Goal: Task Accomplishment & Management: Use online tool/utility

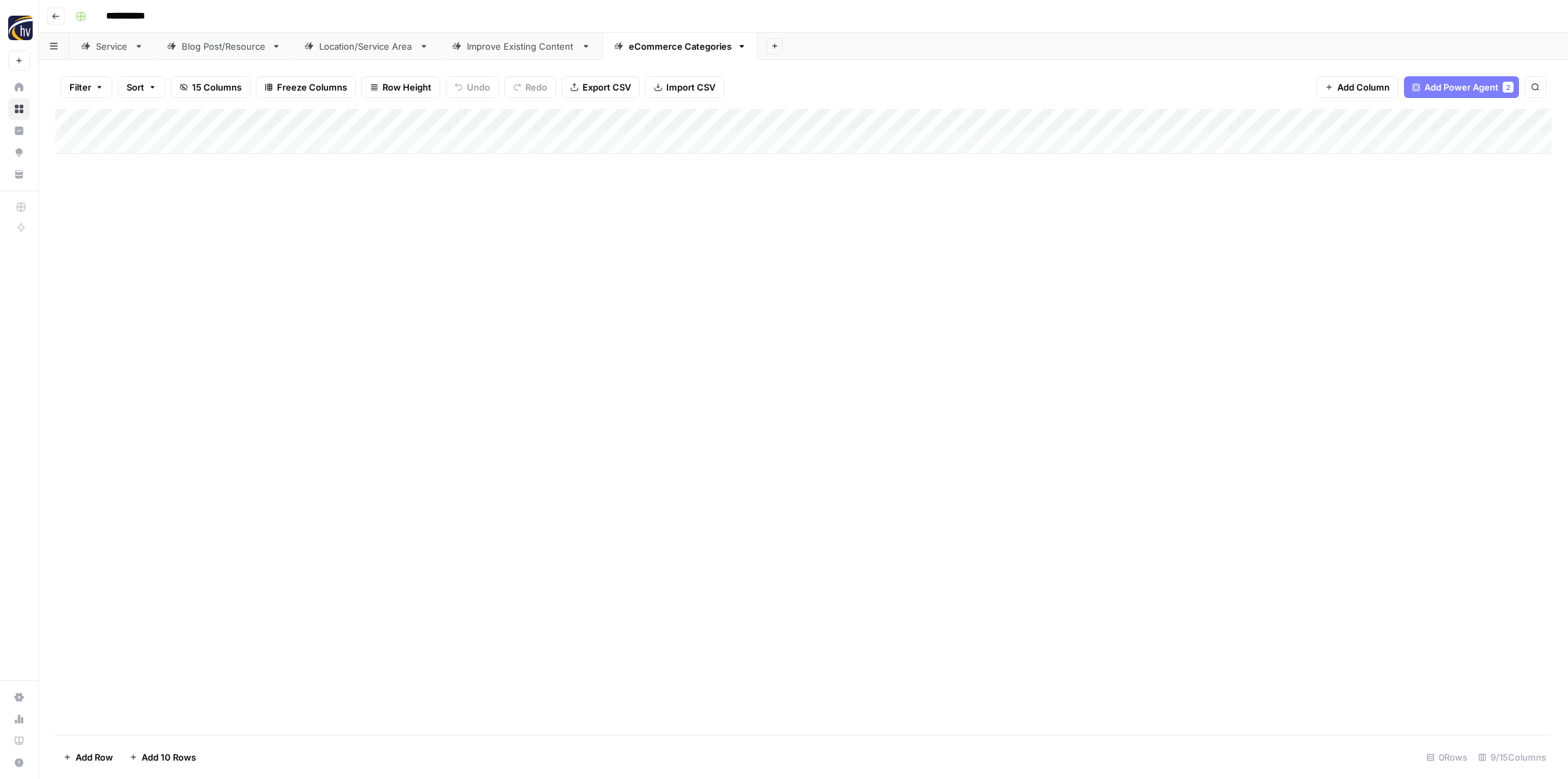
click at [1361, 121] on div "Add Column" at bounding box center [804, 131] width 1497 height 45
click at [1268, 231] on span "Configure Inputs" at bounding box center [1269, 235] width 119 height 14
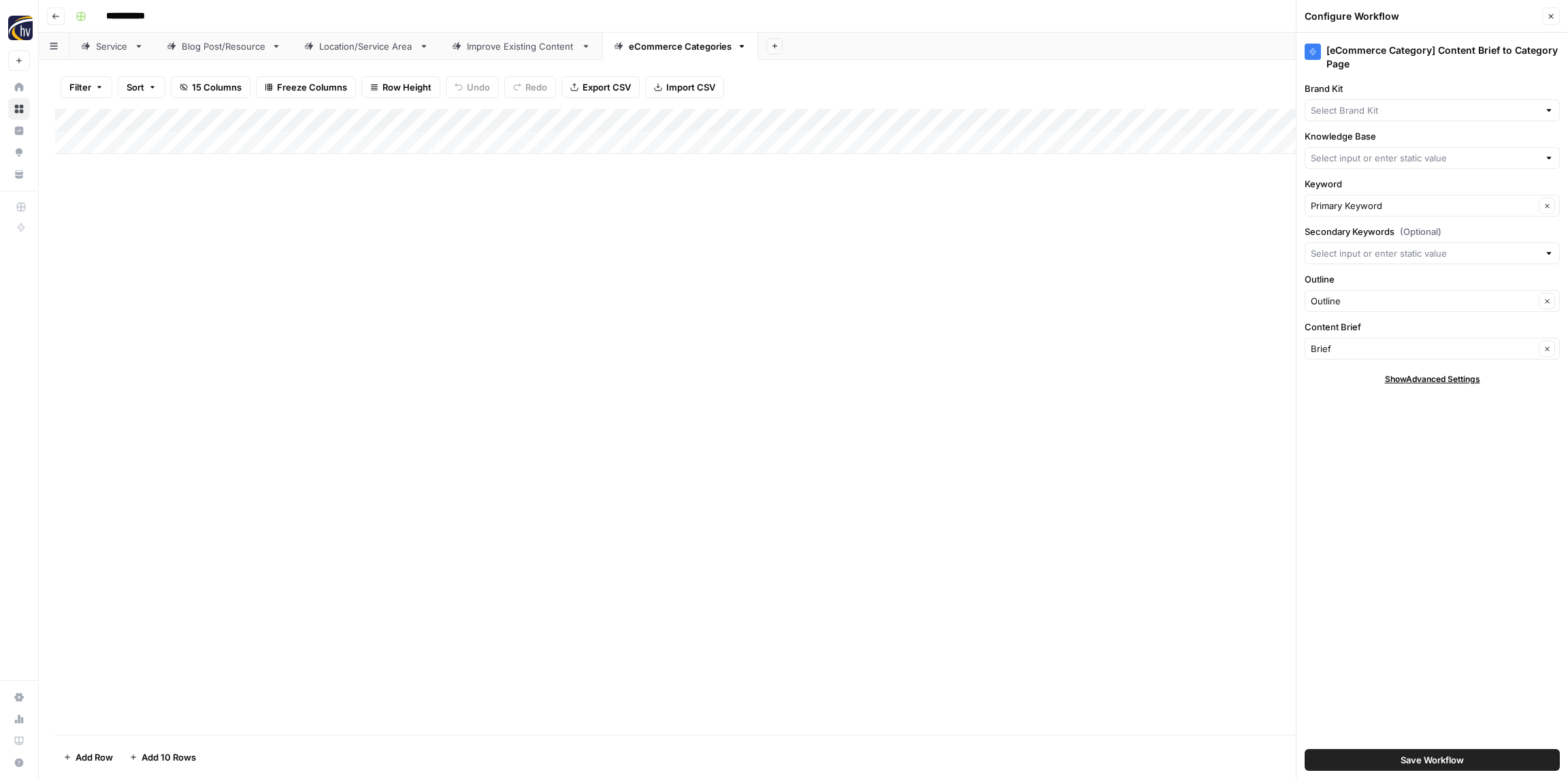
type input "Roya Beauty Sitemap"
type input "Roya Beauty"
drag, startPoint x: 1268, startPoint y: 231, endPoint x: 1246, endPoint y: 227, distance: 22.4
click at [1268, 231] on div "Add Column" at bounding box center [804, 421] width 1497 height 626
click at [57, 15] on icon "button" at bounding box center [55, 16] width 7 height 5
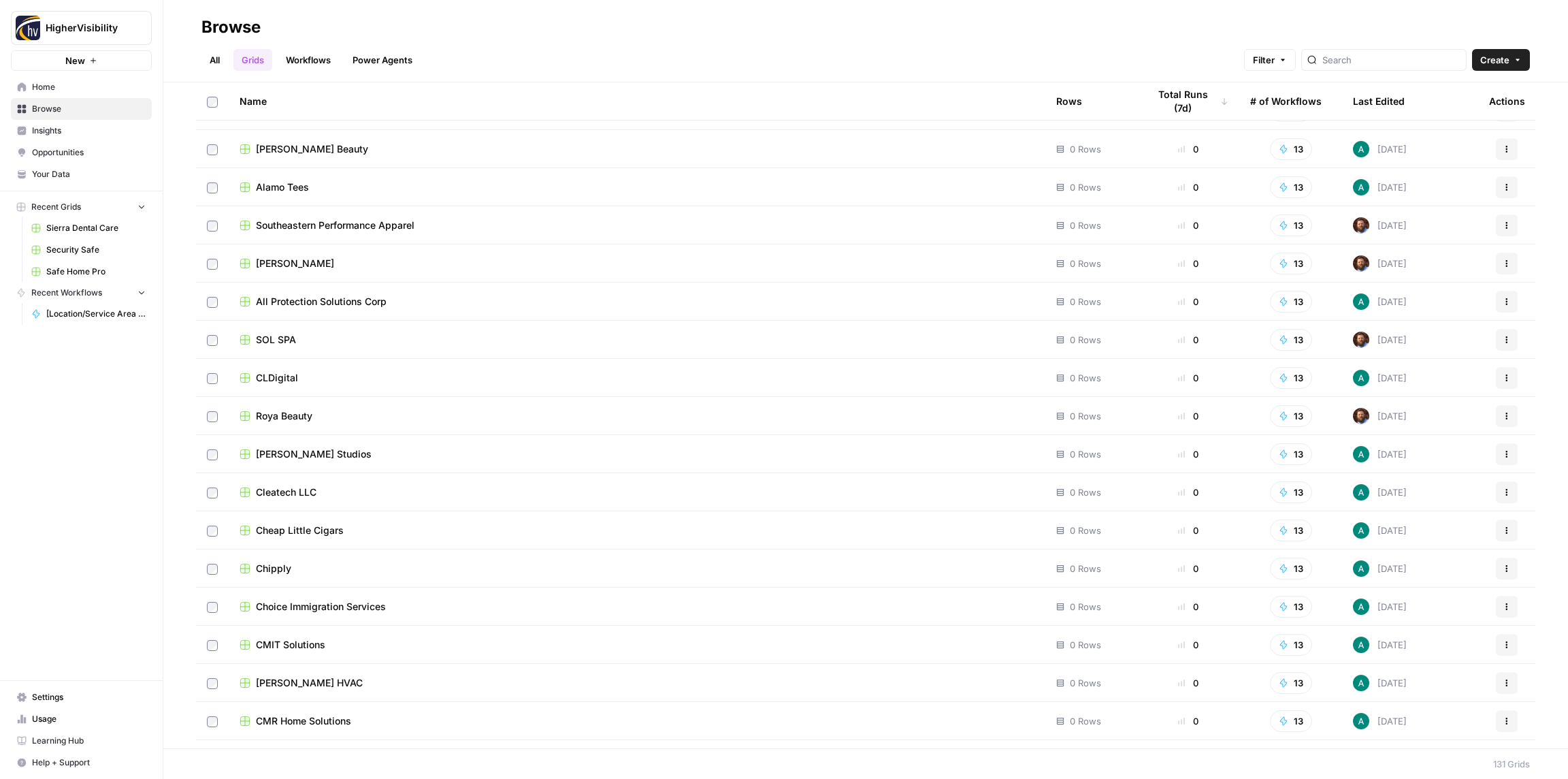
scroll to position [4366, 0]
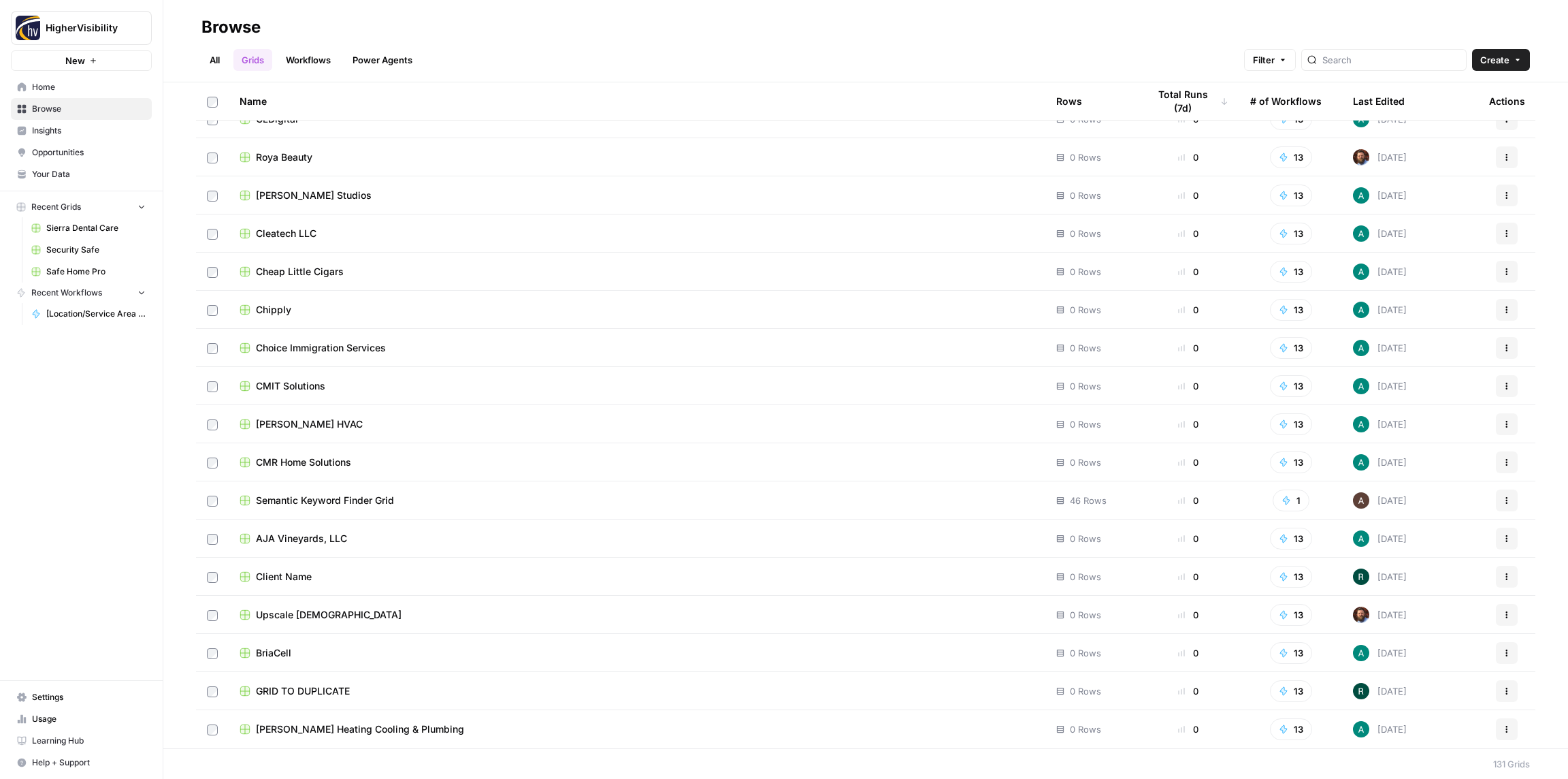
click at [1515, 692] on button "Actions" at bounding box center [1507, 691] width 22 height 22
click at [1428, 576] on span "Duplicate" at bounding box center [1446, 579] width 109 height 14
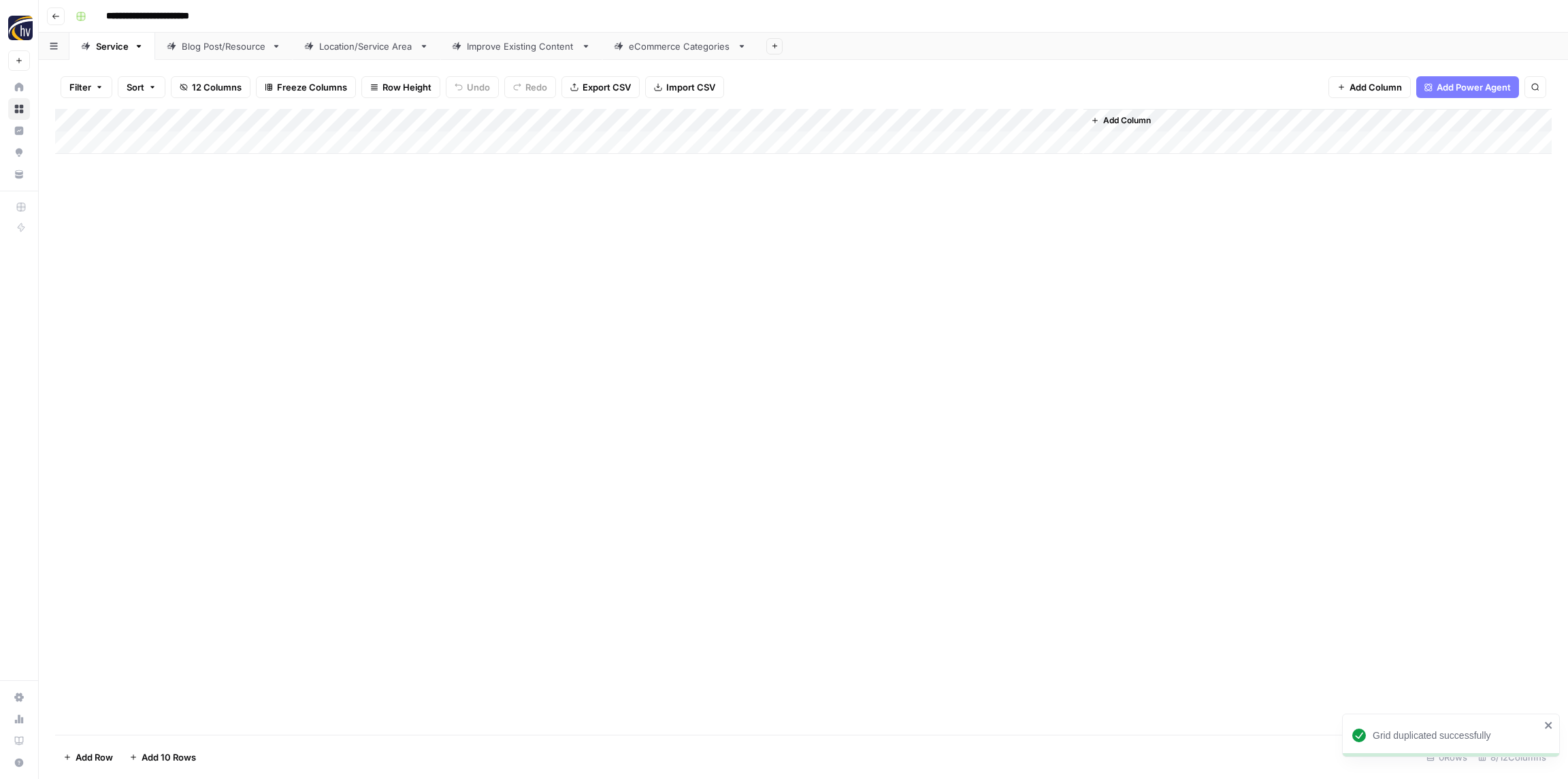
click at [185, 19] on input "**********" at bounding box center [170, 16] width 140 height 22
click at [184, 19] on input "**********" at bounding box center [170, 16] width 140 height 22
paste input "*"
type input "**********"
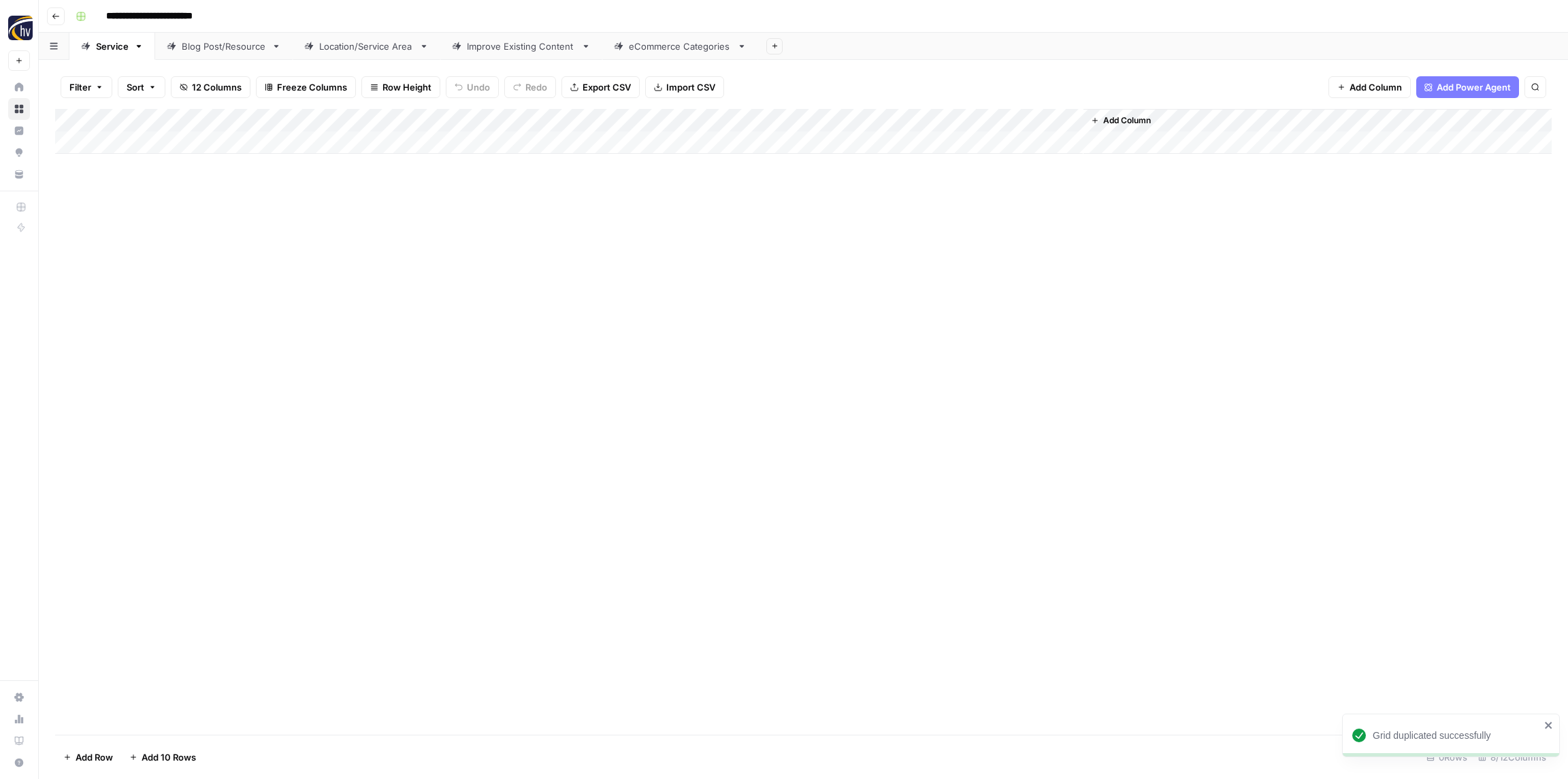
click at [289, 15] on div "**********" at bounding box center [812, 16] width 1485 height 22
click at [338, 184] on div "Add Column" at bounding box center [804, 421] width 1497 height 626
click at [273, 123] on div "Add Column" at bounding box center [804, 131] width 1497 height 45
click at [290, 237] on span "Configure Inputs" at bounding box center [311, 235] width 119 height 14
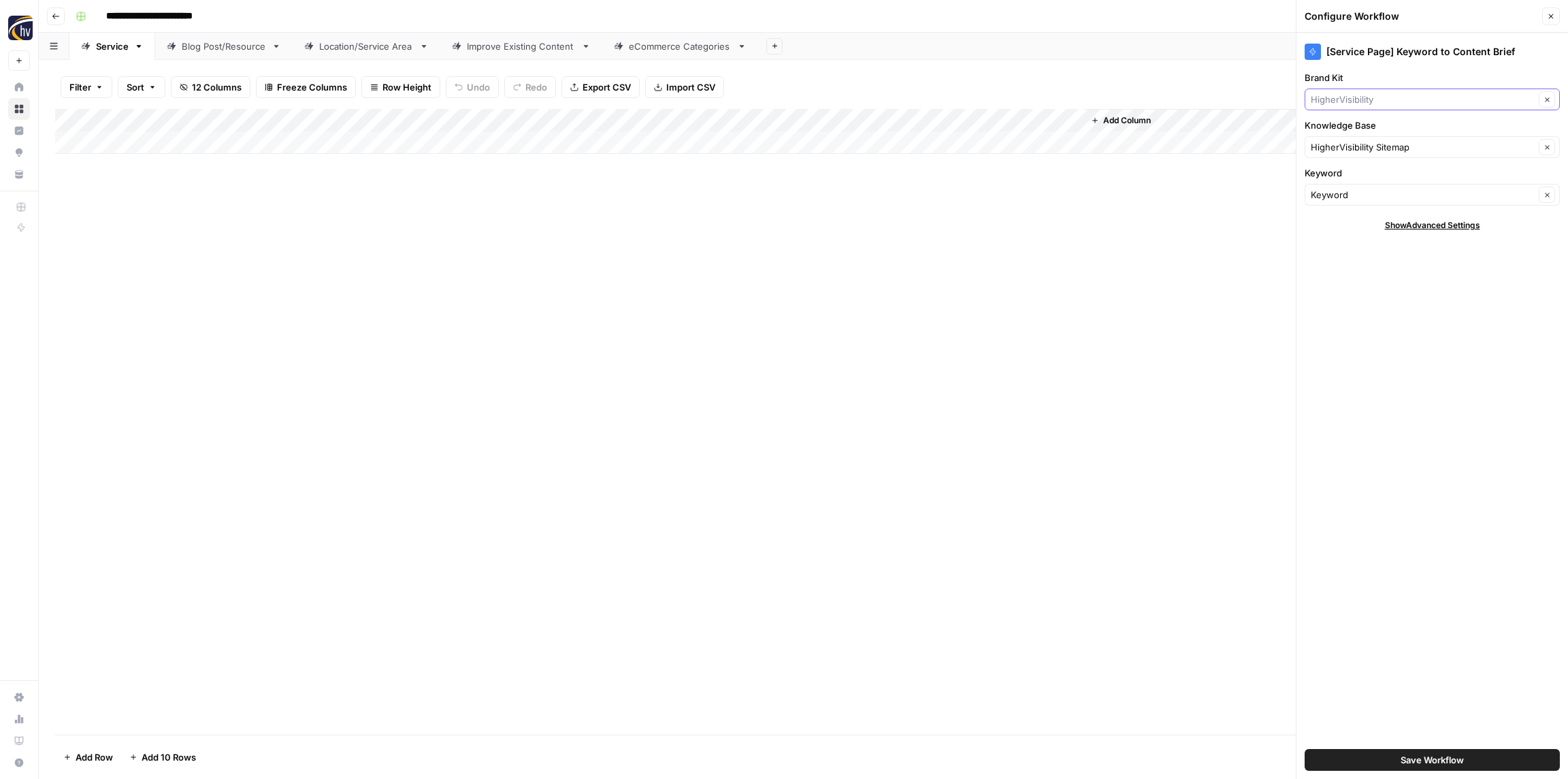
click at [1355, 101] on input "Brand Kit" at bounding box center [1422, 99] width 224 height 14
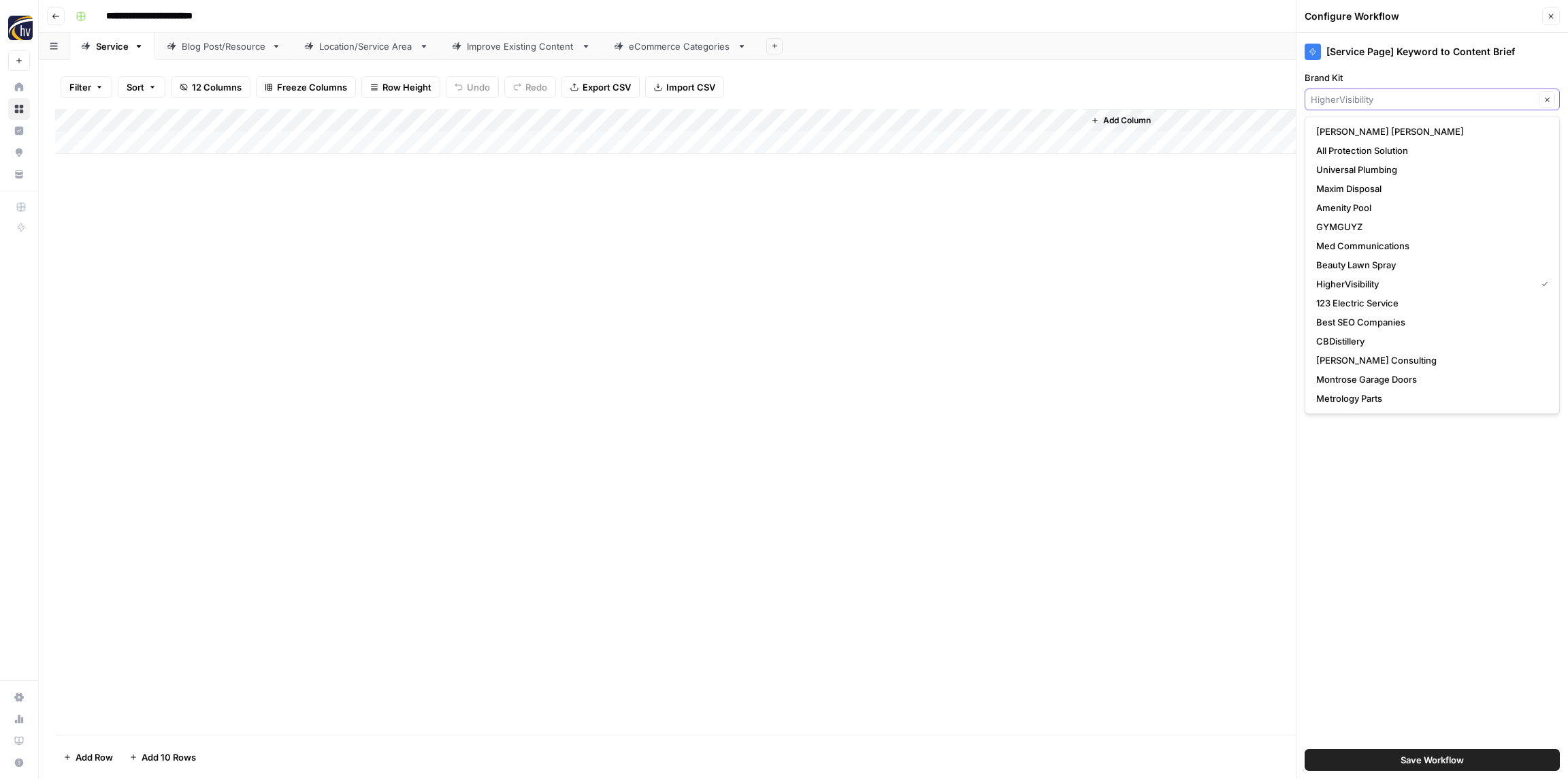
paste input "Roscommon Insurance Group"
type input "Ro"
click at [1344, 101] on input "Brand Kit" at bounding box center [1422, 99] width 224 height 14
click at [1351, 98] on input "Brand Kit" at bounding box center [1422, 99] width 224 height 14
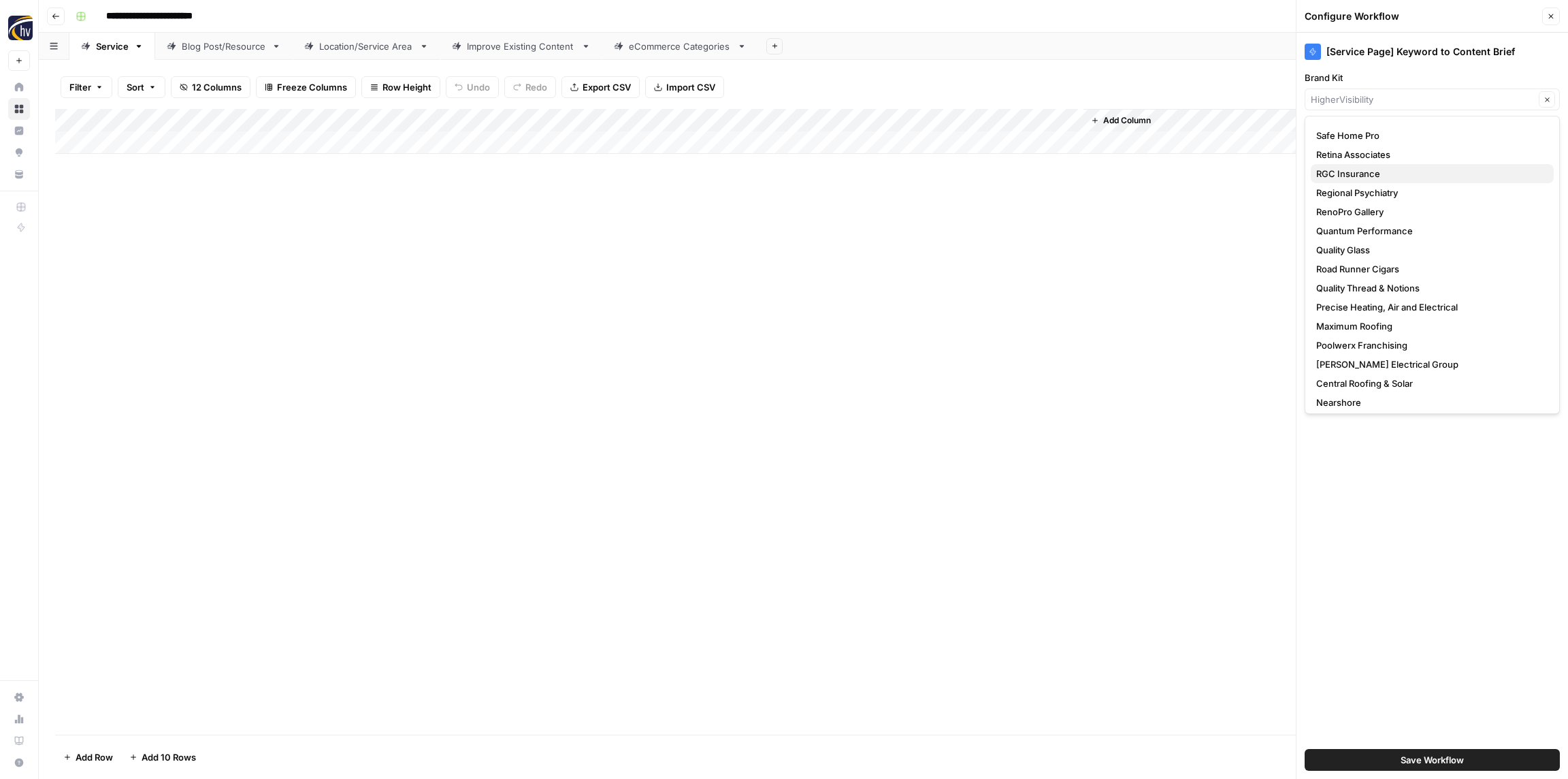
scroll to position [4322, 0]
click at [1352, 173] on span "RGC Insurance" at bounding box center [1430, 174] width 227 height 14
type input "RGC Insurance"
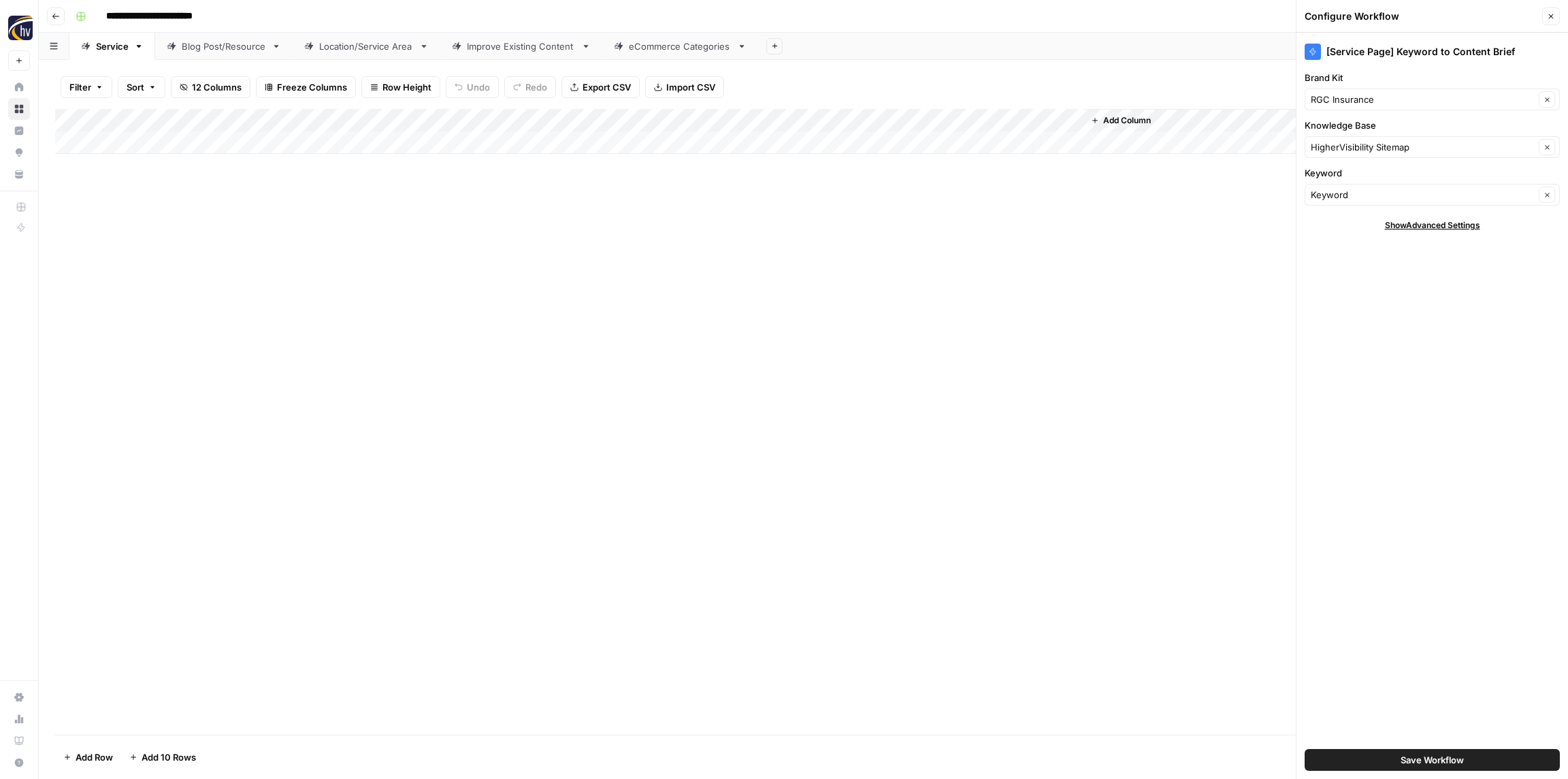
click at [161, 18] on input "**********" at bounding box center [174, 16] width 149 height 22
click at [146, 13] on input "**********" at bounding box center [140, 16] width 81 height 22
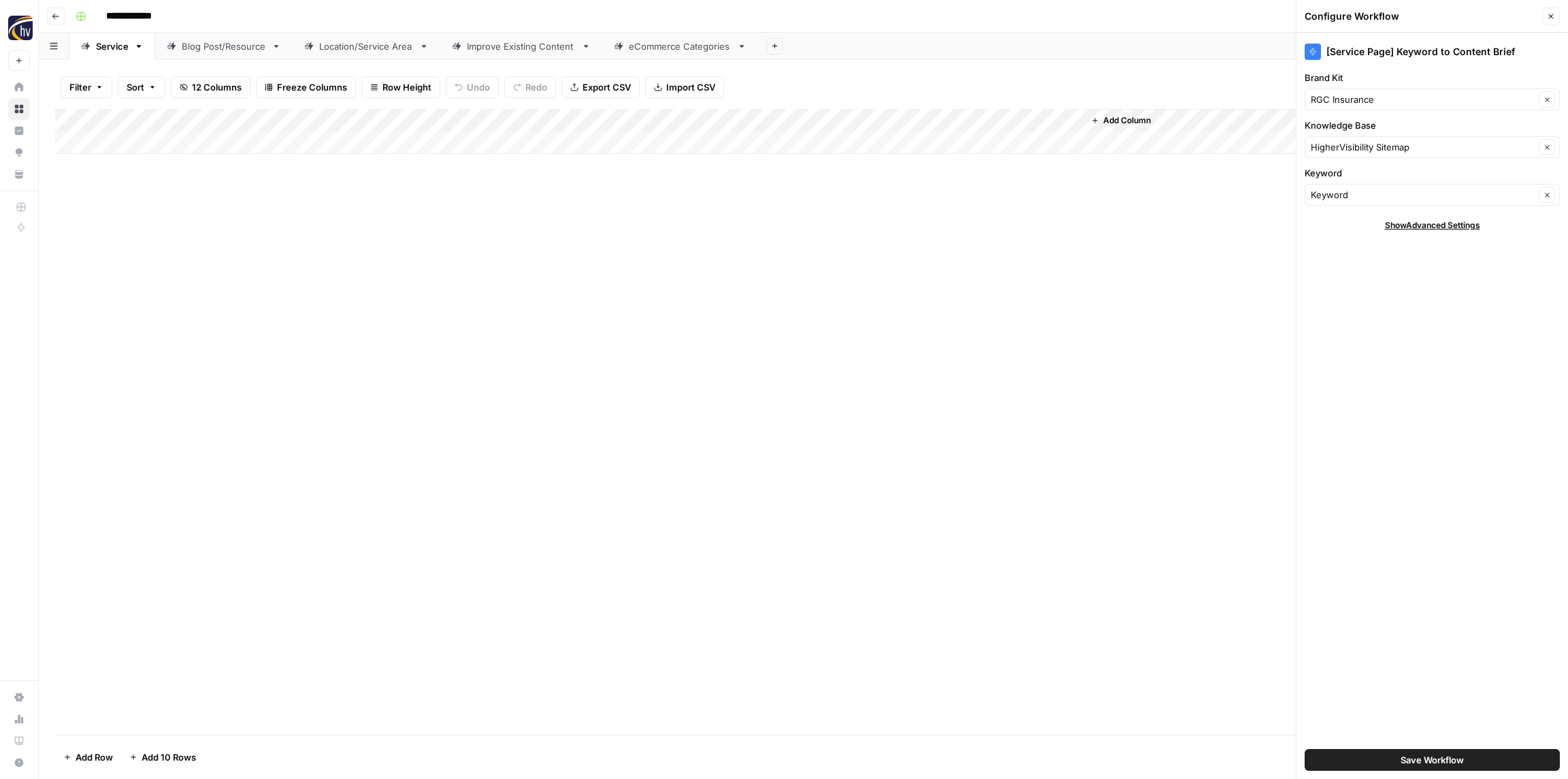
click at [146, 14] on input "**********" at bounding box center [140, 16] width 81 height 22
type input "**********"
click at [251, 20] on div "**********" at bounding box center [812, 16] width 1485 height 22
click at [1352, 145] on input "Knowledge Base" at bounding box center [1422, 146] width 224 height 14
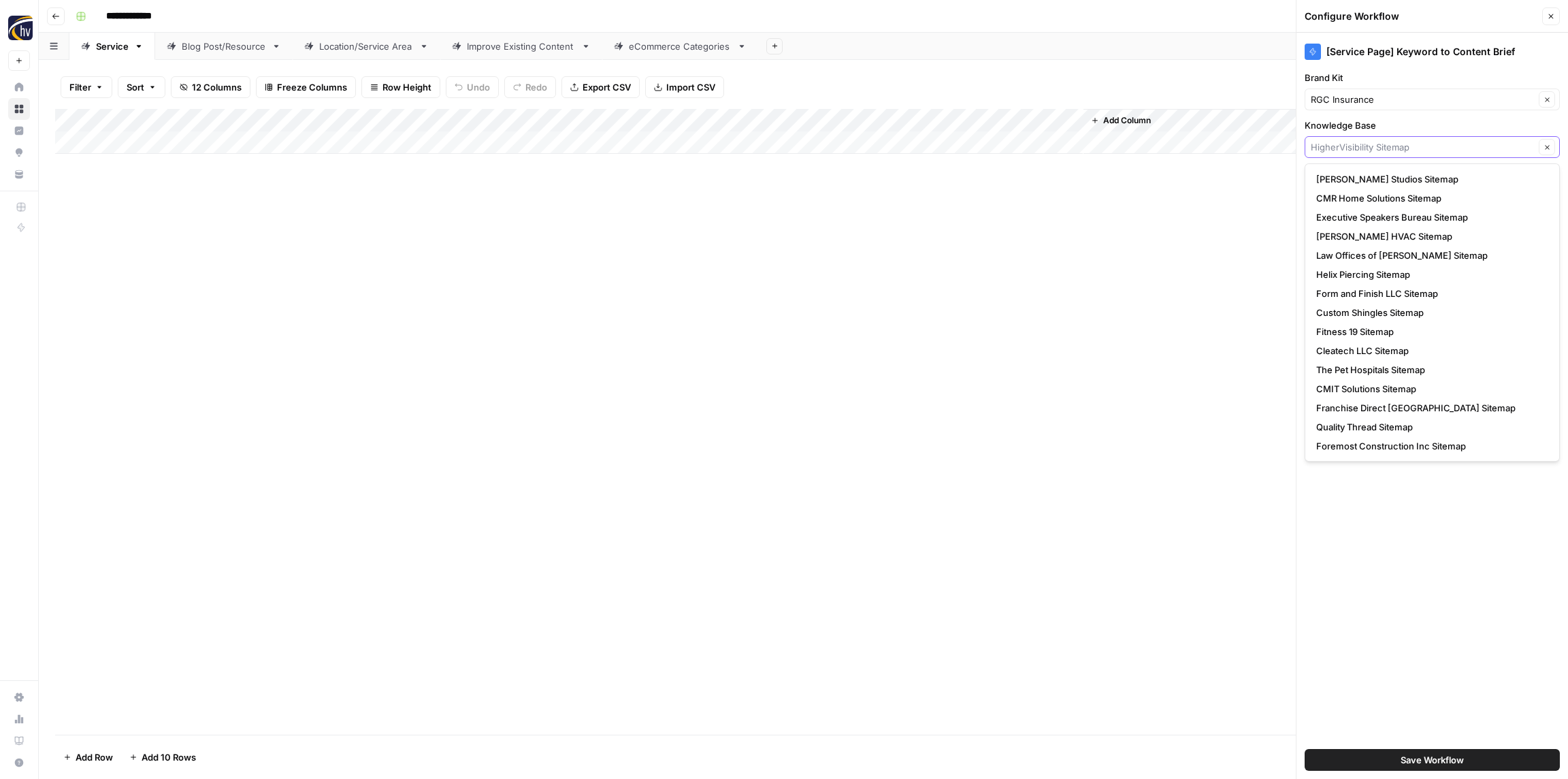
paste input "RGC Insurance"
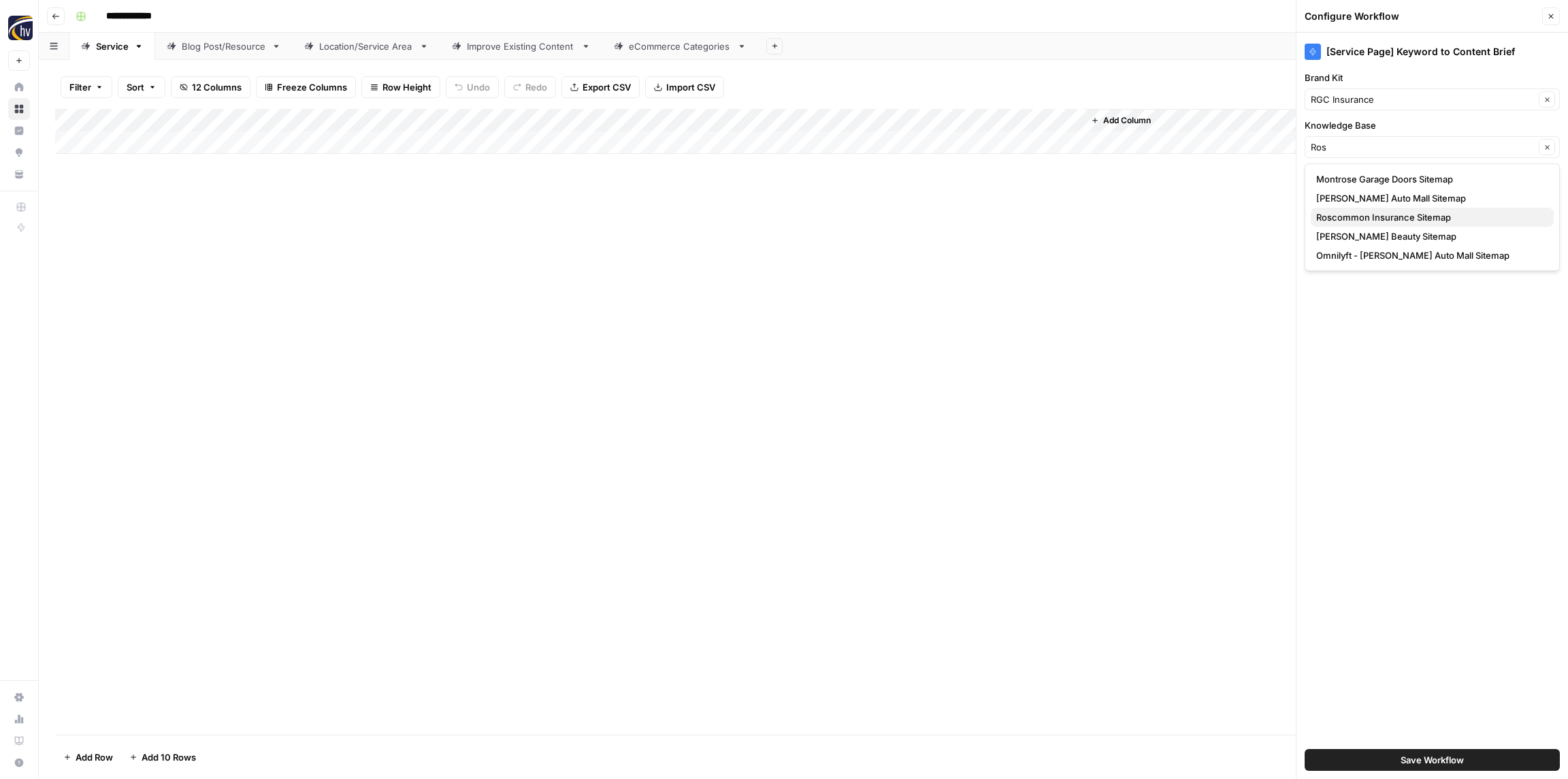
click at [1389, 218] on span "Roscommon Insurance Sitemap" at bounding box center [1430, 217] width 227 height 14
type input "Roscommon Insurance Sitemap"
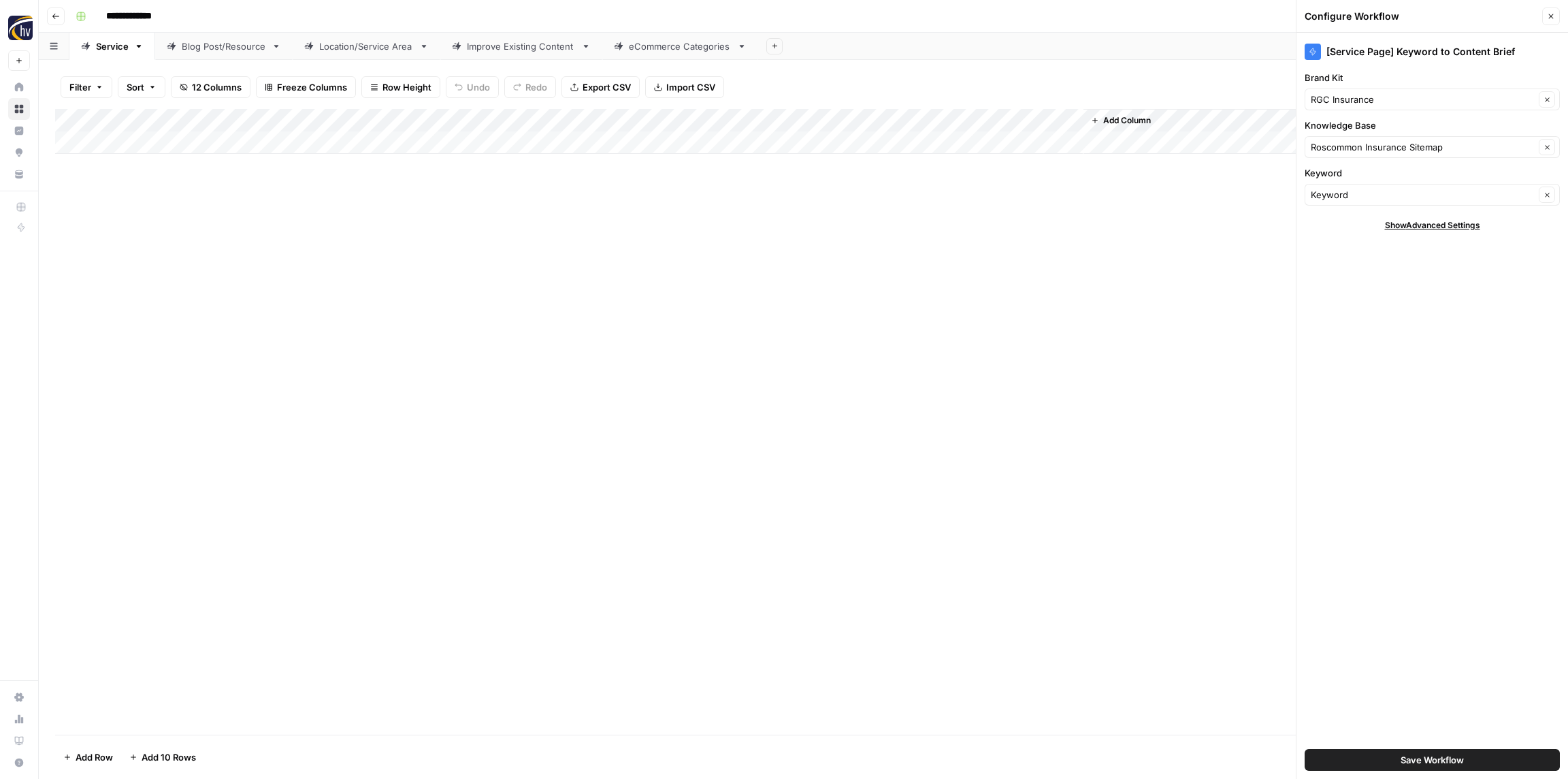
click at [136, 22] on input "**********" at bounding box center [140, 16] width 81 height 22
drag, startPoint x: 130, startPoint y: 16, endPoint x: 248, endPoint y: 21, distance: 118.1
click at [248, 21] on div "**********" at bounding box center [812, 16] width 1485 height 22
click at [611, 390] on div "Add Column" at bounding box center [804, 421] width 1497 height 626
click at [1475, 765] on button "Save Workflow" at bounding box center [1432, 760] width 255 height 22
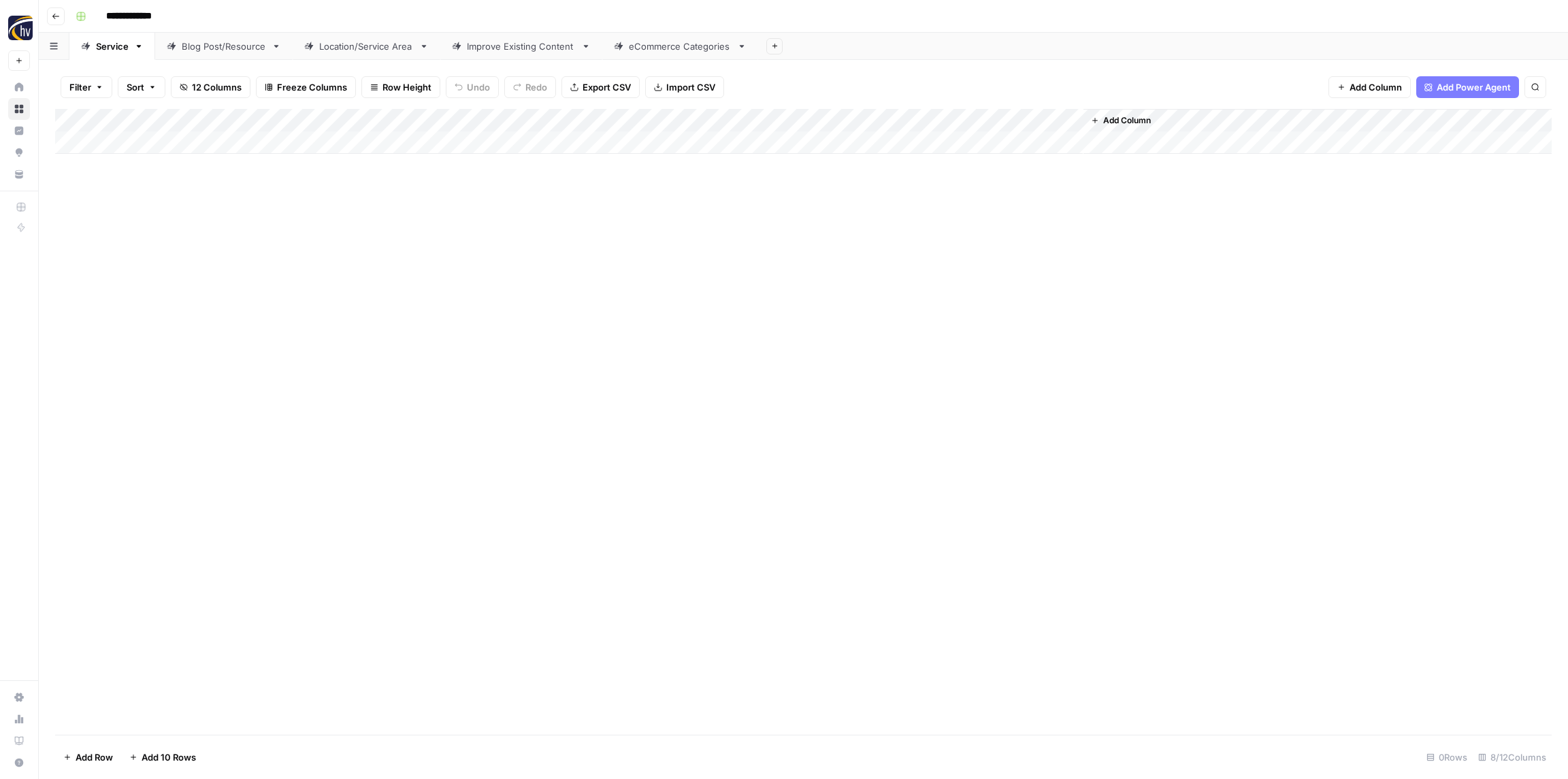
click at [892, 116] on div "Add Column" at bounding box center [804, 131] width 1497 height 45
click at [899, 235] on span "Configure Inputs" at bounding box center [923, 235] width 119 height 14
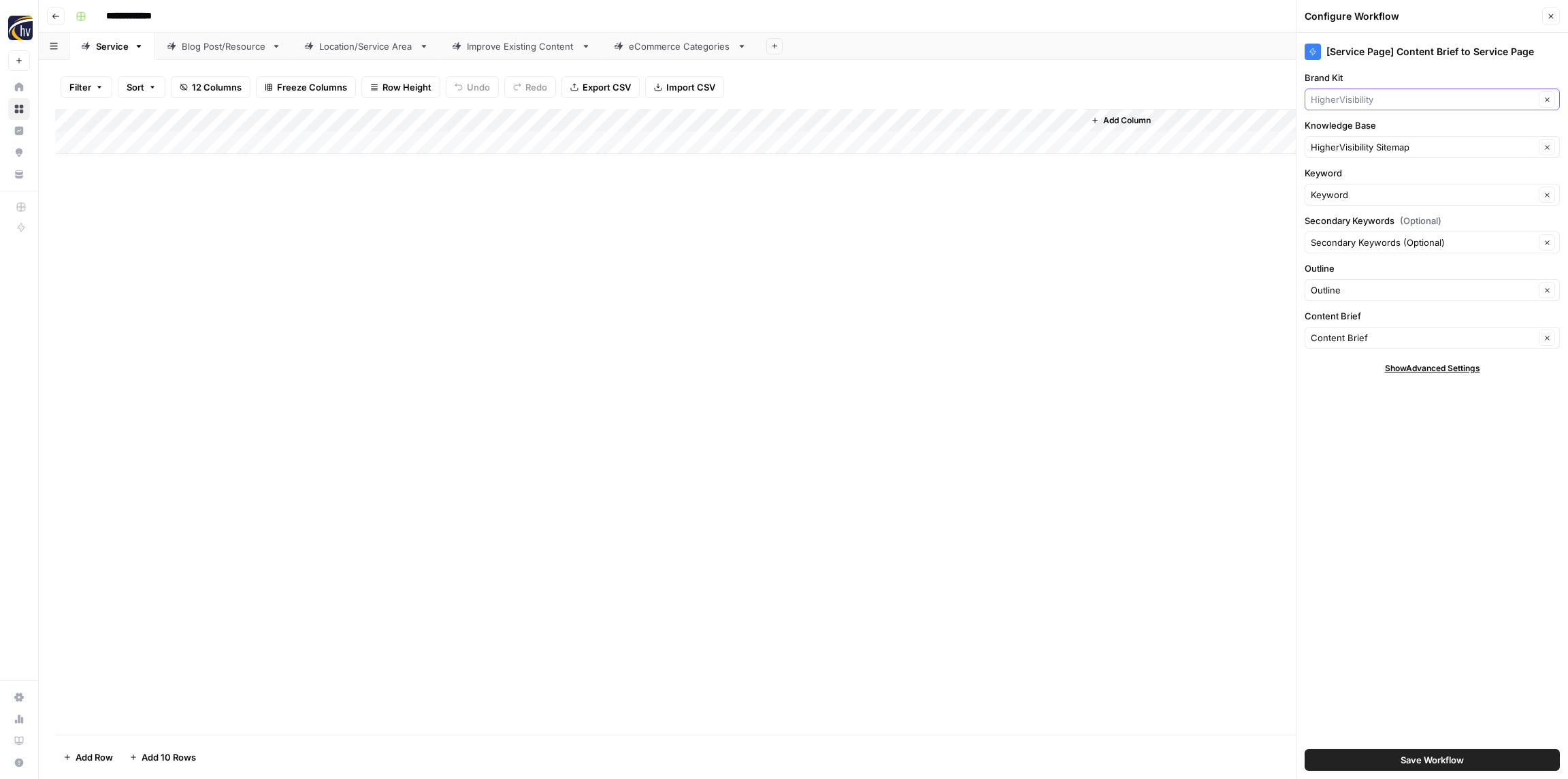
click at [1403, 97] on input "Brand Kit" at bounding box center [1422, 99] width 224 height 14
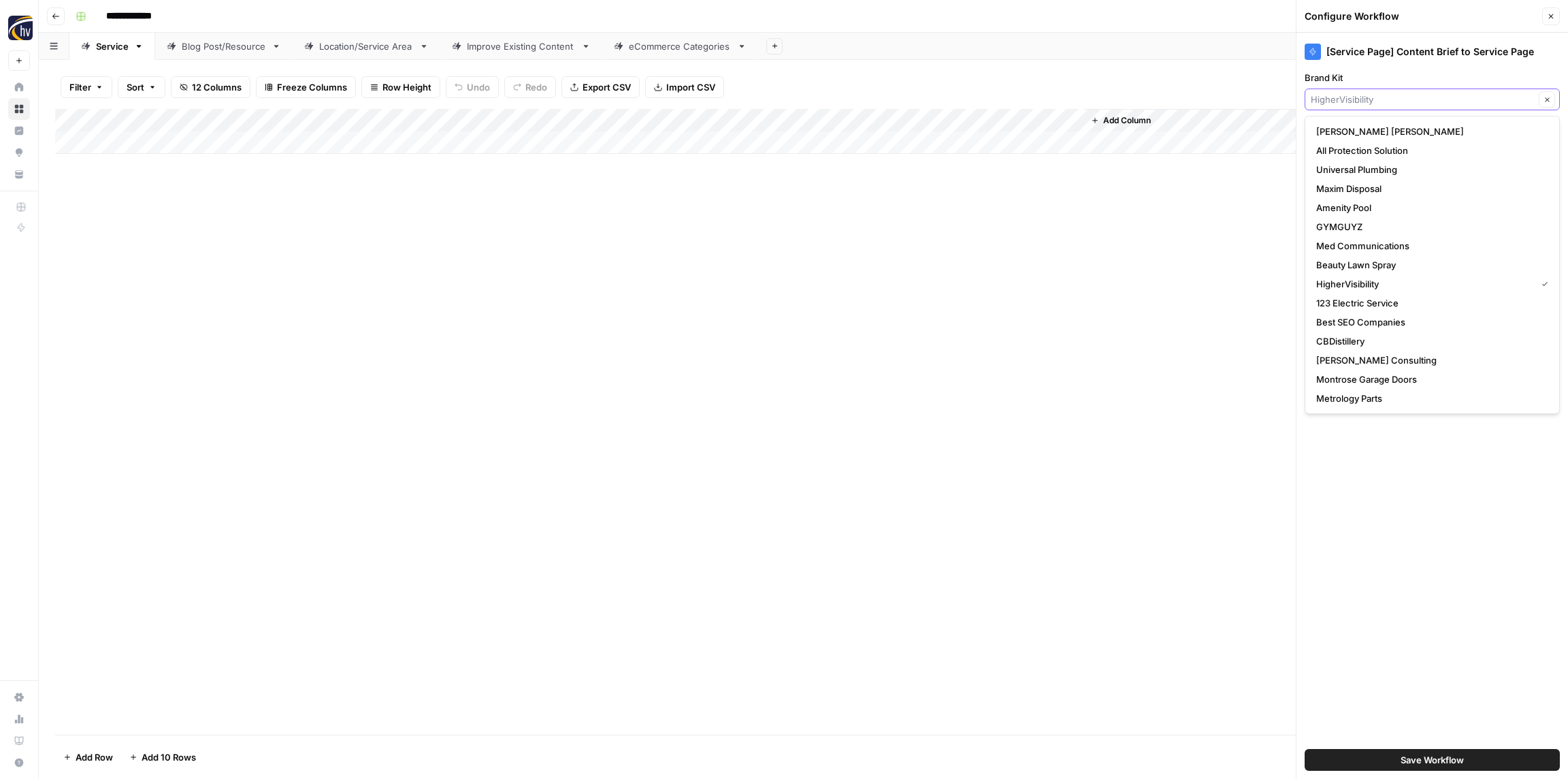
paste input "Insurance"
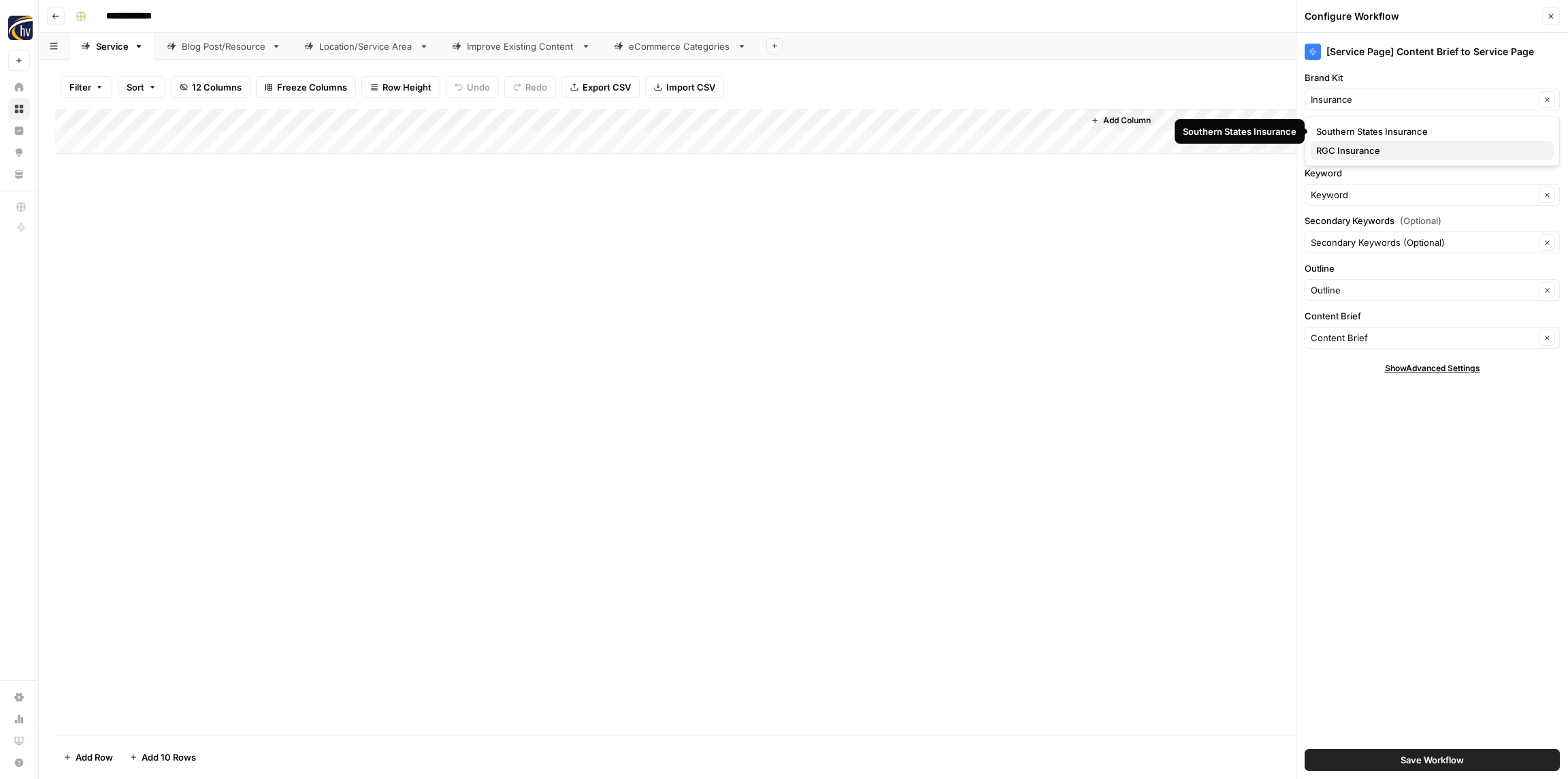
click at [1376, 149] on span "RGC Insurance" at bounding box center [1430, 150] width 227 height 14
type input "RGC Insurance"
click at [1373, 143] on input "Knowledge Base" at bounding box center [1422, 146] width 224 height 14
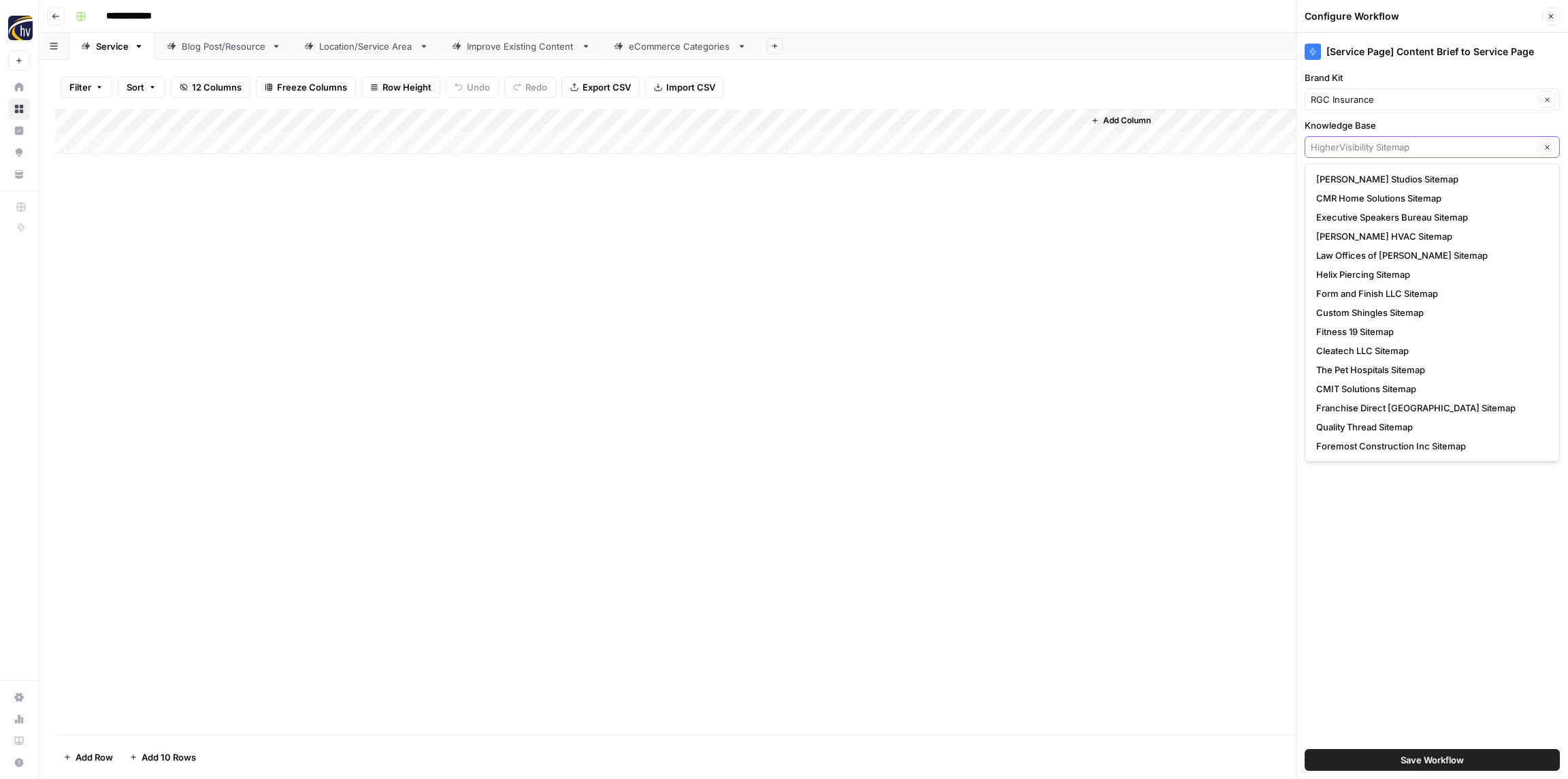
paste input "Insurance"
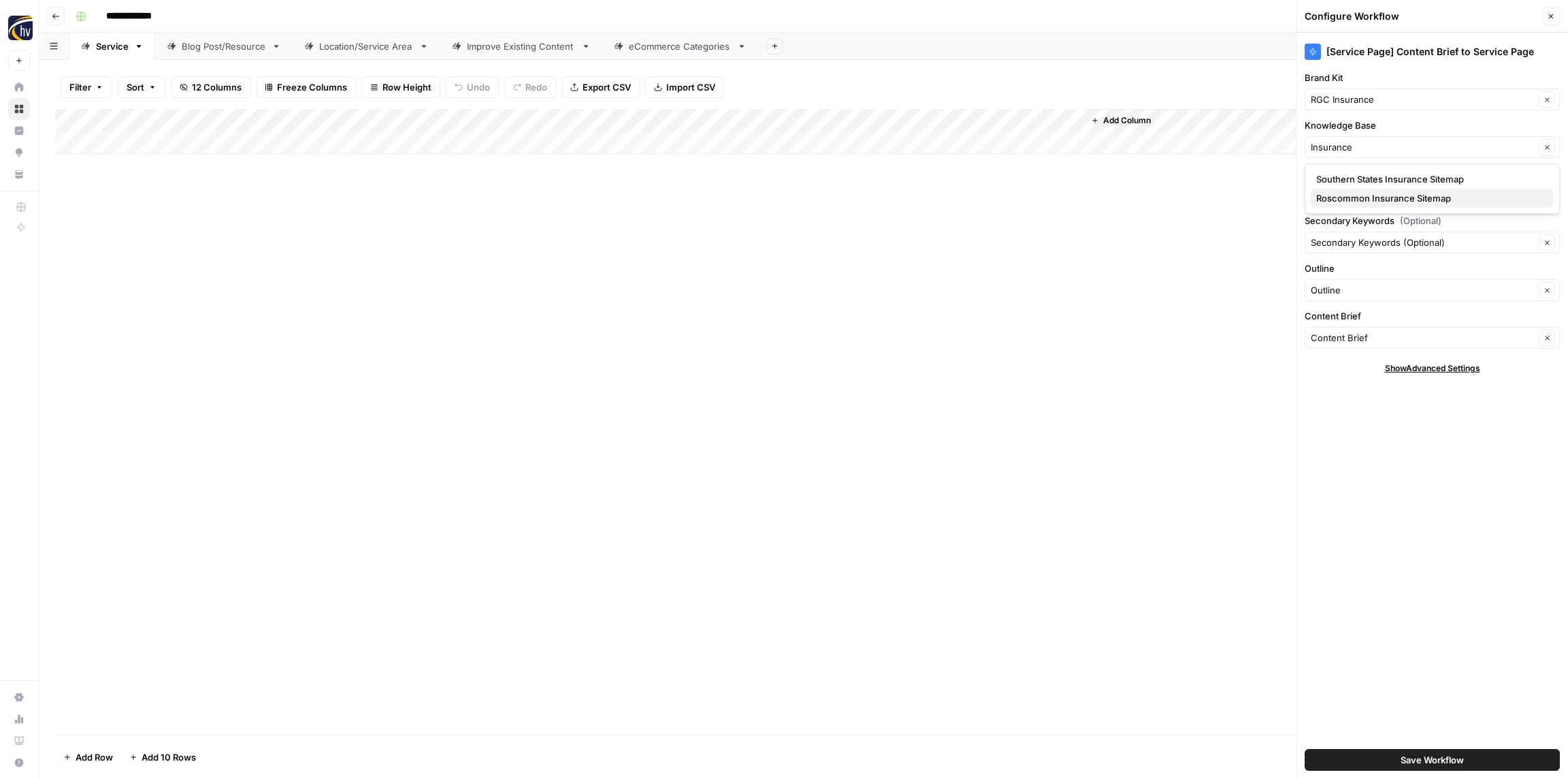
click at [1365, 200] on span "Roscommon Insurance Sitemap" at bounding box center [1430, 198] width 227 height 14
type input "Roscommon Insurance Sitemap"
click at [1399, 756] on button "Save Workflow" at bounding box center [1432, 760] width 255 height 22
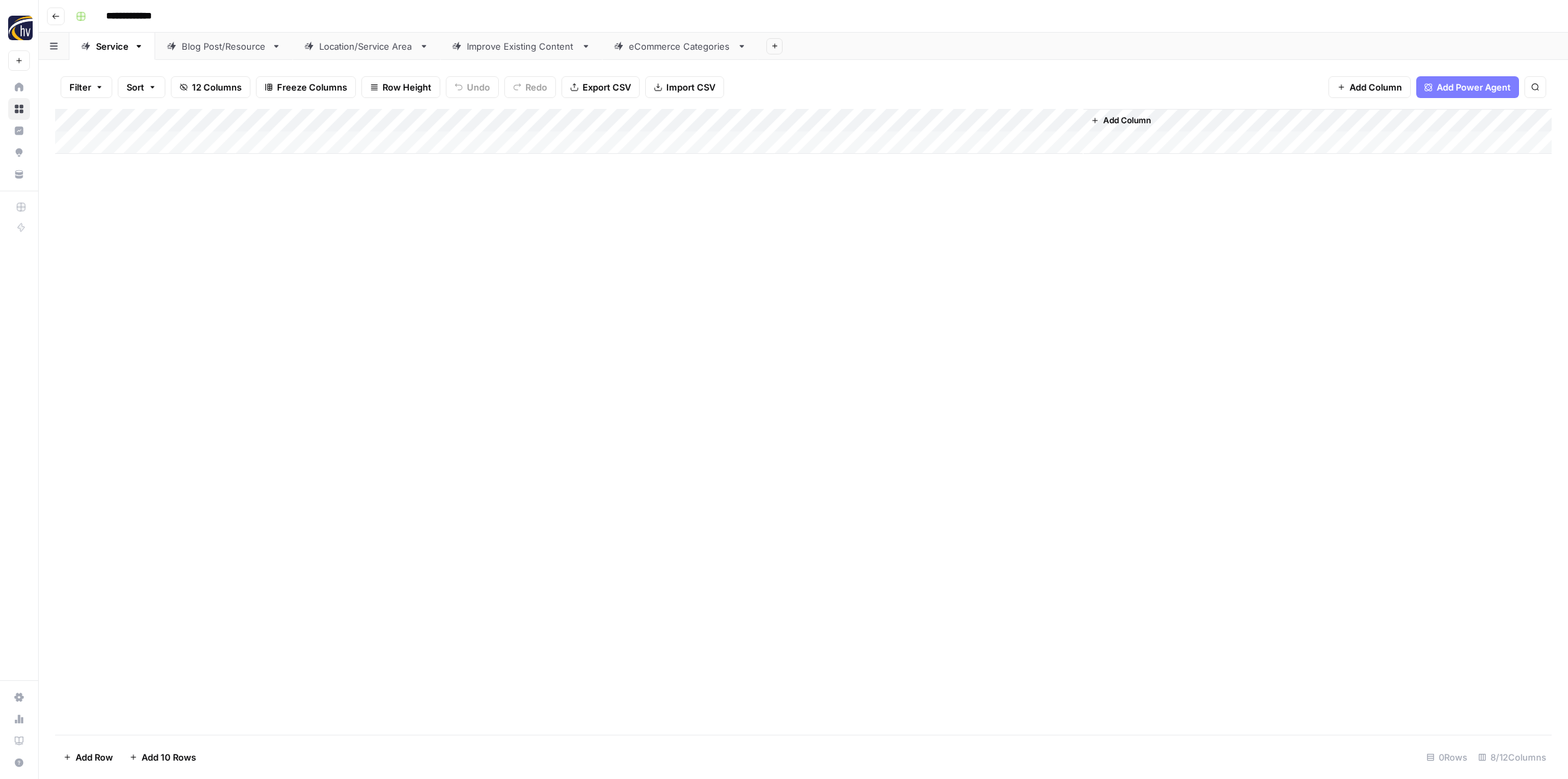
click at [240, 47] on div "Blog Post/Resource" at bounding box center [224, 46] width 85 height 14
type input "**********"
click at [291, 119] on div "Add Column" at bounding box center [804, 131] width 1497 height 45
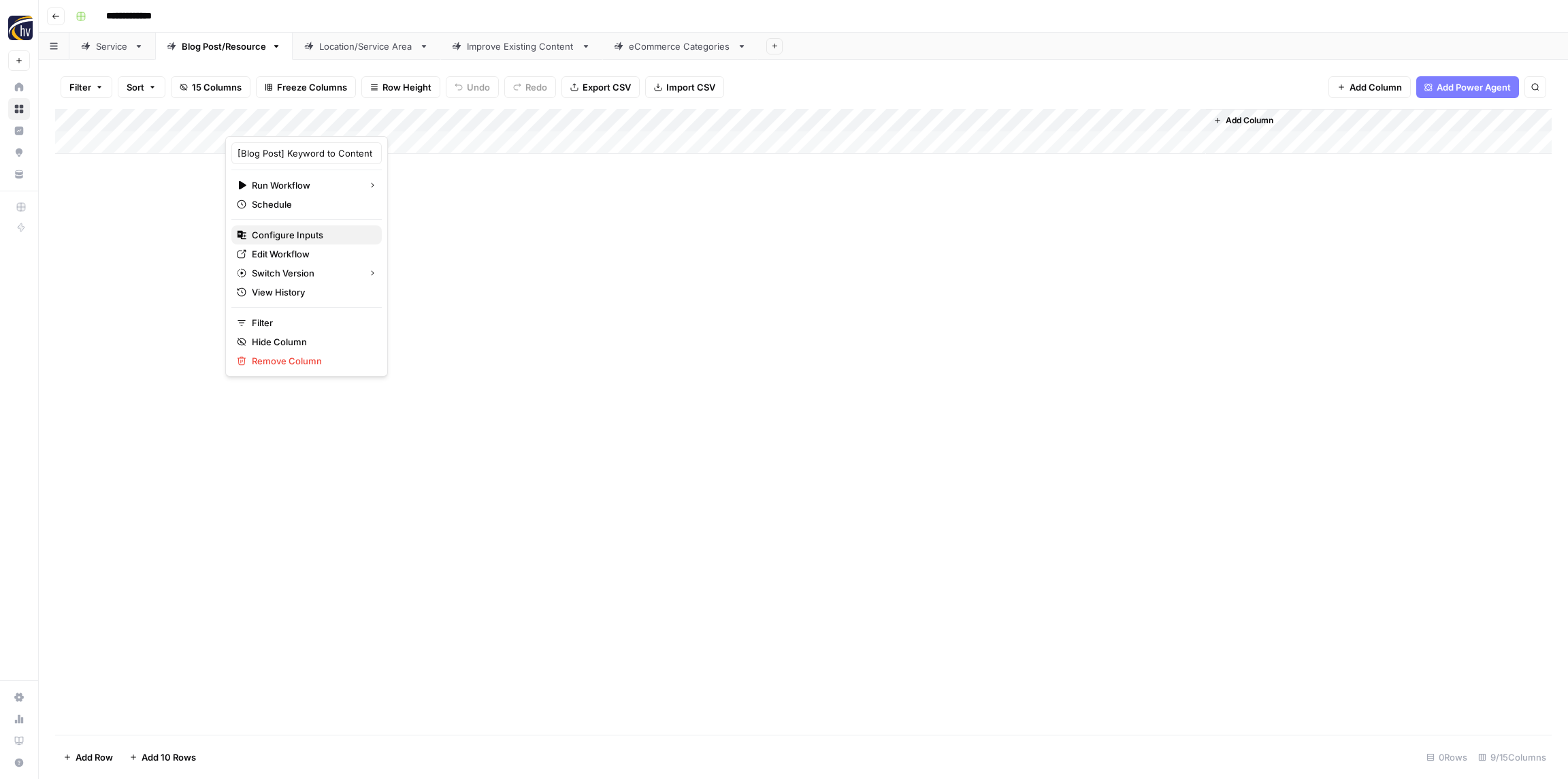
click at [307, 237] on span "Configure Inputs" at bounding box center [311, 235] width 119 height 14
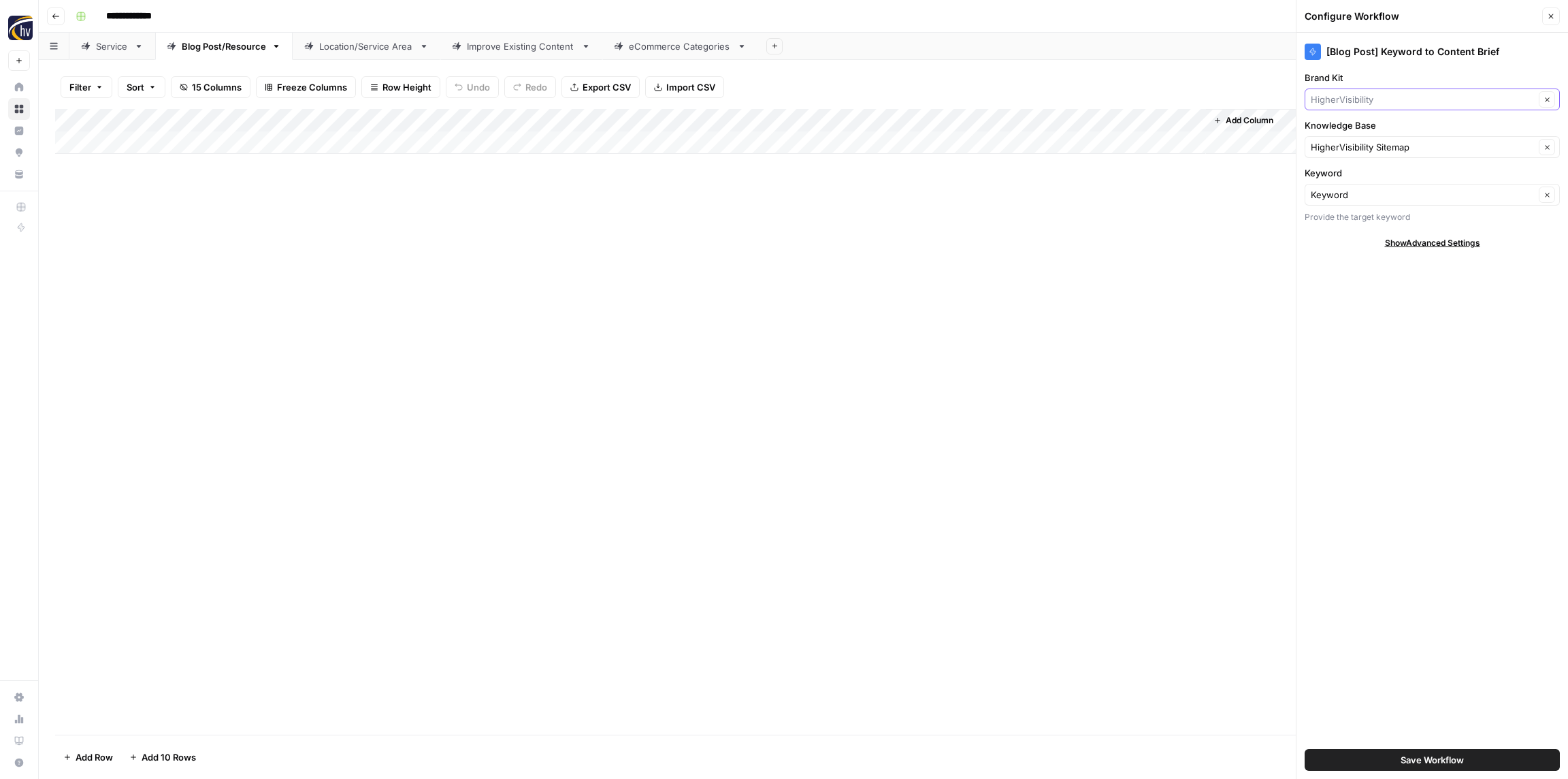
click at [1361, 103] on input "Brand Kit" at bounding box center [1422, 99] width 224 height 14
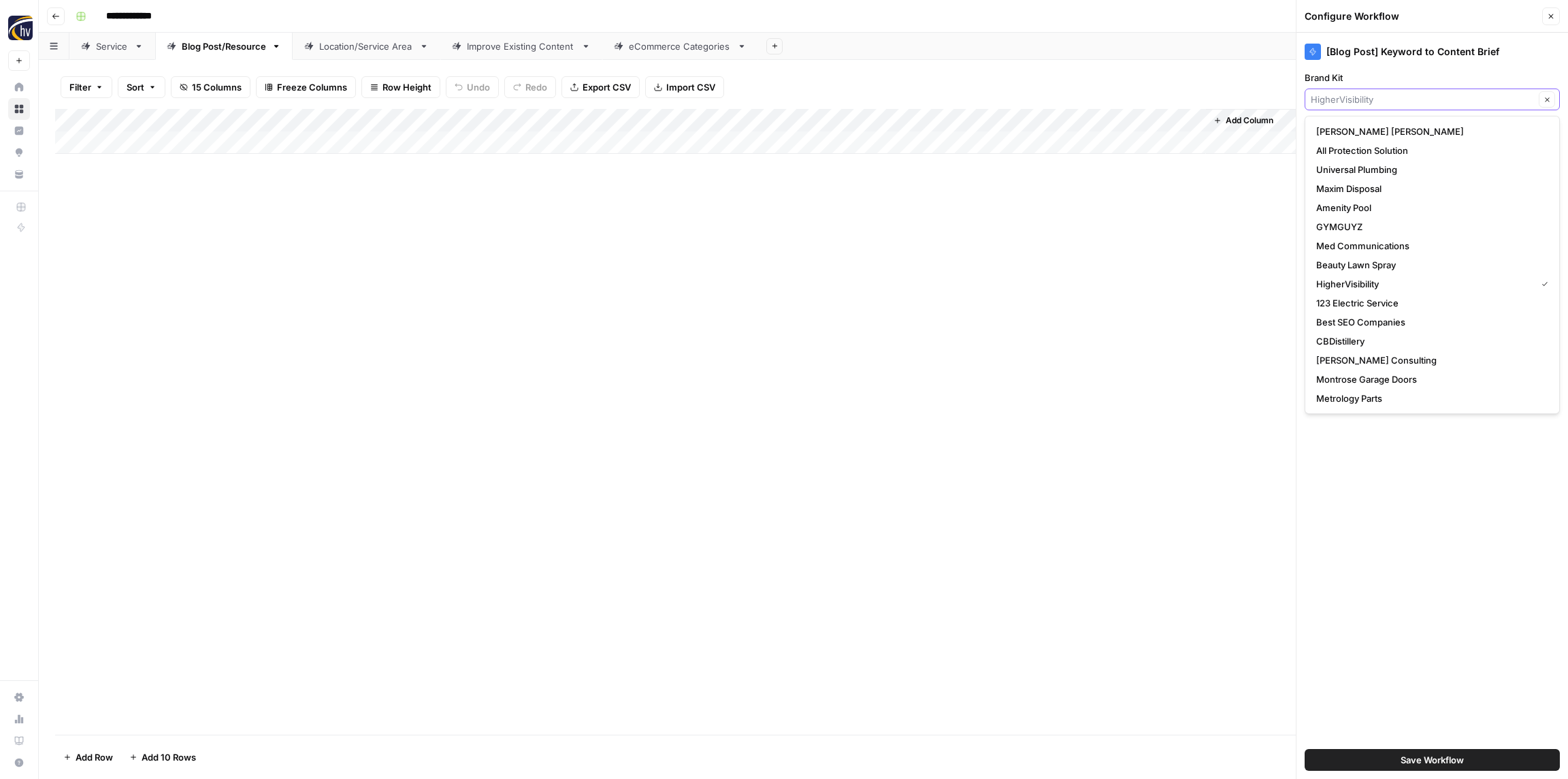
paste input "Insurance"
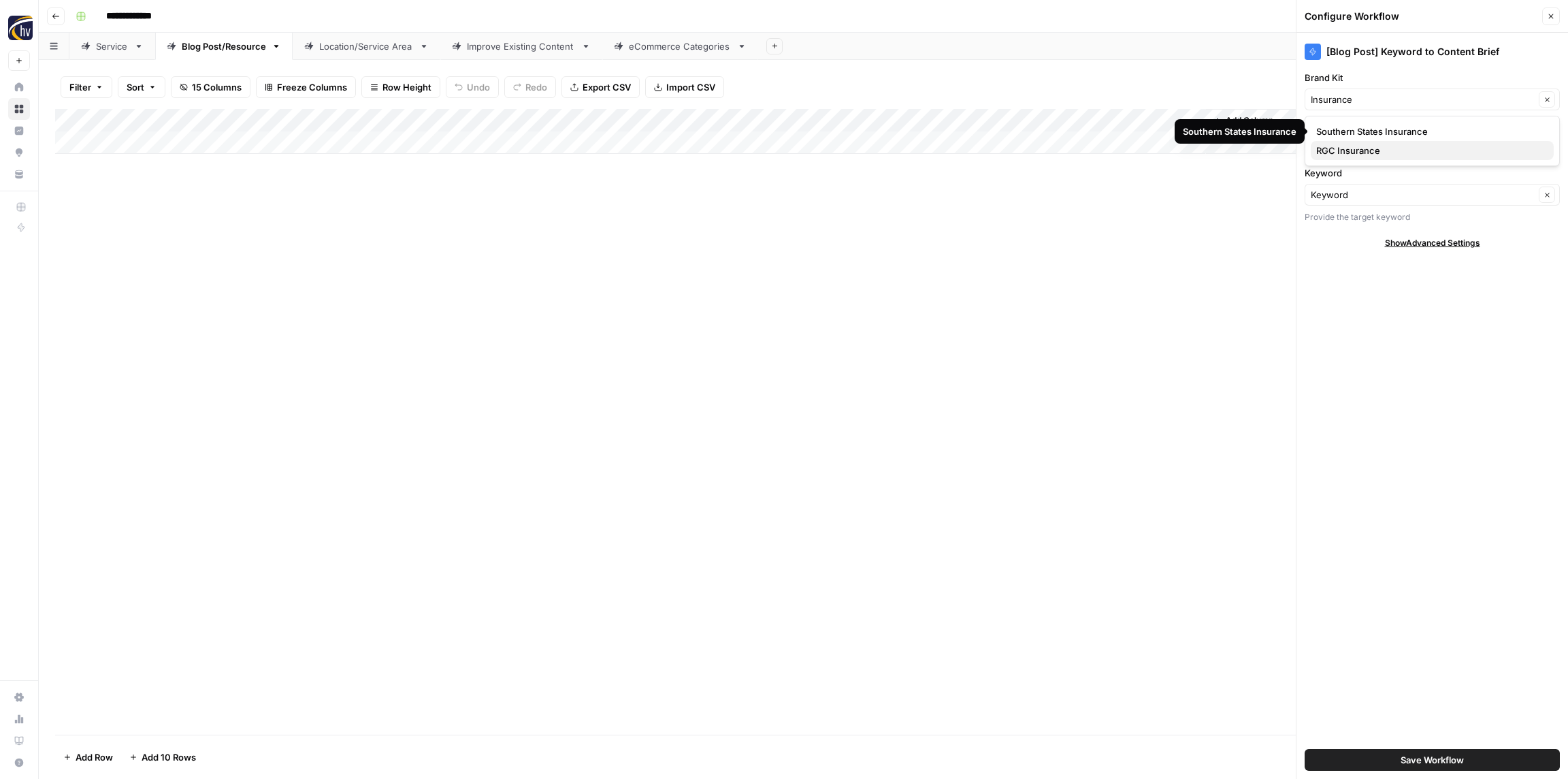
click at [1359, 150] on span "RGC Insurance" at bounding box center [1430, 150] width 227 height 14
type input "RGC Insurance"
click at [1368, 152] on input "Knowledge Base" at bounding box center [1422, 146] width 224 height 14
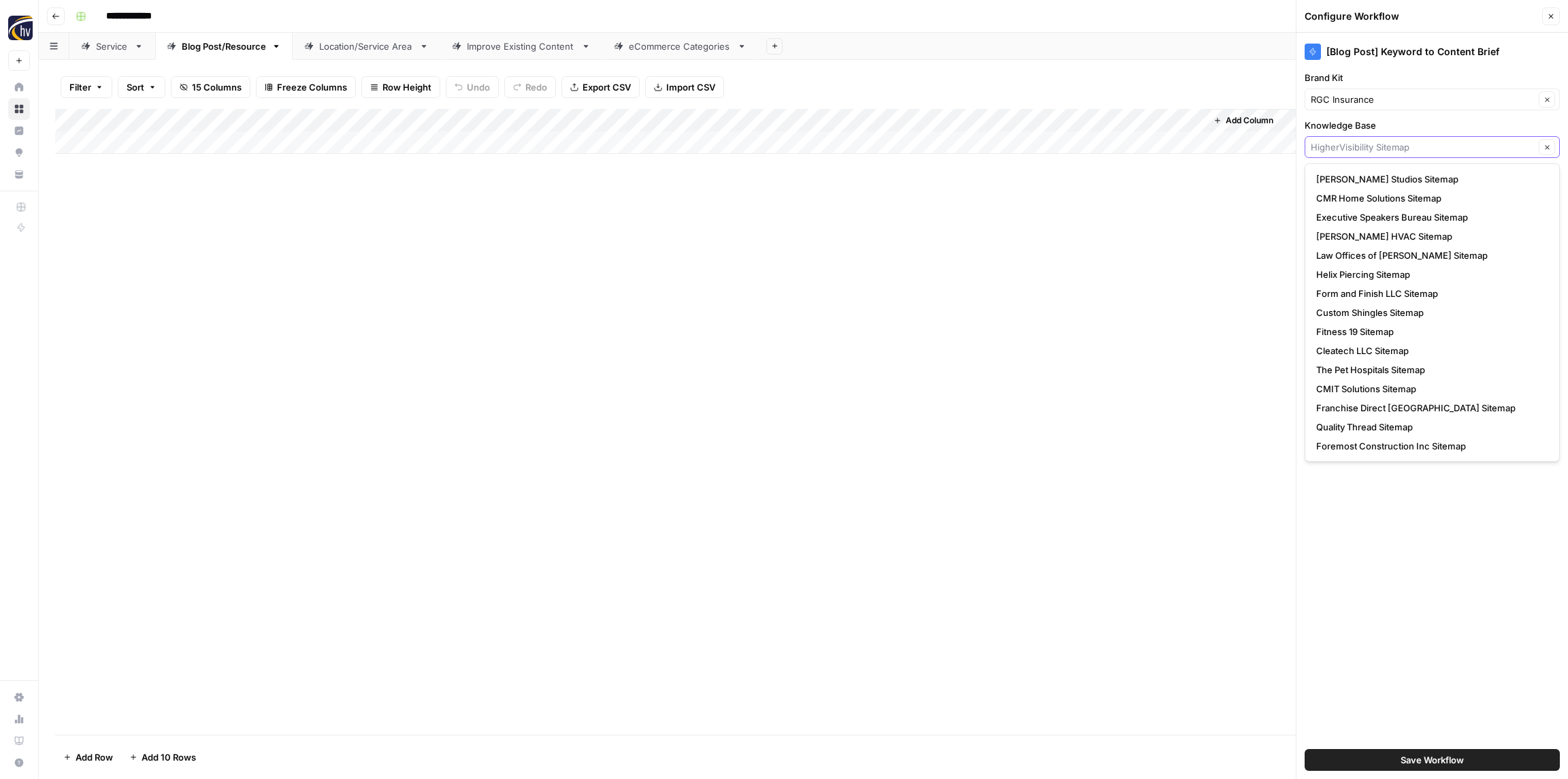
paste input "Insurance"
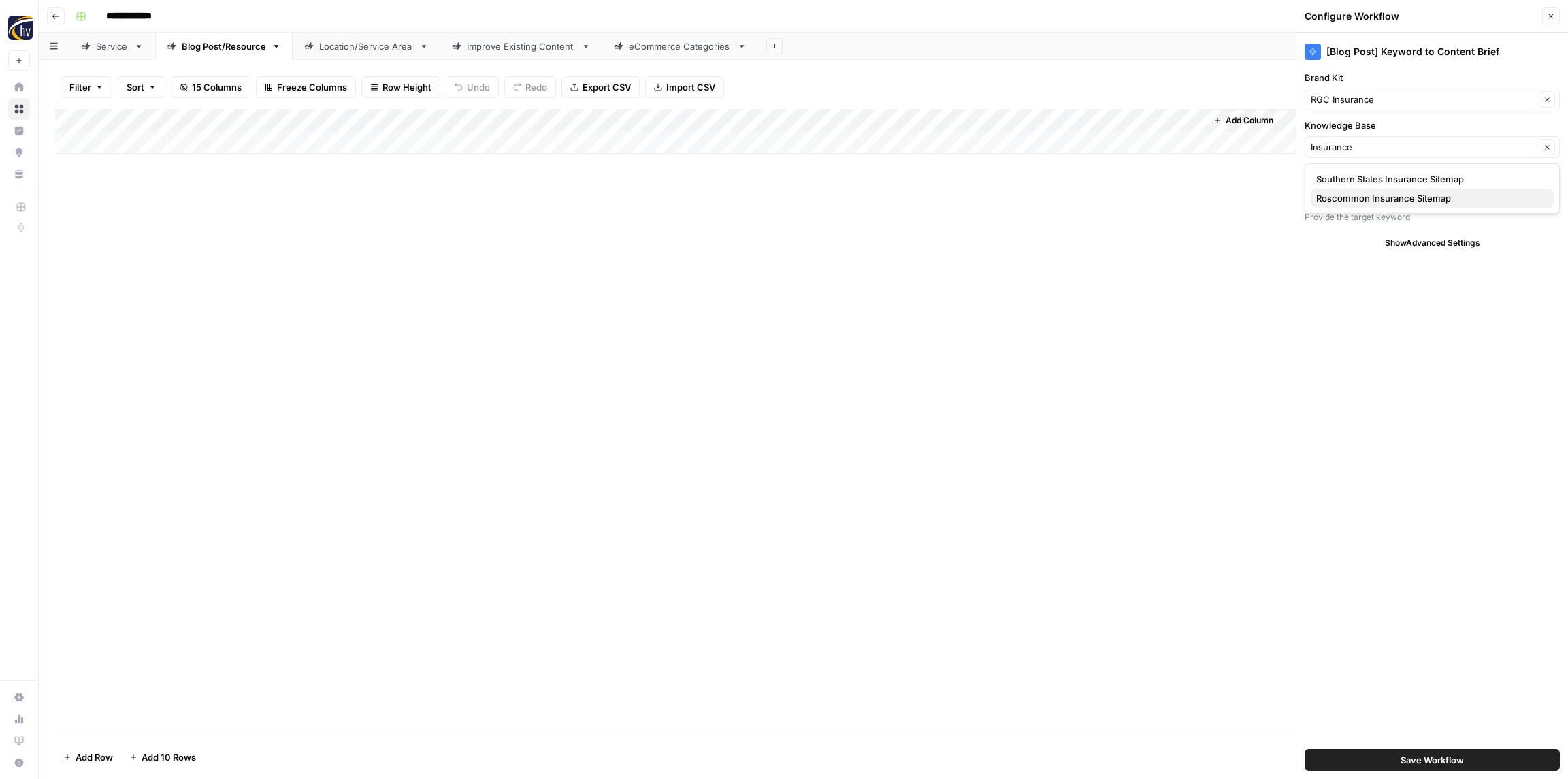
click at [1365, 195] on span "Roscommon Insurance Sitemap" at bounding box center [1430, 198] width 227 height 14
type input "Roscommon Insurance Sitemap"
click at [1421, 756] on span "Save Workflow" at bounding box center [1432, 759] width 63 height 14
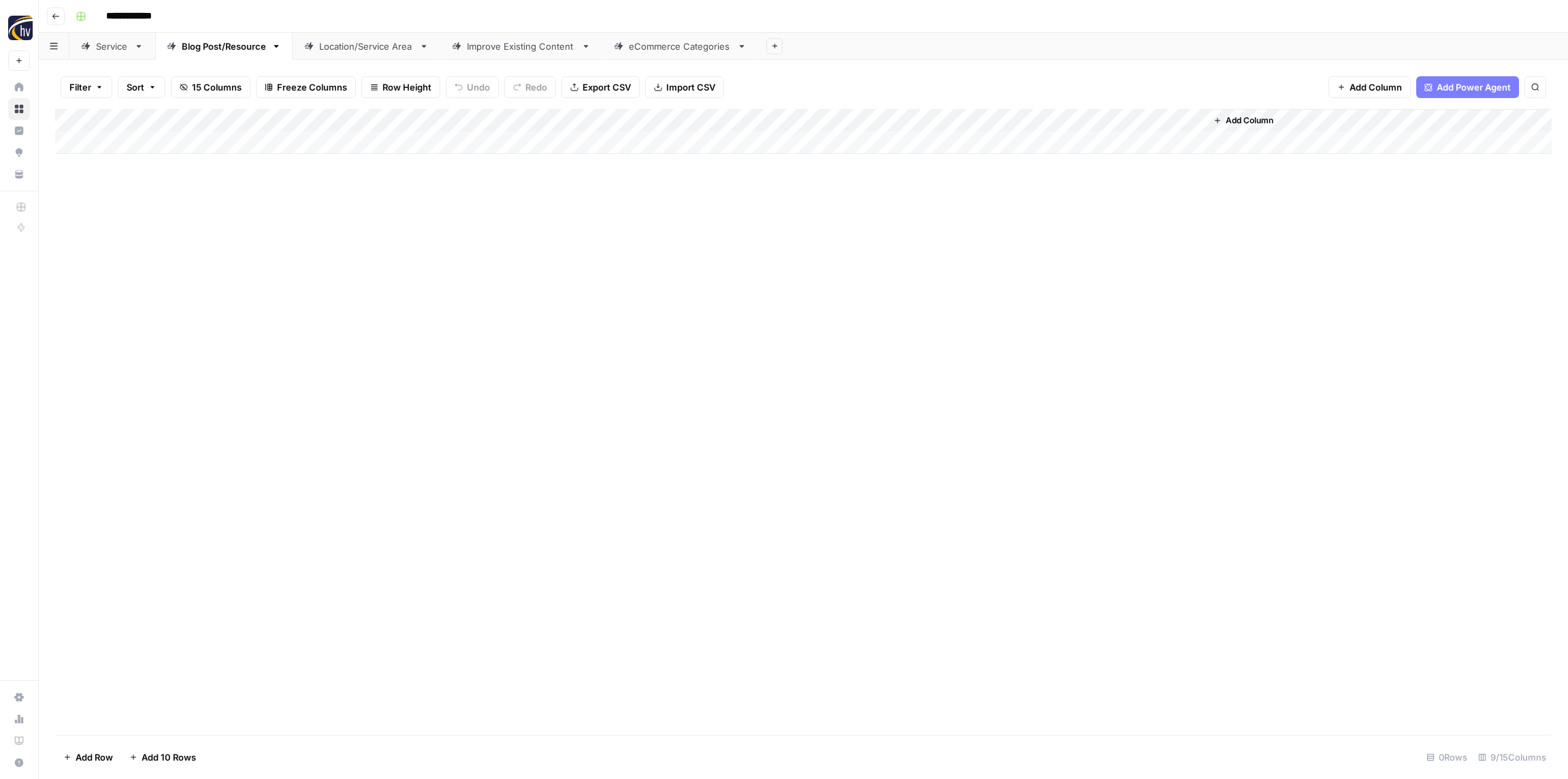
click at [1012, 121] on div "Add Column" at bounding box center [804, 131] width 1497 height 45
click at [1017, 241] on span "Configure Inputs" at bounding box center [1046, 235] width 119 height 14
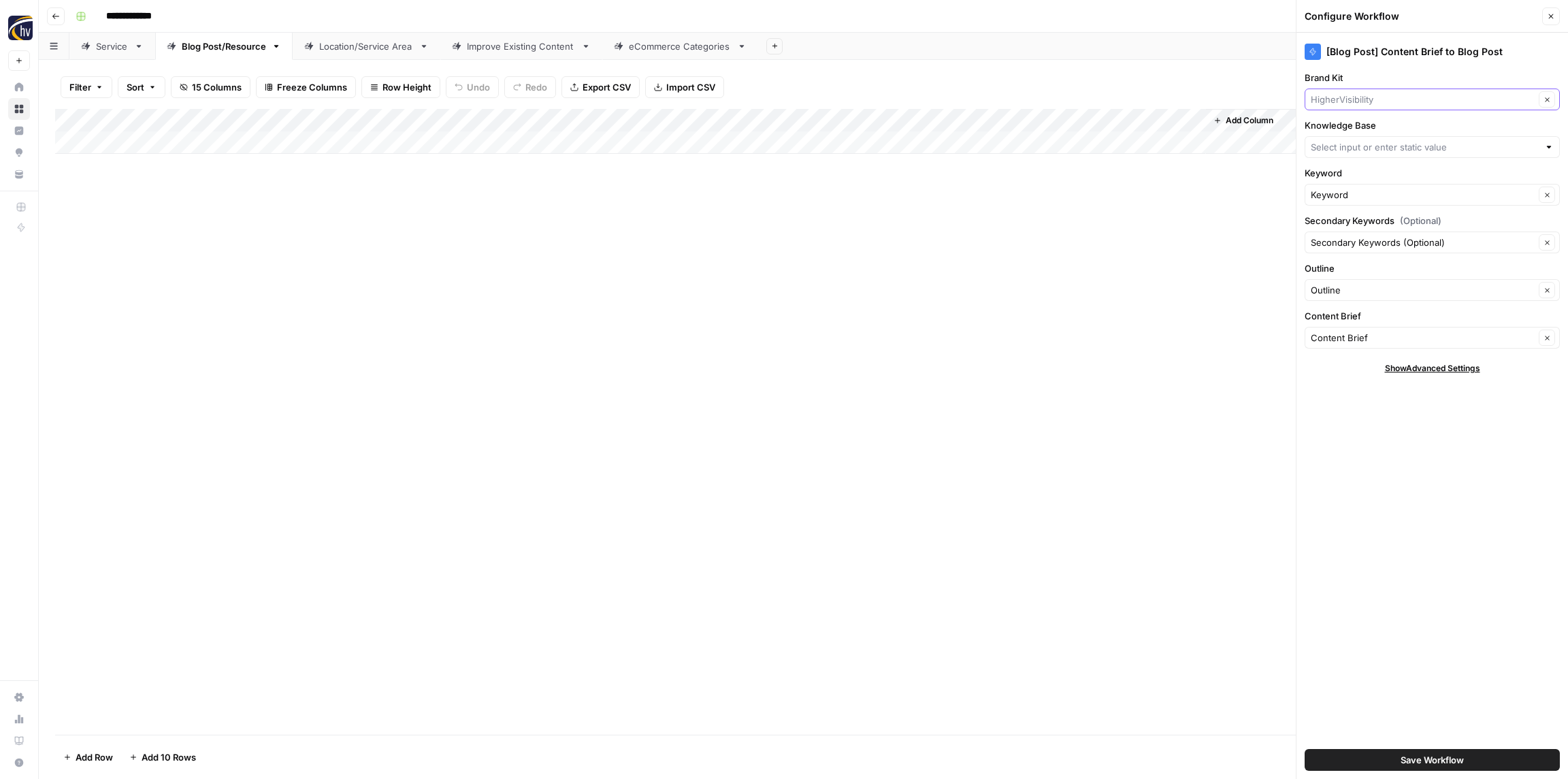
click at [1353, 94] on input "Brand Kit" at bounding box center [1422, 99] width 224 height 14
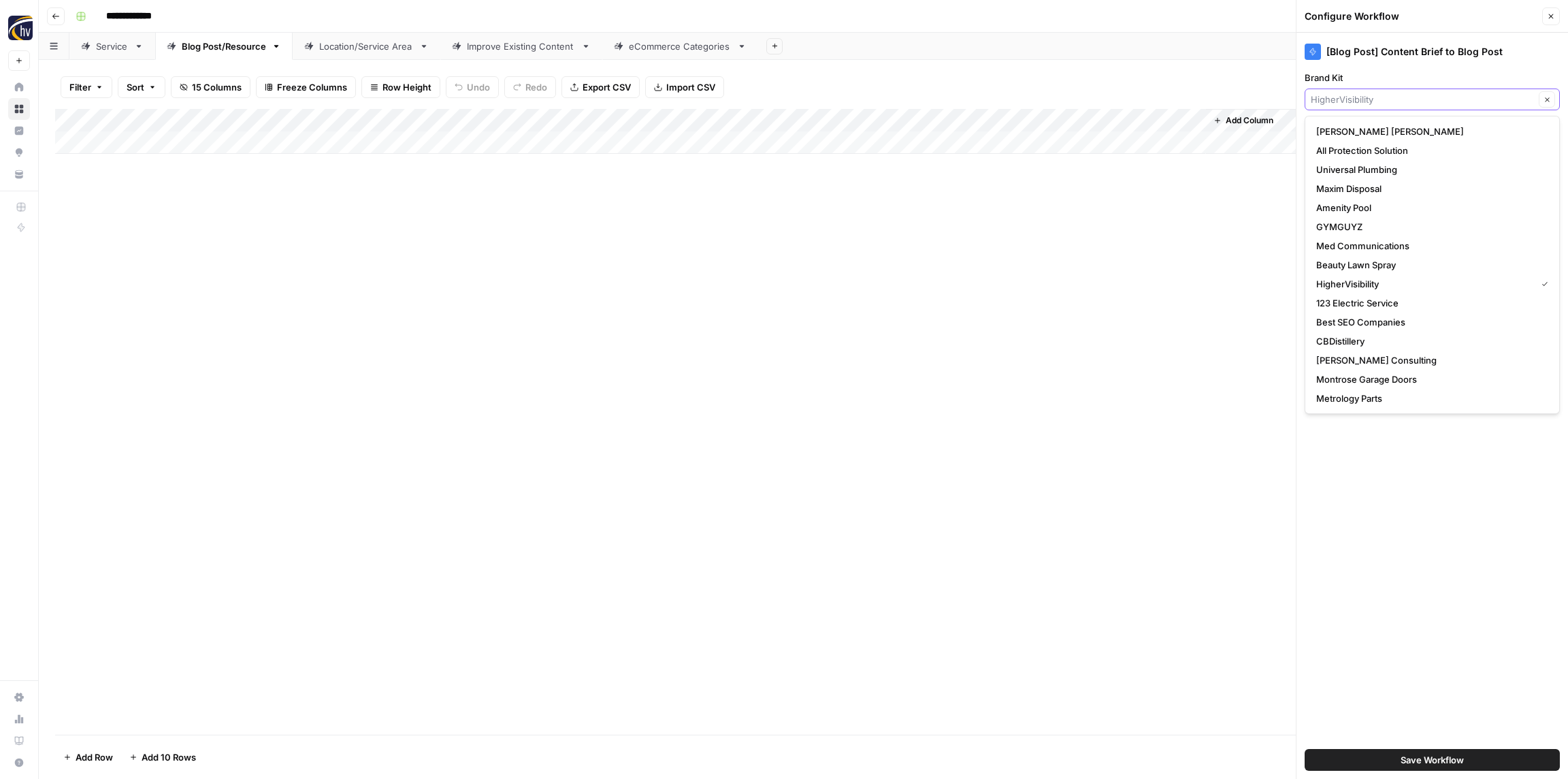
paste input "Insurance"
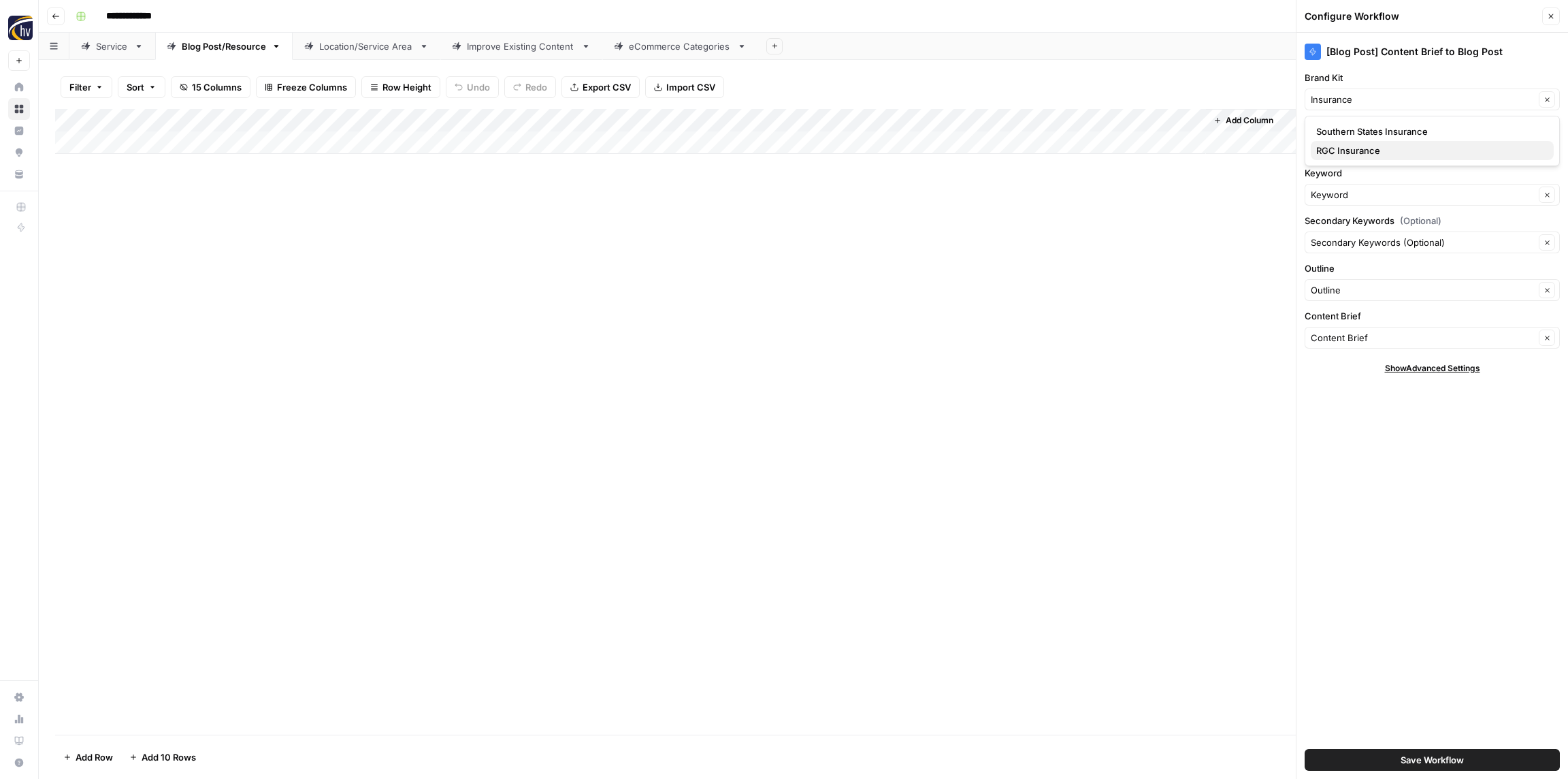
click at [1357, 146] on span "RGC Insurance" at bounding box center [1430, 150] width 227 height 14
type input "RGC Insurance"
click at [1357, 146] on input "Knowledge Base" at bounding box center [1424, 146] width 228 height 14
paste input "Insurance"
click at [1356, 196] on span "Roscommon Insurance Sitemap" at bounding box center [1430, 198] width 227 height 14
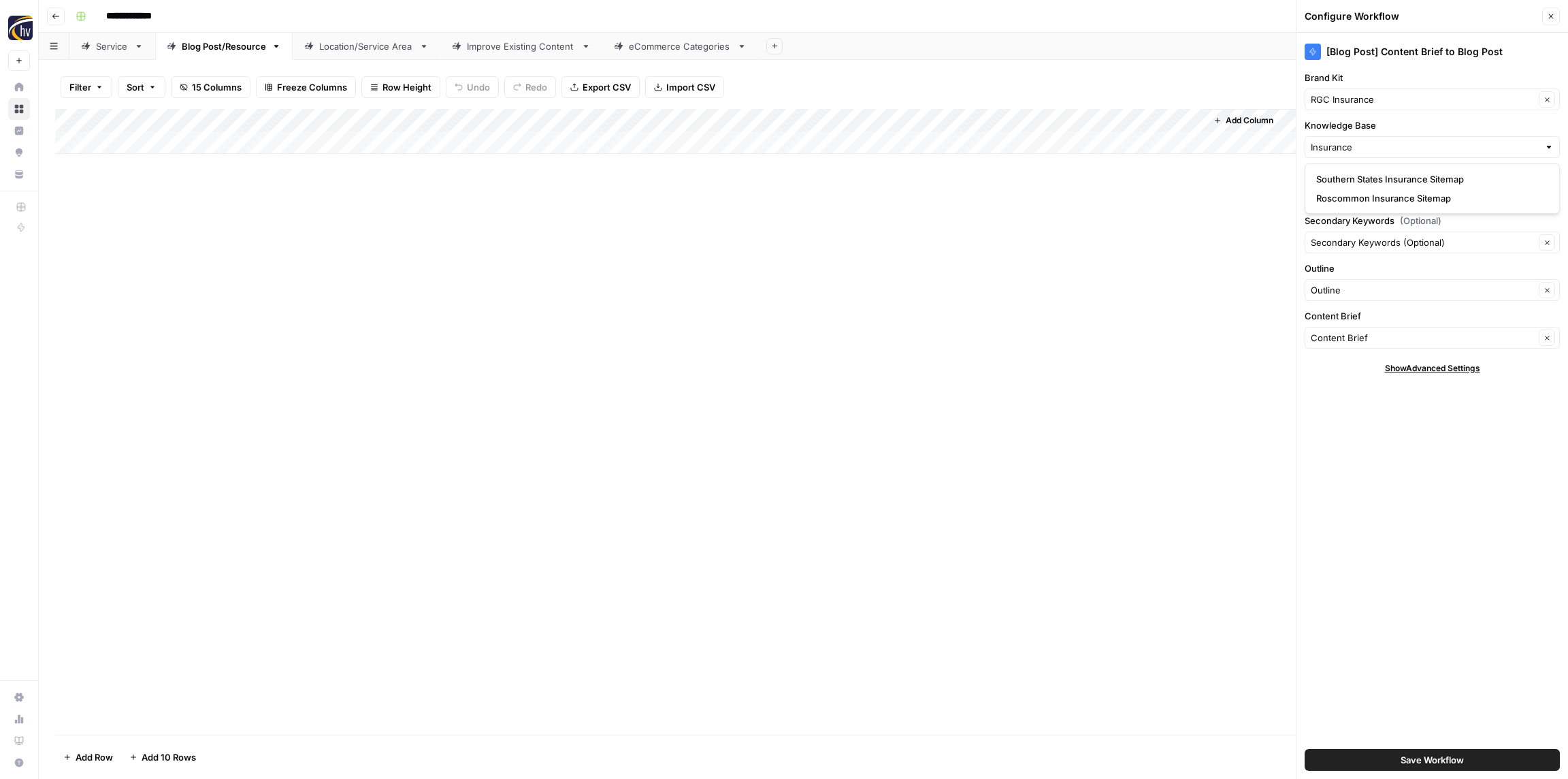
type input "Roscommon Insurance Sitemap"
click at [1429, 764] on span "Save Workflow" at bounding box center [1432, 759] width 63 height 14
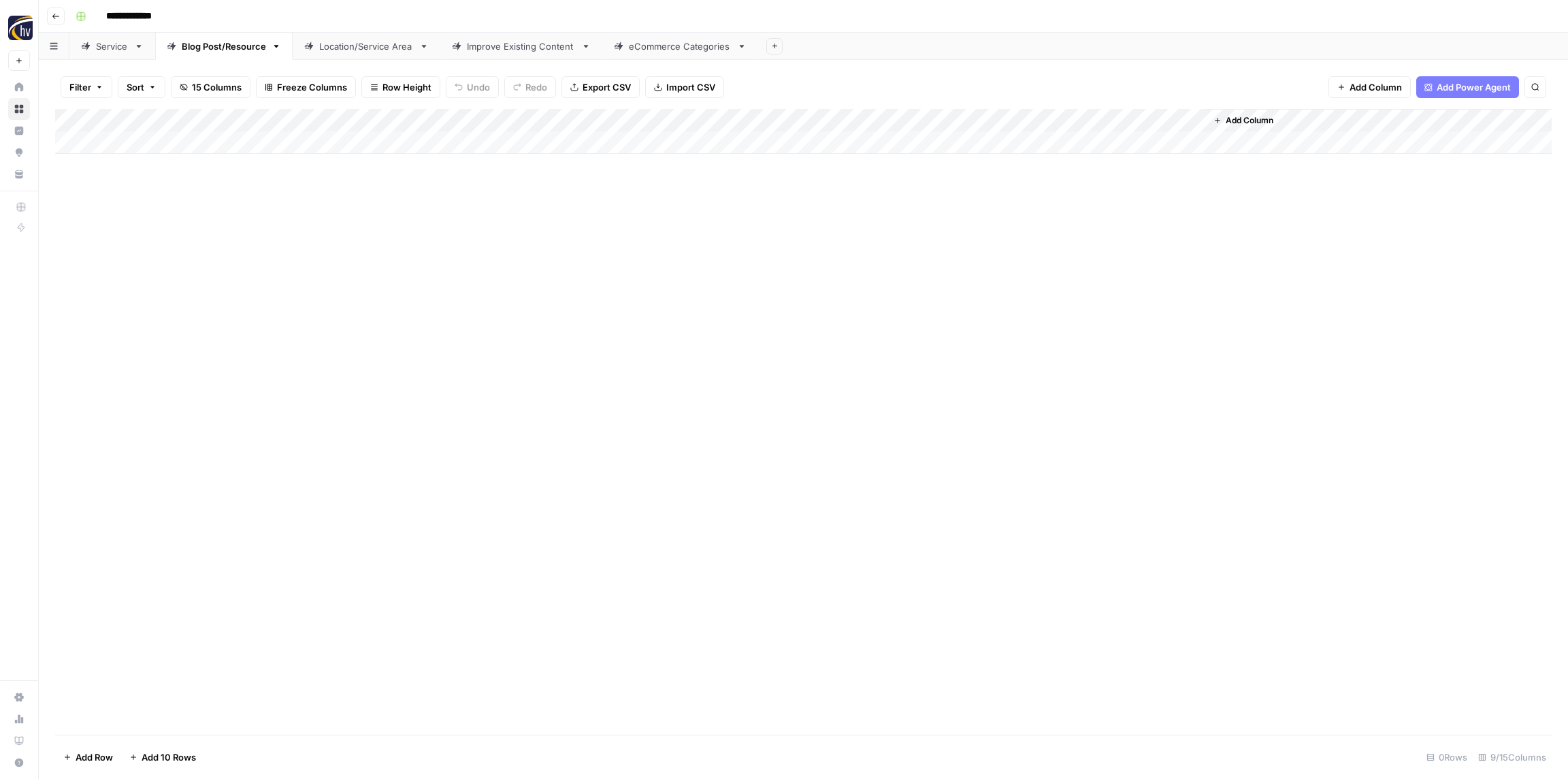
click at [370, 42] on div "Location/Service Area" at bounding box center [366, 46] width 95 height 14
click at [526, 119] on div "Add Column" at bounding box center [804, 131] width 1497 height 45
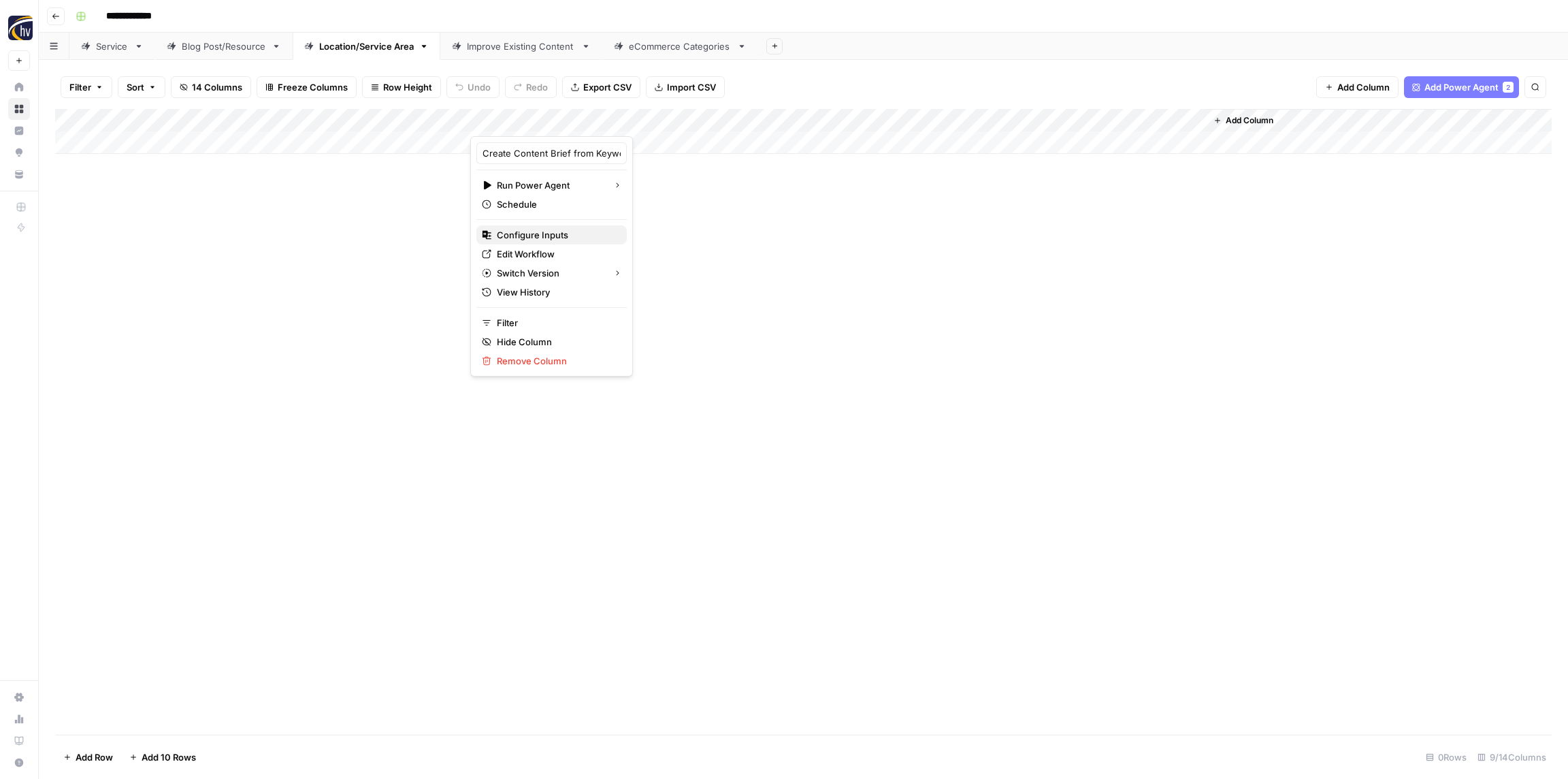
click at [556, 234] on span "Configure Inputs" at bounding box center [556, 235] width 119 height 14
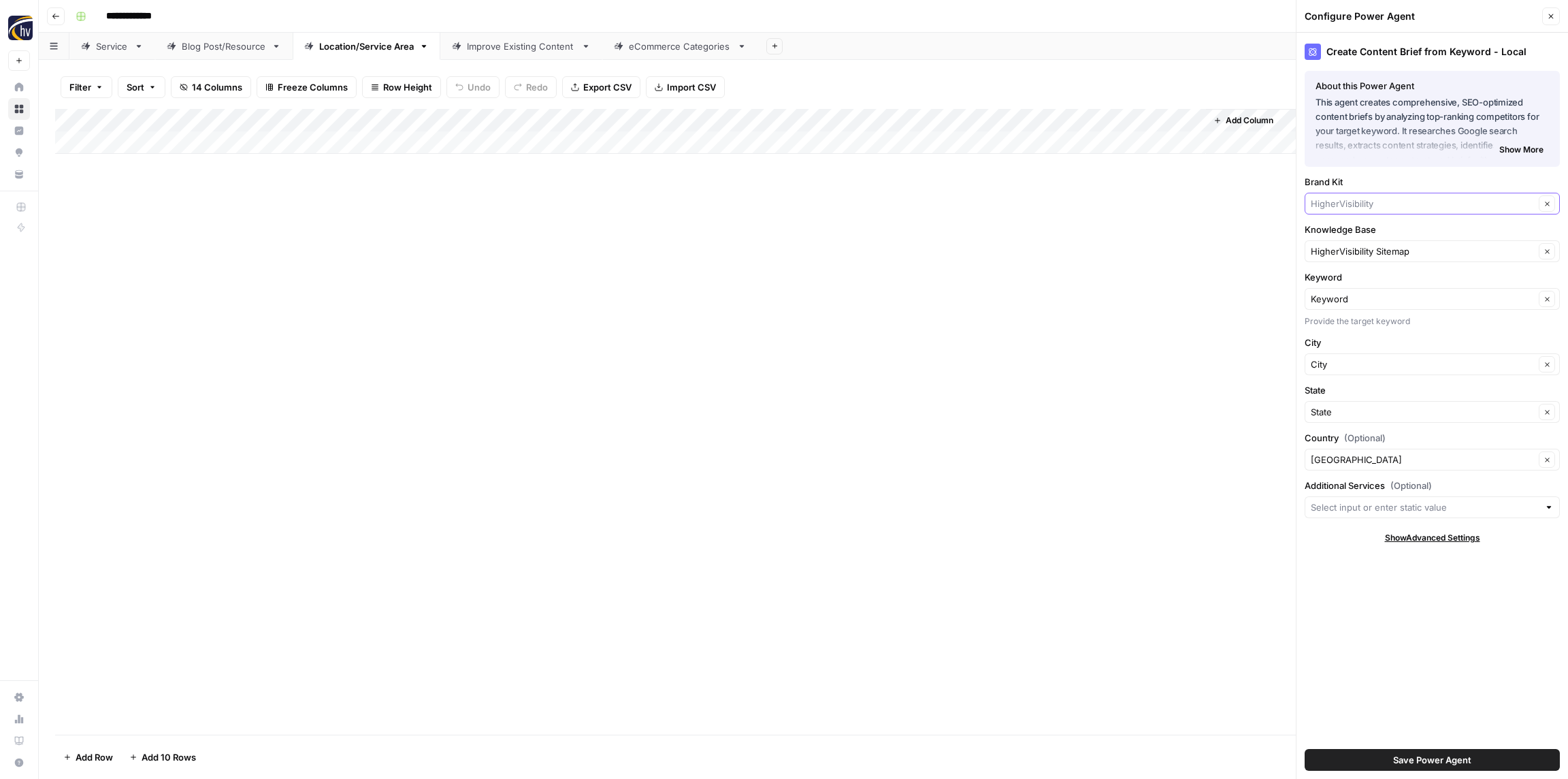
click at [1361, 200] on input "Brand Kit" at bounding box center [1422, 203] width 224 height 14
paste input "Insurance"
click at [1350, 248] on span "RGC Insurance" at bounding box center [1430, 254] width 227 height 14
type input "RGC Insurance"
click at [1351, 251] on input "Knowledge Base" at bounding box center [1422, 251] width 224 height 14
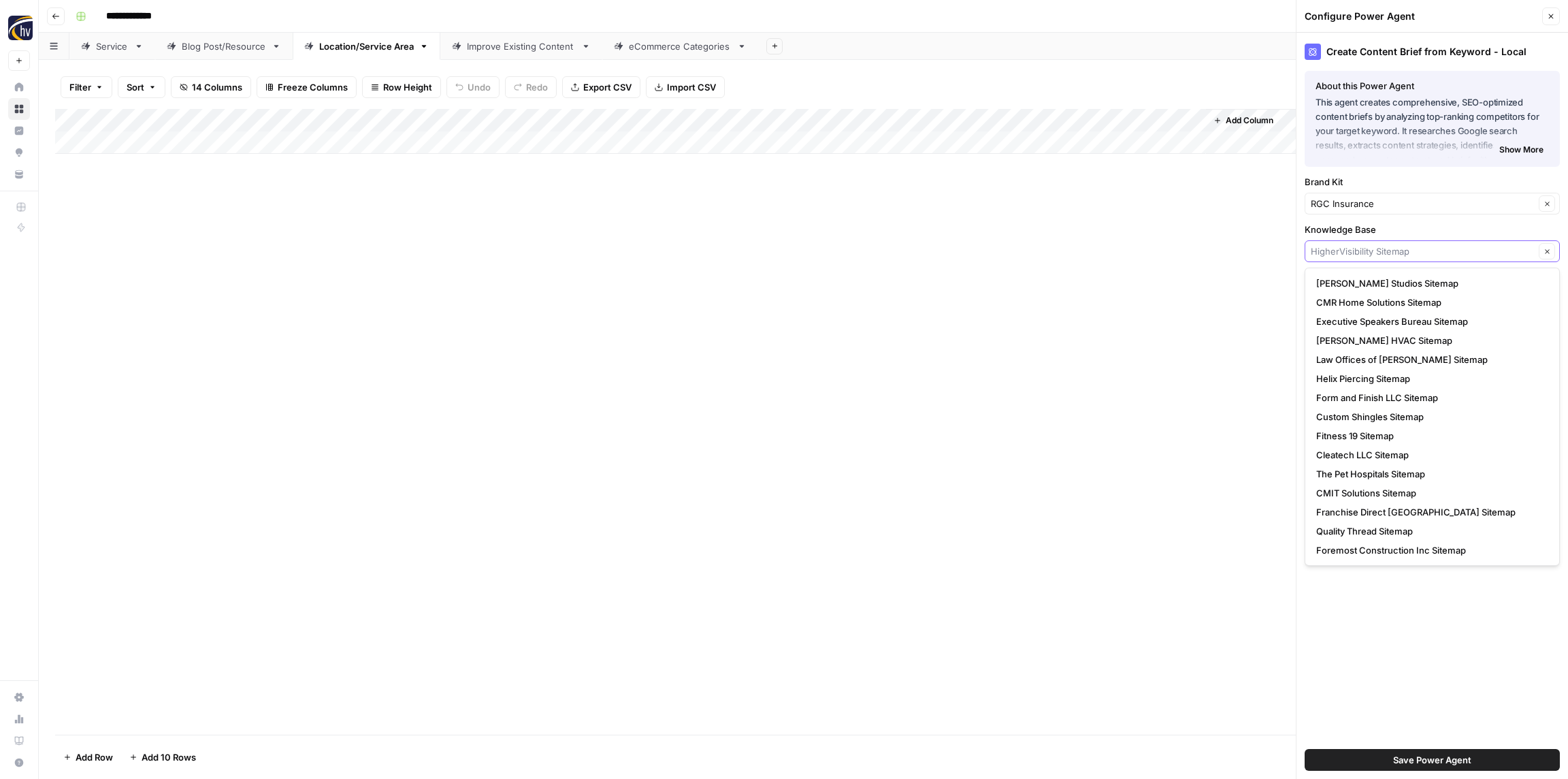
paste input "Insurance"
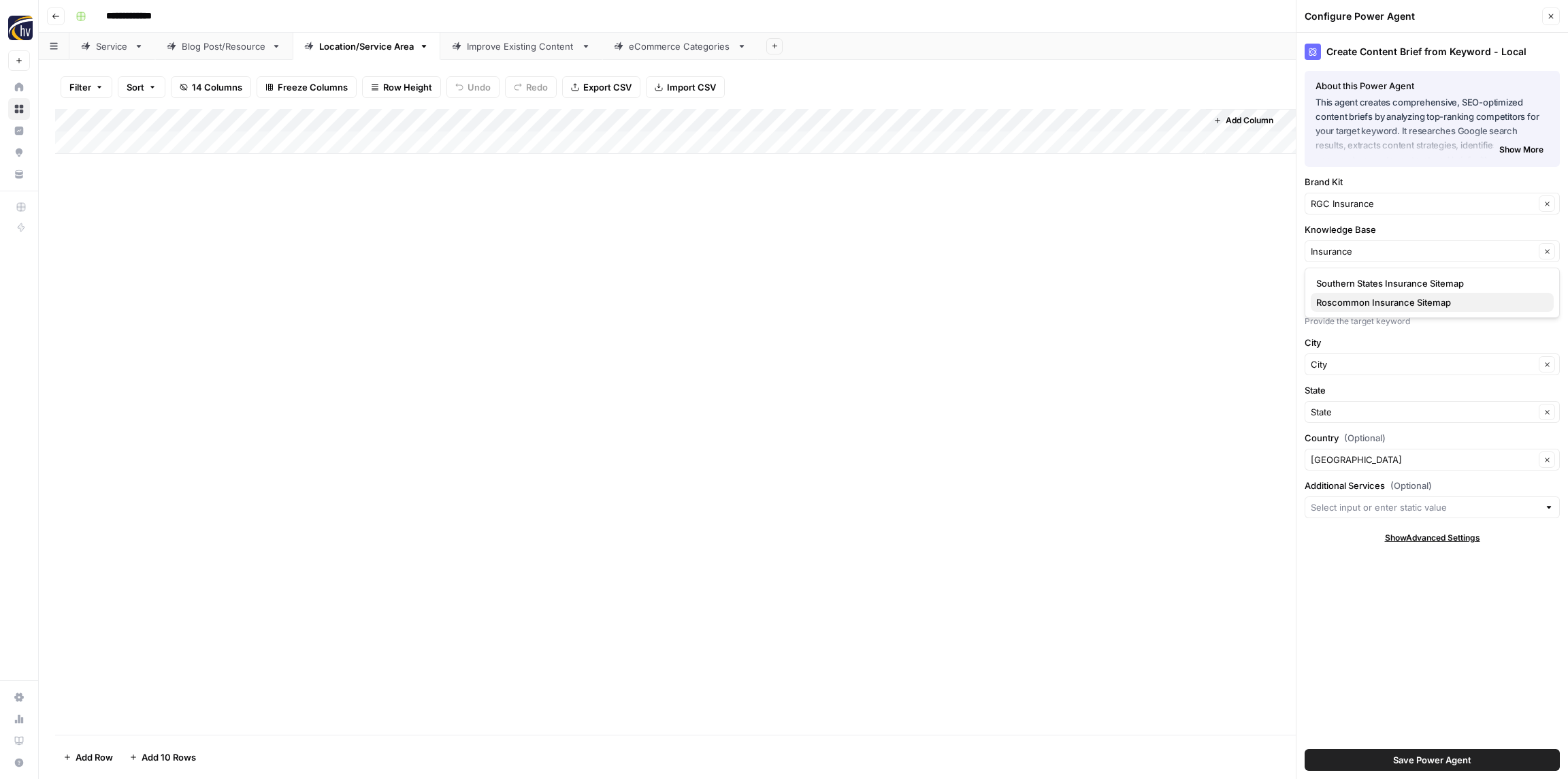
click at [1351, 300] on span "Roscommon Insurance Sitemap" at bounding box center [1430, 302] width 227 height 14
type input "Roscommon Insurance Sitemap"
click at [1413, 760] on span "Save Power Agent" at bounding box center [1432, 759] width 78 height 14
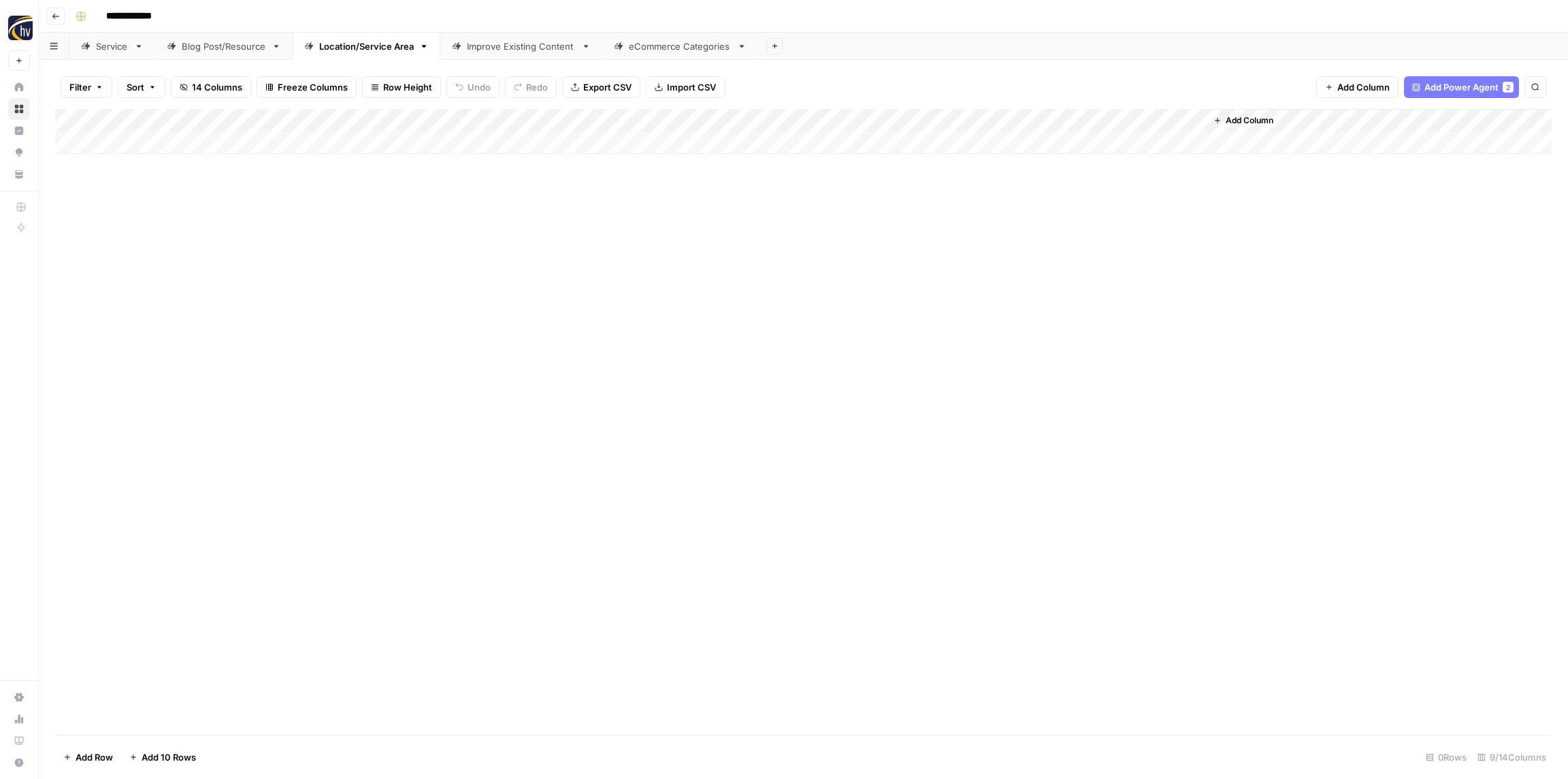
click at [996, 119] on div "Add Column" at bounding box center [804, 131] width 1497 height 45
click at [1027, 232] on span "Configure Inputs" at bounding box center [1046, 235] width 119 height 14
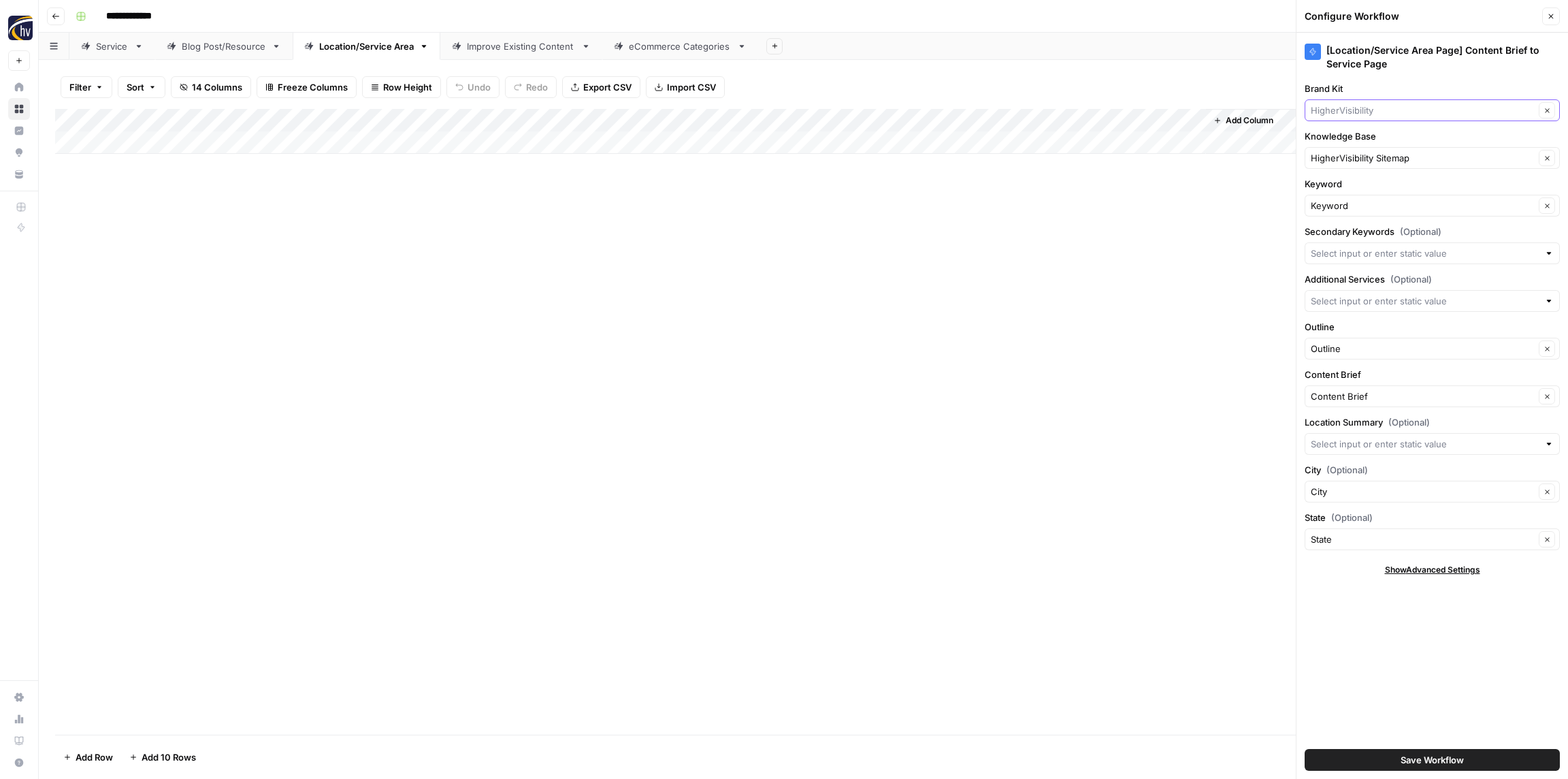
click at [1344, 110] on input "Brand Kit" at bounding box center [1422, 110] width 224 height 14
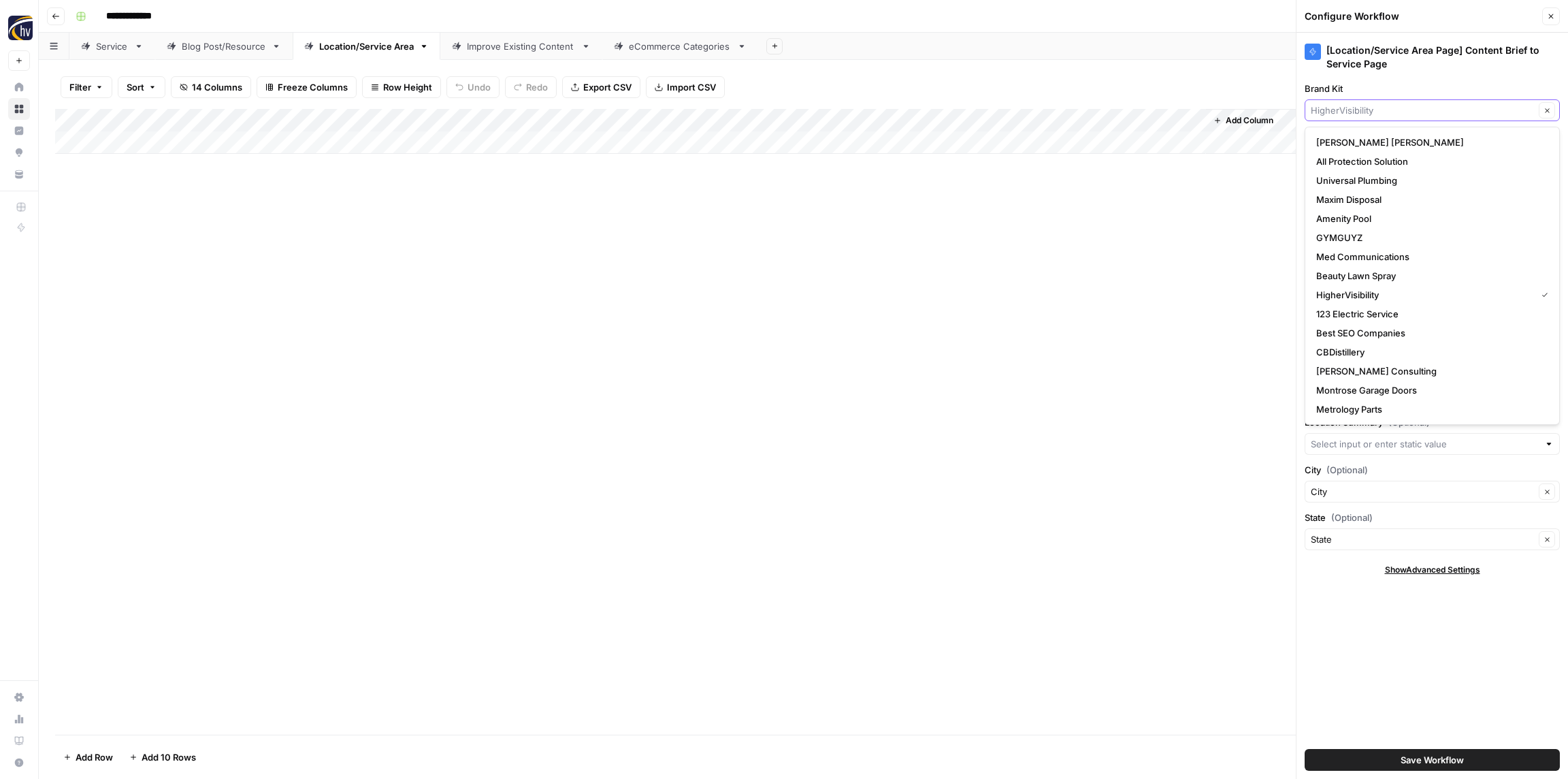
paste input "Insurance"
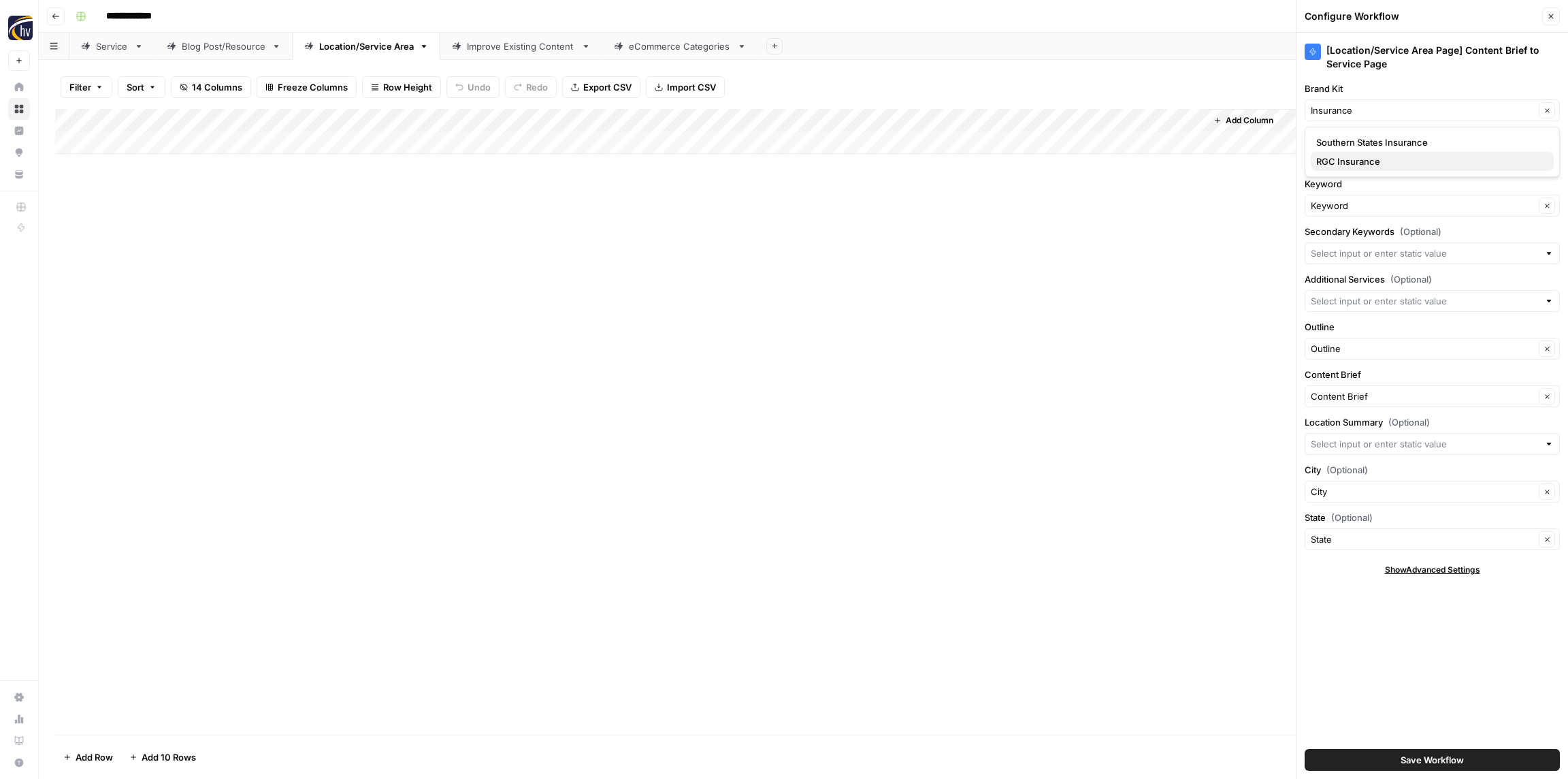
click at [1343, 160] on span "RGC Insurance" at bounding box center [1430, 161] width 227 height 14
type input "RGC Insurance"
click at [1344, 160] on input "Knowledge Base" at bounding box center [1422, 157] width 224 height 14
paste input "Insurance"
click at [1337, 209] on span "Roscommon Insurance Sitemap" at bounding box center [1430, 208] width 227 height 14
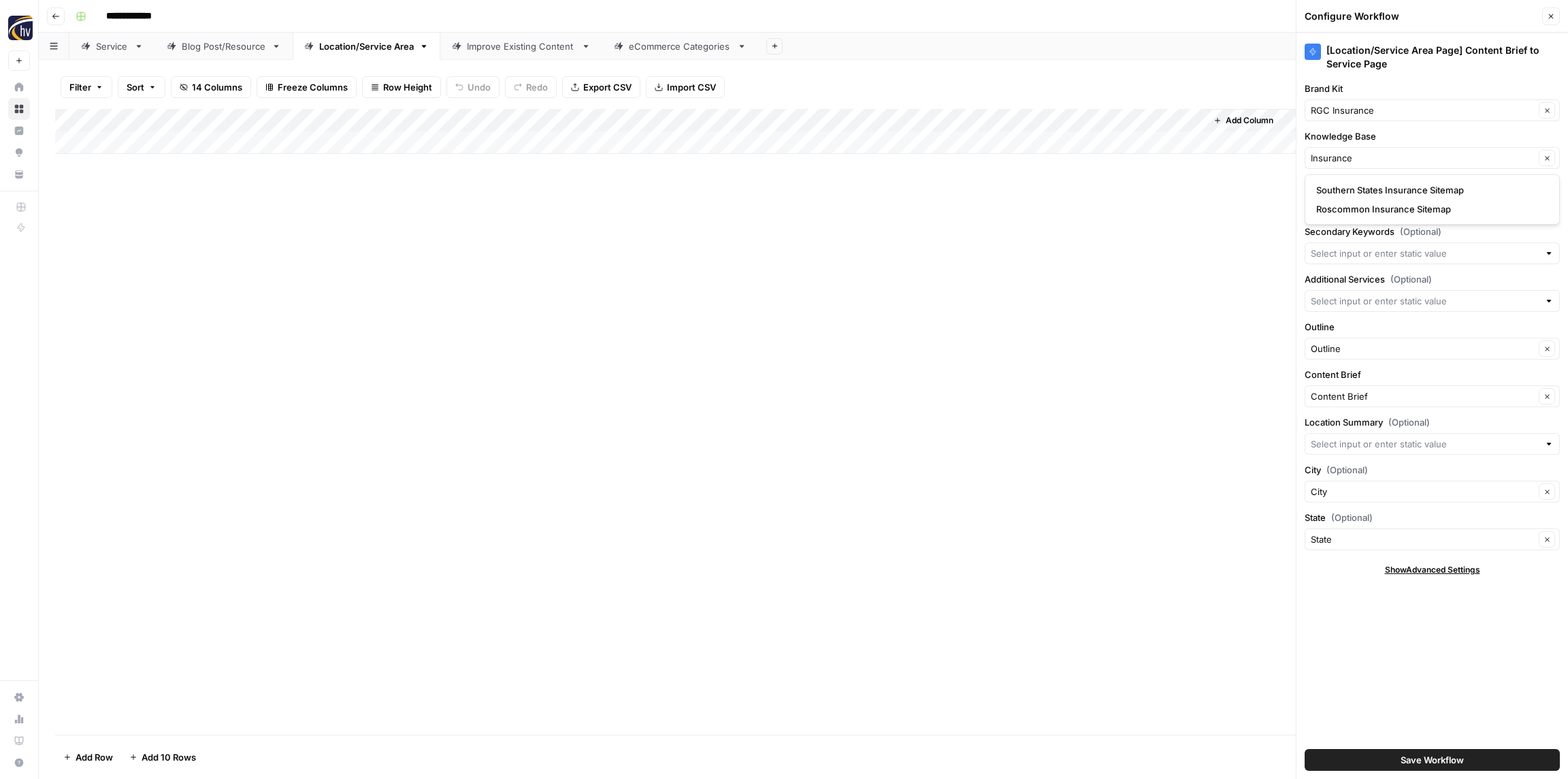
type input "Roscommon Insurance Sitemap"
click at [1405, 761] on span "Save Workflow" at bounding box center [1432, 759] width 63 height 14
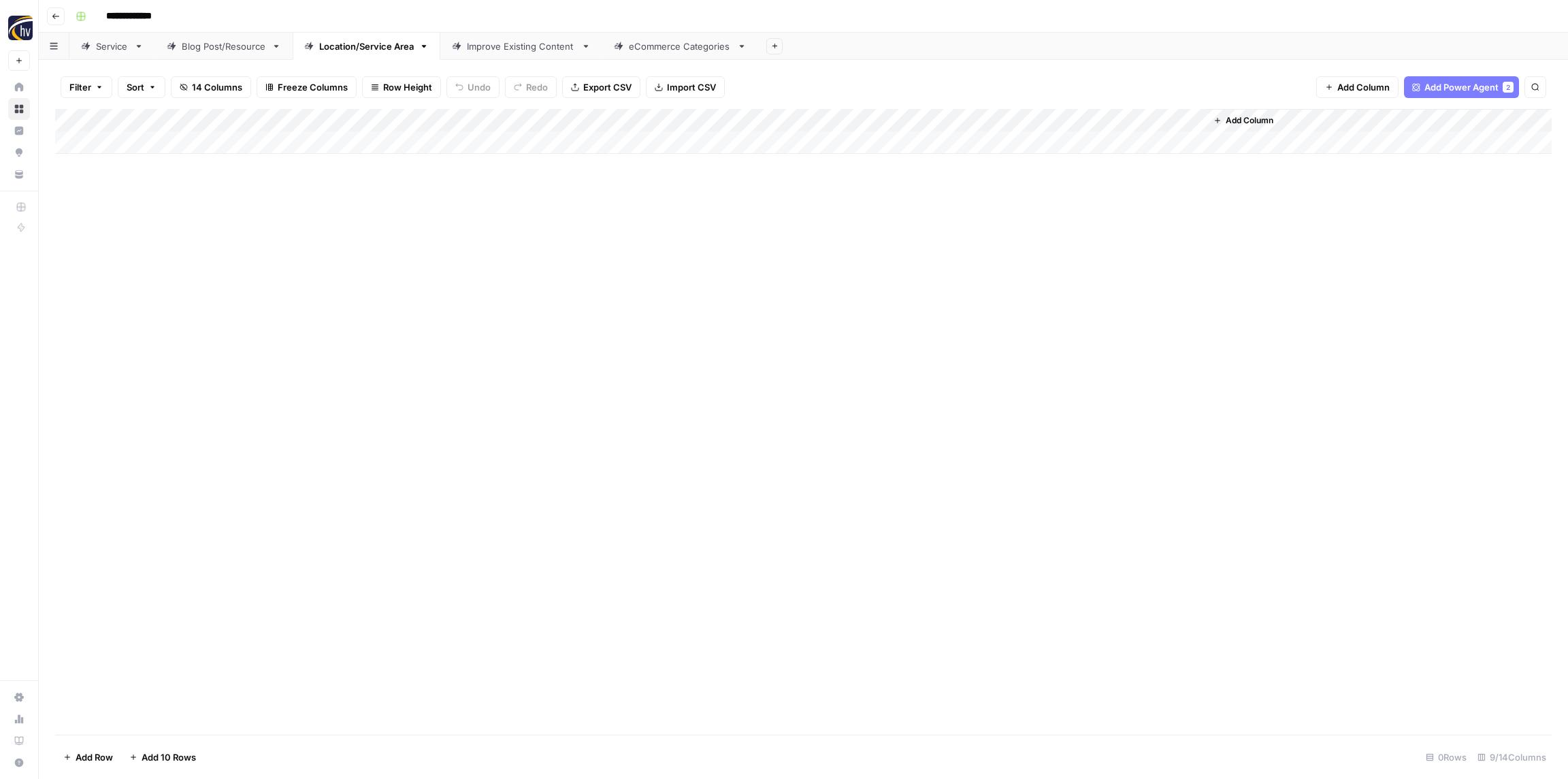
click at [503, 34] on link "Improve Existing Content" at bounding box center [521, 46] width 162 height 27
click at [619, 124] on div "Add Column" at bounding box center [804, 131] width 1497 height 45
click at [1217, 118] on div "Add Column" at bounding box center [804, 131] width 1497 height 45
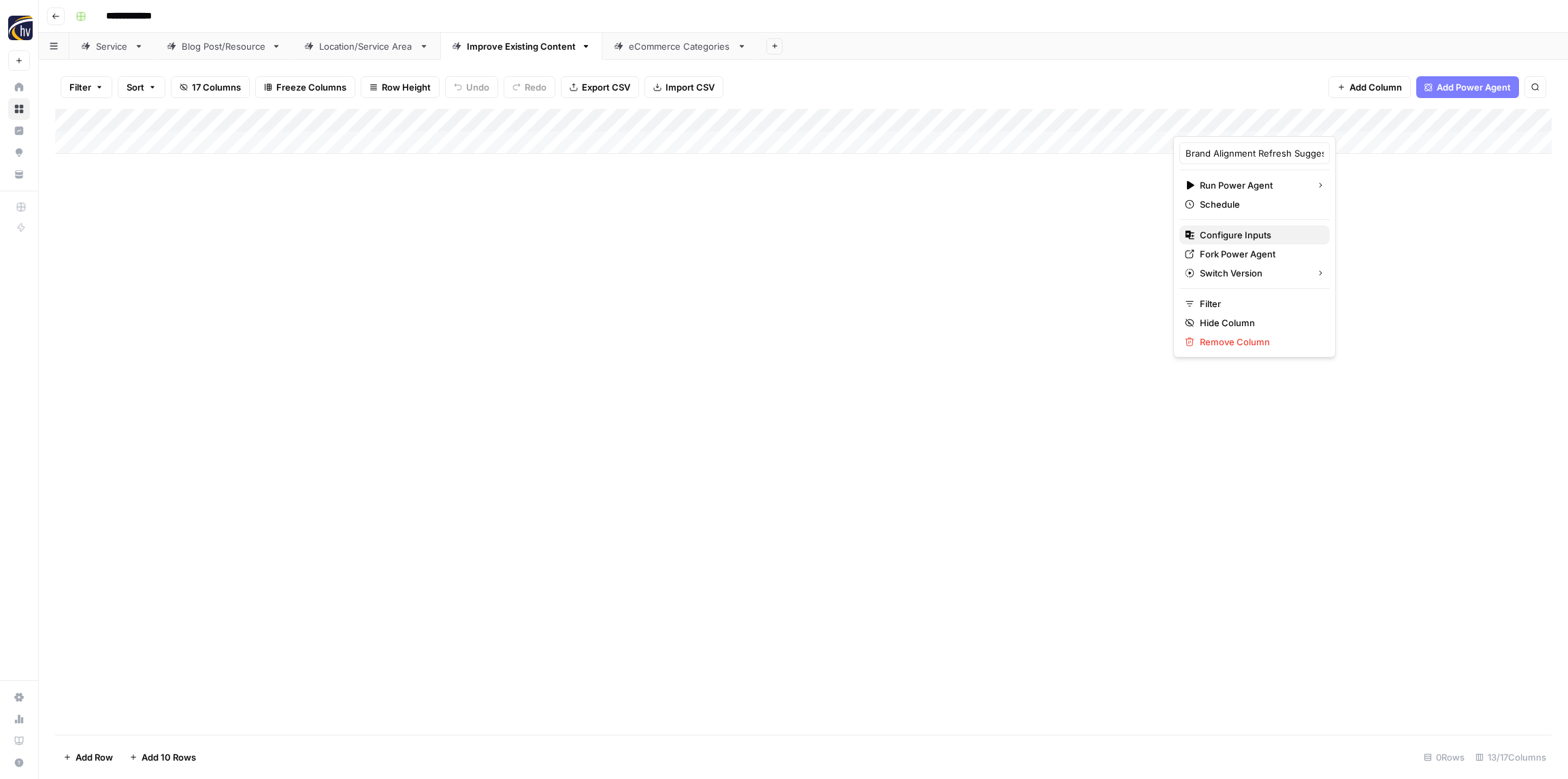
click at [1228, 233] on span "Configure Inputs" at bounding box center [1259, 235] width 119 height 14
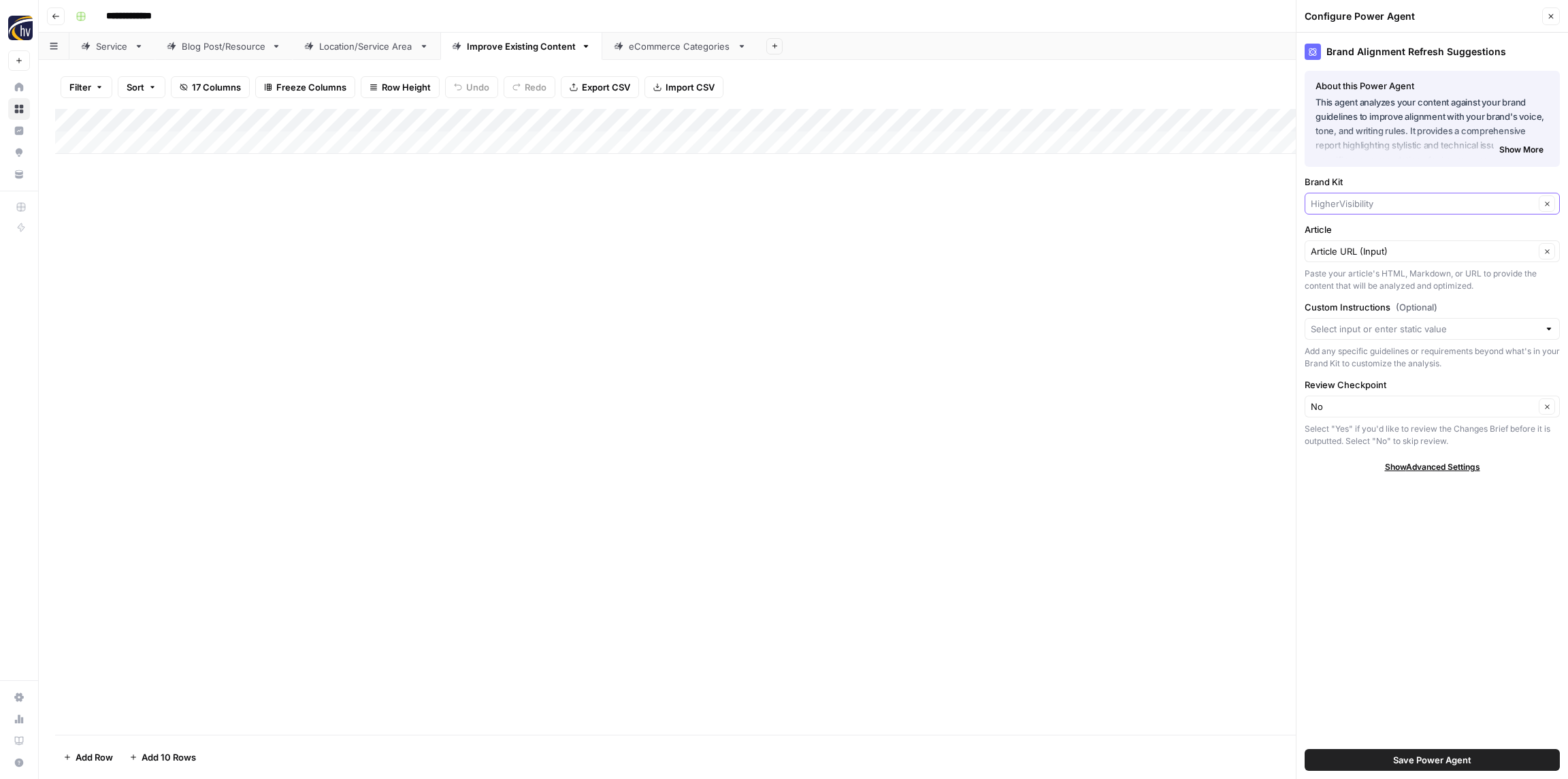
click at [1355, 200] on input "Brand Kit" at bounding box center [1422, 203] width 224 height 14
paste input "Insurance"
click at [1341, 249] on span "RGC Insurance" at bounding box center [1430, 254] width 227 height 14
type input "RGC Insurance"
click at [1431, 760] on span "Save Power Agent" at bounding box center [1432, 759] width 78 height 14
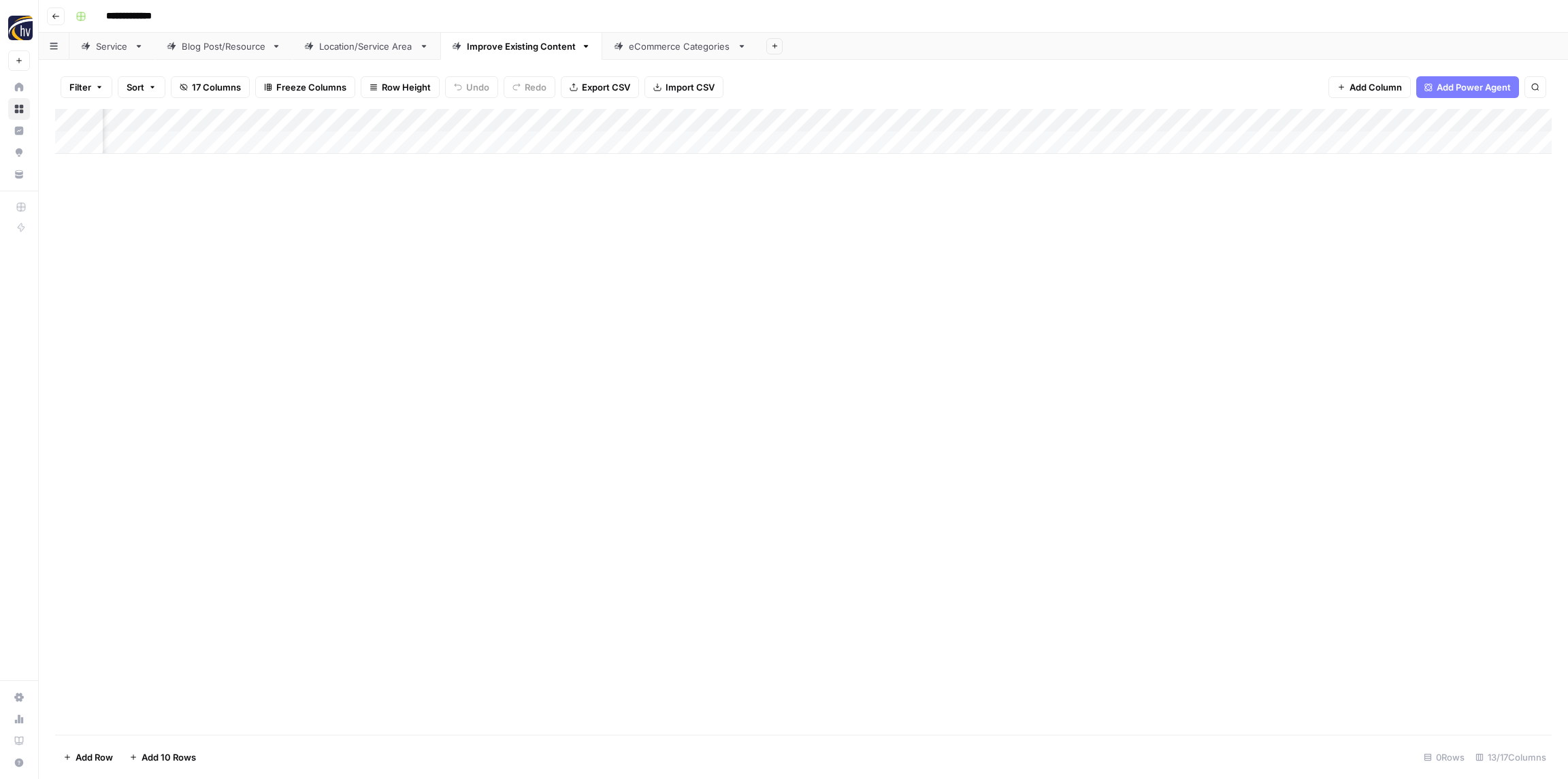
scroll to position [0, 545]
click at [1124, 117] on div "Add Column" at bounding box center [804, 131] width 1497 height 45
click at [1050, 231] on span "Configure Inputs" at bounding box center [1060, 235] width 119 height 14
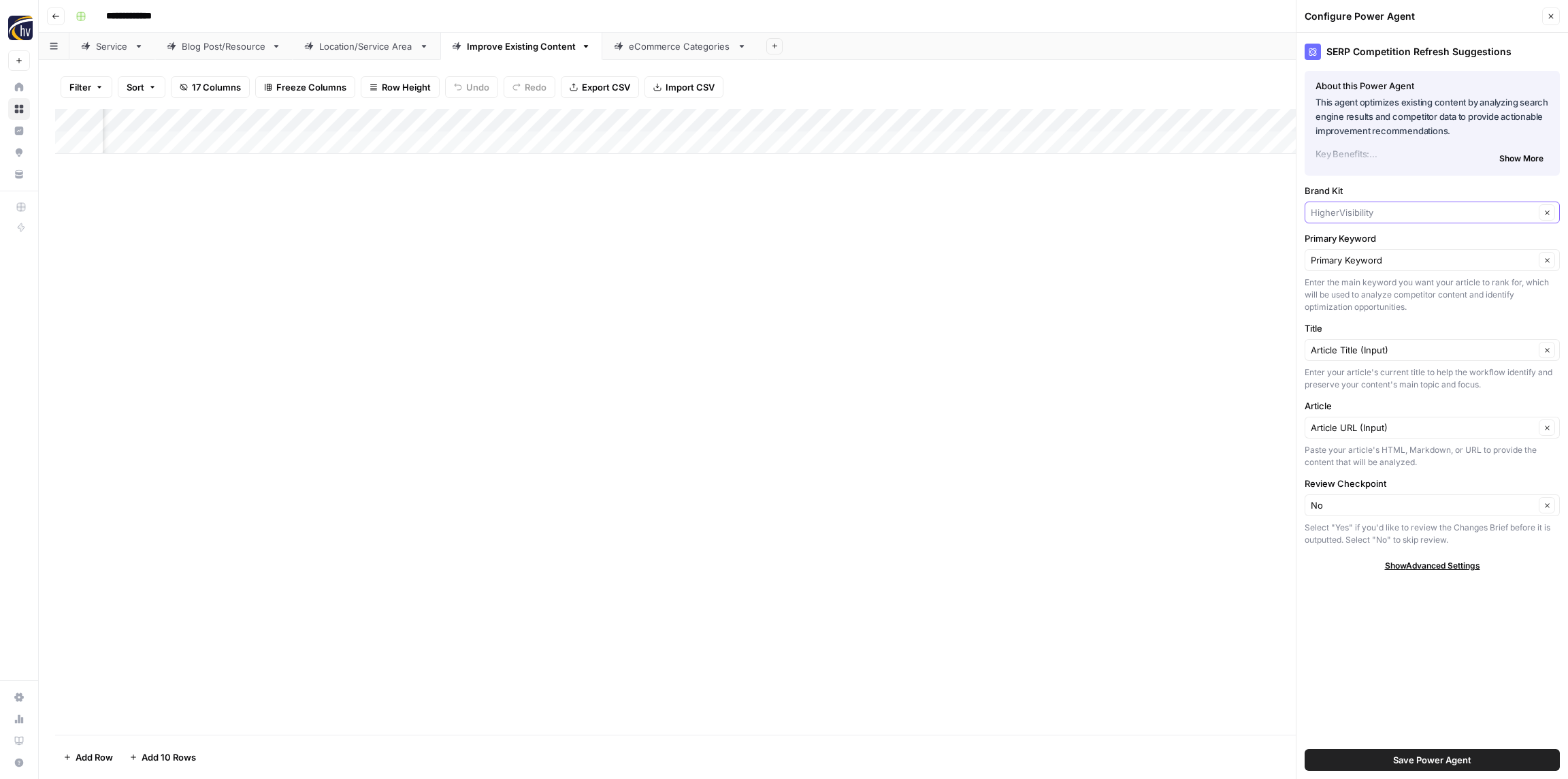
click at [1363, 215] on input "Brand Kit" at bounding box center [1422, 212] width 224 height 14
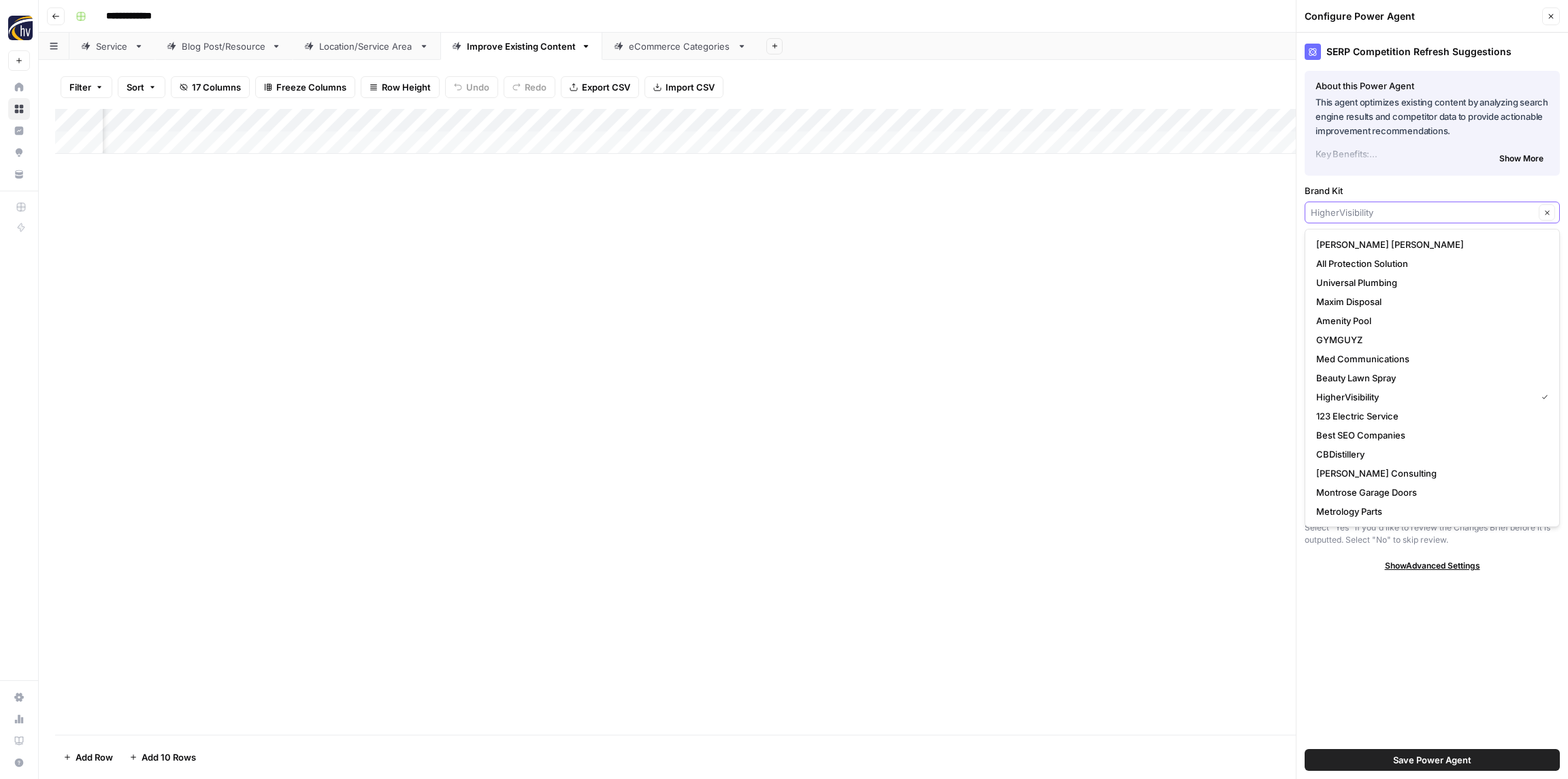
paste input "Insurance"
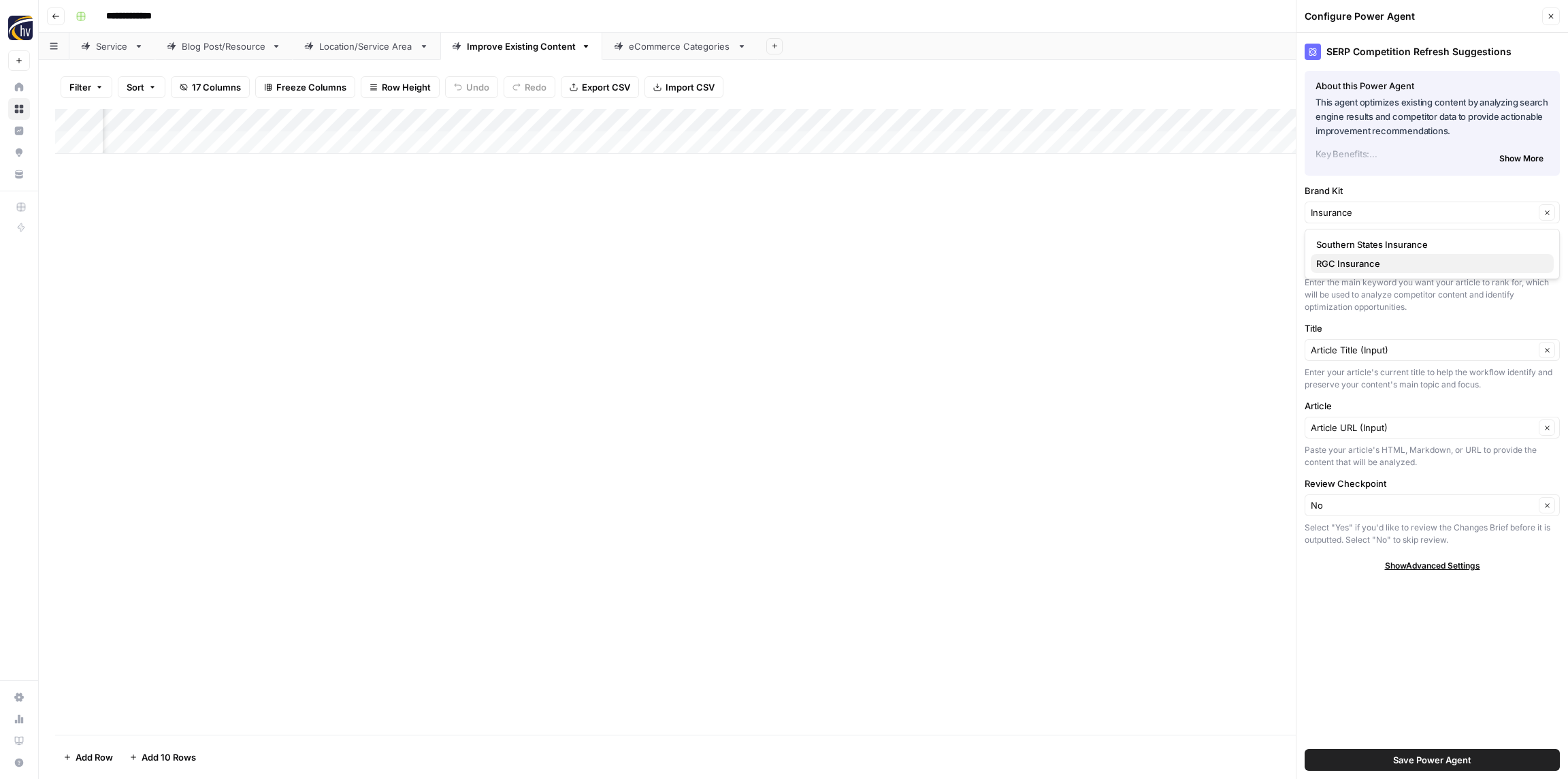
click at [1351, 265] on span "RGC Insurance" at bounding box center [1430, 263] width 227 height 14
type input "RGC Insurance"
click at [1470, 762] on span "Save Power Agent" at bounding box center [1432, 759] width 78 height 14
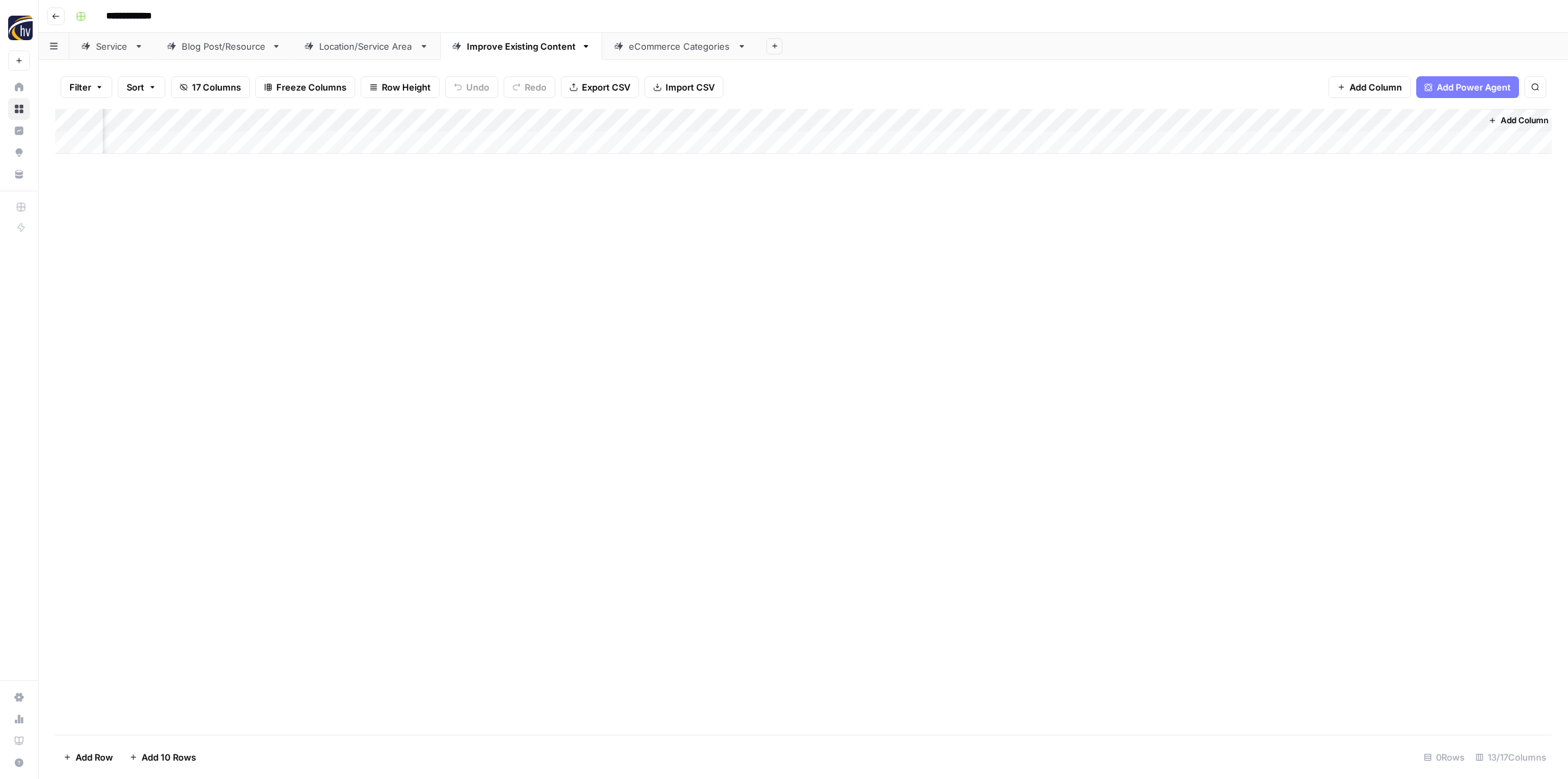
scroll to position [0, 854]
click at [1104, 124] on div "Add Column" at bounding box center [804, 131] width 1497 height 45
click at [1092, 227] on button "Configure Inputs" at bounding box center [1100, 235] width 150 height 19
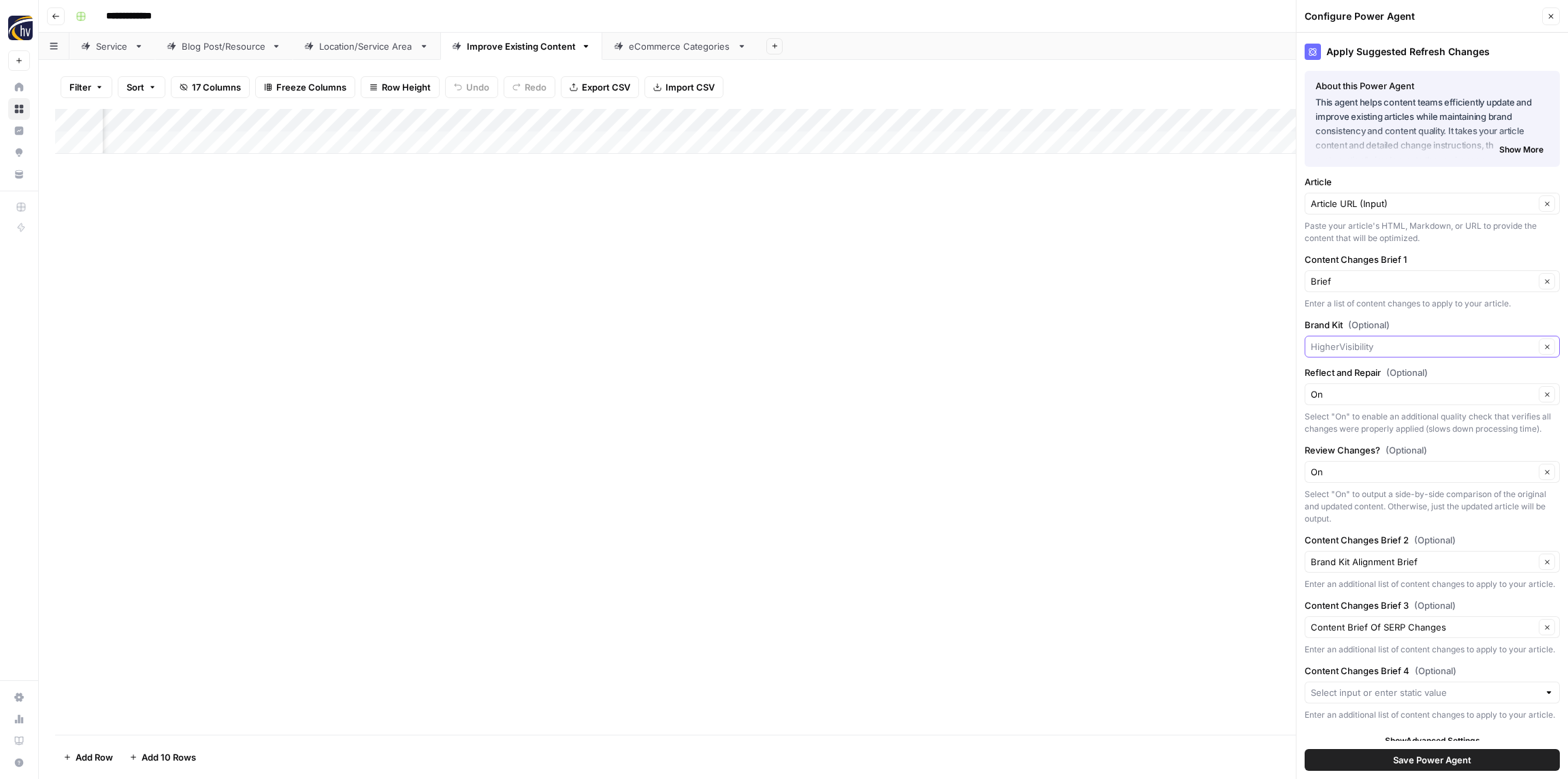
click at [1380, 347] on input "Brand Kit (Optional)" at bounding box center [1422, 346] width 224 height 14
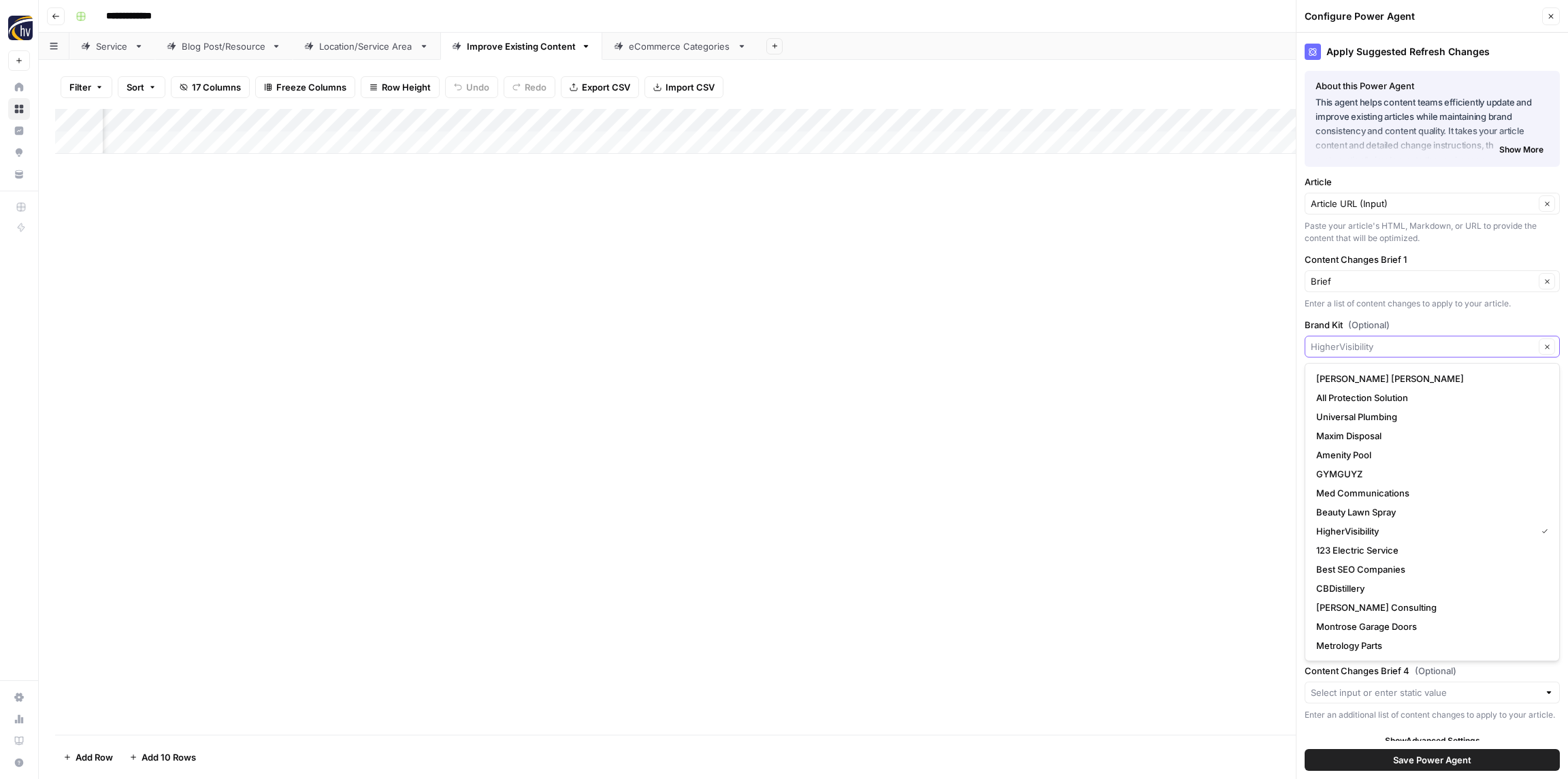
paste input "Insurance"
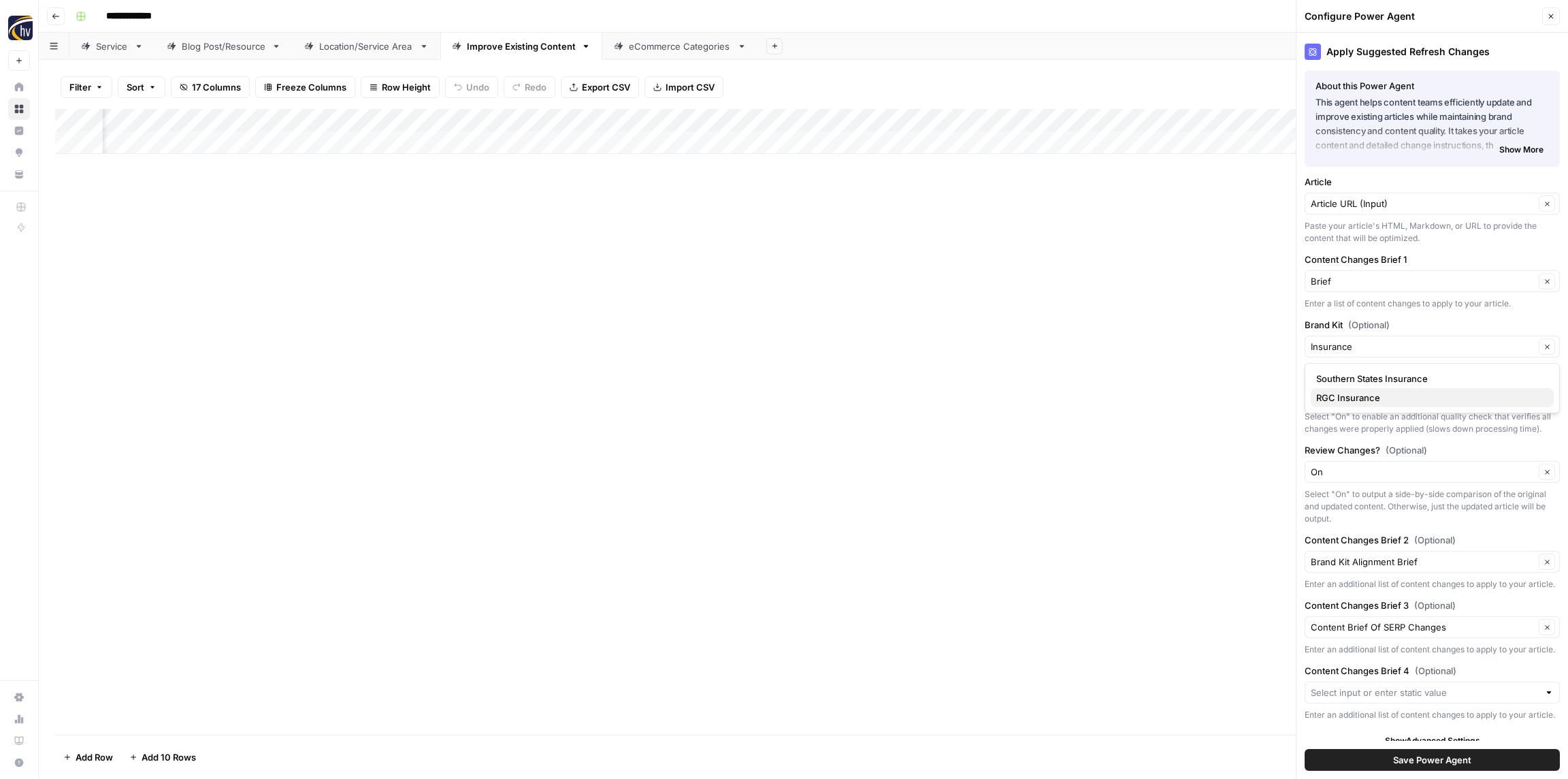
click at [1375, 402] on span "RGC Insurance" at bounding box center [1430, 397] width 227 height 14
type input "RGC Insurance"
click at [1414, 762] on span "Save Power Agent" at bounding box center [1432, 759] width 78 height 14
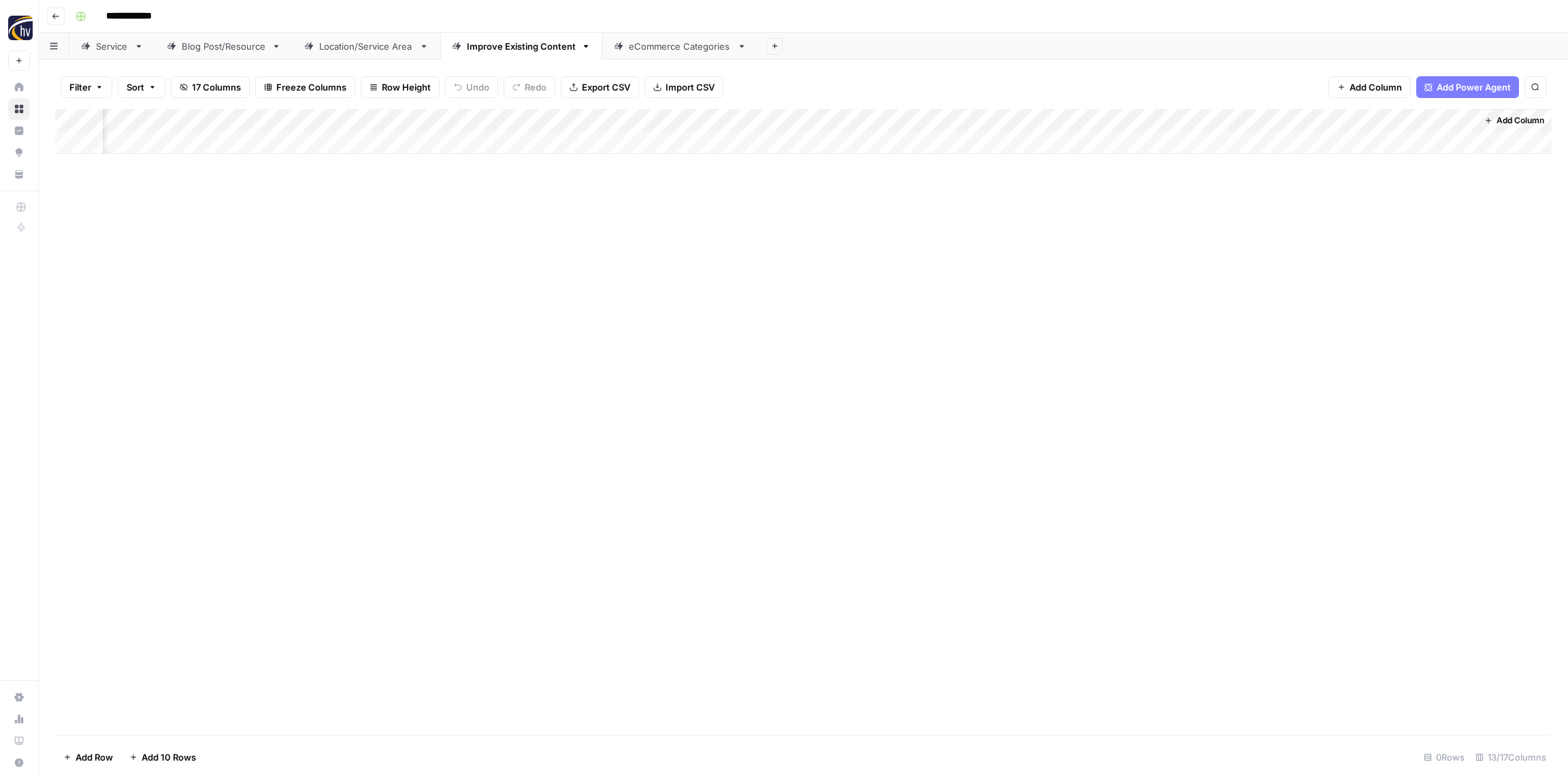
click at [652, 47] on div "eCommerce Categories" at bounding box center [680, 46] width 103 height 14
click at [544, 115] on div "Add Column" at bounding box center [804, 131] width 1497 height 45
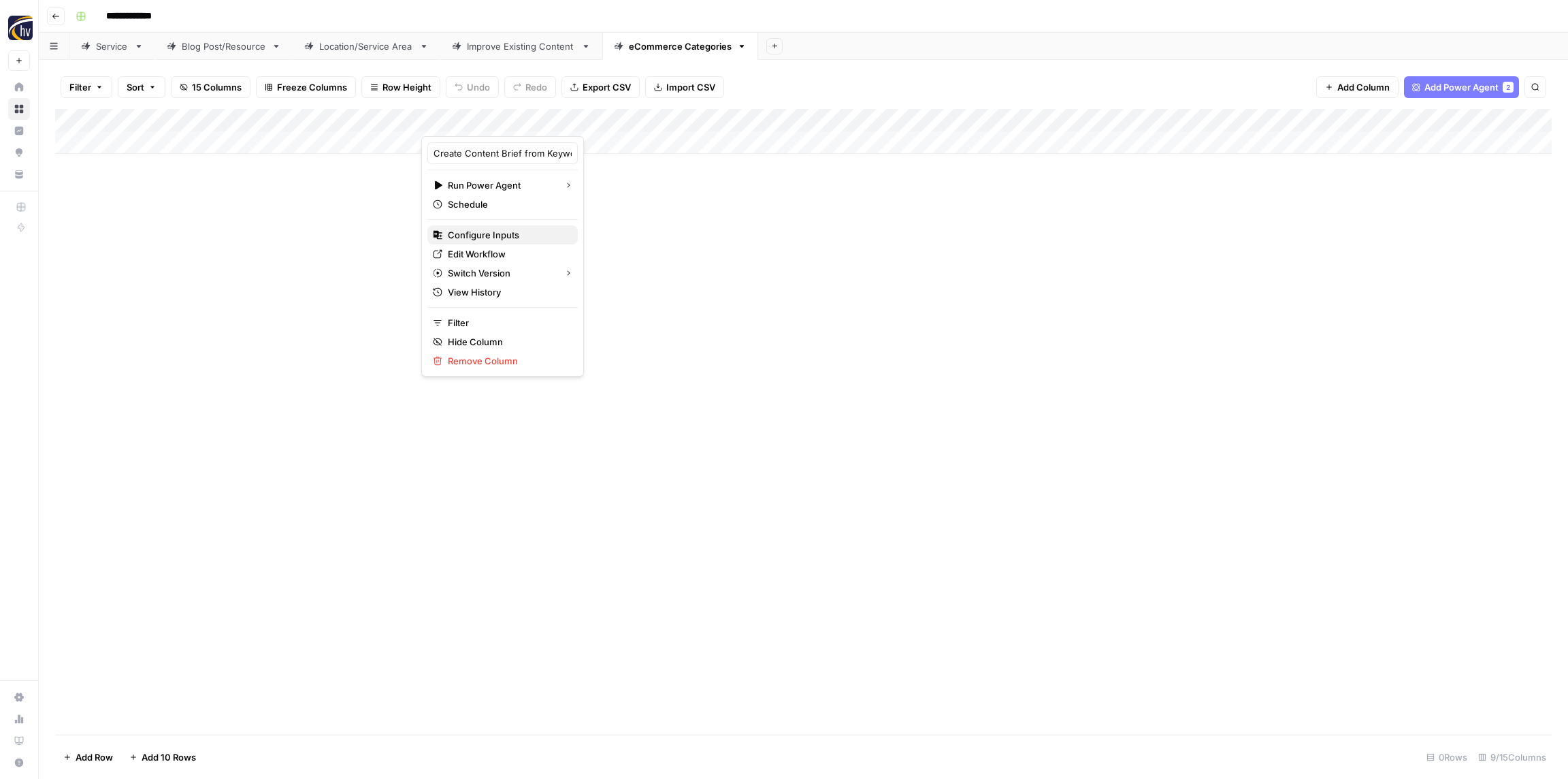
click at [510, 235] on span "Configure Inputs" at bounding box center [507, 235] width 119 height 14
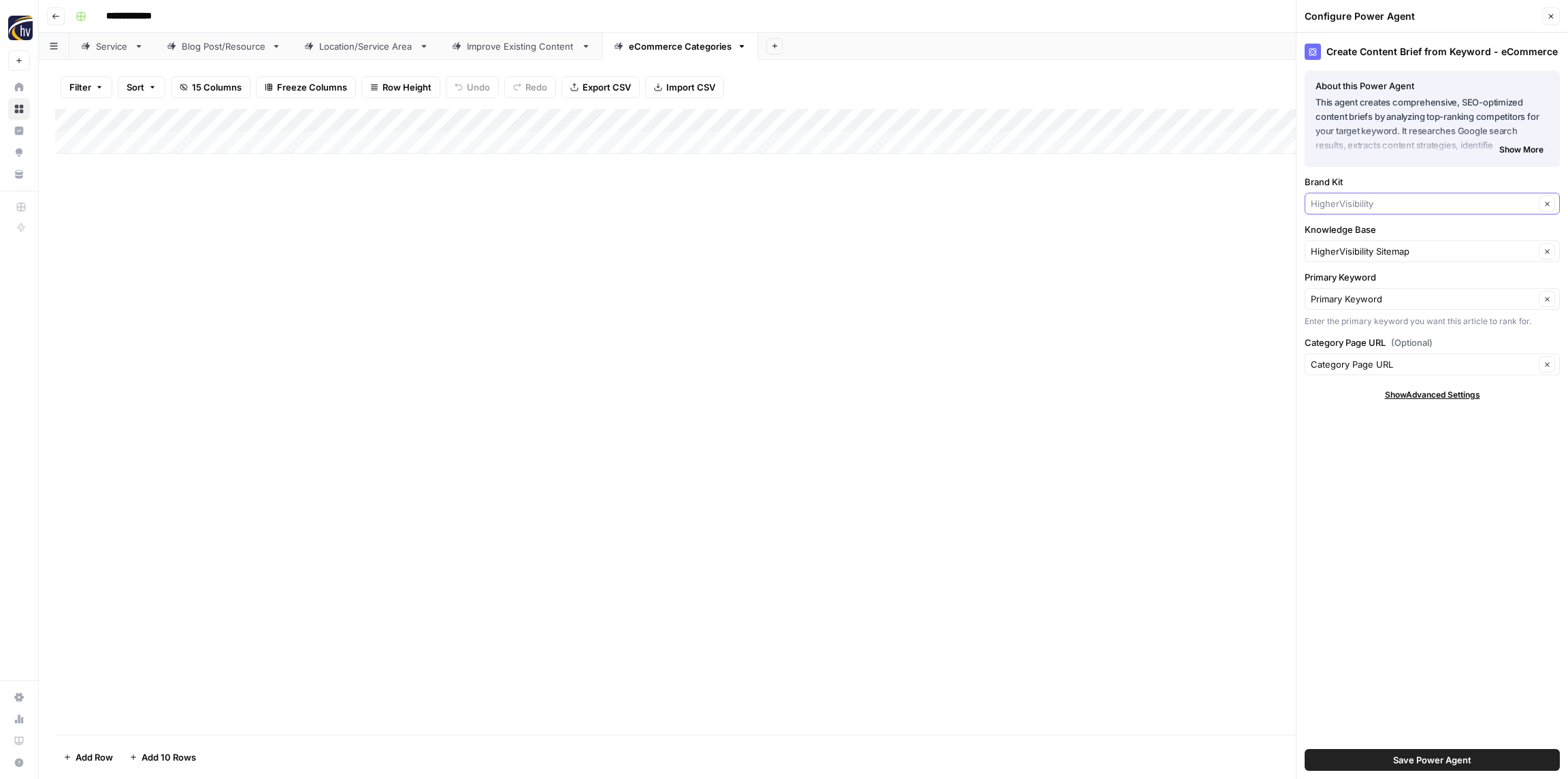
click at [1408, 201] on input "Brand Kit" at bounding box center [1422, 203] width 224 height 14
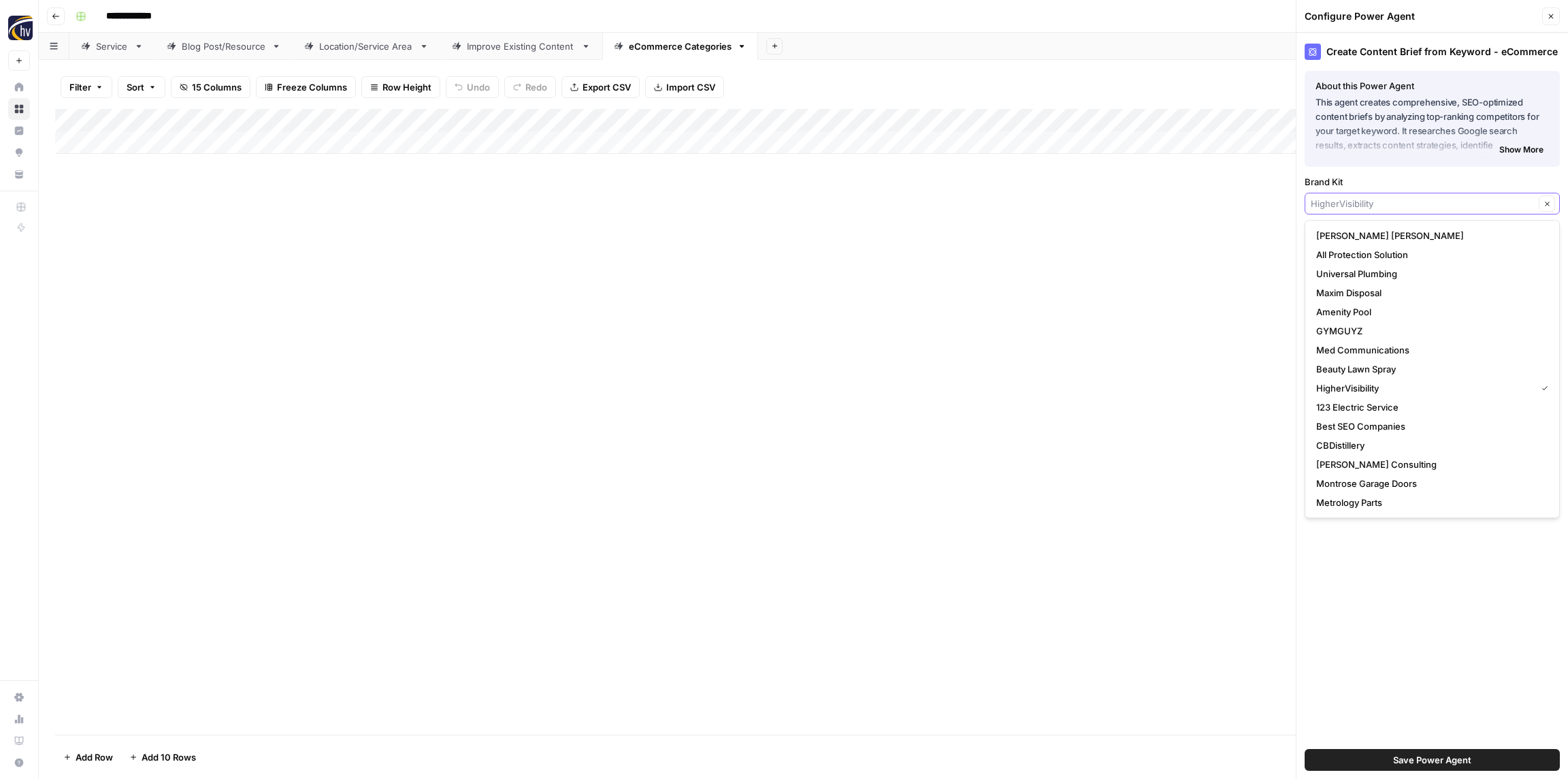
paste input "Insurance"
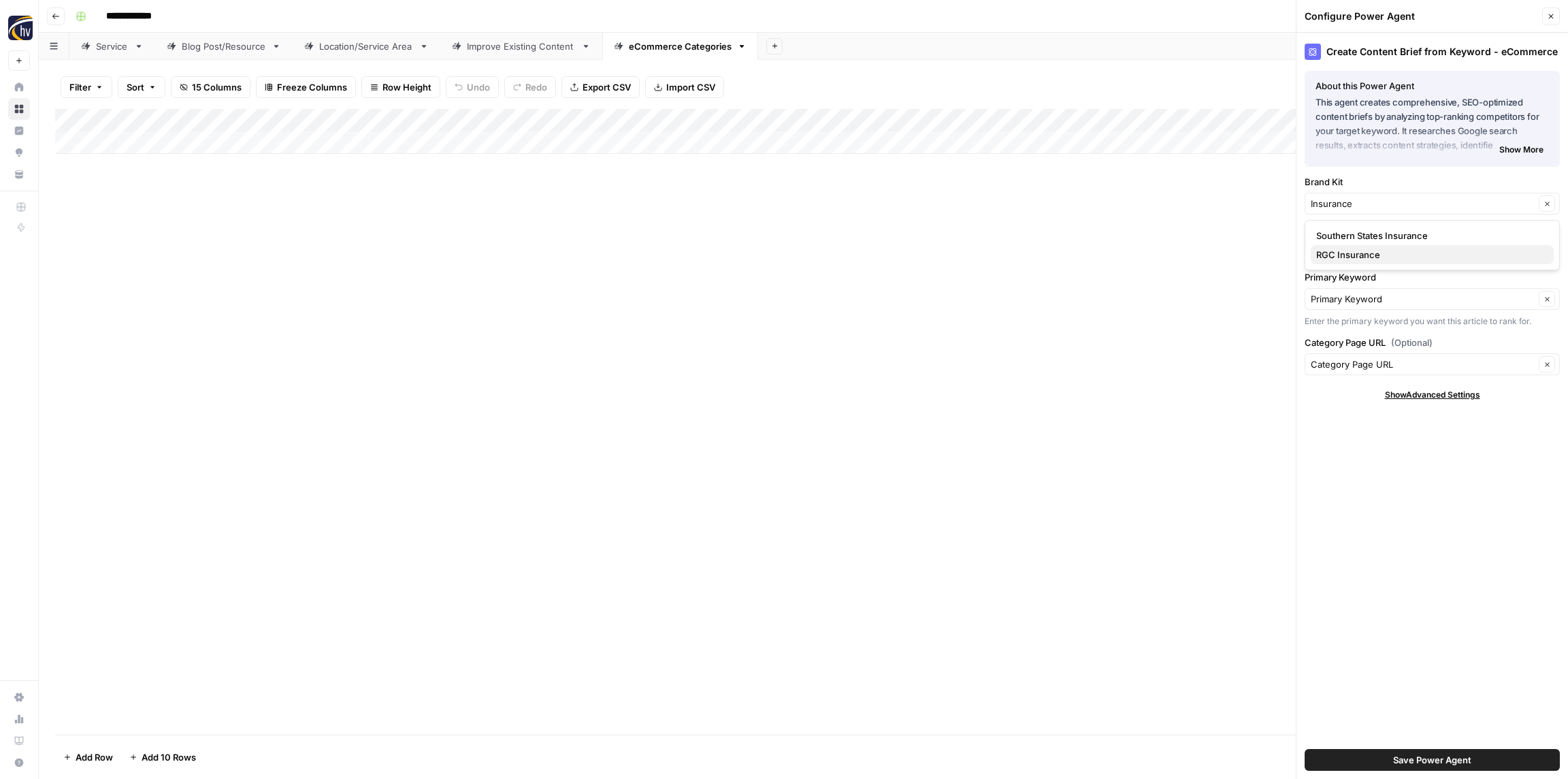
click at [1381, 254] on span "RGC Insurance" at bounding box center [1430, 254] width 227 height 14
type input "RGC Insurance"
click at [1386, 253] on input "Knowledge Base" at bounding box center [1422, 251] width 224 height 14
paste input "Insurance"
click at [1375, 300] on span "Roscommon Insurance Sitemap" at bounding box center [1430, 302] width 227 height 14
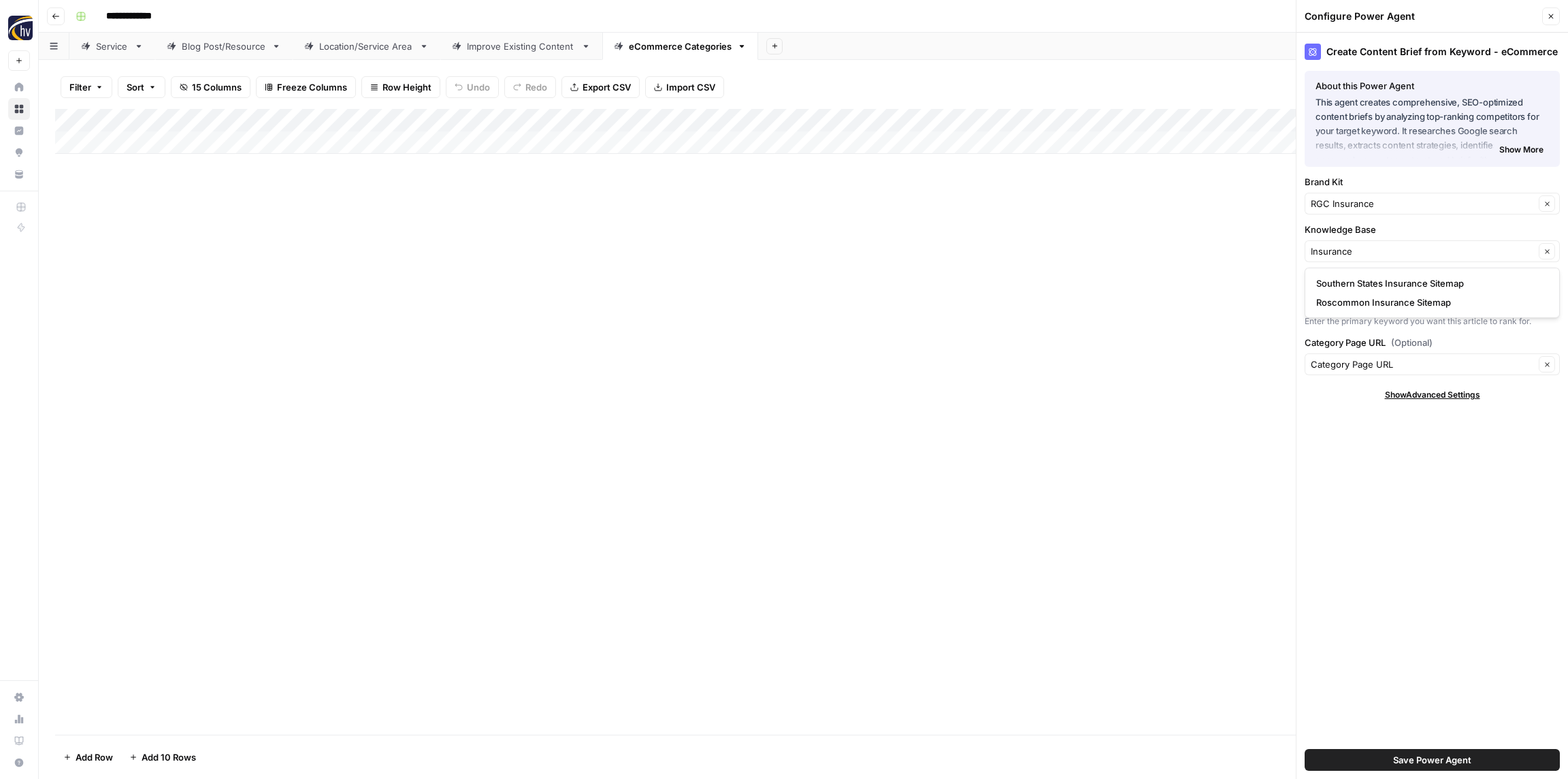
type input "Roscommon Insurance Sitemap"
click at [1432, 759] on span "Save Power Agent" at bounding box center [1432, 759] width 78 height 14
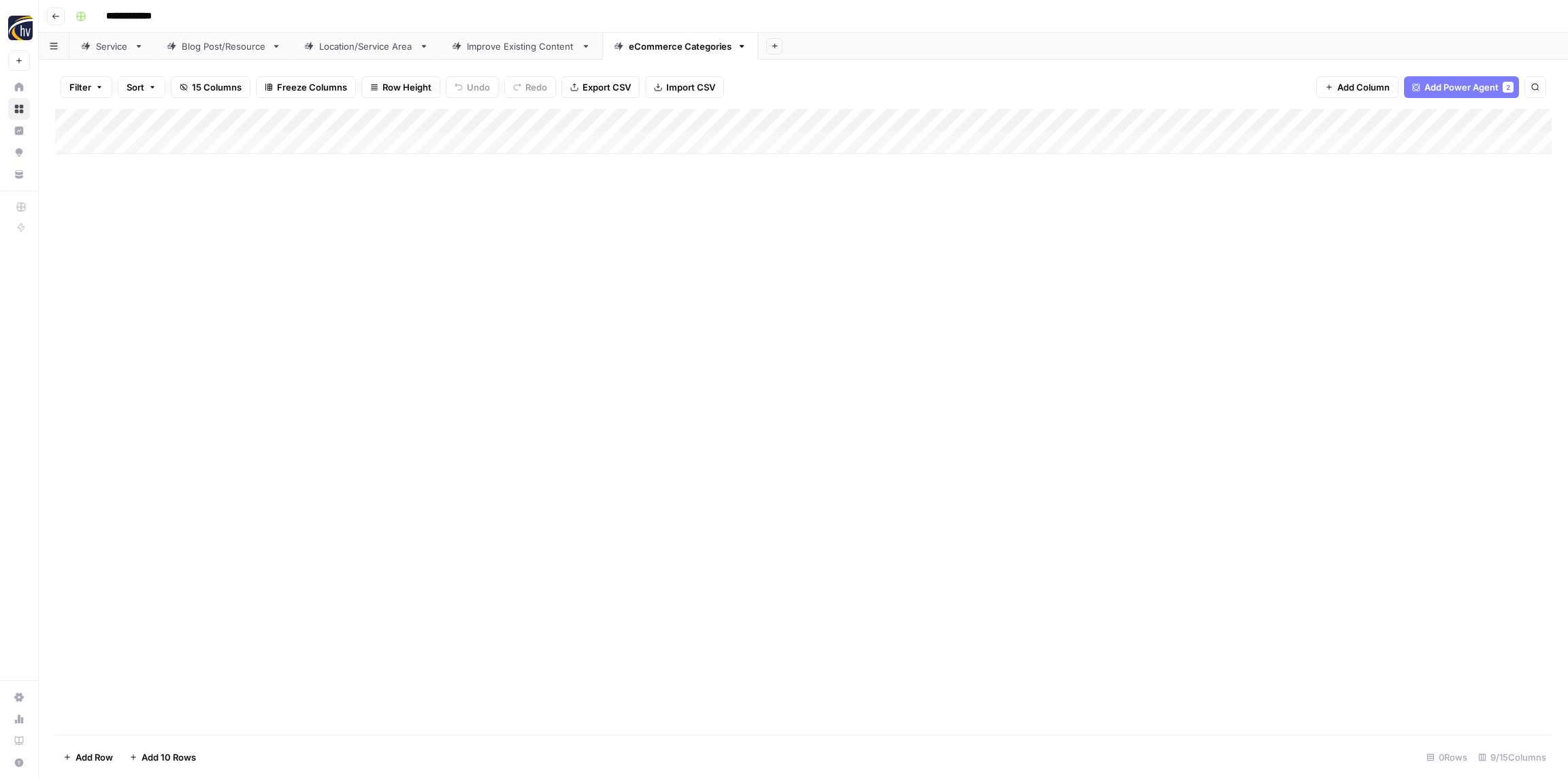
click at [1277, 122] on div "Add Column" at bounding box center [804, 131] width 1497 height 45
click at [1276, 234] on span "Configure Inputs" at bounding box center [1269, 235] width 119 height 14
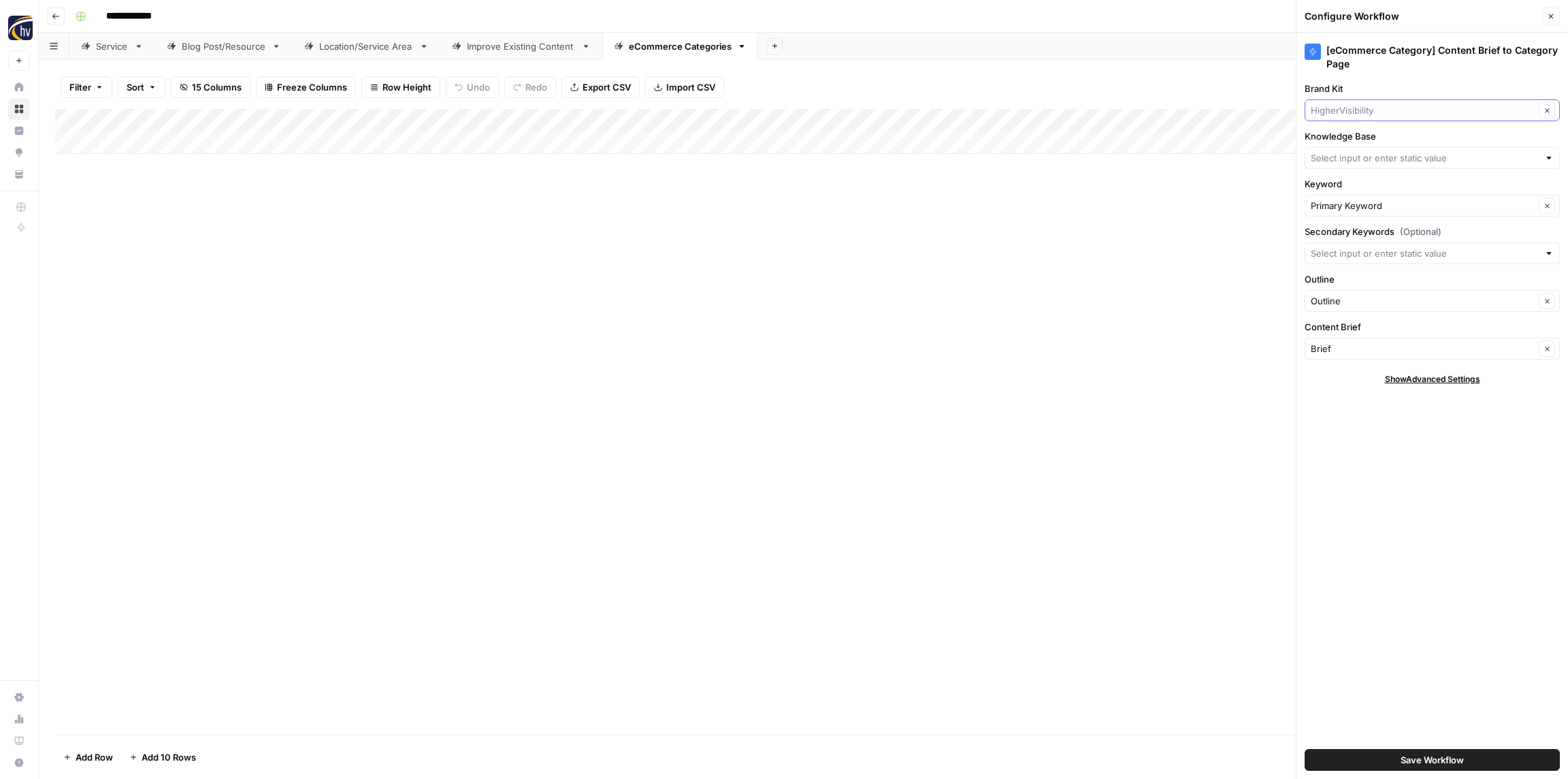
click at [1383, 111] on input "Brand Kit" at bounding box center [1422, 110] width 224 height 14
paste input "Insurance"
click at [1378, 160] on span "RGC Insurance" at bounding box center [1430, 161] width 227 height 14
type input "RGC Insurance"
click at [1377, 160] on input "Knowledge Base" at bounding box center [1424, 157] width 228 height 14
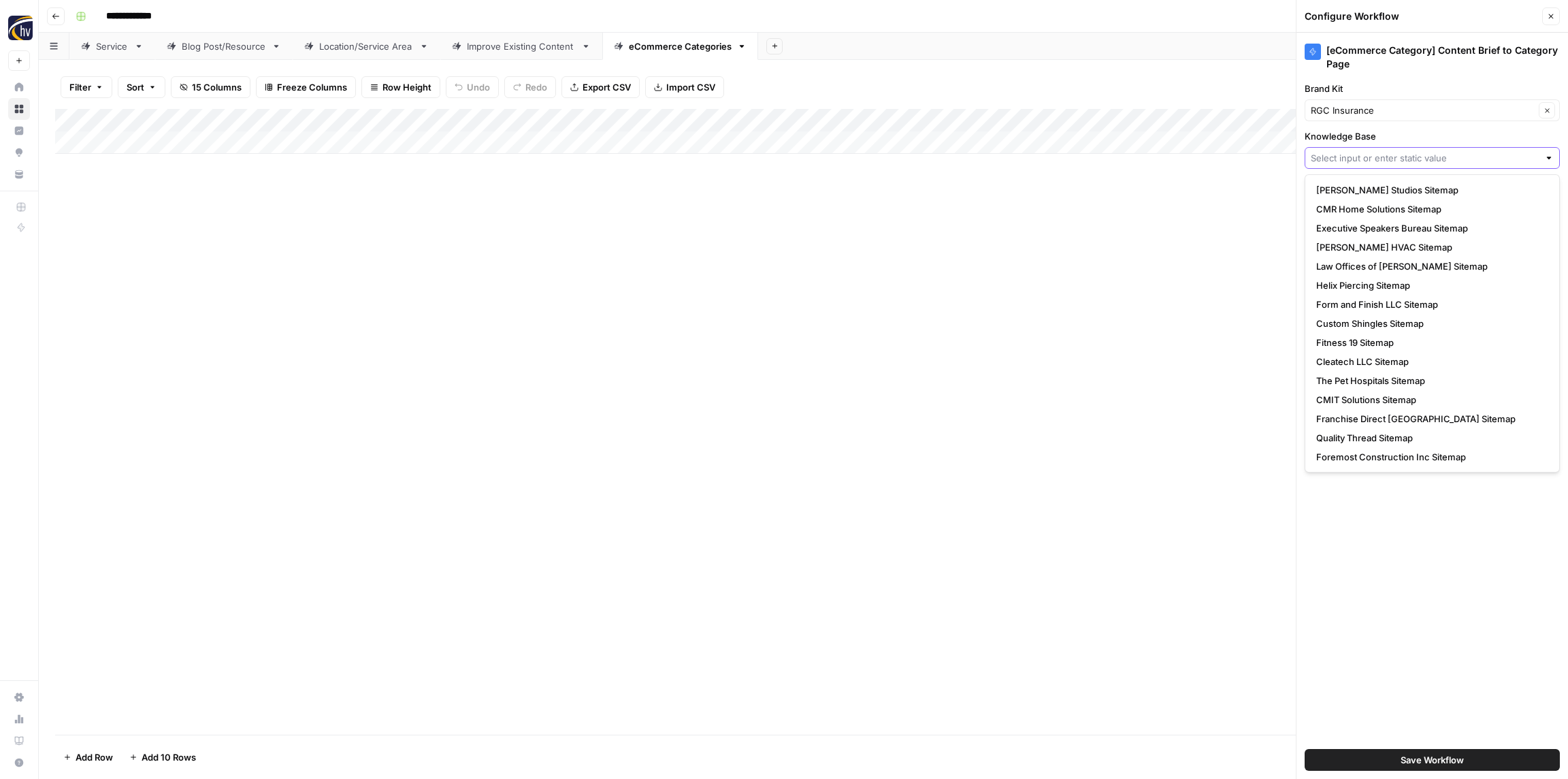
paste input "Insurance"
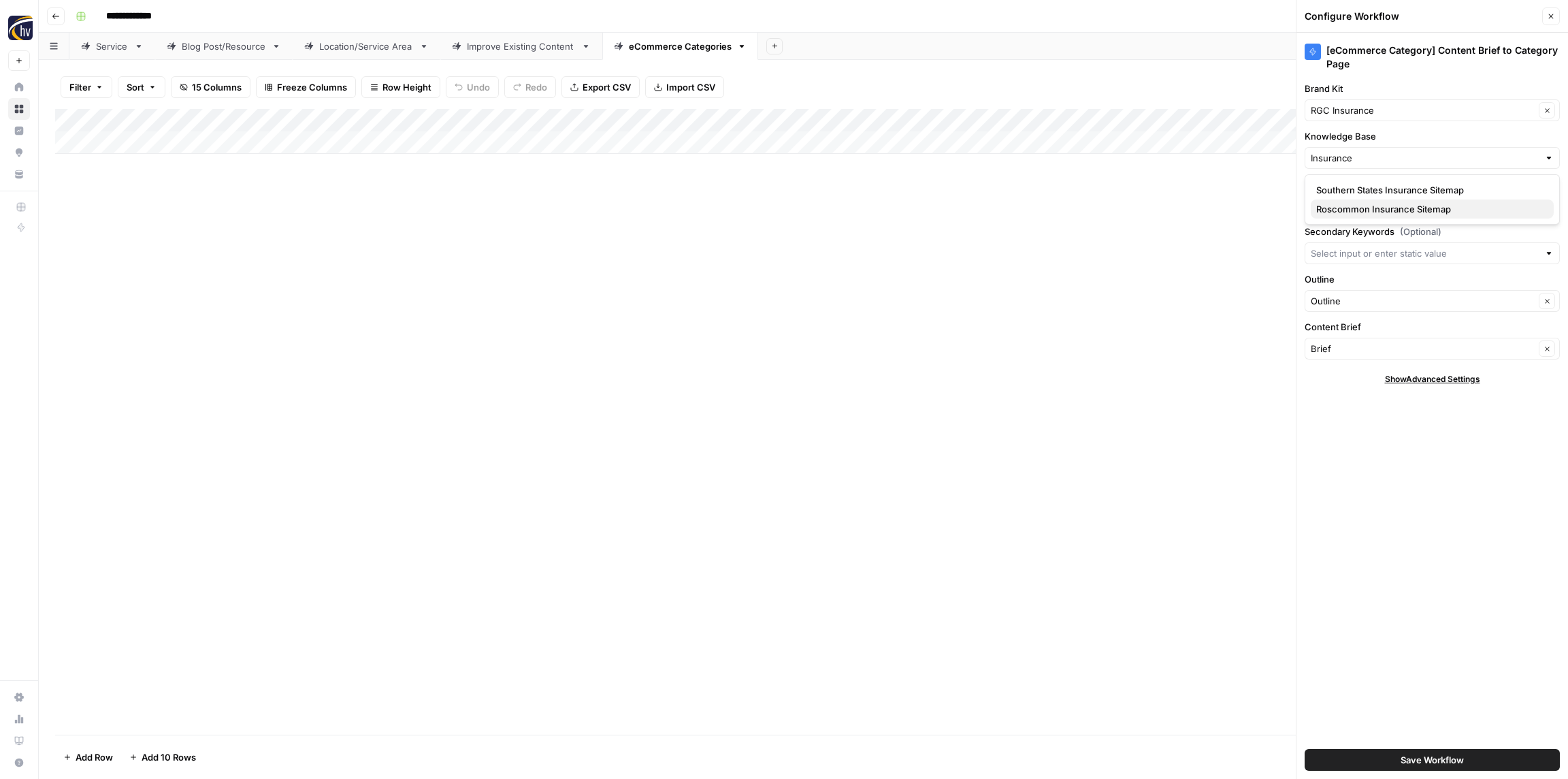
click at [1369, 200] on button "Roscommon Insurance Sitemap" at bounding box center [1432, 209] width 243 height 19
type input "Roscommon Insurance Sitemap"
click at [1432, 760] on span "Save Workflow" at bounding box center [1432, 759] width 63 height 14
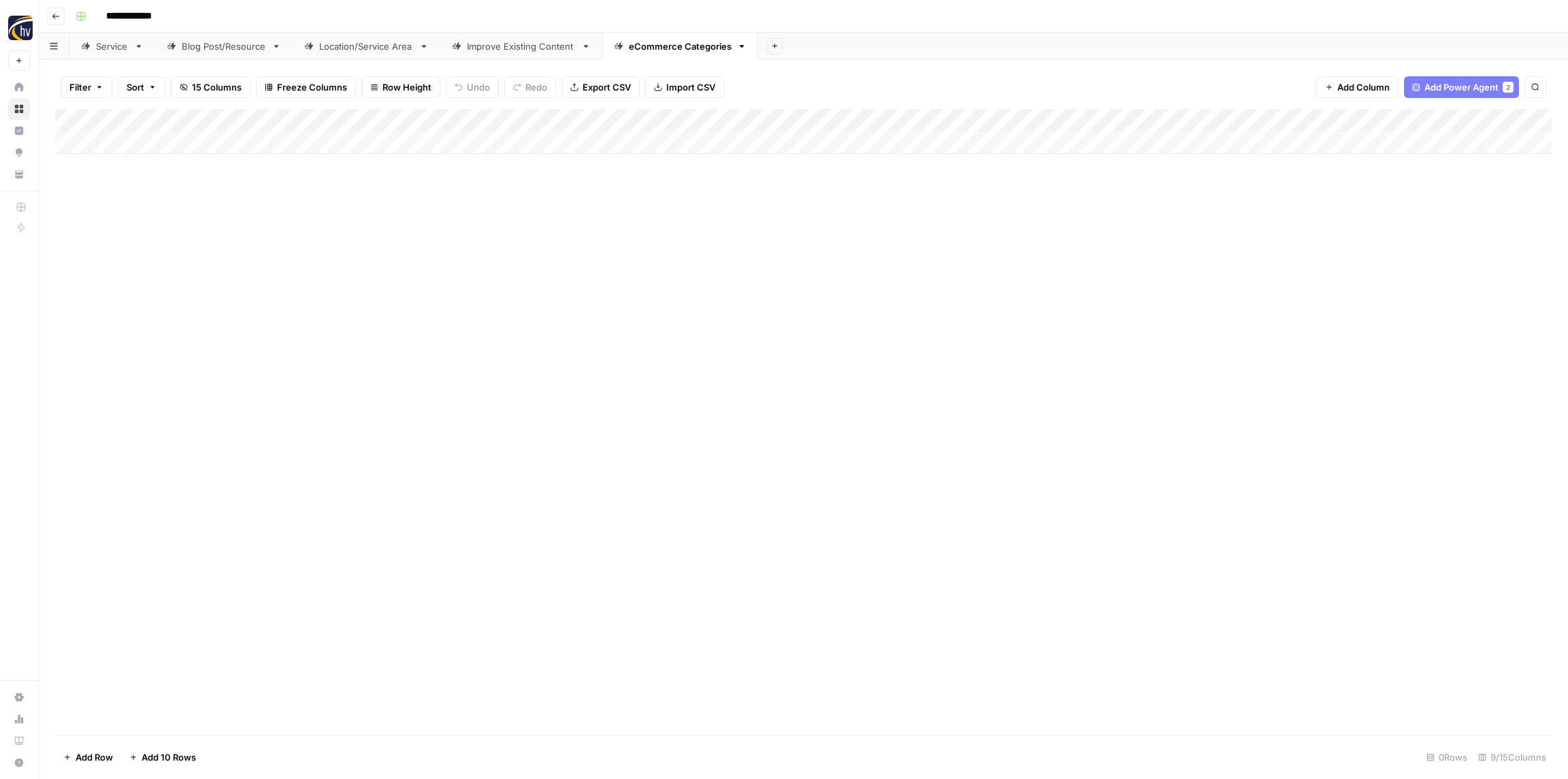
drag, startPoint x: 925, startPoint y: 407, endPoint x: 937, endPoint y: 407, distance: 12.0
click at [925, 407] on div "Add Column" at bounding box center [804, 421] width 1497 height 626
click at [65, 17] on header "**********" at bounding box center [803, 16] width 1529 height 33
click at [57, 13] on icon "button" at bounding box center [55, 16] width 8 height 8
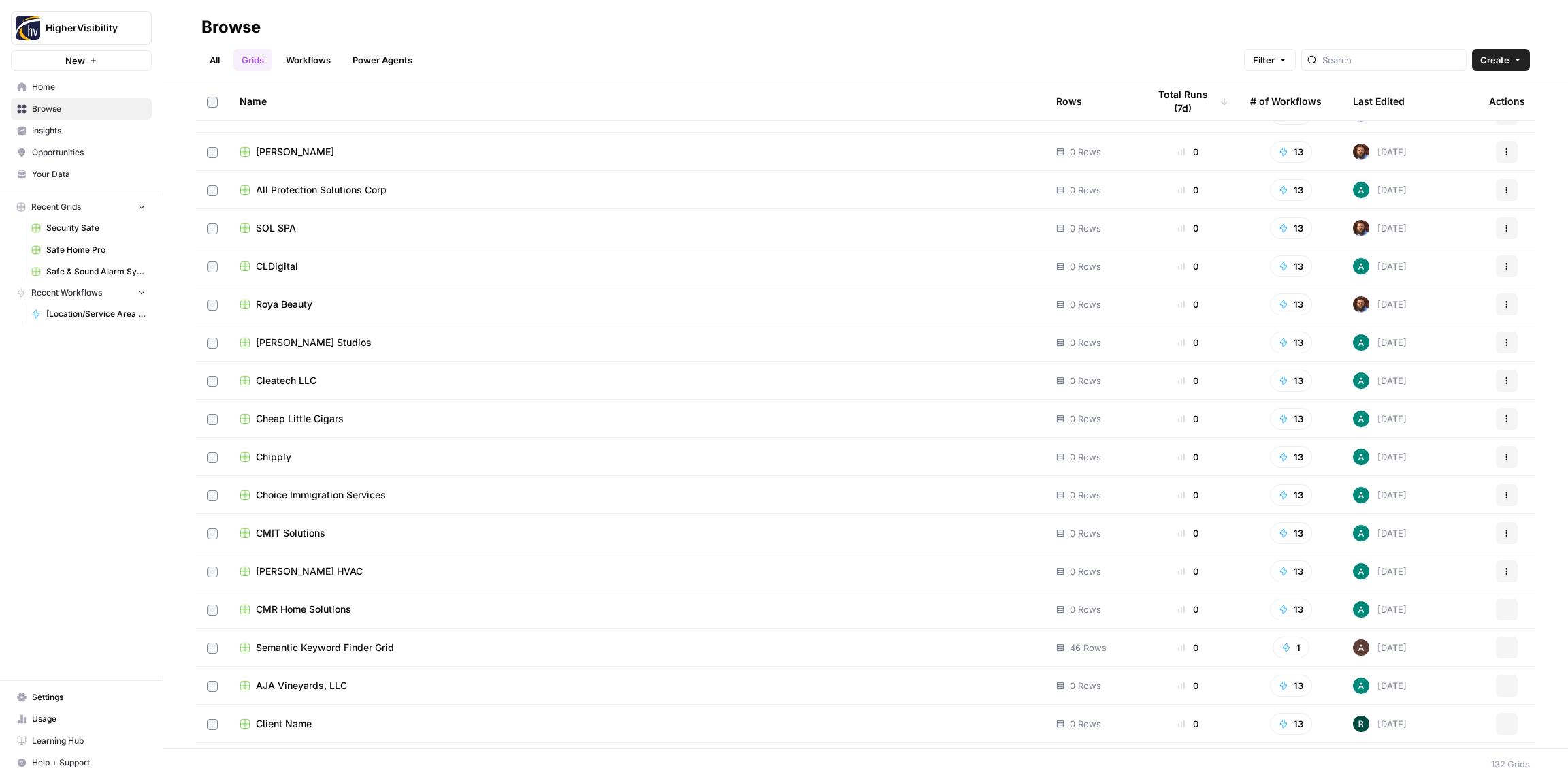
scroll to position [4404, 0]
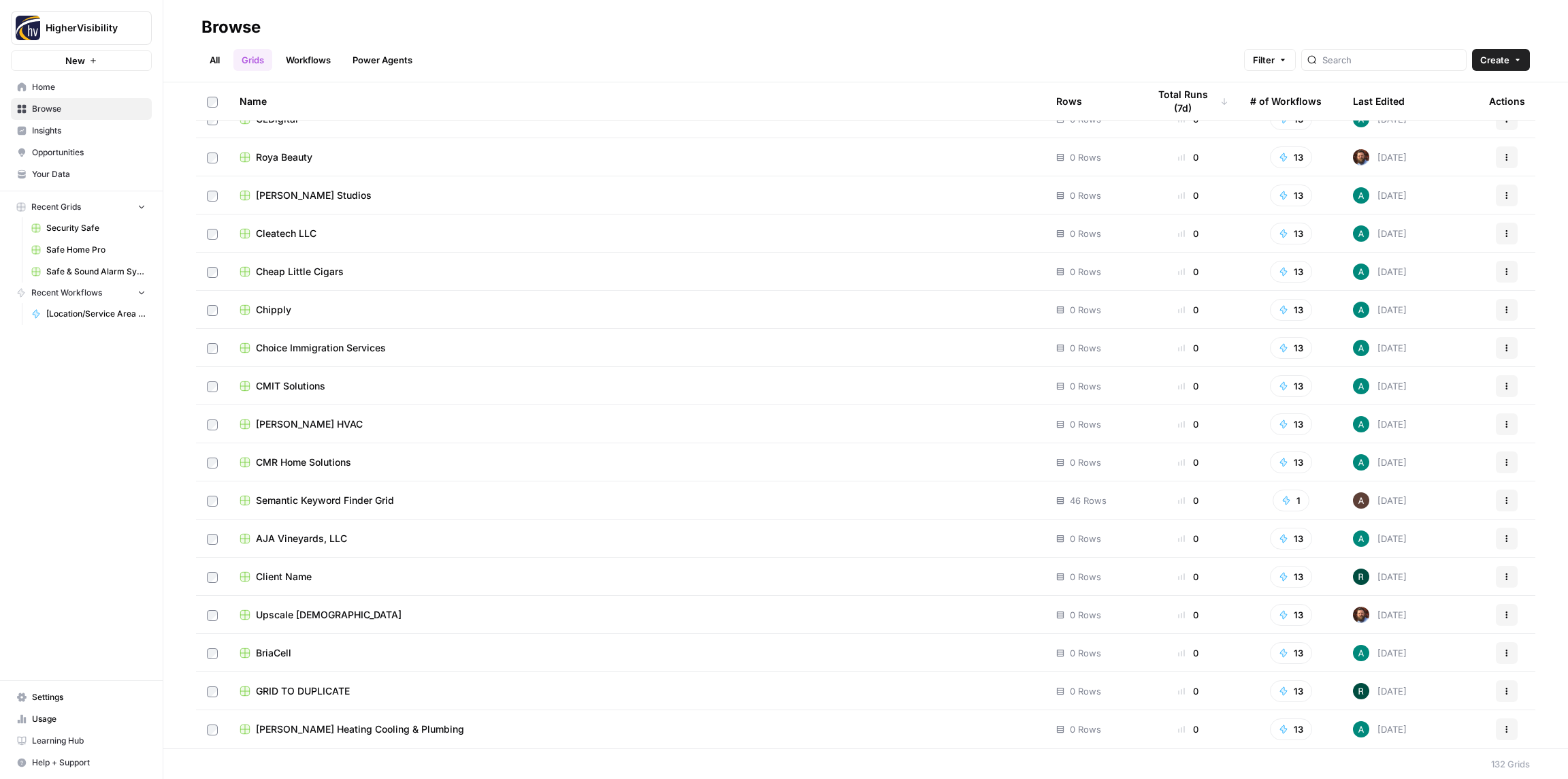
click at [1506, 692] on icon "button" at bounding box center [1507, 691] width 8 height 8
click at [1403, 573] on span "Duplicate" at bounding box center [1446, 579] width 109 height 14
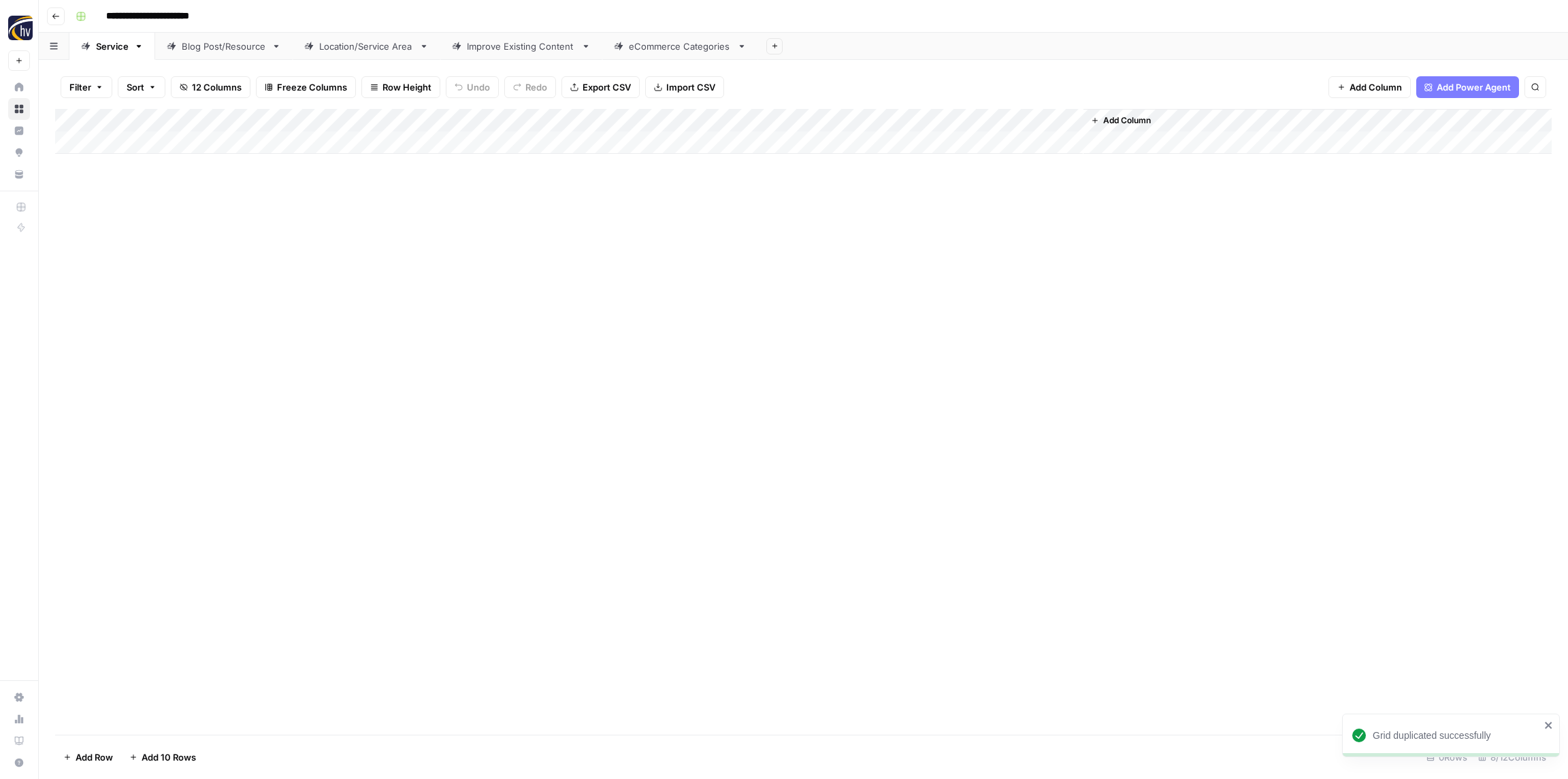
click at [163, 23] on input "**********" at bounding box center [170, 16] width 140 height 22
click at [165, 16] on input "**********" at bounding box center [170, 16] width 140 height 22
paste input
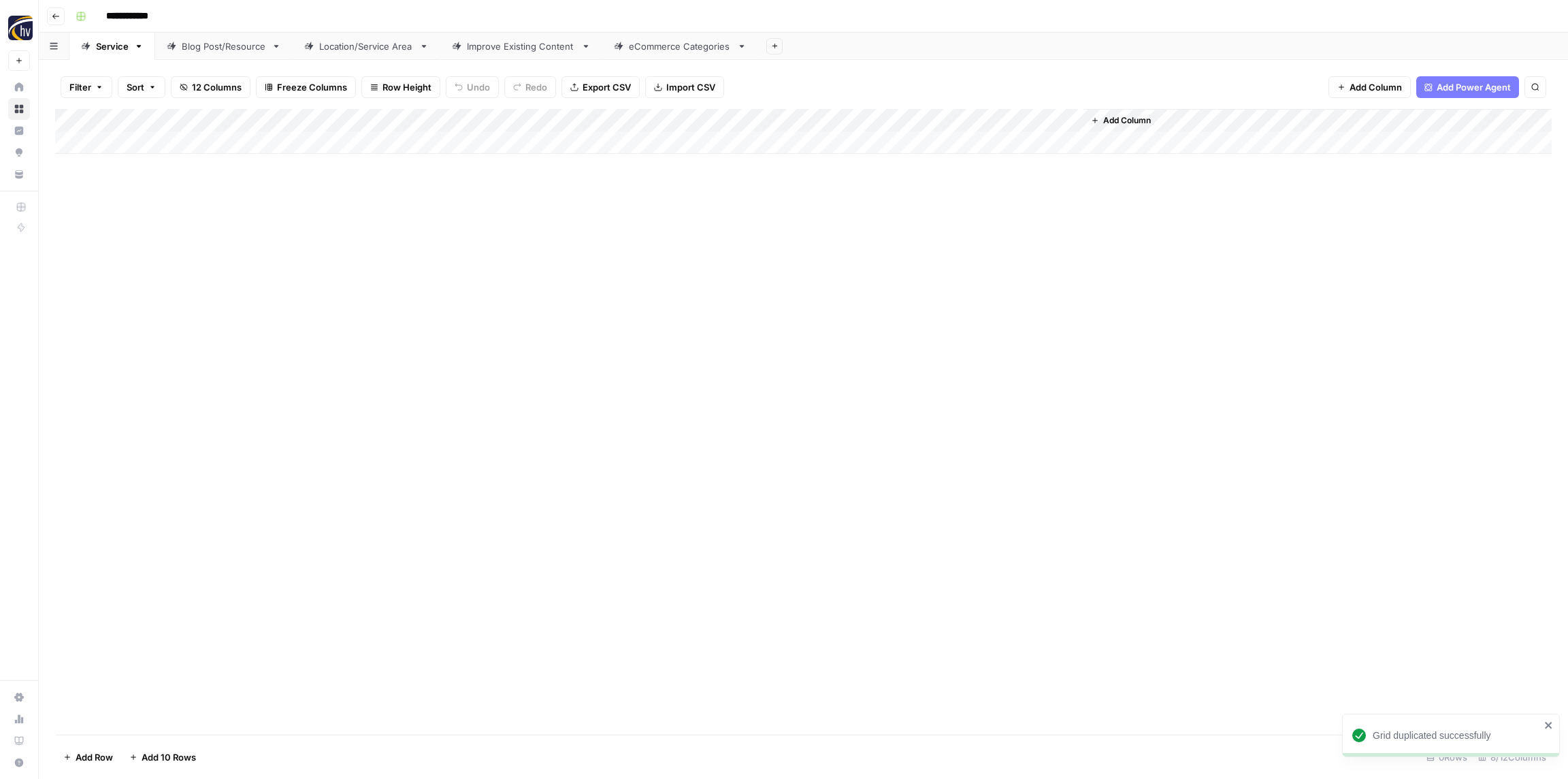
type input "**********"
click at [210, 15] on div "**********" at bounding box center [812, 16] width 1485 height 22
click at [281, 122] on div "Add Column" at bounding box center [804, 131] width 1497 height 45
click at [304, 237] on span "Configure Inputs" at bounding box center [311, 235] width 119 height 14
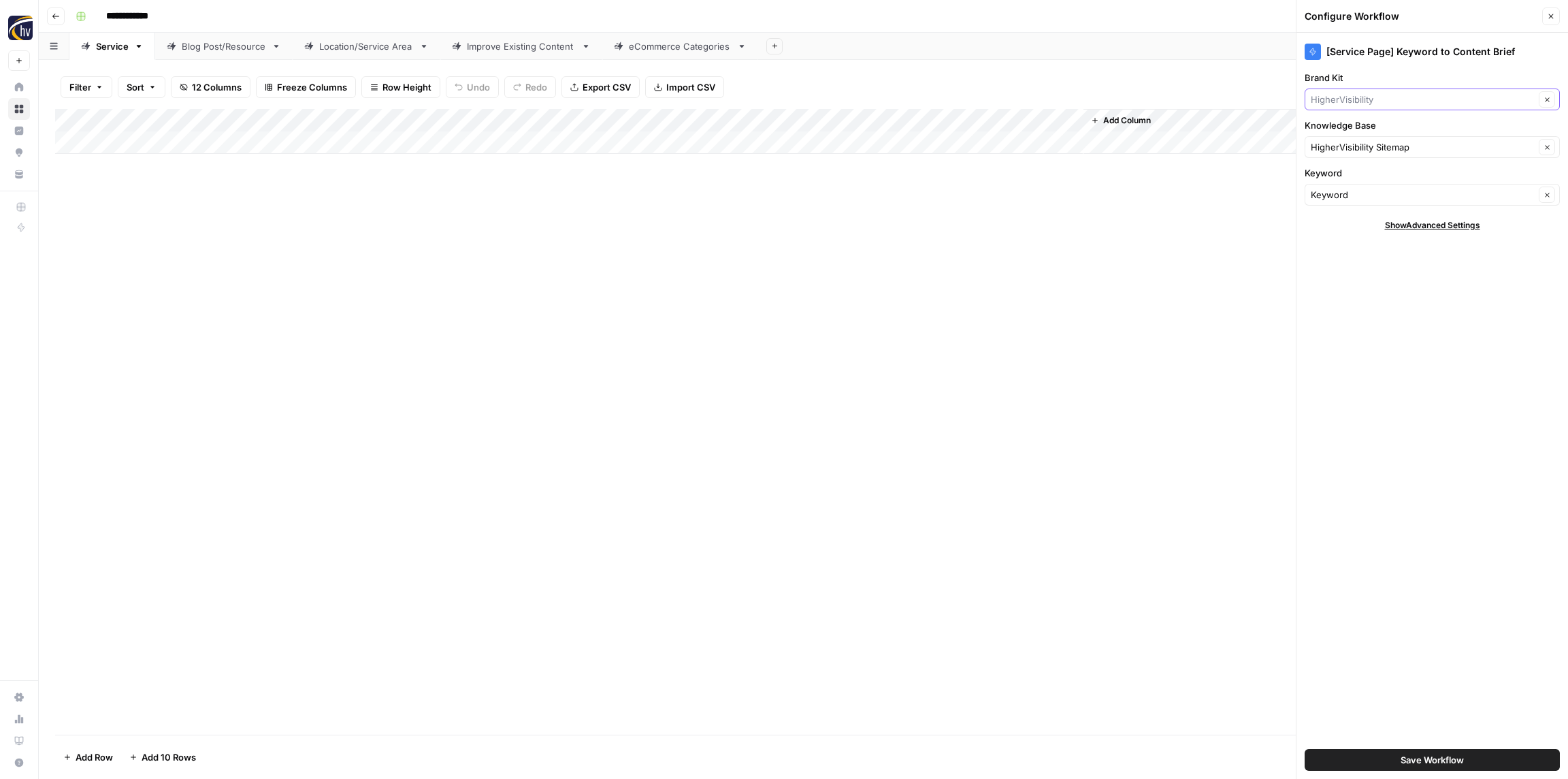
click at [1346, 101] on input "Brand Kit" at bounding box center [1422, 99] width 224 height 14
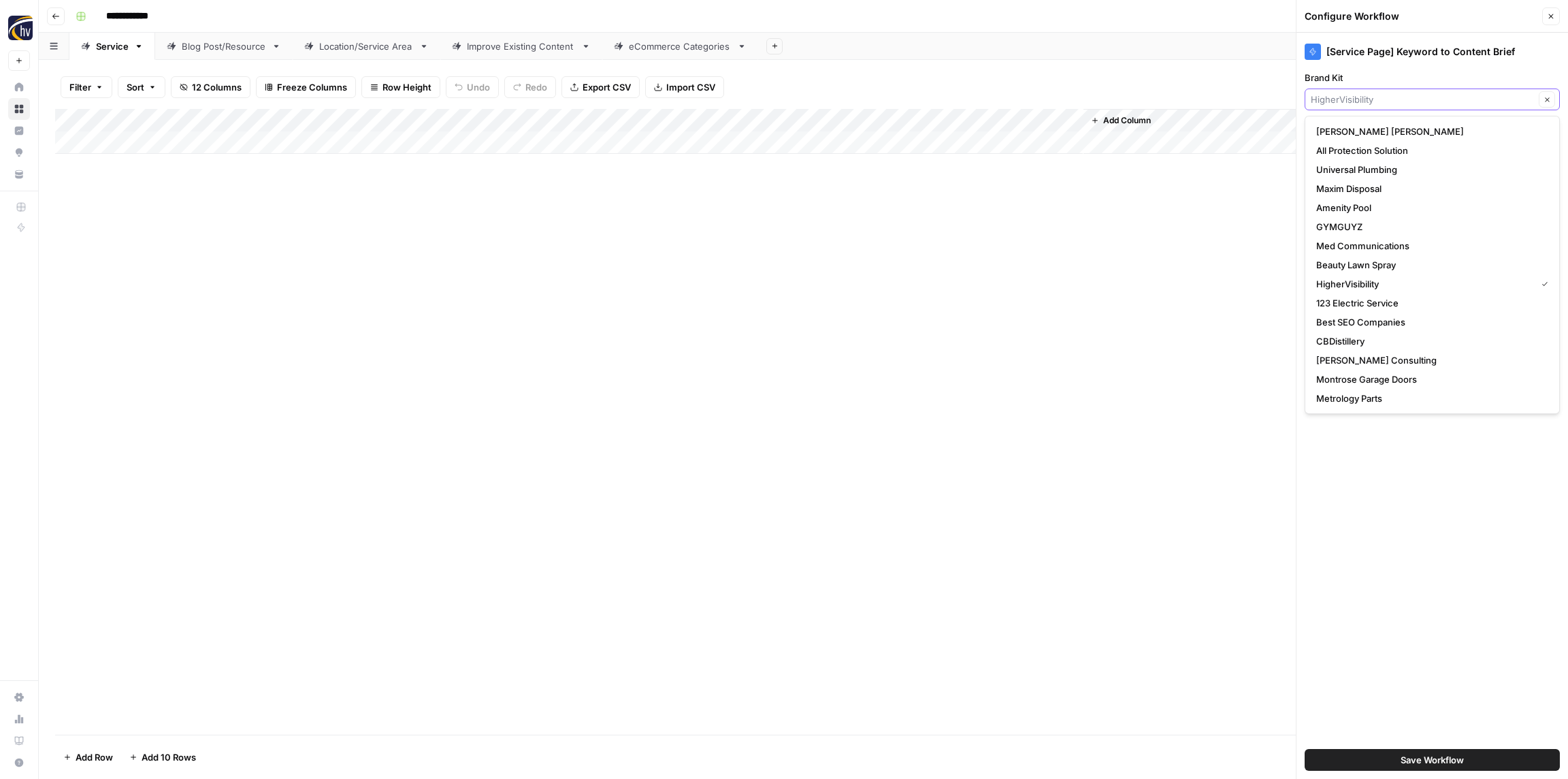
paste input "Roche Realty"
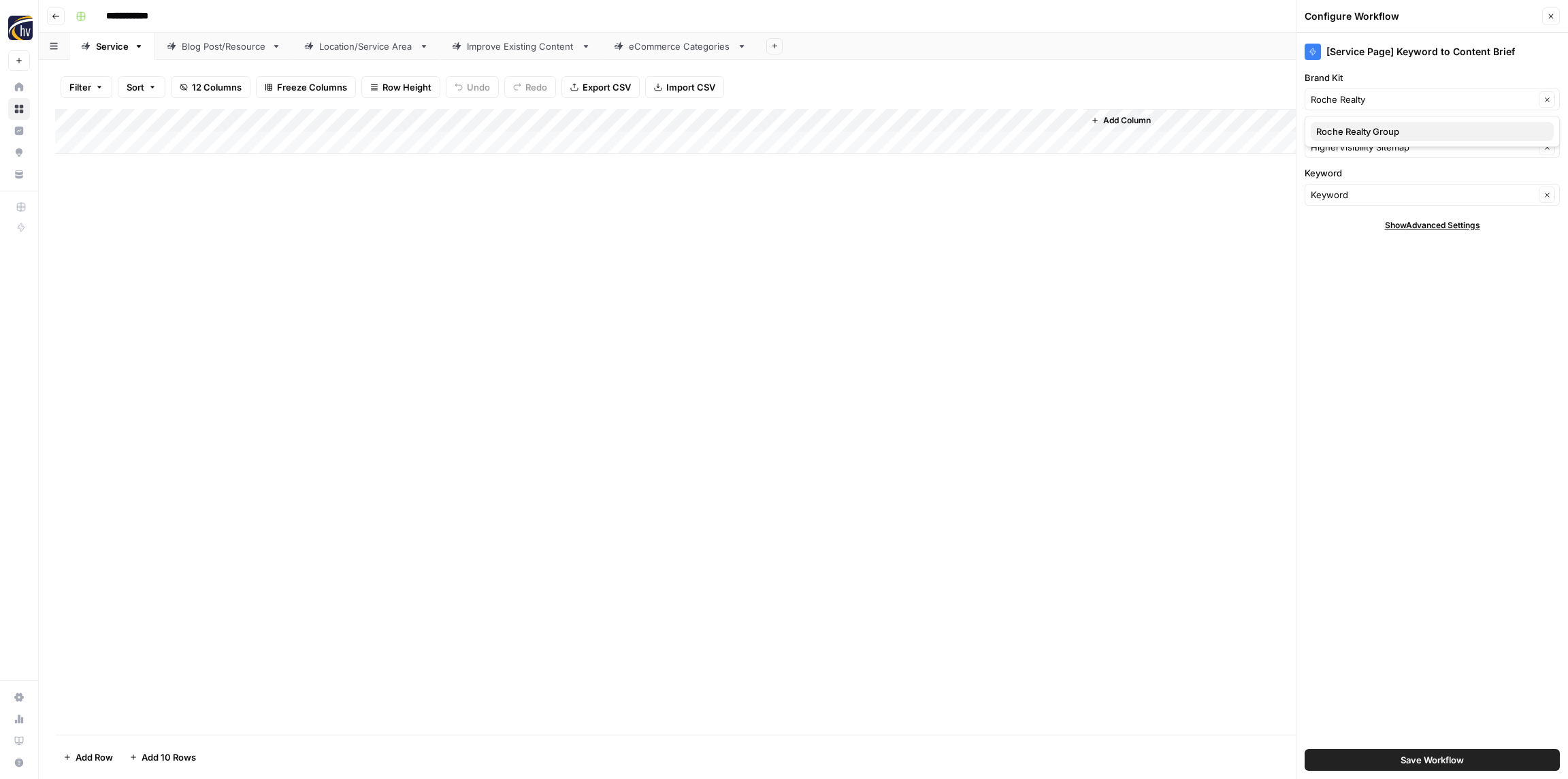
click at [1353, 136] on span "Roche Realty Group" at bounding box center [1430, 131] width 227 height 14
type input "Roche Realty Group"
click at [1354, 144] on input "Knowledge Base" at bounding box center [1422, 146] width 224 height 14
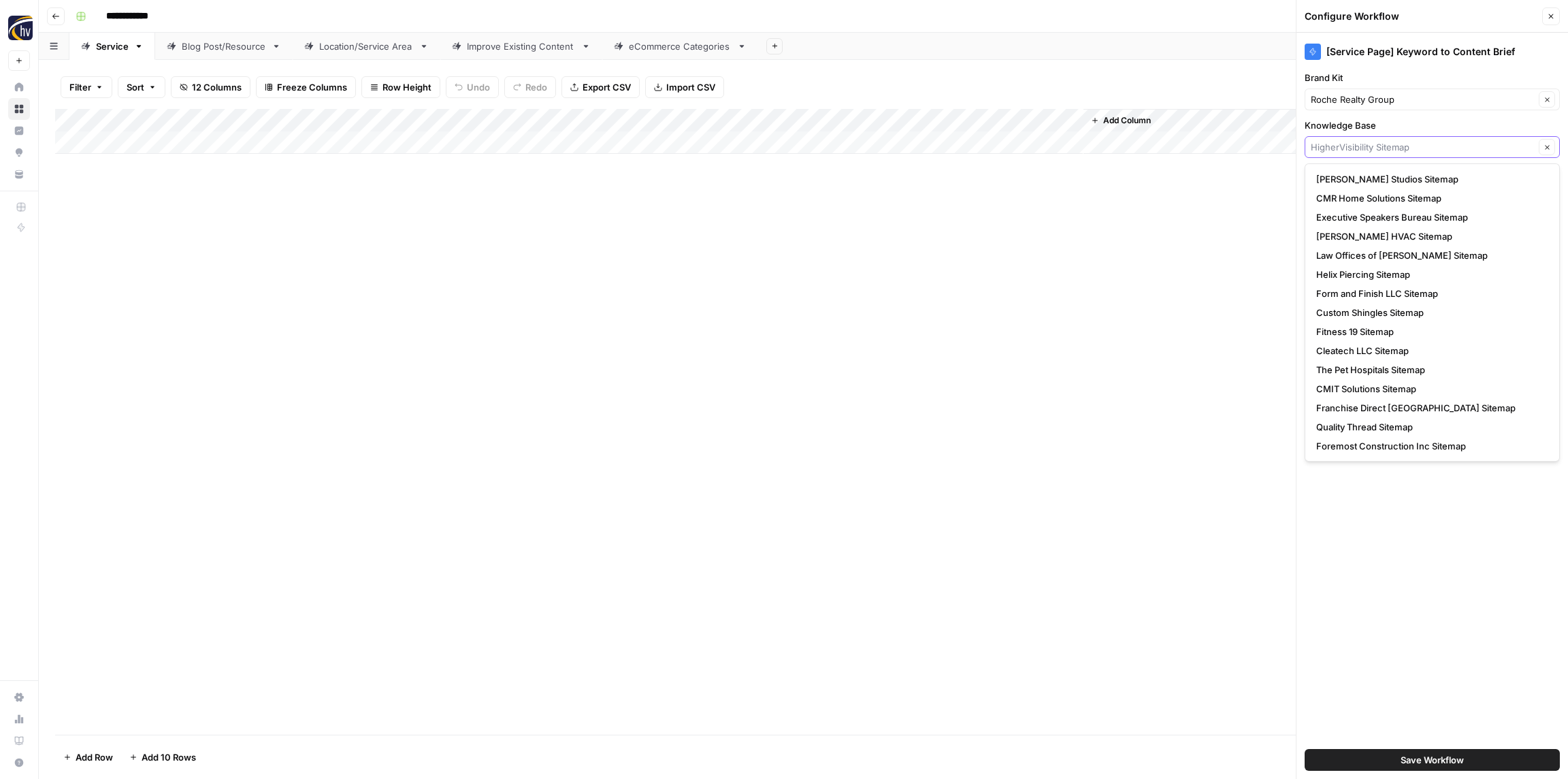
paste input "Roche Realty"
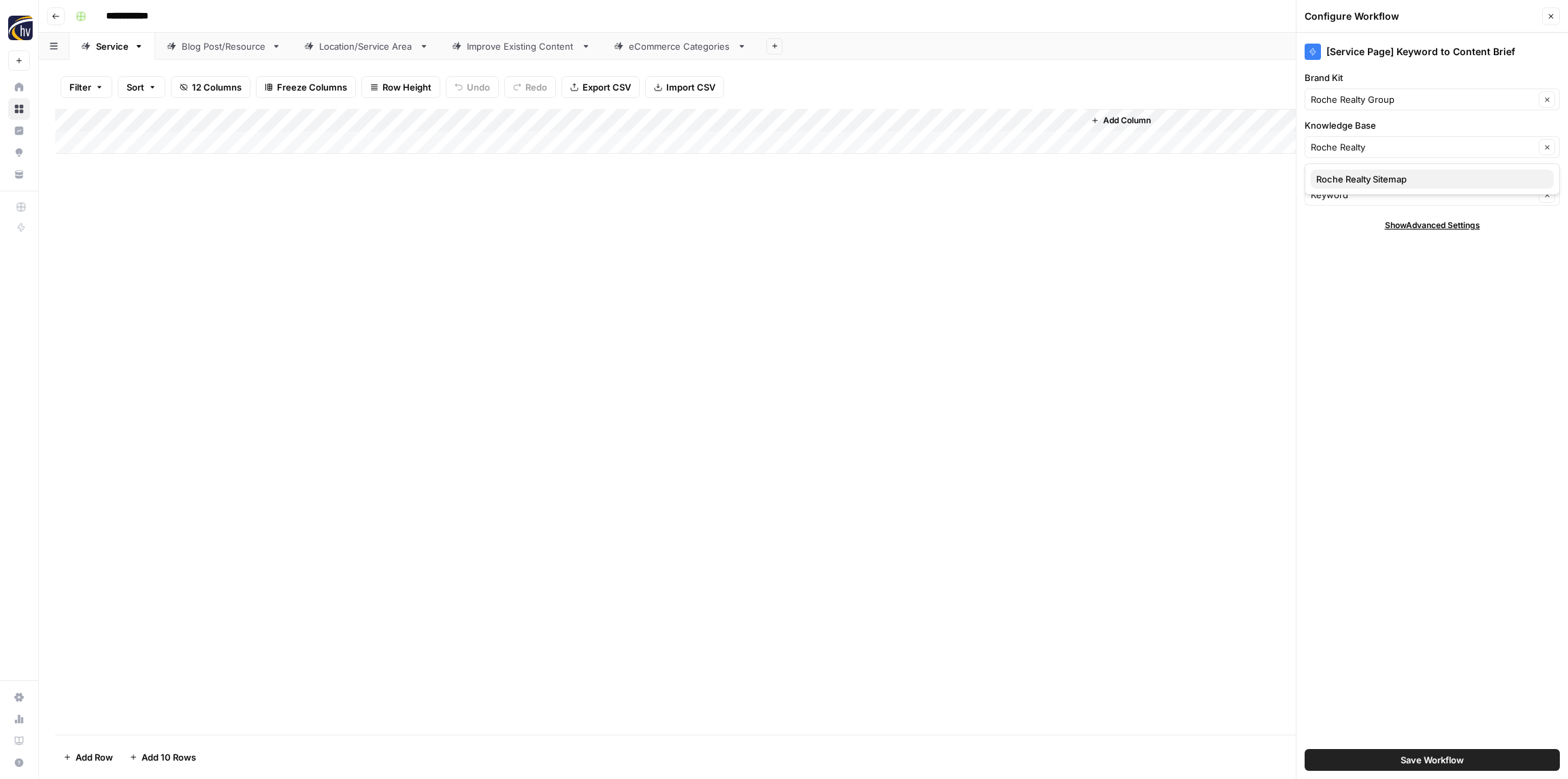
click at [1357, 174] on span "Roche Realty Sitemap" at bounding box center [1430, 179] width 227 height 14
type input "Roche Realty Sitemap"
click at [1441, 770] on button "Save Workflow" at bounding box center [1432, 760] width 255 height 22
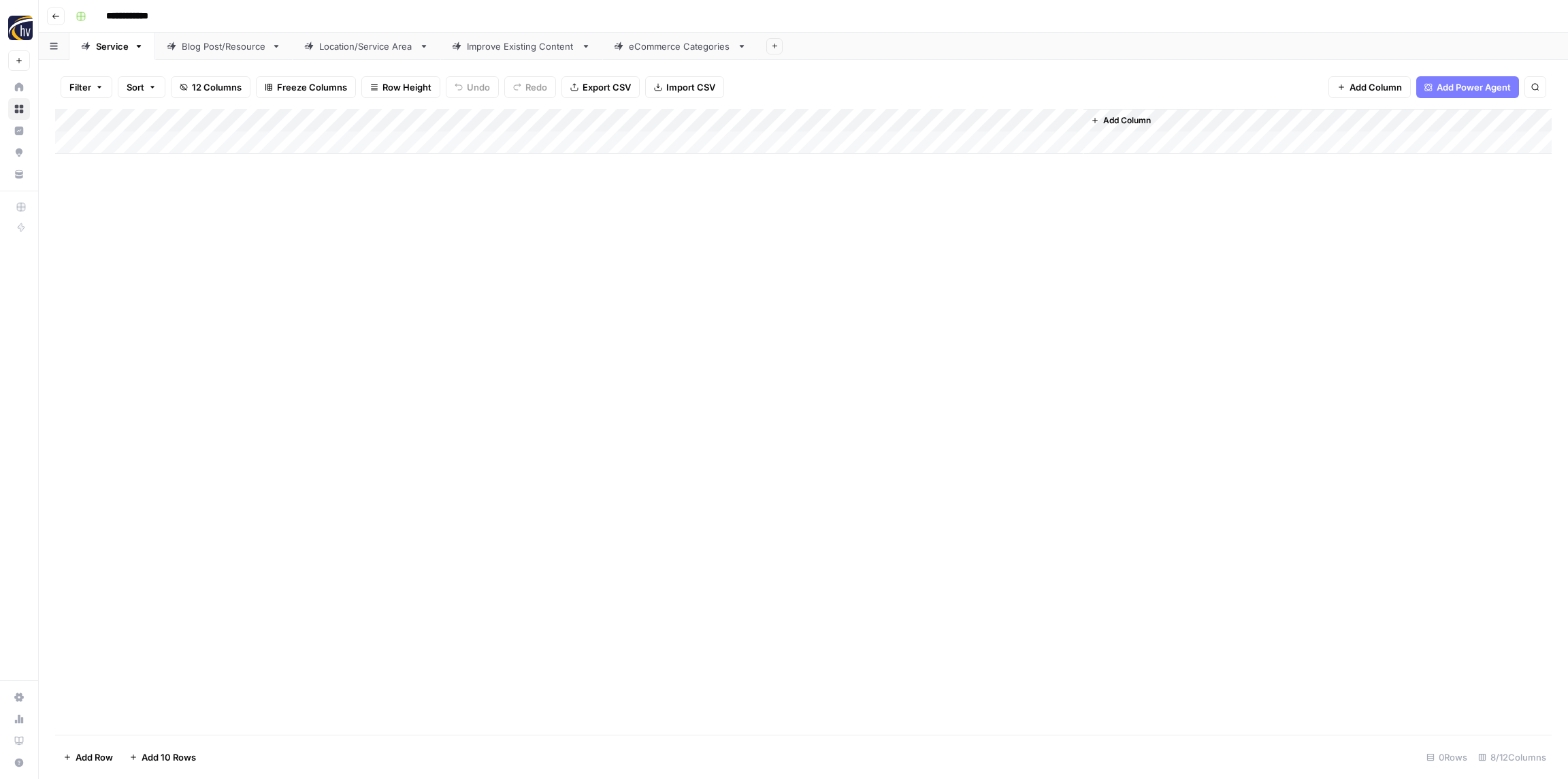
click at [903, 119] on div "Add Column" at bounding box center [804, 131] width 1497 height 45
click at [907, 232] on span "Configure Inputs" at bounding box center [923, 235] width 119 height 14
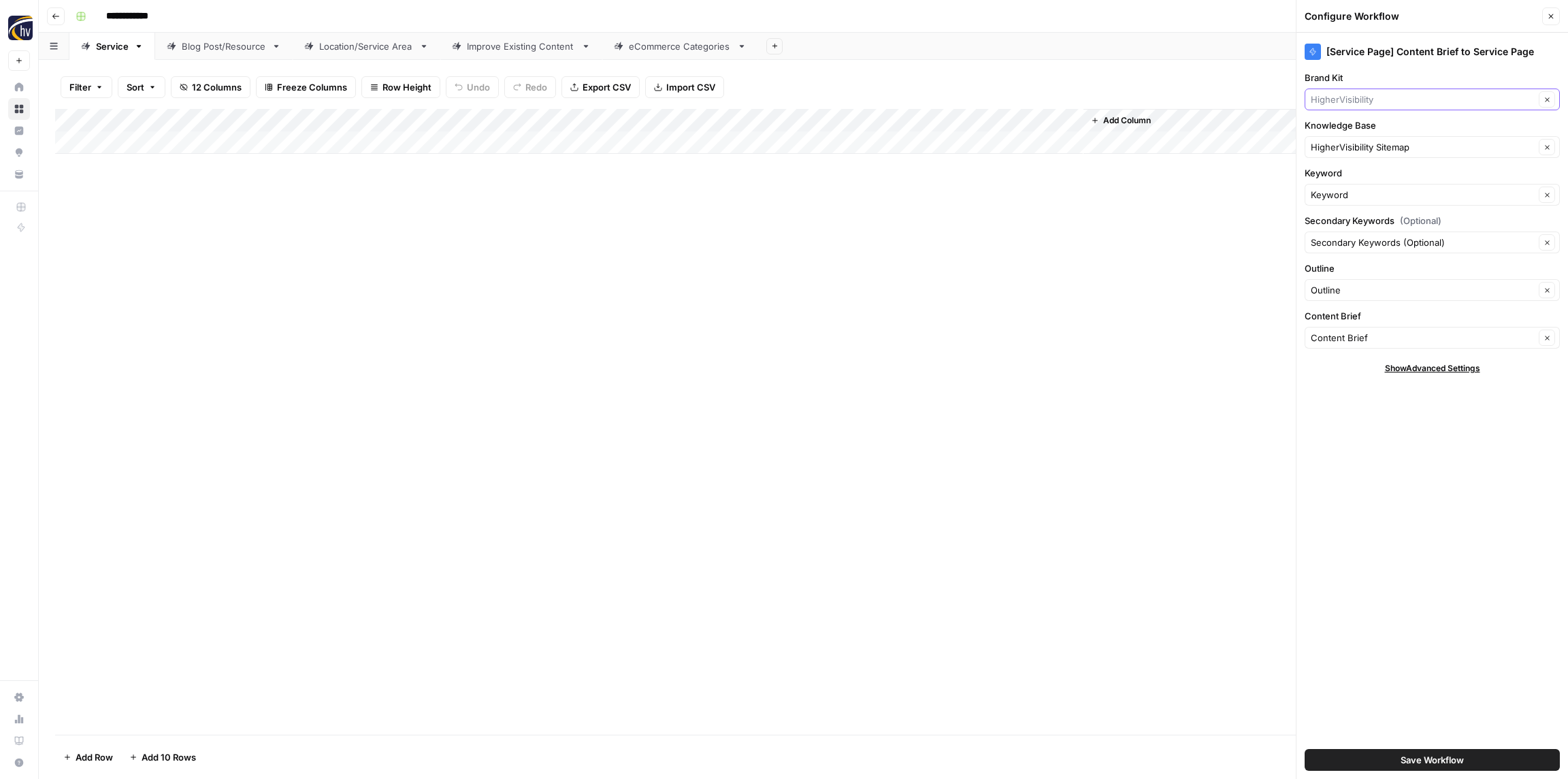
click at [1417, 98] on input "Brand Kit" at bounding box center [1422, 99] width 224 height 14
paste input "Roche Realty"
click at [1398, 133] on span "Roche Realty Group" at bounding box center [1430, 131] width 227 height 14
type input "Roche Realty Group"
click at [1385, 154] on div "HigherVisibility Sitemap Clear" at bounding box center [1432, 147] width 255 height 22
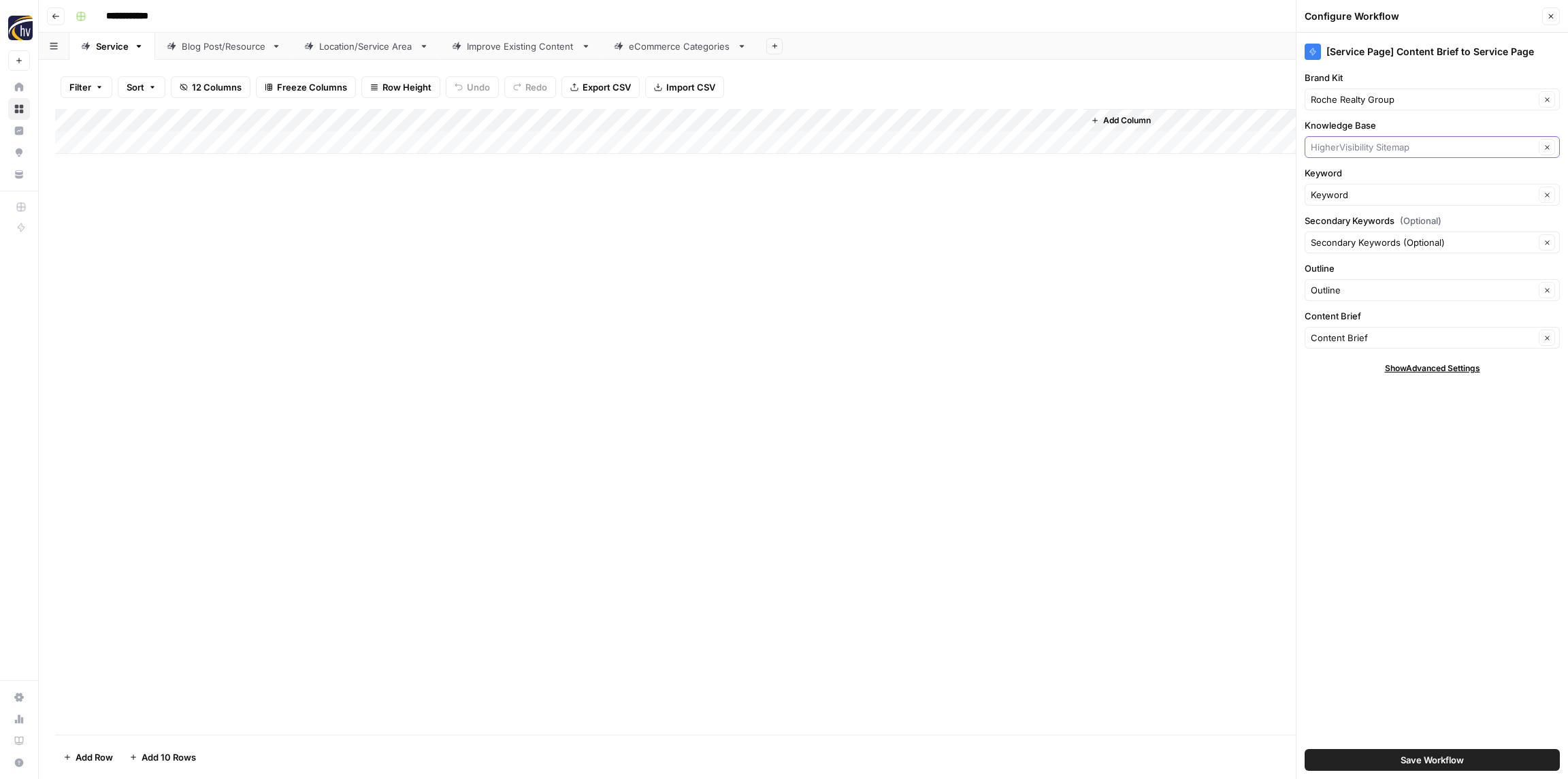
paste input "Roche Realty"
click at [1380, 184] on span "Roche Realty Sitemap" at bounding box center [1430, 179] width 227 height 14
type input "Roche Realty Sitemap"
click at [1416, 761] on span "Save Workflow" at bounding box center [1432, 759] width 63 height 14
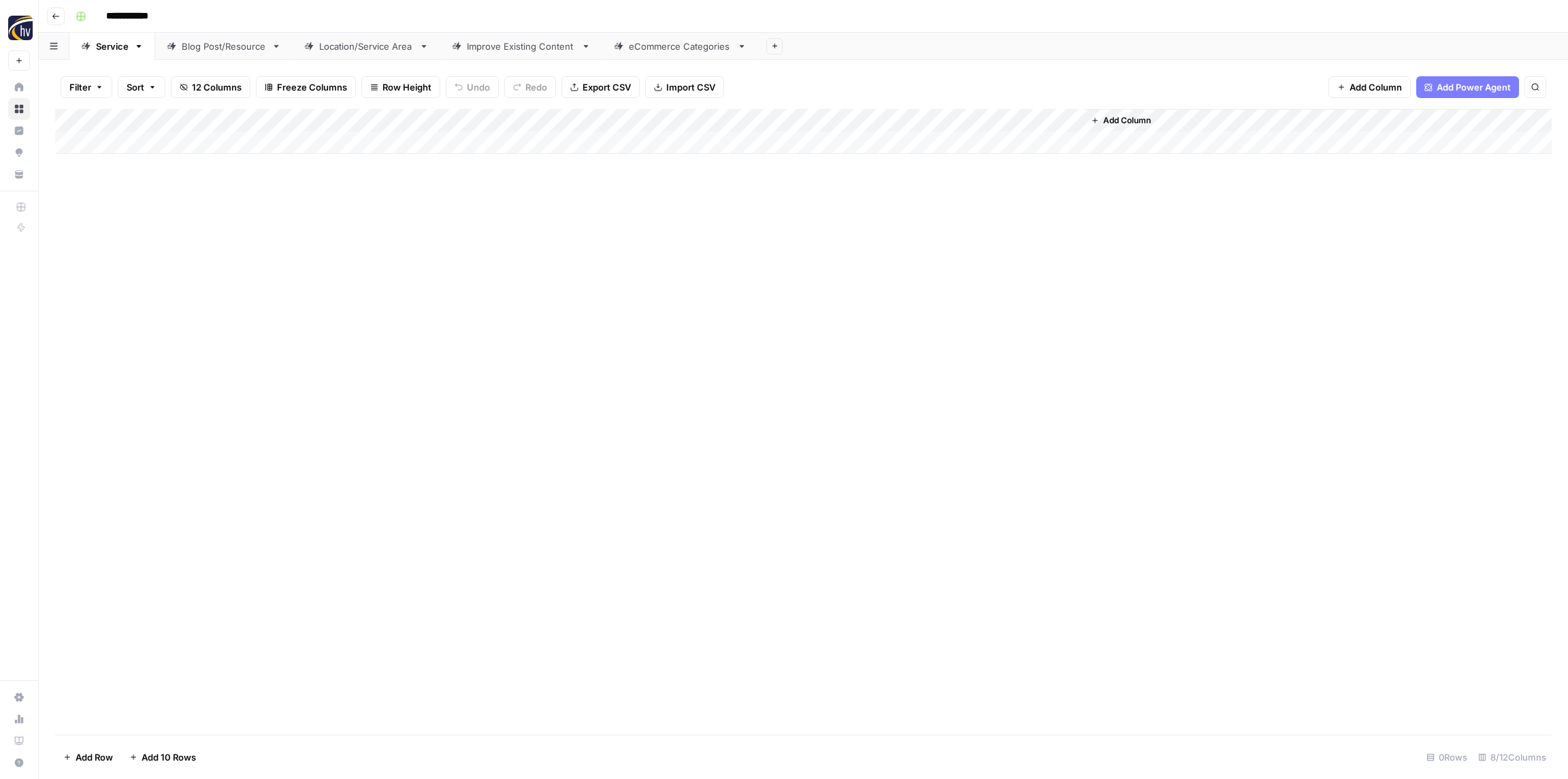
click at [222, 47] on div "Blog Post/Resource" at bounding box center [224, 46] width 85 height 14
click at [270, 119] on div "Add Column" at bounding box center [804, 131] width 1497 height 45
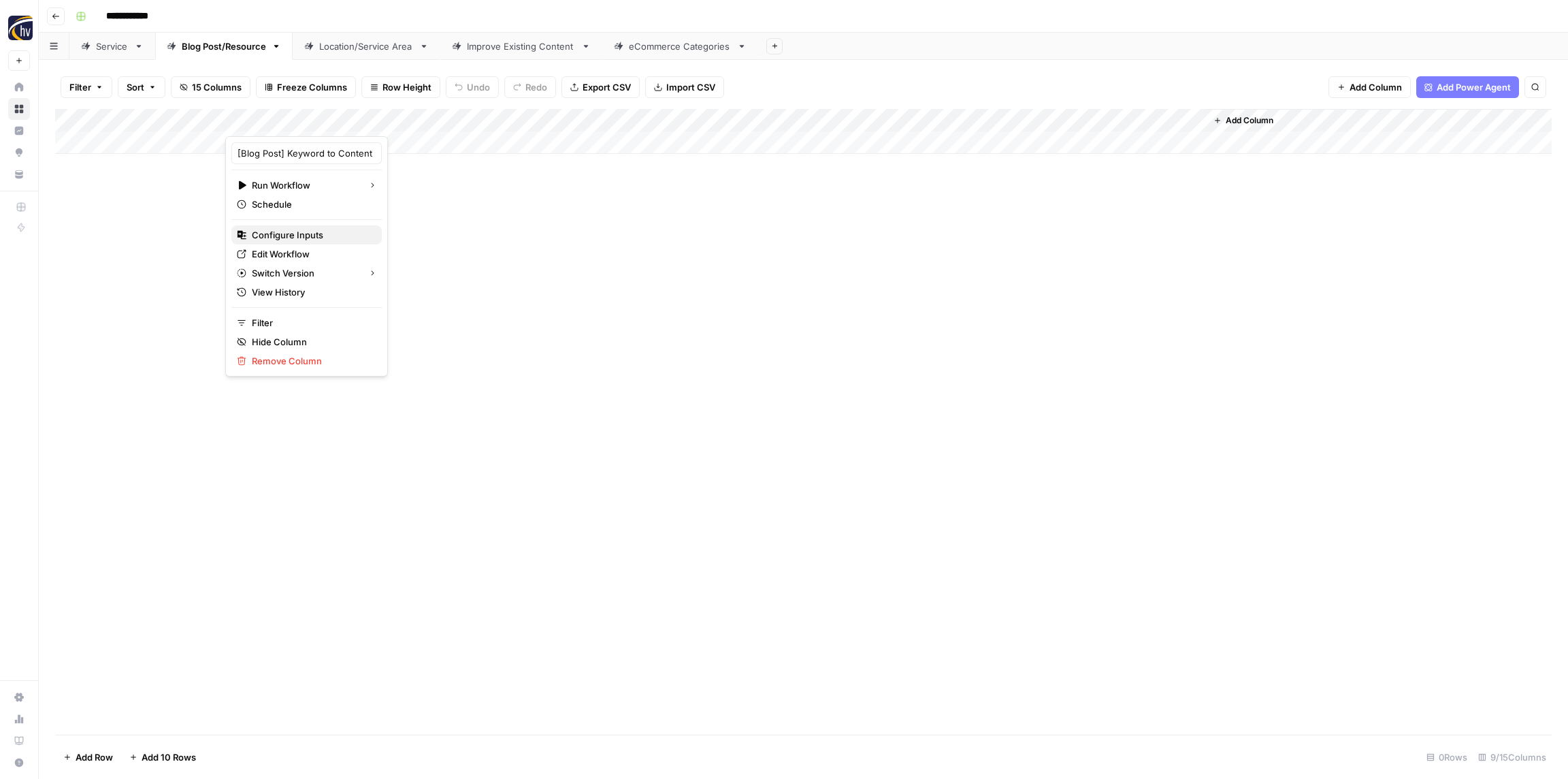
click at [315, 238] on span "Configure Inputs" at bounding box center [311, 235] width 119 height 14
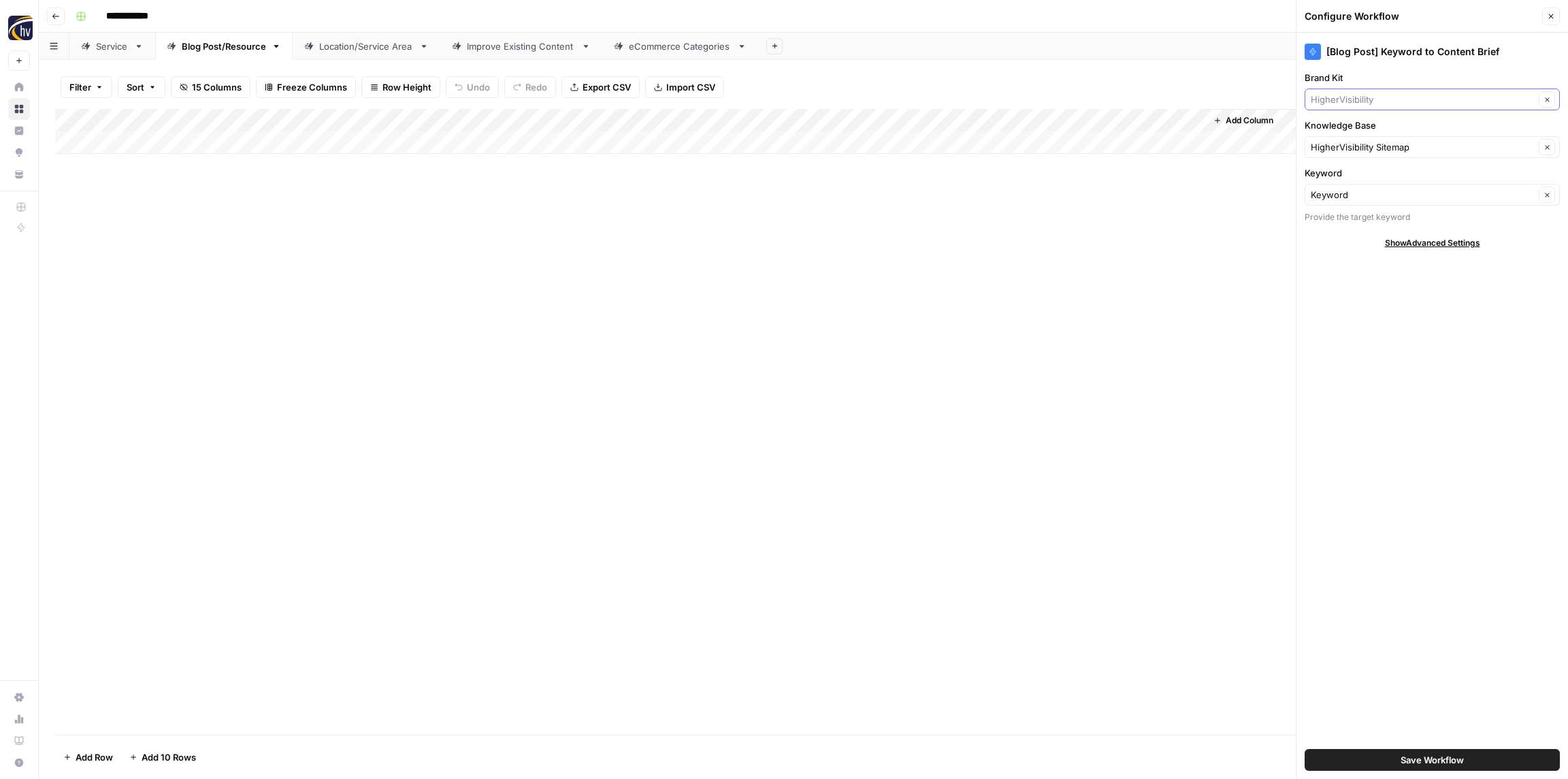
click at [1361, 101] on input "Brand Kit" at bounding box center [1422, 99] width 224 height 14
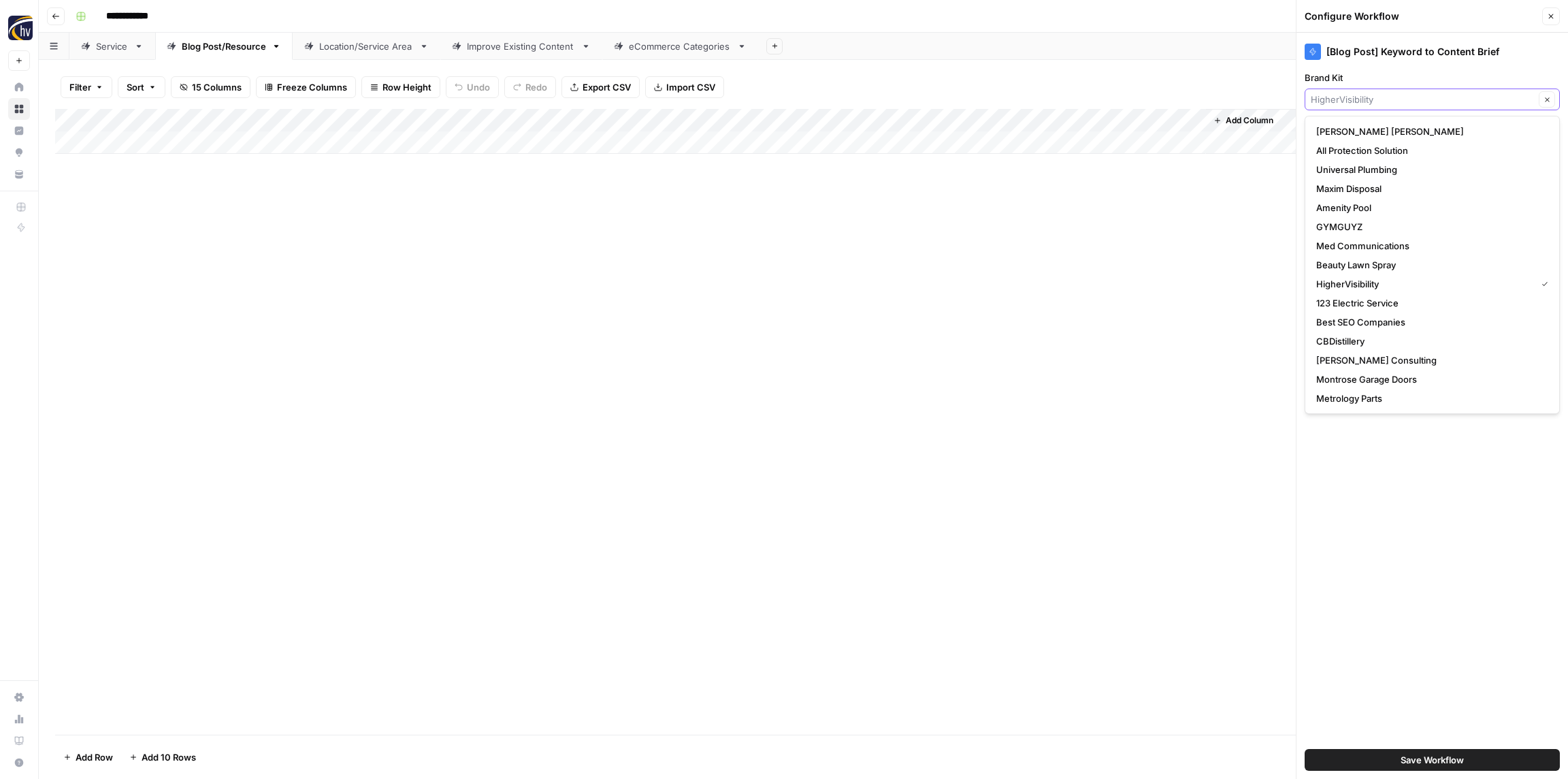
paste input "Roche Realty"
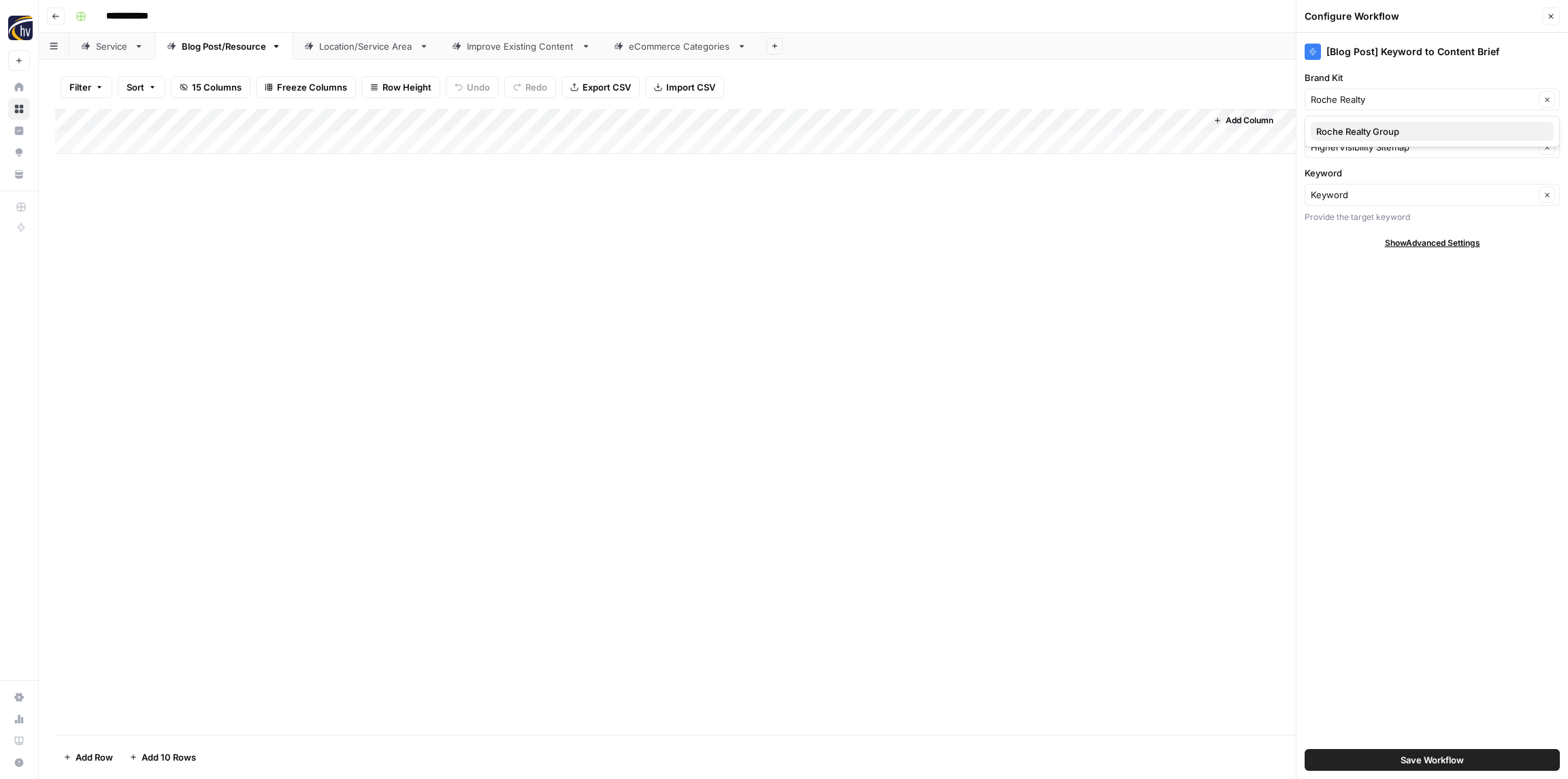
click at [1353, 129] on span "Roche Realty Group" at bounding box center [1430, 131] width 227 height 14
type input "Roche Realty Group"
click at [1357, 144] on input "Knowledge Base" at bounding box center [1422, 146] width 224 height 14
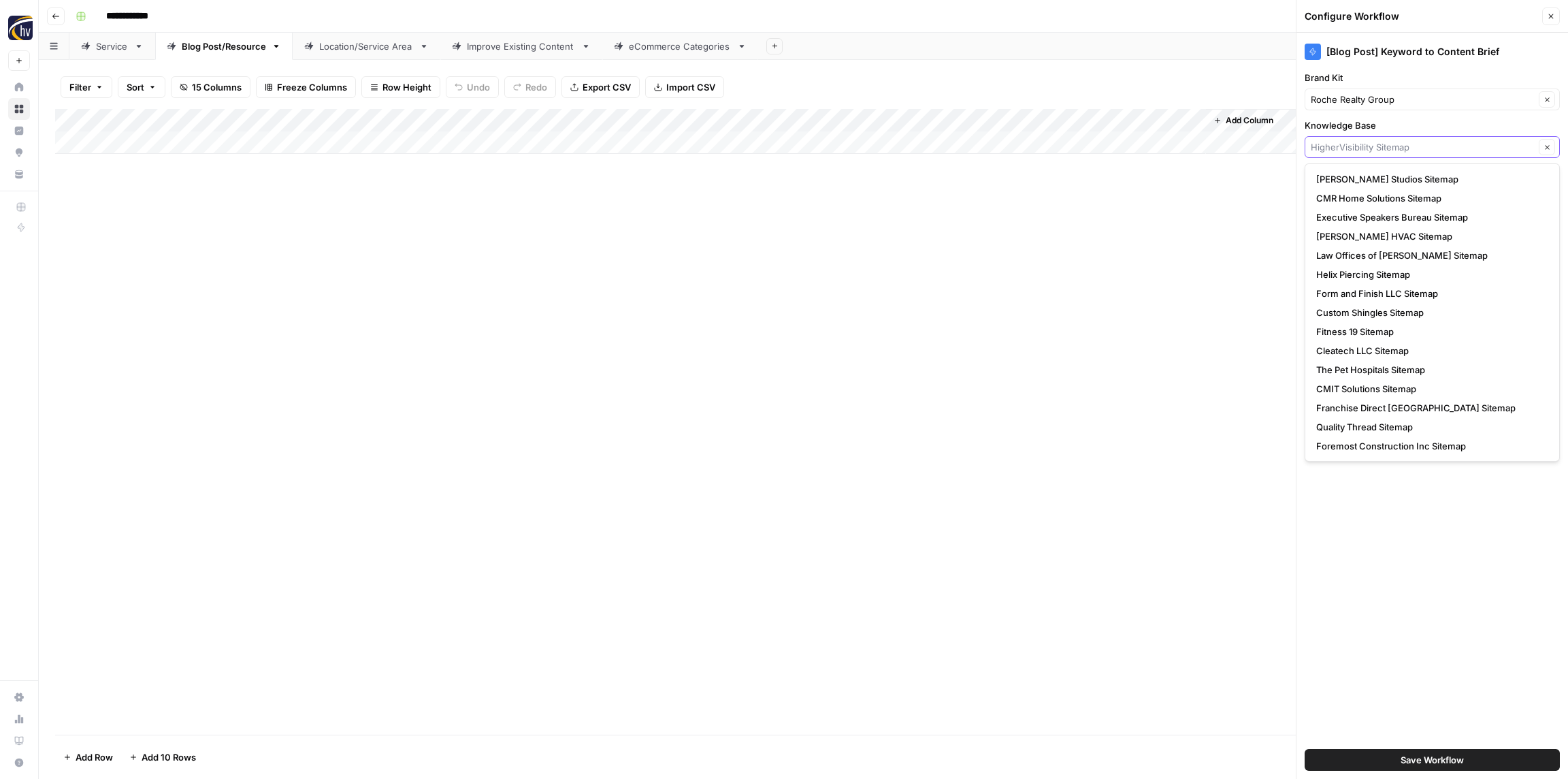
paste input "Roche Realty"
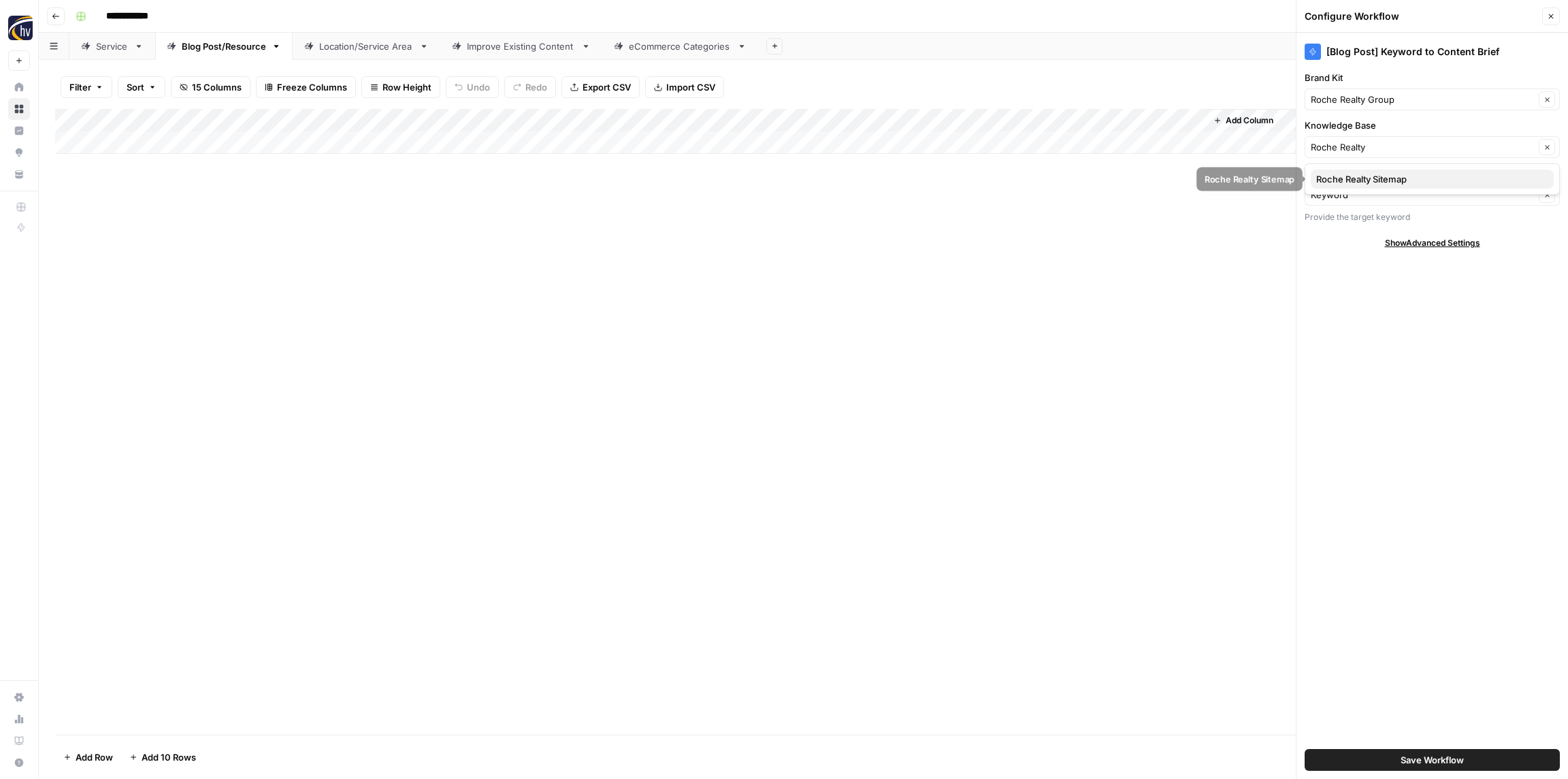
click at [1347, 179] on span "Roche Realty Sitemap" at bounding box center [1430, 179] width 227 height 14
type input "Roche Realty Sitemap"
click at [1431, 755] on span "Save Workflow" at bounding box center [1432, 759] width 63 height 14
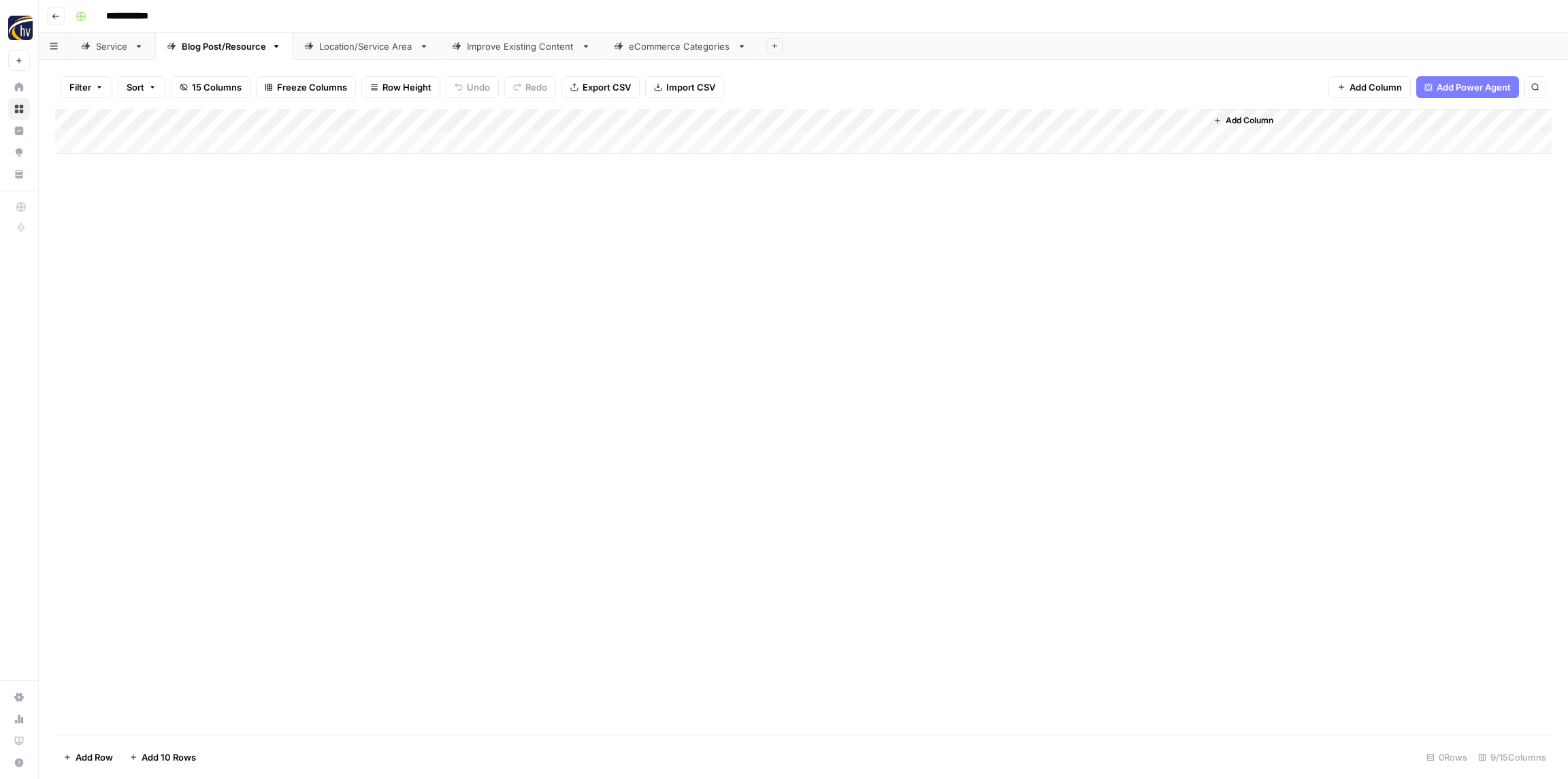
click at [1024, 125] on div "Add Column" at bounding box center [804, 131] width 1497 height 45
click at [1024, 234] on span "Configure Inputs" at bounding box center [1046, 235] width 119 height 14
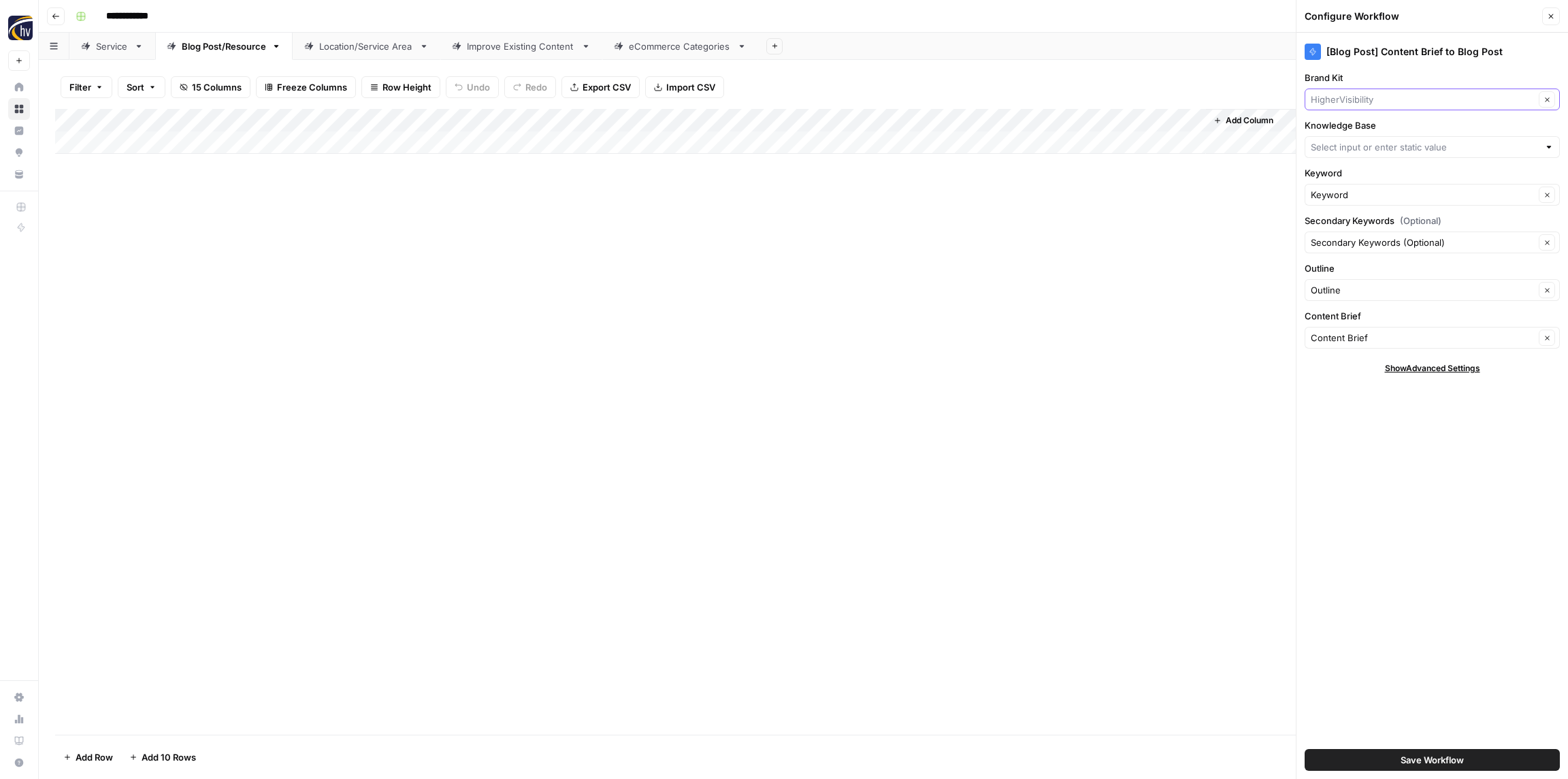
click at [1343, 100] on input "Brand Kit" at bounding box center [1422, 99] width 224 height 14
paste input "Roche Realty"
click at [1351, 130] on span "Roche Realty Group" at bounding box center [1430, 131] width 227 height 14
type input "Roche Realty Group"
click at [1352, 147] on input "Knowledge Base" at bounding box center [1424, 146] width 228 height 14
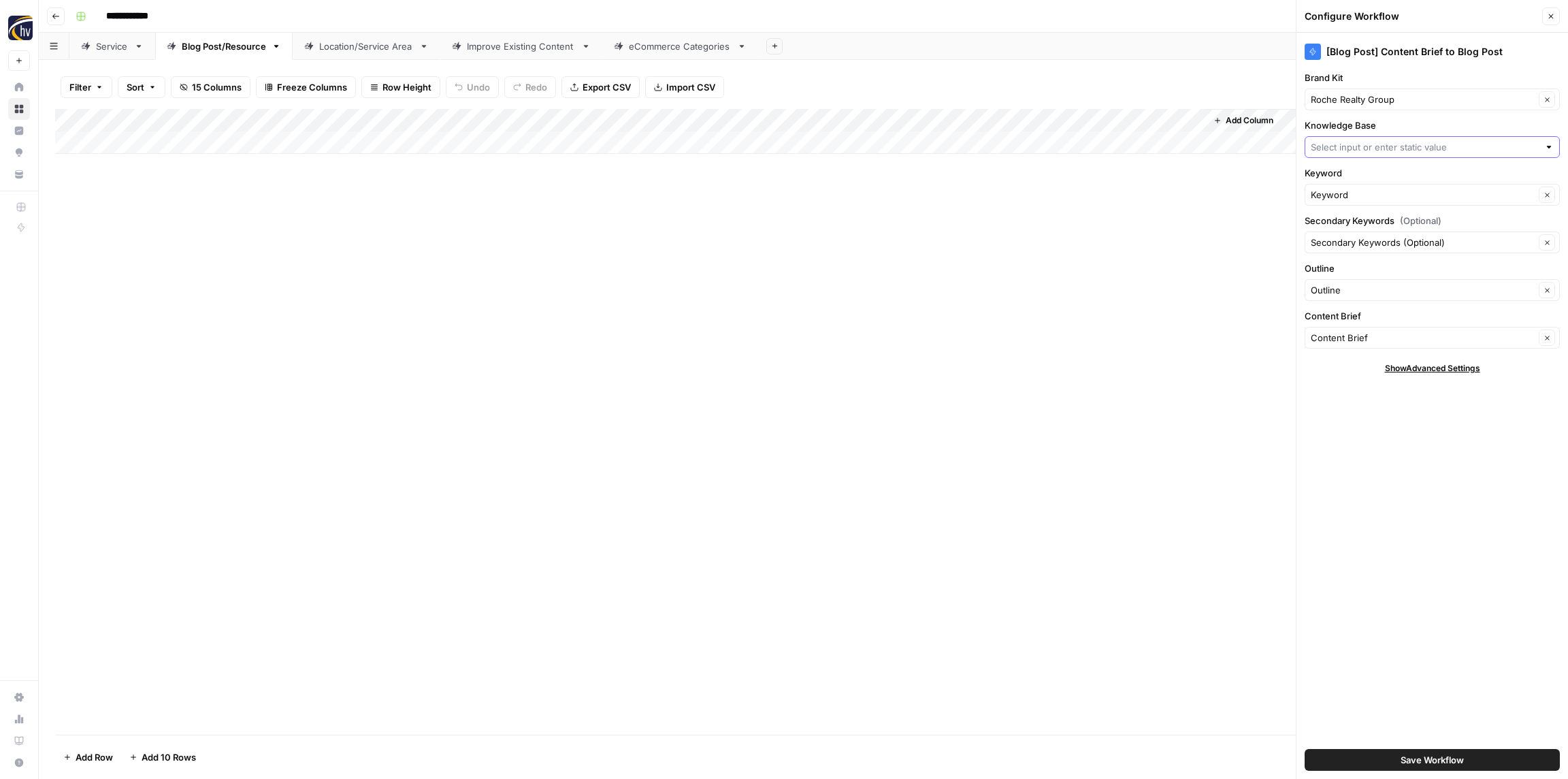
paste input "Roche Realty"
click at [1352, 173] on span "Roche Realty Sitemap" at bounding box center [1430, 179] width 227 height 14
type input "Roche Realty Sitemap"
click at [1419, 755] on span "Save Workflow" at bounding box center [1432, 759] width 63 height 14
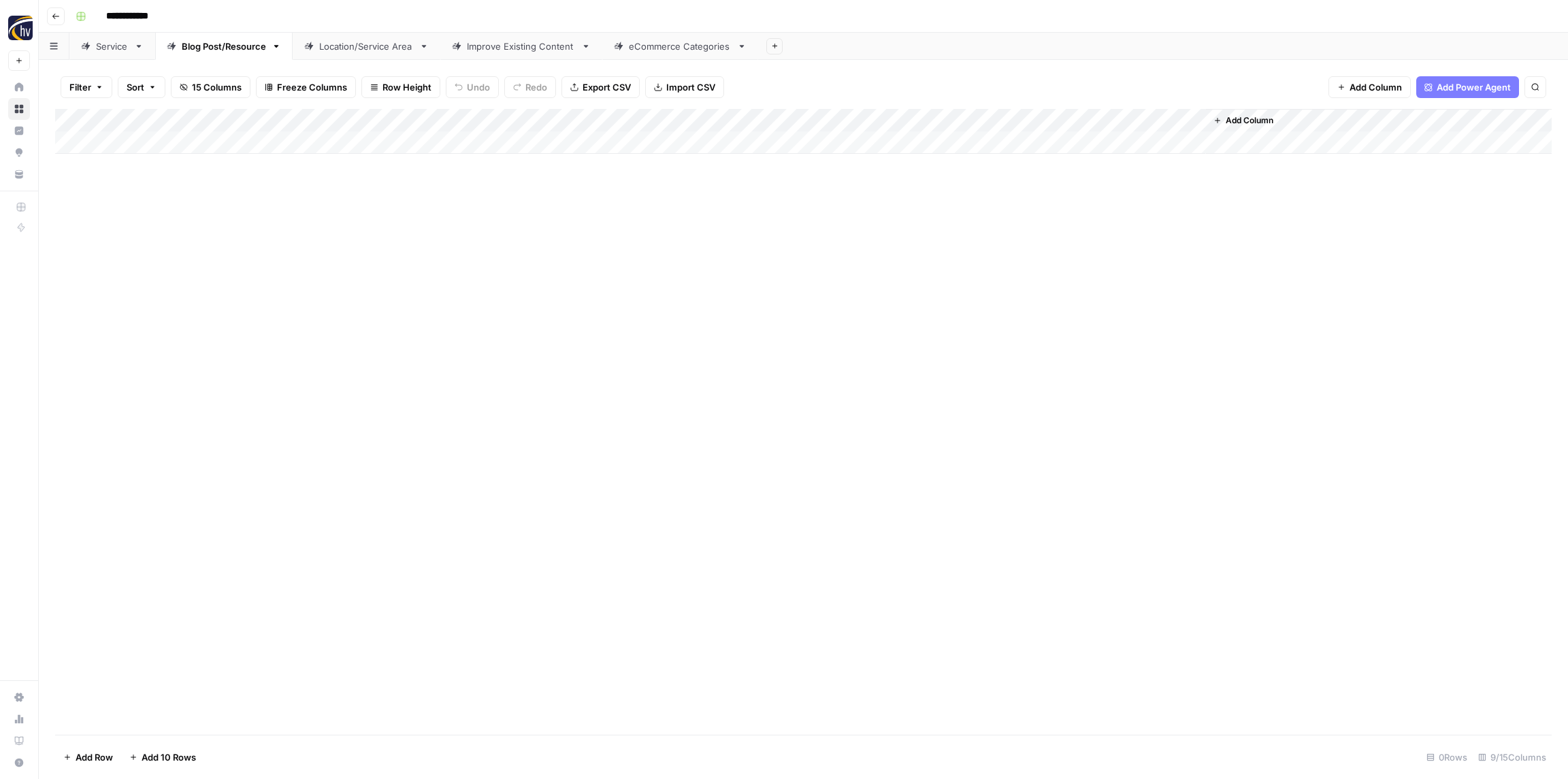
click at [353, 38] on link "Location/Service Area" at bounding box center [366, 46] width 148 height 27
click at [541, 120] on div "Add Column" at bounding box center [804, 131] width 1497 height 45
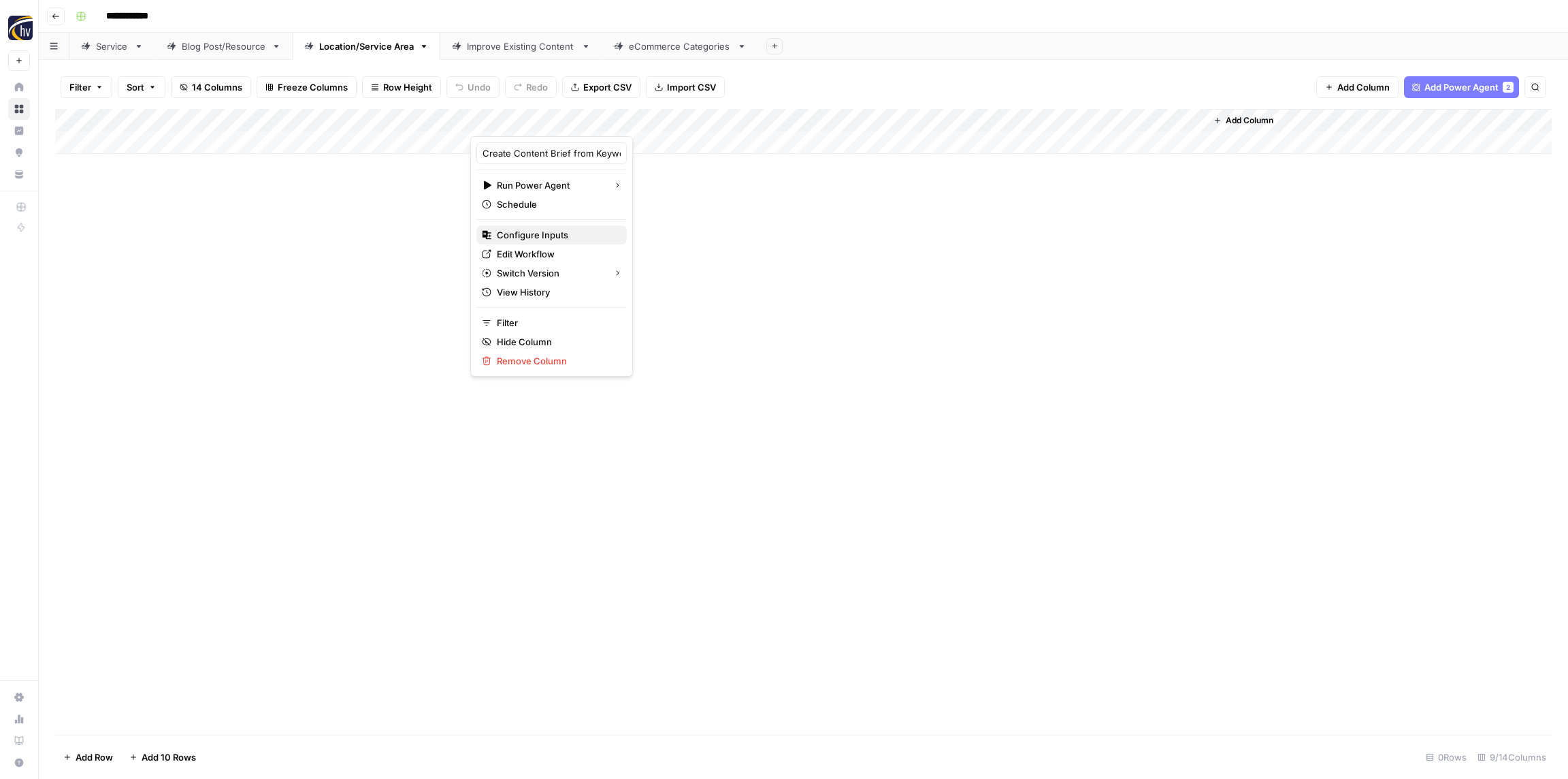
click at [544, 236] on span "Configure Inputs" at bounding box center [556, 235] width 119 height 14
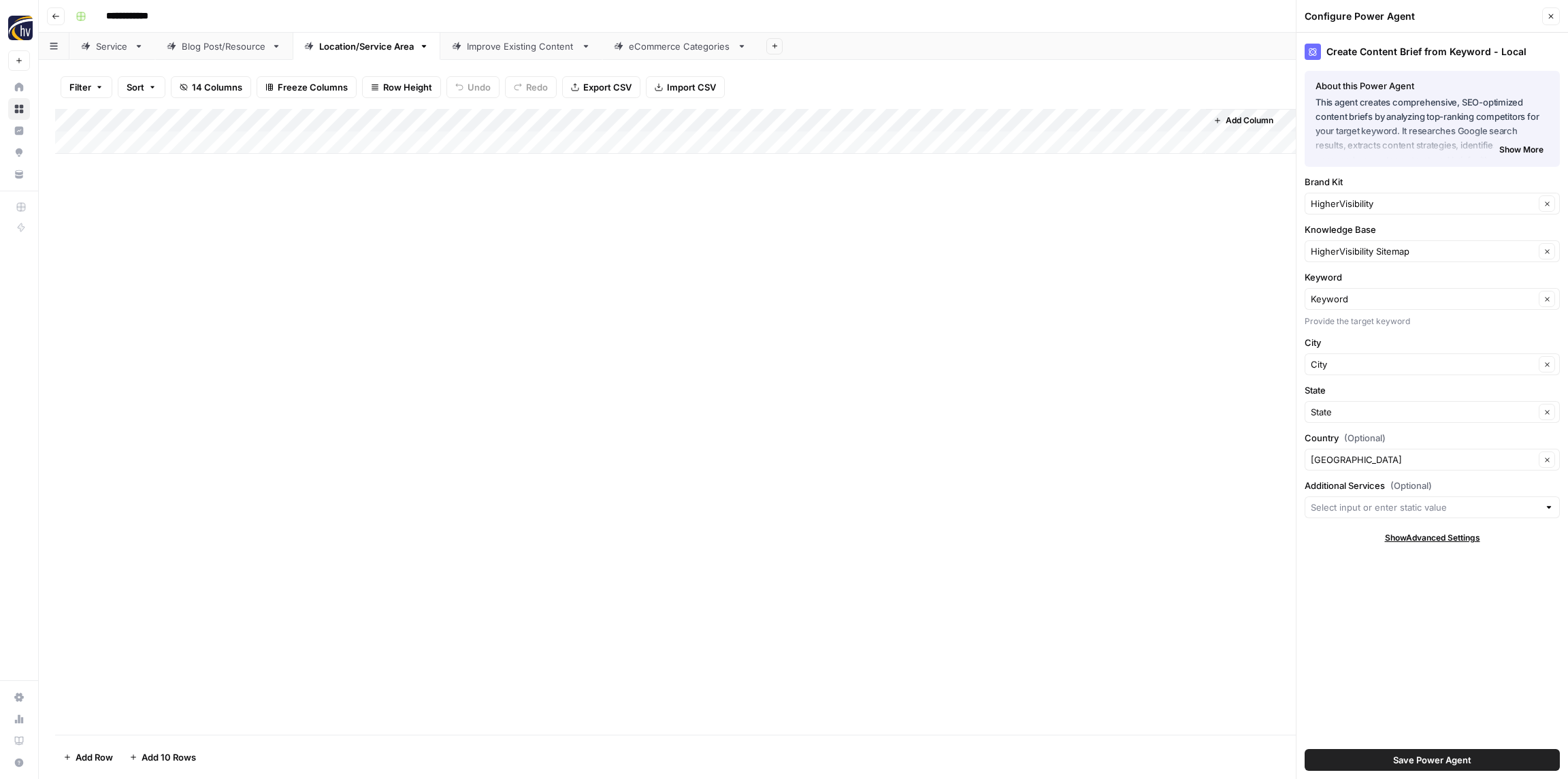
click at [1358, 195] on div "HigherVisibility Clear" at bounding box center [1432, 203] width 255 height 22
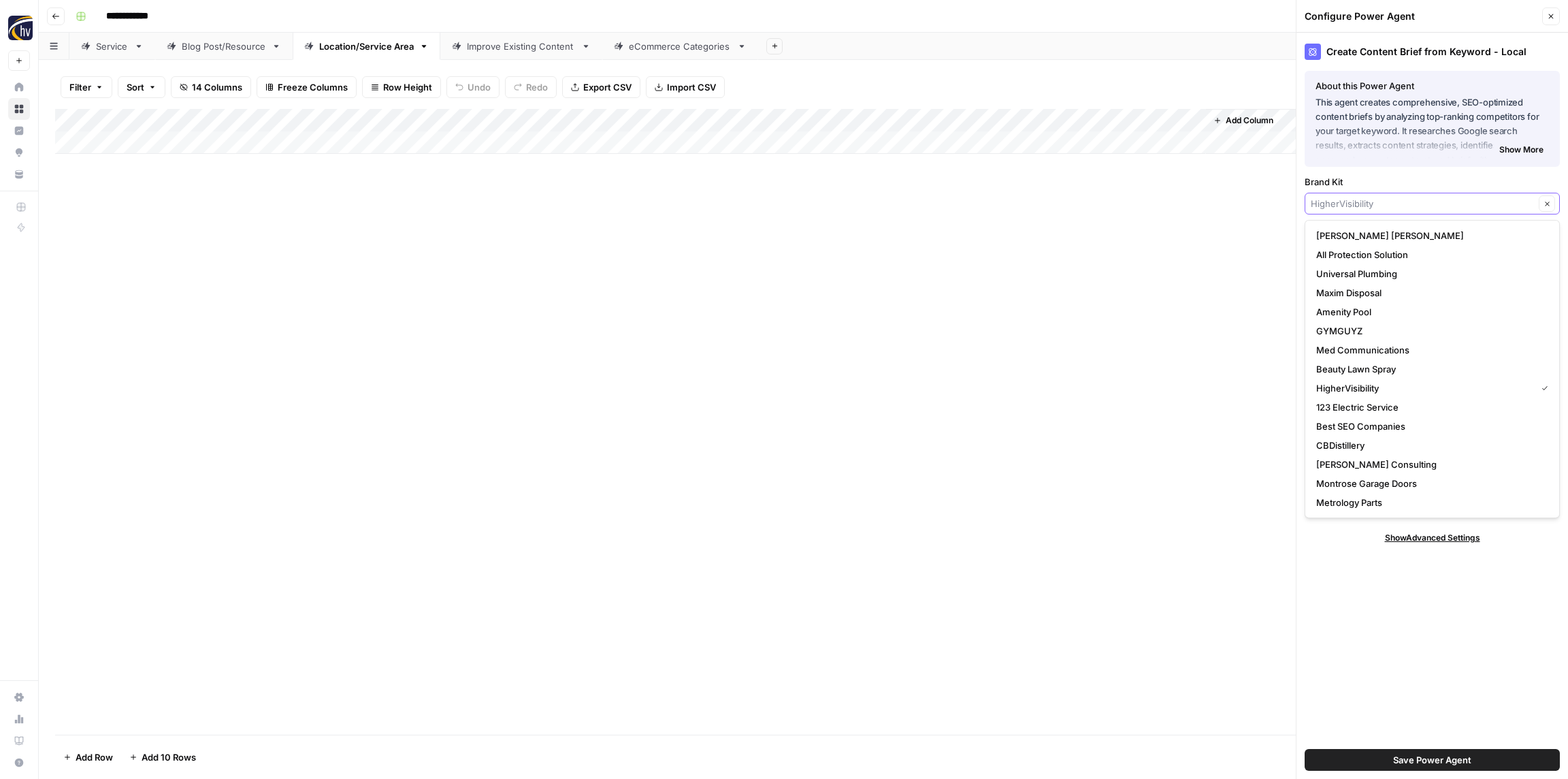
paste input "Roche Realty"
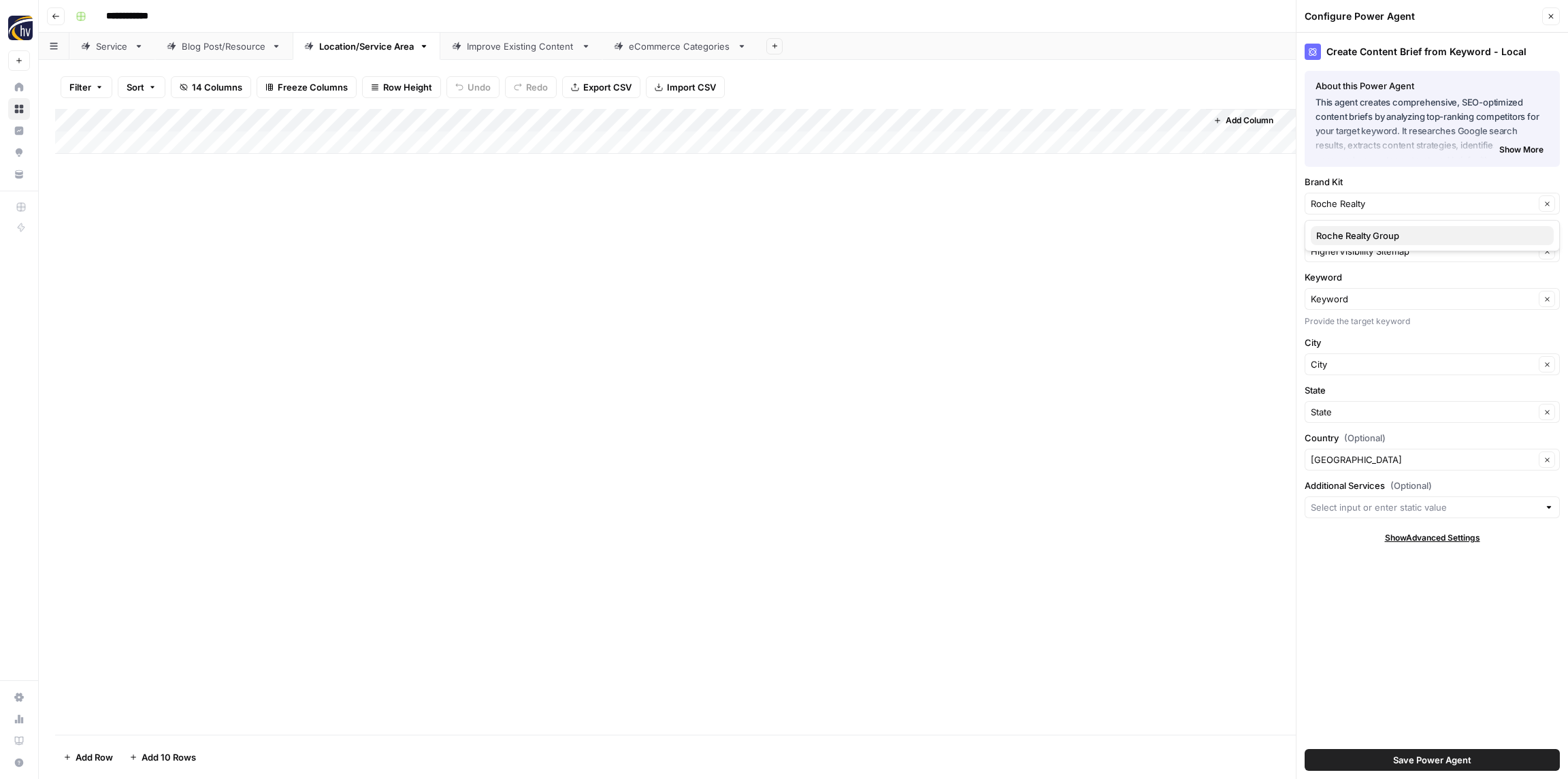
click at [1350, 234] on span "Roche Realty Group" at bounding box center [1430, 235] width 227 height 14
type input "Roche Realty Group"
click at [1346, 251] on input "Knowledge Base" at bounding box center [1422, 251] width 224 height 14
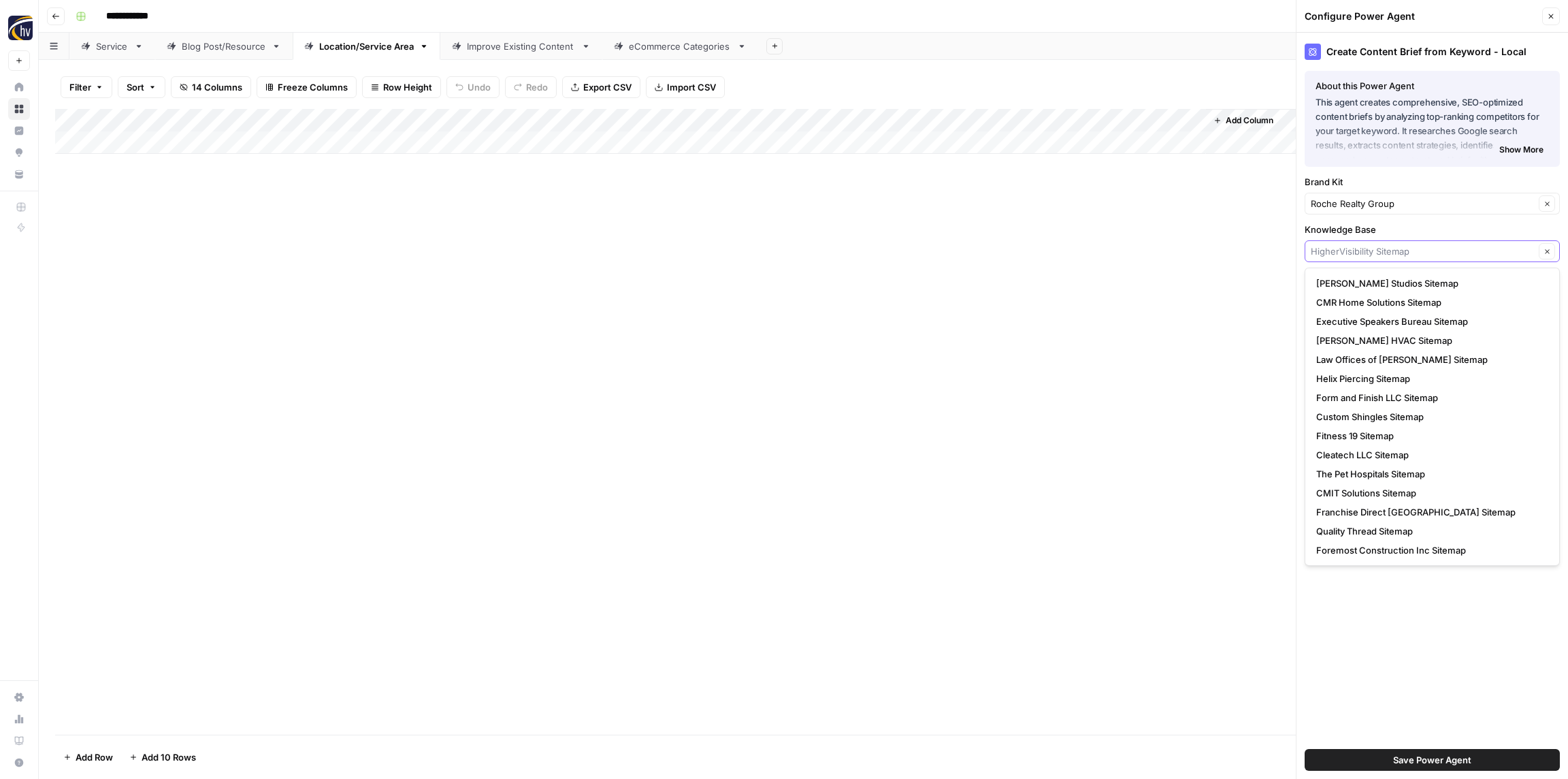
paste input "Roche Realty"
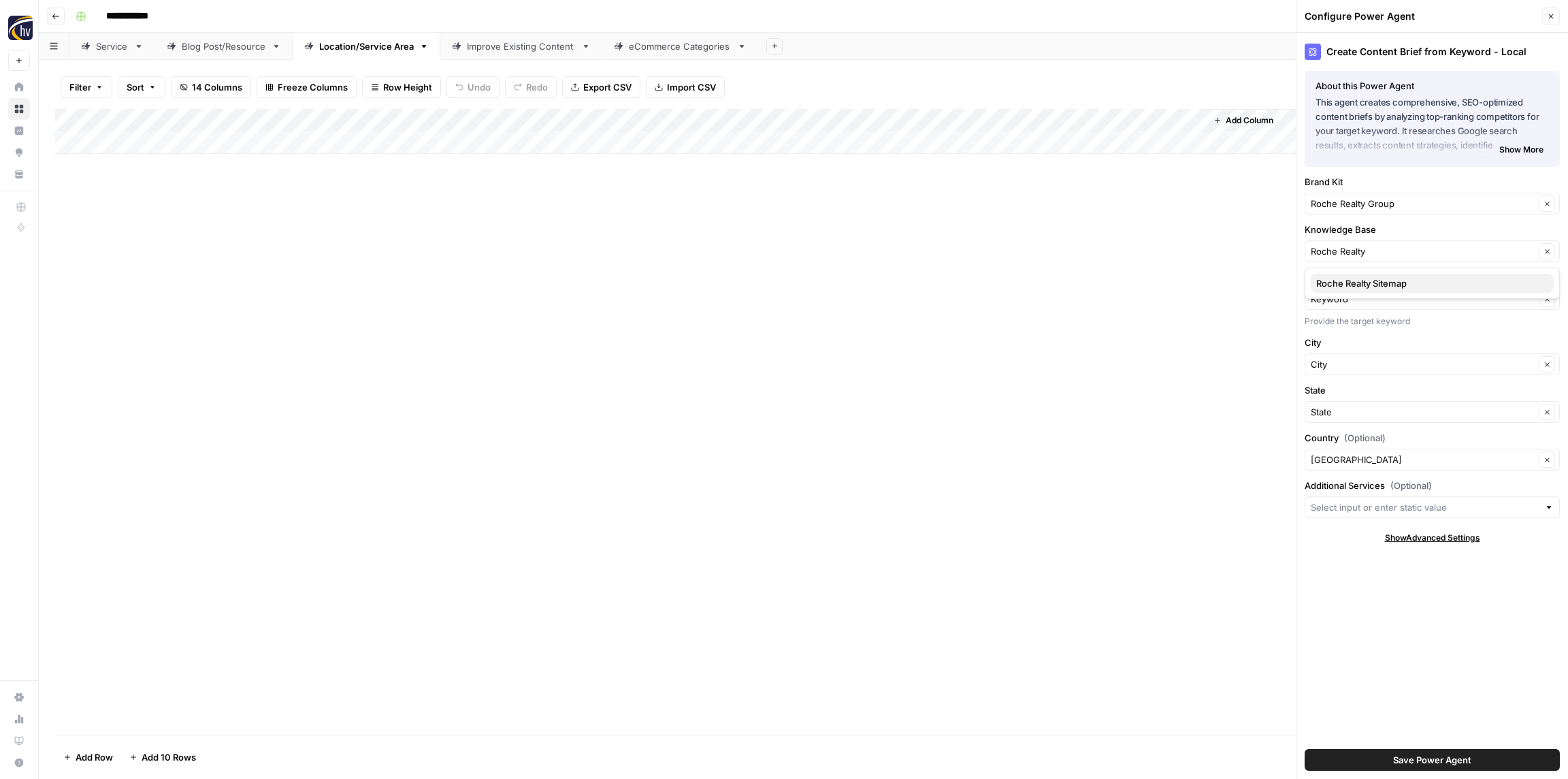
click at [1347, 289] on span "Roche Realty Sitemap" at bounding box center [1430, 283] width 227 height 14
type input "Roche Realty Sitemap"
click at [1424, 754] on span "Save Power Agent" at bounding box center [1432, 759] width 78 height 14
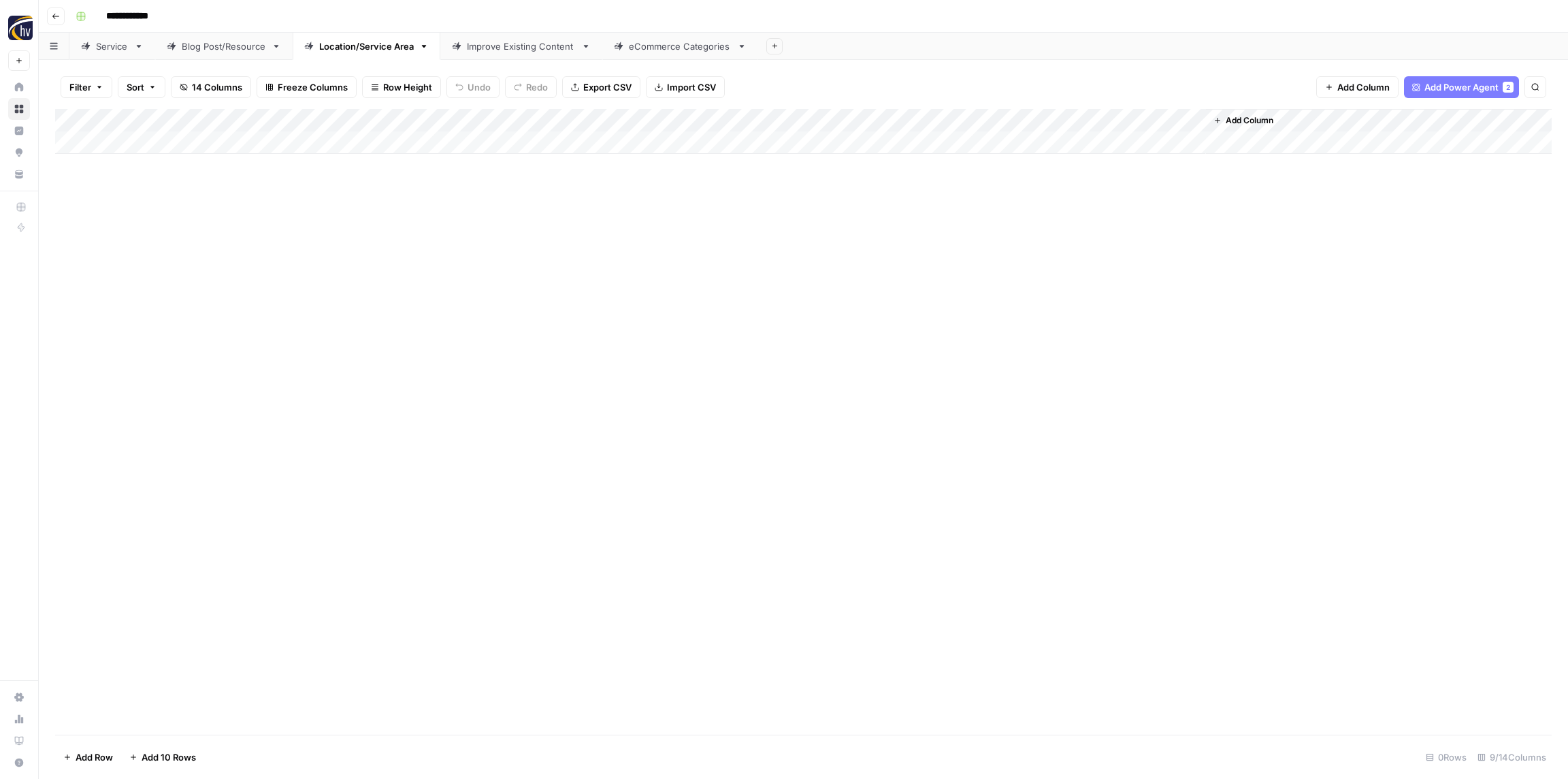
click at [1010, 115] on div "Add Column" at bounding box center [804, 131] width 1497 height 45
click at [1019, 234] on span "Configure Inputs" at bounding box center [1046, 235] width 119 height 14
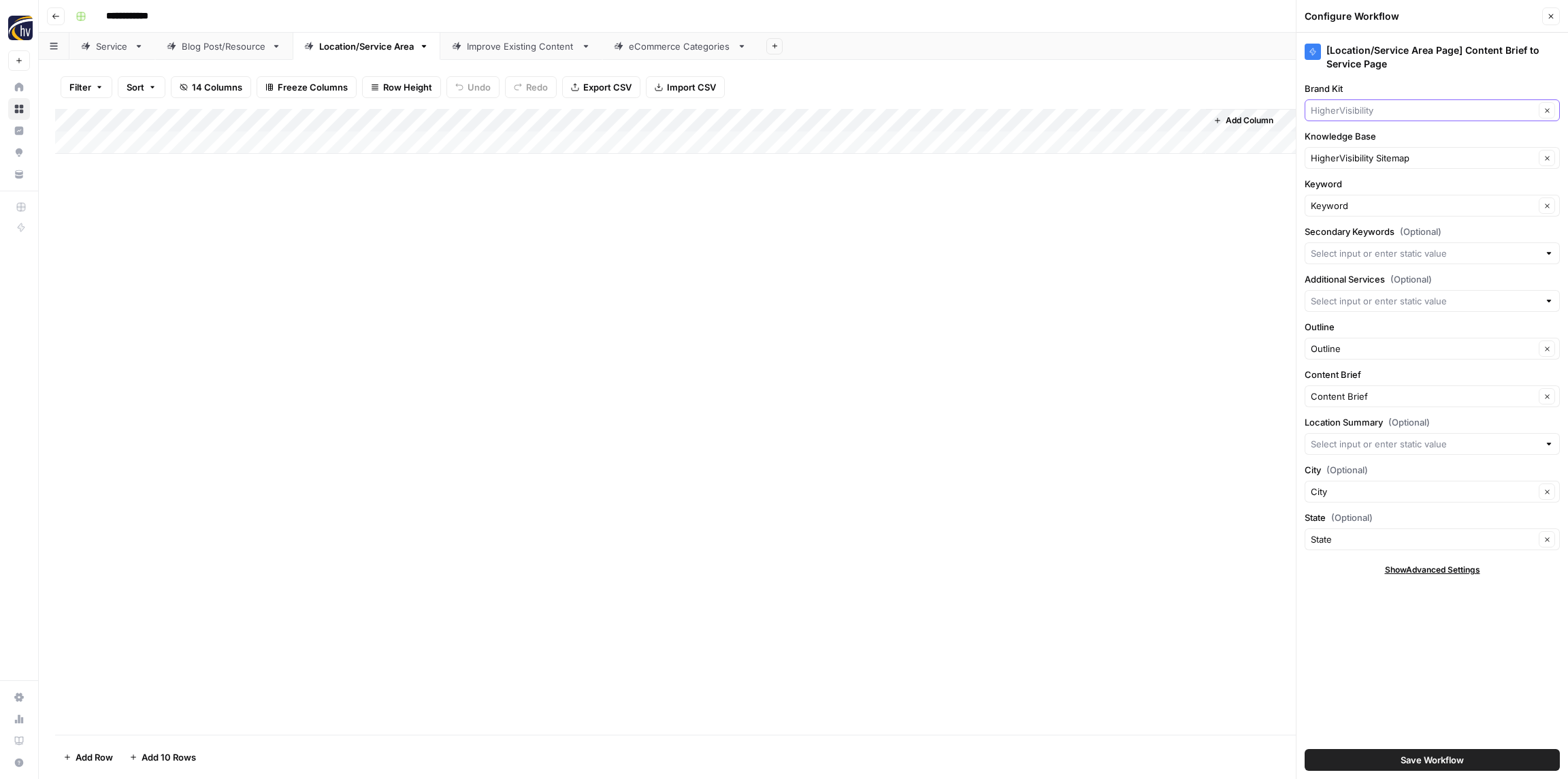
click at [1393, 114] on input "Brand Kit" at bounding box center [1422, 110] width 224 height 14
paste input "Roche Realty"
click at [1379, 133] on button "Roche Realty Group" at bounding box center [1432, 142] width 243 height 19
type input "Roche Realty Group"
click at [1362, 151] on input "Knowledge Base" at bounding box center [1422, 157] width 224 height 14
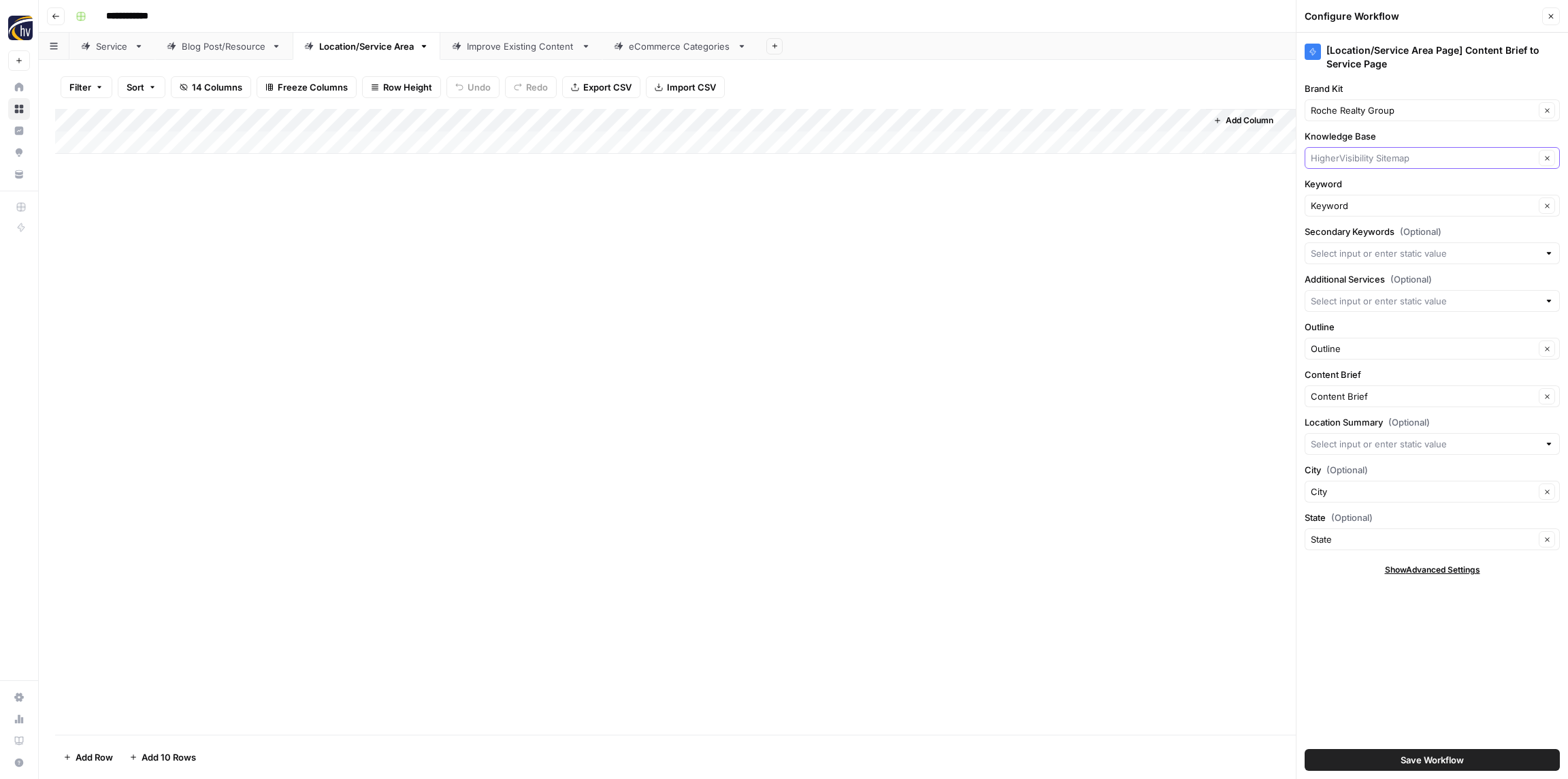
paste input "Roche Realty"
click at [1368, 185] on span "Roche Realty Sitemap" at bounding box center [1430, 189] width 227 height 14
type input "Roche Realty Sitemap"
click at [1432, 763] on span "Save Workflow" at bounding box center [1432, 759] width 63 height 14
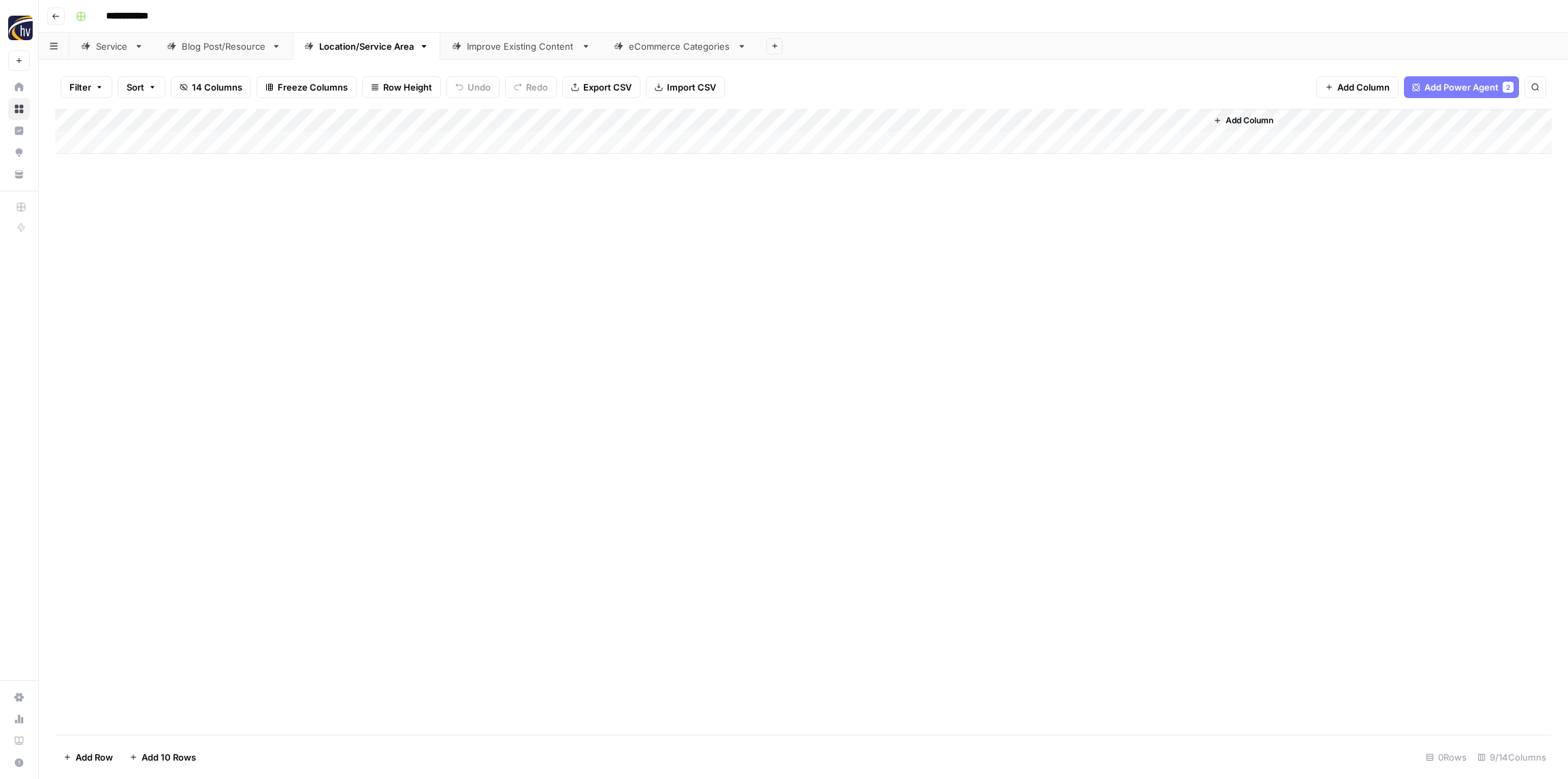
click at [496, 50] on div "Improve Existing Content" at bounding box center [521, 46] width 109 height 14
click at [459, 117] on div "Add Column" at bounding box center [804, 131] width 1497 height 45
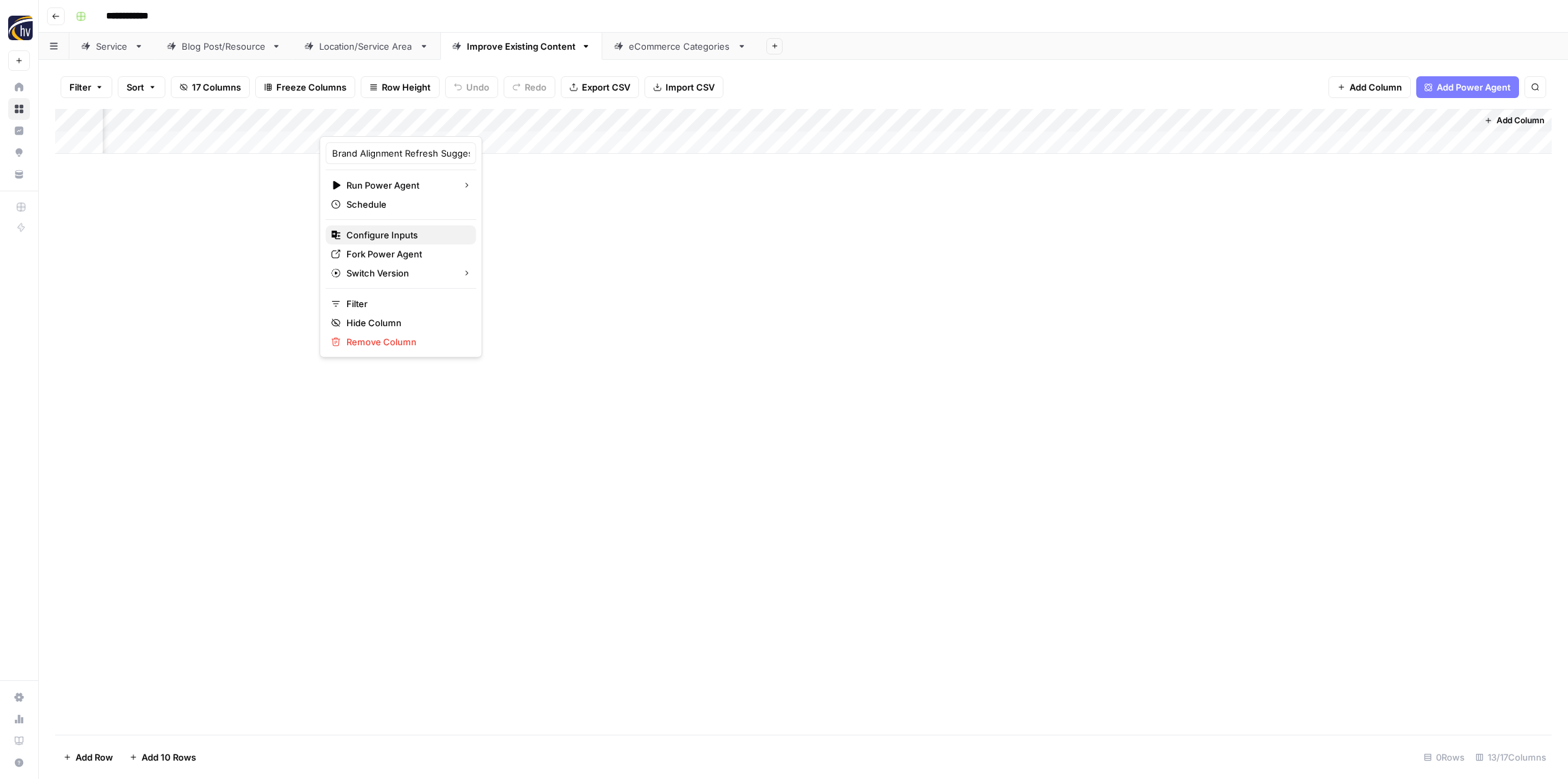
click at [380, 239] on span "Configure Inputs" at bounding box center [406, 235] width 119 height 14
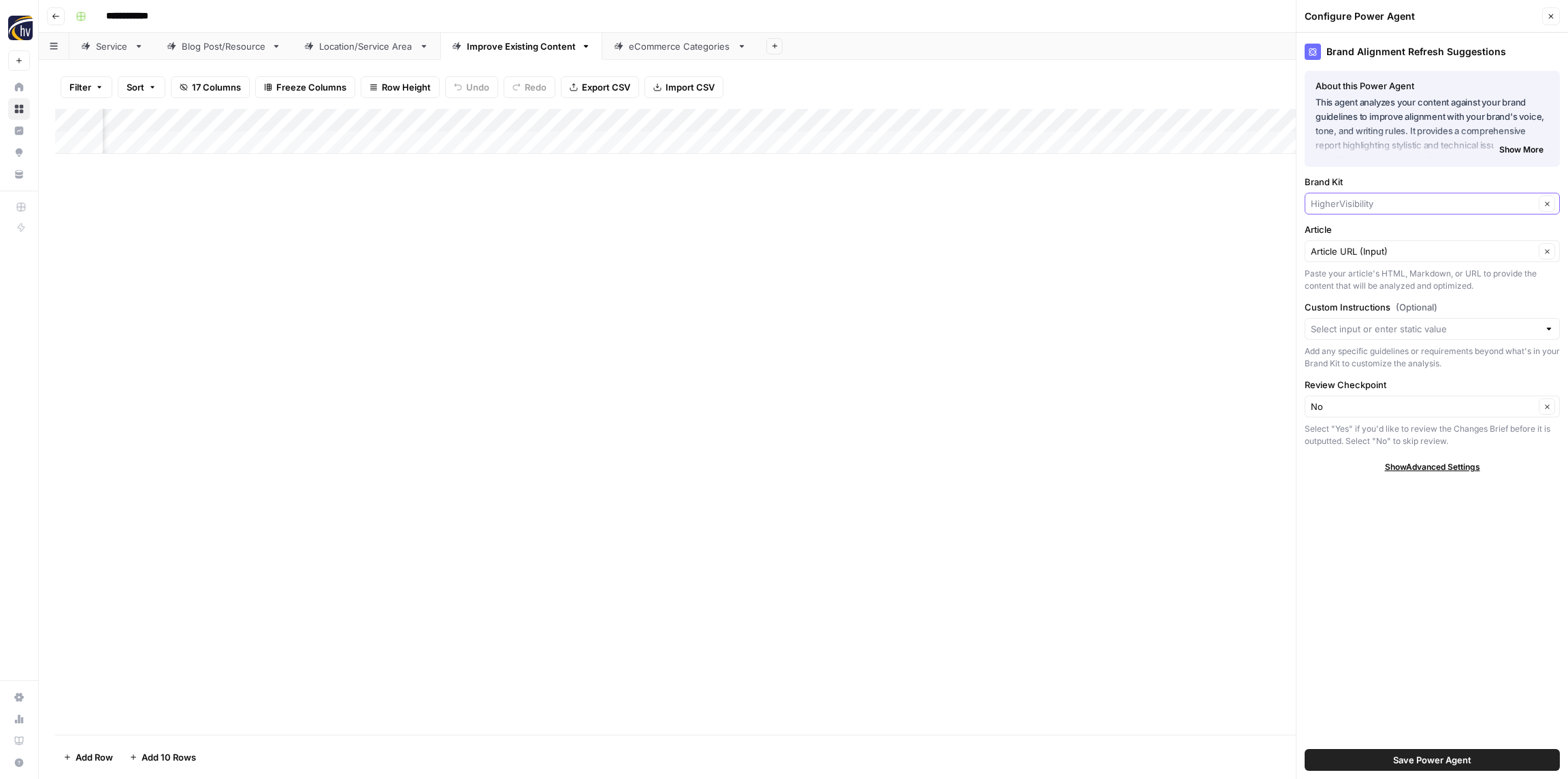
click at [1359, 204] on input "Brand Kit" at bounding box center [1422, 203] width 224 height 14
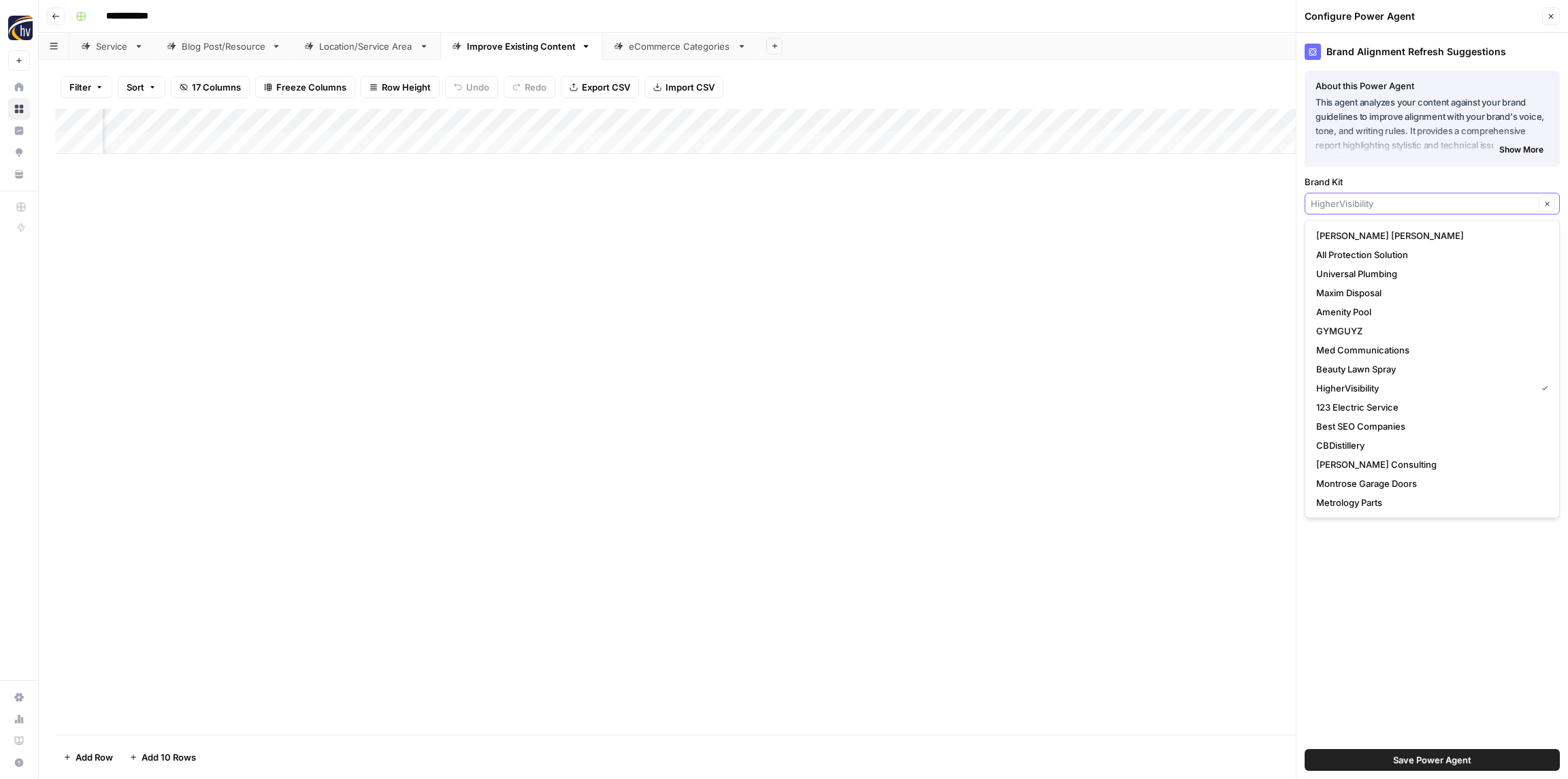
paste input "Roche Realty"
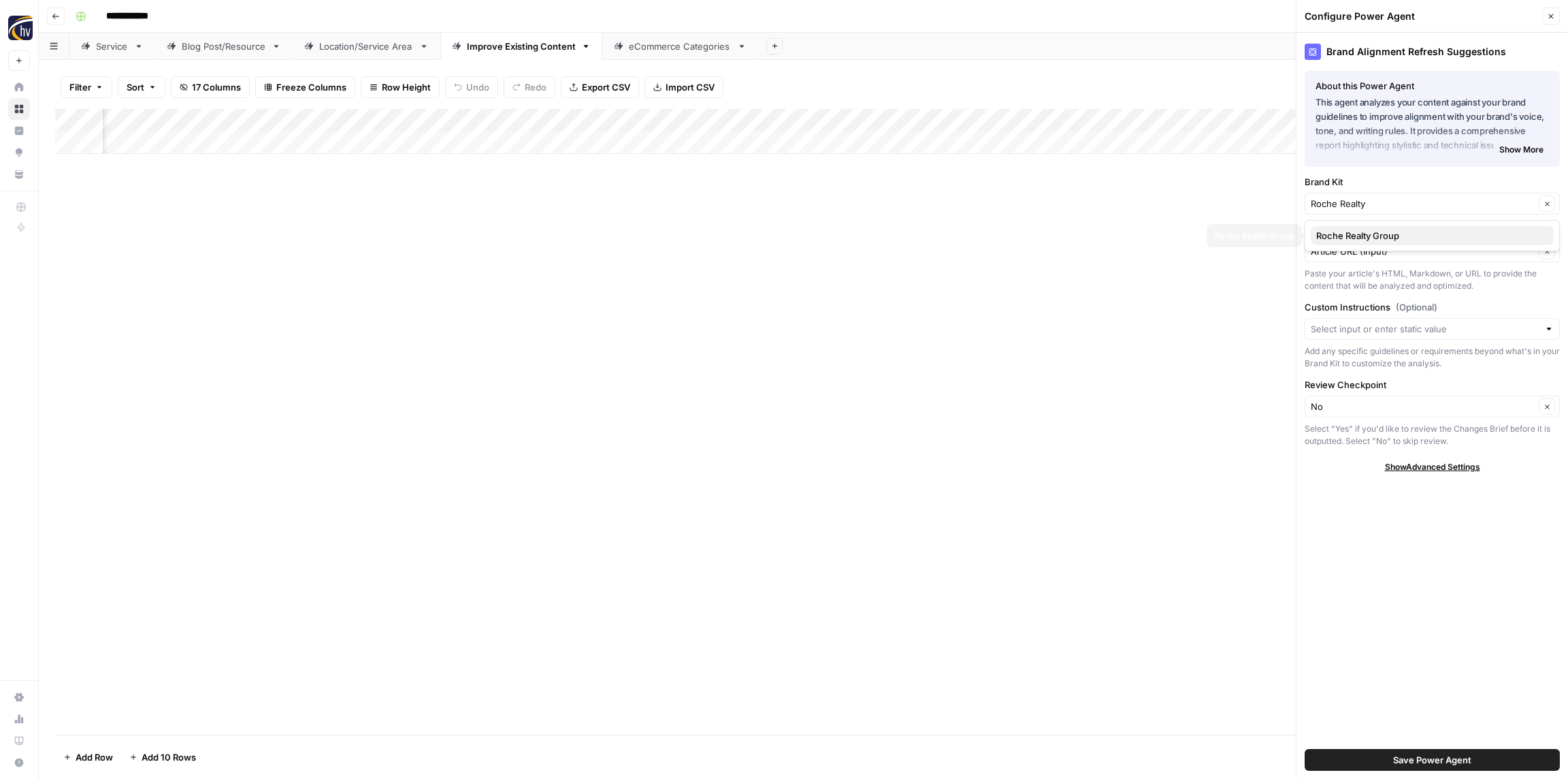
click at [1365, 236] on span "Roche Realty Group" at bounding box center [1430, 235] width 227 height 14
type input "Roche Realty Group"
click at [1419, 764] on span "Save Power Agent" at bounding box center [1432, 759] width 78 height 14
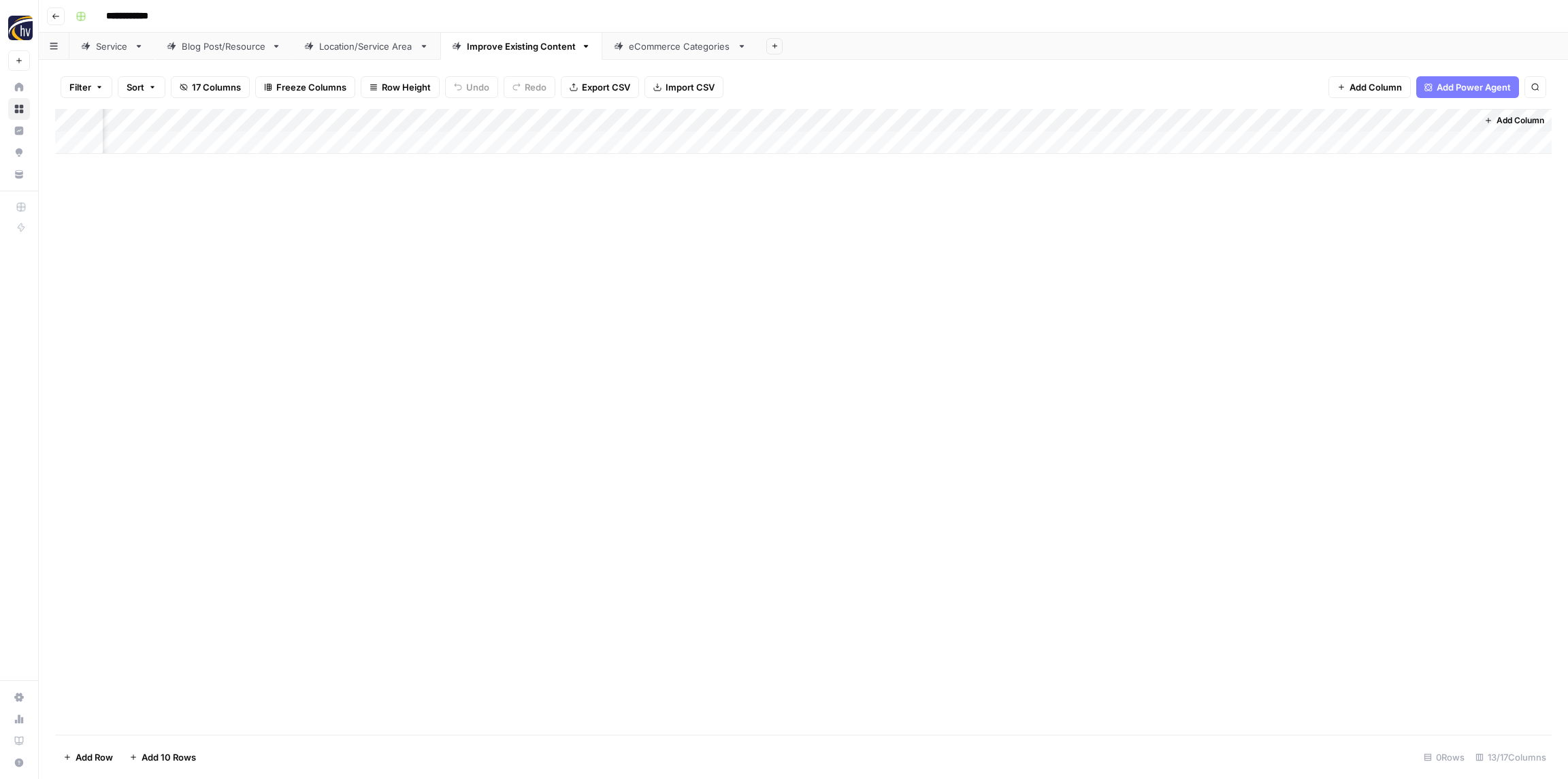
click at [786, 113] on div "Add Column" at bounding box center [804, 131] width 1497 height 45
click at [745, 232] on span "Configure Inputs" at bounding box center [752, 235] width 119 height 14
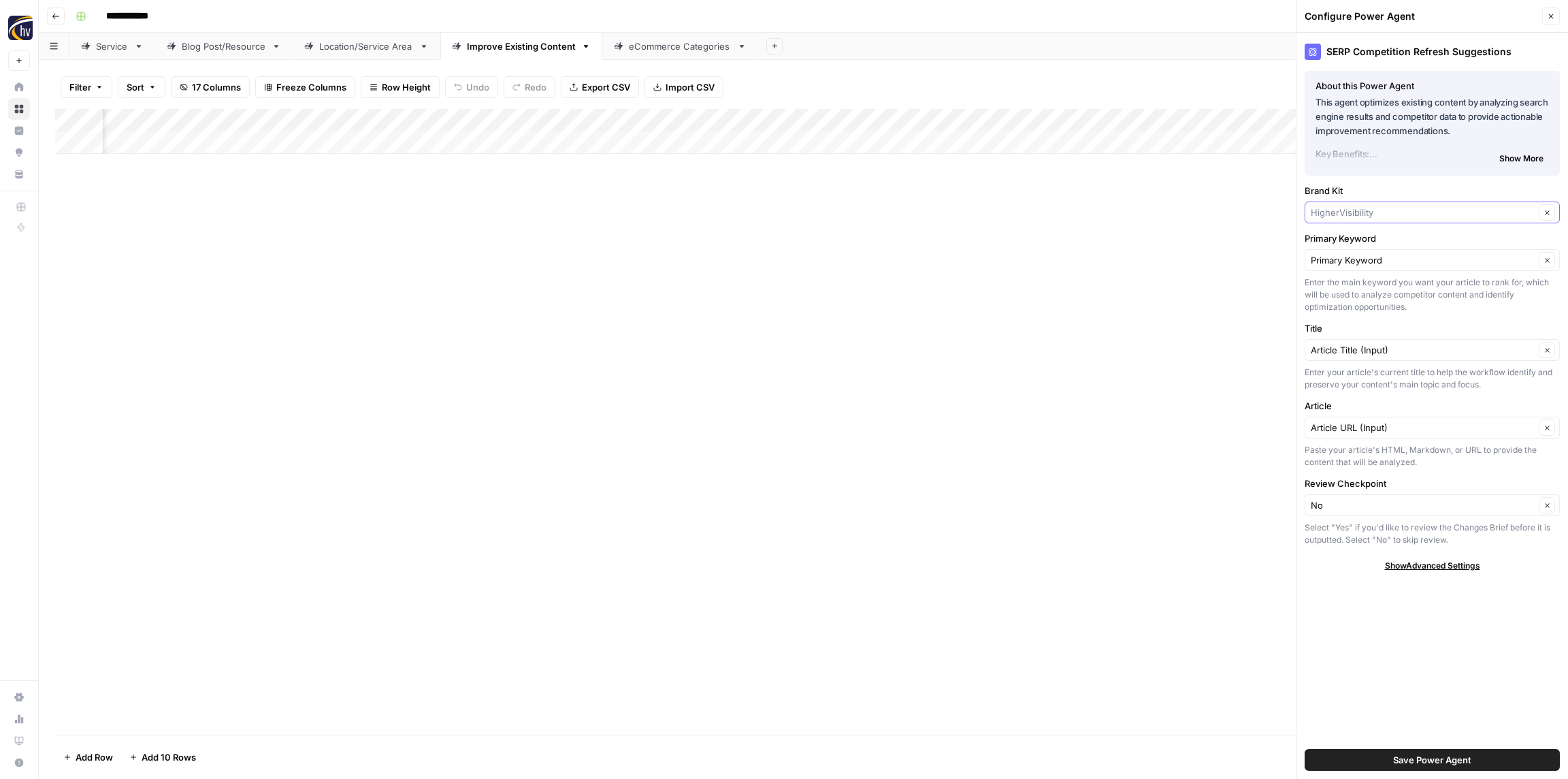
click at [1365, 208] on input "Brand Kit" at bounding box center [1422, 212] width 224 height 14
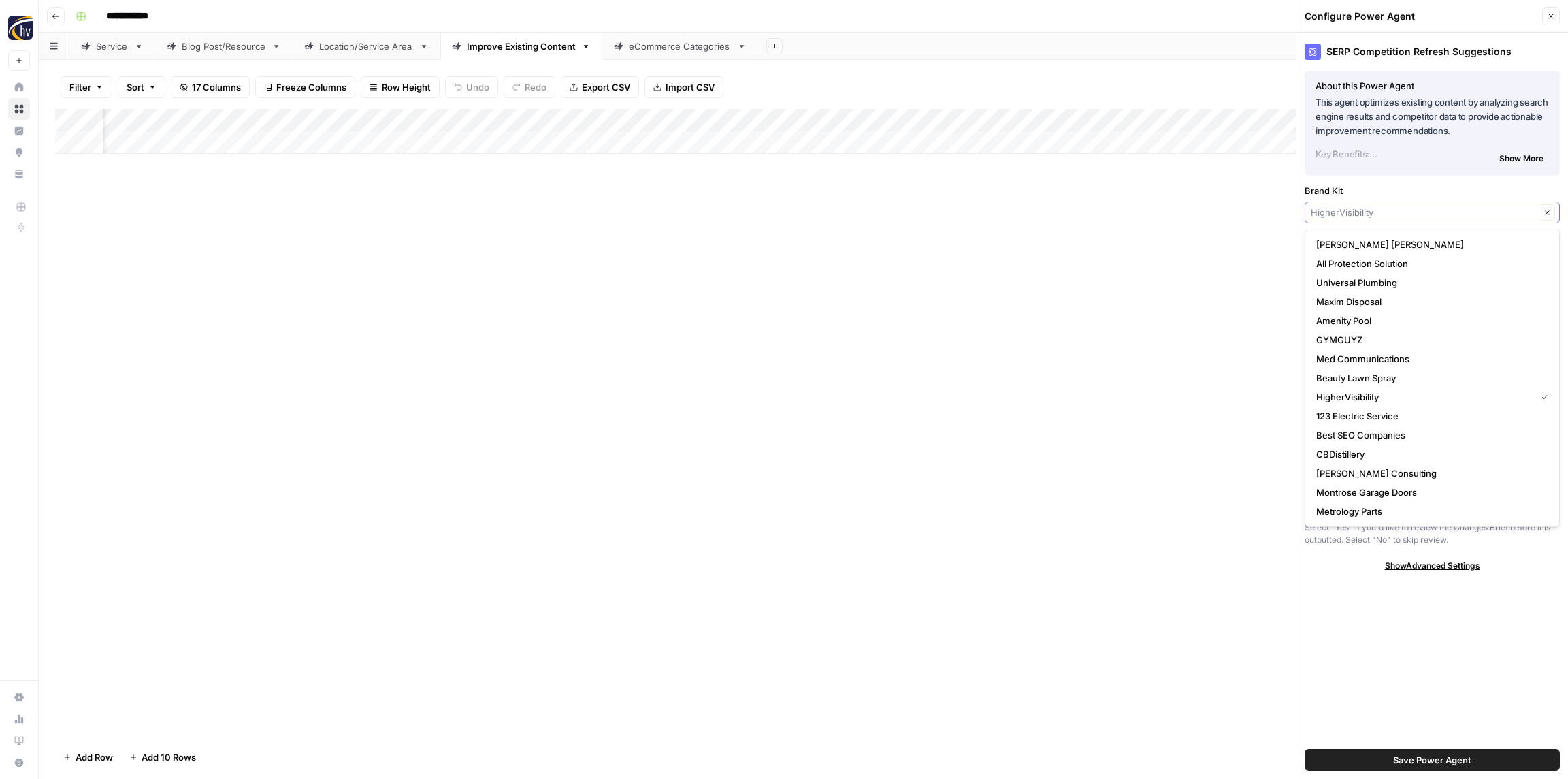
paste input "Roche Realty"
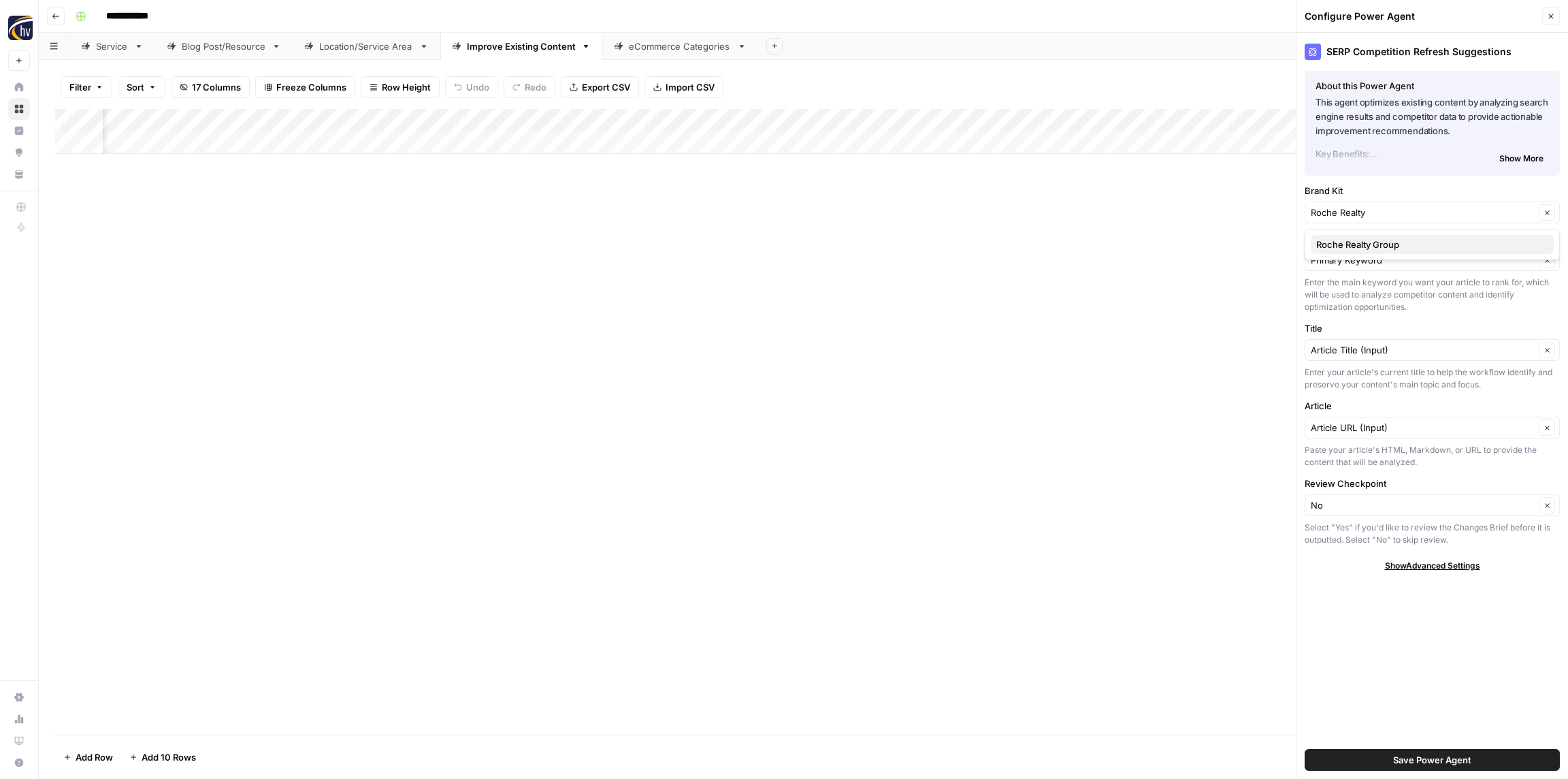
click at [1356, 240] on span "Roche Realty Group" at bounding box center [1430, 244] width 227 height 14
type input "Roche Realty Group"
click at [1471, 752] on button "Save Power Agent" at bounding box center [1432, 760] width 255 height 22
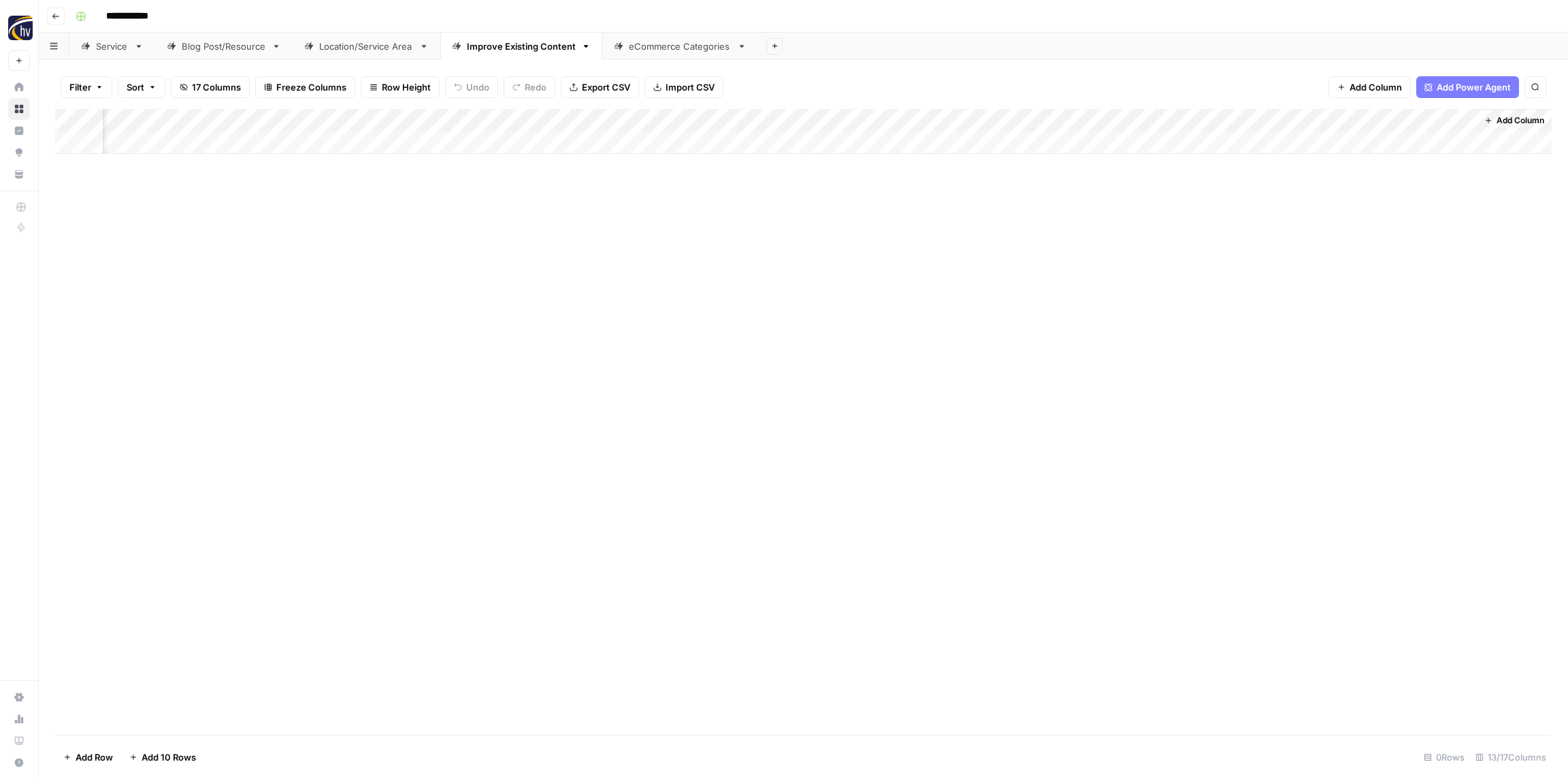
click at [1113, 117] on div "Add Column" at bounding box center [804, 131] width 1497 height 45
click at [1068, 238] on span "Configure Inputs" at bounding box center [1105, 235] width 119 height 14
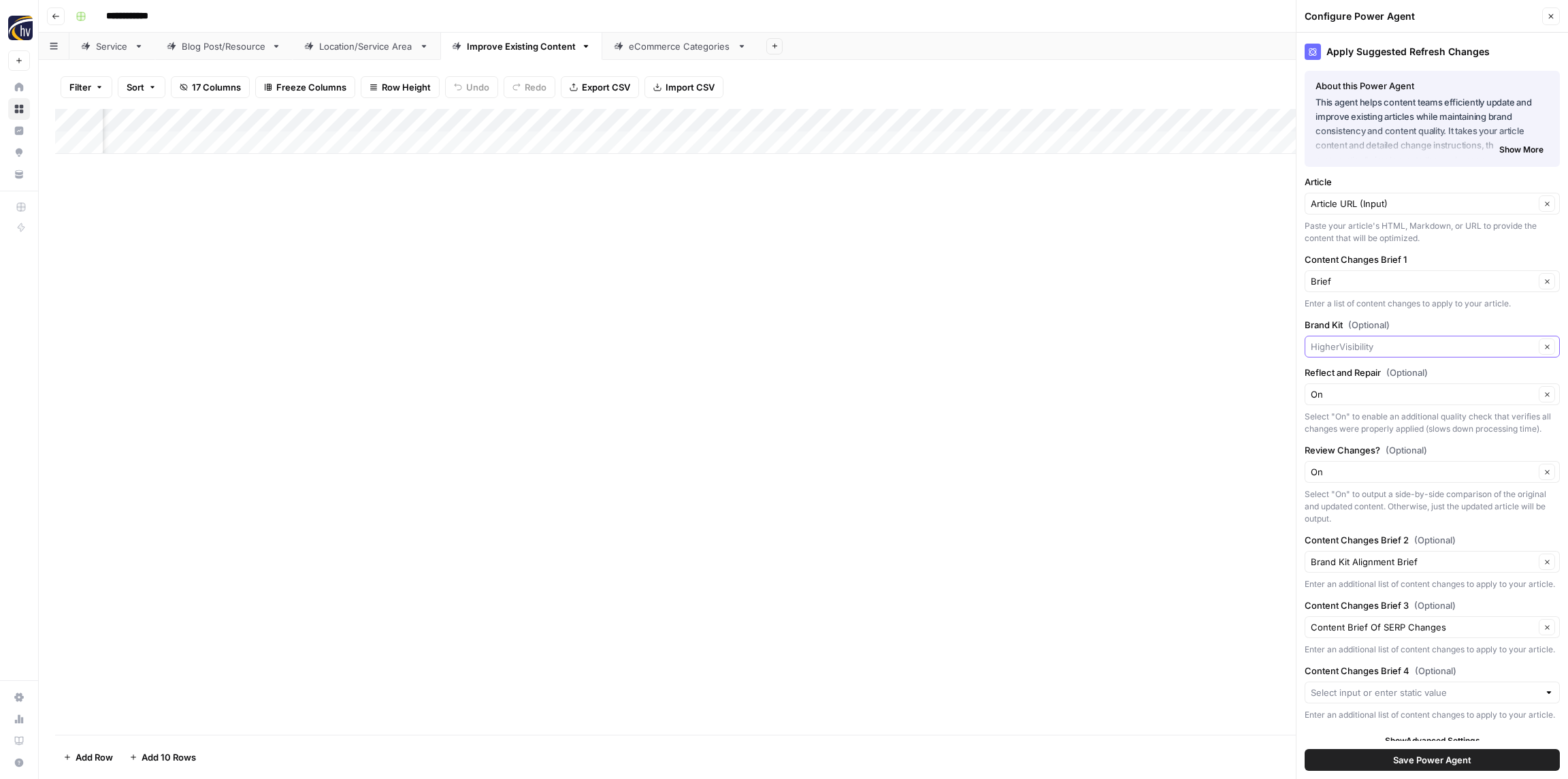
click at [1377, 345] on input "Brand Kit (Optional)" at bounding box center [1422, 346] width 224 height 14
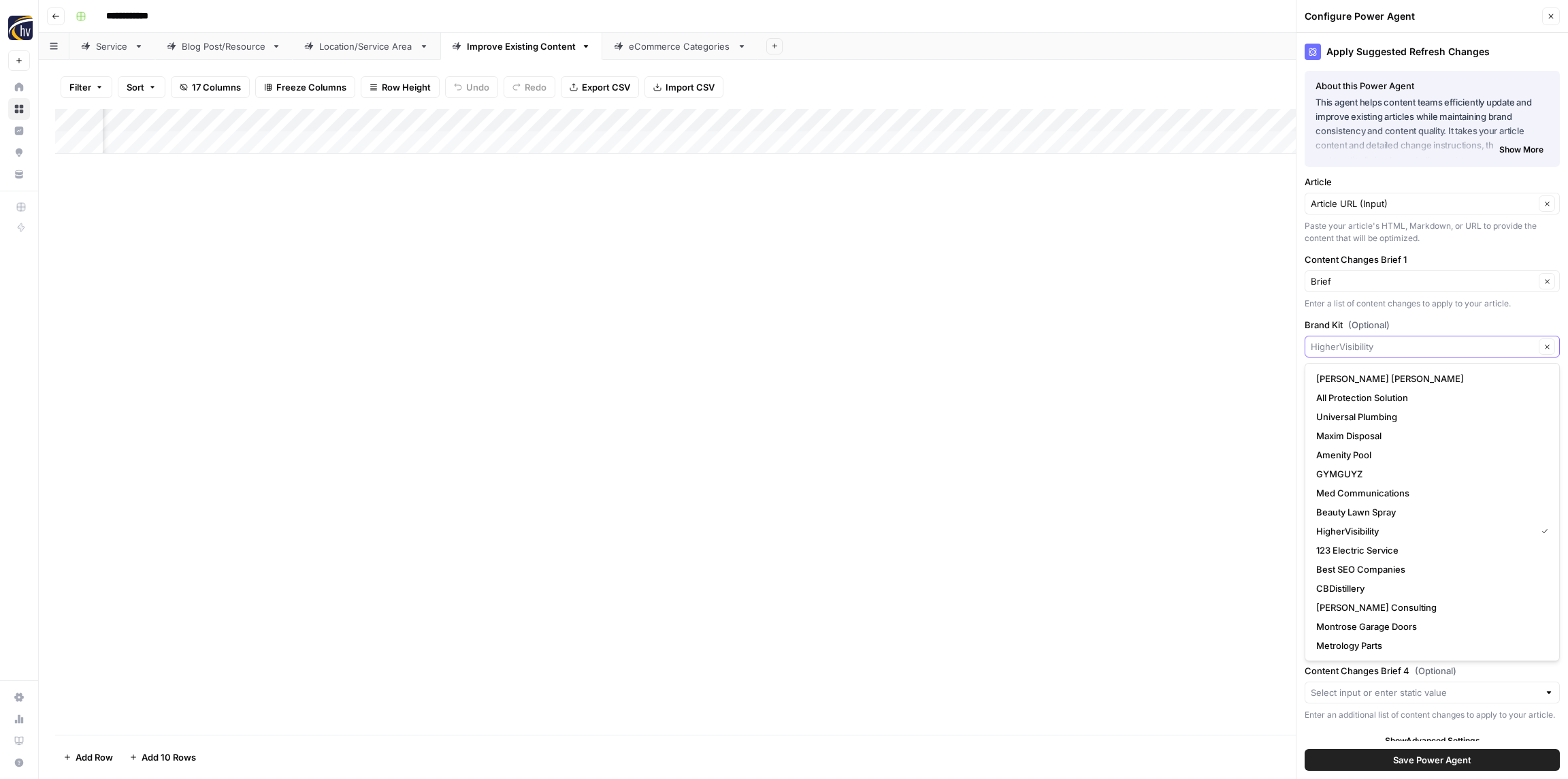
paste input "Roche Realty"
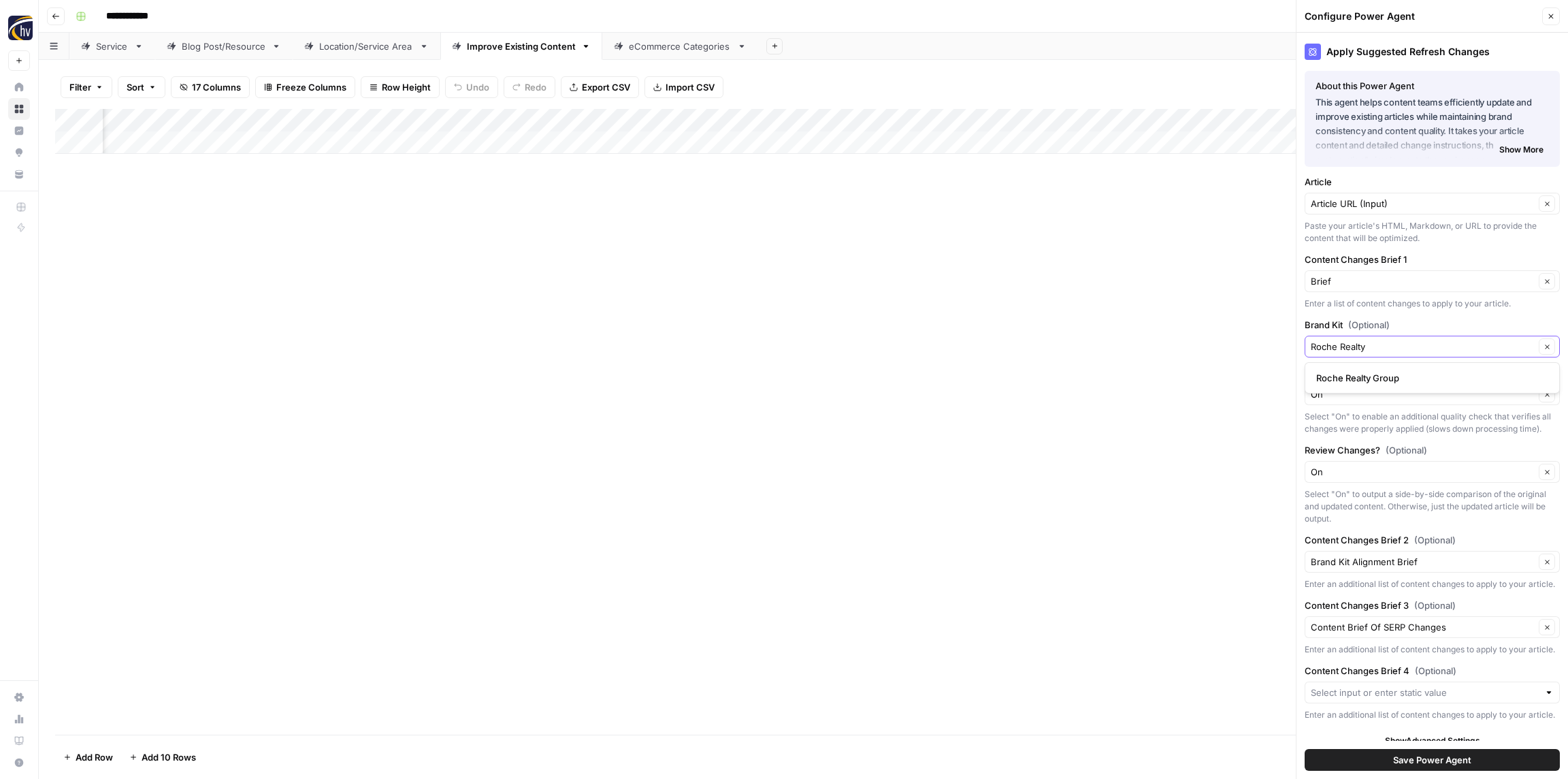
scroll to position [1, 0]
click at [1390, 381] on span "Roche Realty Group" at bounding box center [1430, 377] width 227 height 14
type input "Roche Realty Group"
click at [1427, 756] on span "Save Power Agent" at bounding box center [1432, 759] width 78 height 14
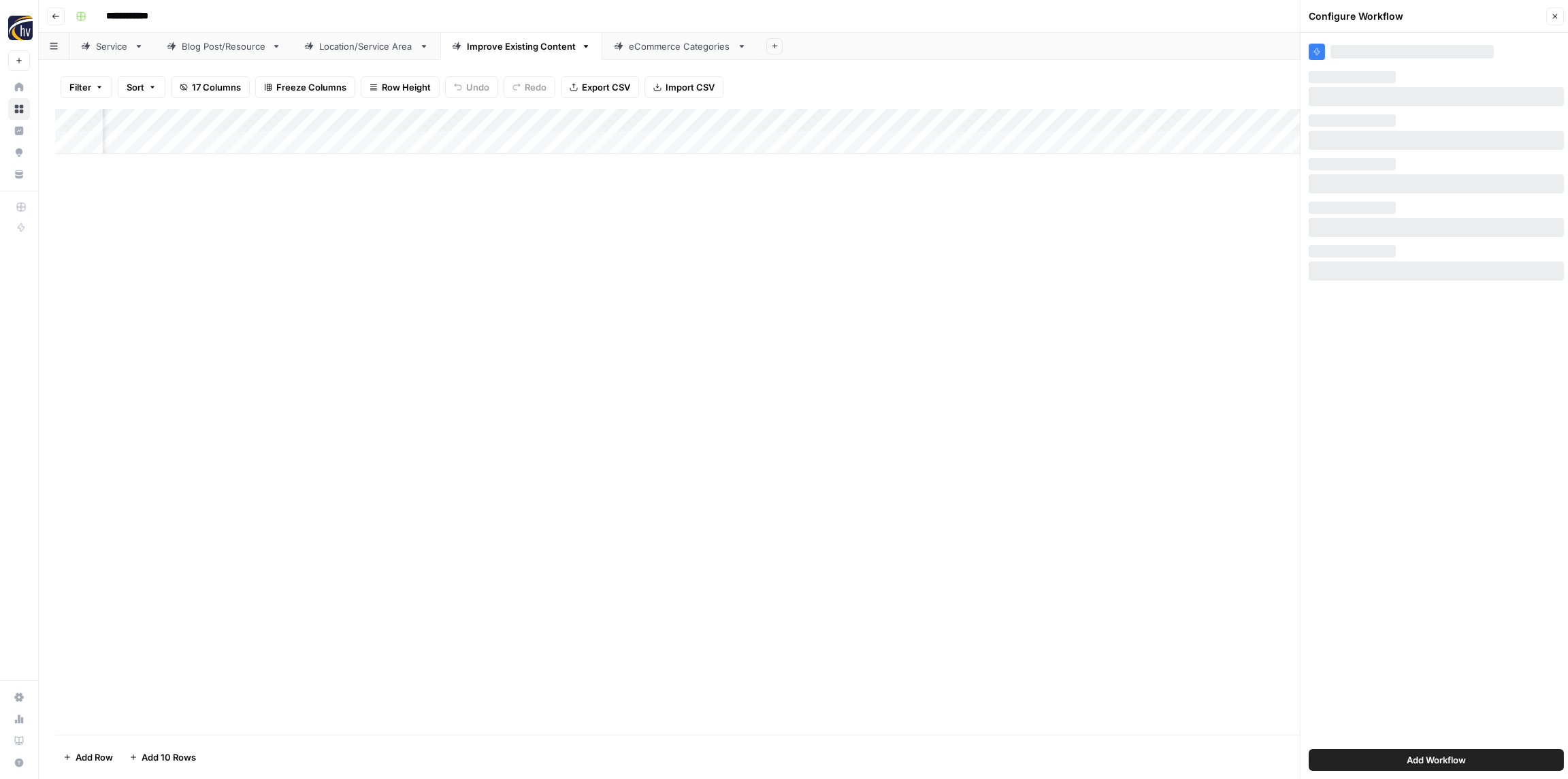
scroll to position [0, 0]
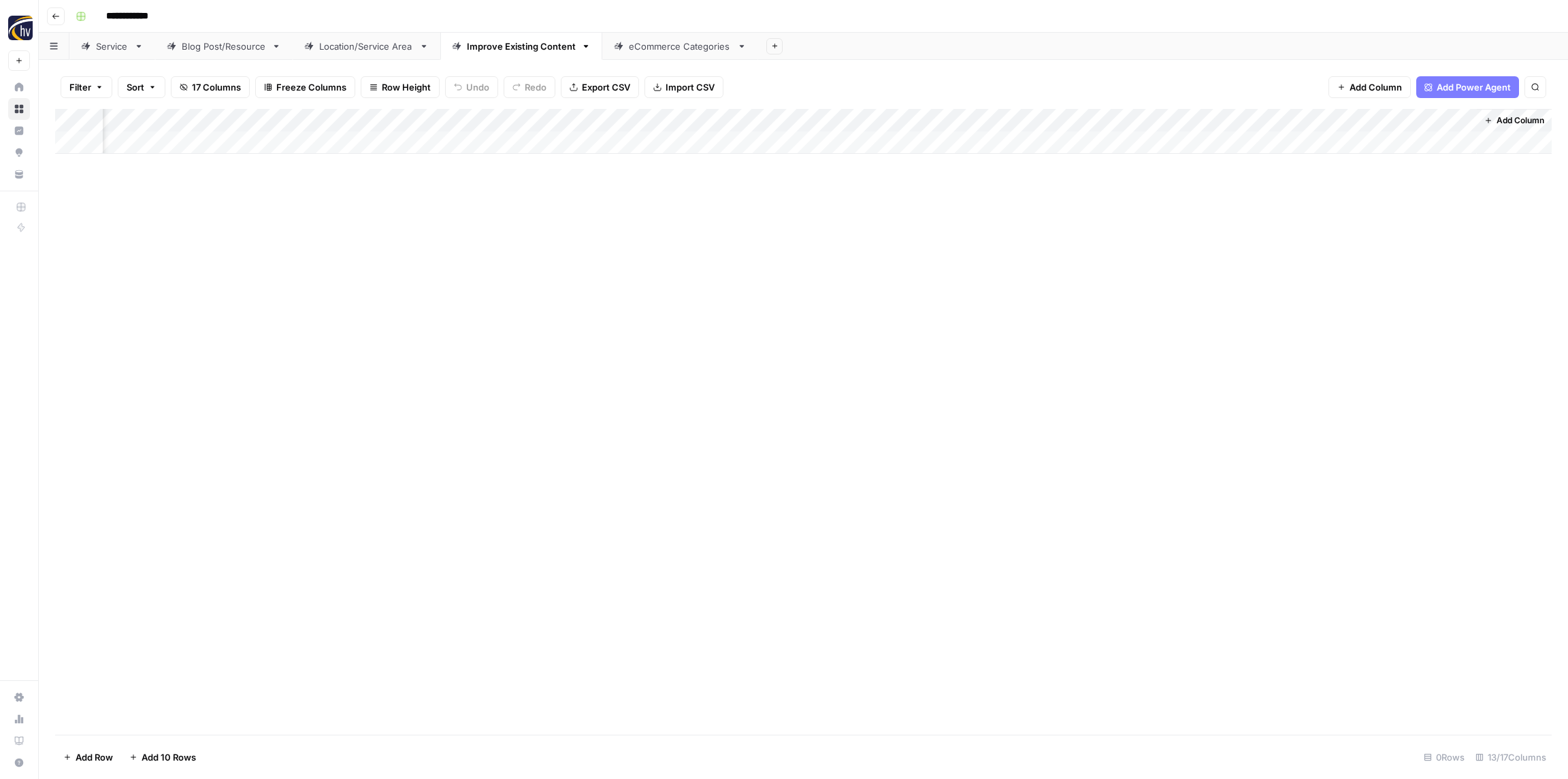
click at [1077, 315] on div "Add Column" at bounding box center [804, 421] width 1497 height 626
click at [694, 47] on div "eCommerce Categories" at bounding box center [680, 46] width 103 height 14
click at [532, 114] on div "Add Column" at bounding box center [804, 131] width 1497 height 45
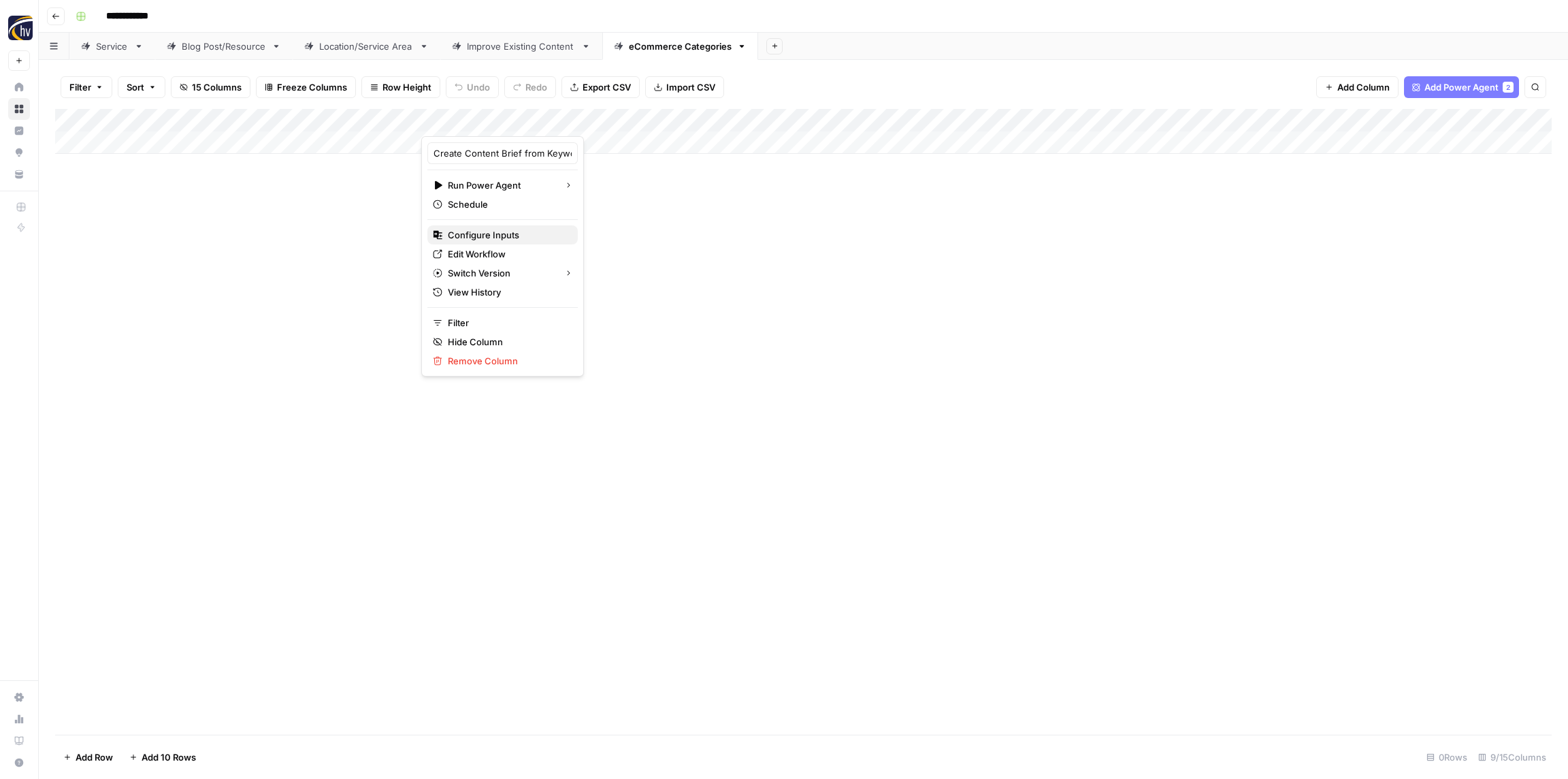
click at [482, 235] on span "Configure Inputs" at bounding box center [507, 235] width 119 height 14
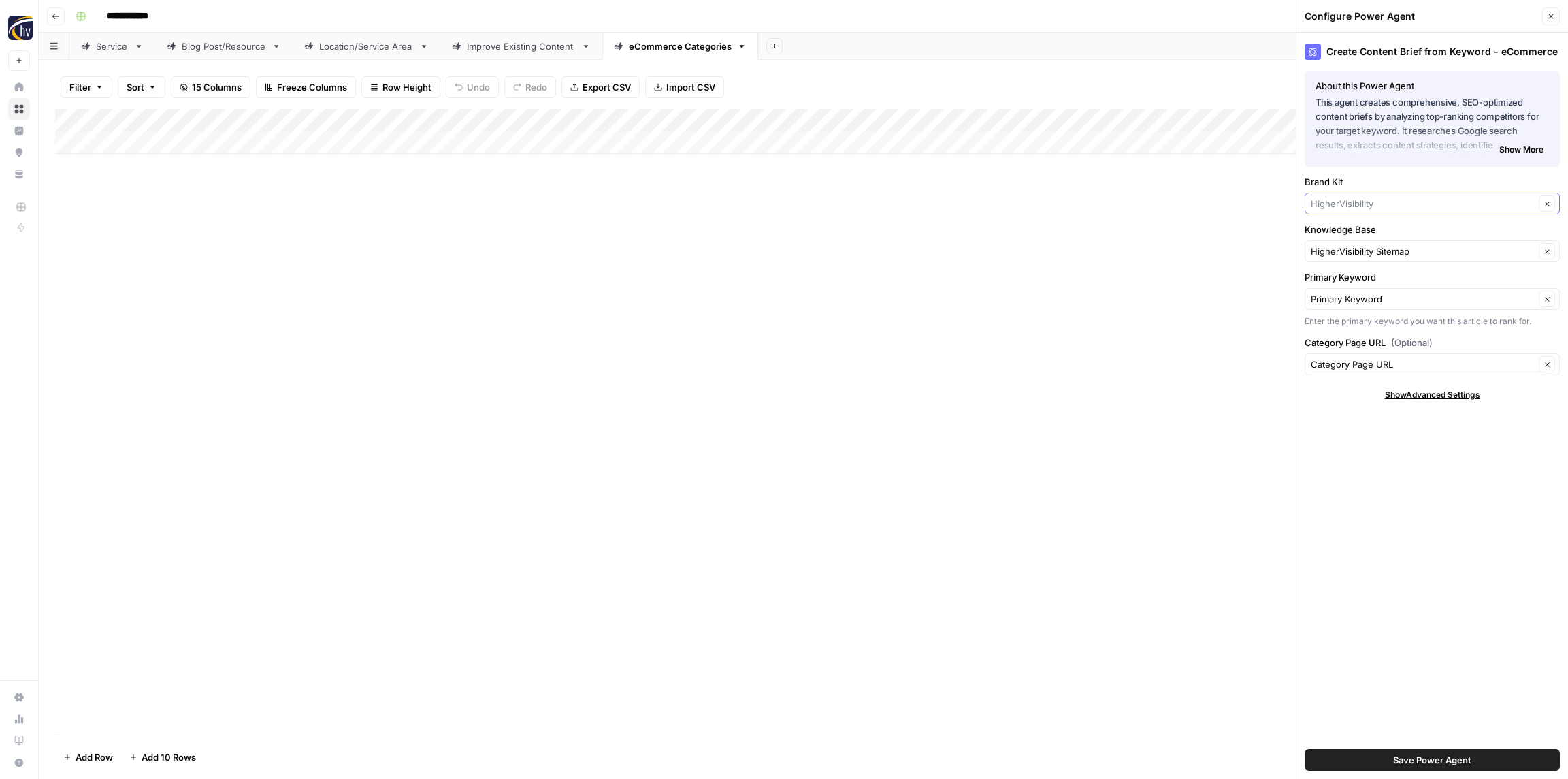
click at [1372, 197] on input "Brand Kit" at bounding box center [1422, 203] width 224 height 14
paste input "Roche Realty"
click at [1360, 234] on span "Roche Realty Group" at bounding box center [1430, 235] width 227 height 14
type input "Roche Realty Group"
click at [1360, 251] on input "Knowledge Base" at bounding box center [1422, 251] width 224 height 14
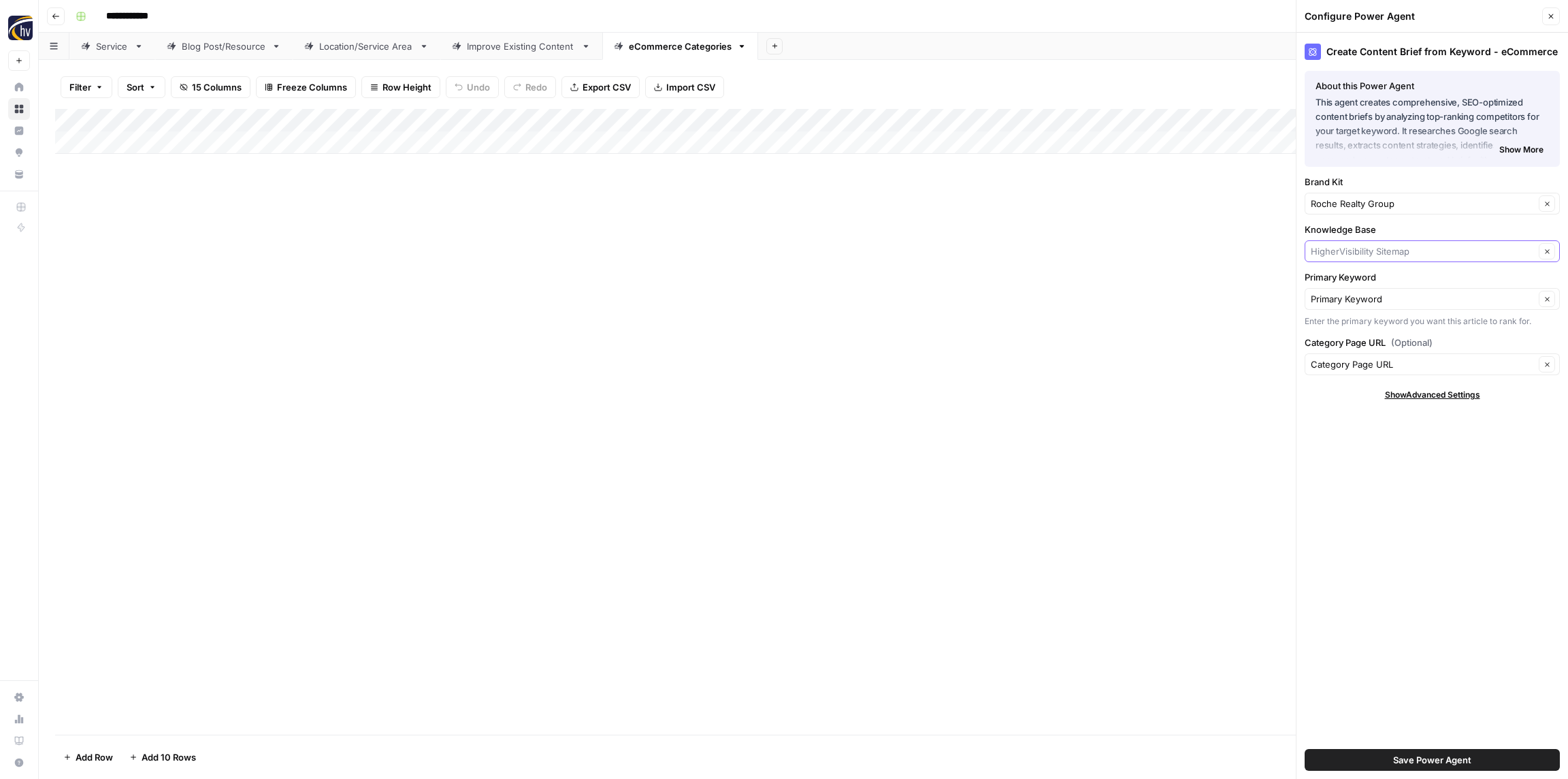
paste input "Roche Realty"
click at [1359, 282] on span "Roche Realty Sitemap" at bounding box center [1430, 283] width 227 height 14
type input "Roche Realty Sitemap"
click at [1428, 758] on span "Save Power Agent" at bounding box center [1432, 759] width 78 height 14
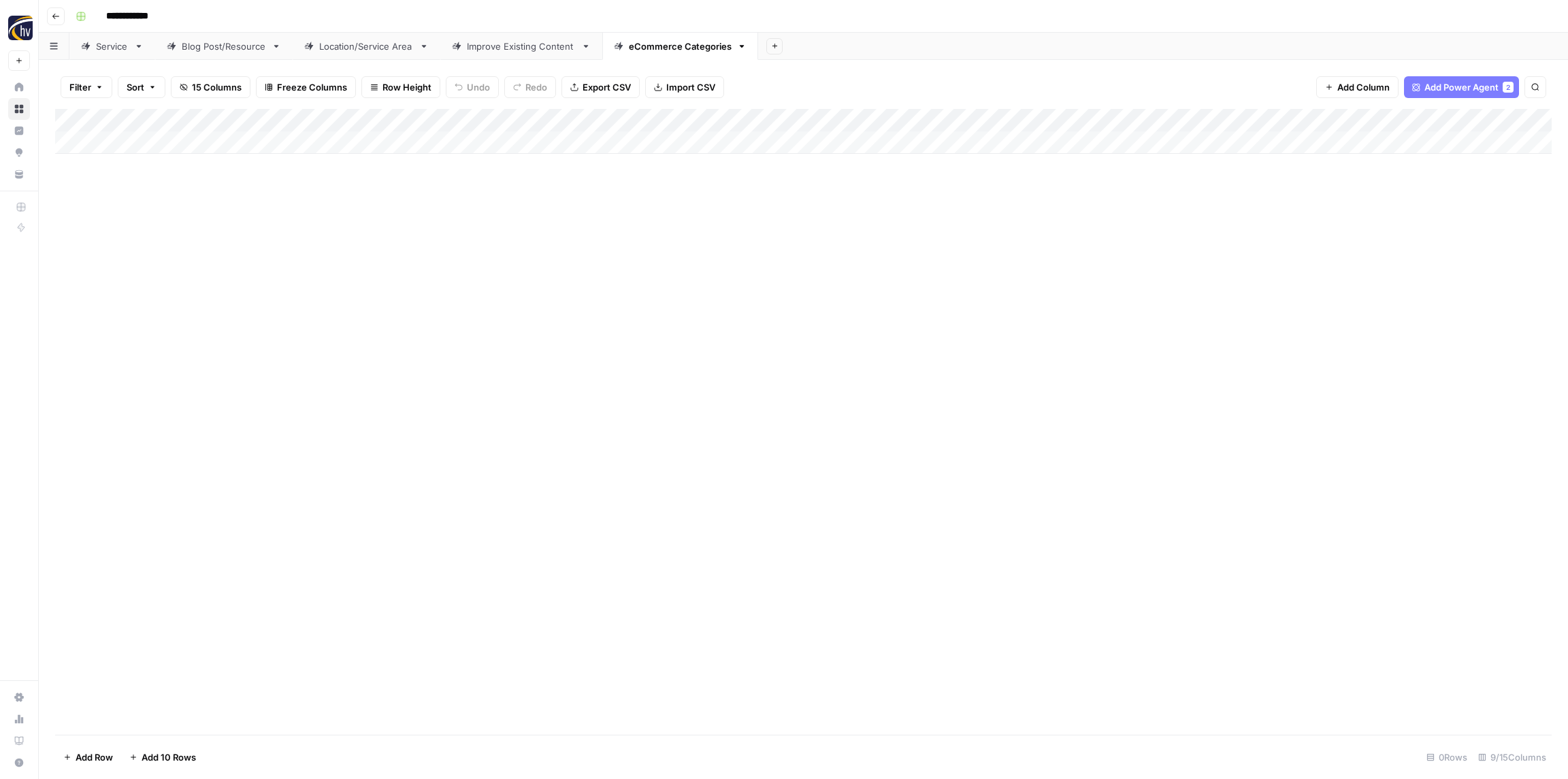
click at [1306, 120] on div "Add Column" at bounding box center [804, 131] width 1497 height 45
click at [1259, 229] on span "Configure Inputs" at bounding box center [1269, 235] width 119 height 14
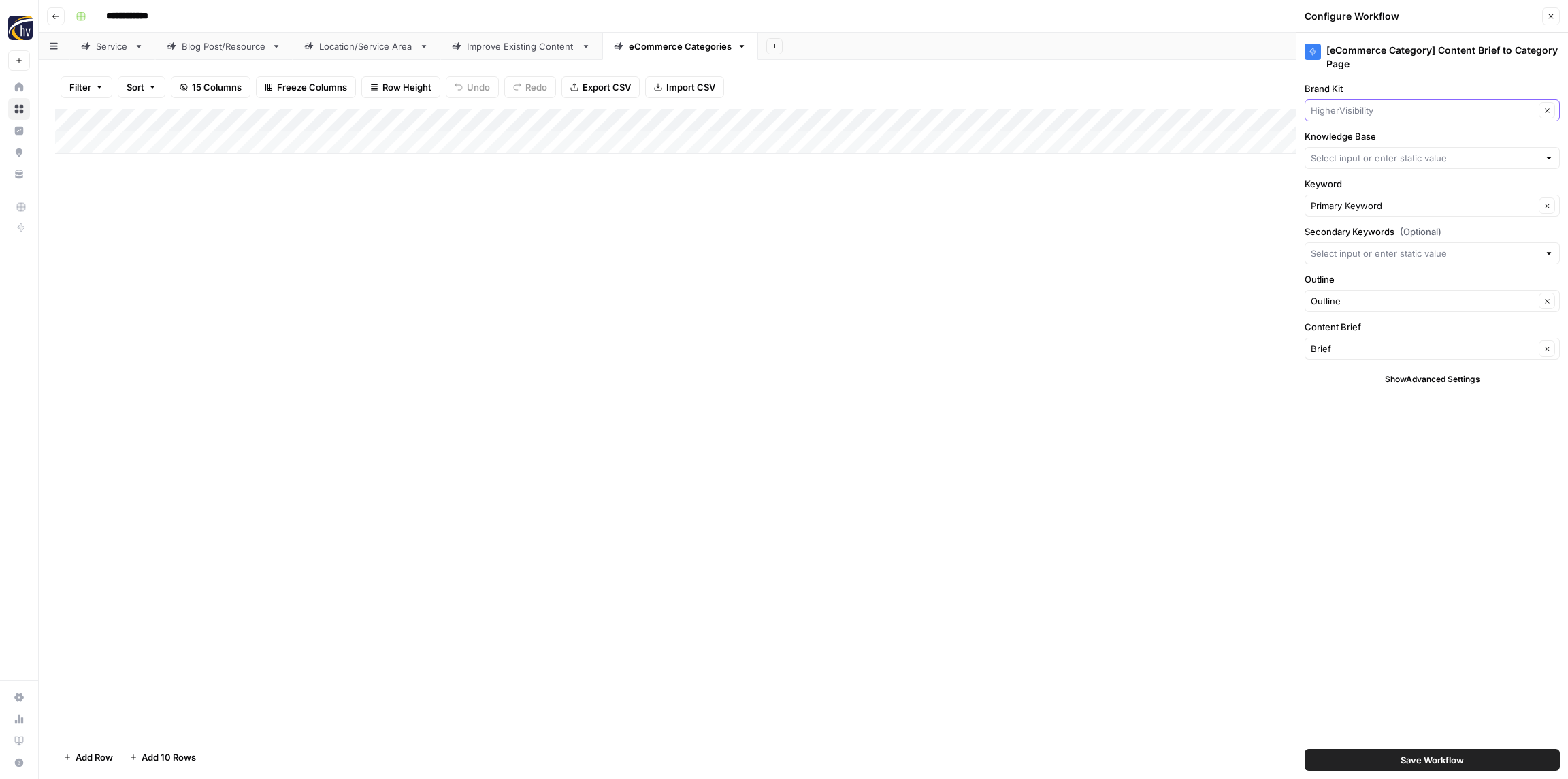
click at [1344, 107] on input "Brand Kit" at bounding box center [1422, 110] width 224 height 14
paste input "Roche Realty"
click at [1352, 137] on span "Roche Realty Group" at bounding box center [1430, 142] width 227 height 14
type input "Roche Realty Group"
click at [1350, 165] on div at bounding box center [1432, 158] width 255 height 22
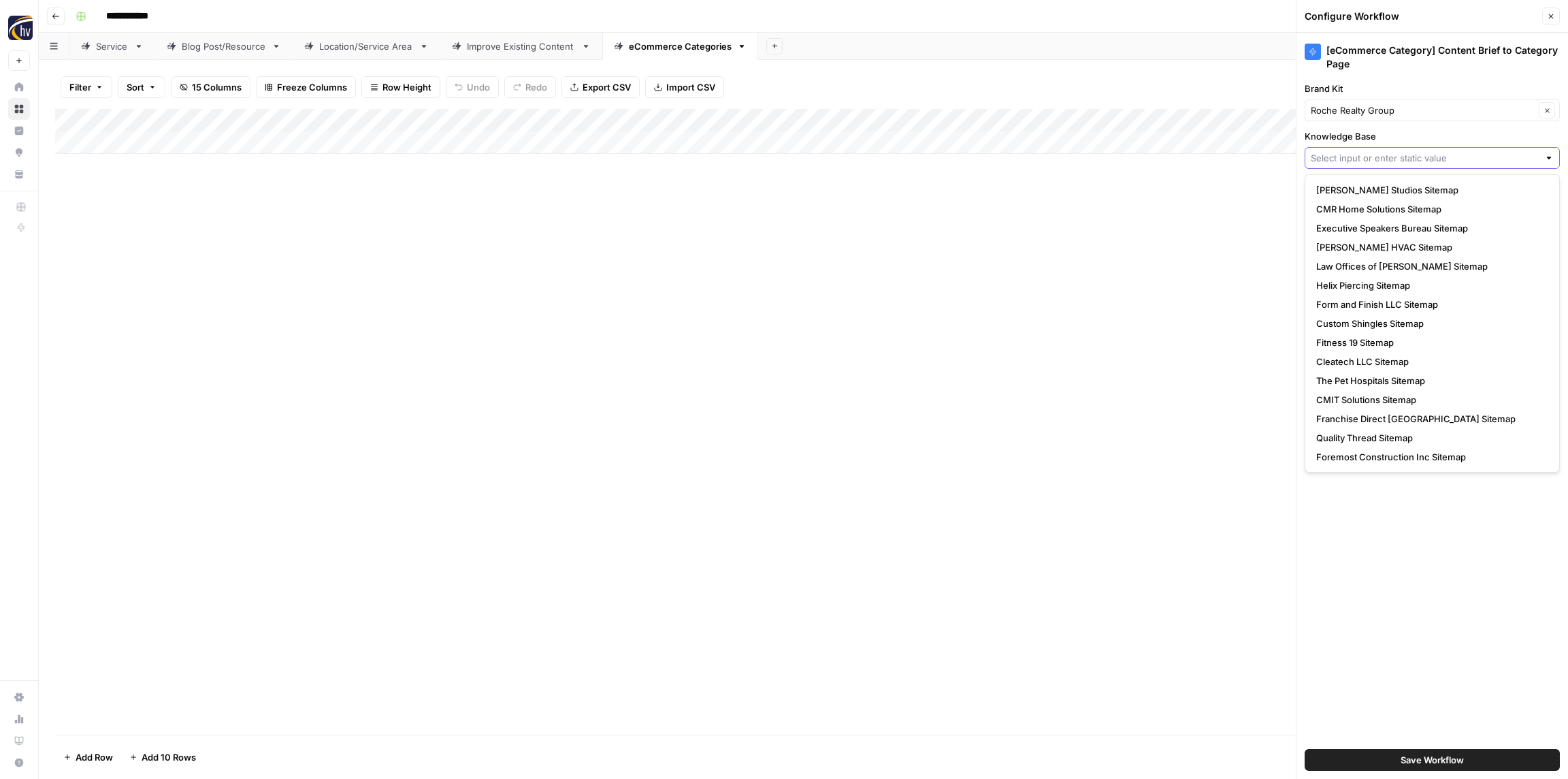
paste input "Roche Realty"
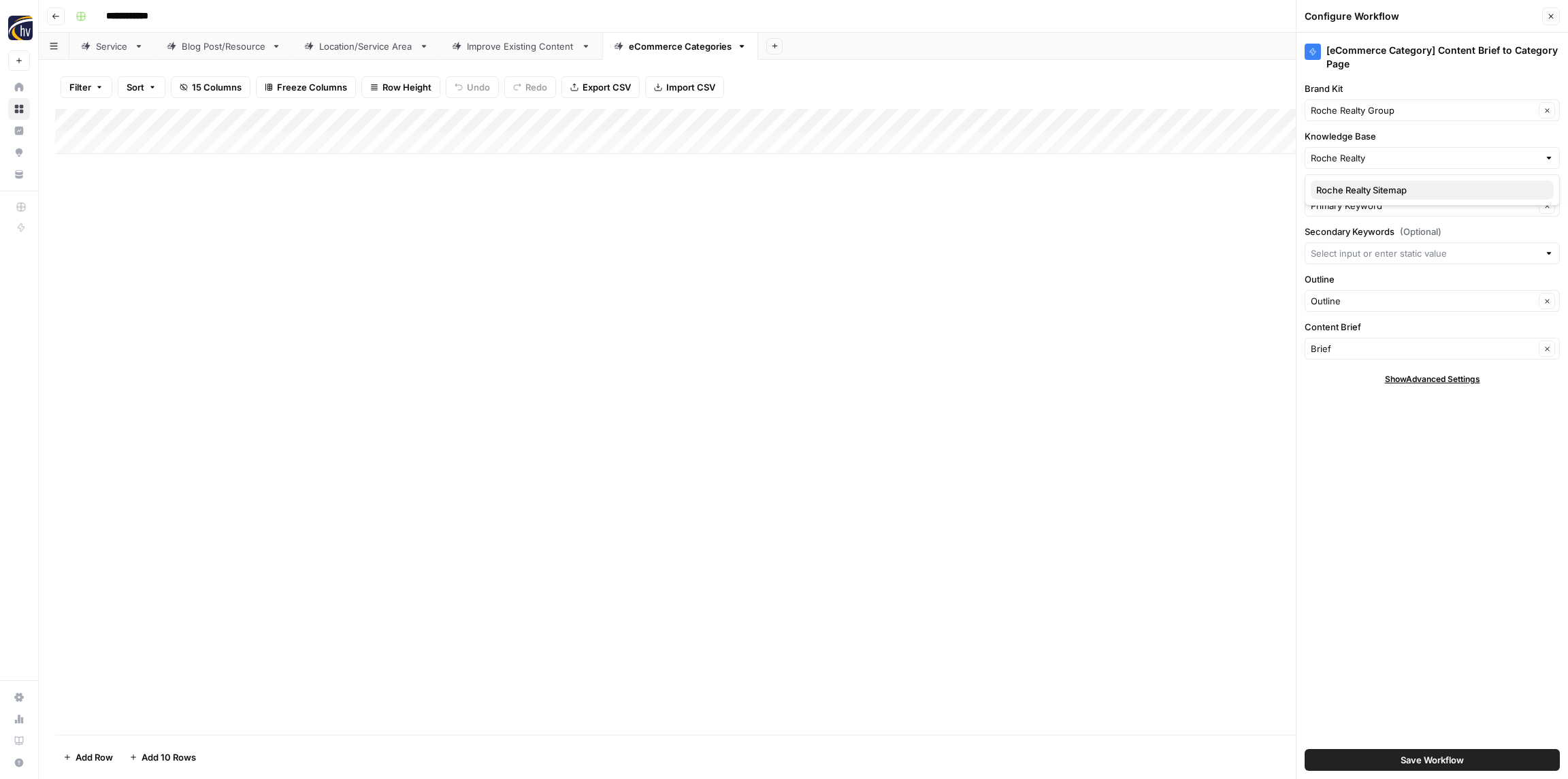
click at [1347, 188] on span "Roche Realty Sitemap" at bounding box center [1430, 189] width 227 height 14
type input "Roche Realty Sitemap"
click at [1431, 759] on span "Save Workflow" at bounding box center [1432, 759] width 63 height 14
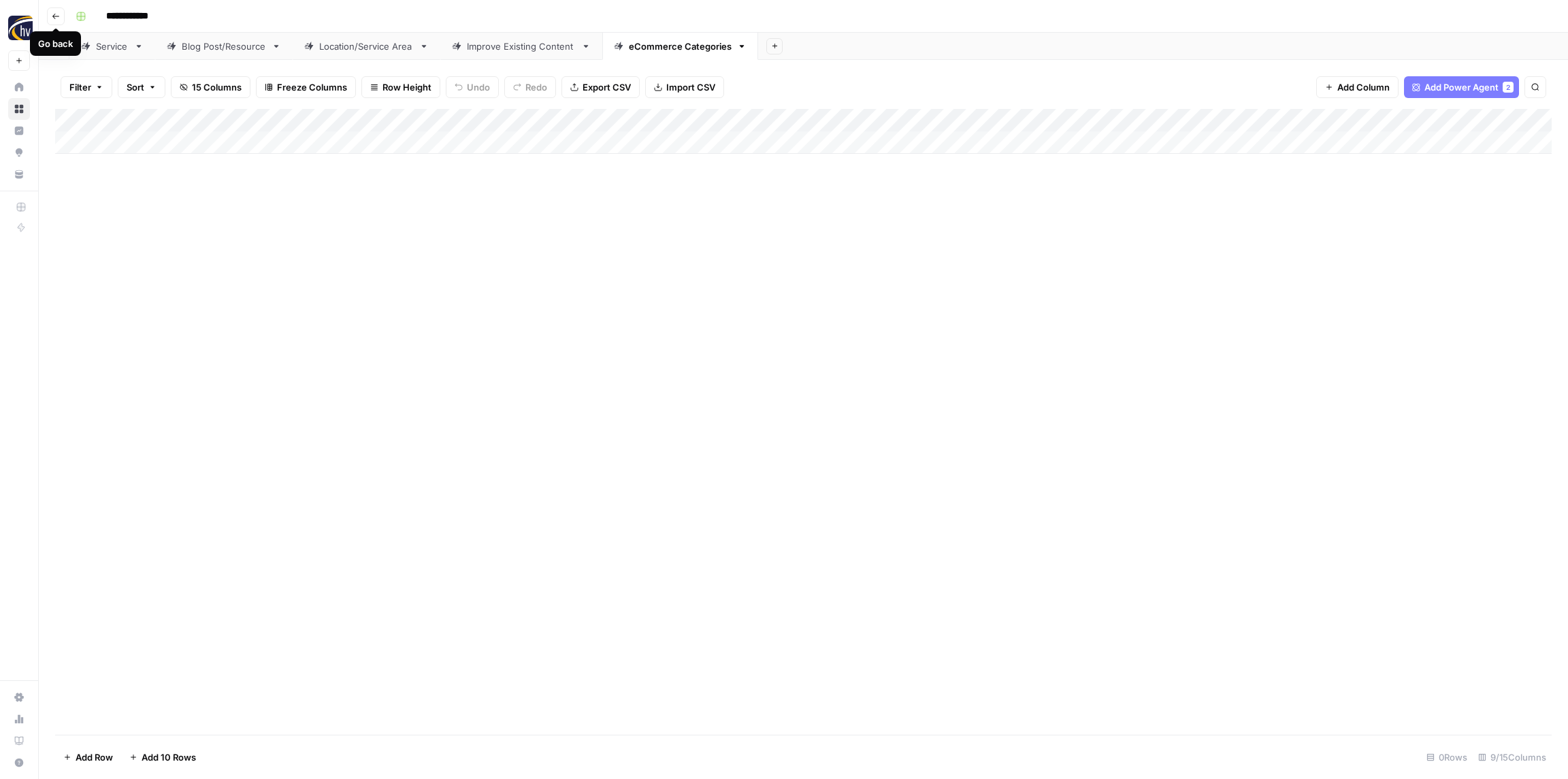
click at [61, 14] on button "Go back" at bounding box center [55, 16] width 17 height 17
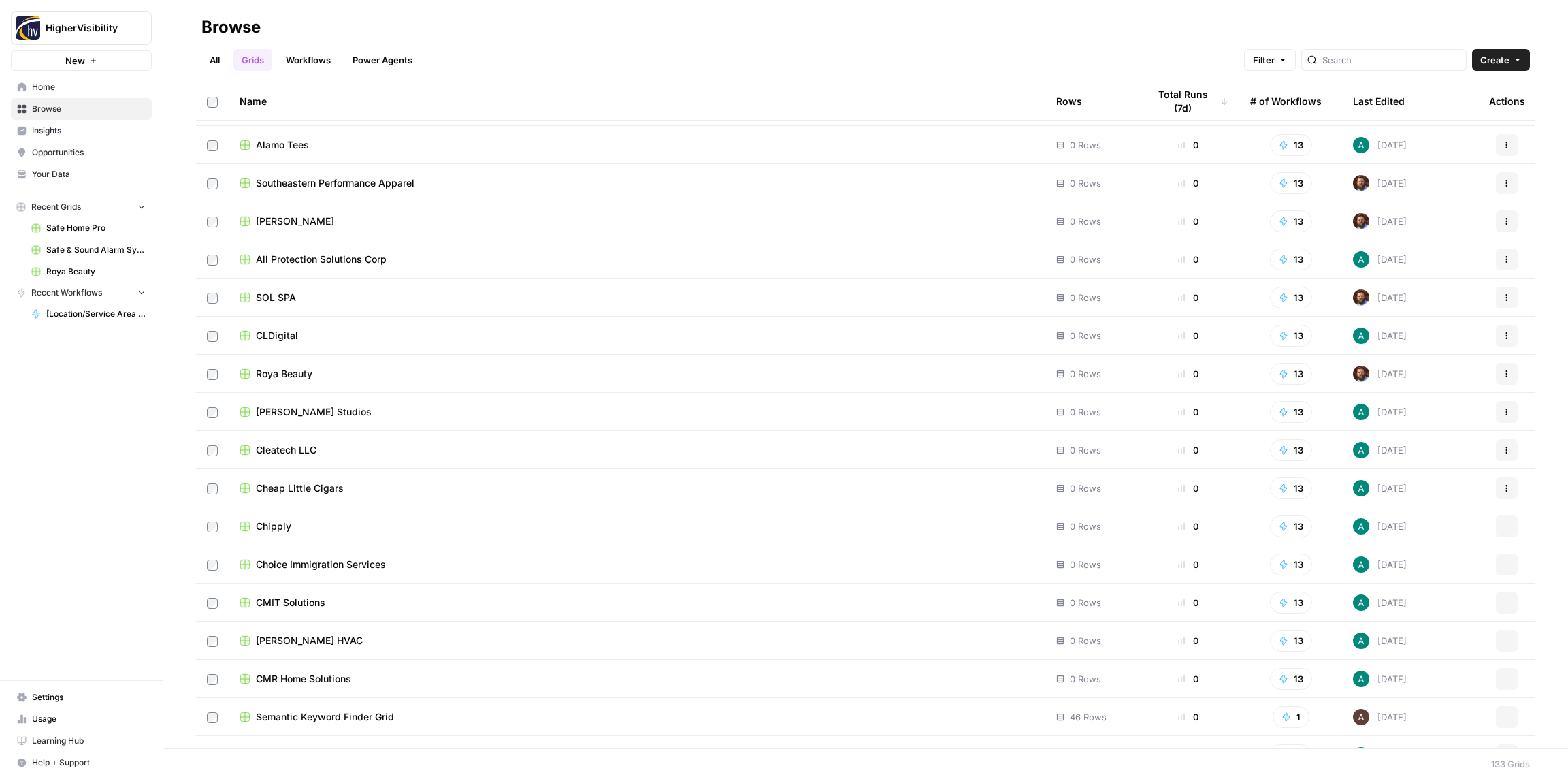
scroll to position [4443, 0]
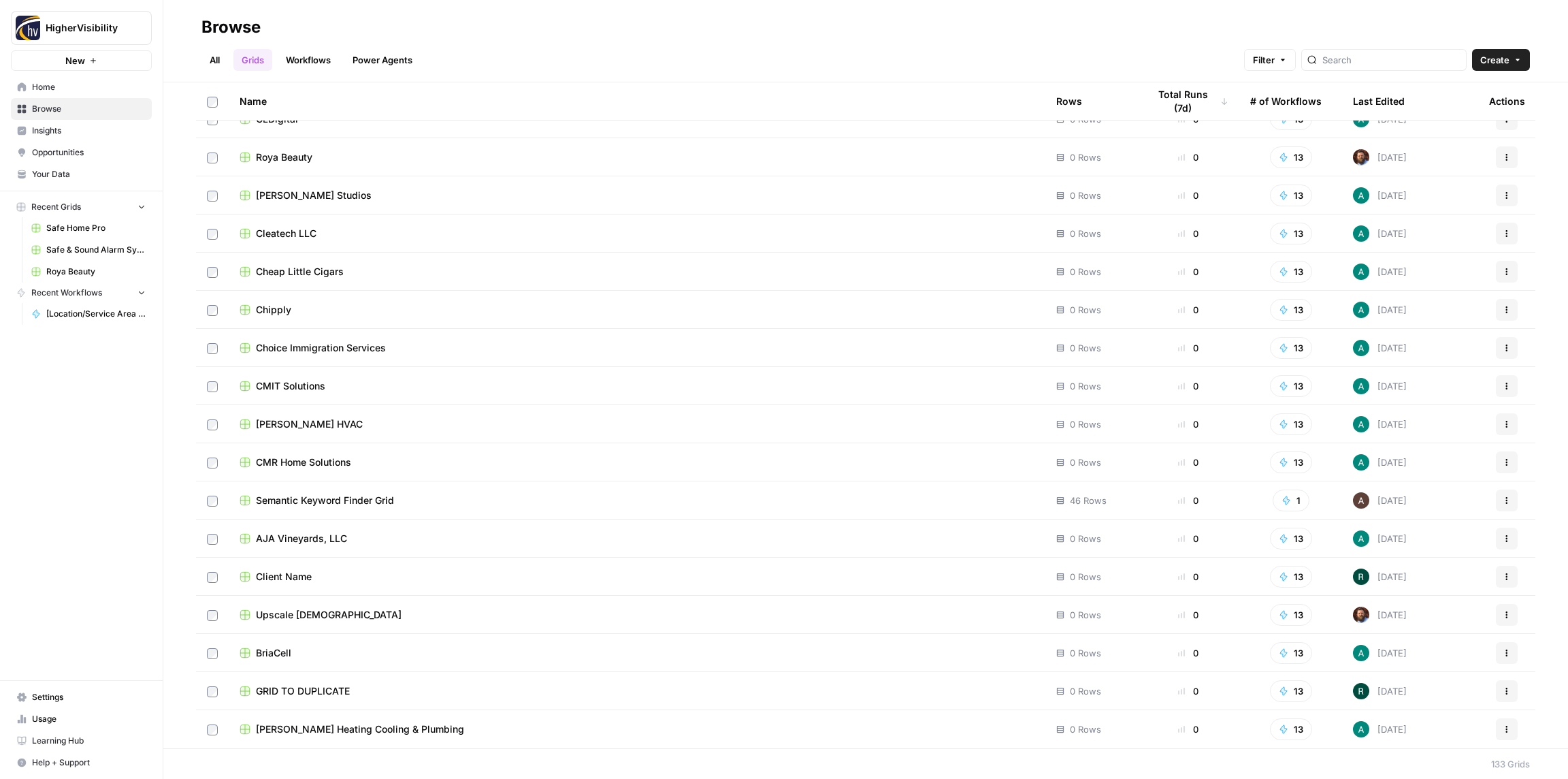
click at [1510, 692] on icon "button" at bounding box center [1507, 691] width 8 height 8
click at [1413, 577] on span "Duplicate" at bounding box center [1446, 579] width 109 height 14
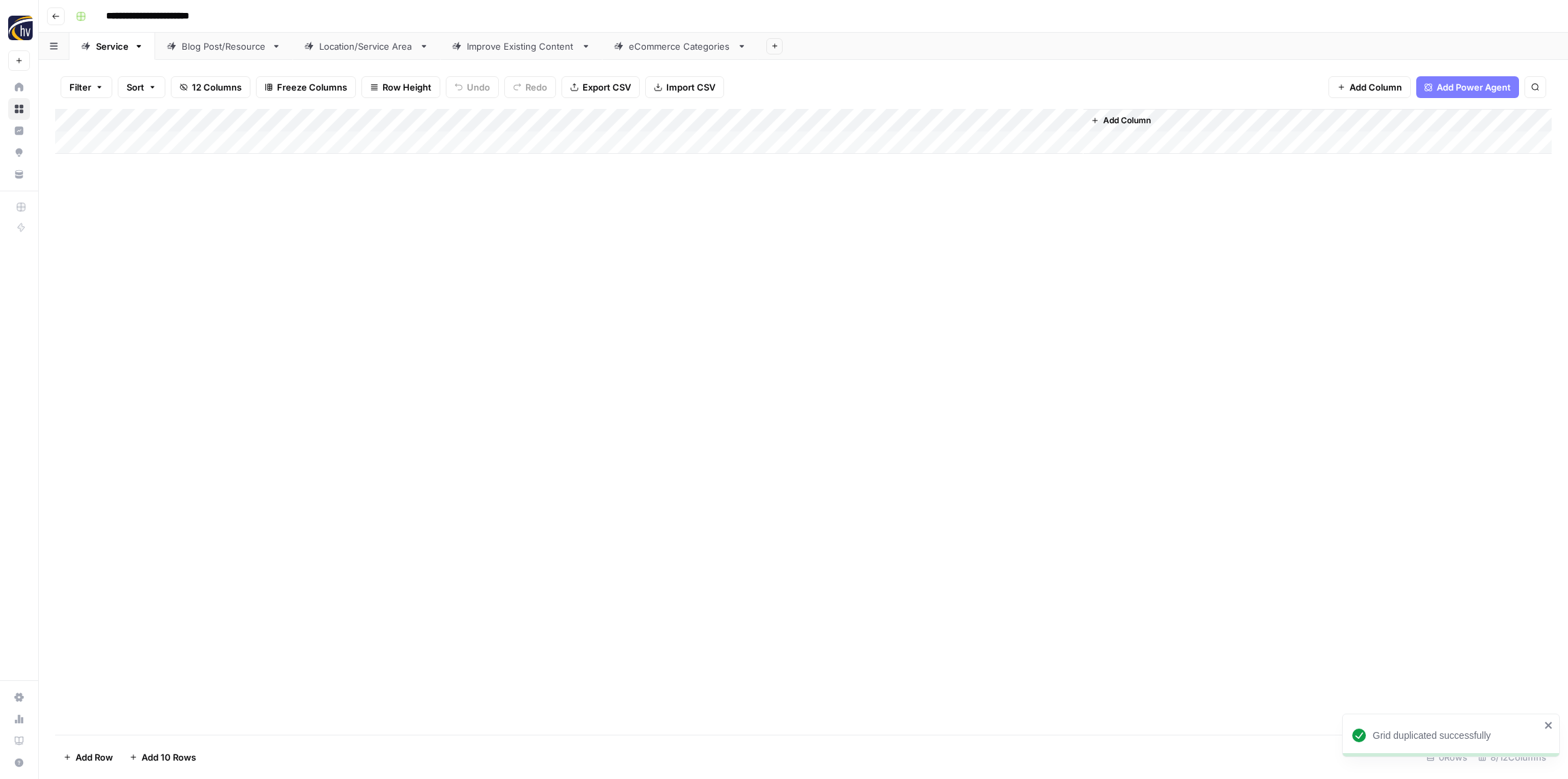
click at [275, 122] on div "Add Column" at bounding box center [804, 131] width 1497 height 45
click at [280, 232] on span "Configure Inputs" at bounding box center [311, 235] width 119 height 14
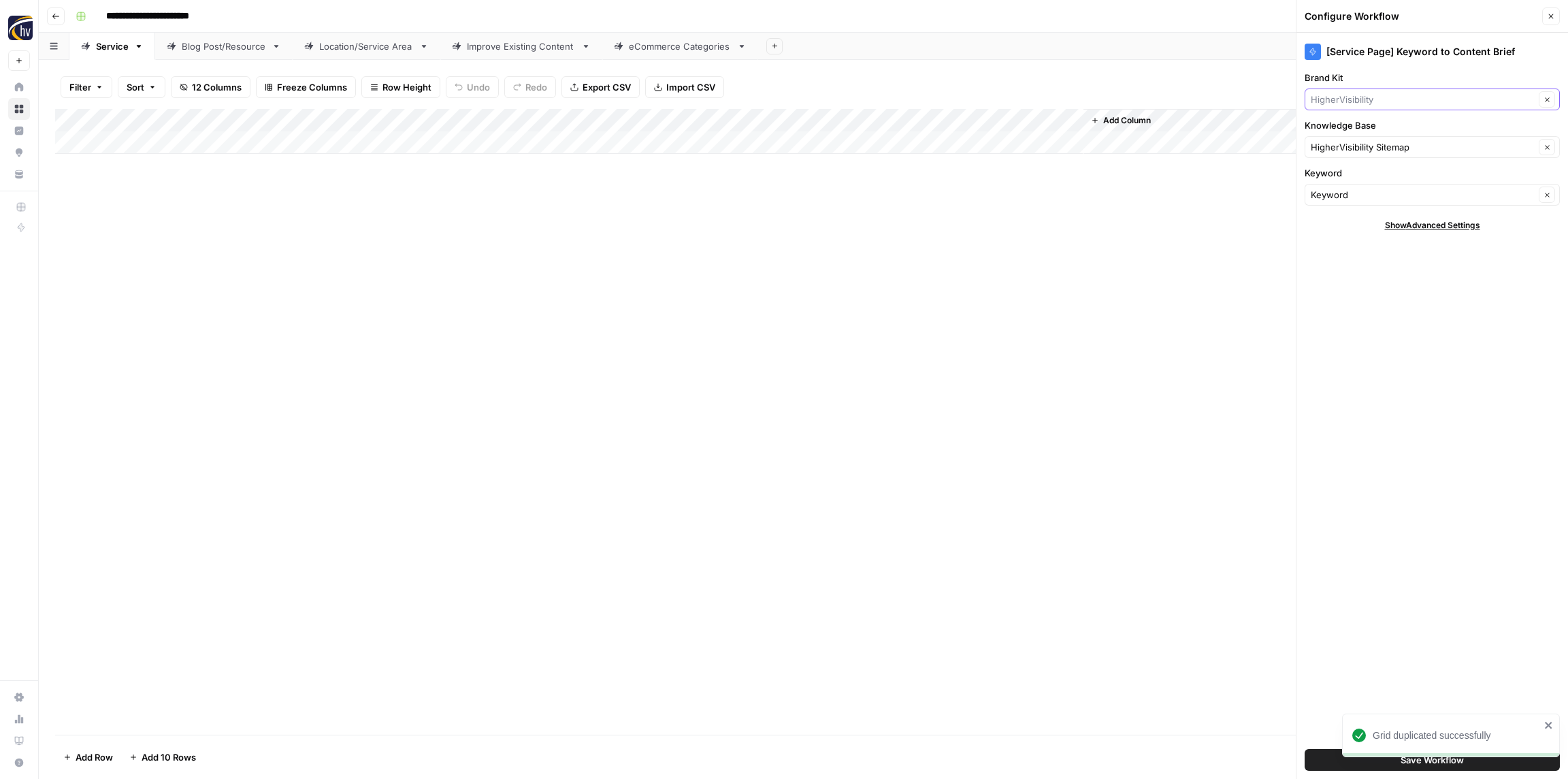
click at [1341, 98] on input "Brand Kit" at bounding box center [1422, 99] width 224 height 14
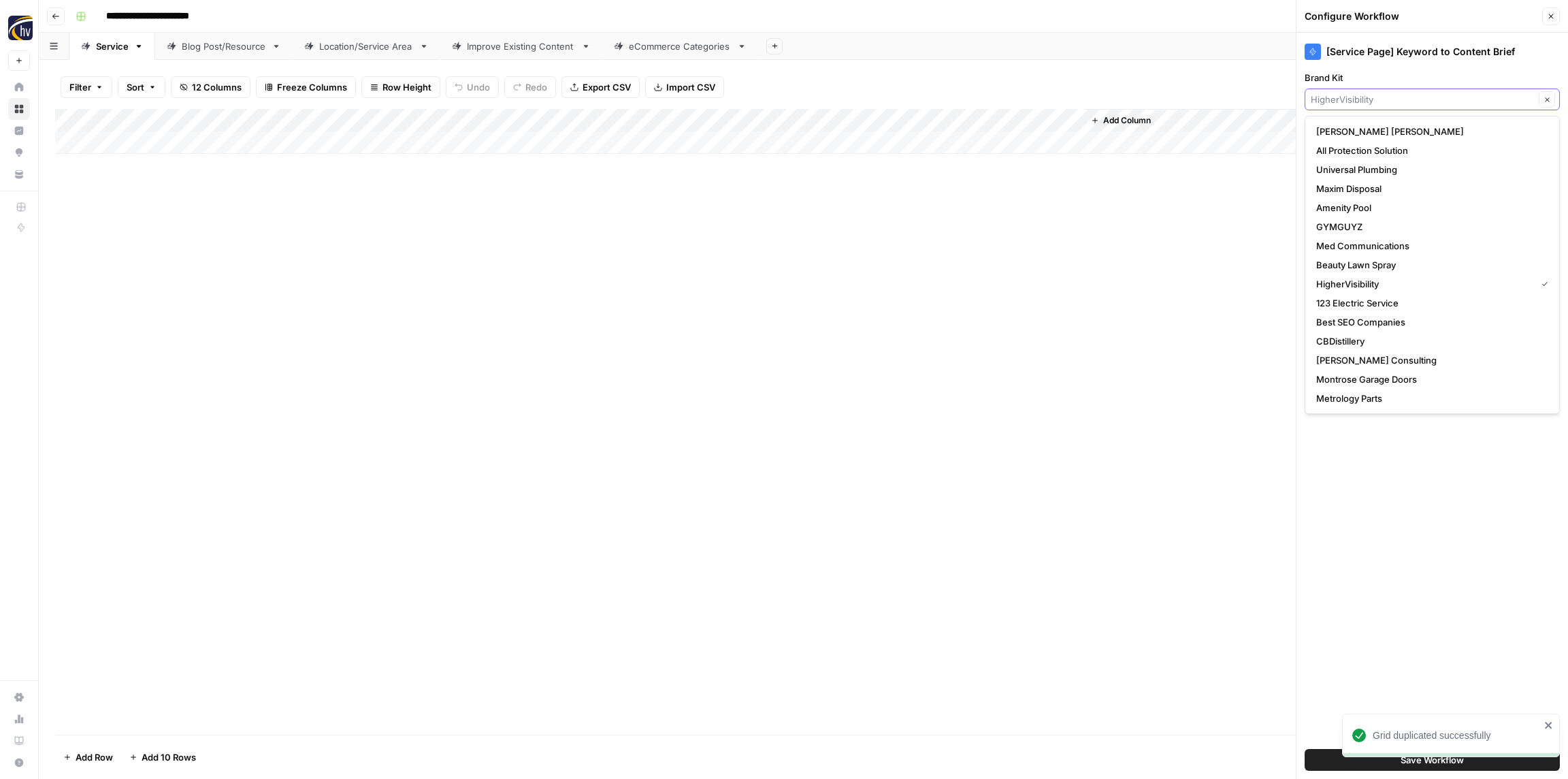
paste input "Road Runner Cigars"
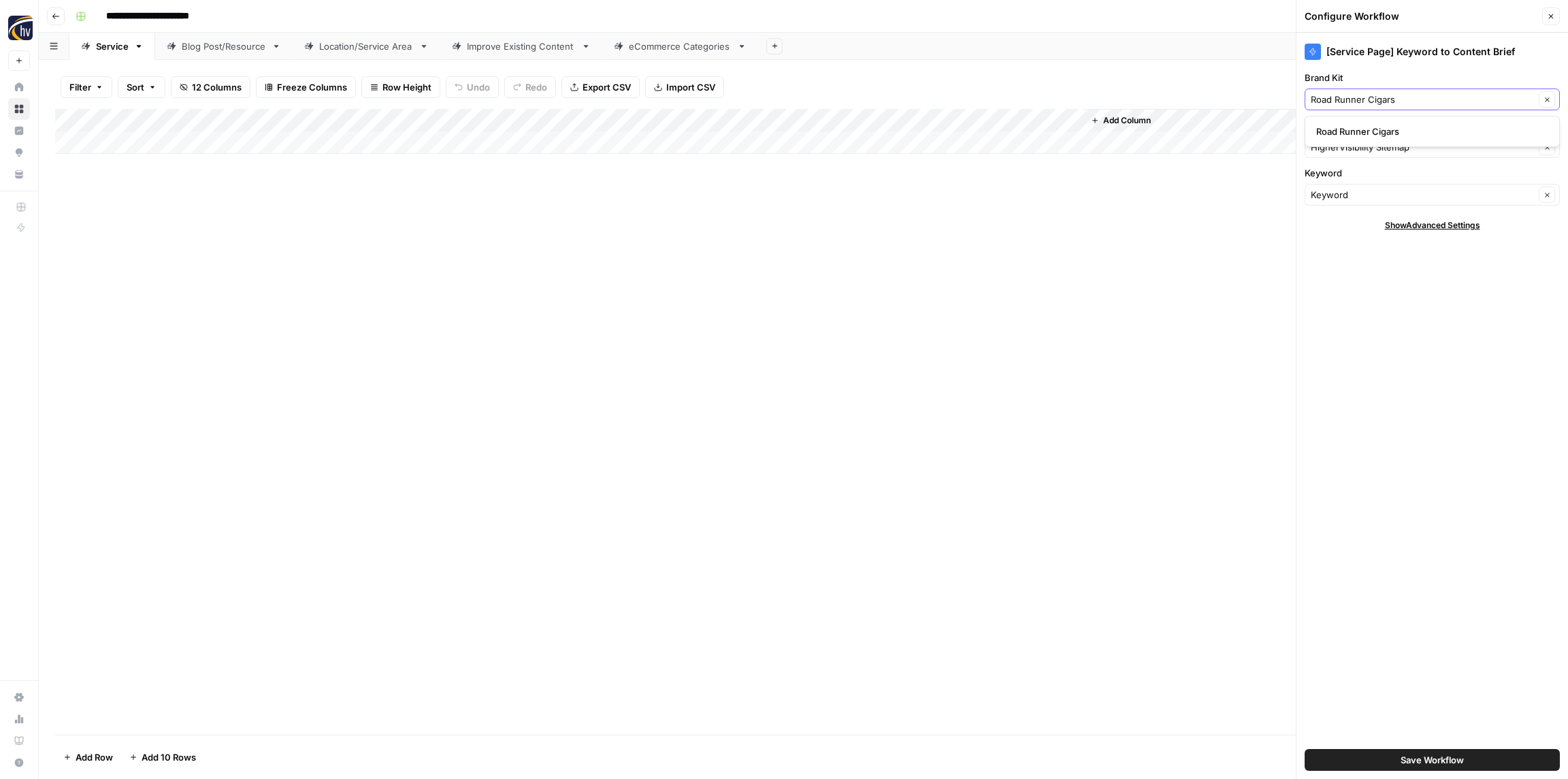
click at [1400, 96] on input "Road Runner Cigars" at bounding box center [1422, 99] width 224 height 14
click at [1400, 97] on input "Road Runner Cigars" at bounding box center [1422, 99] width 224 height 14
type input "Road Runner Cigars"
click at [1375, 133] on span "Road Runner Cigars" at bounding box center [1430, 131] width 227 height 14
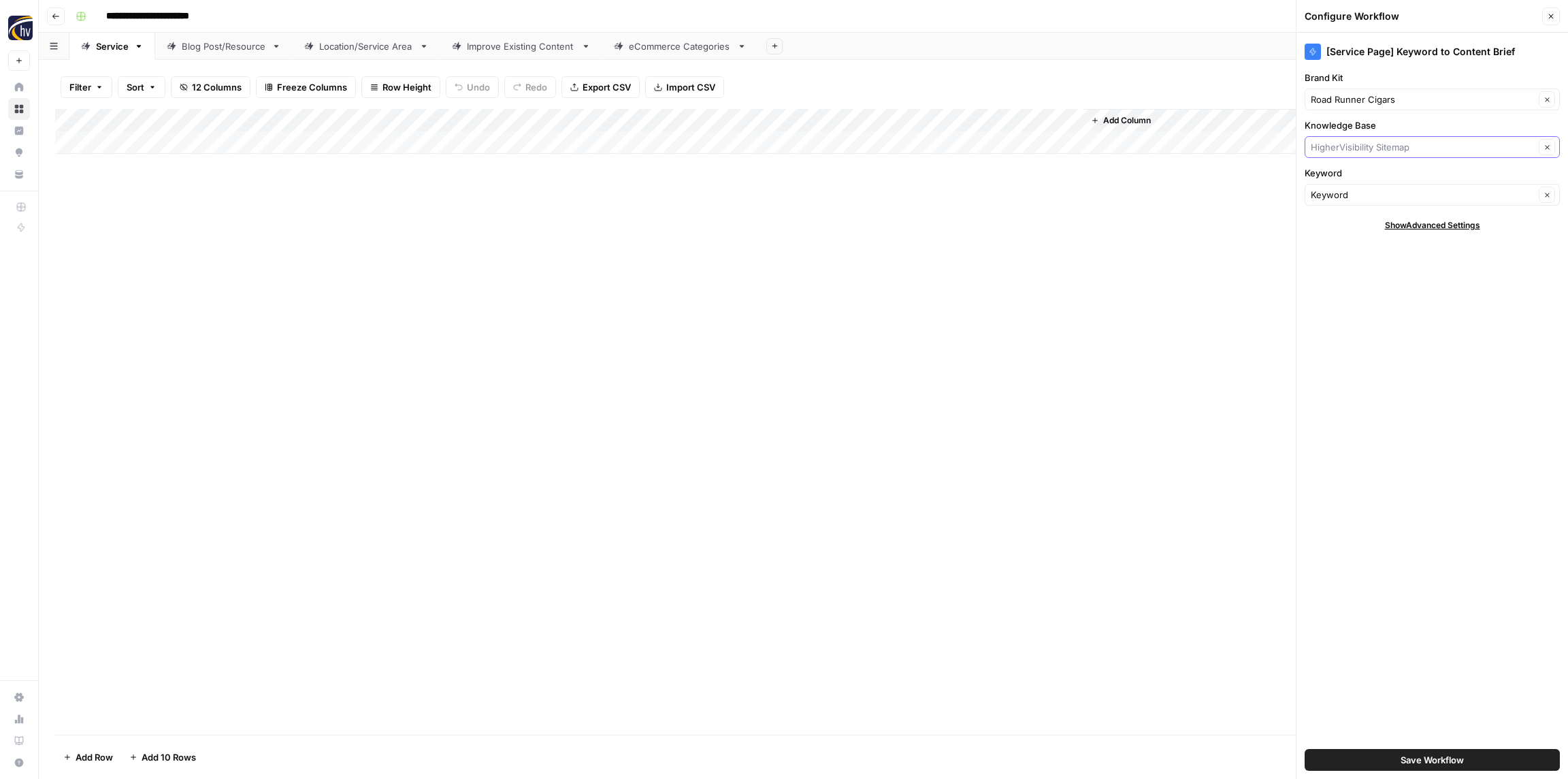
click at [1363, 144] on input "Knowledge Base" at bounding box center [1422, 146] width 224 height 14
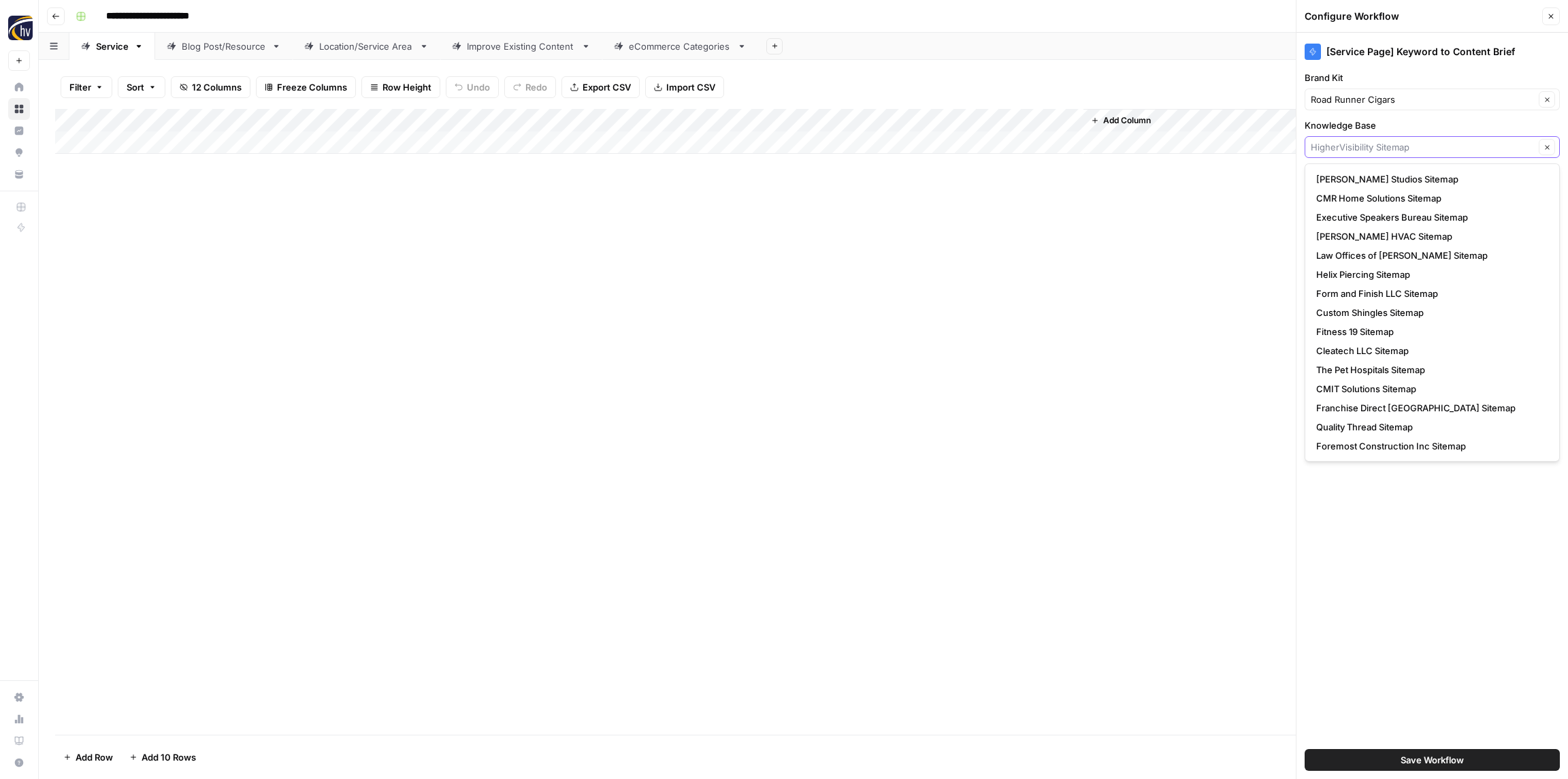
paste input "Road Runner Cigars"
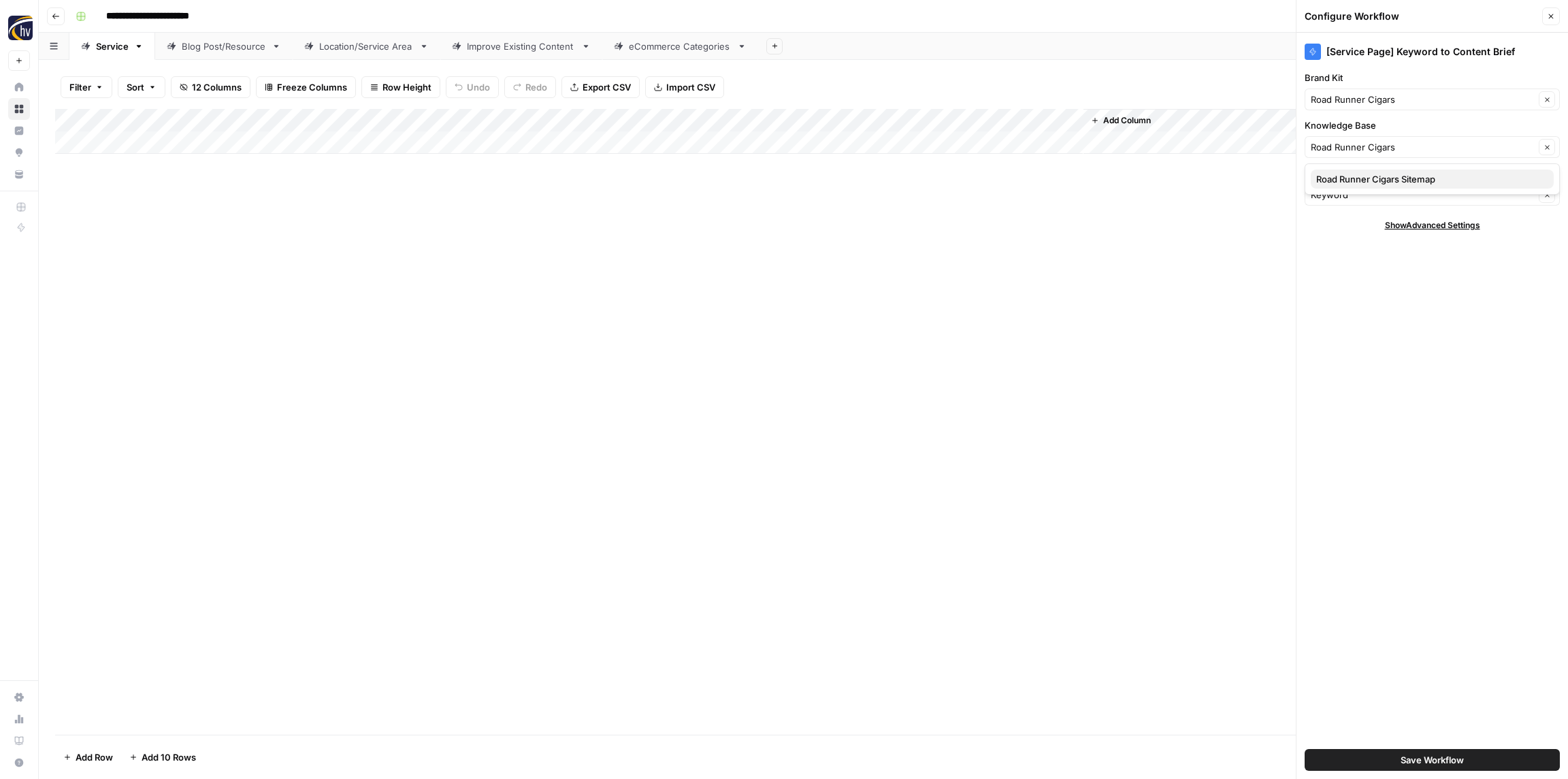
click at [1357, 173] on span "Road Runner Cigars Sitemap" at bounding box center [1430, 179] width 227 height 14
type input "Road Runner Cigars Sitemap"
click at [1394, 761] on button "Save Workflow" at bounding box center [1432, 760] width 255 height 22
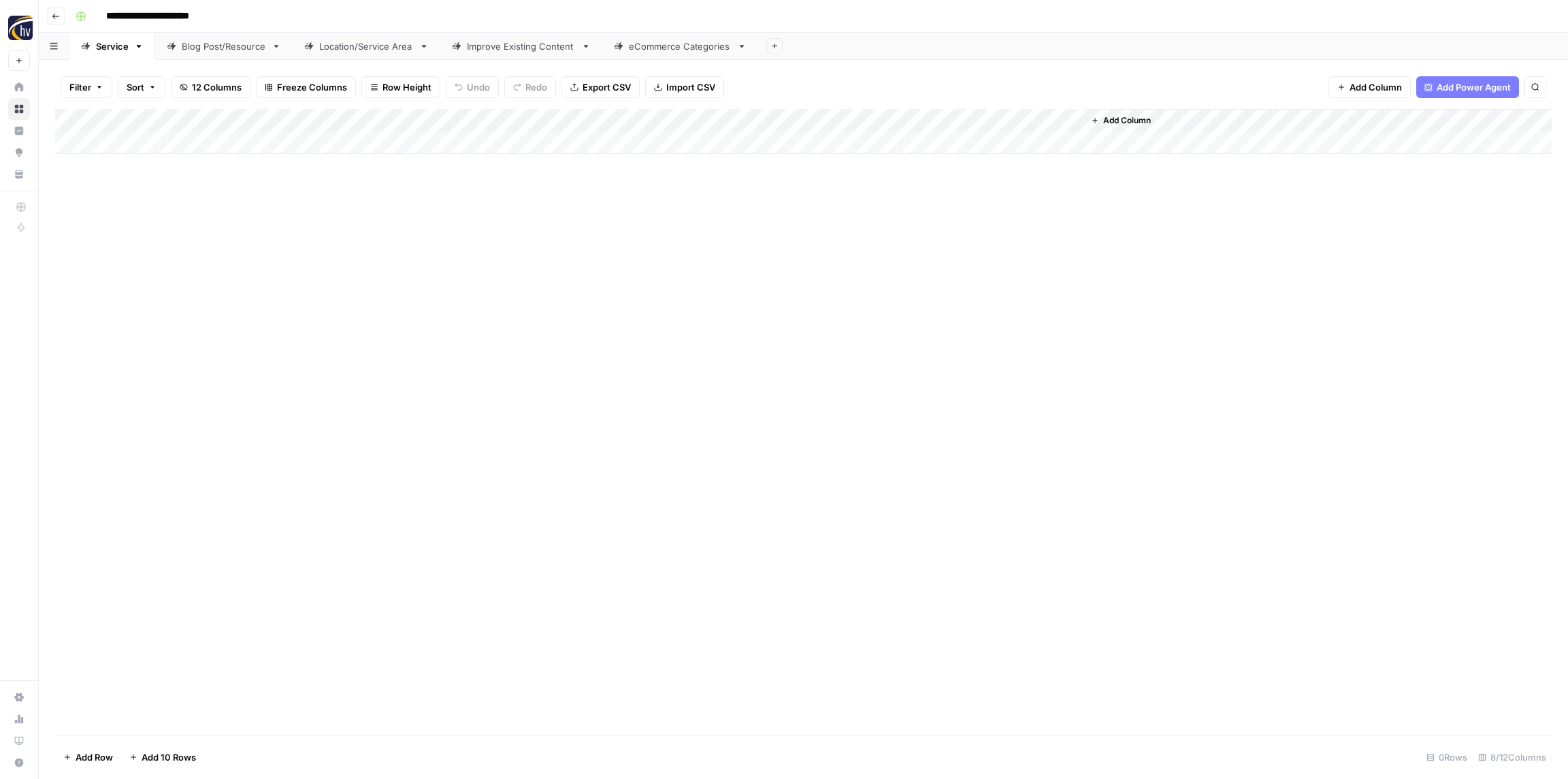
click at [877, 117] on div "Add Column" at bounding box center [804, 131] width 1497 height 45
drag, startPoint x: 886, startPoint y: 235, endPoint x: 879, endPoint y: 233, distance: 7.3
click at [885, 234] on span "Configure Inputs" at bounding box center [923, 235] width 119 height 14
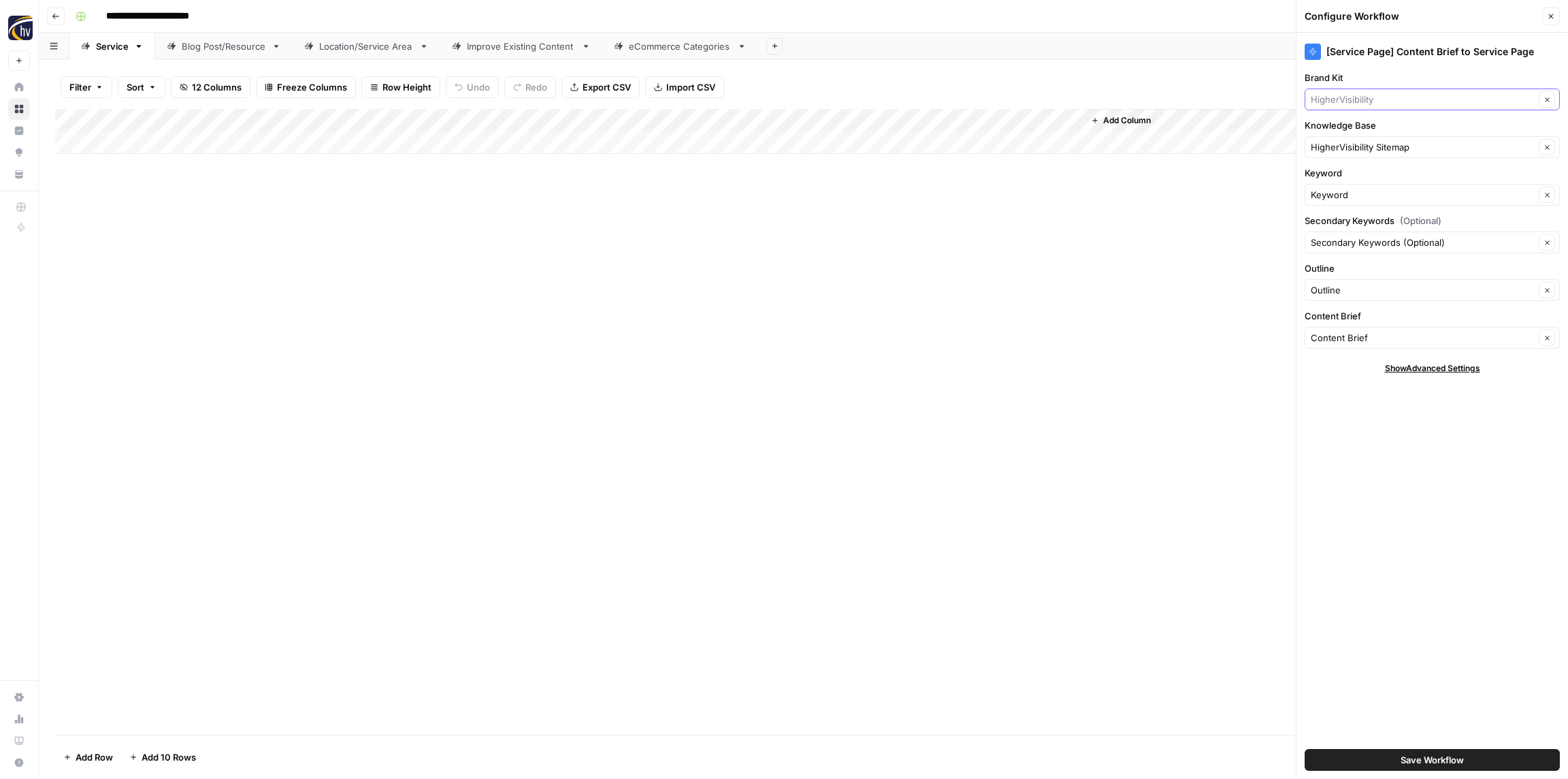
click at [1355, 103] on input "Brand Kit" at bounding box center [1422, 99] width 224 height 14
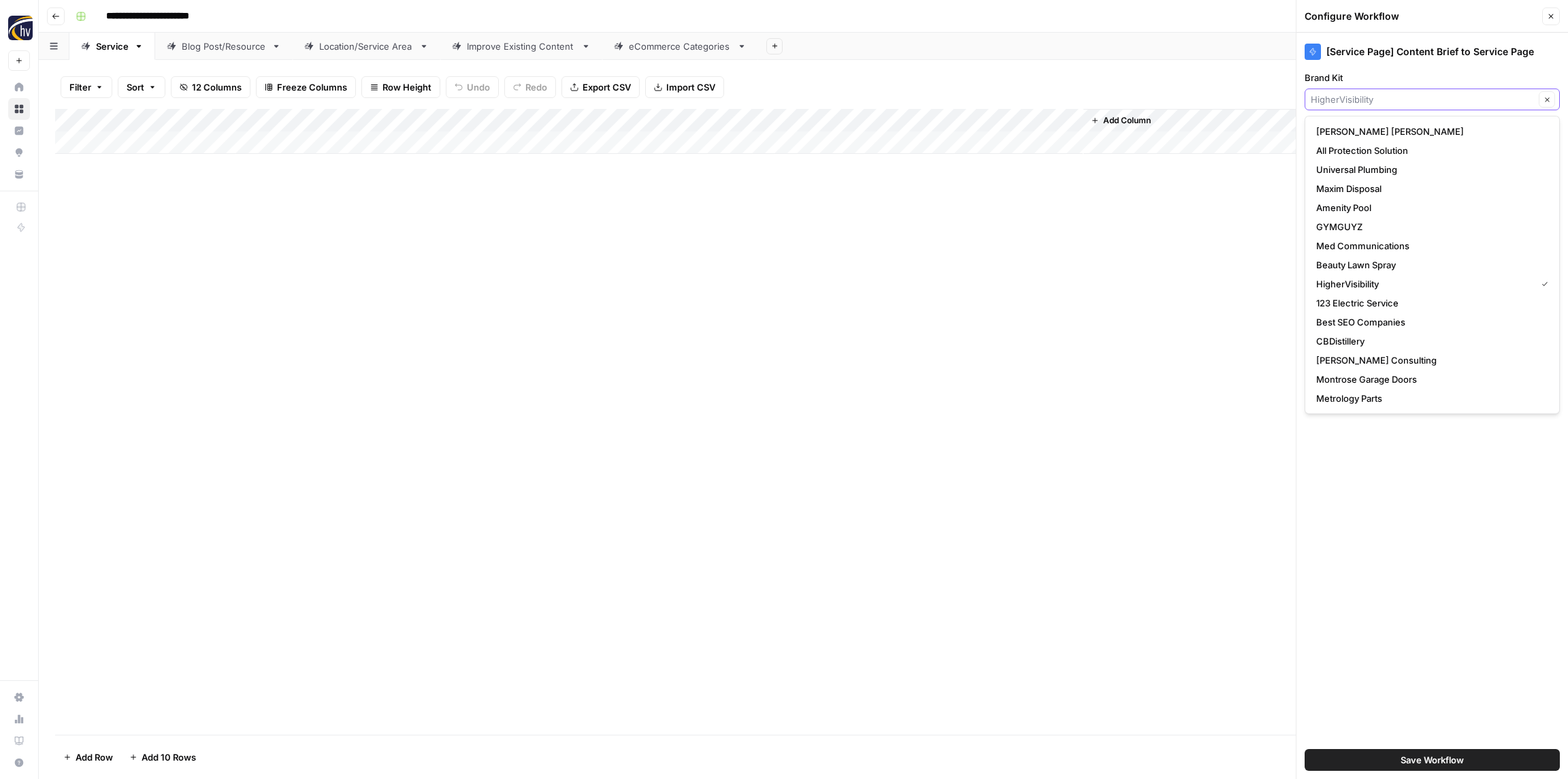
paste input "Road Runner Cigars"
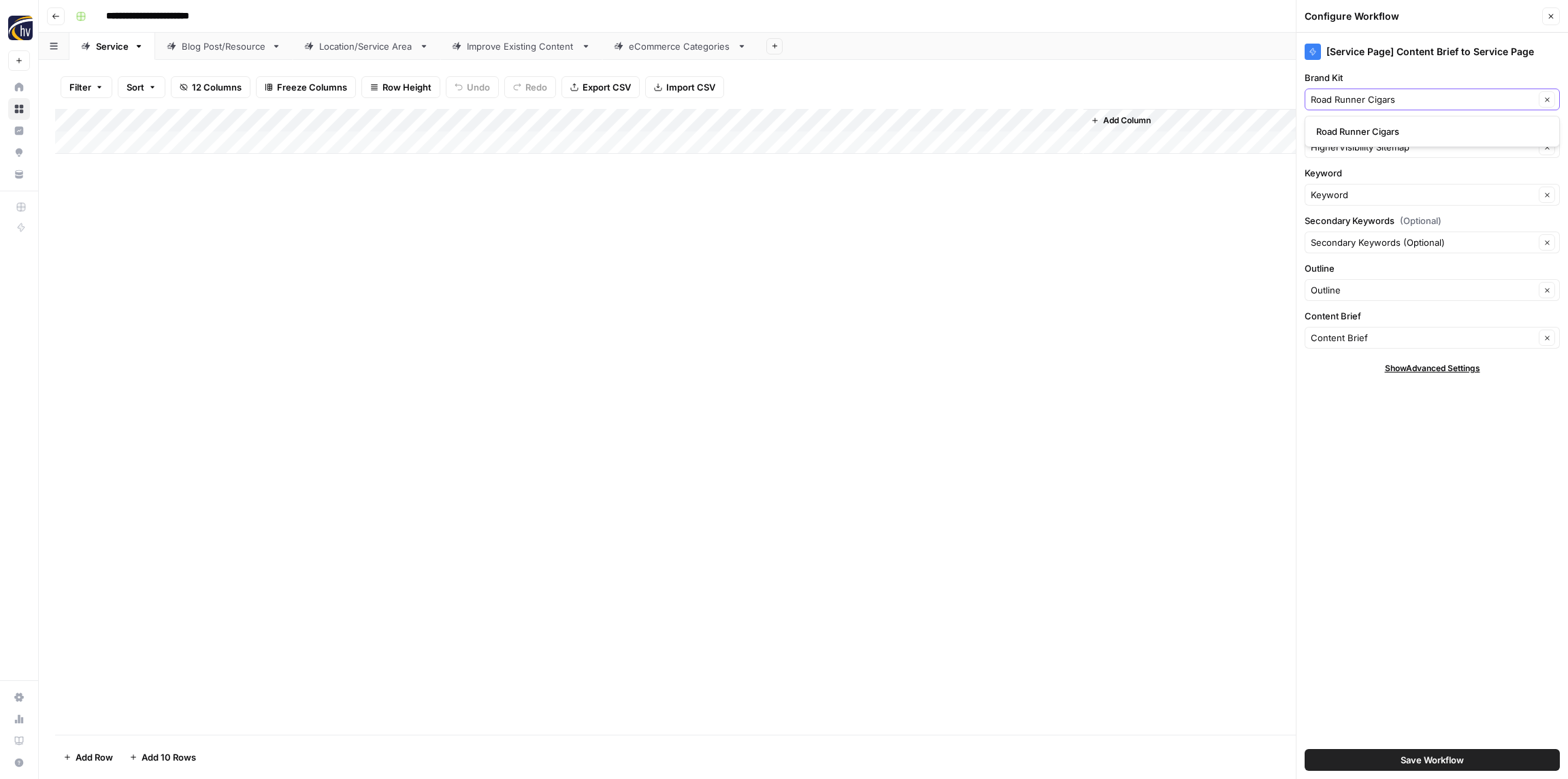
type input "Road Runner Cigars"
click at [1356, 123] on button "Road Runner Cigars" at bounding box center [1432, 131] width 243 height 19
click at [1341, 152] on input "Knowledge Base" at bounding box center [1422, 146] width 224 height 14
paste input "Road Runner Cigars"
click at [1341, 177] on span "Road Runner Cigars Sitemap" at bounding box center [1430, 179] width 227 height 14
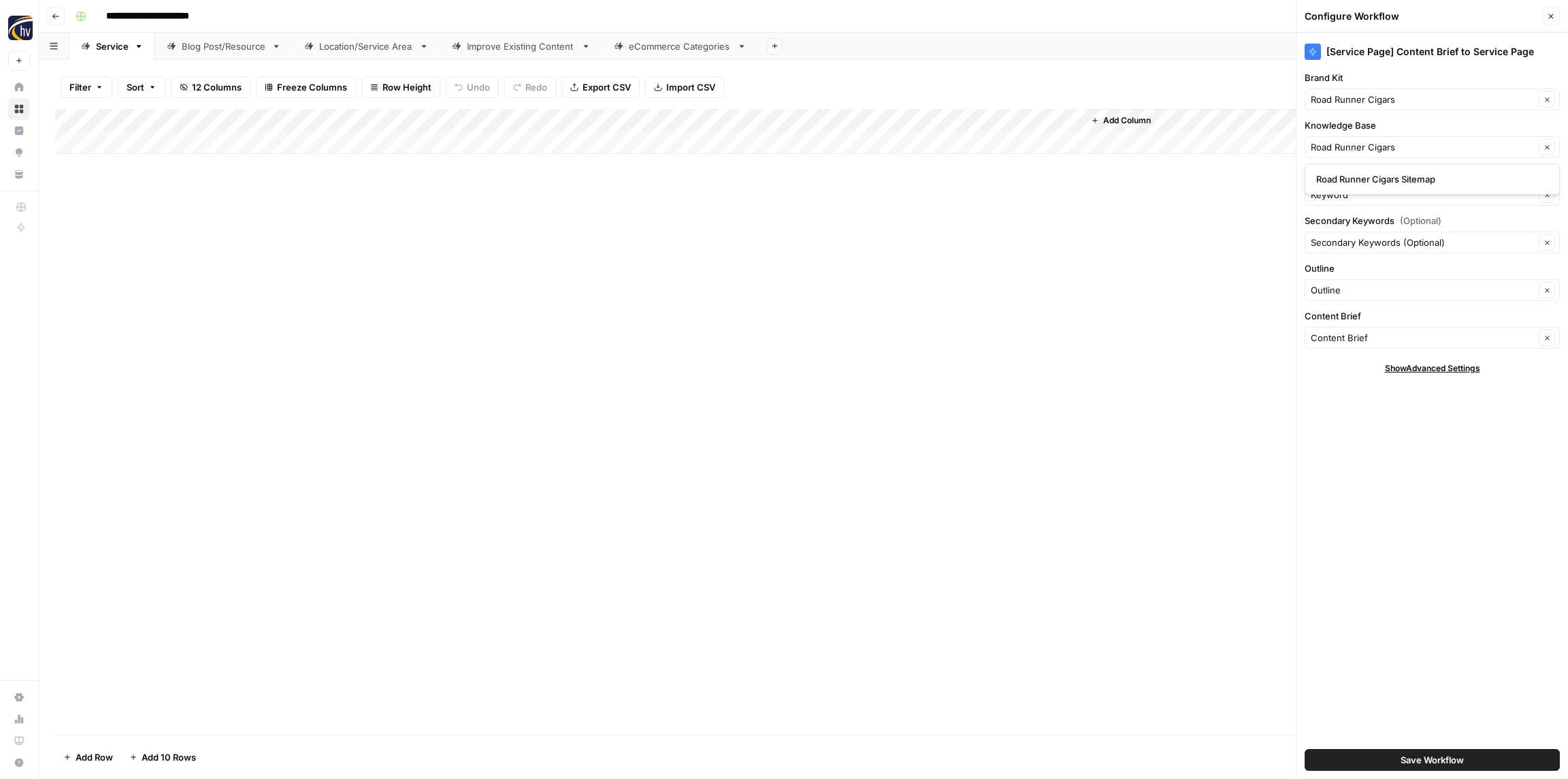
type input "Road Runner Cigars Sitemap"
click at [1406, 759] on span "Save Workflow" at bounding box center [1432, 759] width 63 height 14
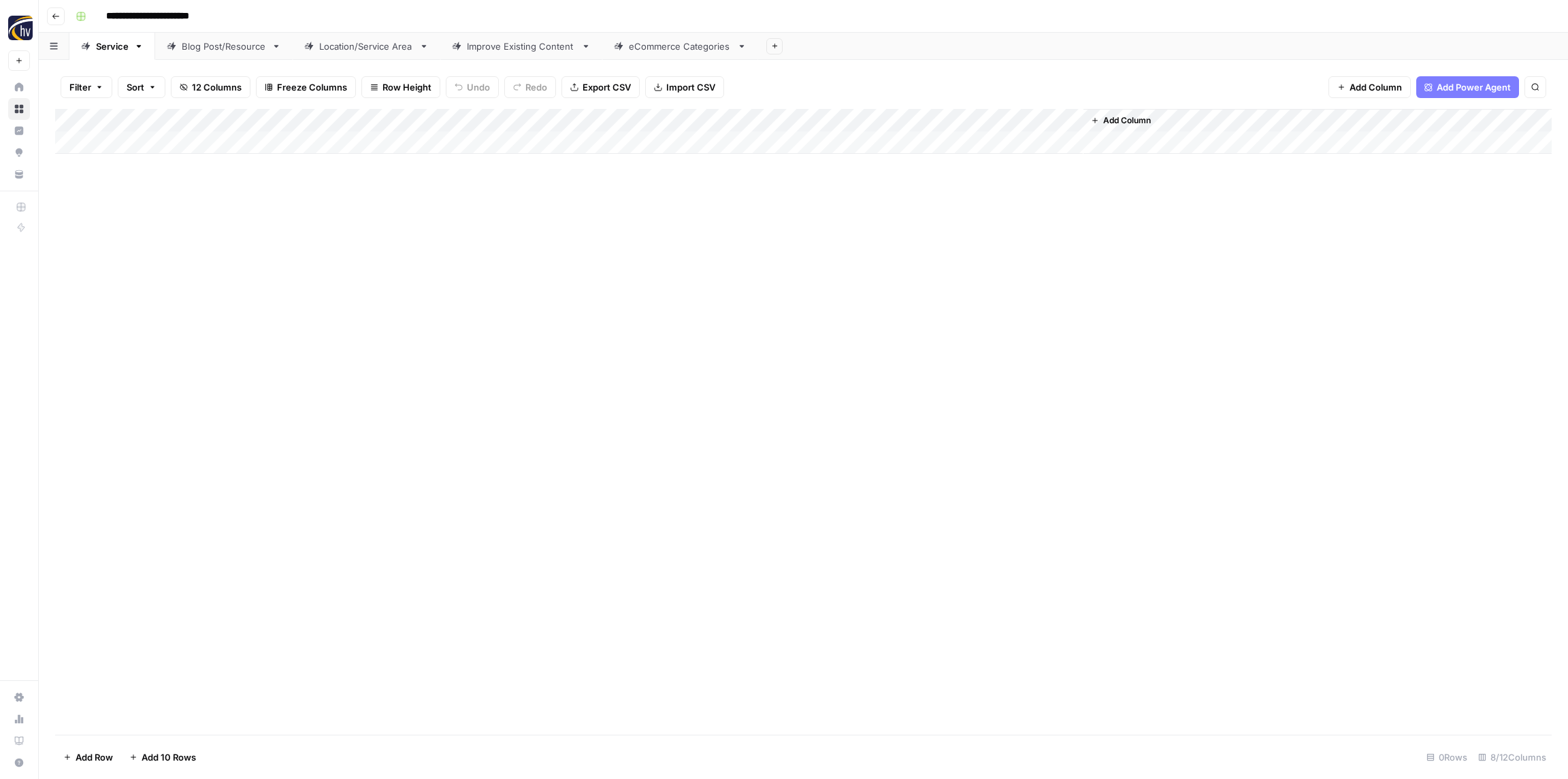
click at [208, 47] on div "Blog Post/Resource" at bounding box center [224, 46] width 85 height 14
click at [287, 124] on div "Add Column" at bounding box center [804, 131] width 1497 height 45
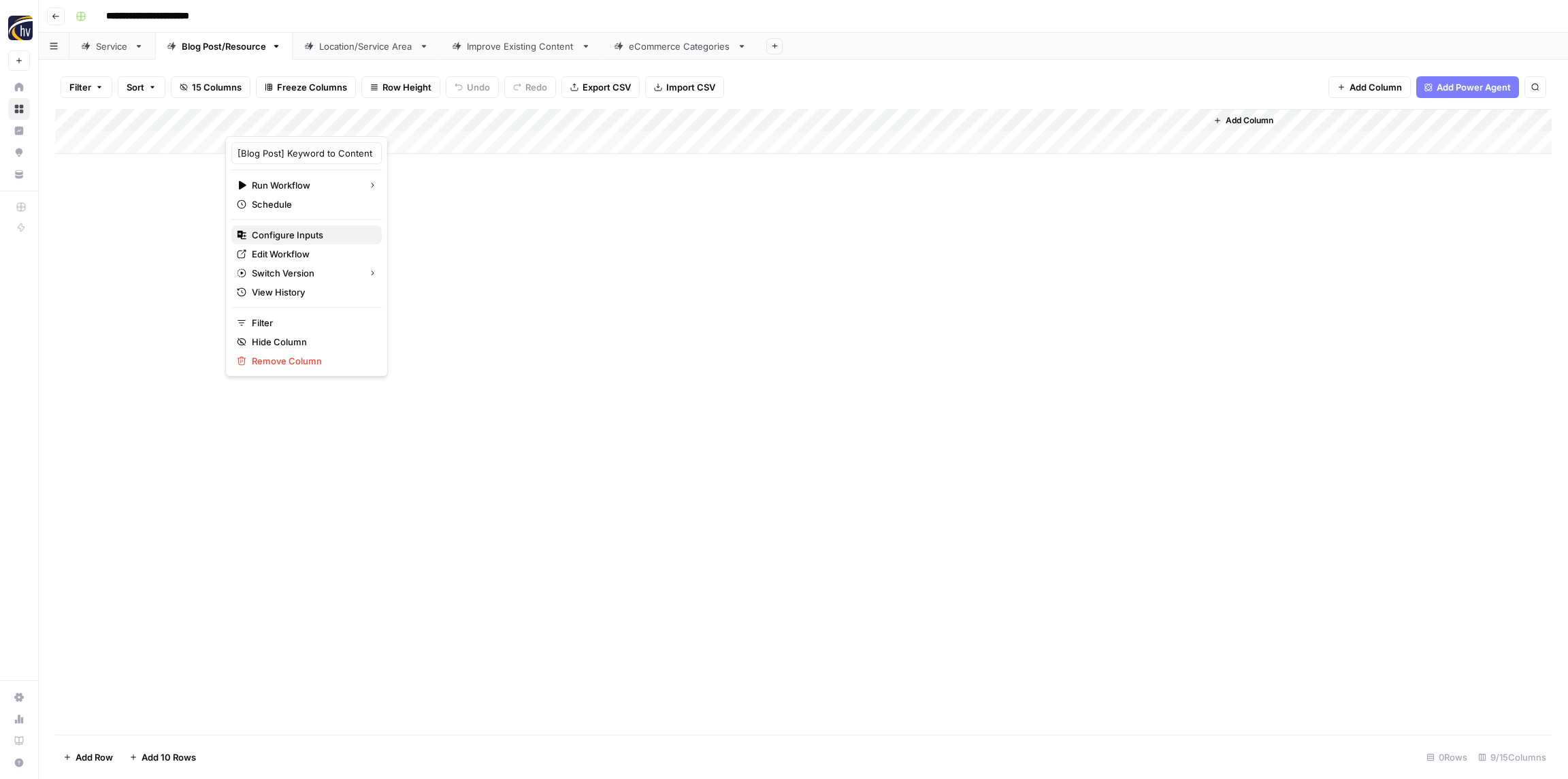
click at [299, 232] on span "Configure Inputs" at bounding box center [311, 235] width 119 height 14
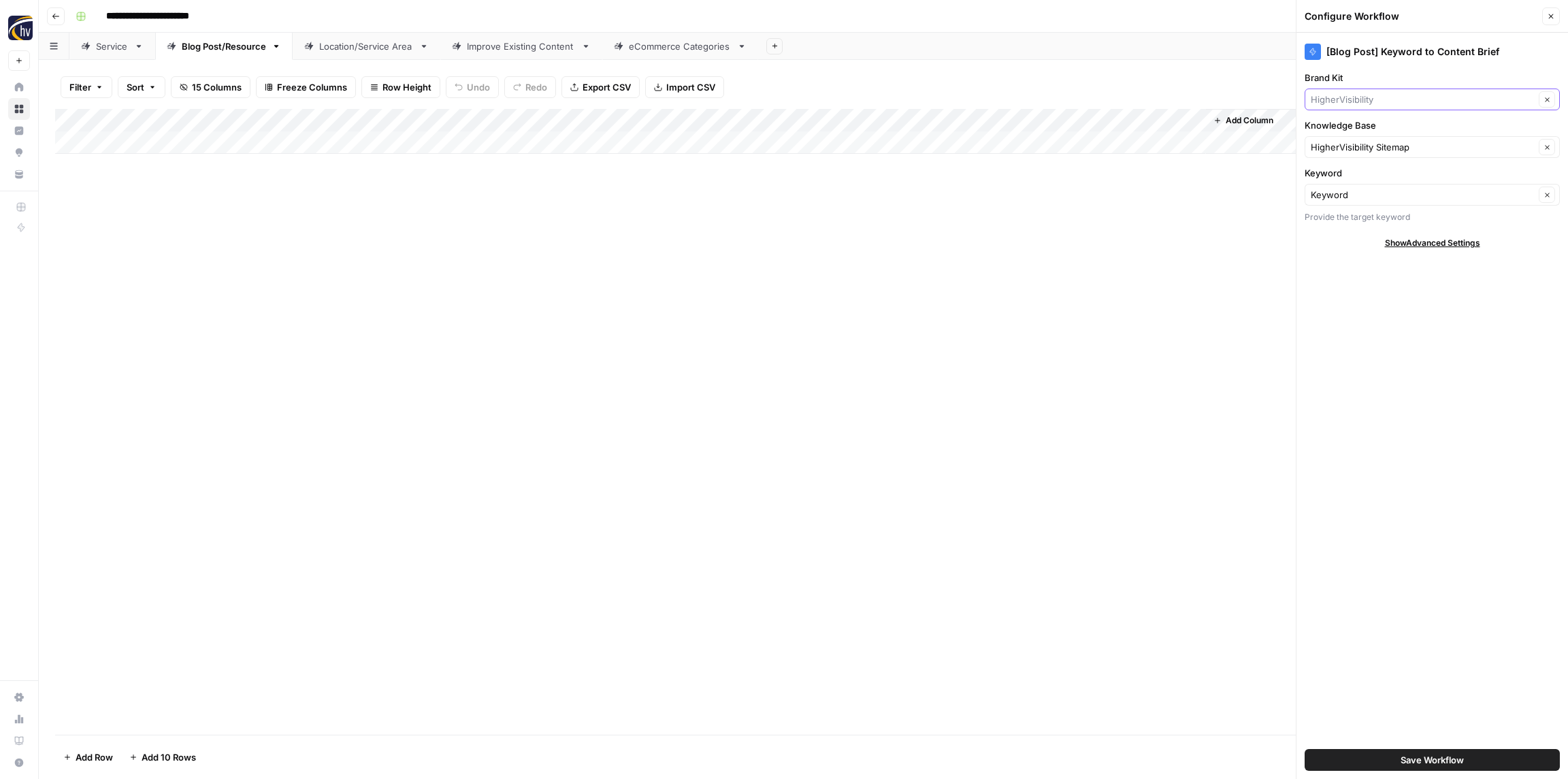
click at [1361, 95] on input "Brand Kit" at bounding box center [1422, 99] width 224 height 14
paste input "Road Runner Cigars"
type input "Road Runner Cigars"
click at [1364, 136] on span "Road Runner Cigars" at bounding box center [1430, 131] width 227 height 14
click at [1353, 144] on input "Knowledge Base" at bounding box center [1422, 146] width 224 height 14
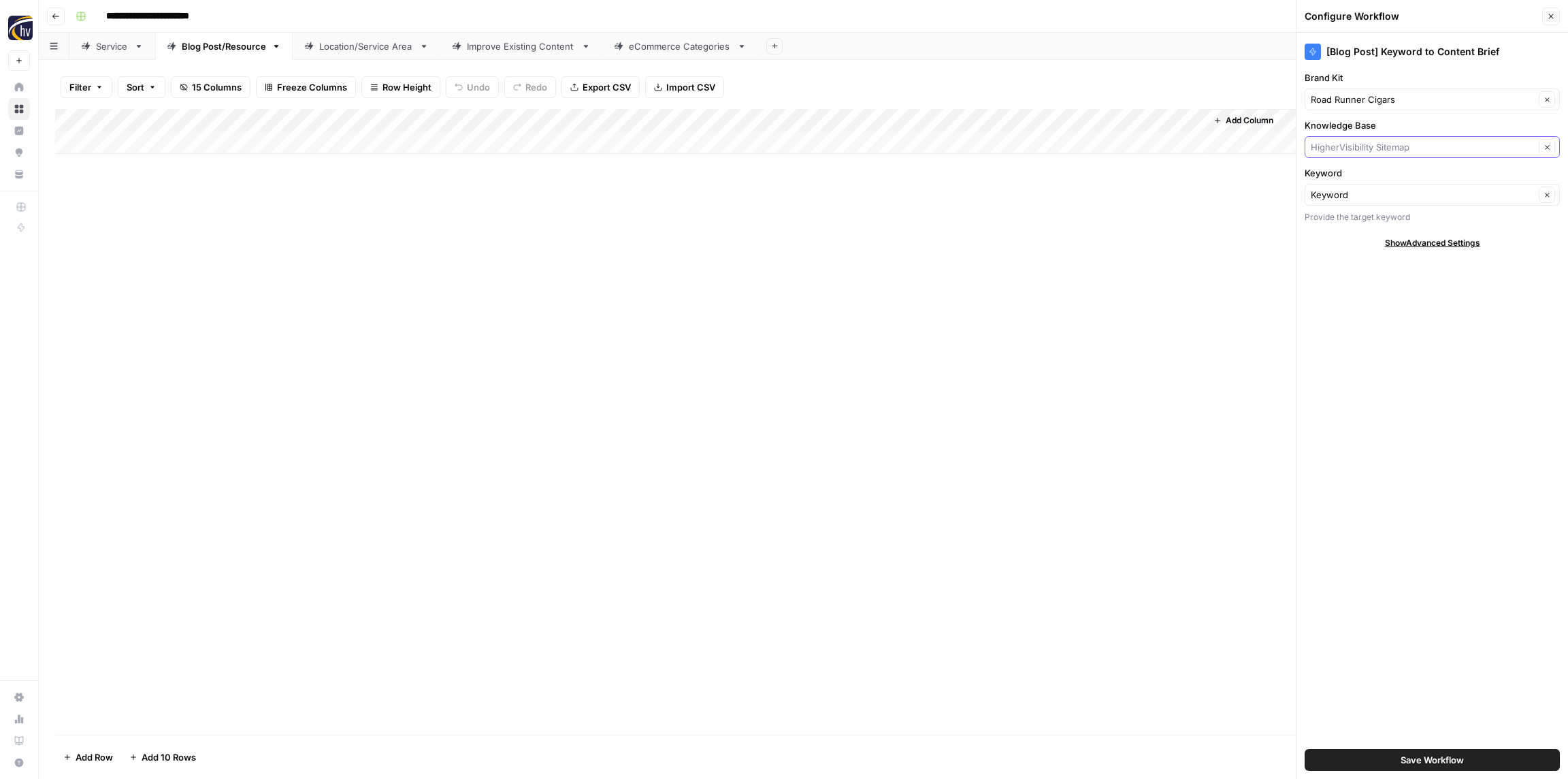
paste input "Road Runner Cigars"
click at [1357, 170] on button "Road Runner Cigars Sitemap" at bounding box center [1432, 179] width 243 height 19
type input "Road Runner Cigars Sitemap"
click at [1432, 762] on span "Save Workflow" at bounding box center [1432, 759] width 63 height 14
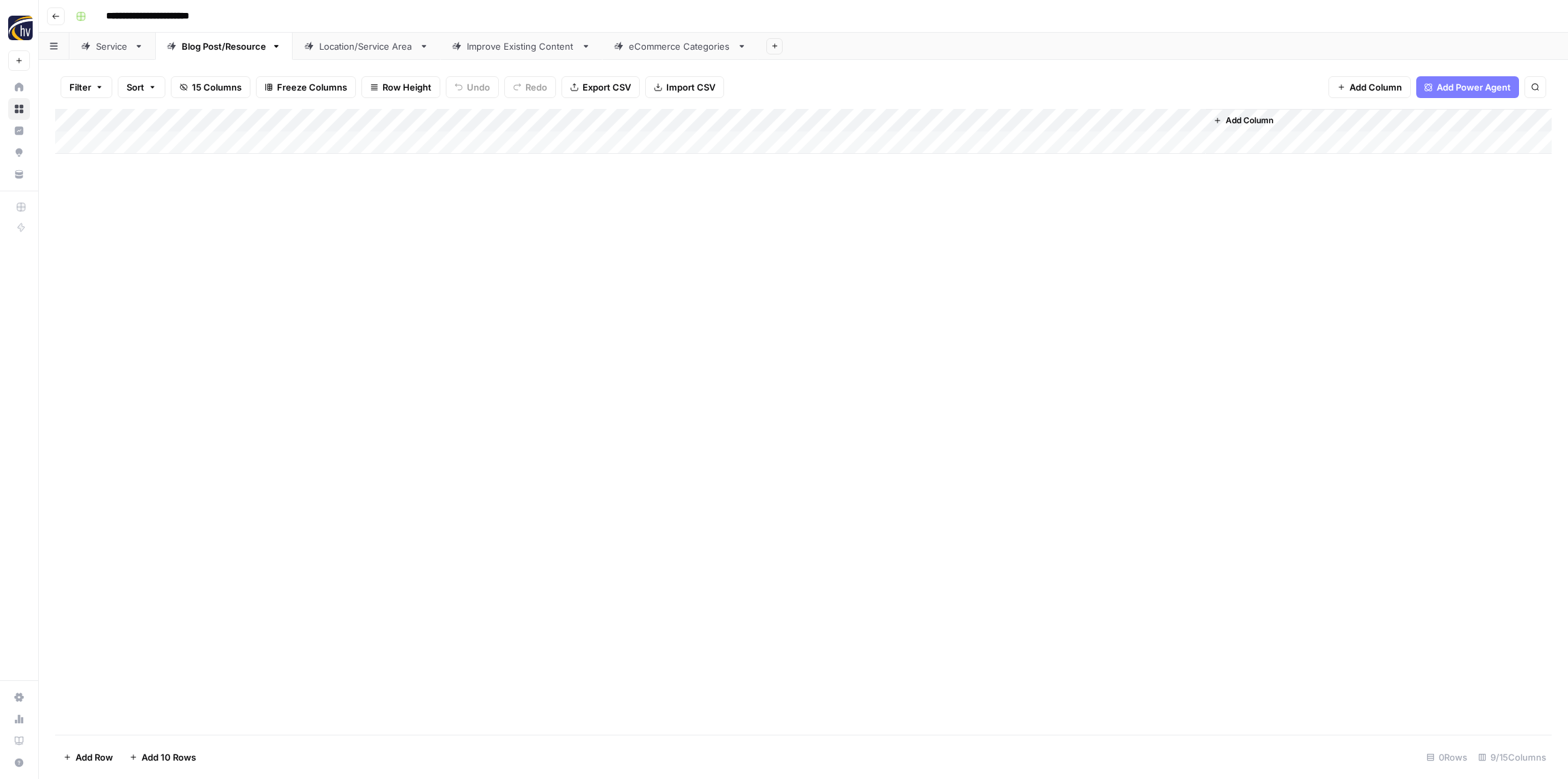
click at [1005, 114] on div "Add Column" at bounding box center [804, 131] width 1497 height 45
click at [1032, 238] on span "Configure Inputs" at bounding box center [1046, 235] width 119 height 14
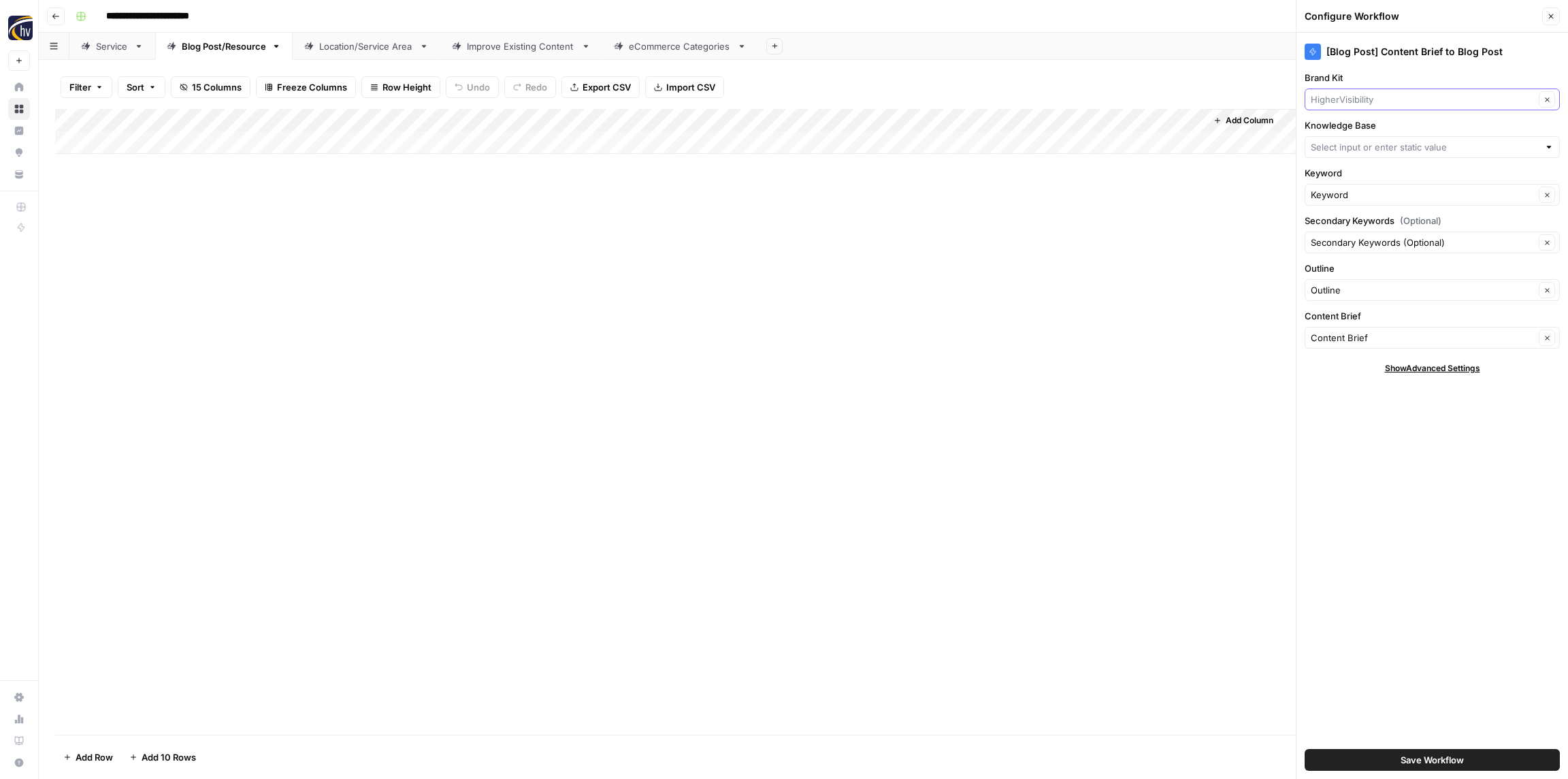
click at [1330, 97] on input "Brand Kit" at bounding box center [1422, 99] width 224 height 14
paste input "Road Runner Cigars"
type input "Road Runner Cigars"
click at [1335, 126] on span "Road Runner Cigars" at bounding box center [1430, 131] width 227 height 14
click at [1333, 140] on input "Knowledge Base" at bounding box center [1424, 146] width 228 height 14
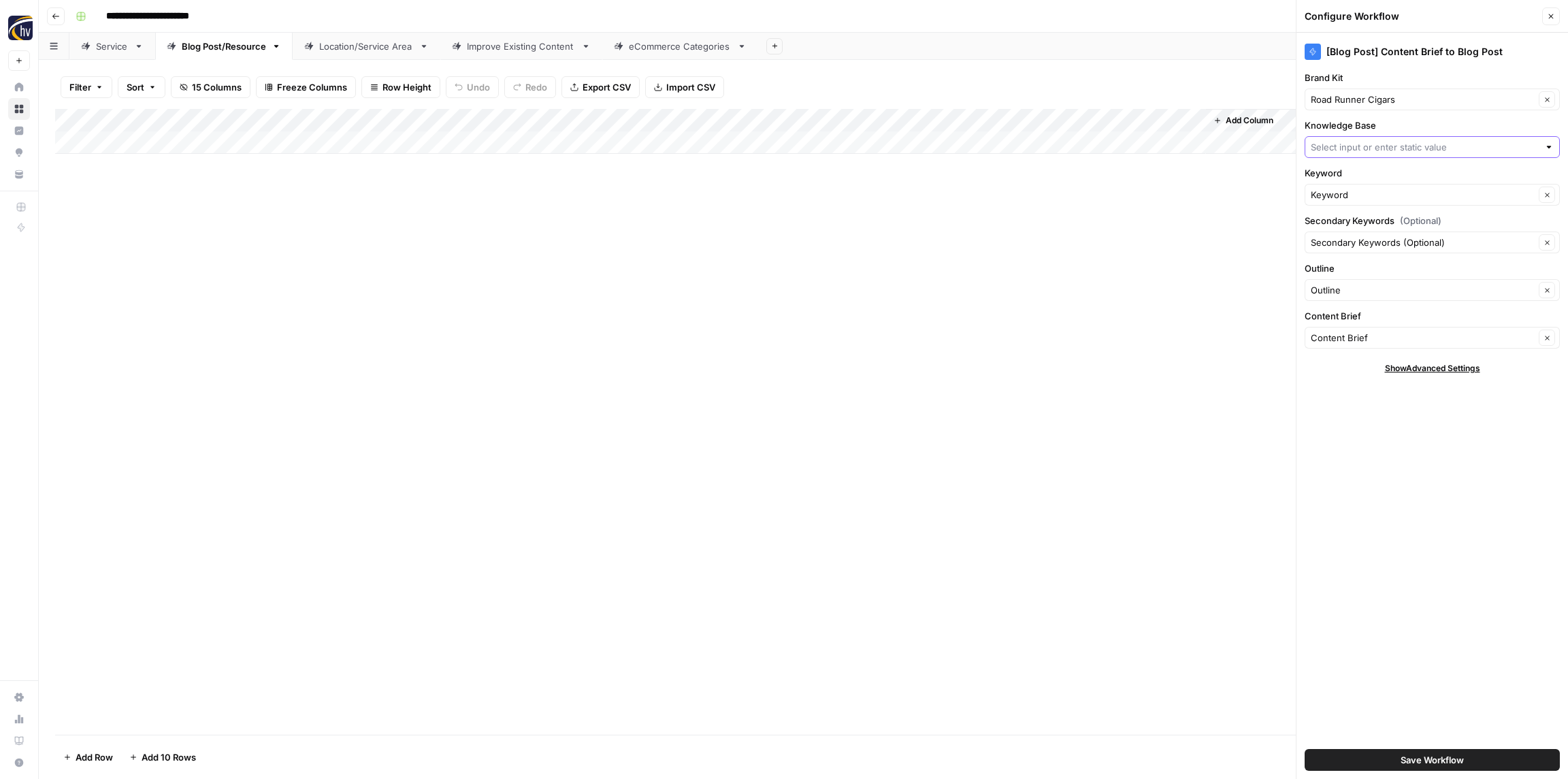
paste input "Road Runner Cigars"
click at [1336, 172] on span "Road Runner Cigars Sitemap" at bounding box center [1430, 179] width 227 height 14
type input "Road Runner Cigars Sitemap"
drag, startPoint x: 1403, startPoint y: 758, endPoint x: 1420, endPoint y: 758, distance: 17.0
click at [1402, 759] on span "Save Workflow" at bounding box center [1432, 759] width 63 height 14
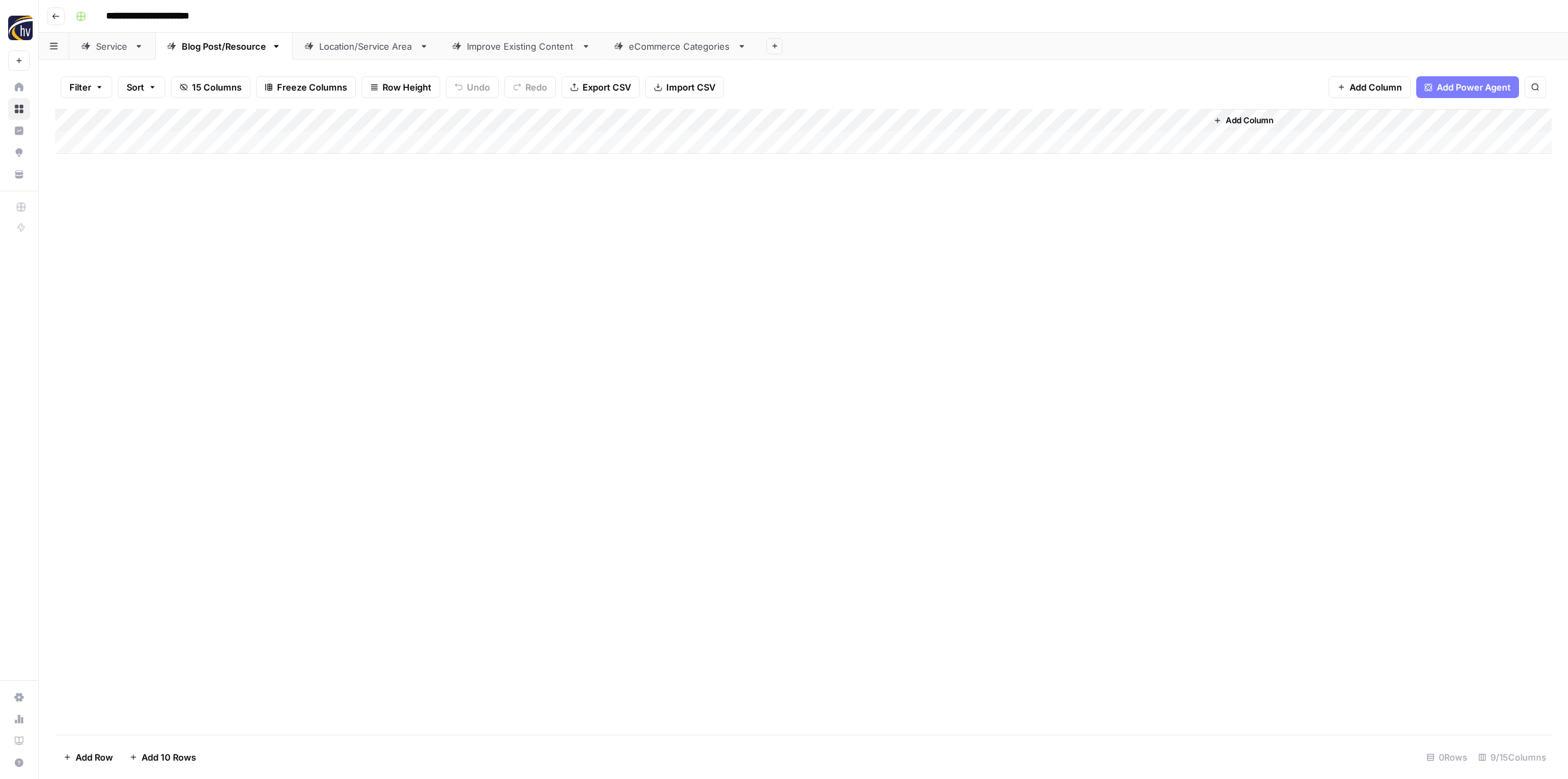
click at [366, 49] on div "Location/Service Area" at bounding box center [366, 46] width 95 height 14
click at [509, 119] on div "Add Column" at bounding box center [804, 131] width 1497 height 45
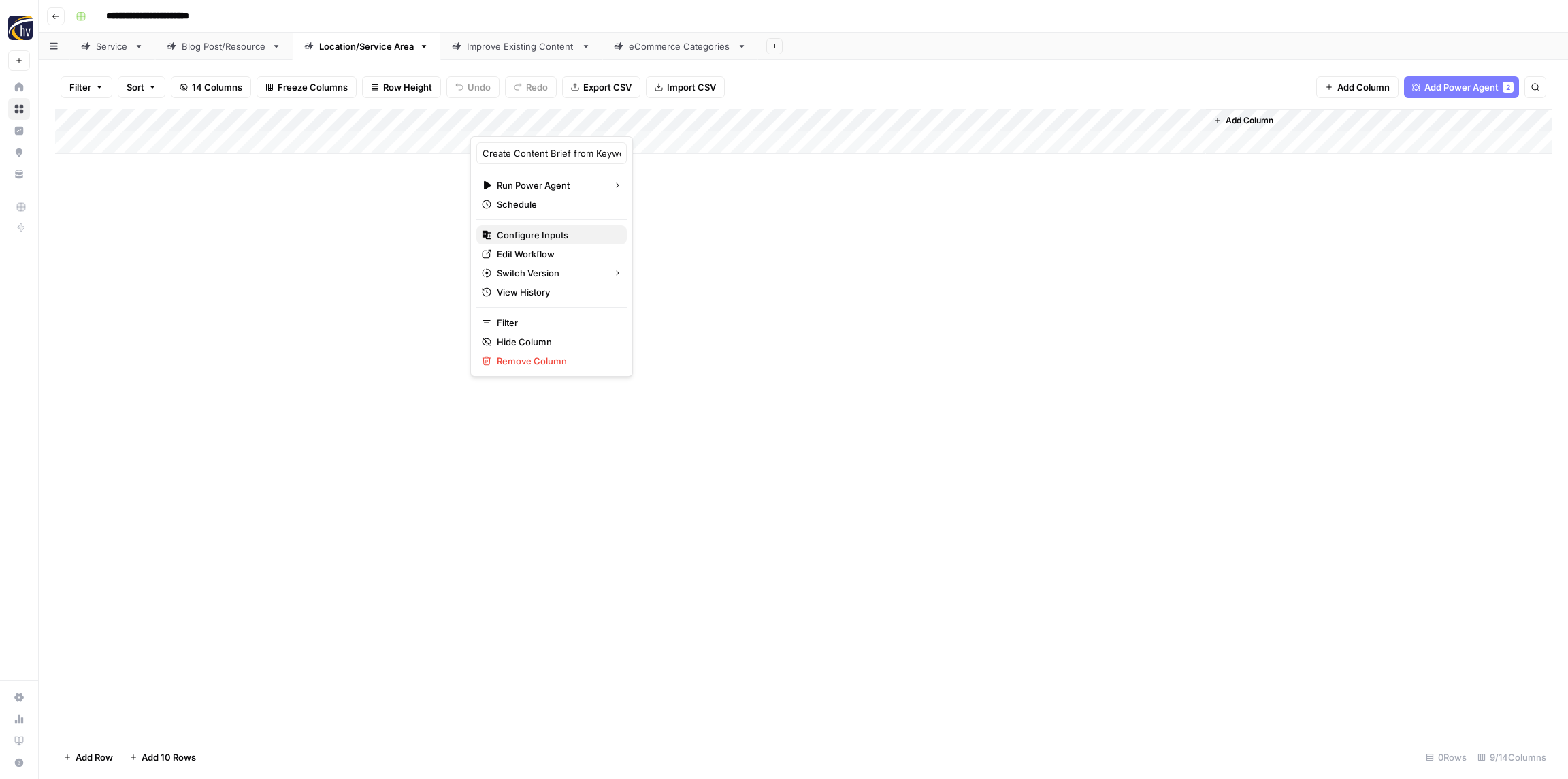
click at [522, 238] on span "Configure Inputs" at bounding box center [556, 235] width 119 height 14
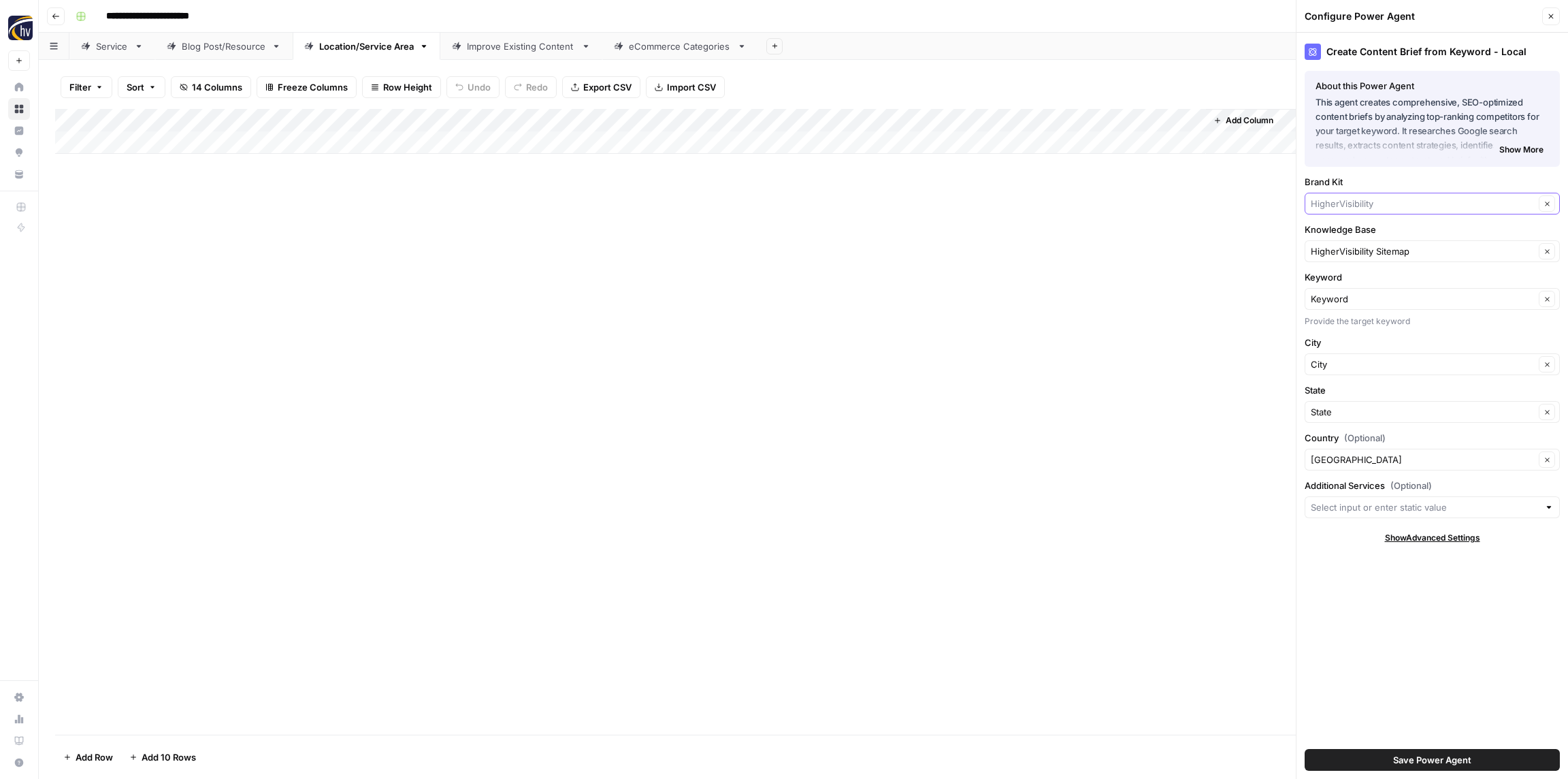
click at [1374, 202] on input "Brand Kit" at bounding box center [1422, 203] width 224 height 14
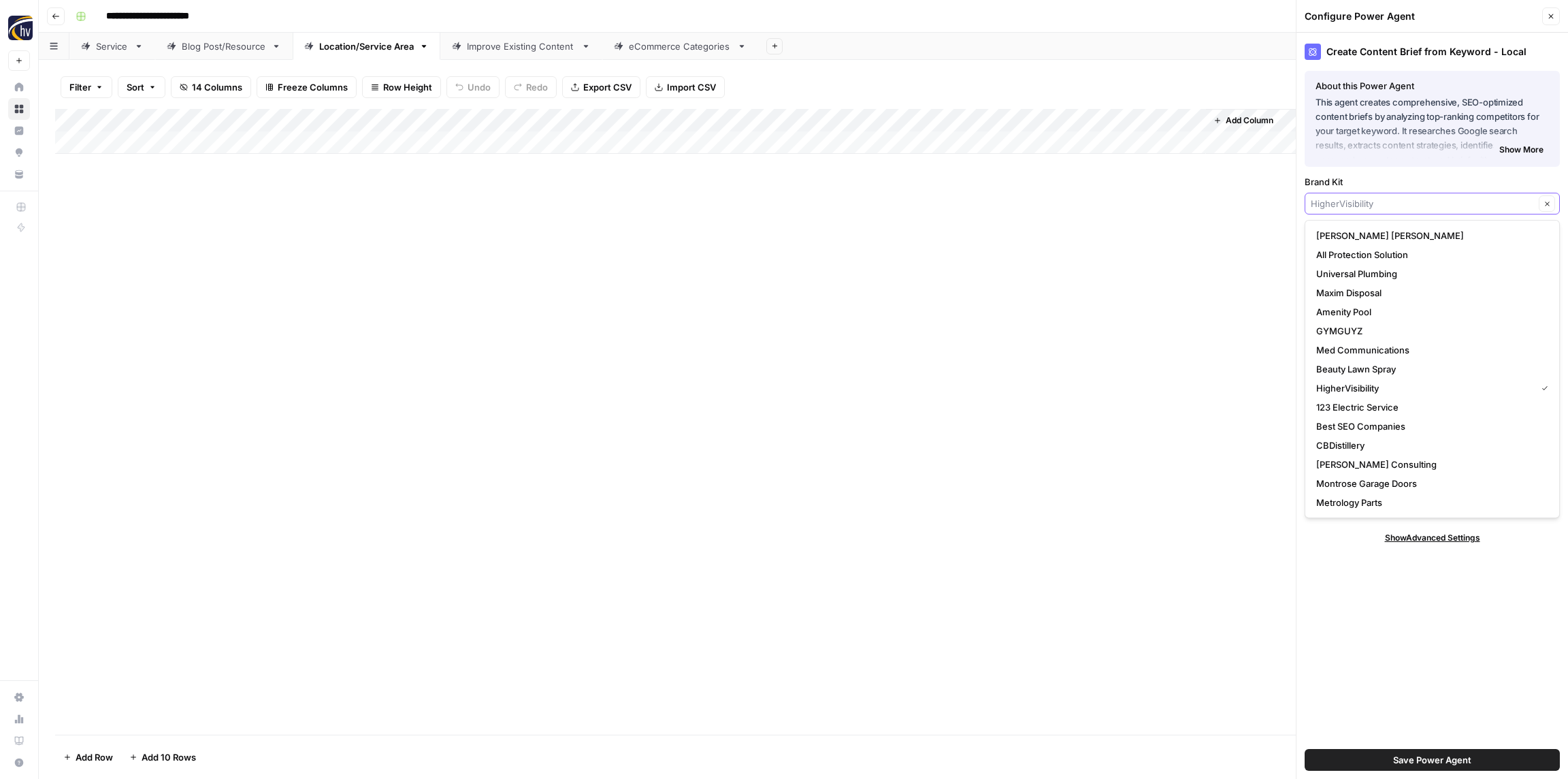
paste input "Road Runner Cigars"
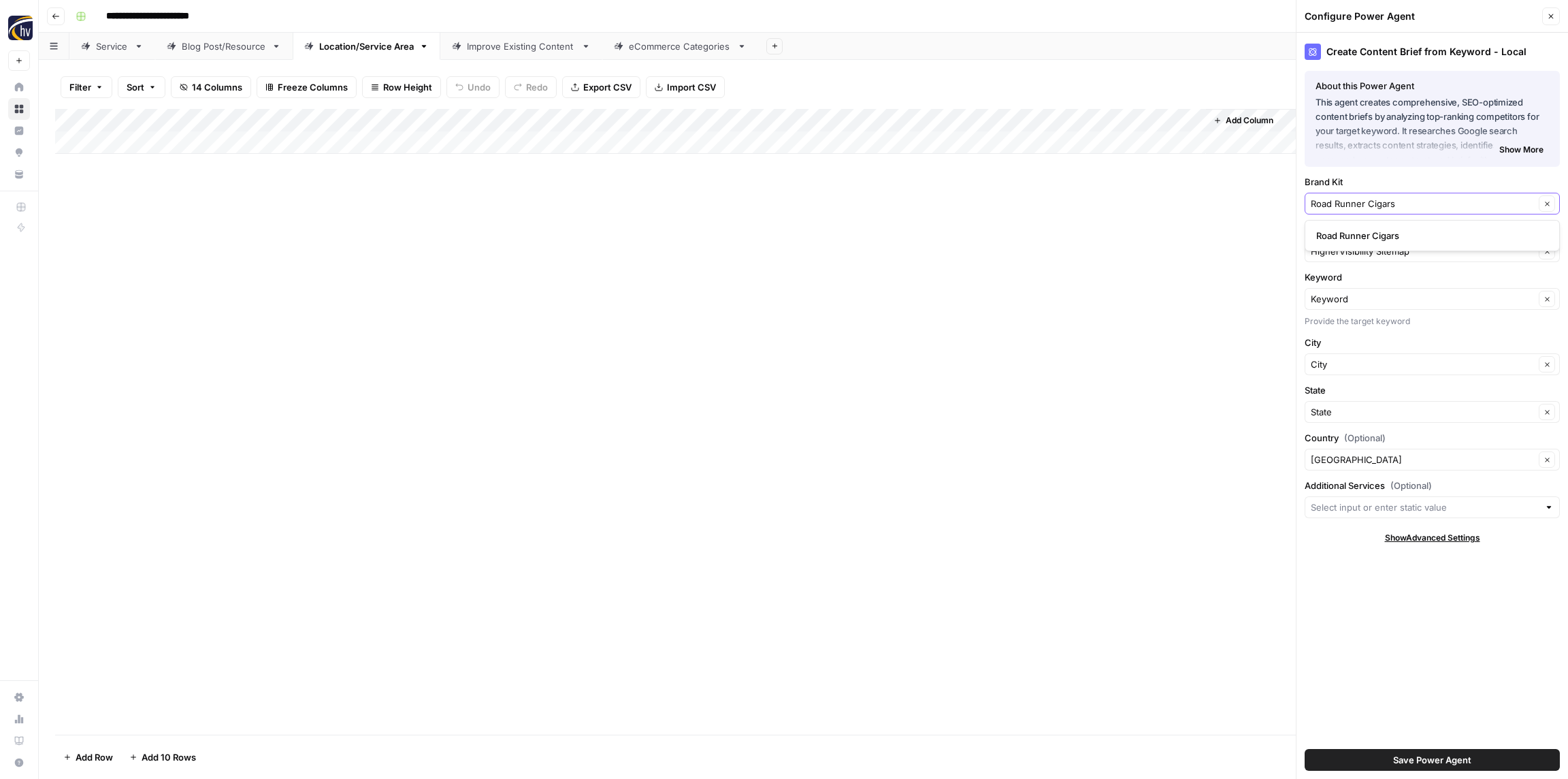
type input "Road Runner Cigars"
click at [1349, 235] on span "Road Runner Cigars" at bounding box center [1430, 235] width 227 height 14
click at [1343, 248] on input "Knowledge Base" at bounding box center [1422, 251] width 224 height 14
paste input "Road Runner Cigars"
click at [1348, 282] on span "Road Runner Cigars Sitemap" at bounding box center [1430, 283] width 227 height 14
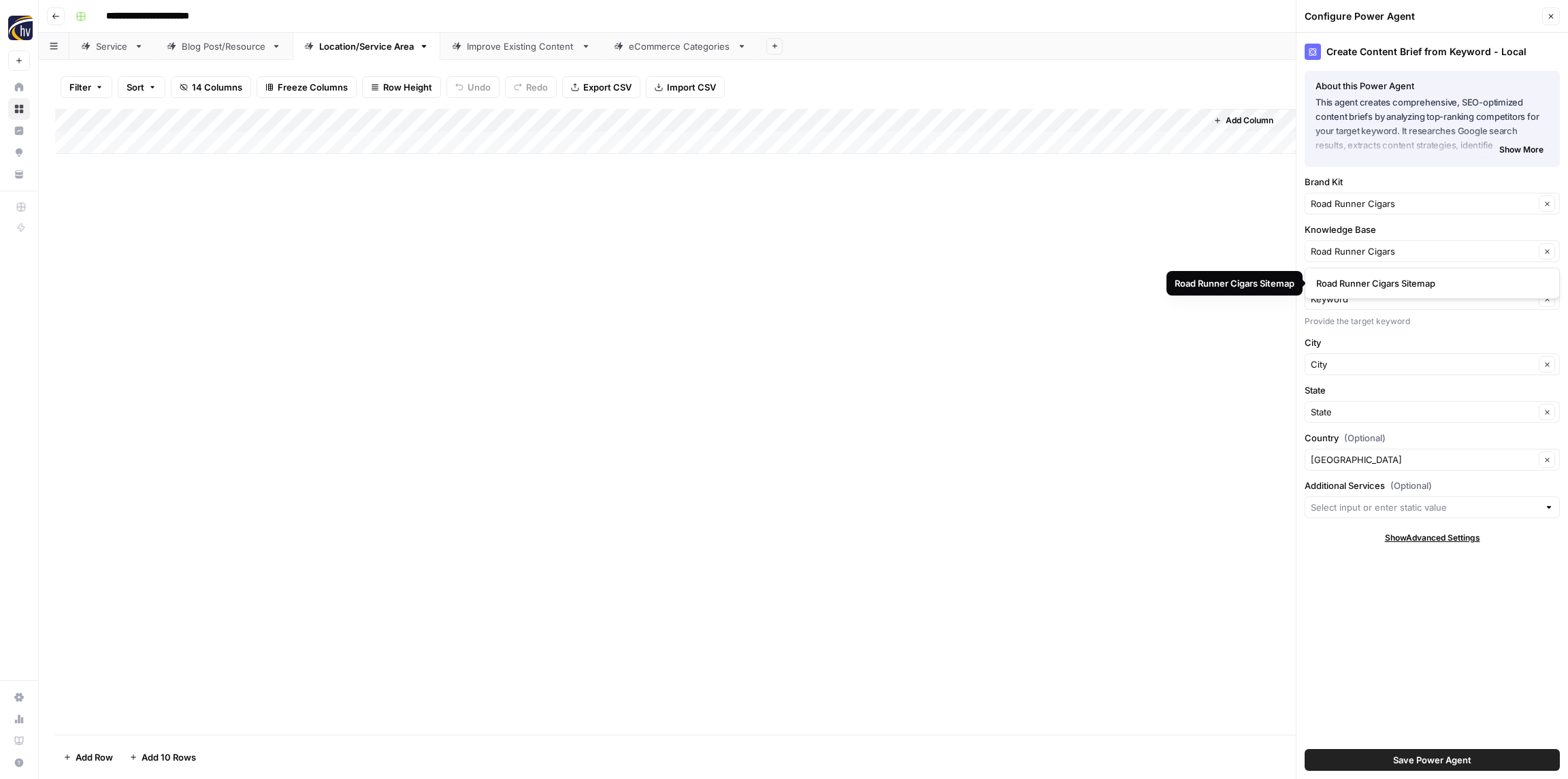
type input "Road Runner Cigars Sitemap"
click at [1432, 762] on span "Save Power Agent" at bounding box center [1432, 759] width 78 height 14
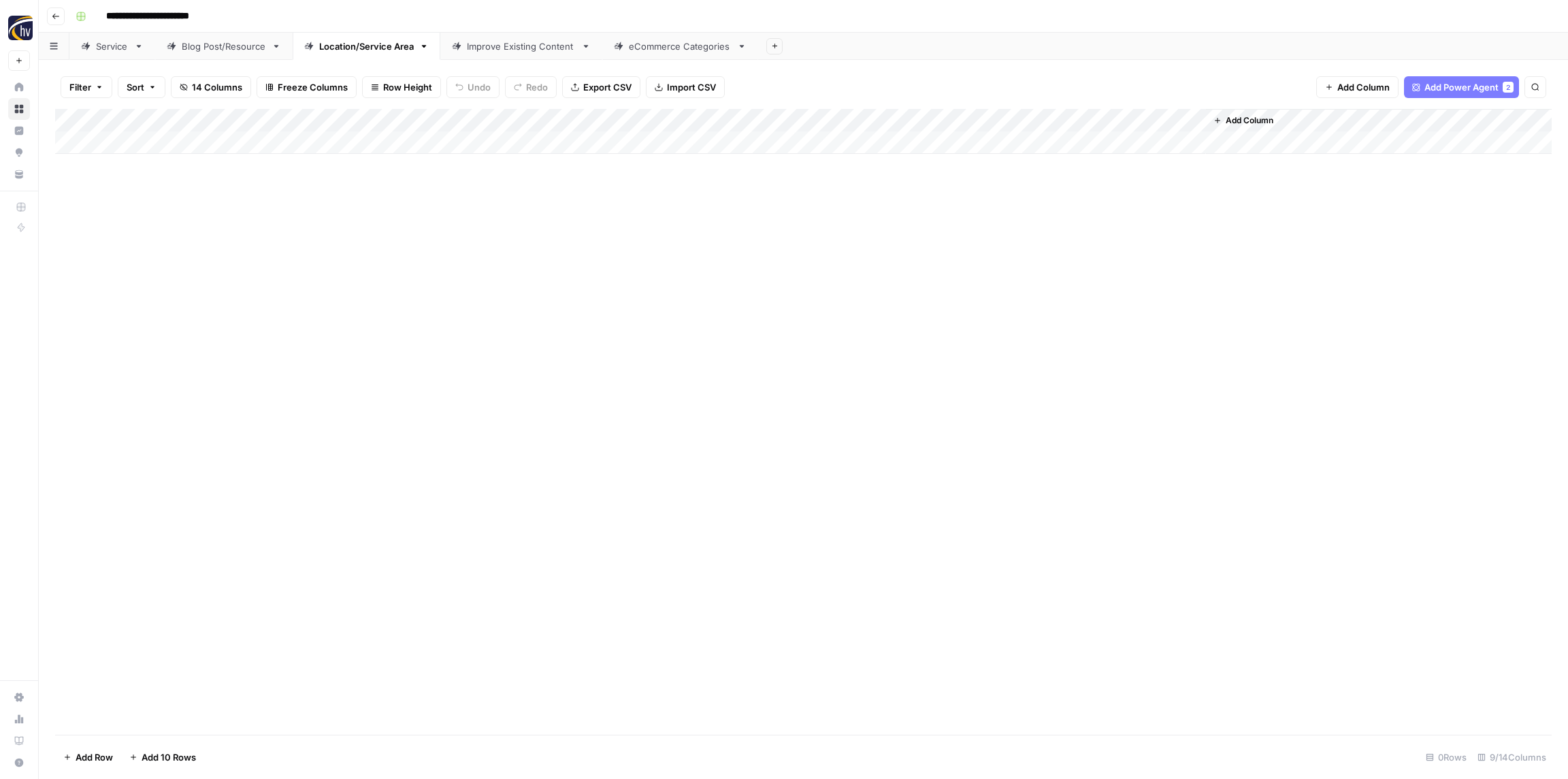
click at [995, 122] on div "Add Column" at bounding box center [804, 131] width 1497 height 45
click at [1008, 238] on span "Configure Inputs" at bounding box center [1046, 235] width 119 height 14
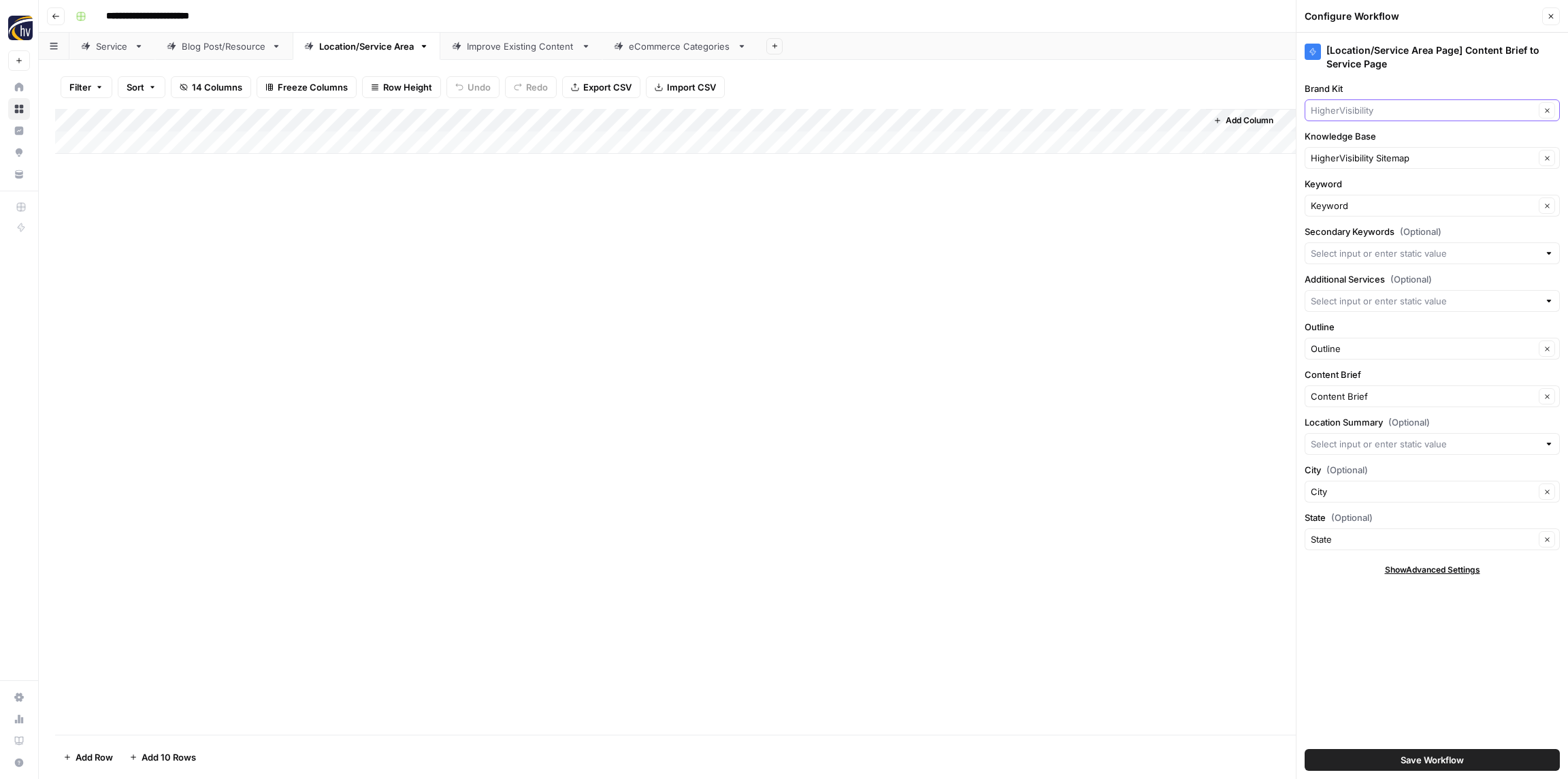
click at [1330, 113] on input "Brand Kit" at bounding box center [1422, 110] width 224 height 14
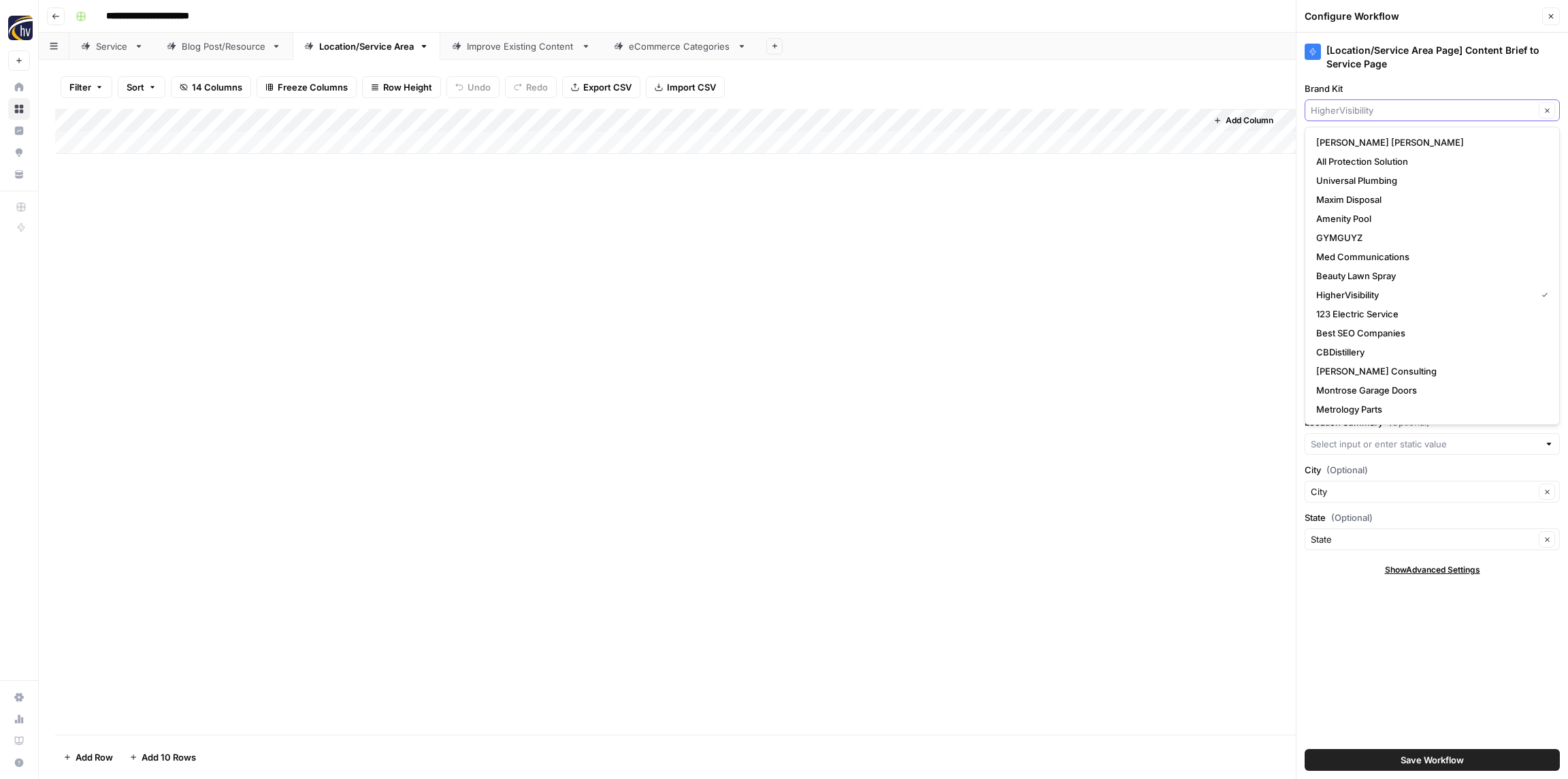
paste input "Road Runner Cigars"
type input "Road Runner Cigars"
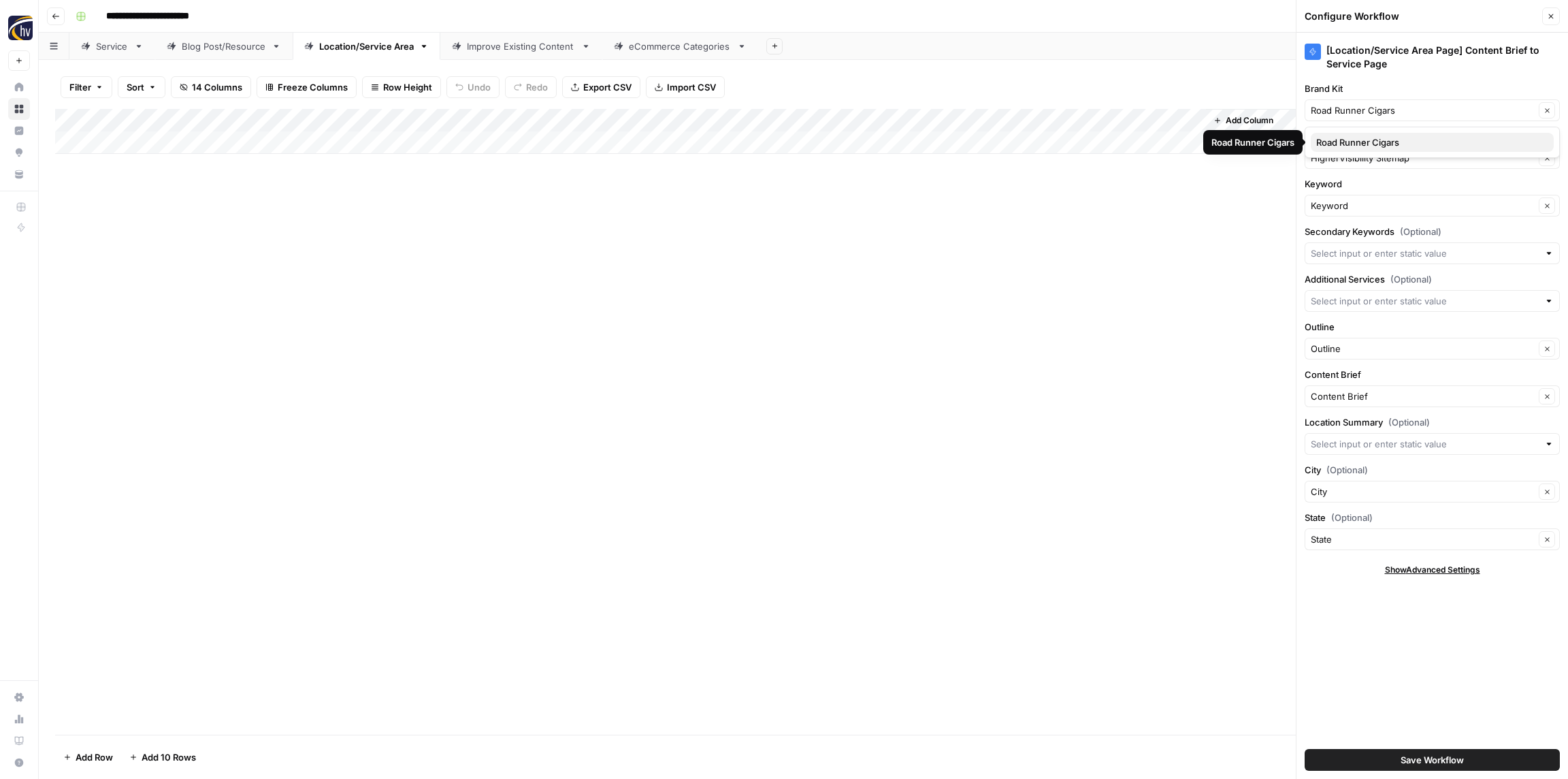
drag, startPoint x: 1341, startPoint y: 138, endPoint x: 1343, endPoint y: 146, distance: 8.2
click at [1341, 138] on span "Road Runner Cigars" at bounding box center [1430, 142] width 227 height 14
click at [1347, 157] on input "Knowledge Base" at bounding box center [1422, 157] width 224 height 14
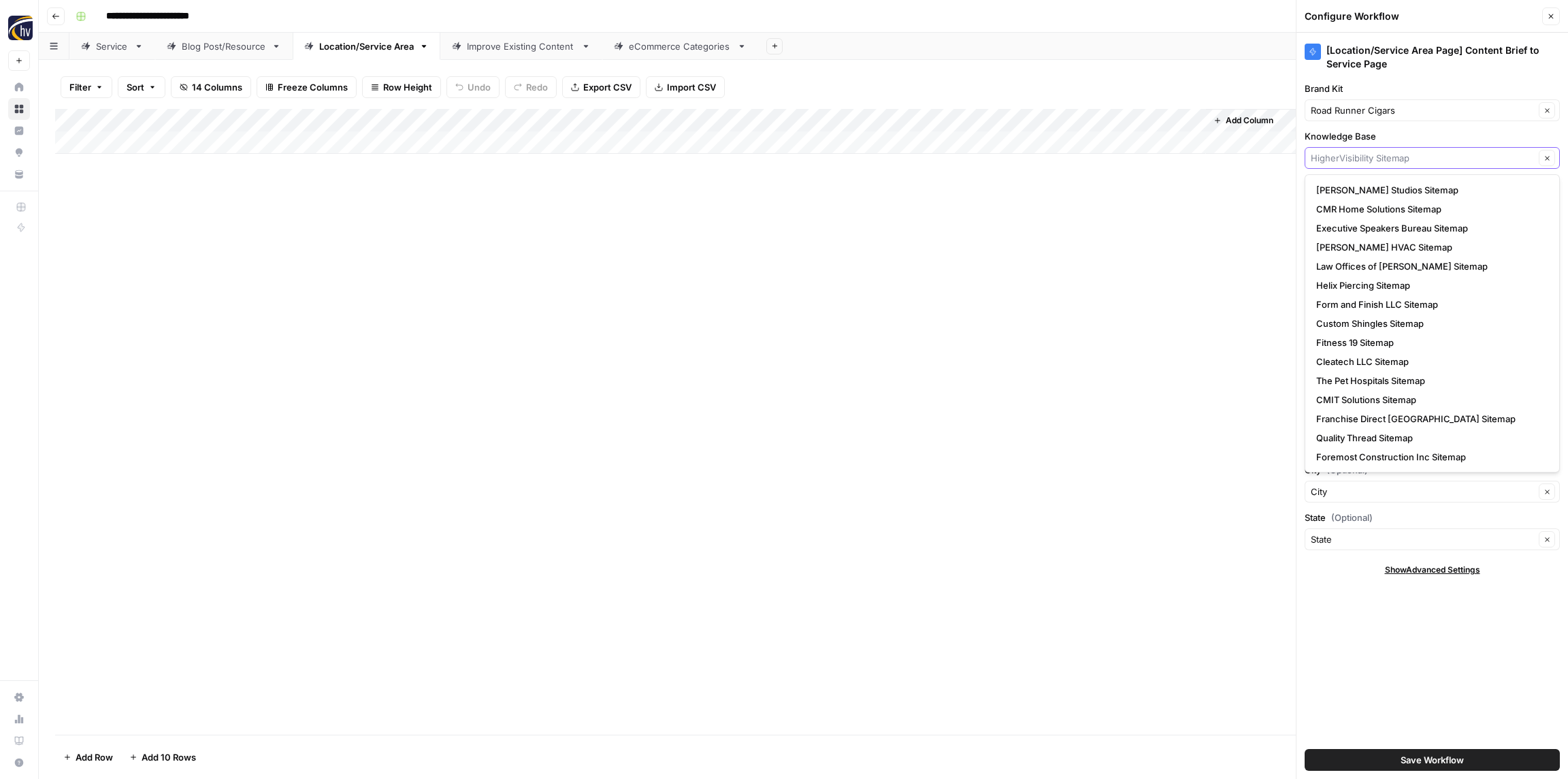
paste input "Road Runner Cigars"
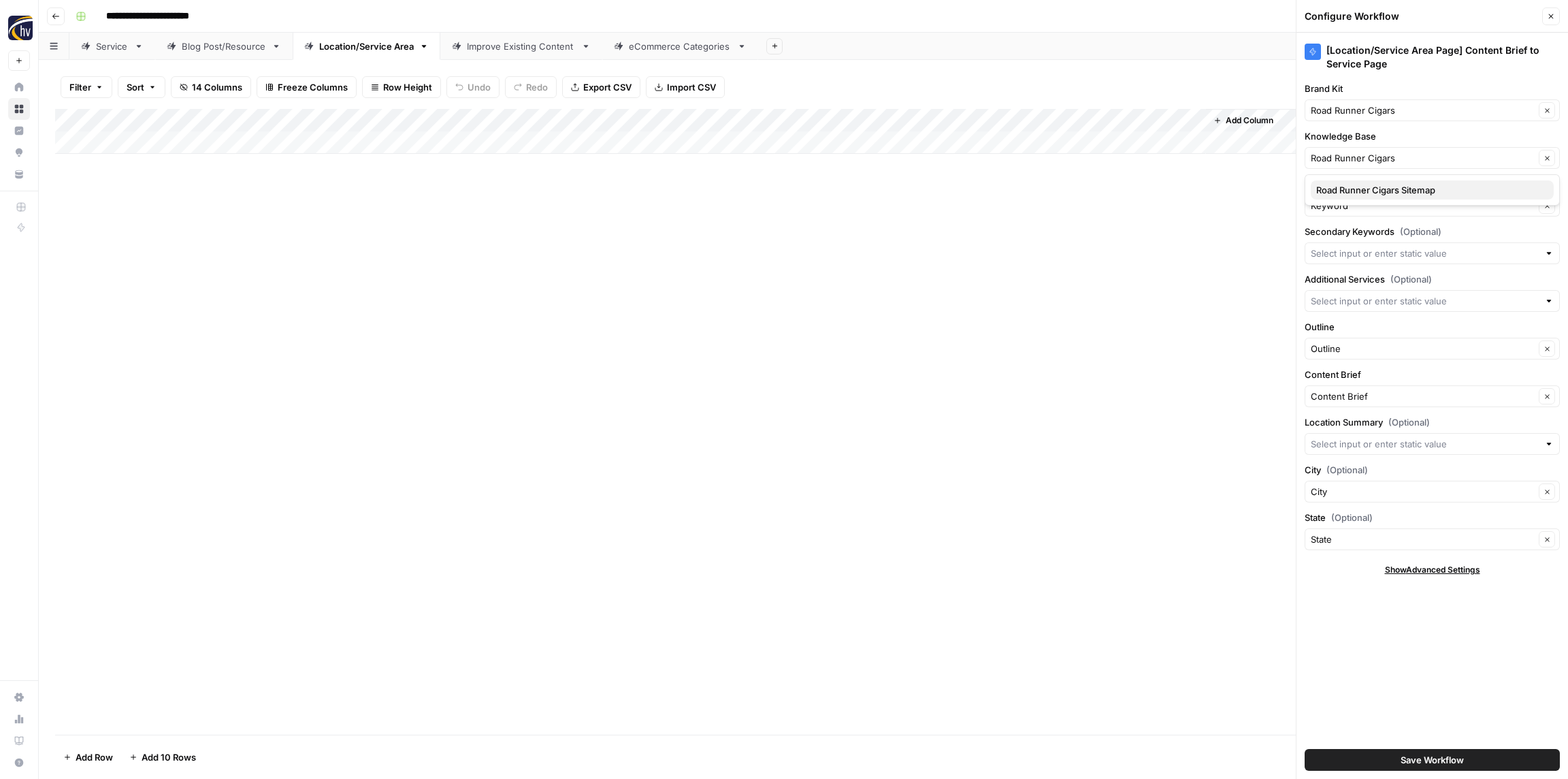
click at [1354, 188] on span "Road Runner Cigars Sitemap" at bounding box center [1430, 189] width 227 height 14
type input "Road Runner Cigars Sitemap"
click at [1444, 759] on span "Save Workflow" at bounding box center [1432, 759] width 63 height 14
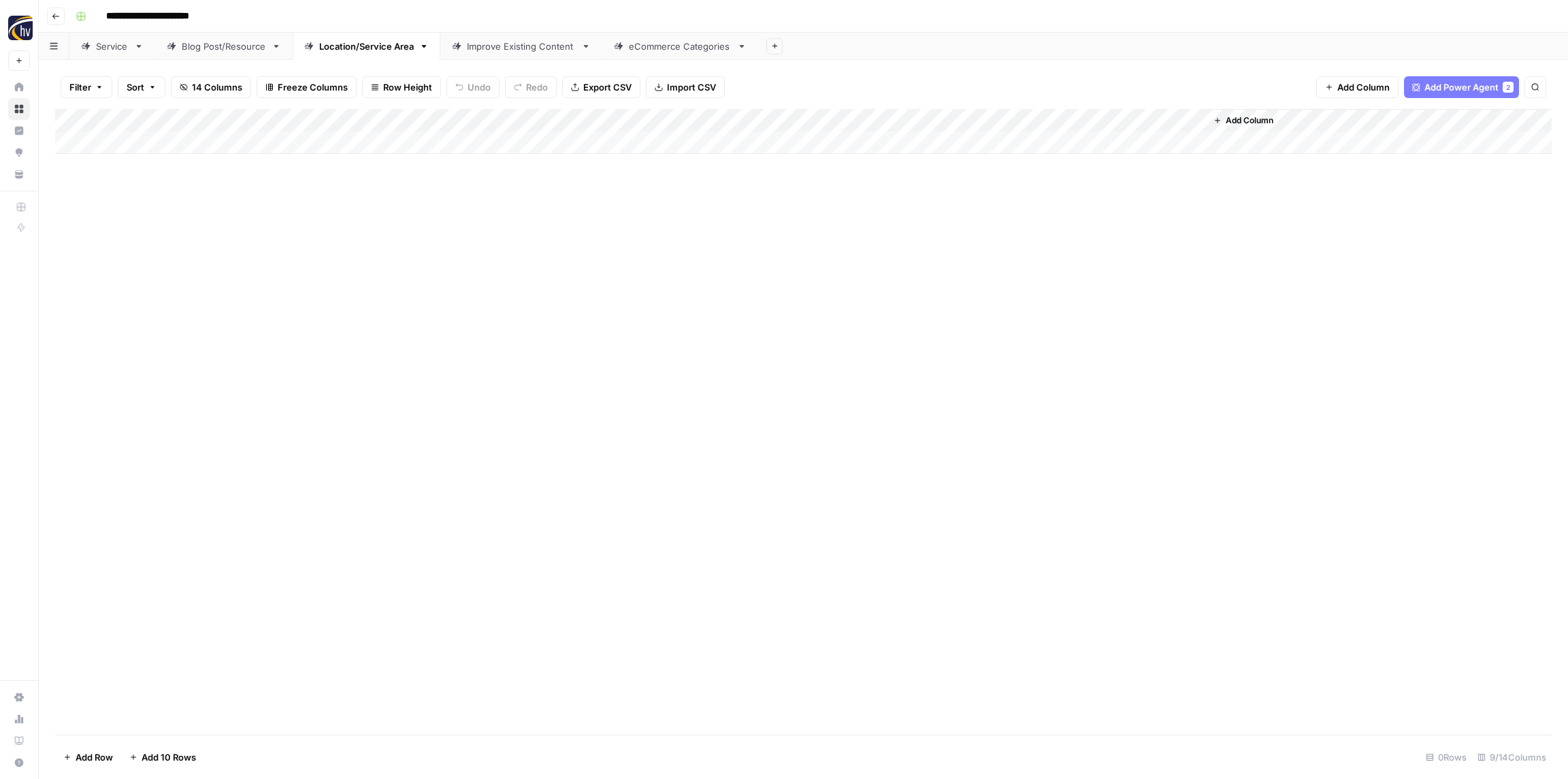
click at [511, 42] on div "Improve Existing Content" at bounding box center [521, 46] width 109 height 14
click at [472, 119] on div "Add Column" at bounding box center [804, 131] width 1497 height 45
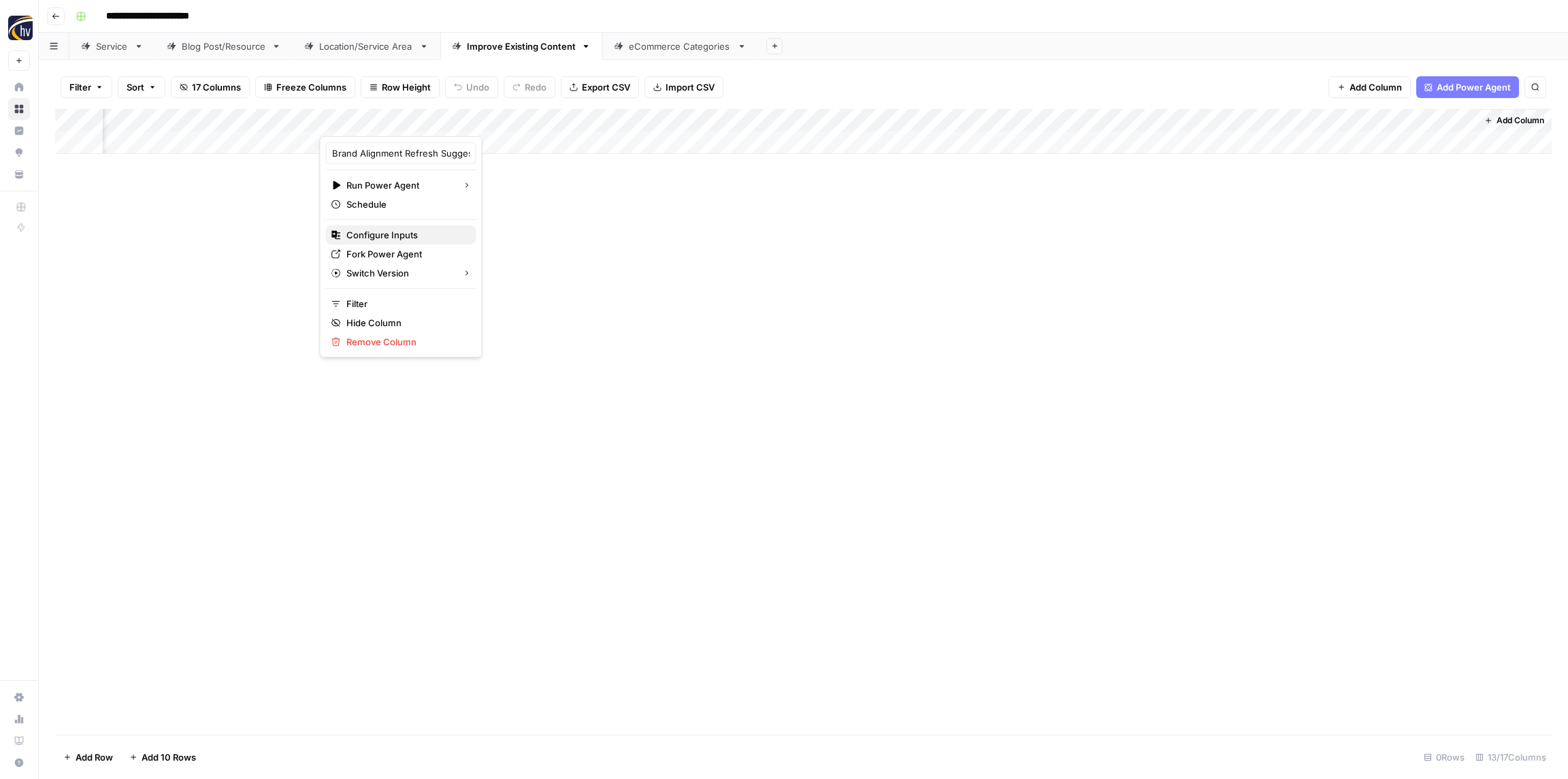
click at [391, 240] on span "Configure Inputs" at bounding box center [406, 235] width 119 height 14
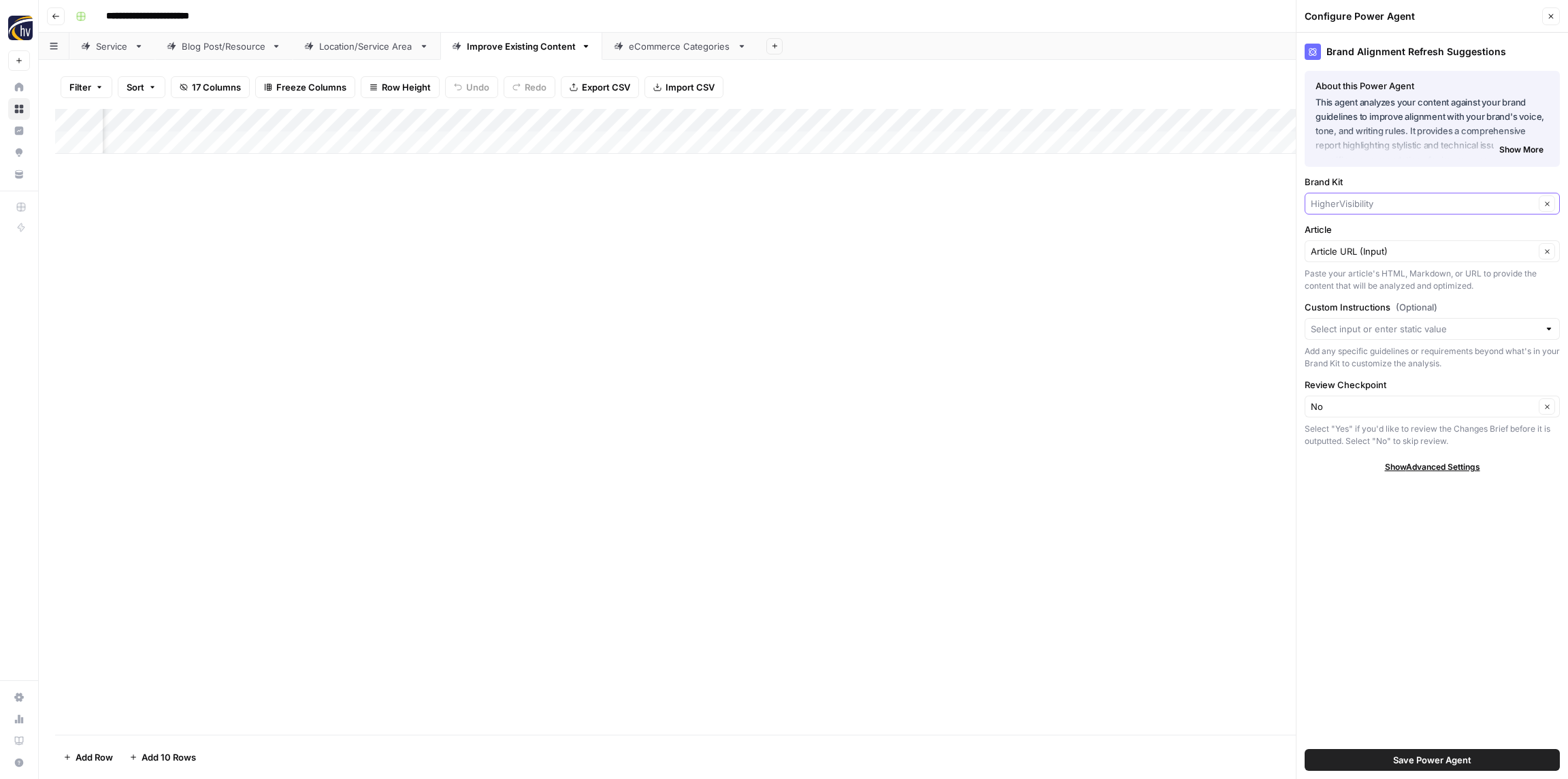
click at [1439, 202] on input "Brand Kit" at bounding box center [1422, 203] width 224 height 14
paste input "Road Runner Cigars"
type input "Road Runner Cigars"
click at [1385, 235] on span "Road Runner Cigars" at bounding box center [1430, 235] width 227 height 14
click at [1373, 250] on input "Article" at bounding box center [1422, 251] width 224 height 14
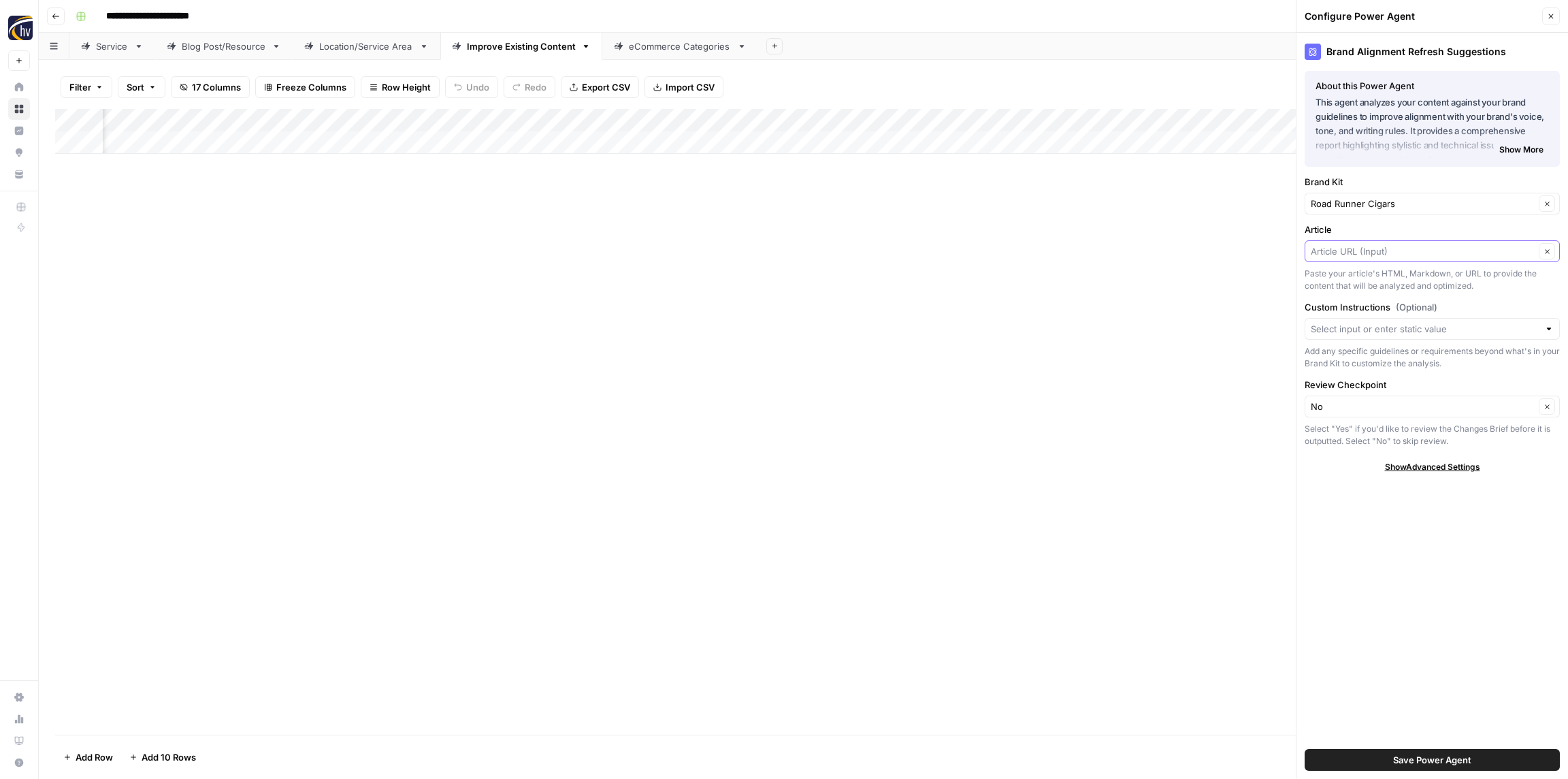
paste input "Road Runner Cigars"
type input "Road Runner Cigars"
click at [1419, 257] on input "Article" at bounding box center [1422, 251] width 224 height 14
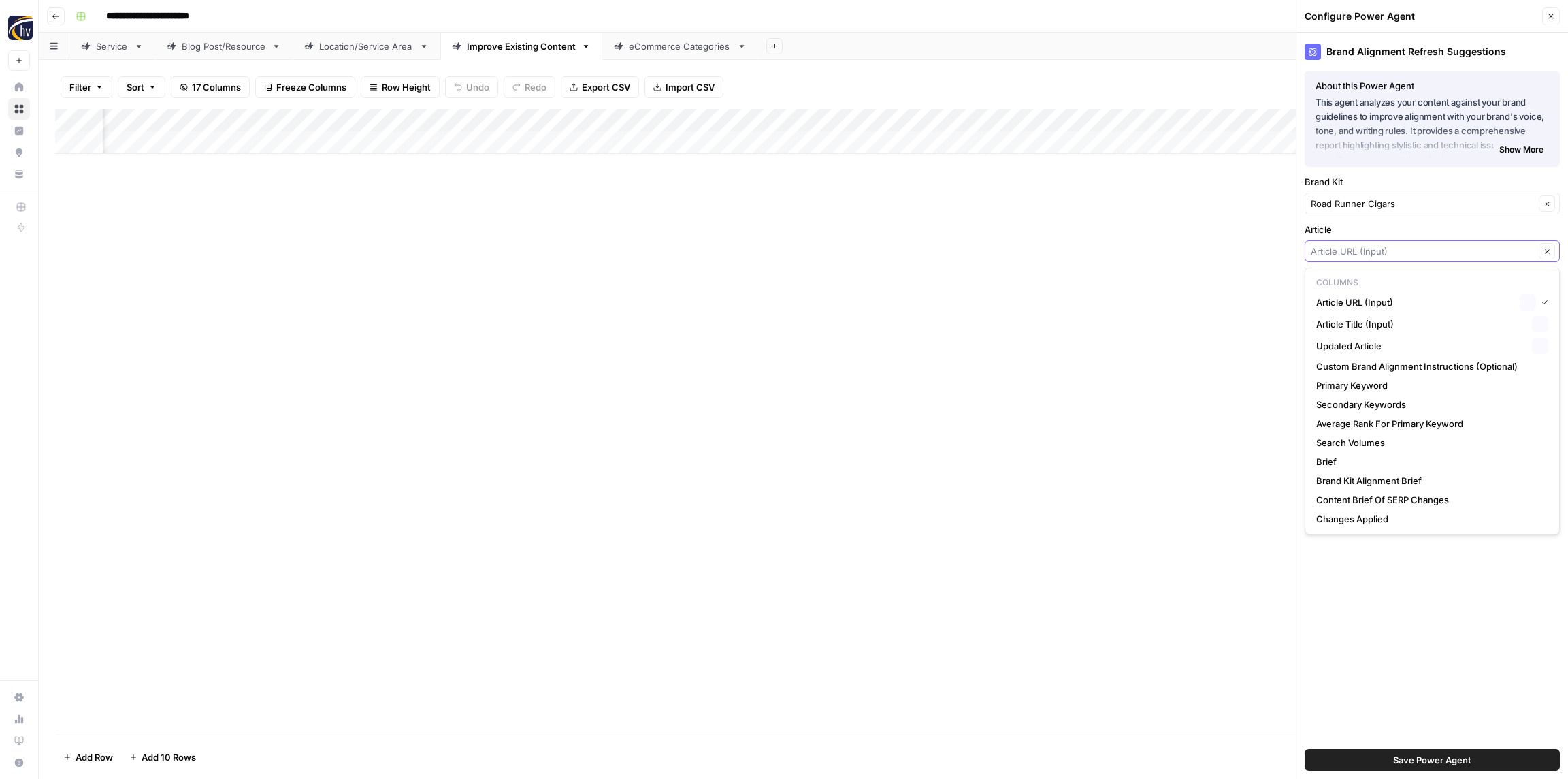
click at [1419, 257] on input "Article" at bounding box center [1422, 251] width 224 height 14
type input "Article URL (Input)"
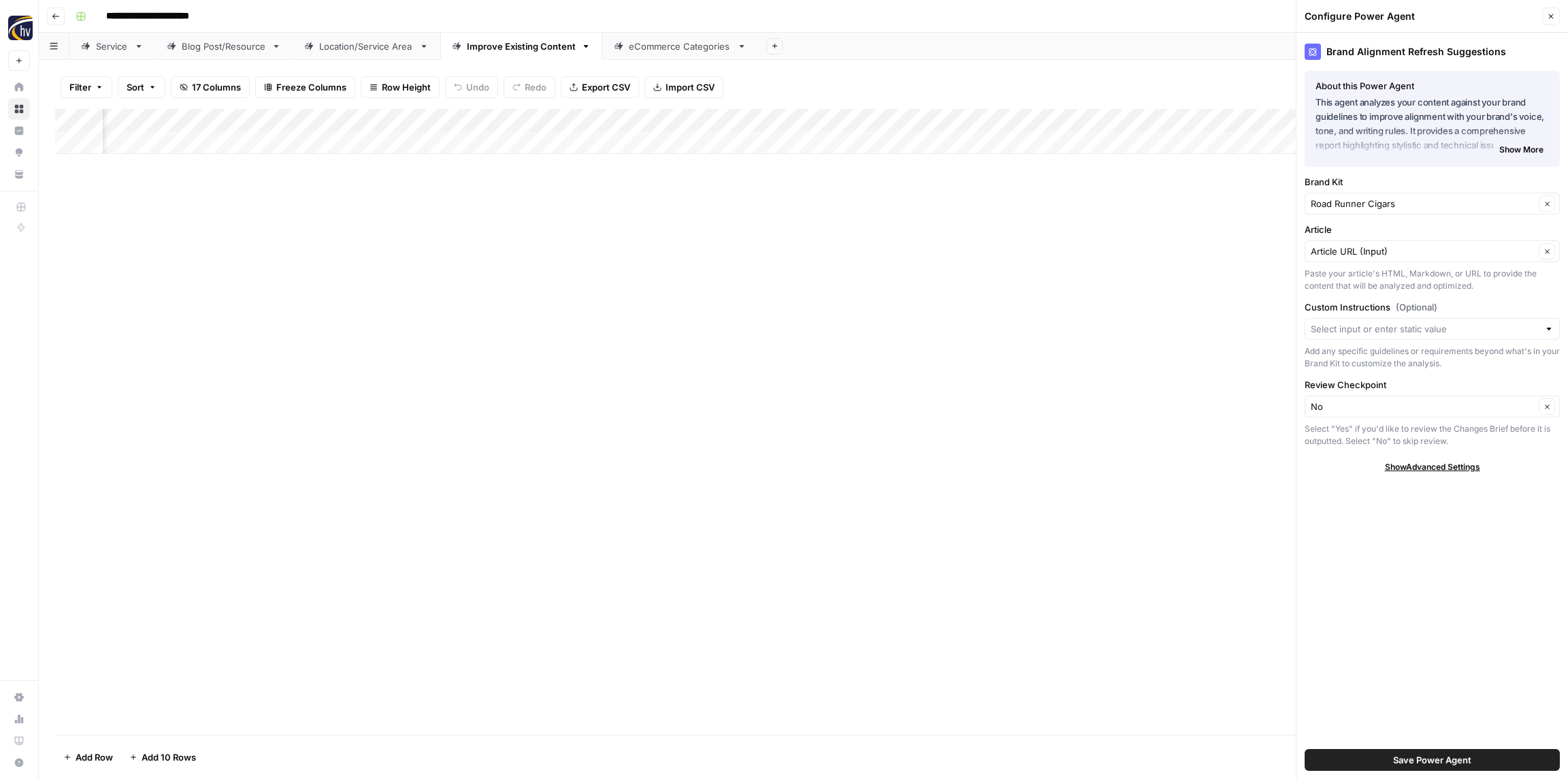
drag, startPoint x: 1103, startPoint y: 264, endPoint x: 1116, endPoint y: 265, distance: 13.0
click at [1103, 264] on div "Add Column" at bounding box center [804, 421] width 1497 height 626
click at [1426, 759] on span "Save Power Agent" at bounding box center [1432, 759] width 78 height 14
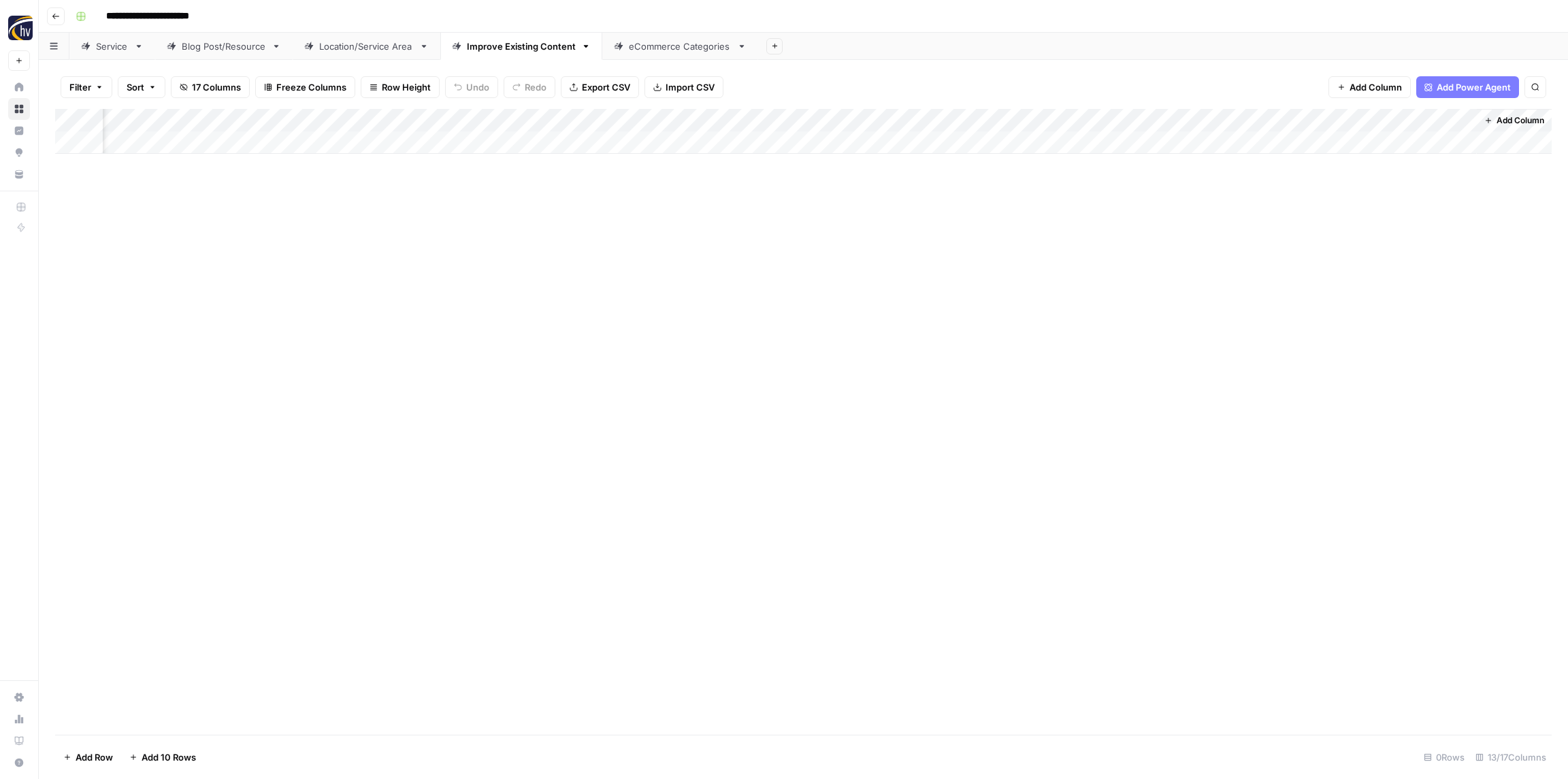
click at [745, 119] on div "Add Column" at bounding box center [804, 131] width 1497 height 45
click at [737, 241] on span "Configure Inputs" at bounding box center [752, 235] width 119 height 14
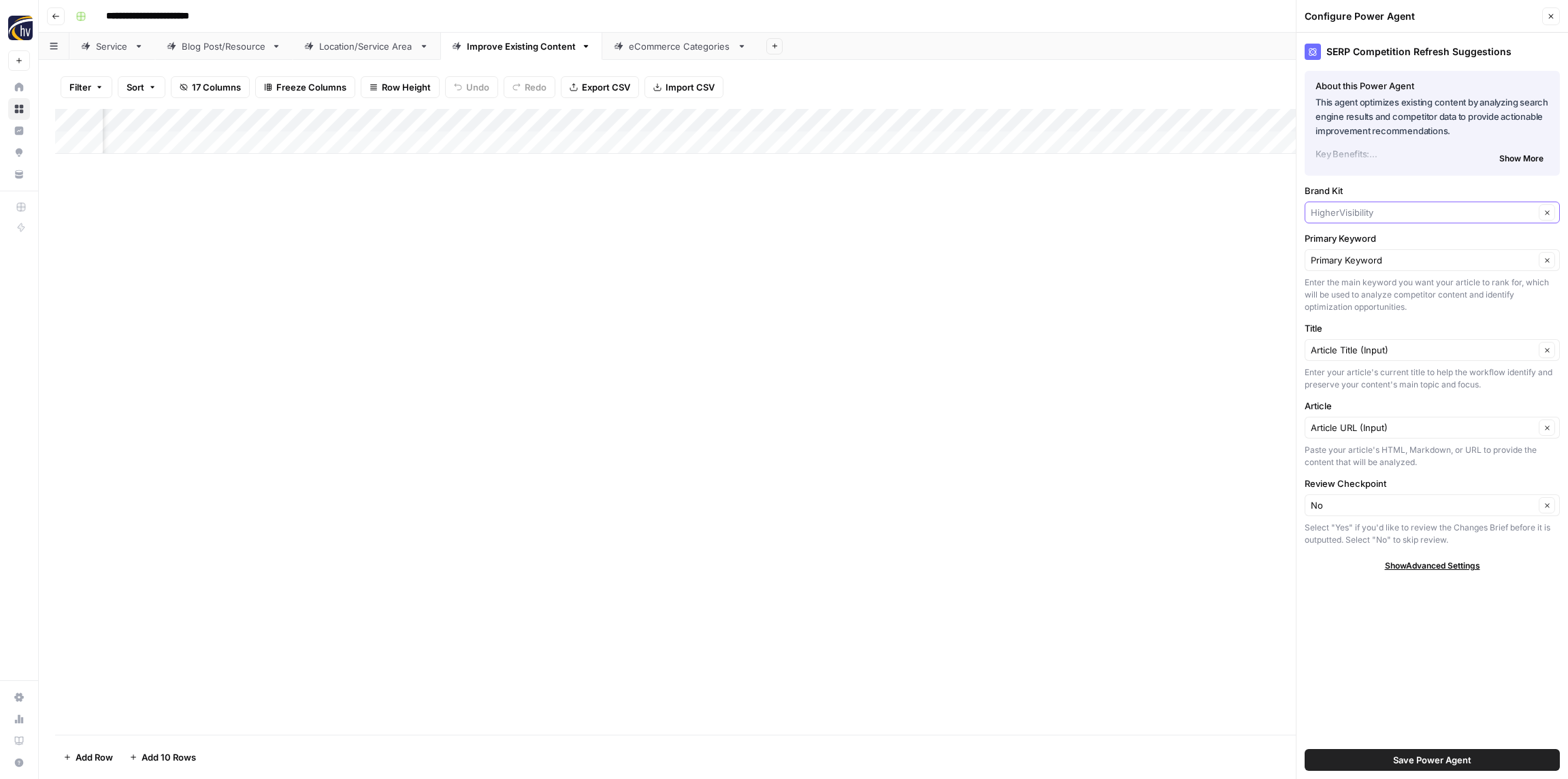
click at [1371, 208] on input "Brand Kit" at bounding box center [1422, 212] width 224 height 14
paste input "Road Runner Cigars"
type input "Road Runner Cigars"
click at [1361, 240] on span "Road Runner Cigars" at bounding box center [1430, 244] width 227 height 14
click at [1454, 761] on span "Save Power Agent" at bounding box center [1432, 759] width 78 height 14
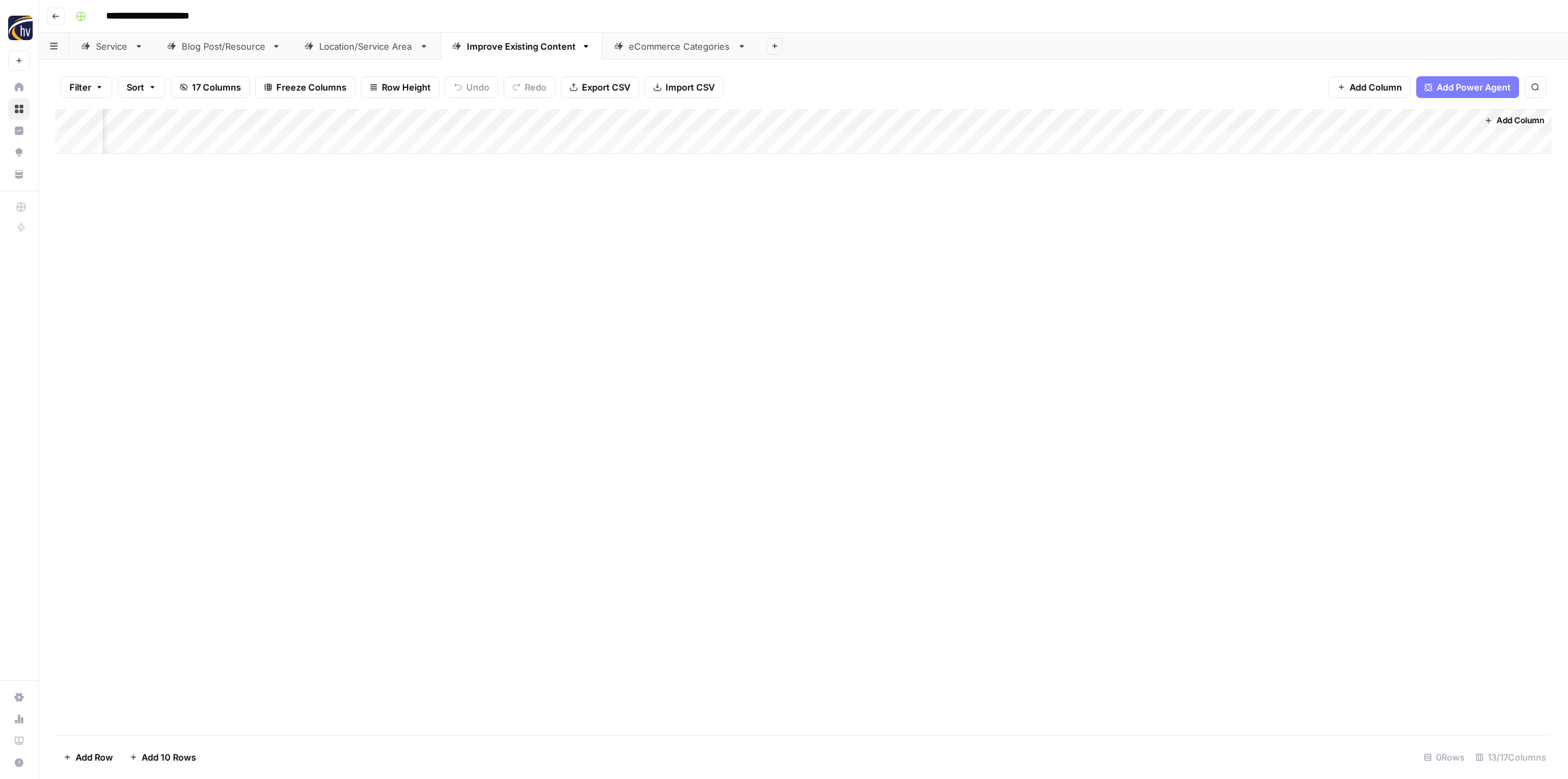
click at [1082, 127] on div "Add Column" at bounding box center [804, 131] width 1497 height 45
click at [1065, 236] on span "Configure Inputs" at bounding box center [1105, 235] width 119 height 14
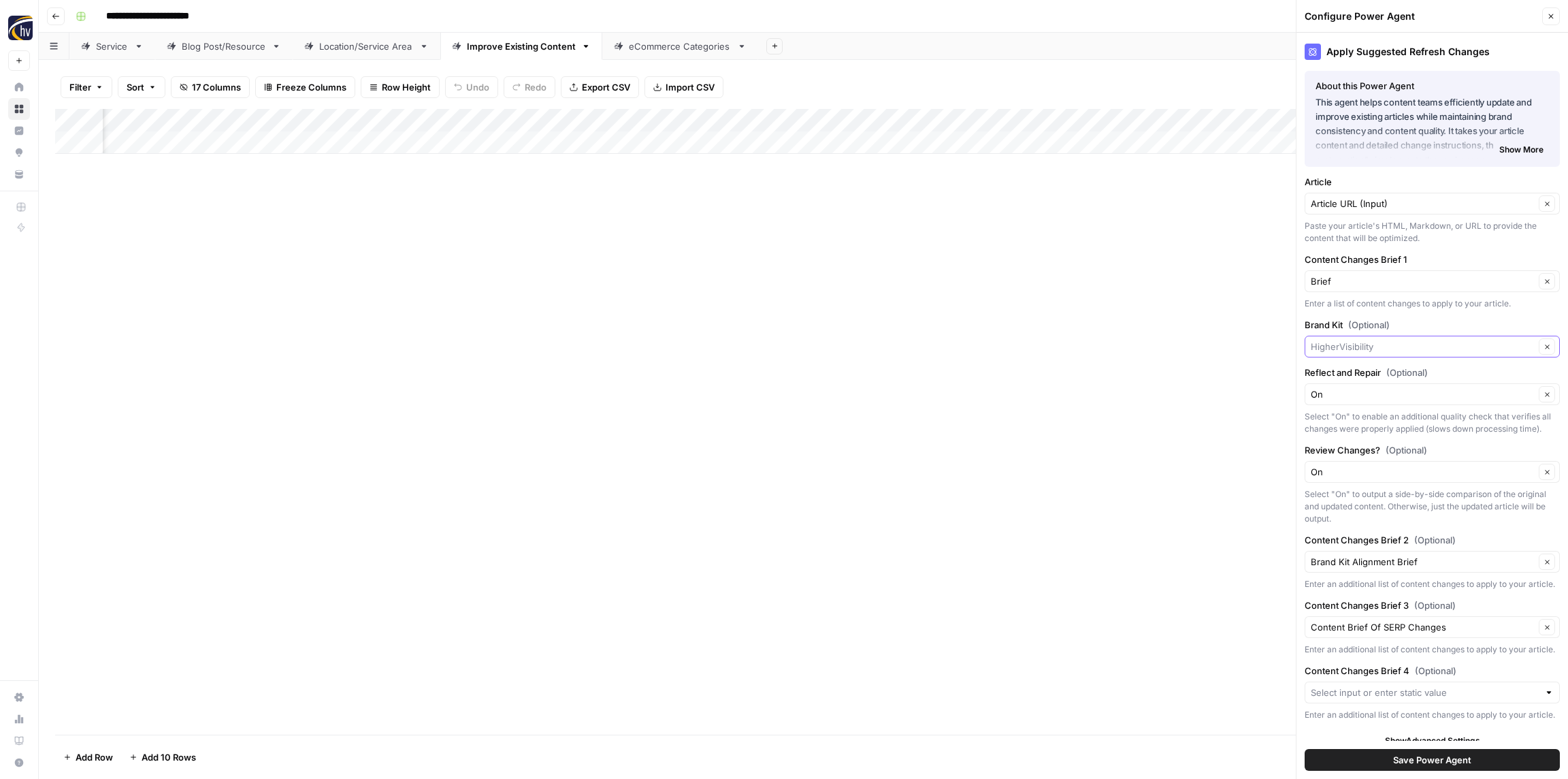
click at [1377, 342] on input "Brand Kit (Optional)" at bounding box center [1422, 346] width 224 height 14
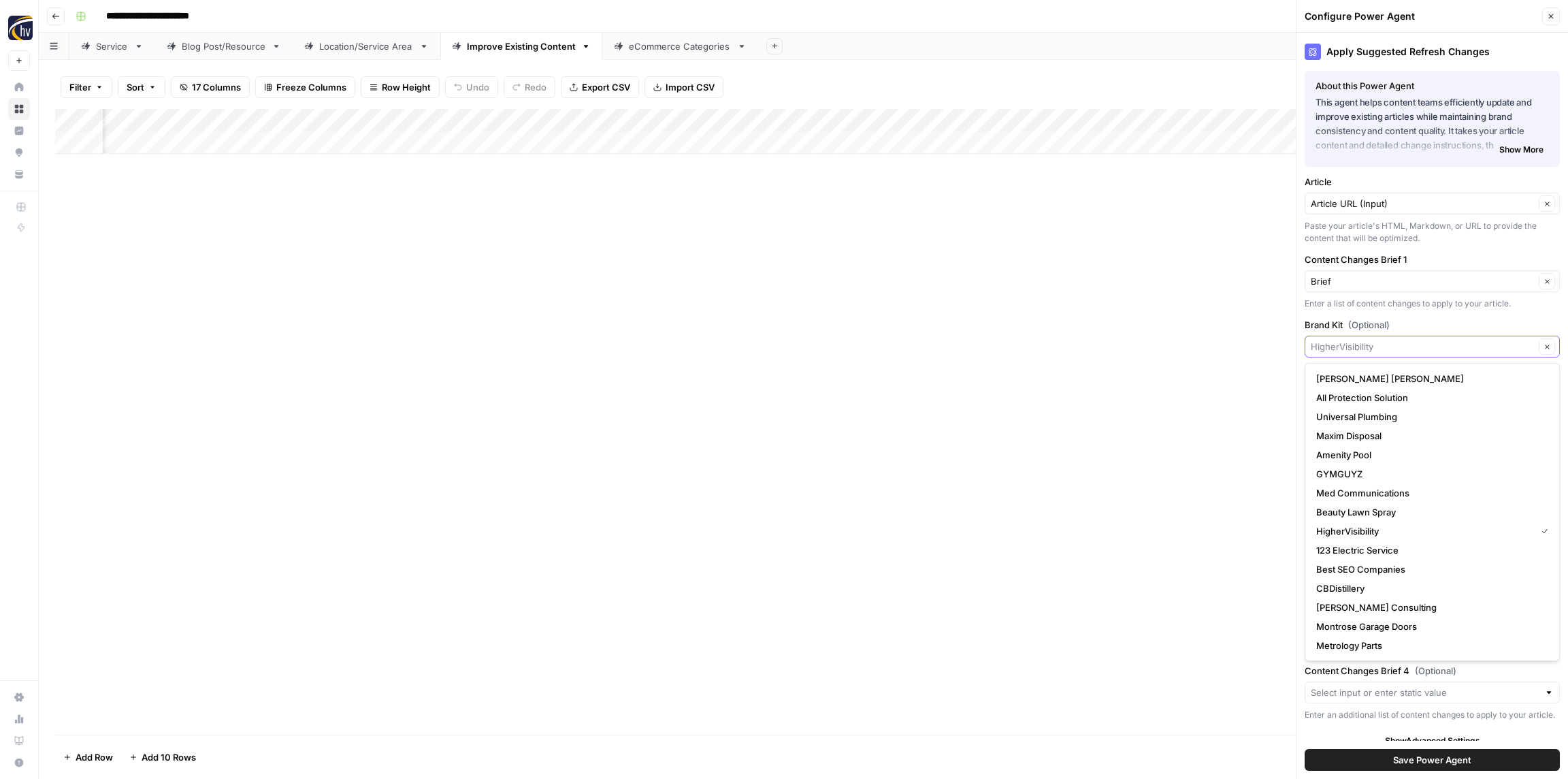
paste input "Road Runner Cigars"
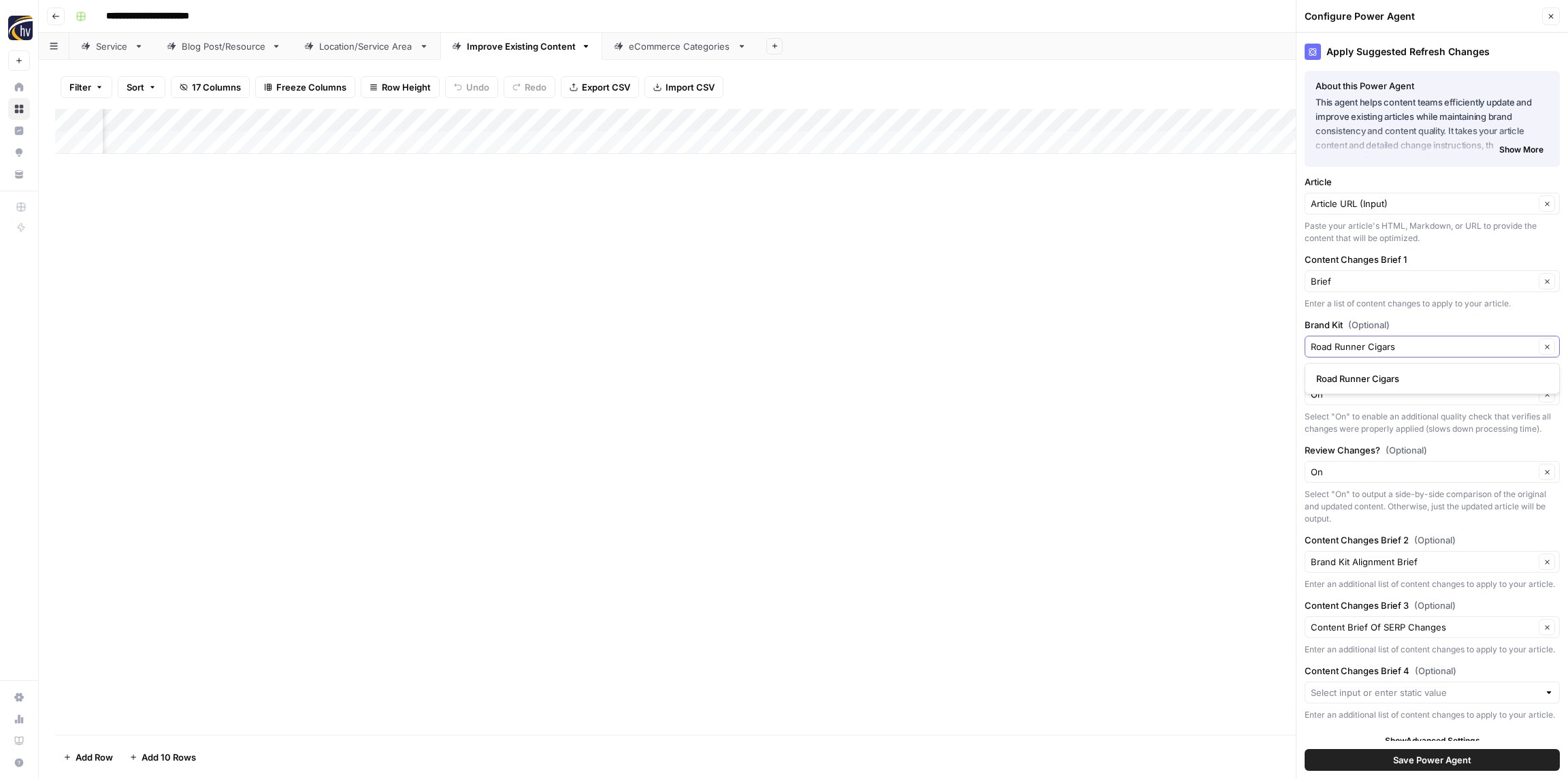
type input "Road Runner Cigars"
click at [1365, 372] on span "Road Runner Cigars" at bounding box center [1430, 378] width 227 height 14
click at [1458, 761] on span "Save Power Agent" at bounding box center [1432, 759] width 78 height 14
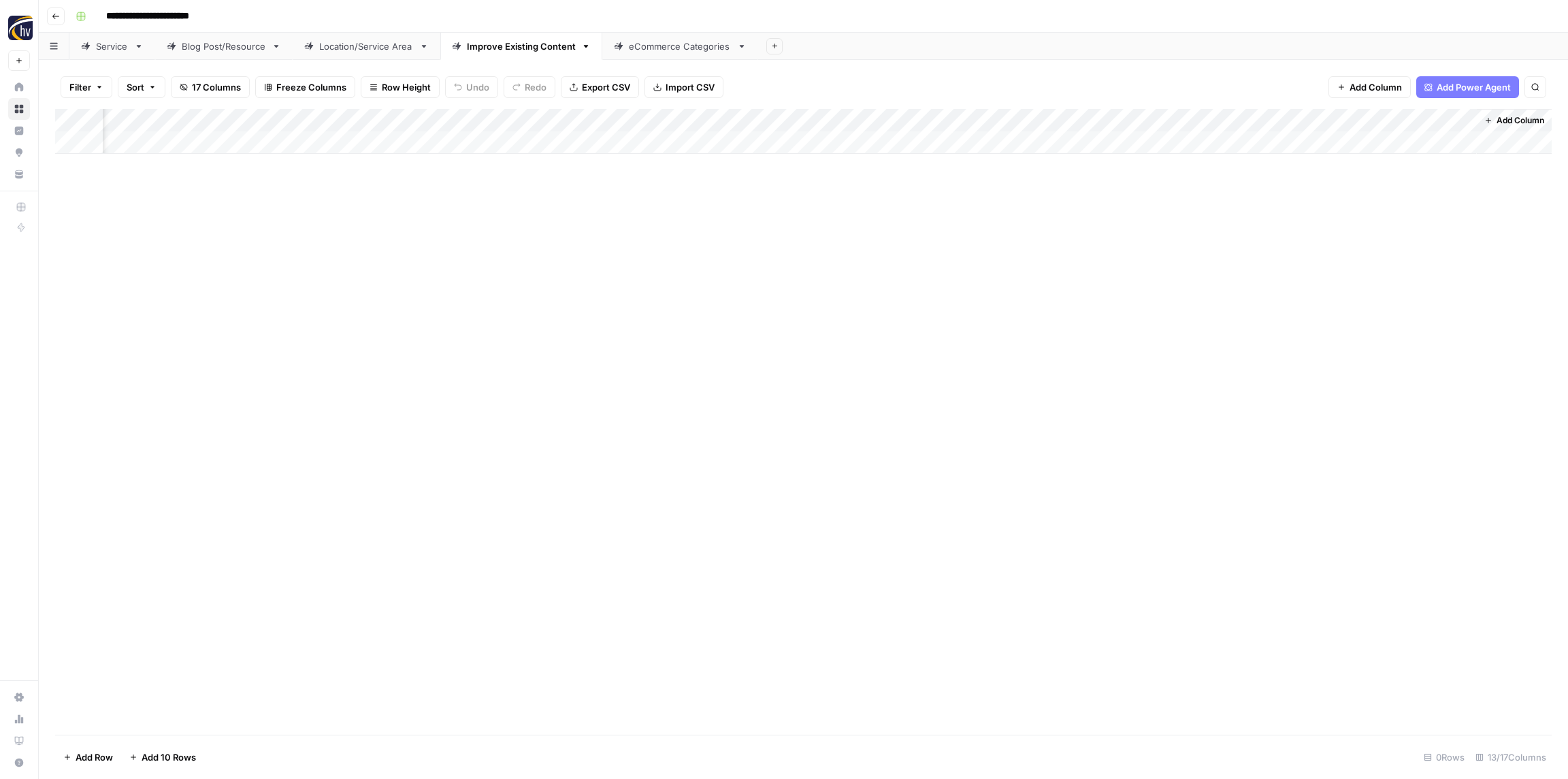
click at [650, 47] on div "eCommerce Categories" at bounding box center [680, 46] width 103 height 14
click at [546, 117] on div "Add Column" at bounding box center [804, 131] width 1497 height 45
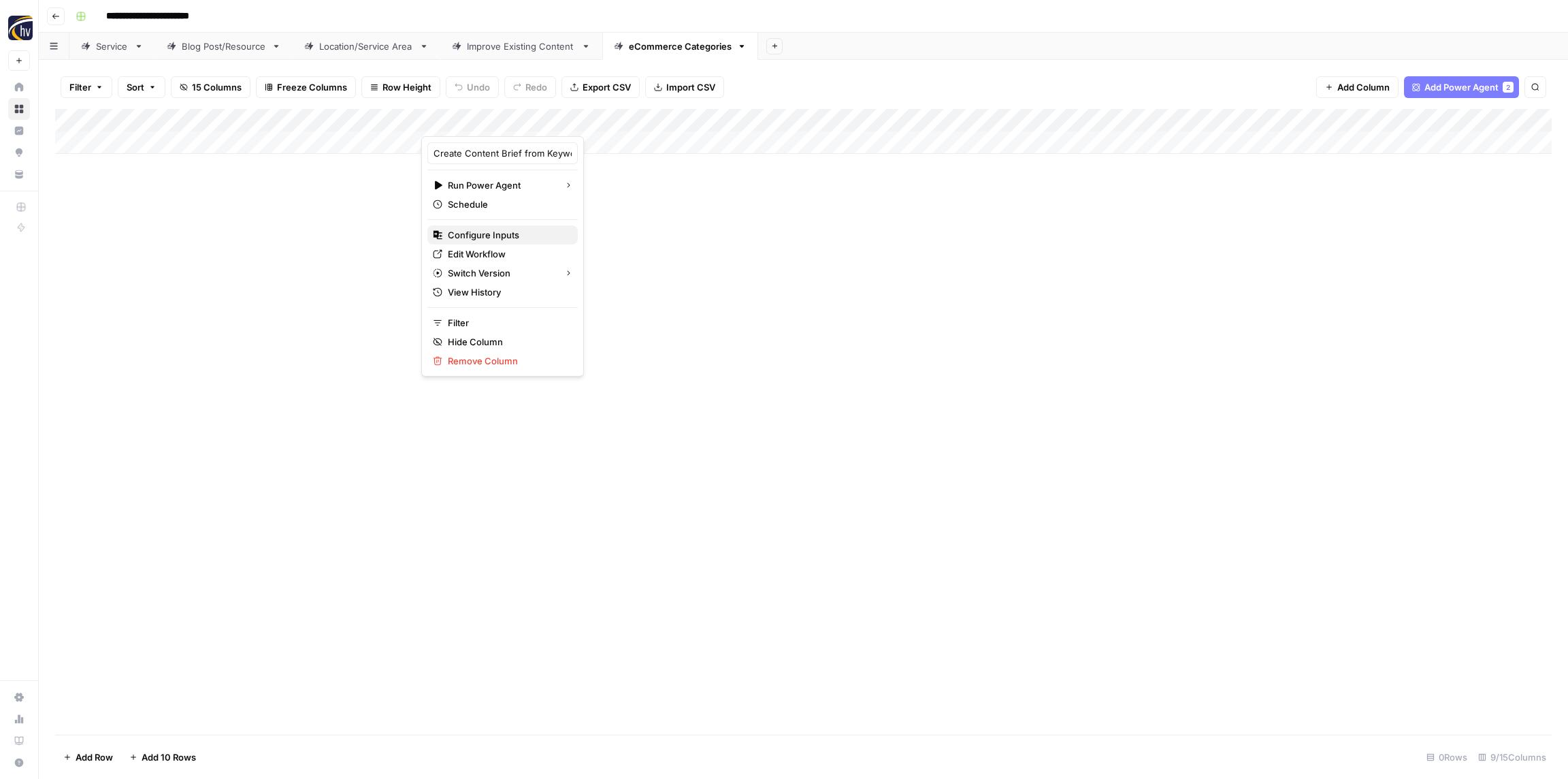
click at [496, 242] on button "Configure Inputs" at bounding box center [503, 235] width 150 height 19
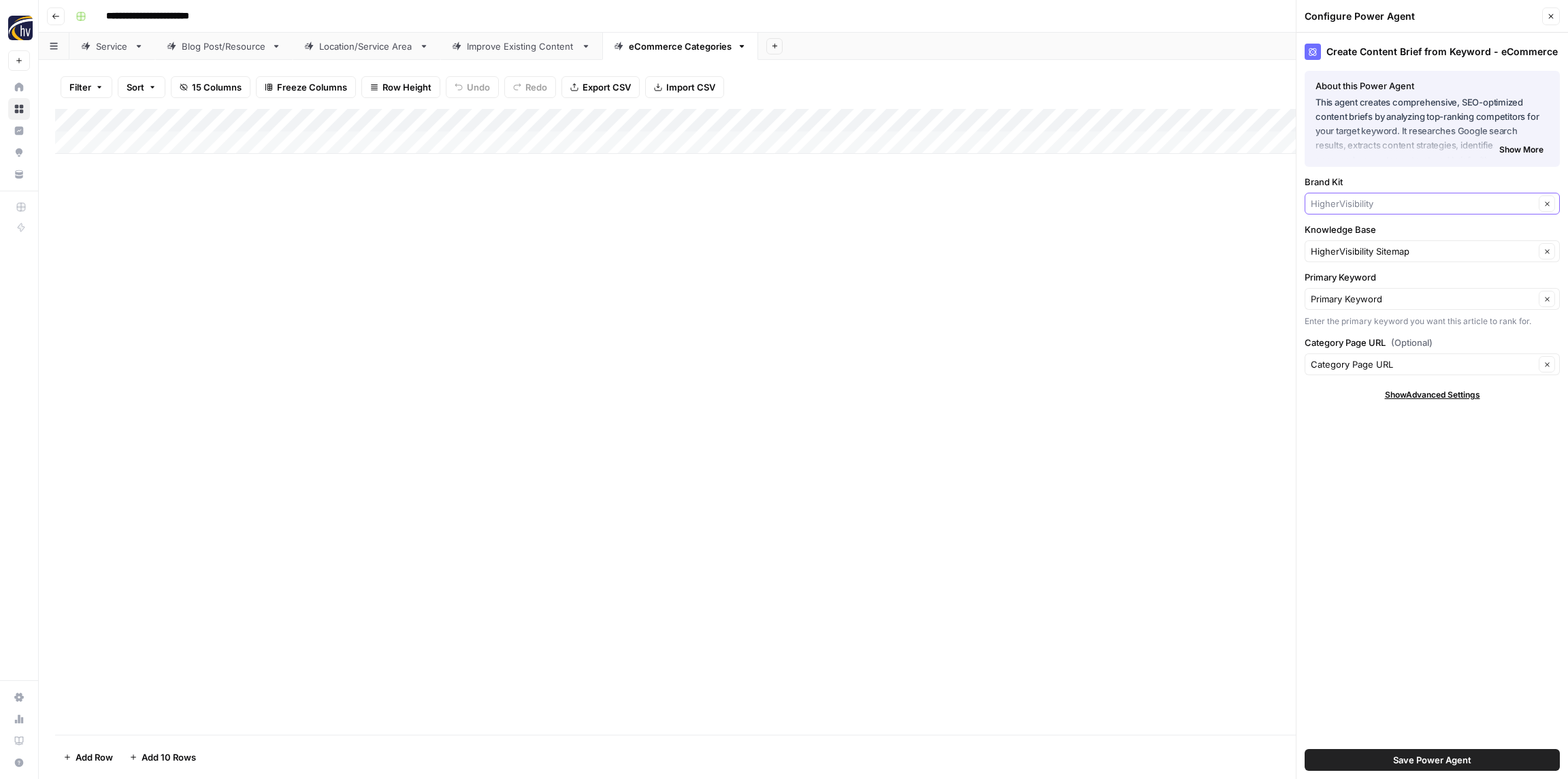
click at [1344, 205] on input "Brand Kit" at bounding box center [1422, 203] width 224 height 14
paste input "Road Runner Cigars"
type input "Road Runner Cigars"
click at [1357, 232] on span "Road Runner Cigars" at bounding box center [1430, 235] width 227 height 14
click at [1356, 247] on input "Knowledge Base" at bounding box center [1422, 251] width 224 height 14
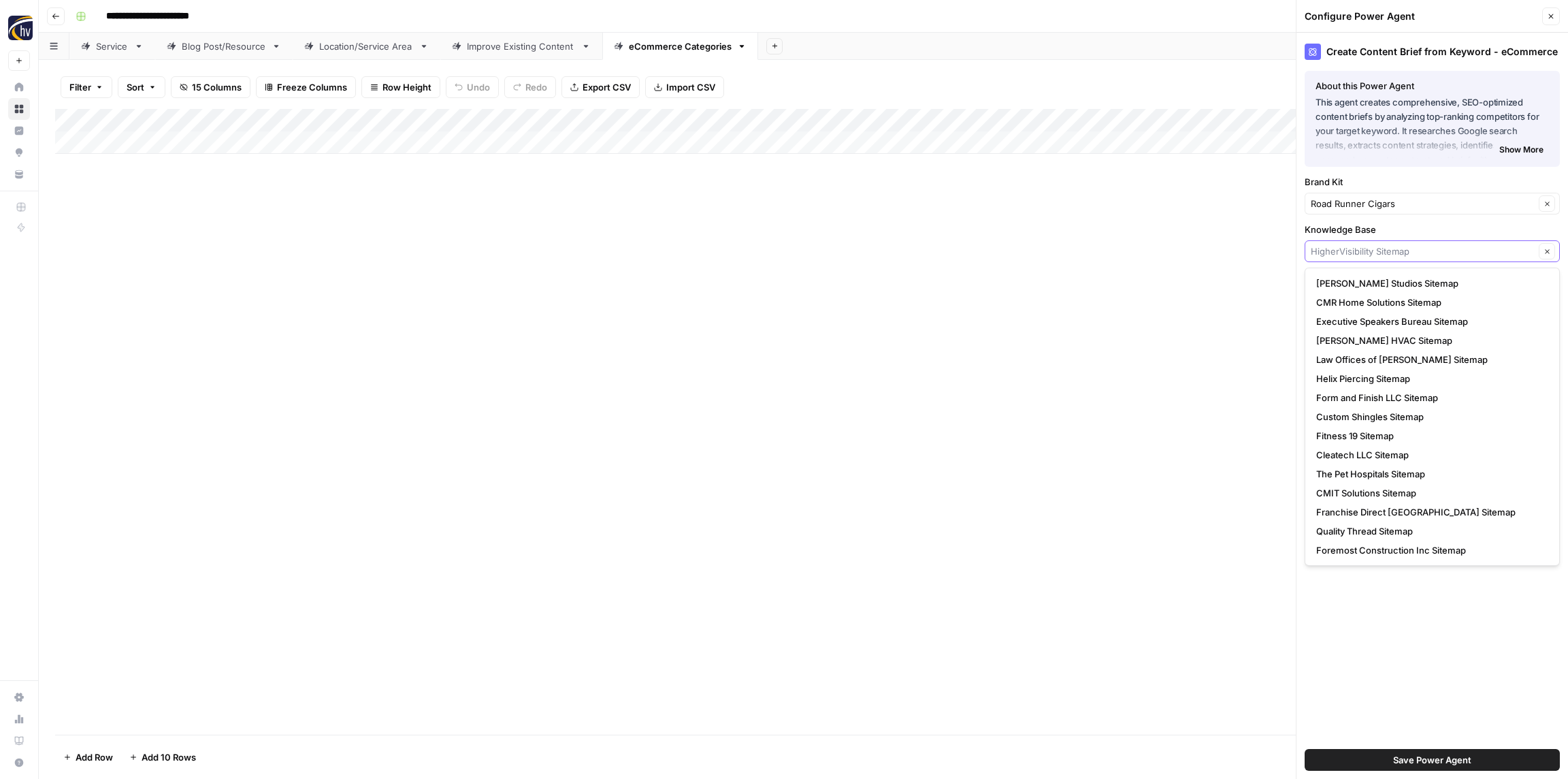
paste input "Road Runner Cigars"
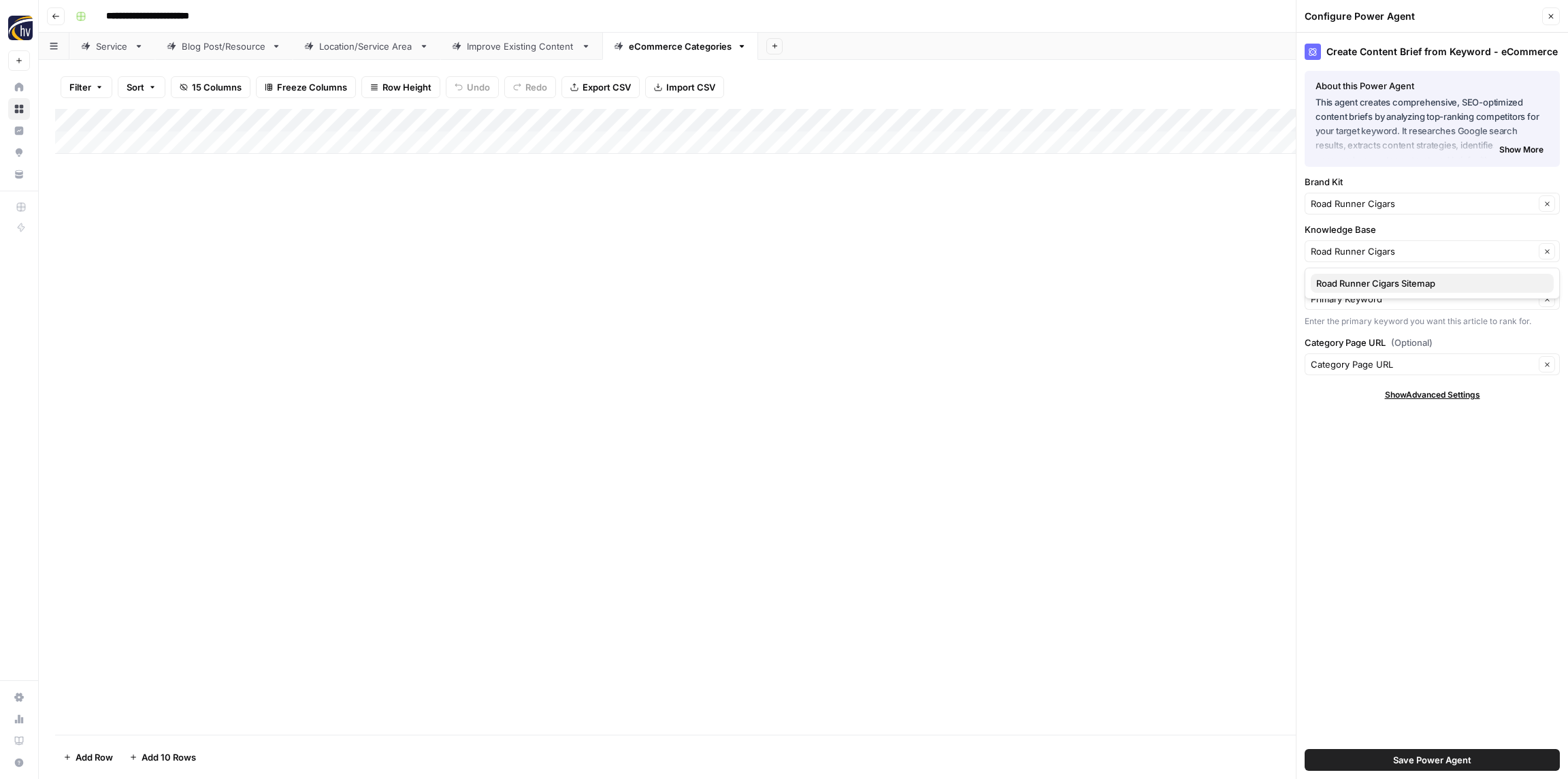
click at [1359, 281] on span "Road Runner Cigars Sitemap" at bounding box center [1430, 283] width 227 height 14
type input "Road Runner Cigars Sitemap"
click at [1438, 764] on span "Save Power Agent" at bounding box center [1432, 759] width 78 height 14
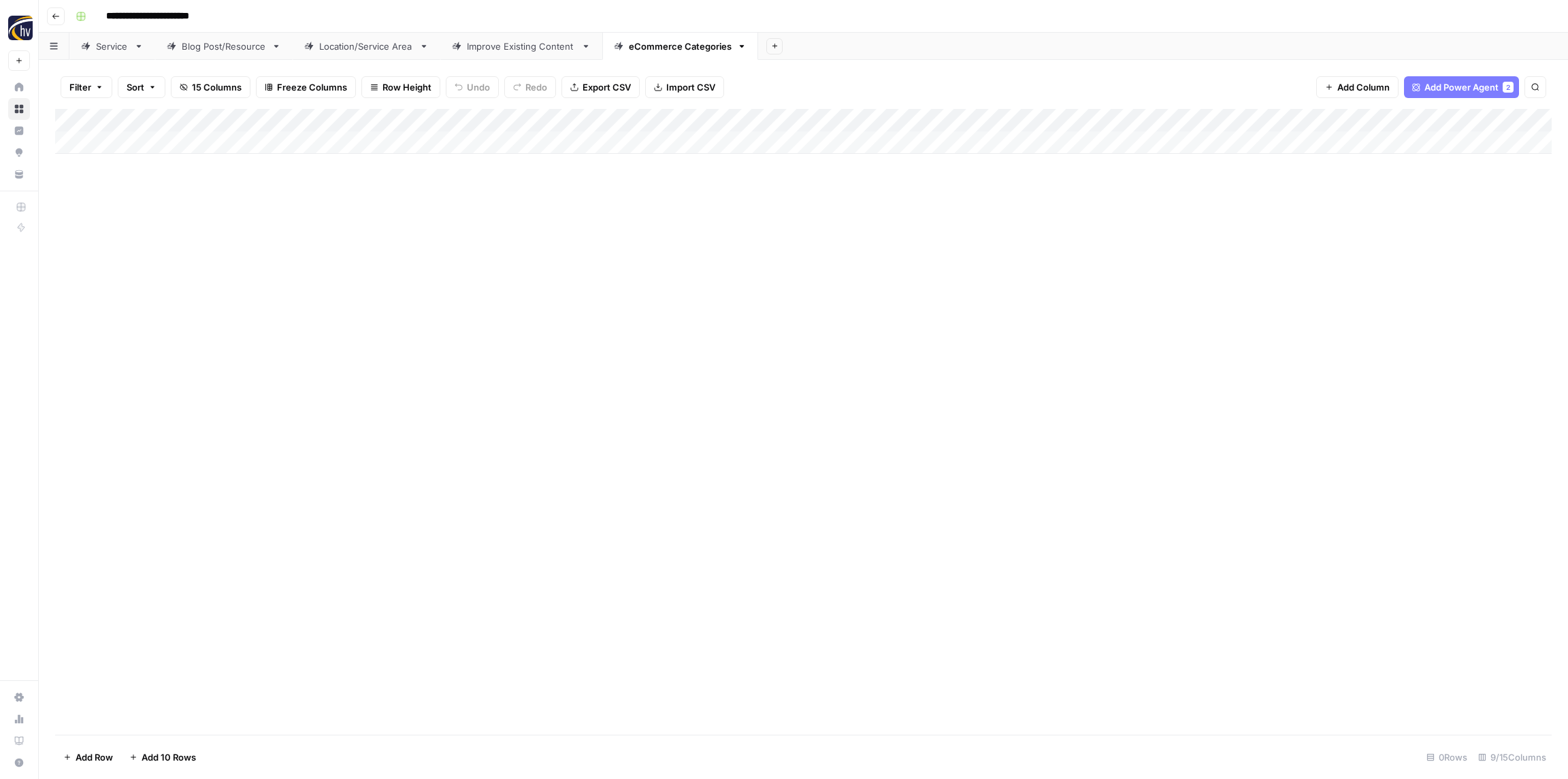
click at [1252, 122] on div "Add Column" at bounding box center [804, 131] width 1497 height 45
click at [1247, 243] on button "Configure Inputs" at bounding box center [1265, 235] width 150 height 19
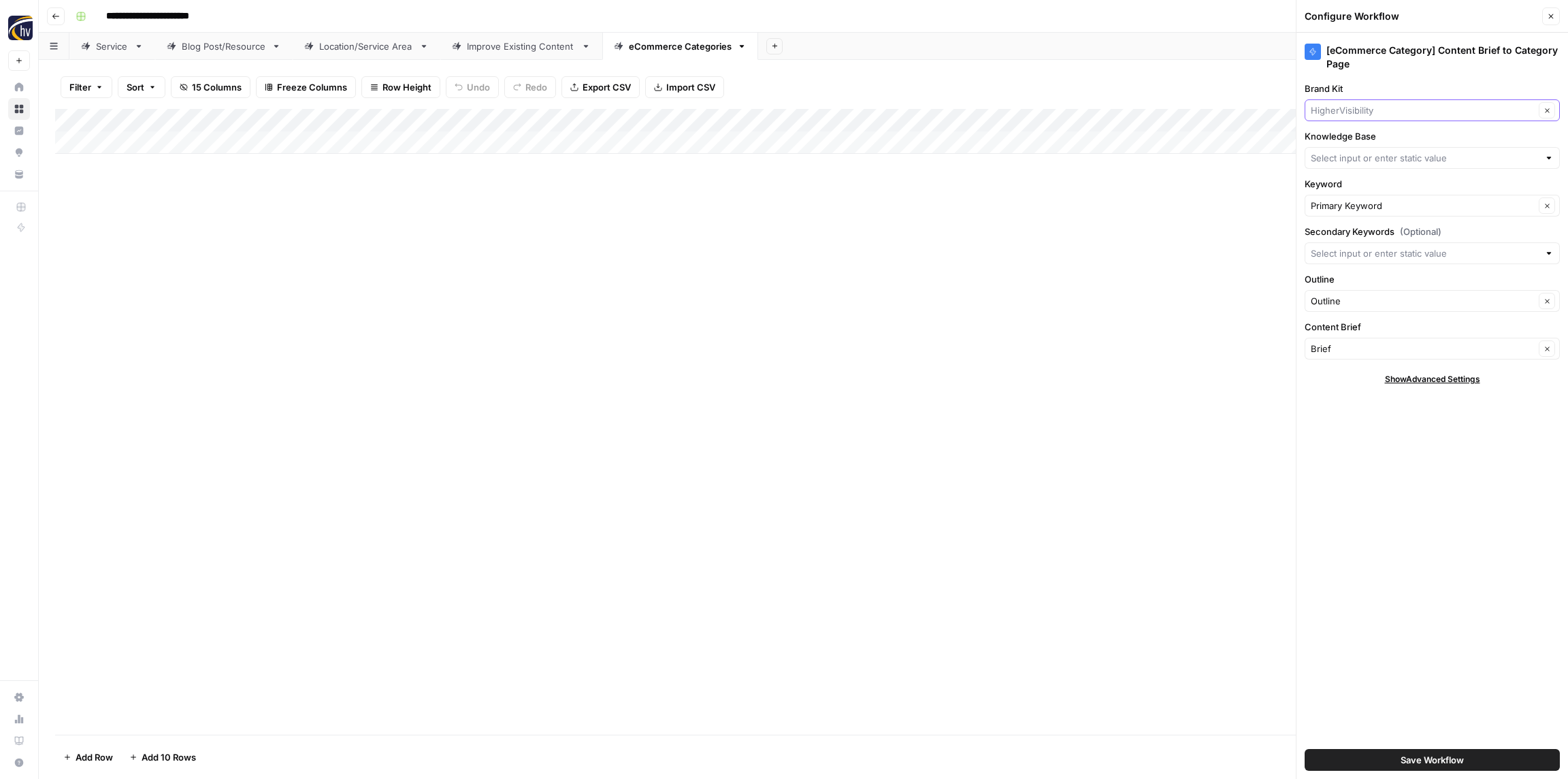
click at [1360, 109] on input "Brand Kit" at bounding box center [1422, 110] width 224 height 14
paste input "Road Runner Cigars"
type input "Road Runner Cigars"
click at [1365, 144] on span "Road Runner Cigars" at bounding box center [1430, 142] width 227 height 14
click at [1361, 157] on input "Knowledge Base" at bounding box center [1424, 157] width 228 height 14
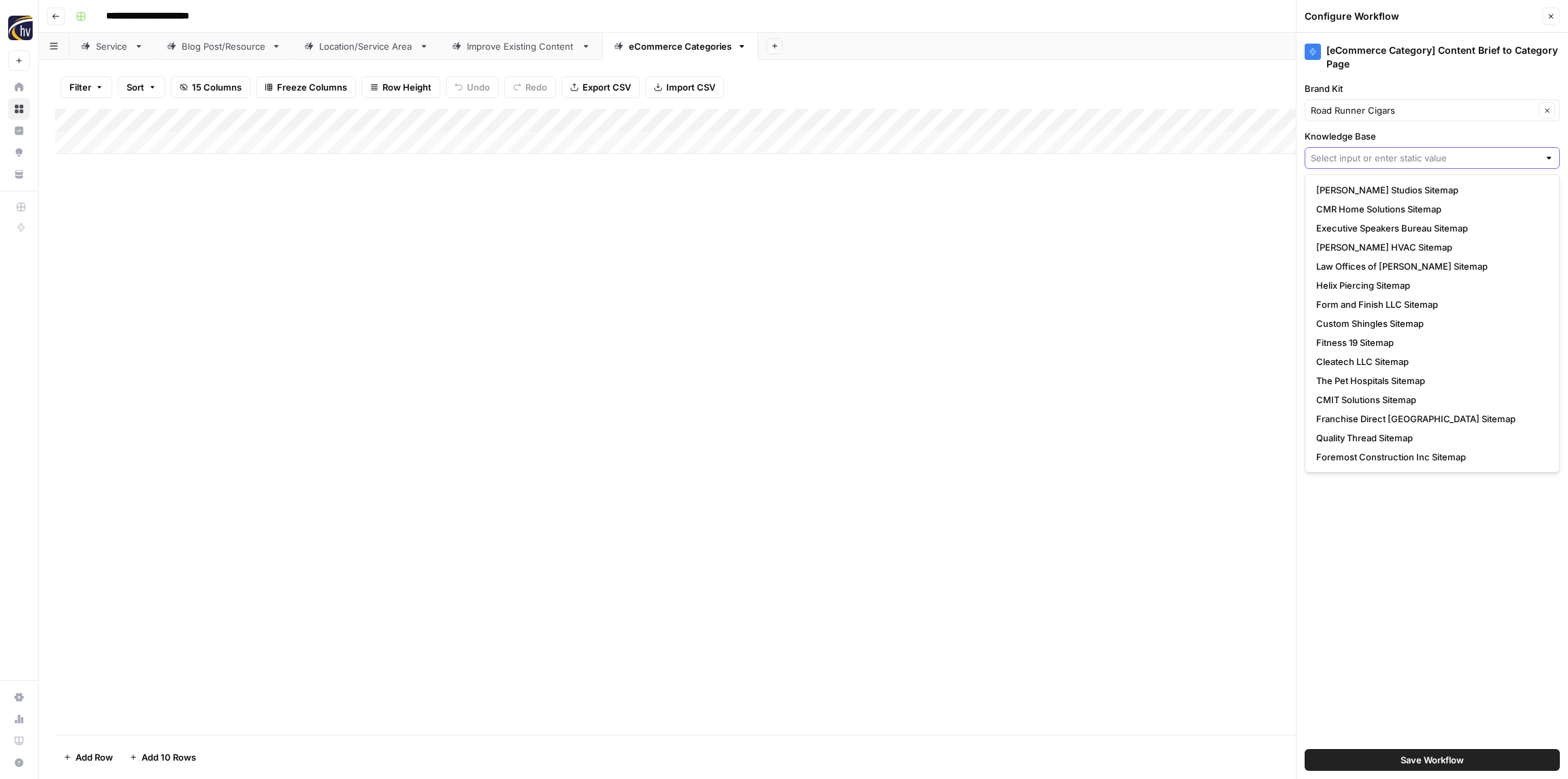
paste input "Road Runner Cigars"
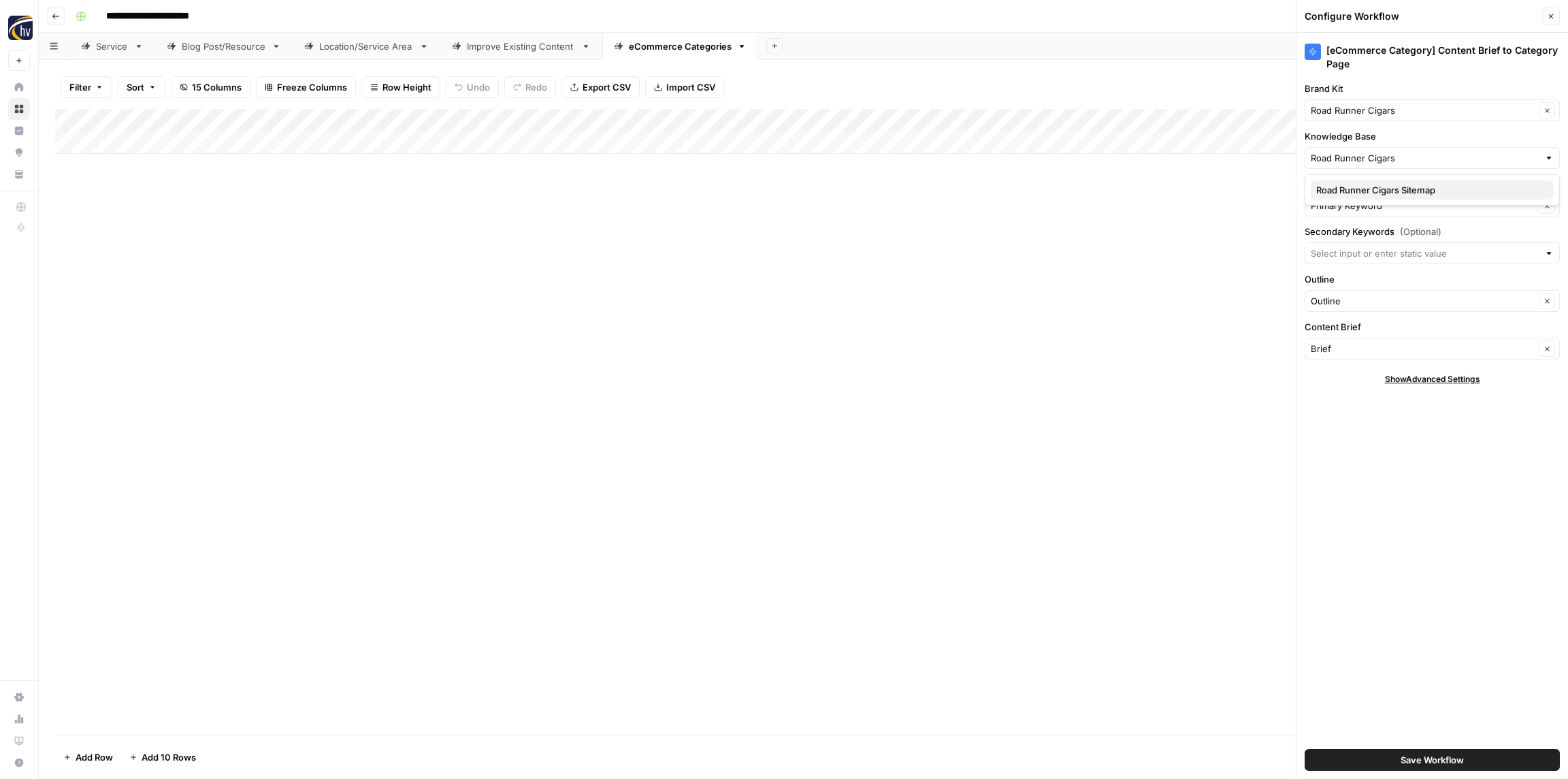
click at [1355, 190] on span "Road Runner Cigars Sitemap" at bounding box center [1430, 189] width 227 height 14
type input "Road Runner Cigars Sitemap"
click at [1444, 767] on button "Save Workflow" at bounding box center [1432, 760] width 255 height 22
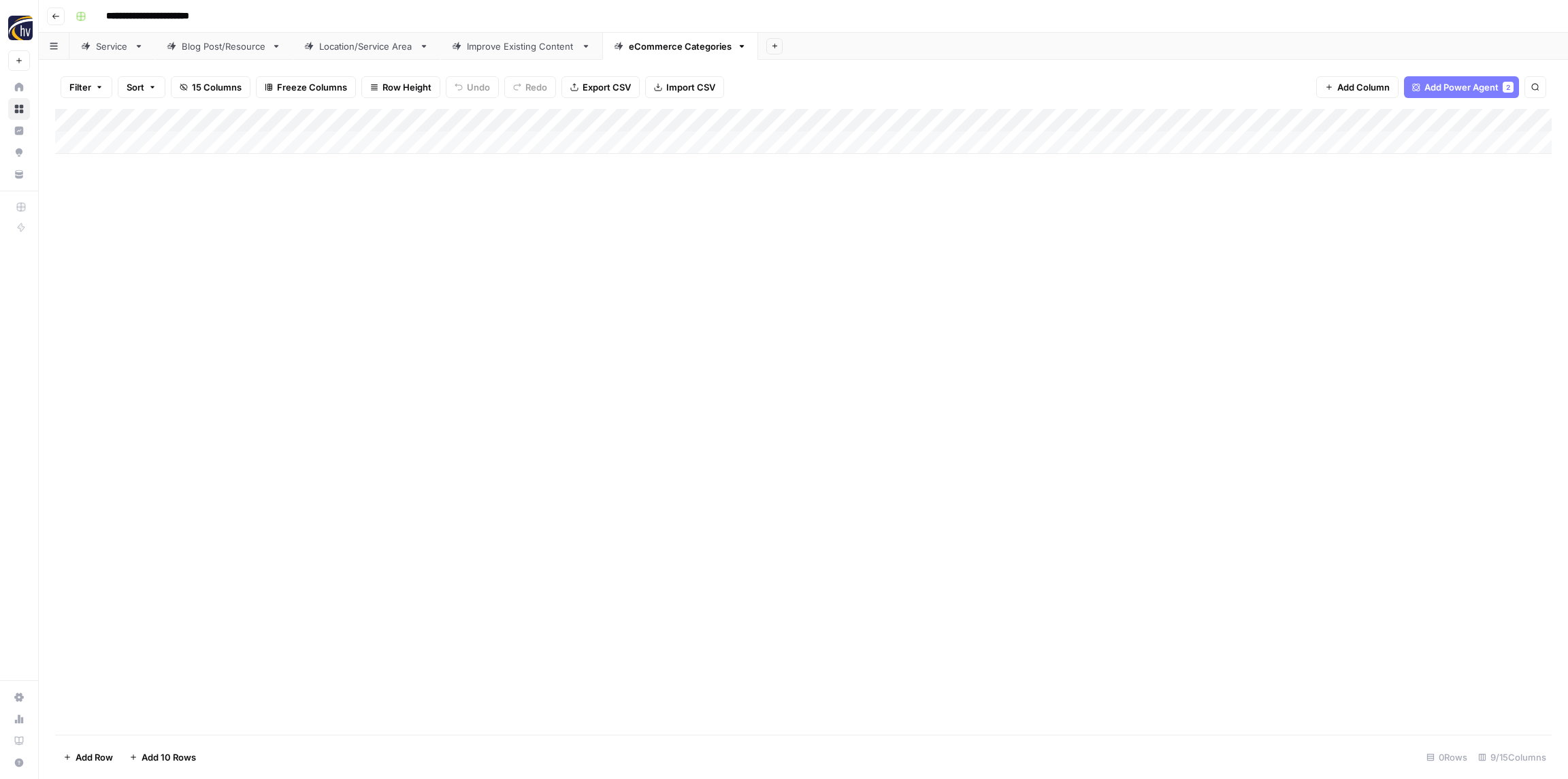
click at [1228, 119] on div "Add Column" at bounding box center [804, 131] width 1497 height 45
click at [1238, 239] on span "Configure Inputs" at bounding box center [1269, 235] width 119 height 14
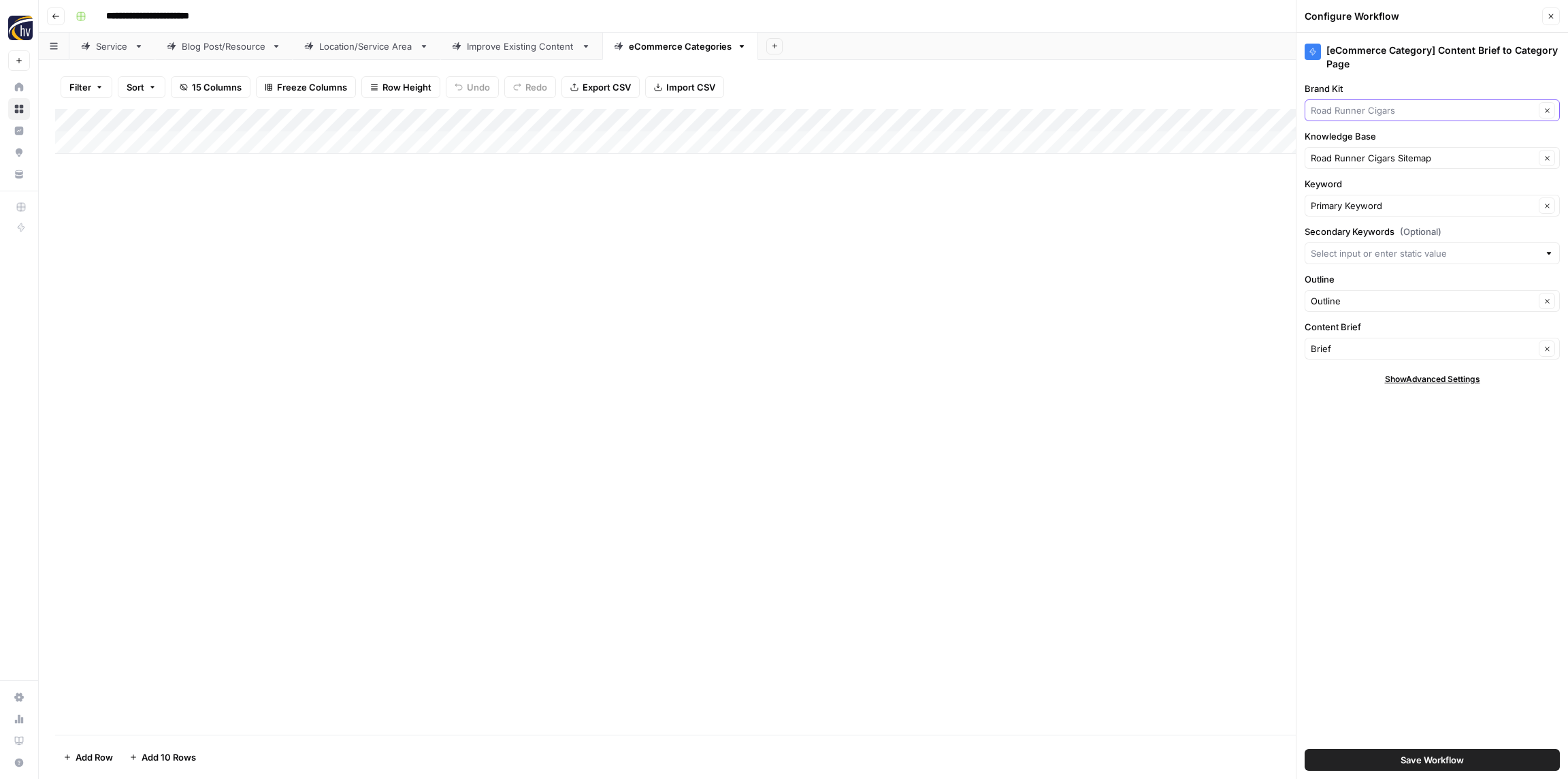
click at [1371, 109] on input "Brand Kit" at bounding box center [1422, 110] width 224 height 14
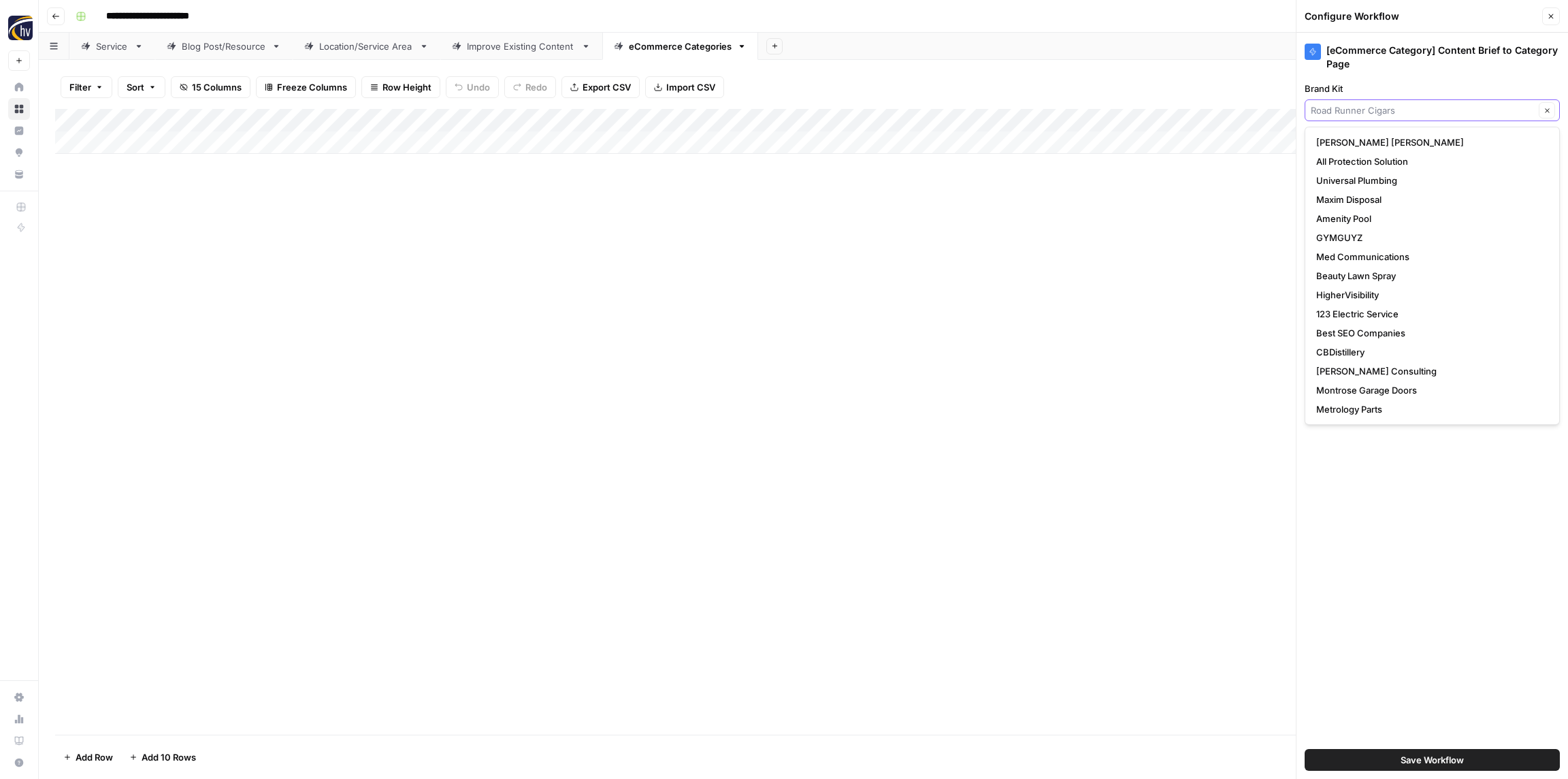
click at [1371, 109] on input "Brand Kit" at bounding box center [1422, 110] width 224 height 14
type input "Road Runner Cigars"
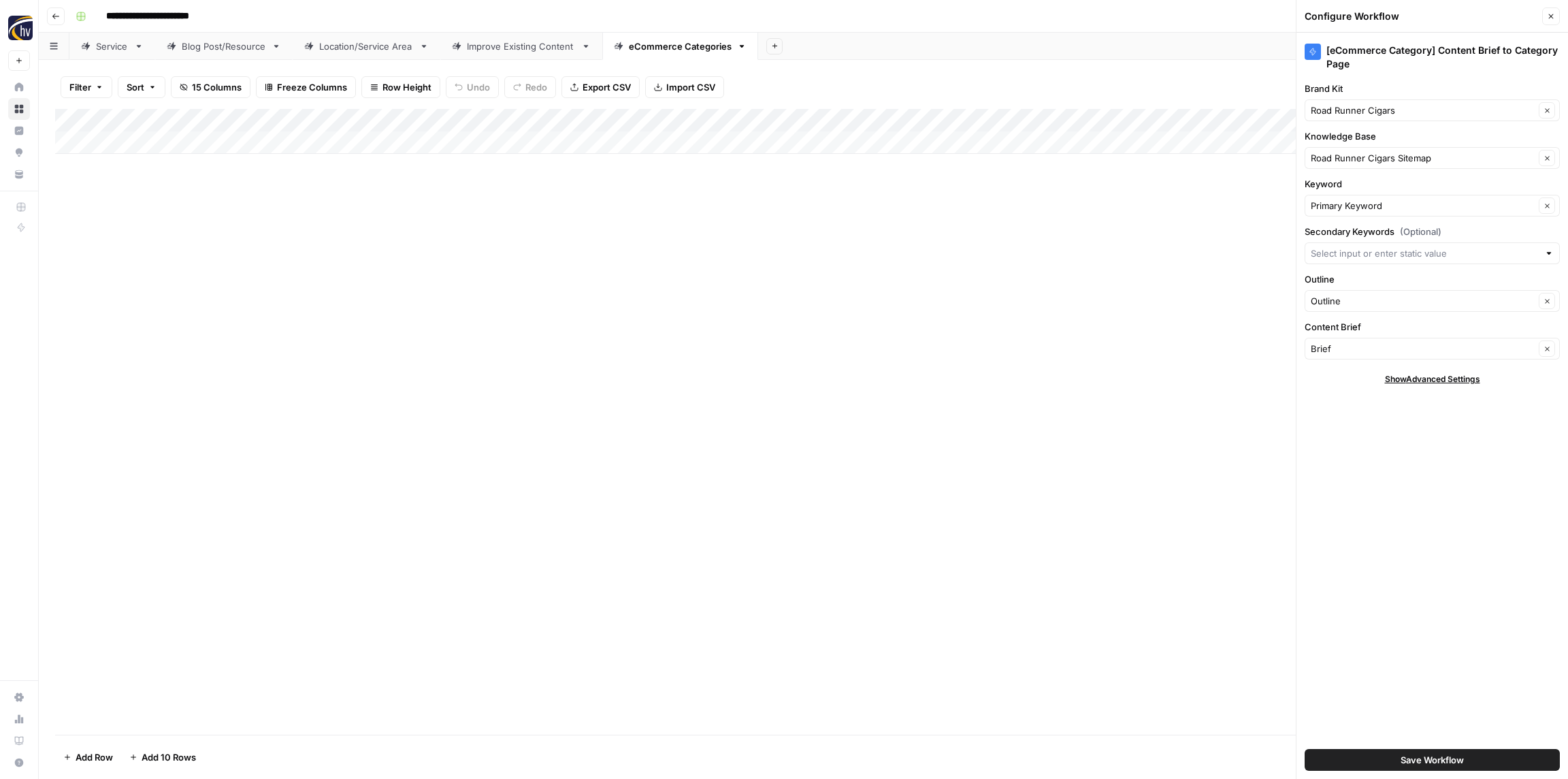
click at [1164, 324] on div "Add Column" at bounding box center [804, 421] width 1497 height 626
click at [170, 9] on input "**********" at bounding box center [170, 16] width 140 height 22
type input "**********"
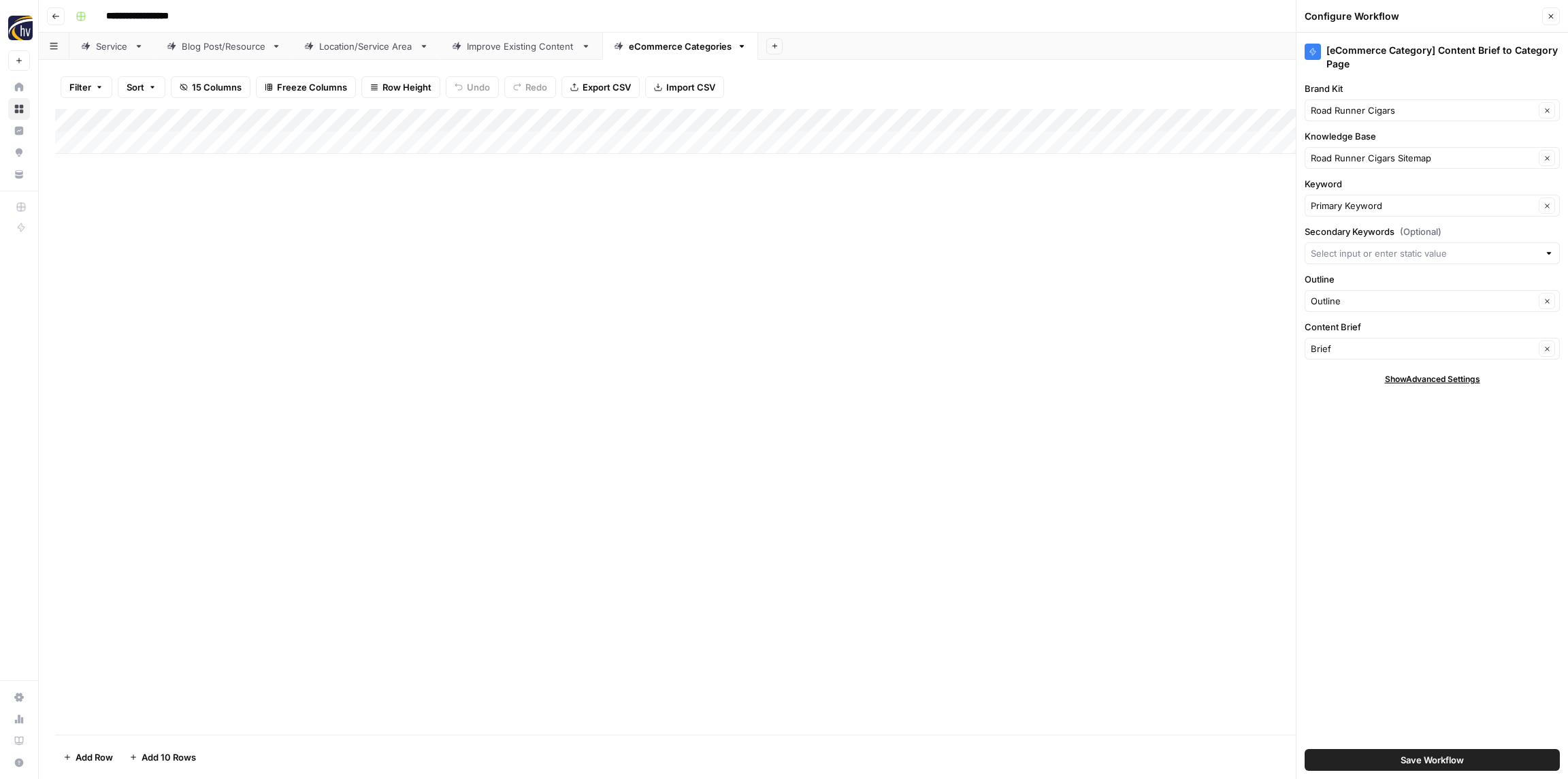
click at [286, 28] on header "**********" at bounding box center [803, 16] width 1529 height 33
click at [547, 436] on div "Add Column" at bounding box center [804, 421] width 1497 height 626
click at [1548, 16] on icon "button" at bounding box center [1551, 16] width 8 height 8
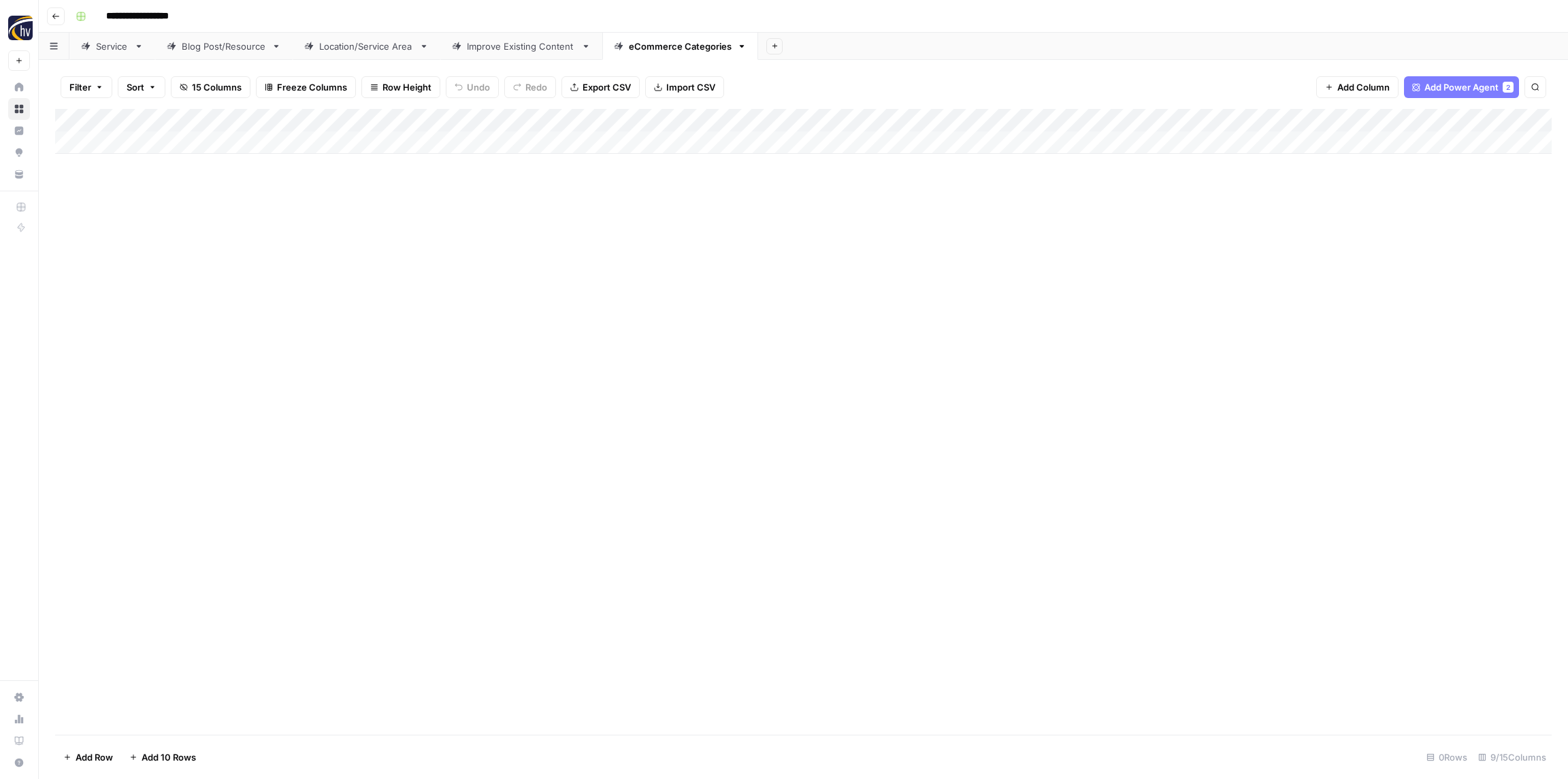
drag, startPoint x: 527, startPoint y: 203, endPoint x: 505, endPoint y: 197, distance: 22.8
click at [522, 202] on div "Add Column" at bounding box center [804, 421] width 1497 height 626
click at [61, 12] on button "Go back" at bounding box center [55, 16] width 17 height 17
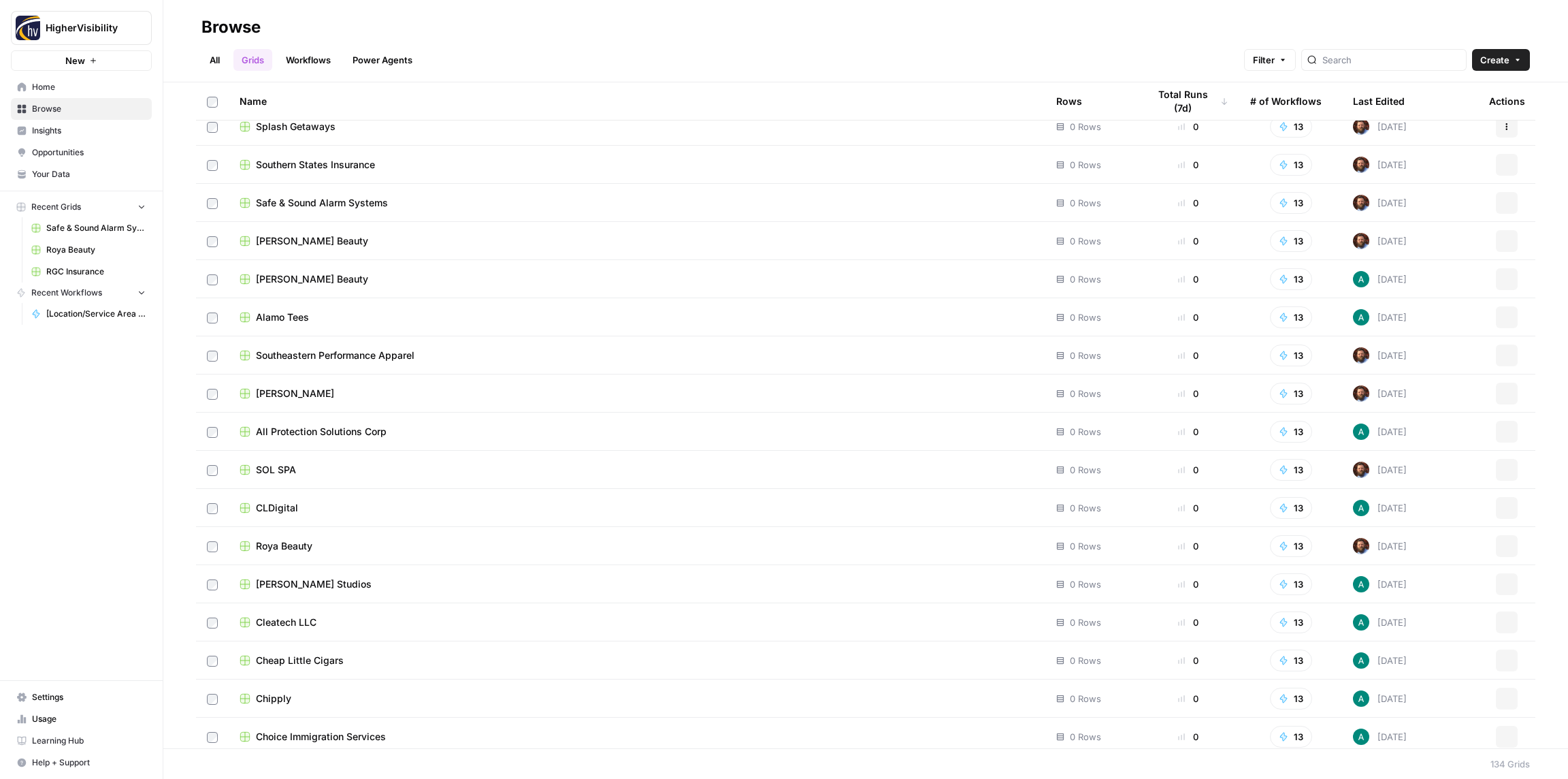
scroll to position [4481, 0]
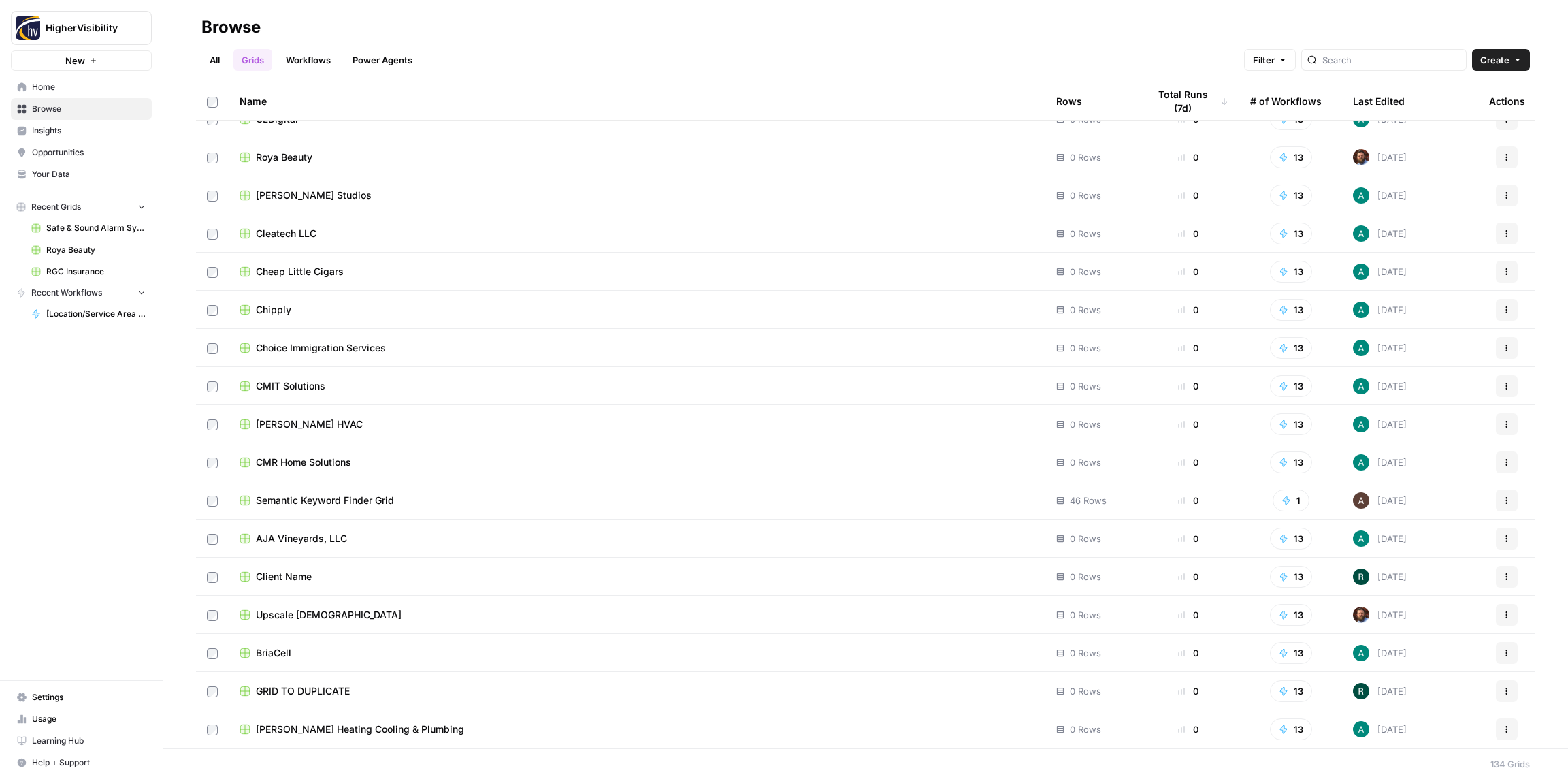
click at [1506, 696] on button "Actions" at bounding box center [1507, 691] width 22 height 22
click at [1435, 580] on span "Duplicate" at bounding box center [1446, 579] width 109 height 14
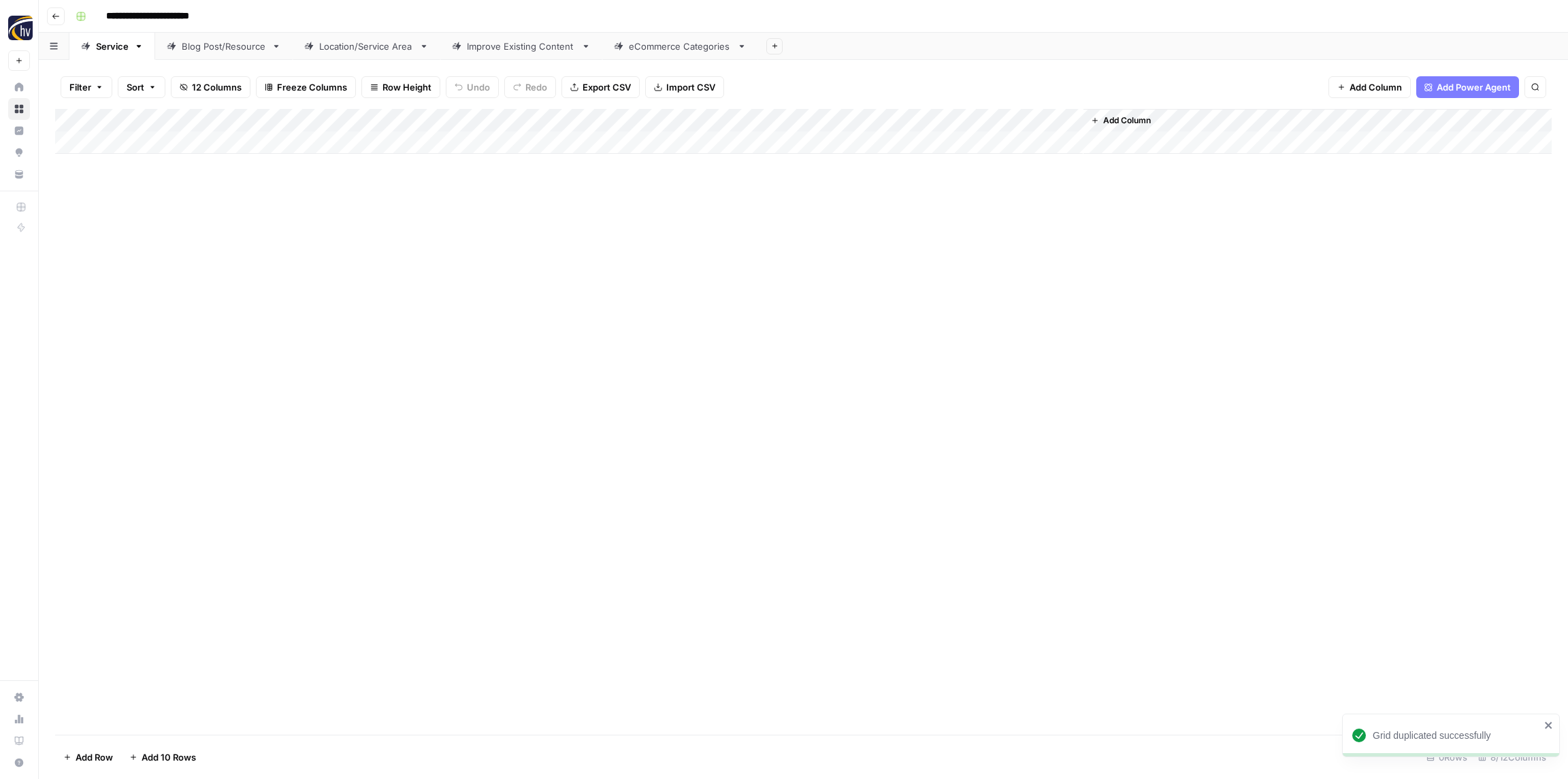
click at [164, 18] on input "**********" at bounding box center [170, 16] width 140 height 22
paste input
type input "**********"
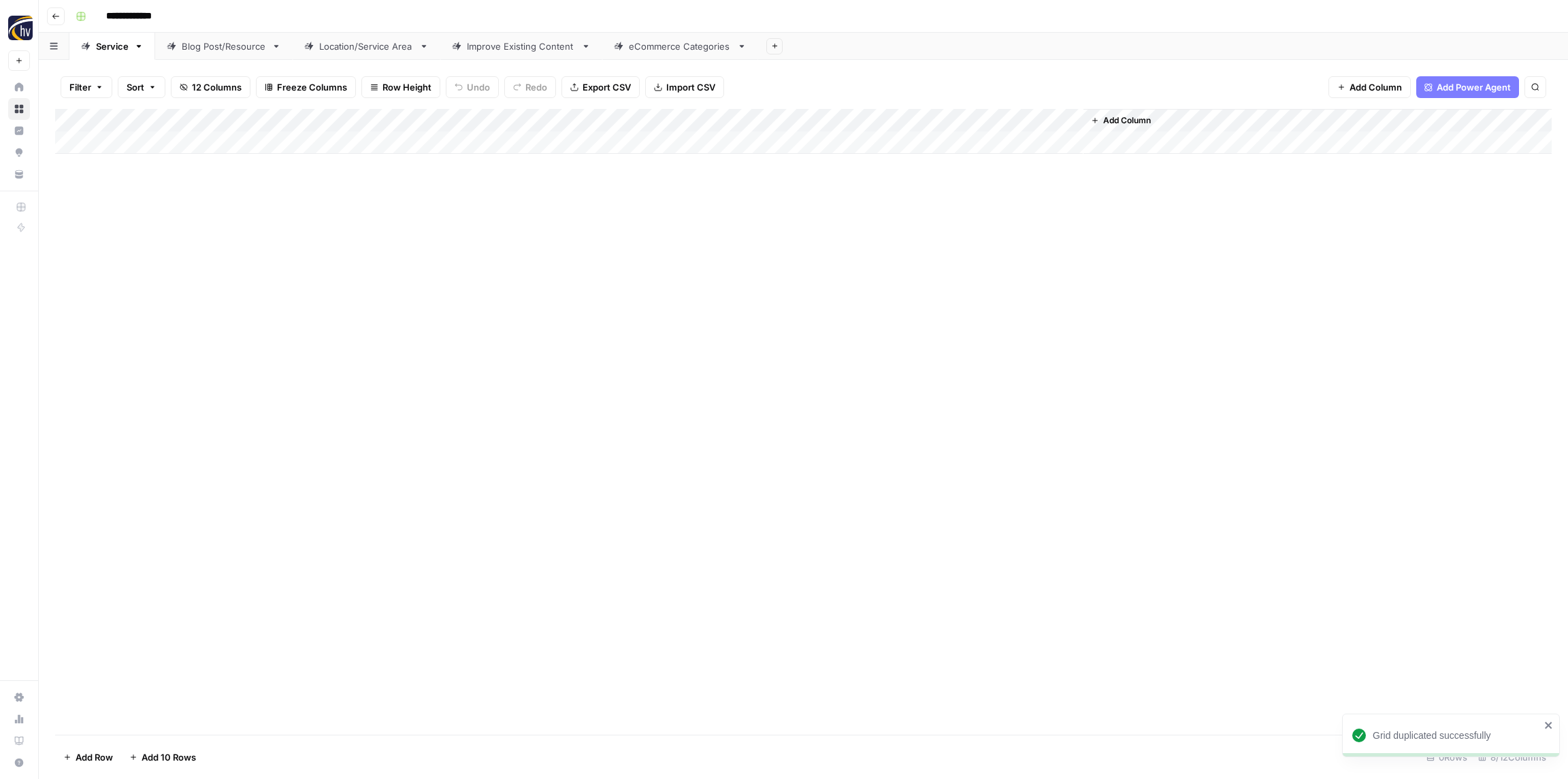
click at [279, 17] on div "**********" at bounding box center [812, 16] width 1485 height 22
click at [275, 125] on div "Add Column" at bounding box center [804, 131] width 1497 height 45
drag, startPoint x: 288, startPoint y: 237, endPoint x: 275, endPoint y: 230, distance: 14.8
click at [287, 237] on span "Configure Inputs" at bounding box center [311, 235] width 119 height 14
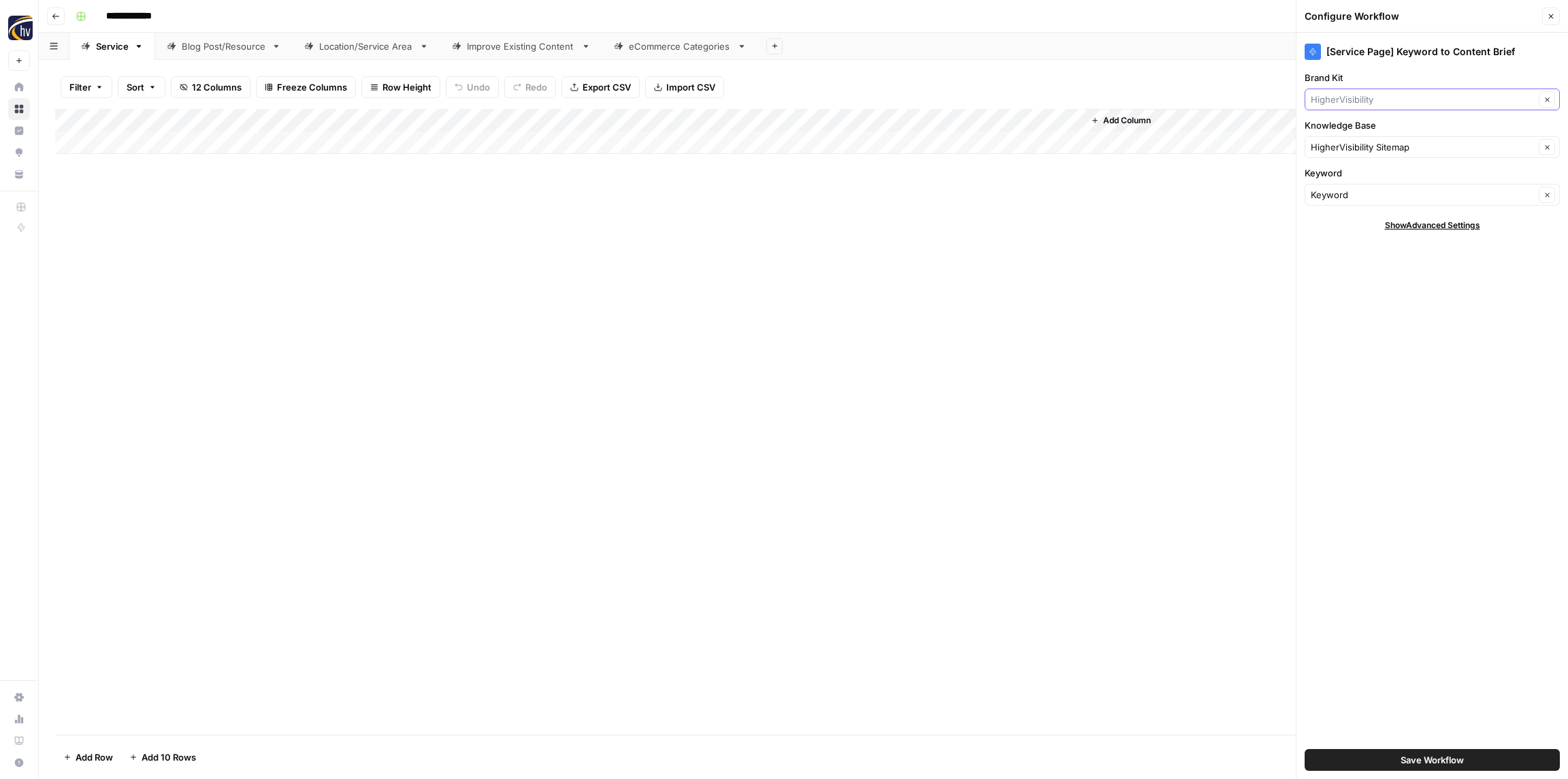
click at [1336, 101] on input "Brand Kit" at bounding box center [1422, 99] width 224 height 14
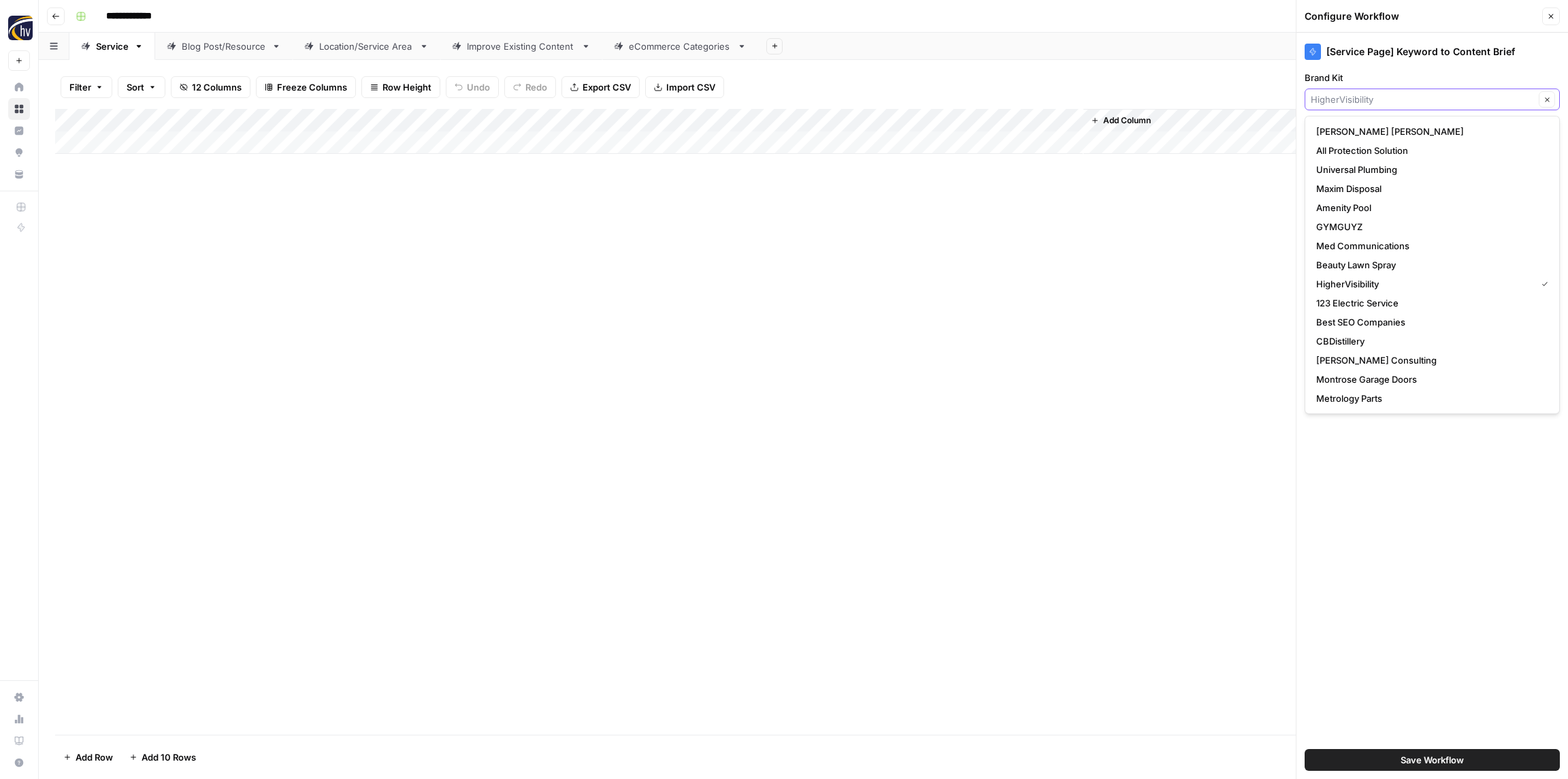
paste input "[PERSON_NAME]"
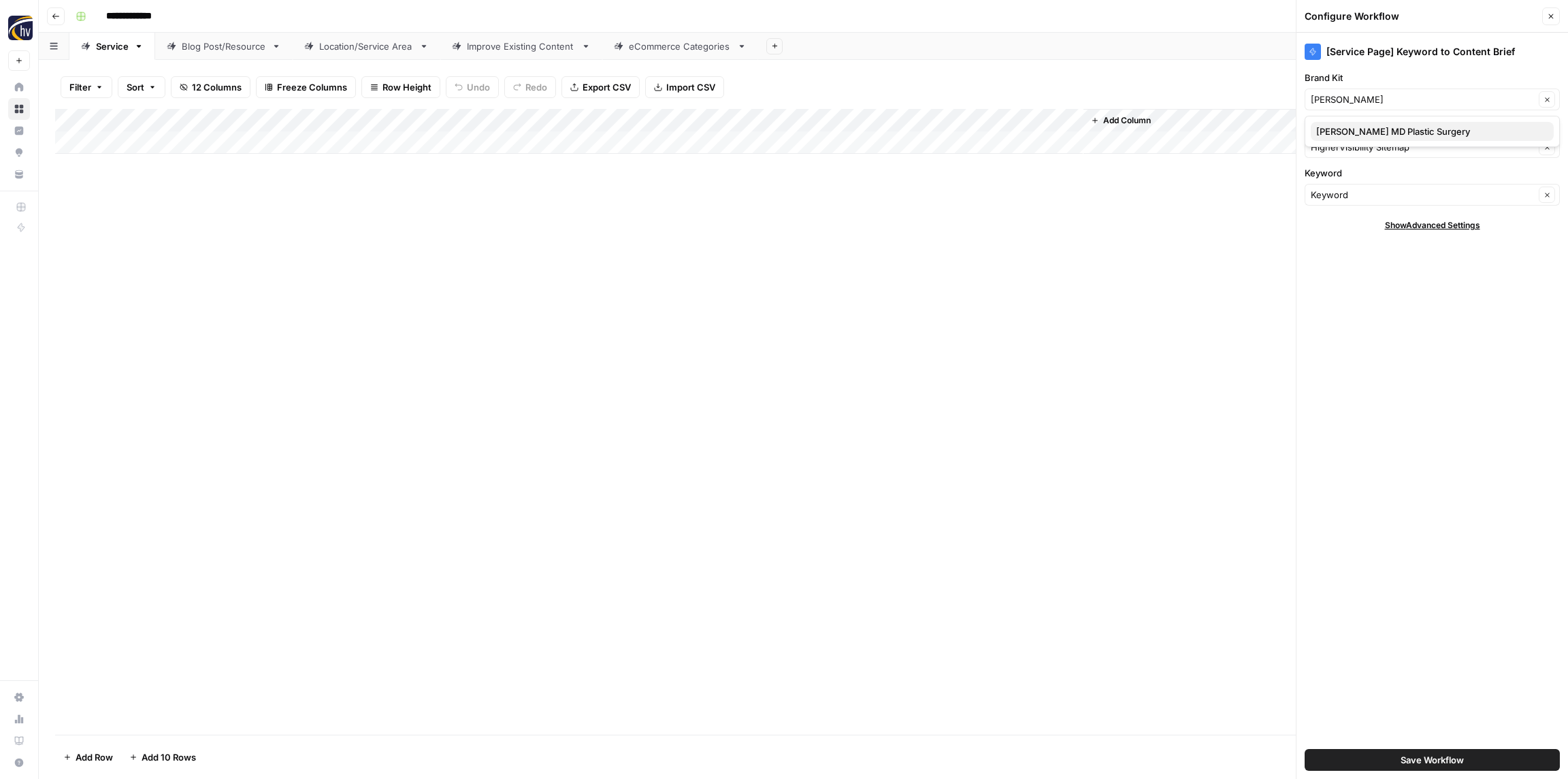
click at [1371, 136] on span "Reza Najafian MD Plastic Surgery" at bounding box center [1430, 131] width 227 height 14
type input "Reza Najafian MD Plastic Surgery"
click at [1371, 142] on input "Knowledge Base" at bounding box center [1422, 146] width 224 height 14
paste input "[PERSON_NAME]"
click at [1363, 179] on span "Reza Najafian Sitemap" at bounding box center [1430, 179] width 227 height 14
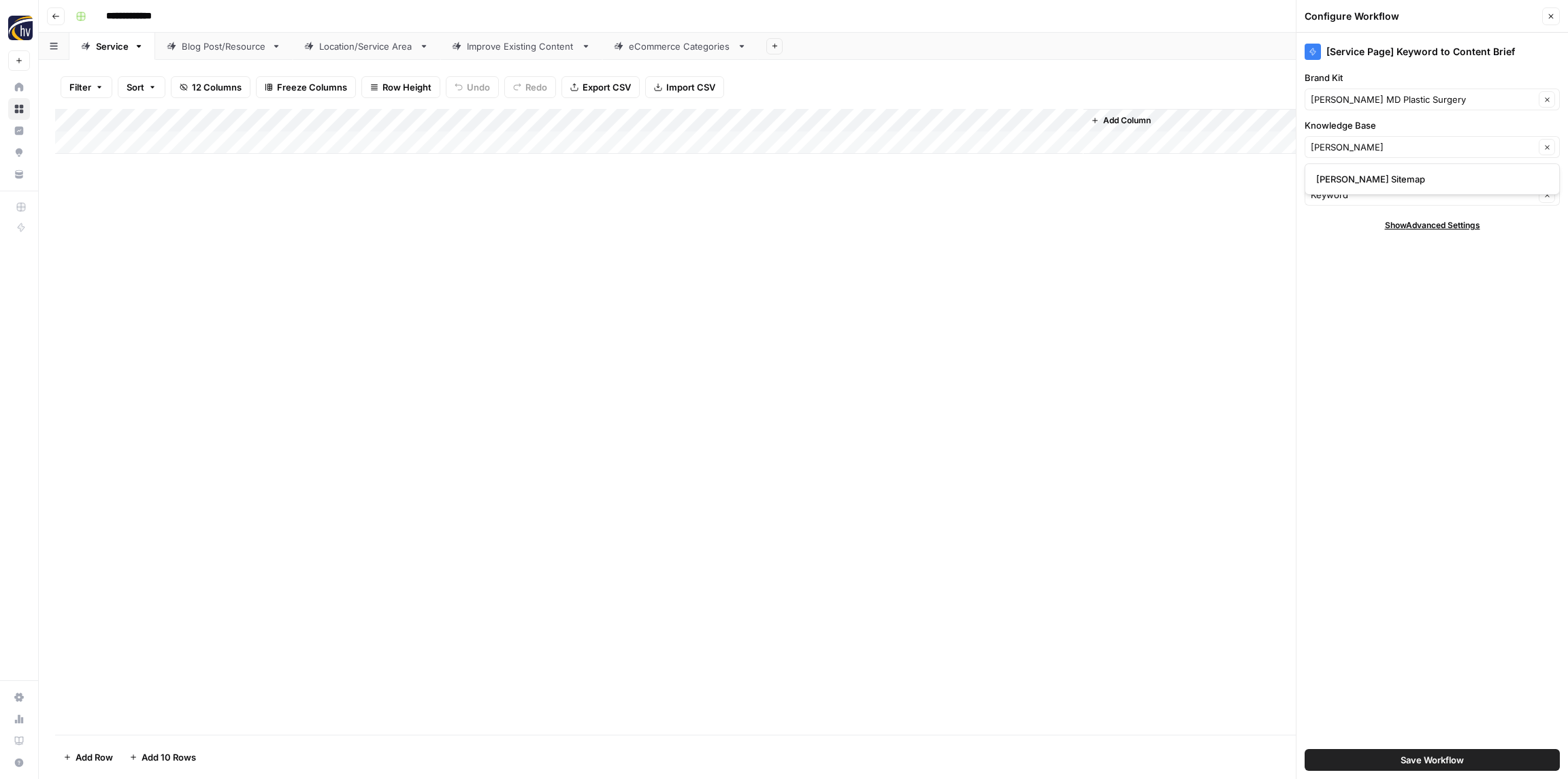
type input "Reza Najafian Sitemap"
click at [1477, 765] on button "Save Workflow" at bounding box center [1432, 760] width 255 height 22
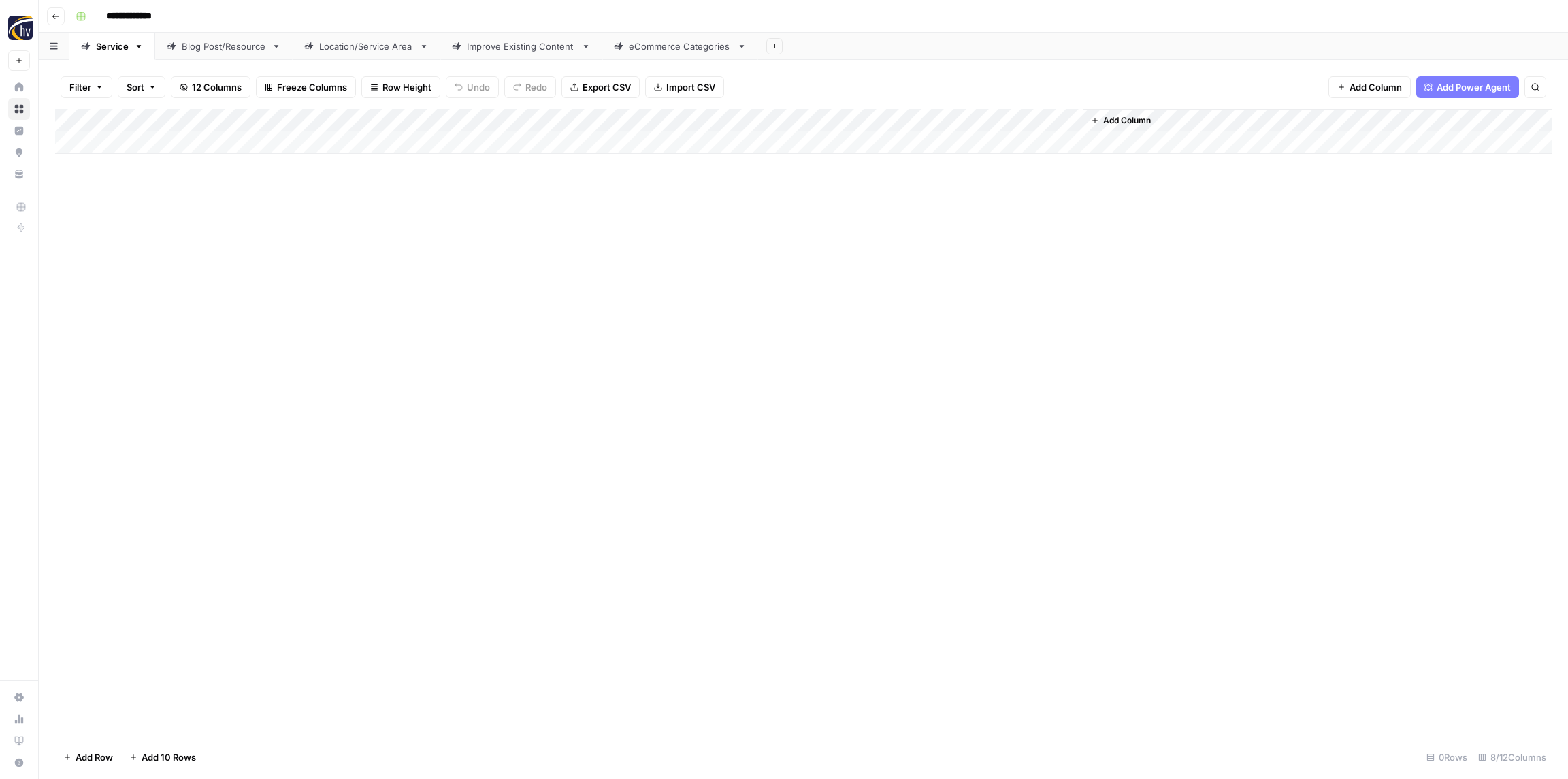
click at [902, 119] on div "Add Column" at bounding box center [804, 131] width 1497 height 45
click at [895, 229] on span "Configure Inputs" at bounding box center [923, 235] width 119 height 14
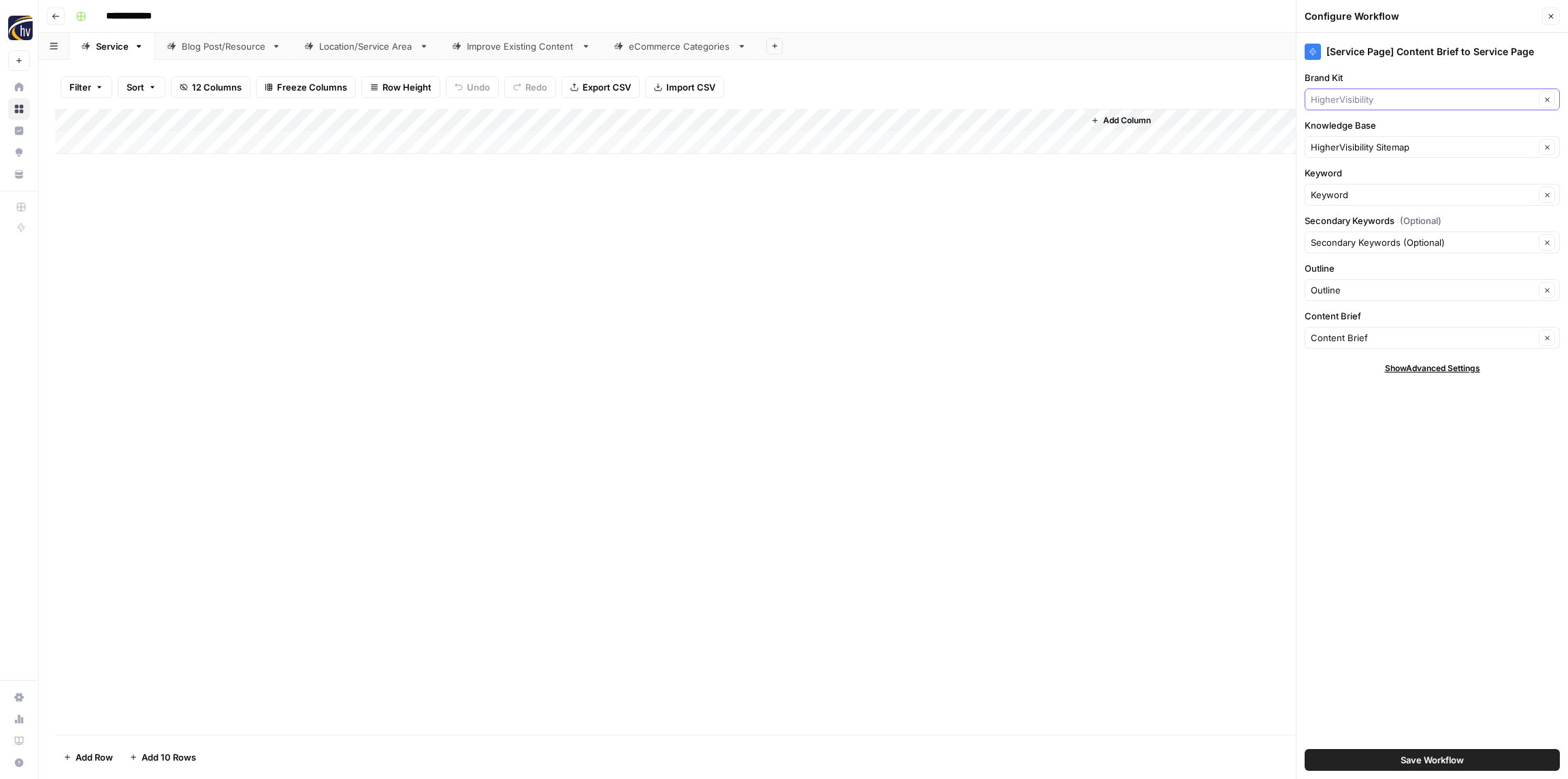
click at [1368, 102] on input "Brand Kit" at bounding box center [1422, 99] width 224 height 14
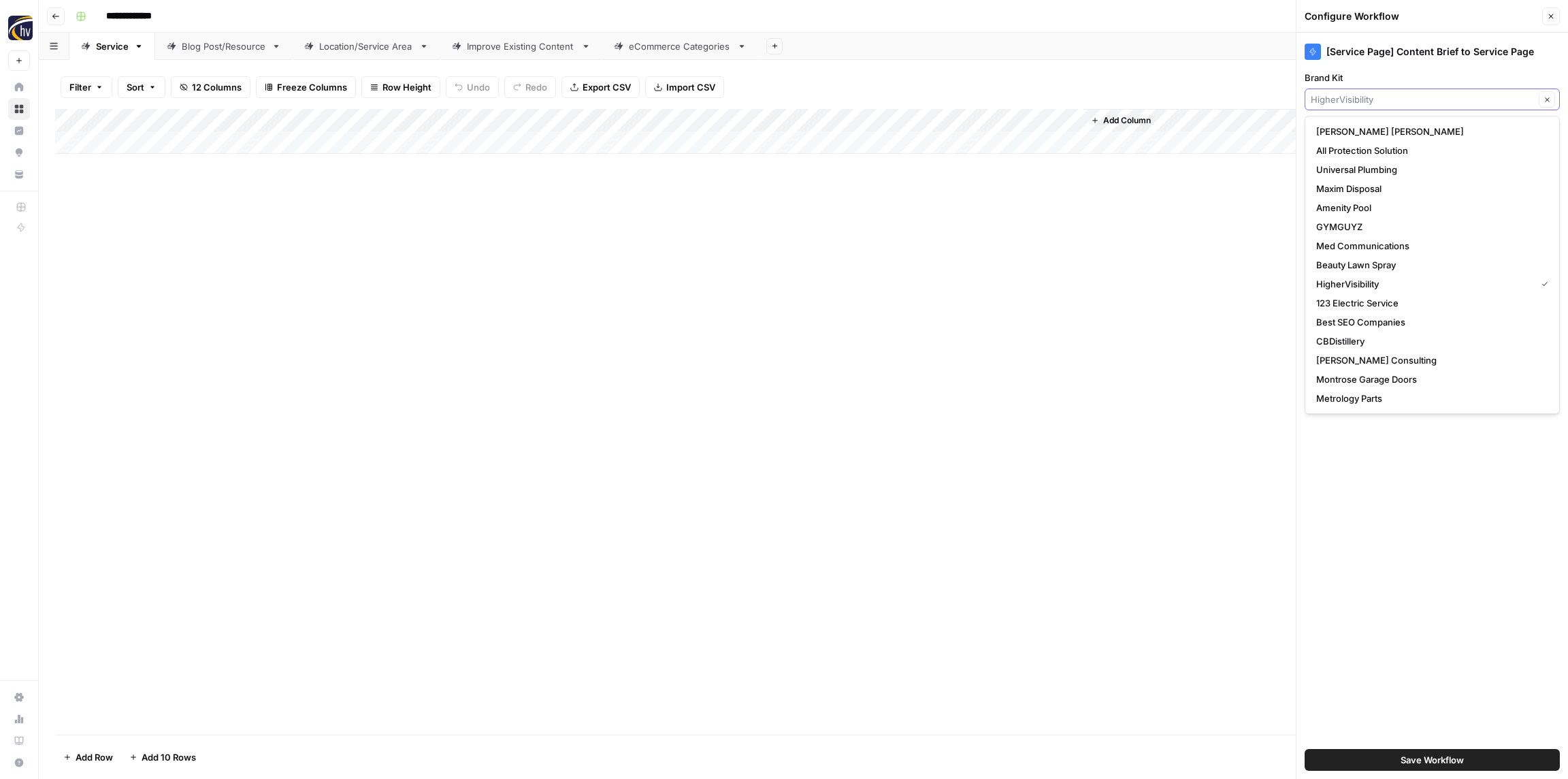
paste input "[PERSON_NAME]"
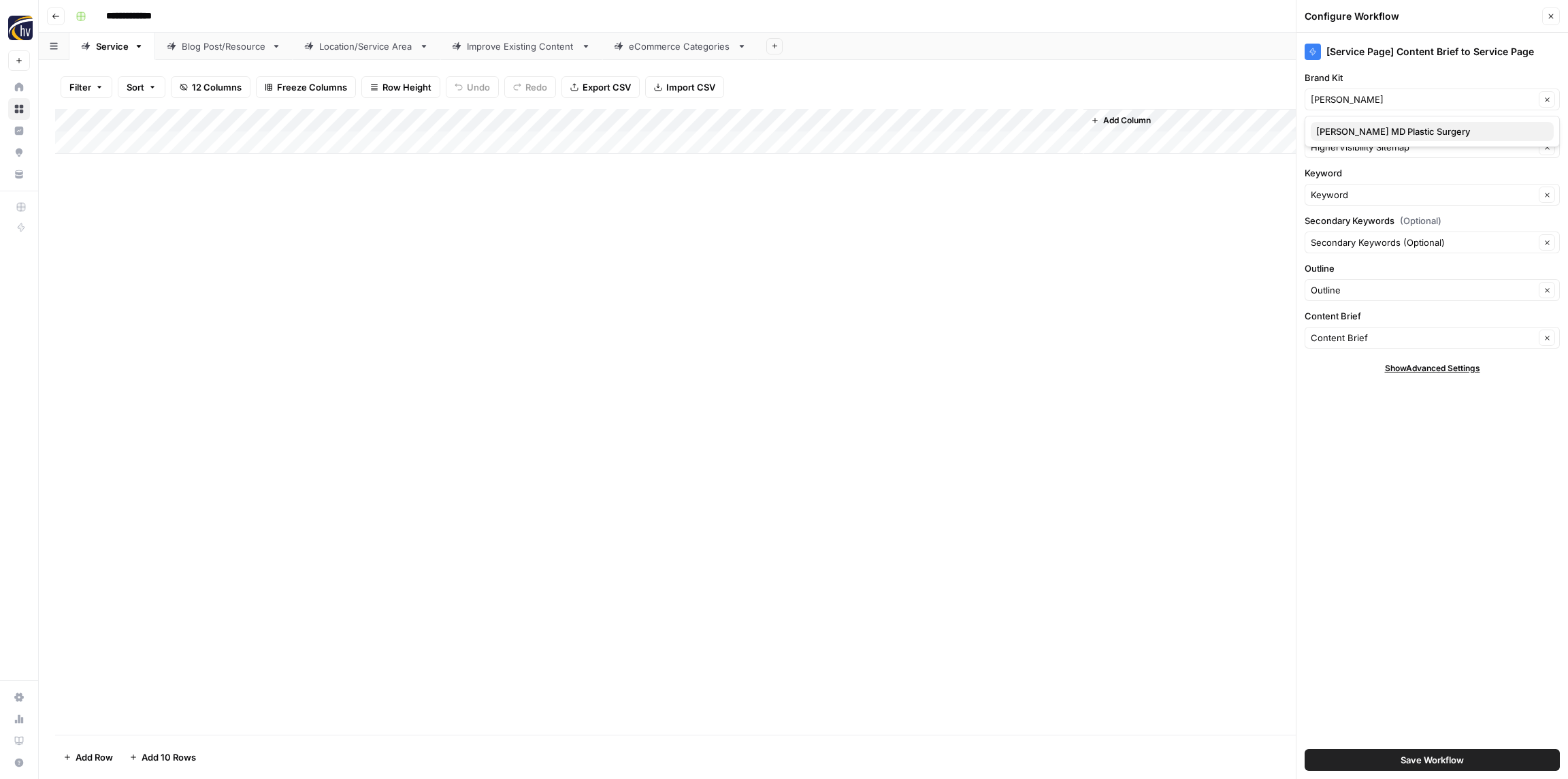
click at [1363, 133] on span "Reza Najafian MD Plastic Surgery" at bounding box center [1430, 131] width 227 height 14
type input "Reza Najafian MD Plastic Surgery"
click at [1358, 146] on input "Knowledge Base" at bounding box center [1422, 146] width 224 height 14
paste input "[PERSON_NAME]"
click at [1368, 178] on span "Reza Najafian Sitemap" at bounding box center [1430, 179] width 227 height 14
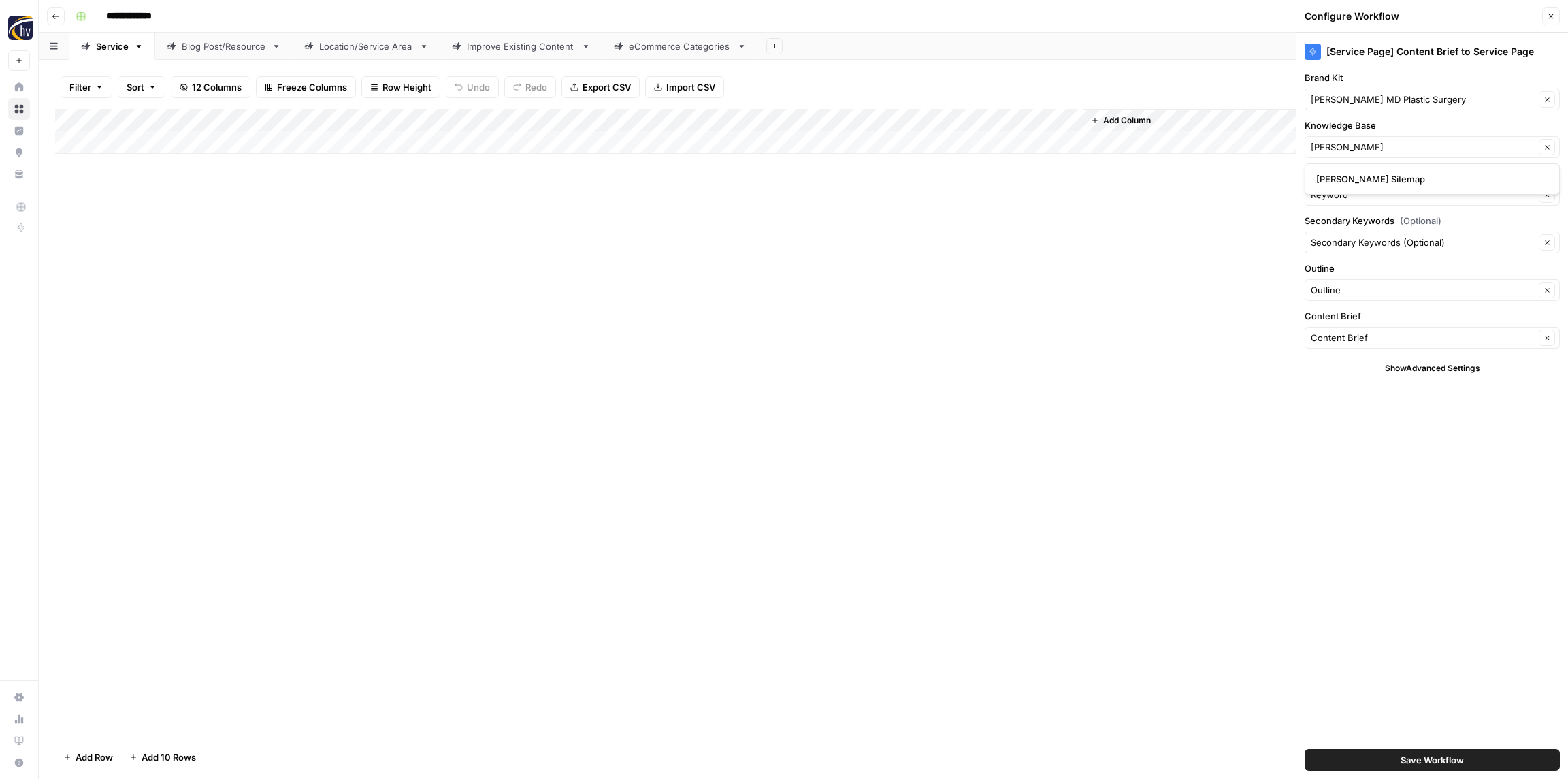
type input "Reza Najafian Sitemap"
click at [1422, 758] on span "Save Workflow" at bounding box center [1432, 759] width 63 height 14
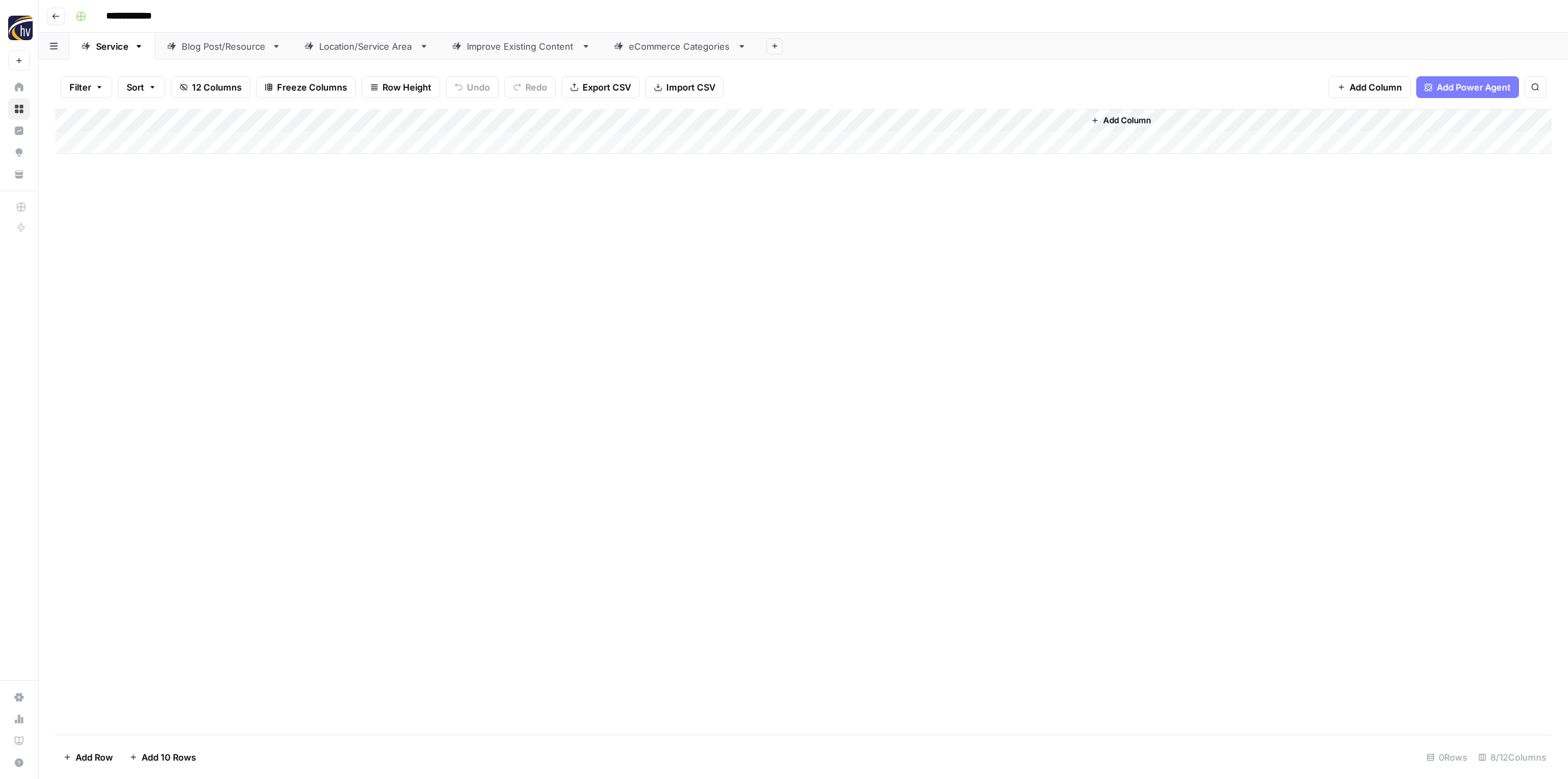
click at [220, 39] on div "Blog Post/Resource" at bounding box center [224, 46] width 85 height 14
click at [283, 120] on div "Add Column" at bounding box center [804, 131] width 1497 height 45
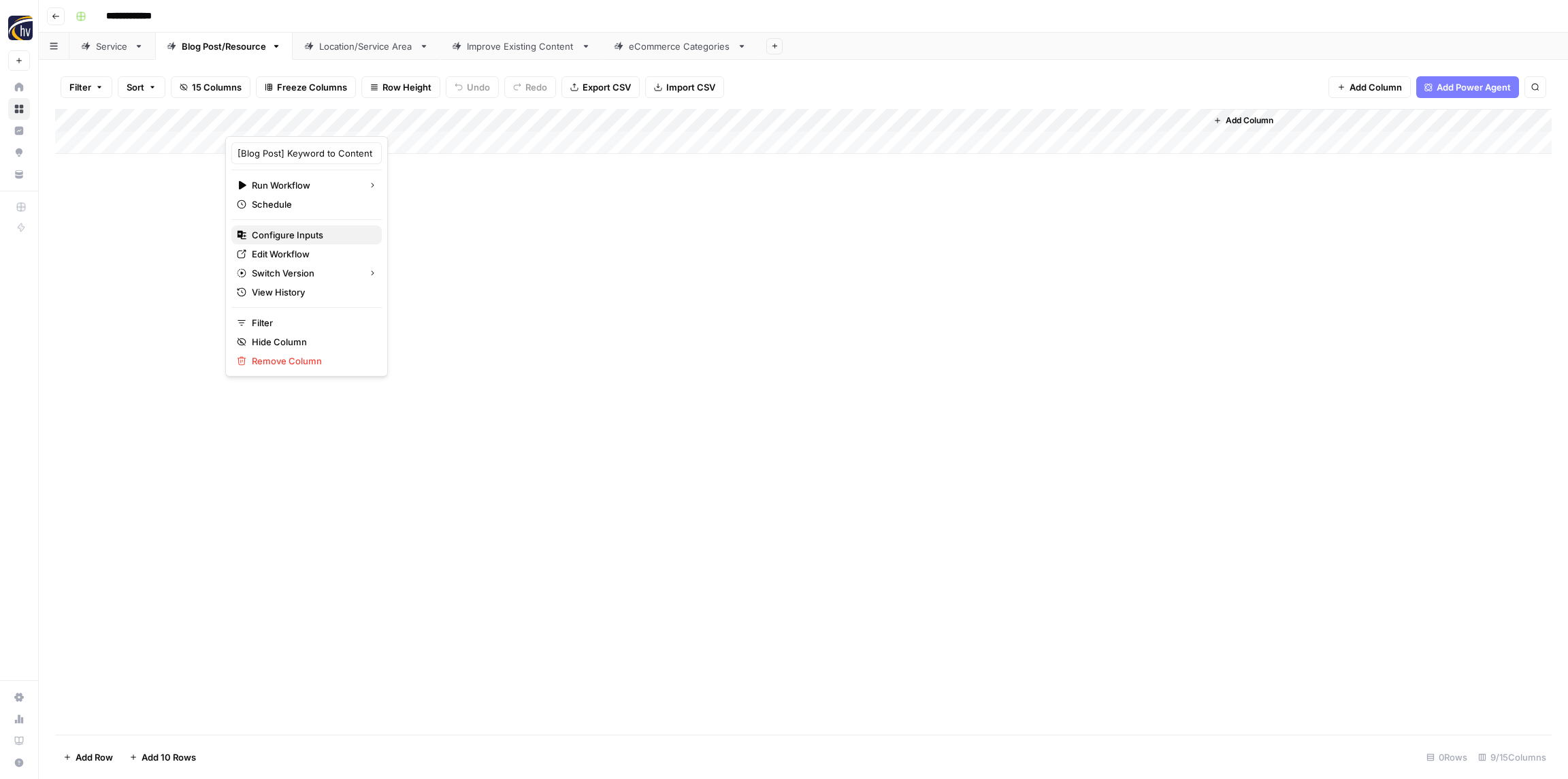
click at [294, 237] on span "Configure Inputs" at bounding box center [311, 235] width 119 height 14
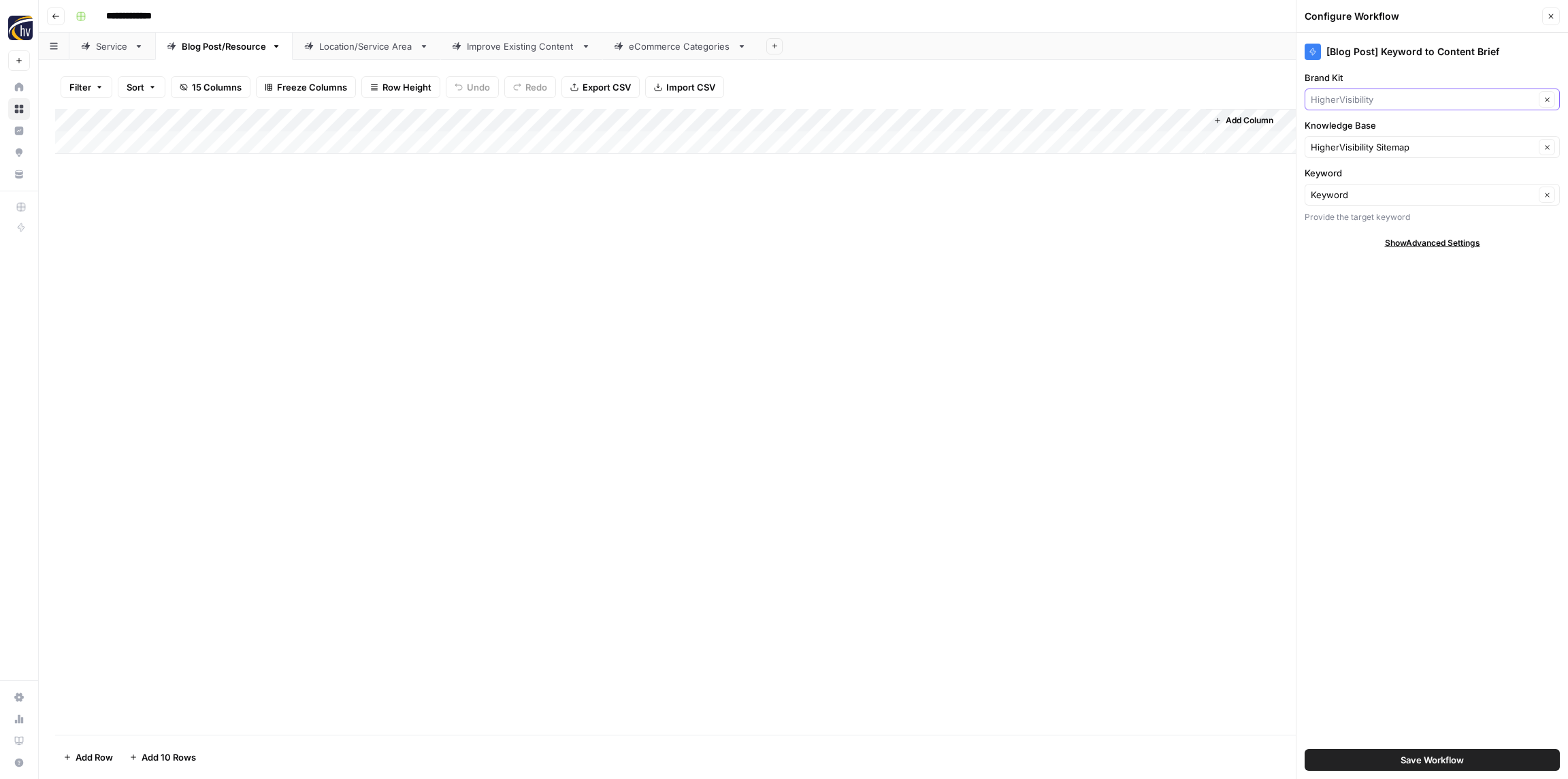
click at [1372, 98] on input "Brand Kit" at bounding box center [1422, 99] width 224 height 14
paste input "[PERSON_NAME]"
type input "[PERSON_NAME]"
drag, startPoint x: 1379, startPoint y: 133, endPoint x: 1377, endPoint y: 140, distance: 7.3
click at [1379, 133] on span "Reza Najafian MD Plastic Surgery" at bounding box center [1430, 131] width 227 height 14
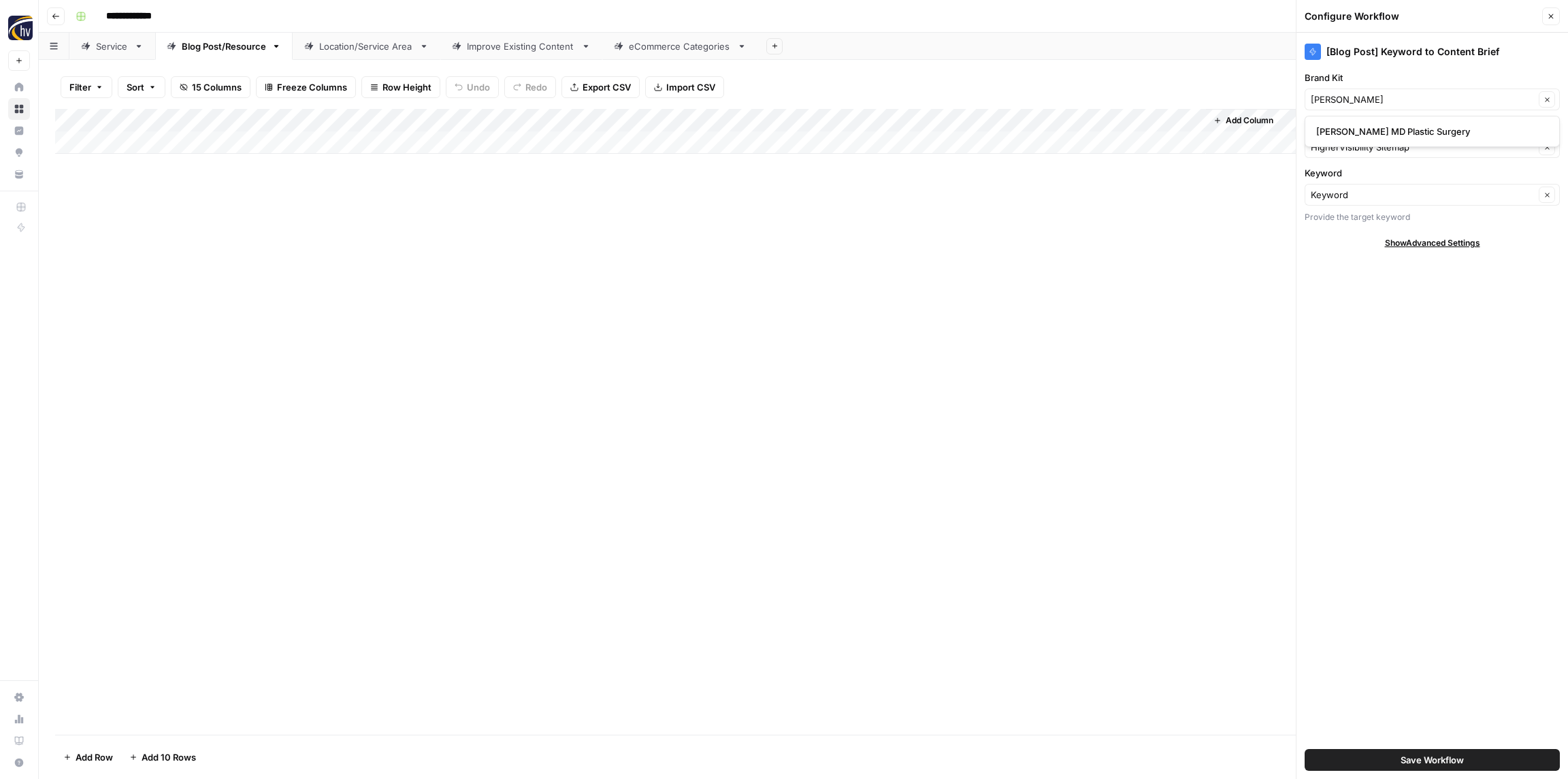
type input "Reza Najafian MD Plastic Surgery"
drag, startPoint x: 1375, startPoint y: 147, endPoint x: 1375, endPoint y: 157, distance: 10.0
click at [1375, 147] on input "Knowledge Base" at bounding box center [1422, 146] width 224 height 14
paste input "[PERSON_NAME]"
type input "[PERSON_NAME]"
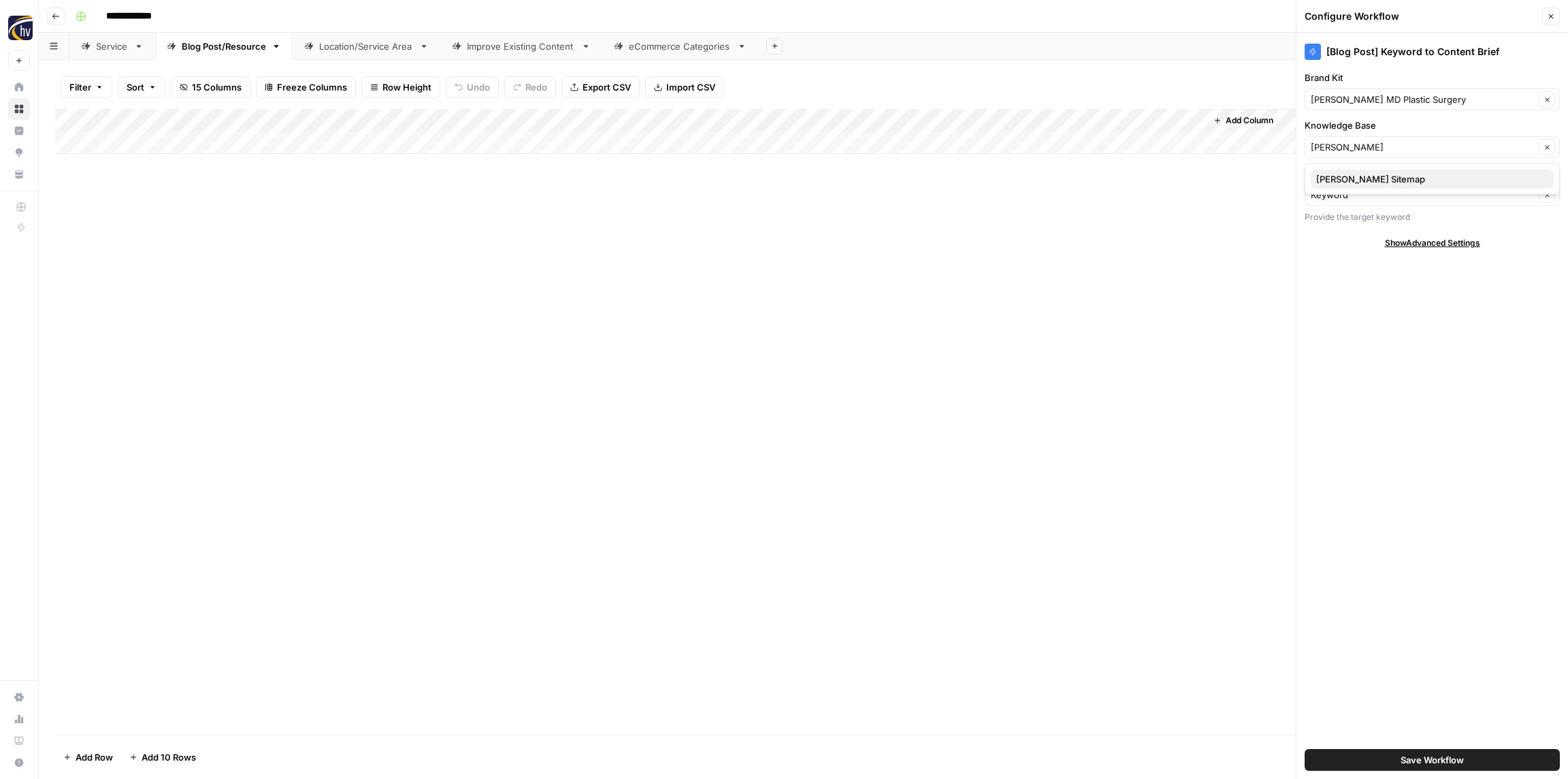
click at [1373, 181] on span "Reza Najafian Sitemap" at bounding box center [1430, 179] width 227 height 14
type input "Reza Najafian Sitemap"
click at [1433, 755] on span "Save Workflow" at bounding box center [1432, 759] width 63 height 14
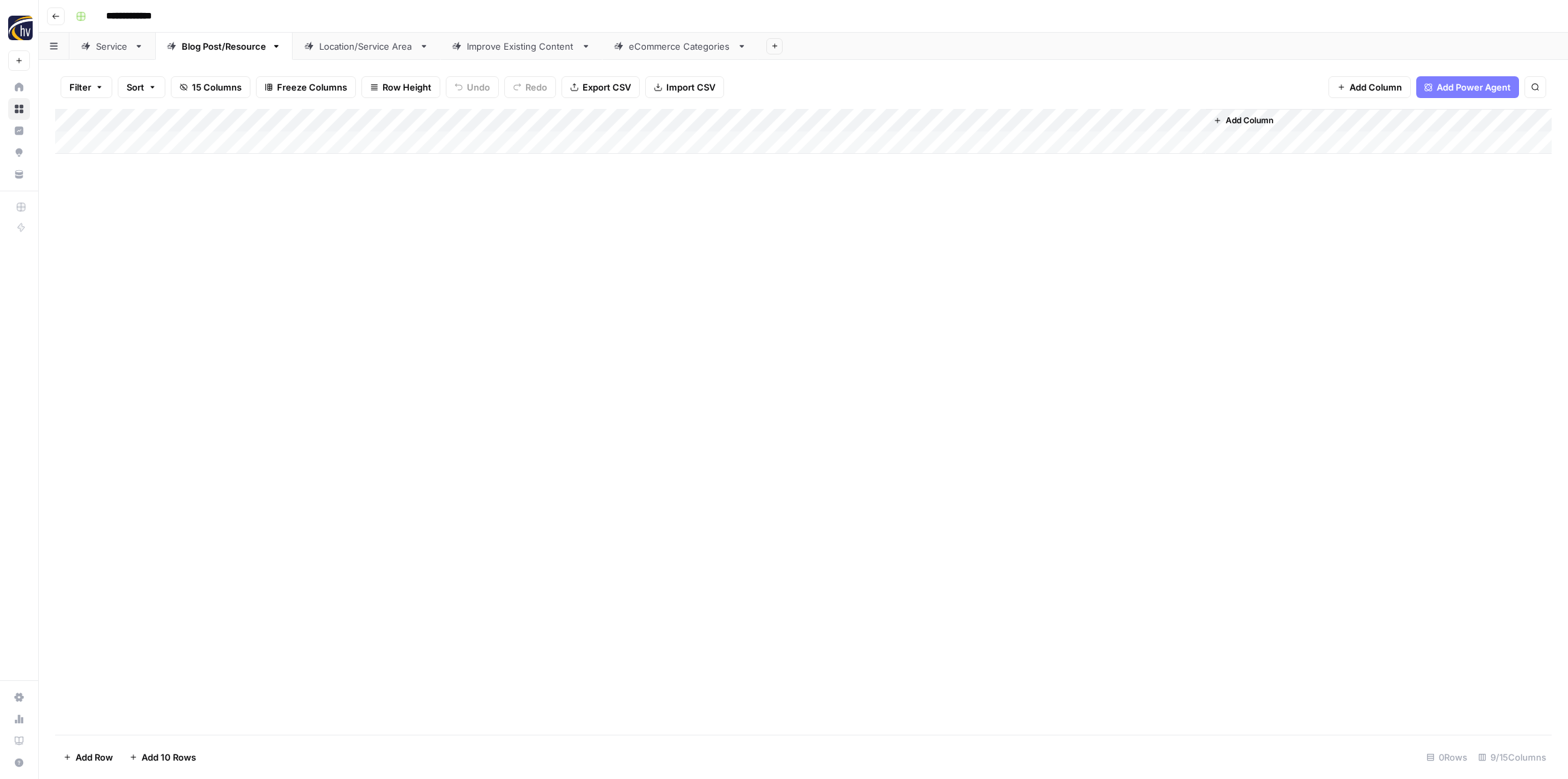
click at [1010, 123] on div "Add Column" at bounding box center [804, 131] width 1497 height 45
click at [1019, 228] on span "Configure Inputs" at bounding box center [1046, 235] width 119 height 14
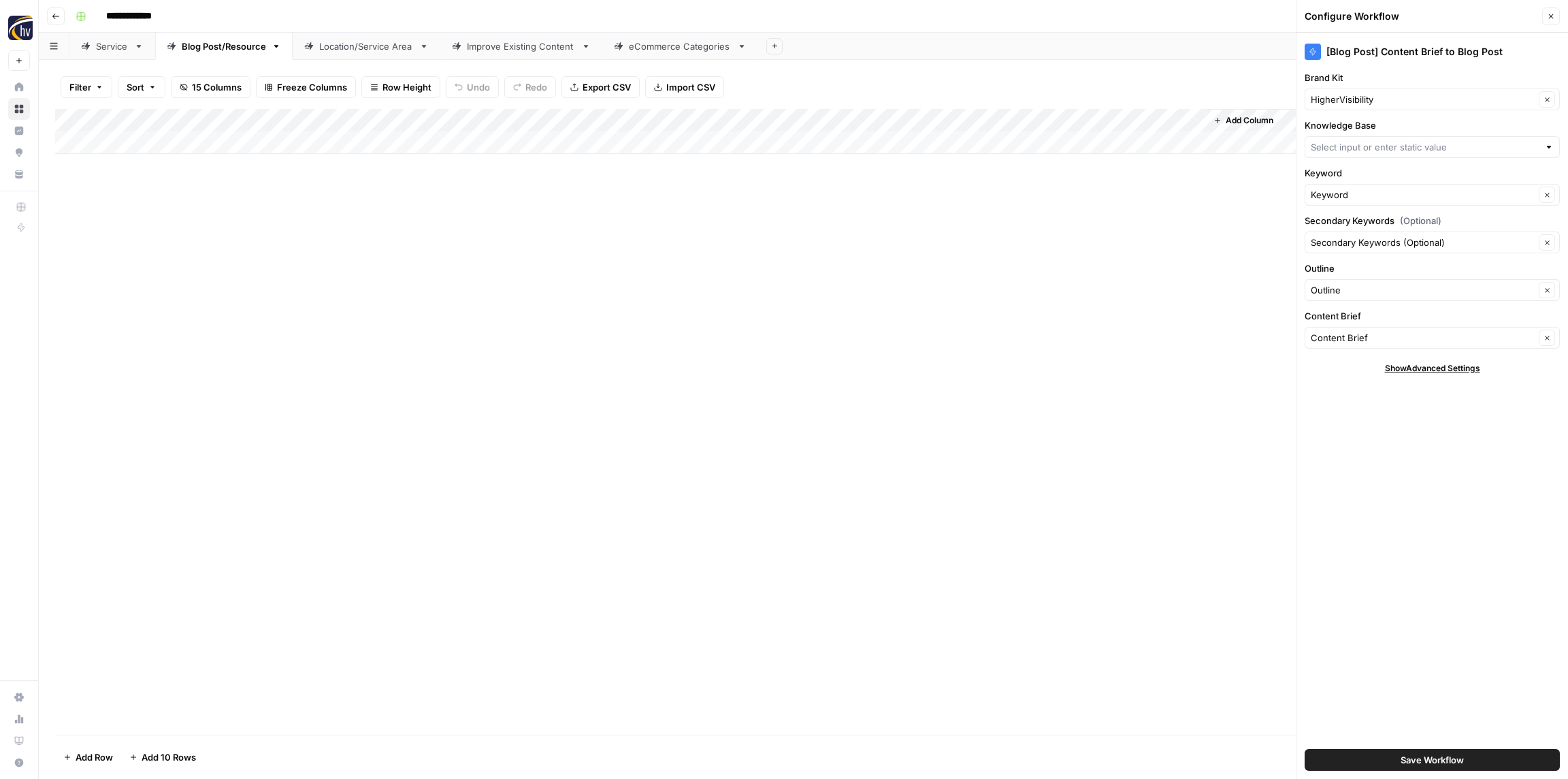
click at [1366, 108] on div "HigherVisibility Clear" at bounding box center [1432, 99] width 255 height 22
paste input "[PERSON_NAME]"
click at [1364, 130] on span "Reza Najafian MD Plastic Surgery" at bounding box center [1430, 131] width 227 height 14
type input "Reza Najafian MD Plastic Surgery"
click at [1357, 155] on div at bounding box center [1432, 147] width 255 height 22
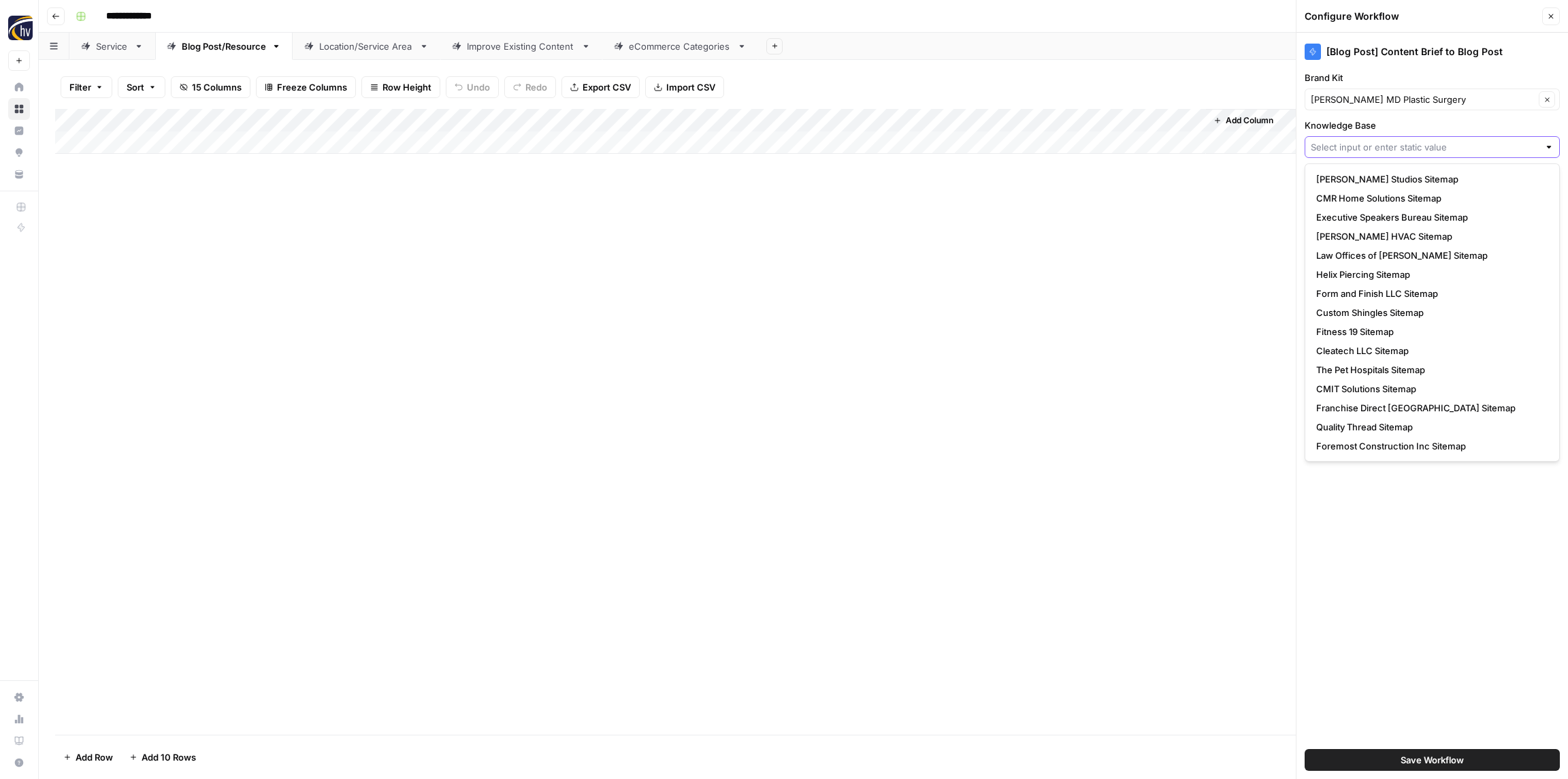
paste input "[PERSON_NAME]"
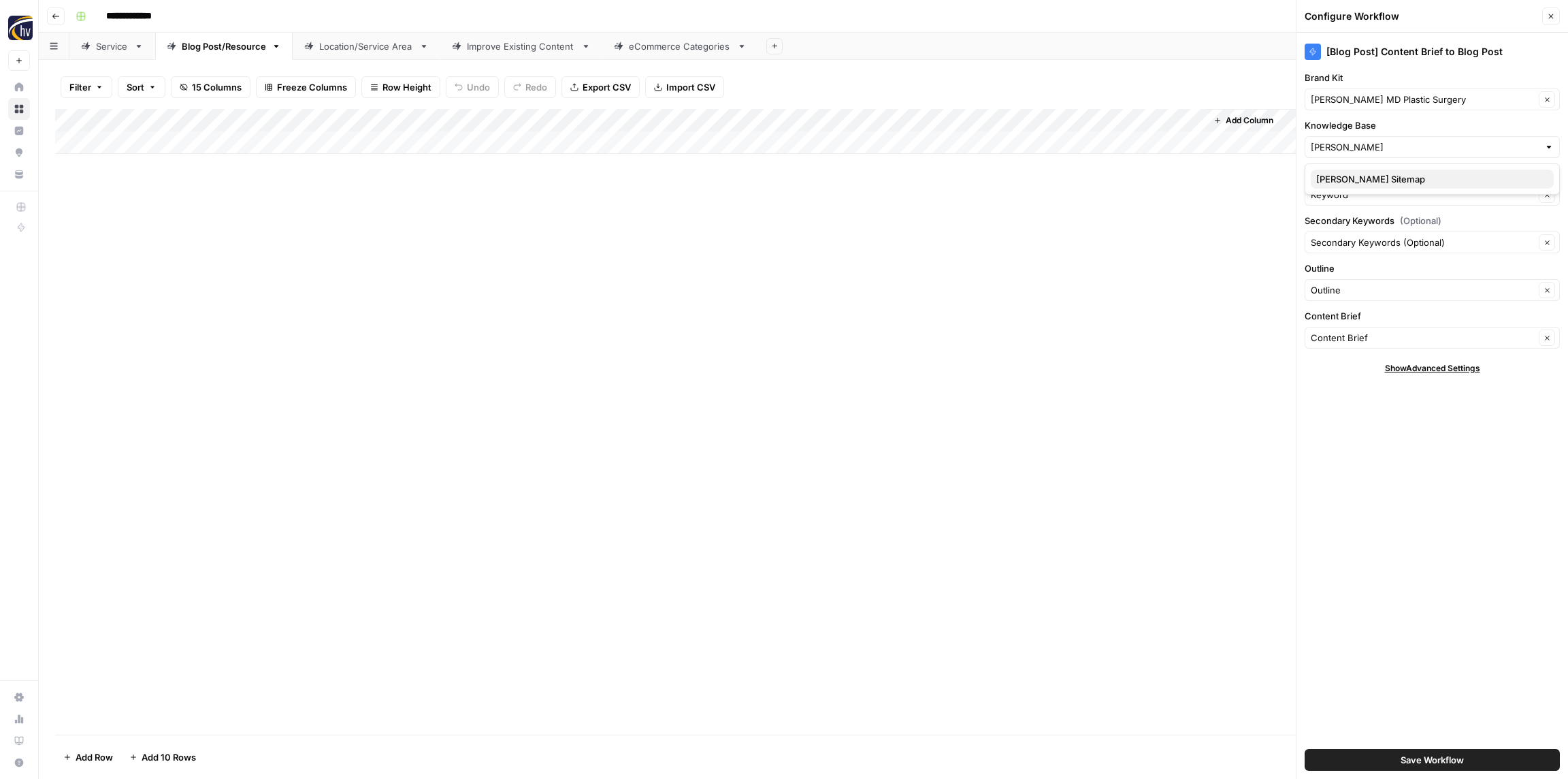
drag, startPoint x: 1355, startPoint y: 179, endPoint x: 1347, endPoint y: 172, distance: 10.6
click at [1355, 179] on span "Reza Najafian Sitemap" at bounding box center [1430, 179] width 227 height 14
type input "Reza Najafian Sitemap"
click at [1403, 755] on span "Save Workflow" at bounding box center [1432, 759] width 63 height 14
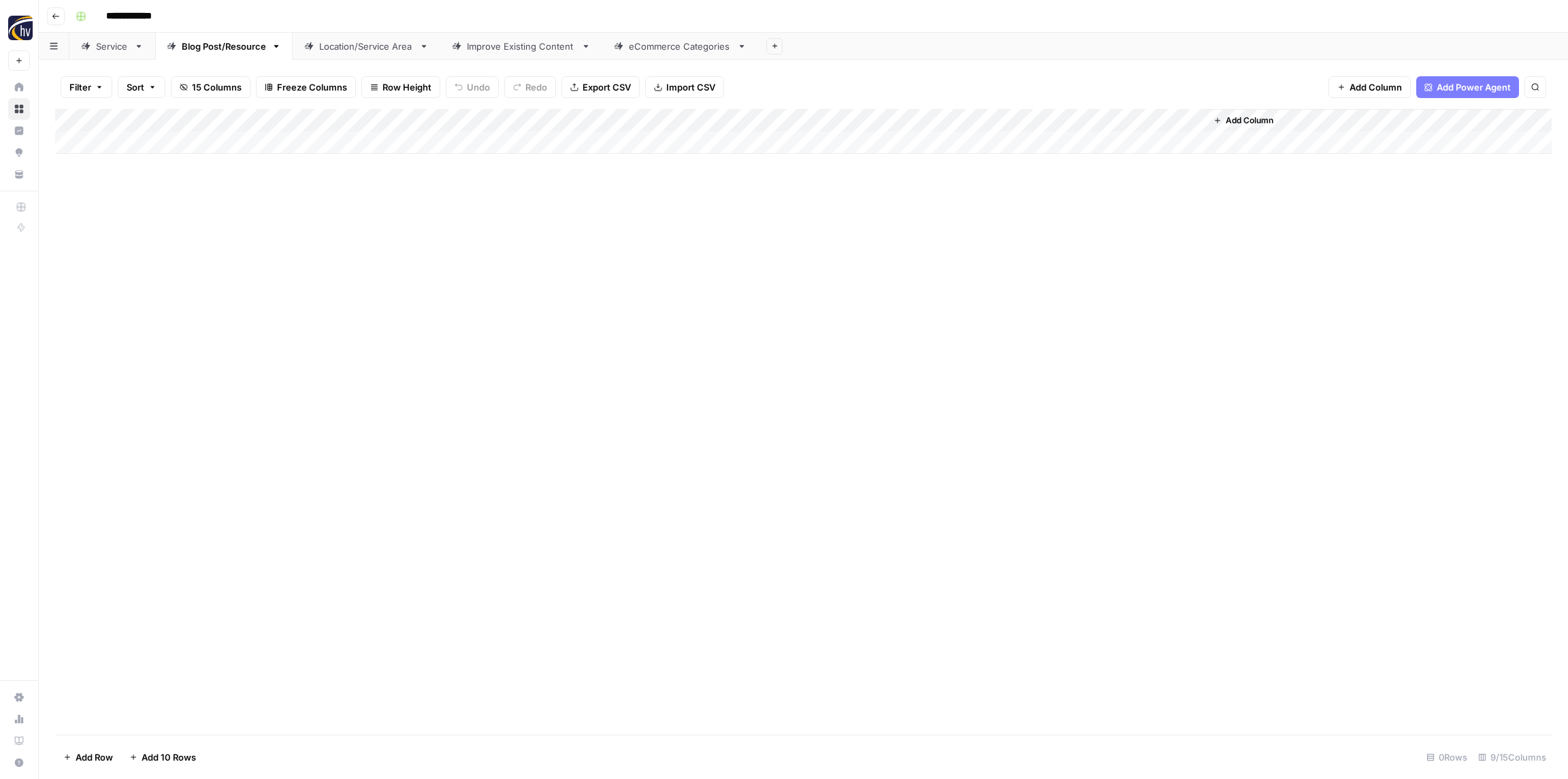
click at [337, 38] on link "Location/Service Area" at bounding box center [366, 46] width 148 height 27
click at [515, 111] on div "Add Column" at bounding box center [804, 131] width 1497 height 45
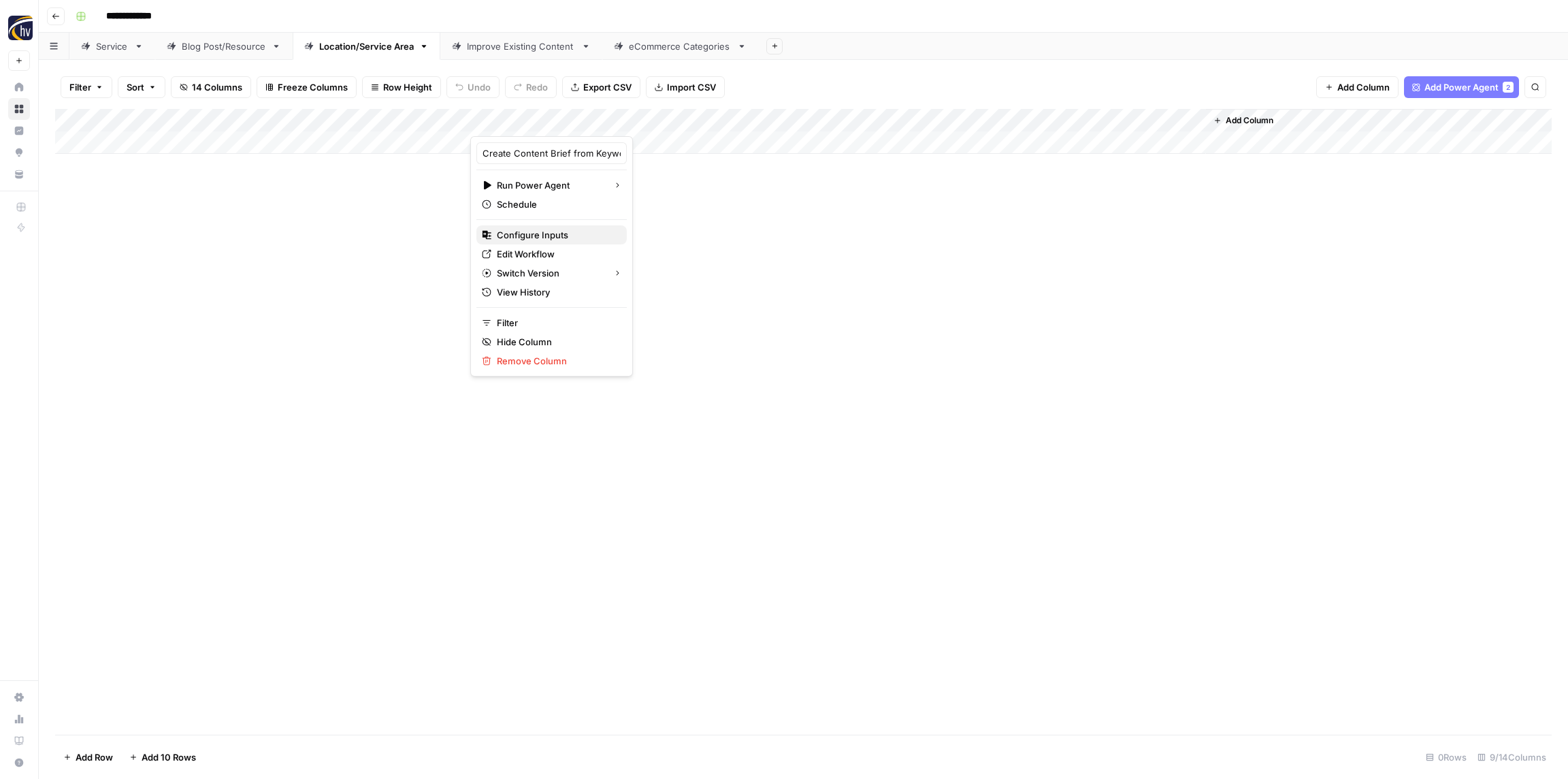
click at [528, 232] on span "Configure Inputs" at bounding box center [556, 235] width 119 height 14
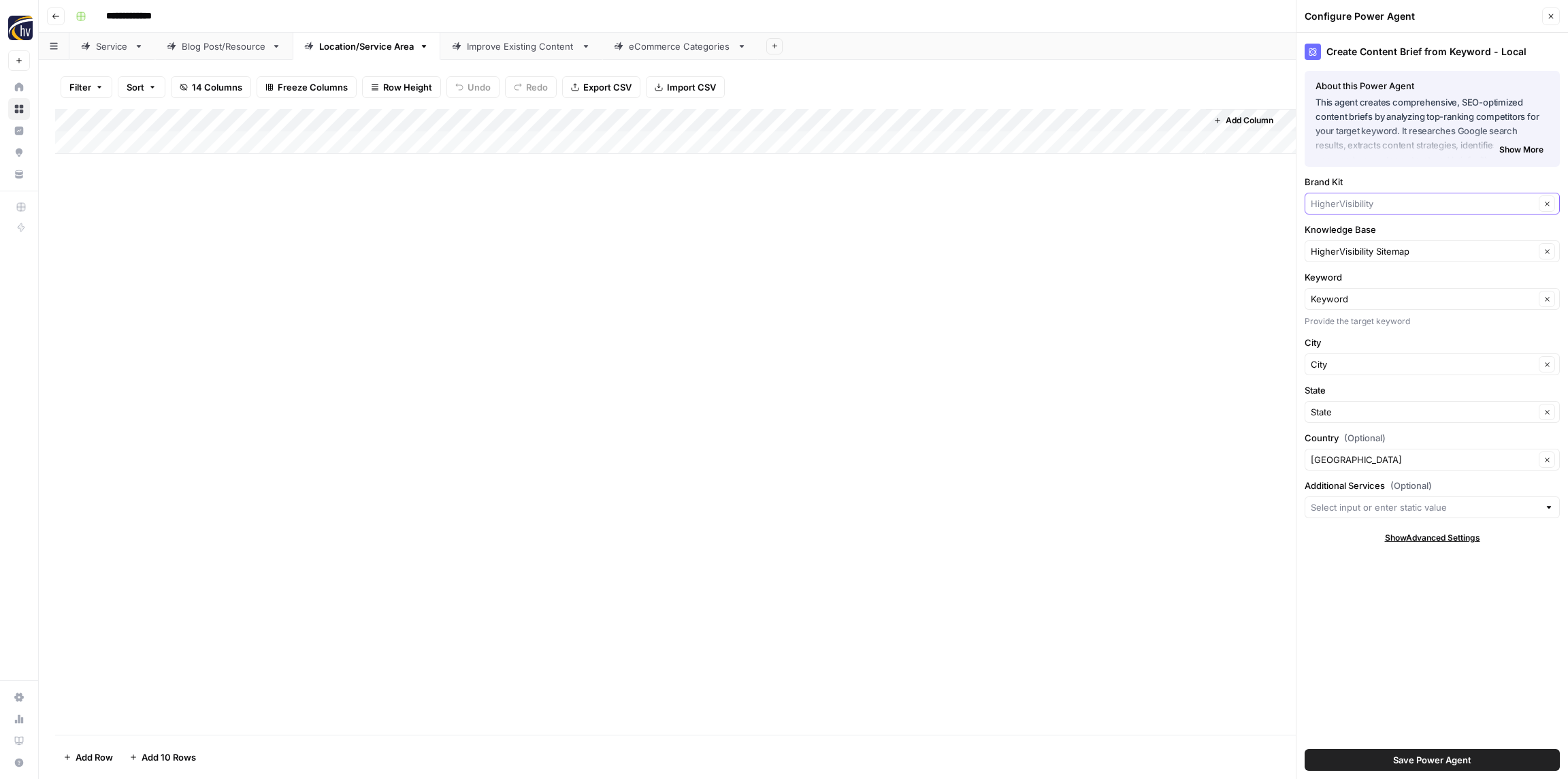
click at [1351, 205] on input "Brand Kit" at bounding box center [1422, 203] width 224 height 14
paste input "[PERSON_NAME]"
click at [1352, 225] on div "Reza Najafian MD Plastic Surgery" at bounding box center [1432, 235] width 255 height 31
click at [1352, 232] on span "Reza Najafian MD Plastic Surgery" at bounding box center [1430, 235] width 227 height 14
type input "Reza Najafian MD Plastic Surgery"
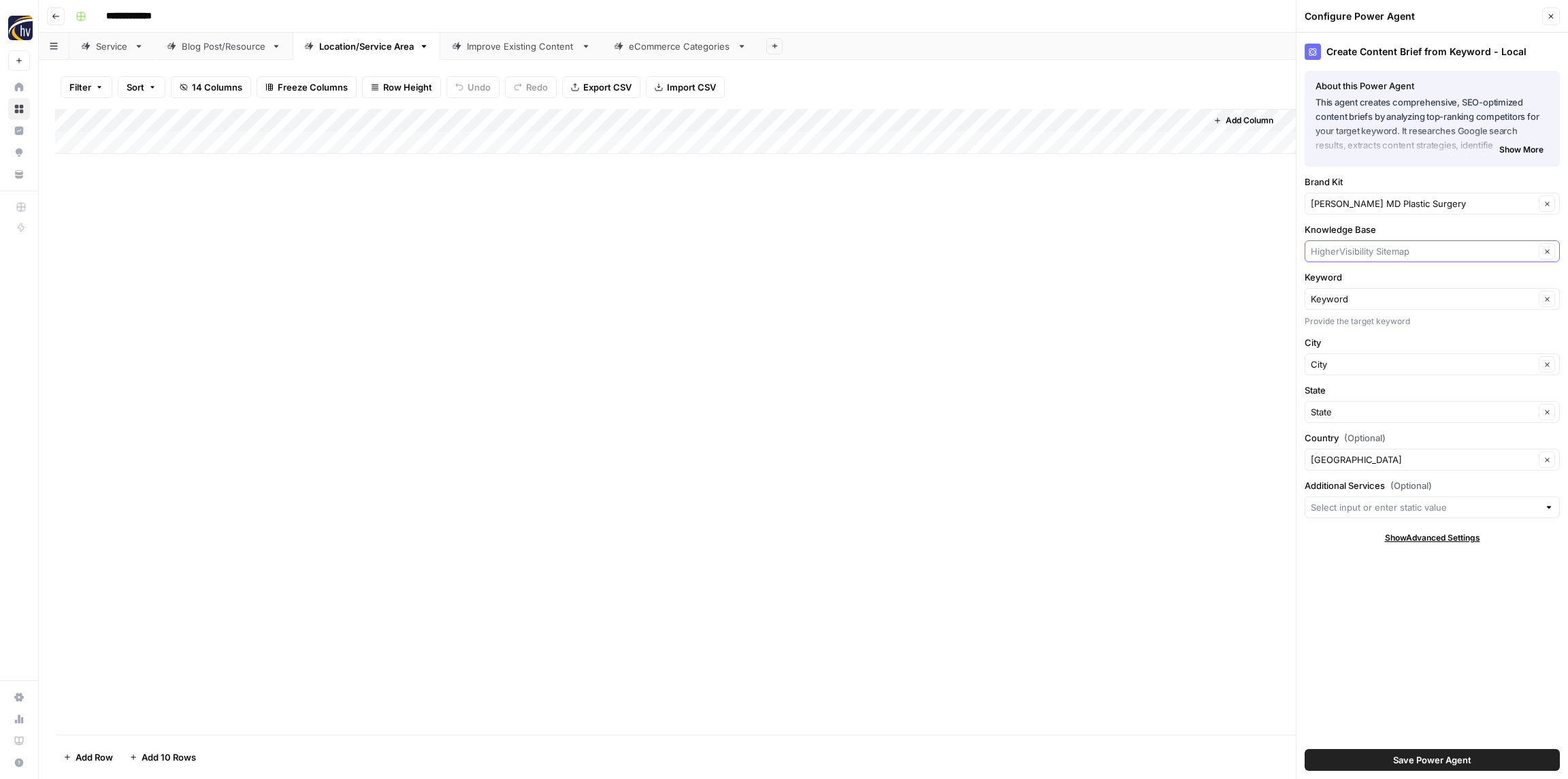
click at [1349, 248] on input "Knowledge Base" at bounding box center [1422, 251] width 224 height 14
paste input "[PERSON_NAME]"
click at [1348, 282] on span "Reza Najafian Sitemap" at bounding box center [1430, 283] width 227 height 14
type input "Reza Najafian Sitemap"
click at [1403, 753] on span "Save Power Agent" at bounding box center [1432, 759] width 78 height 14
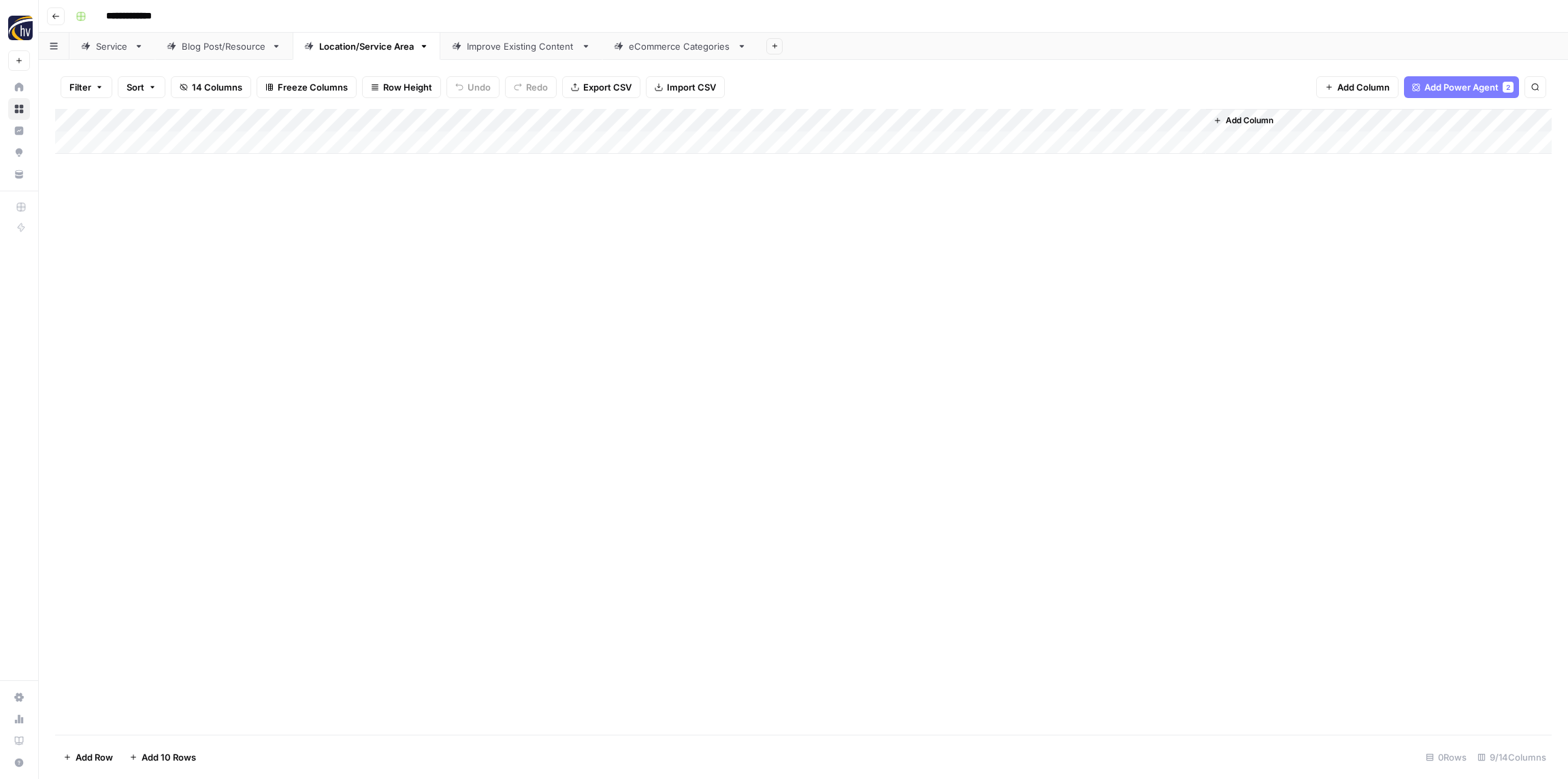
click at [1032, 122] on div "Add Column" at bounding box center [804, 131] width 1497 height 45
click at [1016, 232] on span "Configure Inputs" at bounding box center [1046, 235] width 119 height 14
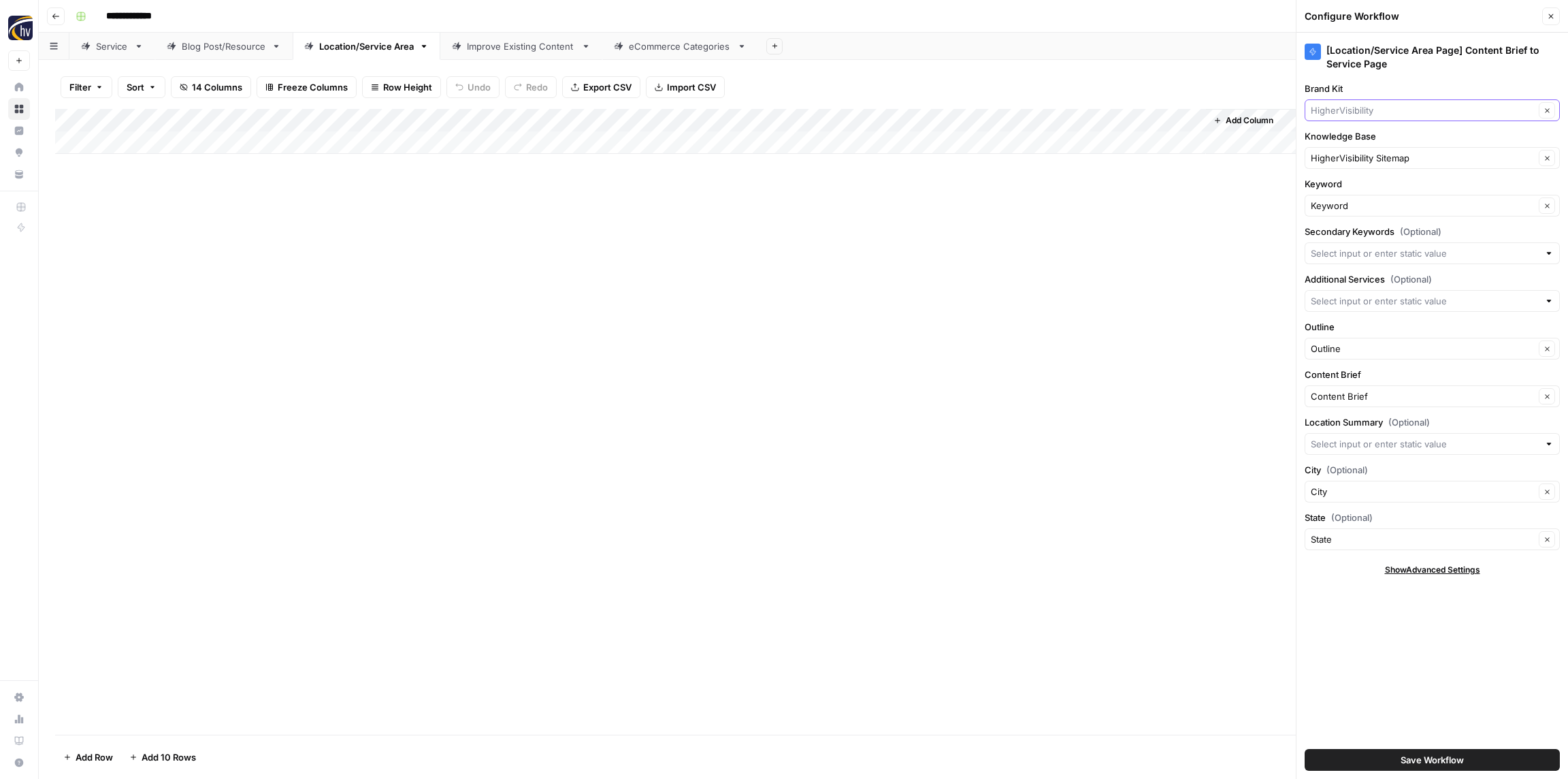
click at [1377, 110] on input "Brand Kit" at bounding box center [1422, 110] width 224 height 14
paste input "[PERSON_NAME]"
click at [1375, 141] on span "Reza Najafian MD Plastic Surgery" at bounding box center [1430, 142] width 227 height 14
type input "Reza Najafian MD Plastic Surgery"
click at [1365, 156] on input "Knowledge Base" at bounding box center [1422, 157] width 224 height 14
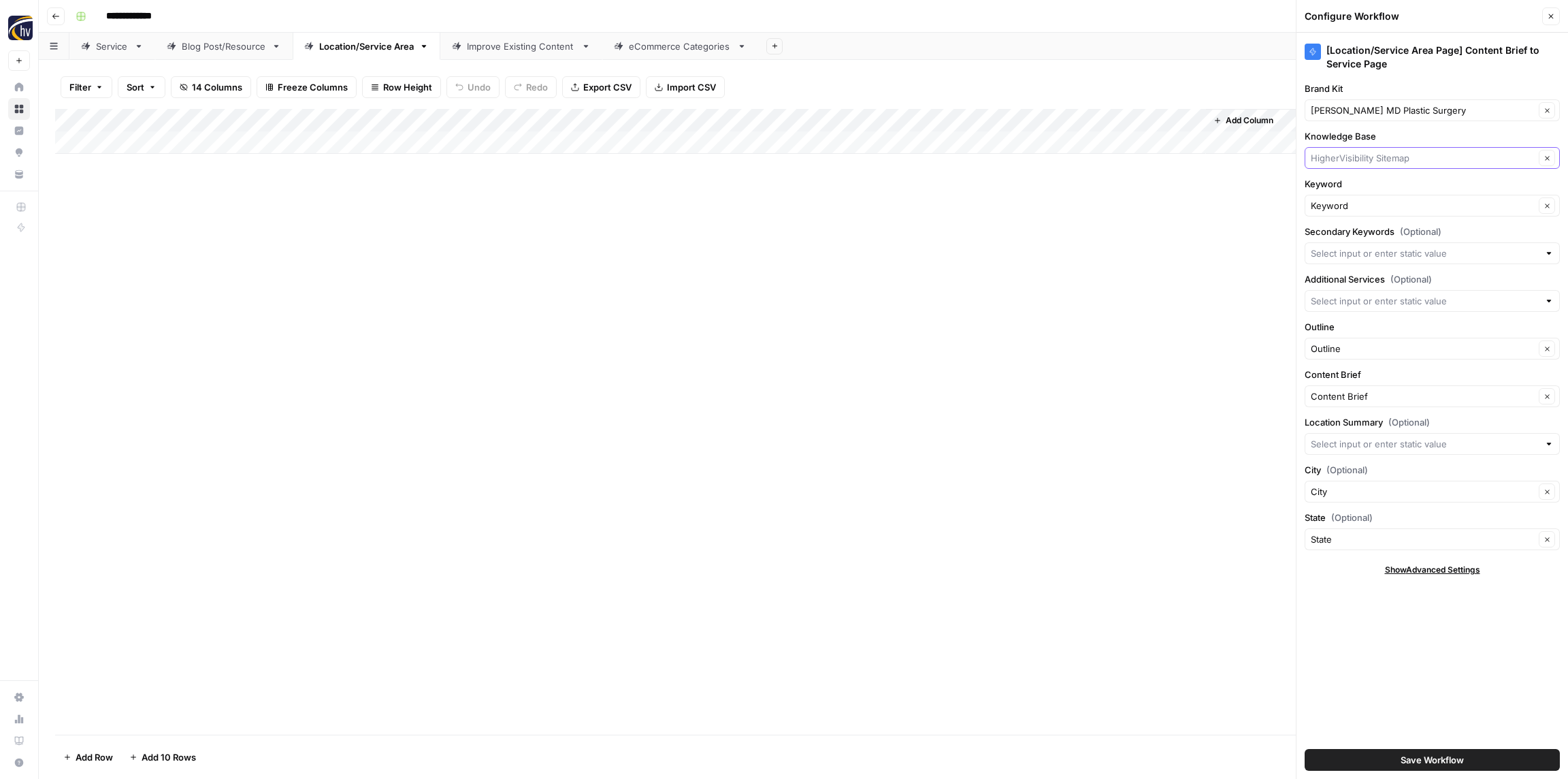
paste input "[PERSON_NAME]"
click at [1370, 188] on span "Reza Najafian Sitemap" at bounding box center [1430, 189] width 227 height 14
type input "Reza Najafian Sitemap"
click at [1427, 762] on span "Save Workflow" at bounding box center [1432, 759] width 63 height 14
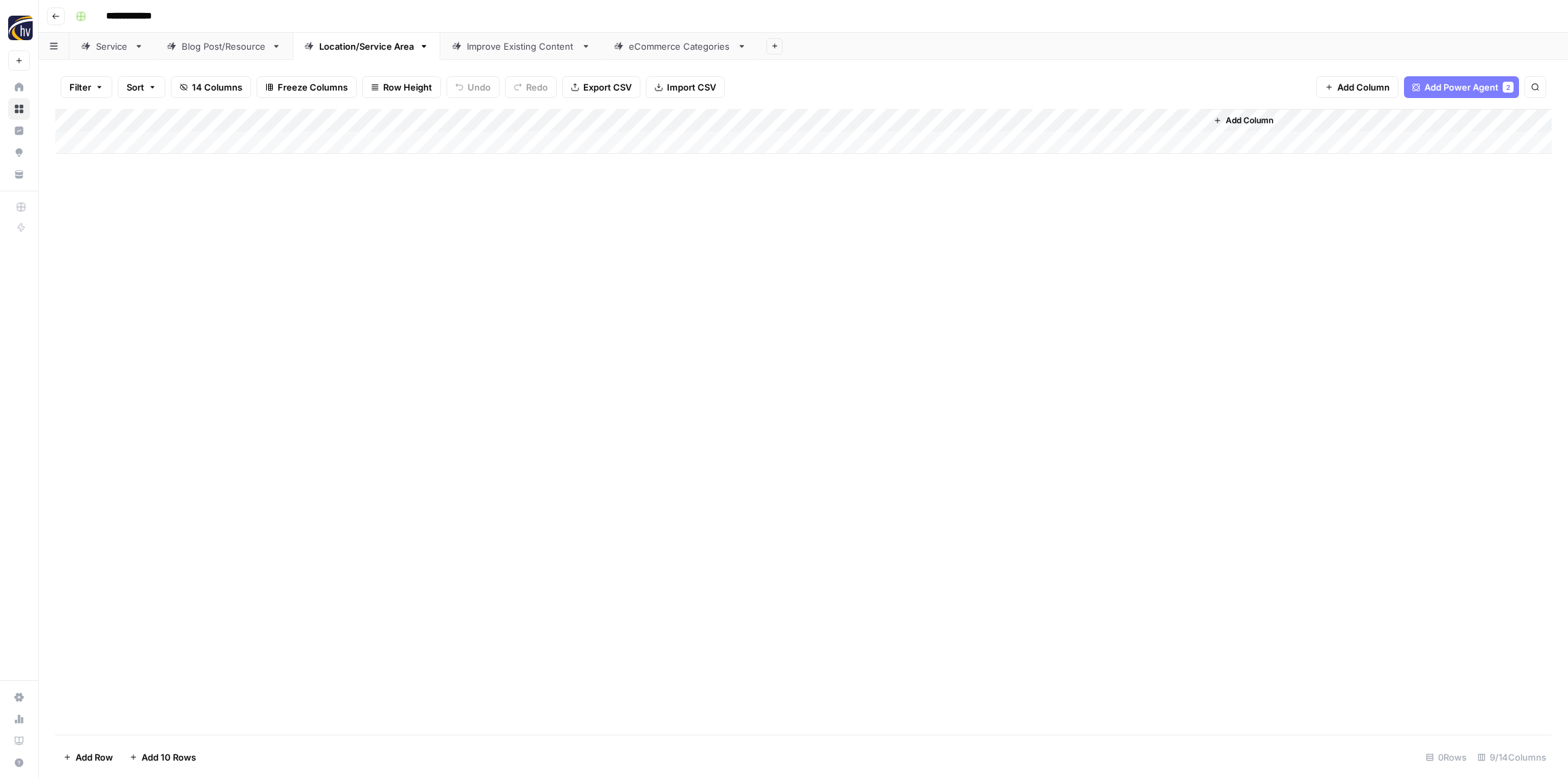
click at [510, 44] on div "Improve Existing Content" at bounding box center [521, 46] width 109 height 14
click at [407, 124] on div "Add Column" at bounding box center [804, 131] width 1497 height 45
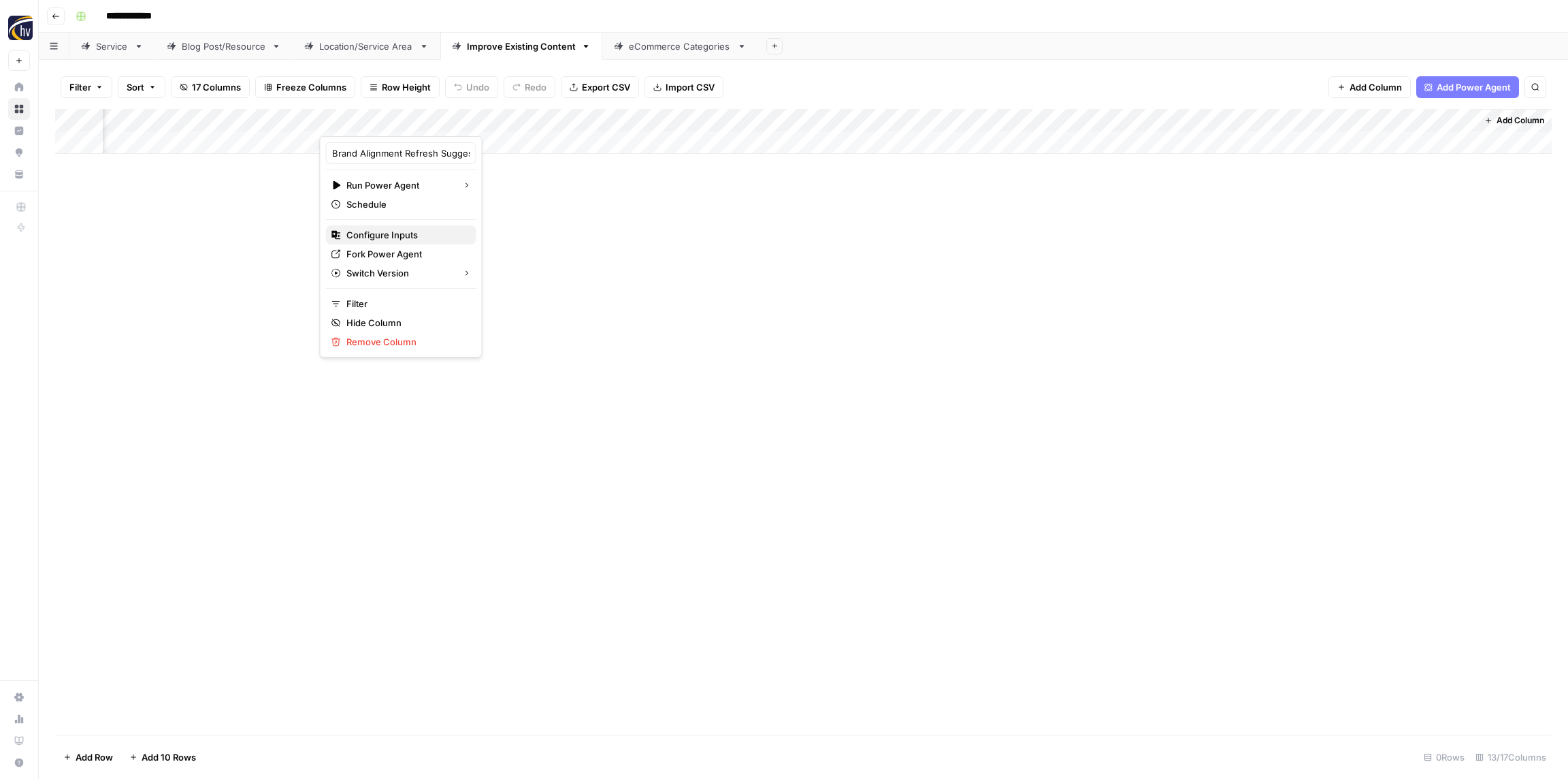
drag, startPoint x: 396, startPoint y: 236, endPoint x: 409, endPoint y: 235, distance: 13.0
click at [395, 236] on span "Configure Inputs" at bounding box center [406, 235] width 119 height 14
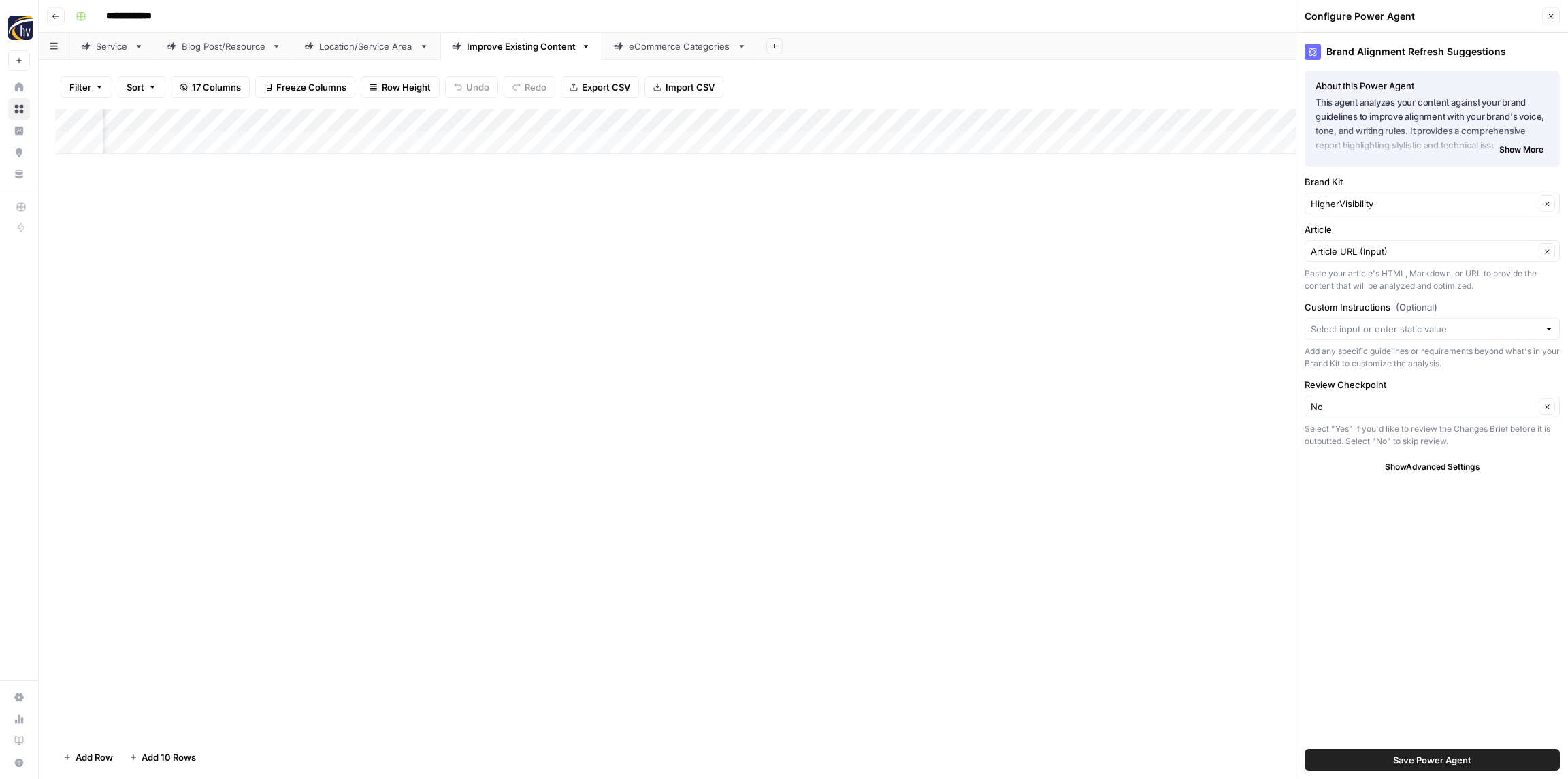
click at [1366, 192] on div "Brand Kit HigherVisibility Clear" at bounding box center [1432, 195] width 255 height 39
click at [1366, 200] on input "Brand Kit" at bounding box center [1422, 203] width 224 height 14
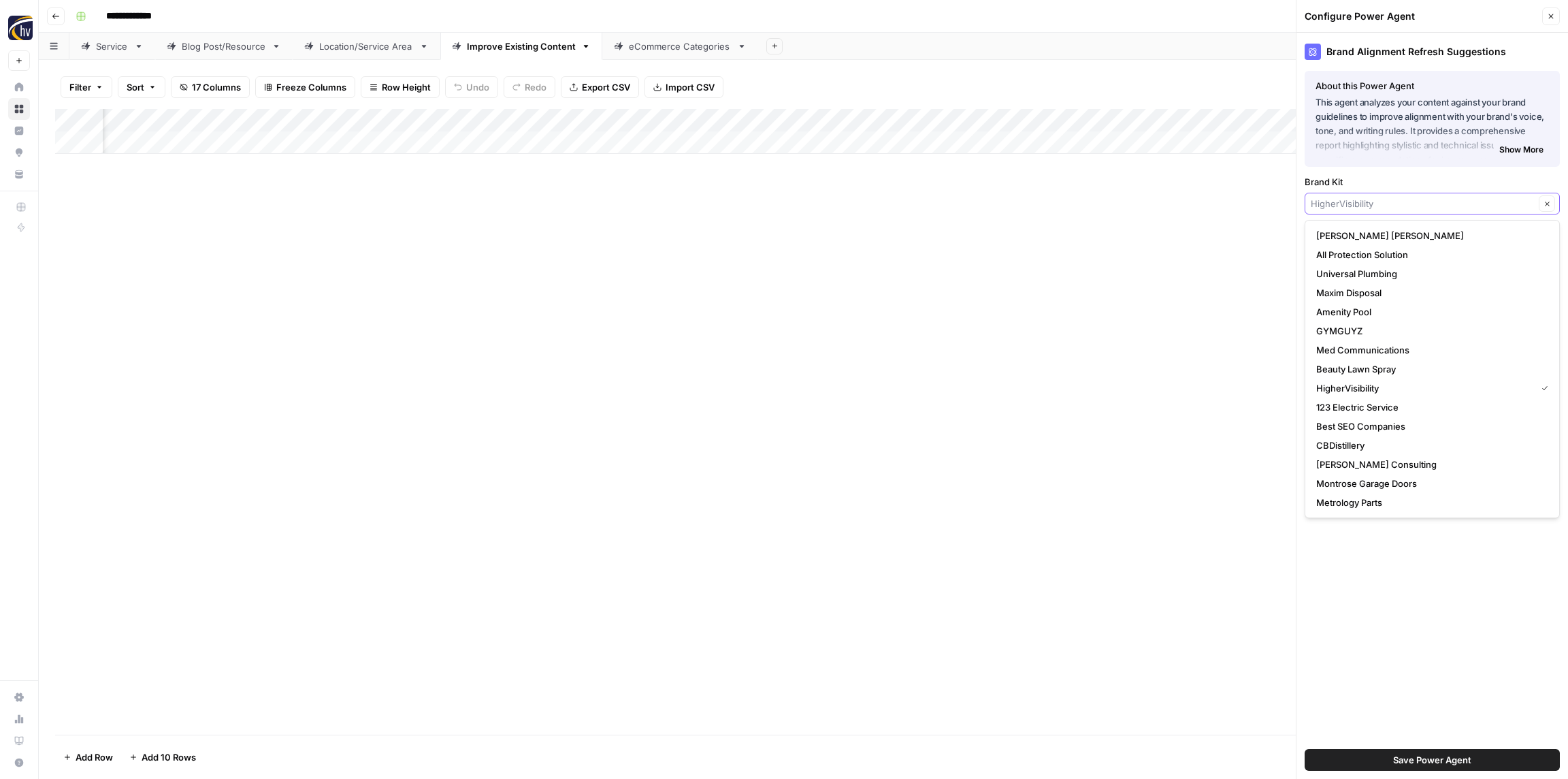
paste input "[PERSON_NAME]"
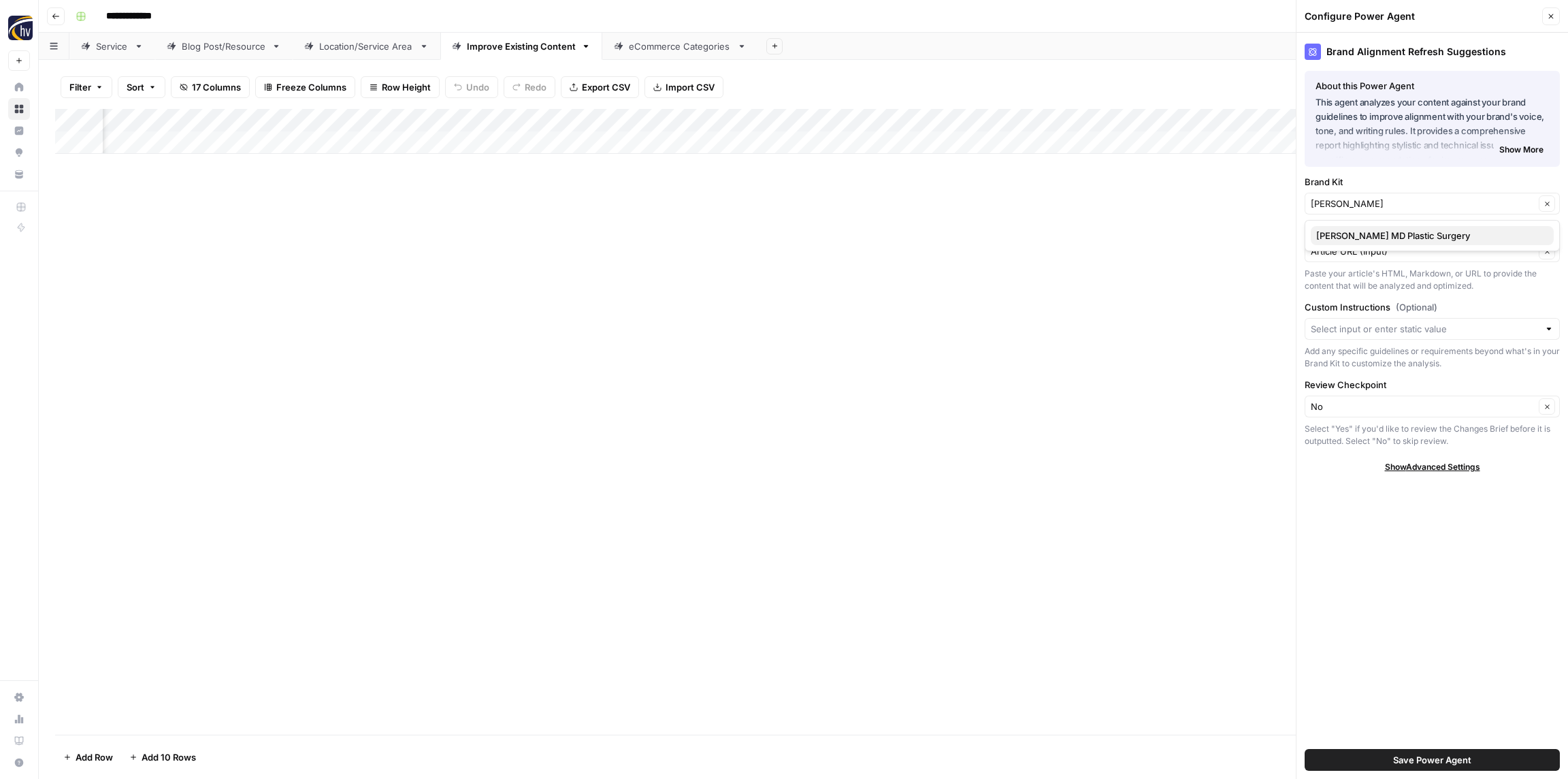
click at [1365, 238] on span "Reza Najafian MD Plastic Surgery" at bounding box center [1430, 235] width 227 height 14
type input "Reza Najafian MD Plastic Surgery"
click at [1441, 762] on span "Save Power Agent" at bounding box center [1432, 759] width 78 height 14
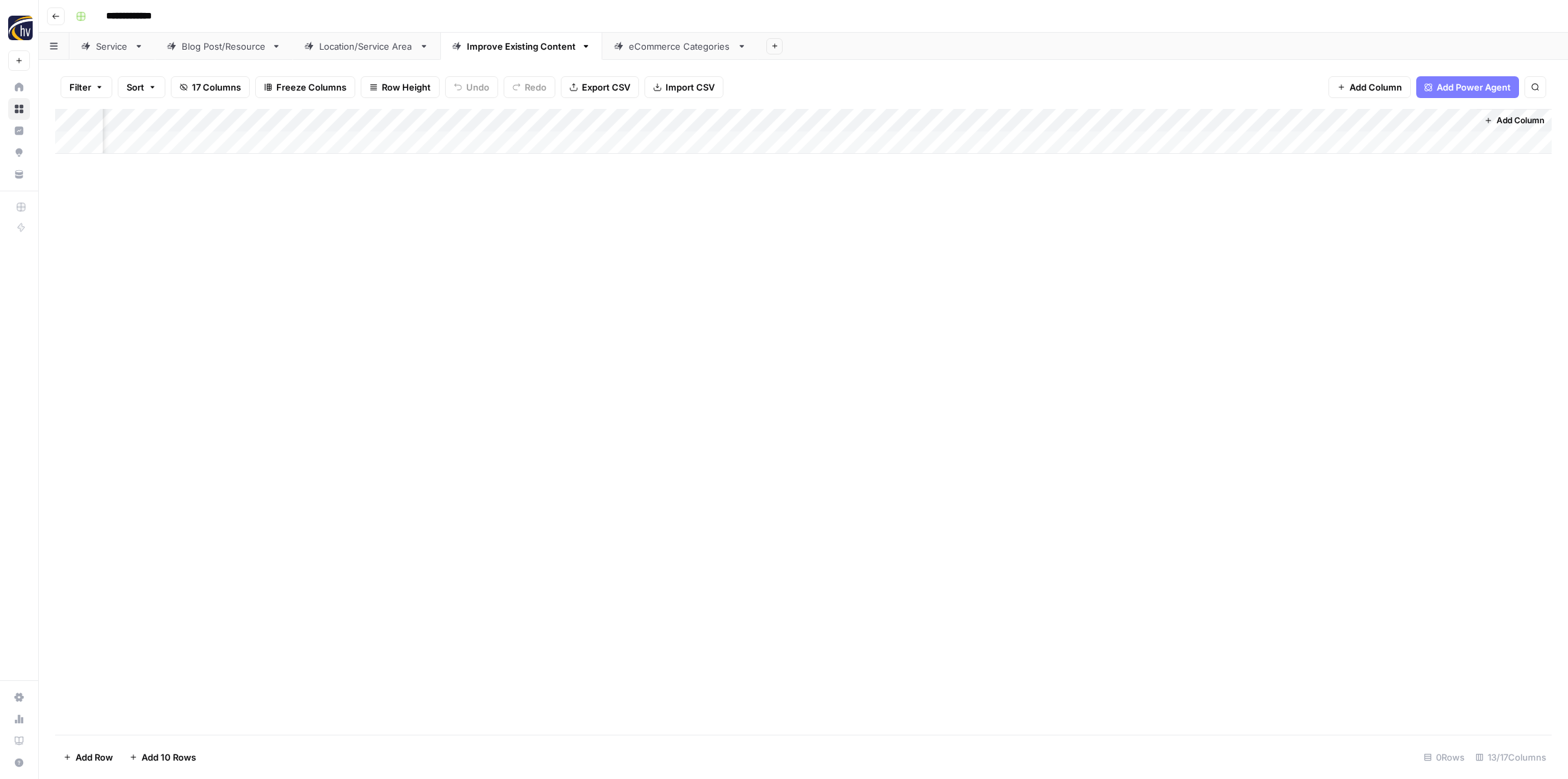
click at [764, 122] on div "Add Column" at bounding box center [804, 131] width 1497 height 45
click at [732, 232] on span "Configure Inputs" at bounding box center [752, 235] width 119 height 14
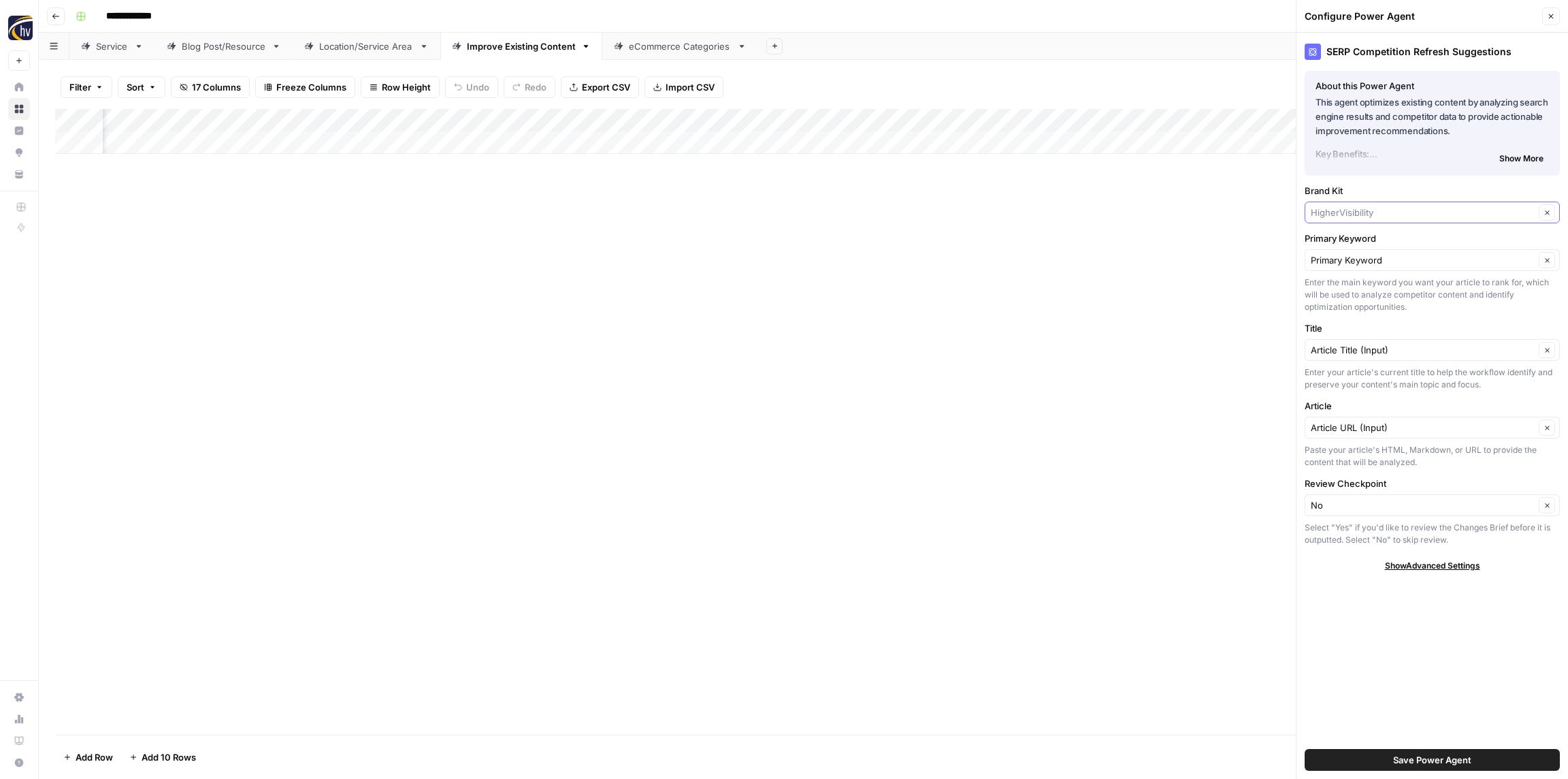
click at [1357, 206] on input "Brand Kit" at bounding box center [1422, 212] width 224 height 14
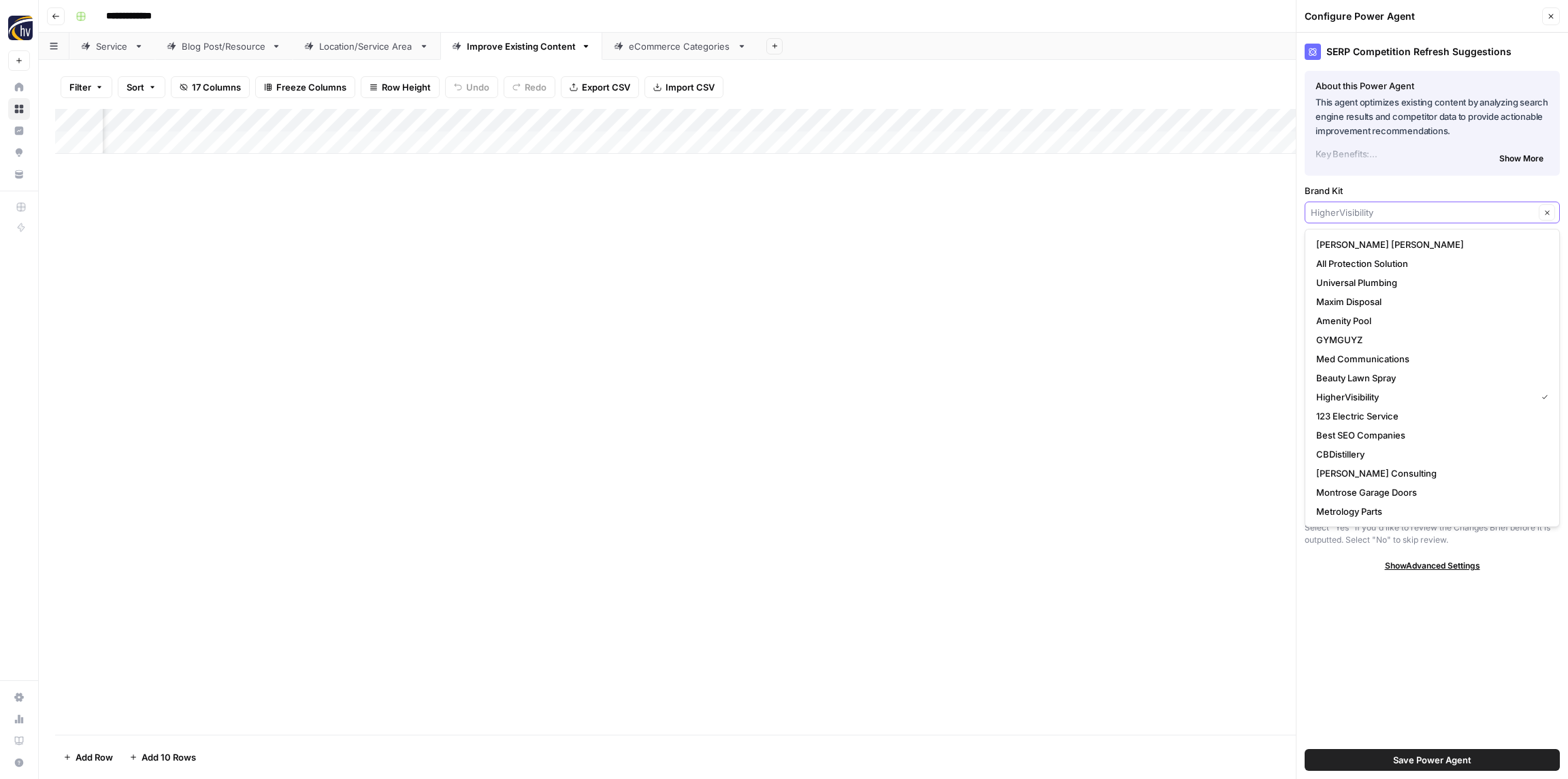
paste input "[PERSON_NAME]"
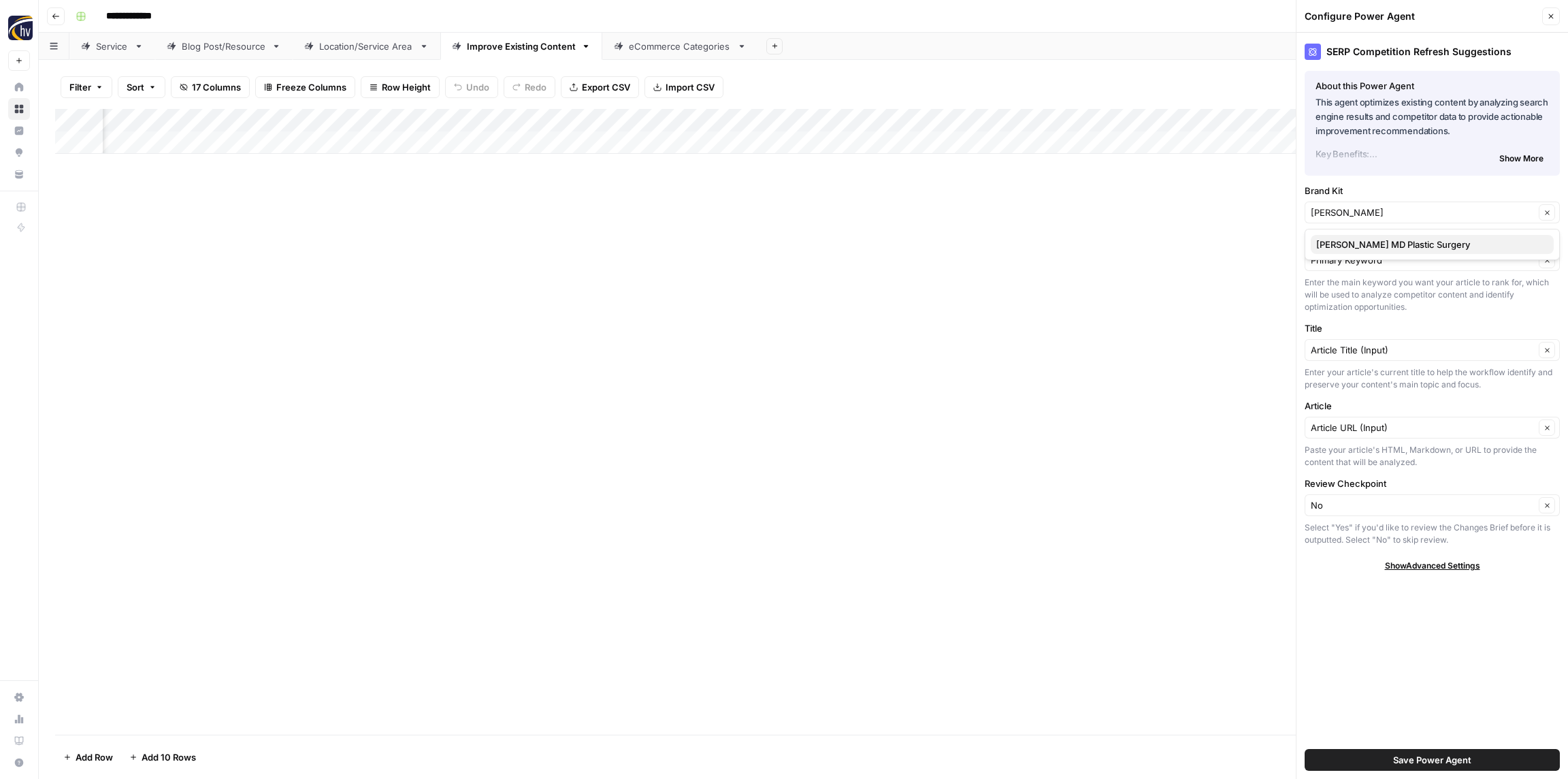
click at [1363, 242] on span "Reza Najafian MD Plastic Surgery" at bounding box center [1430, 244] width 227 height 14
type input "Reza Najafian MD Plastic Surgery"
click at [1476, 757] on button "Save Power Agent" at bounding box center [1432, 760] width 255 height 22
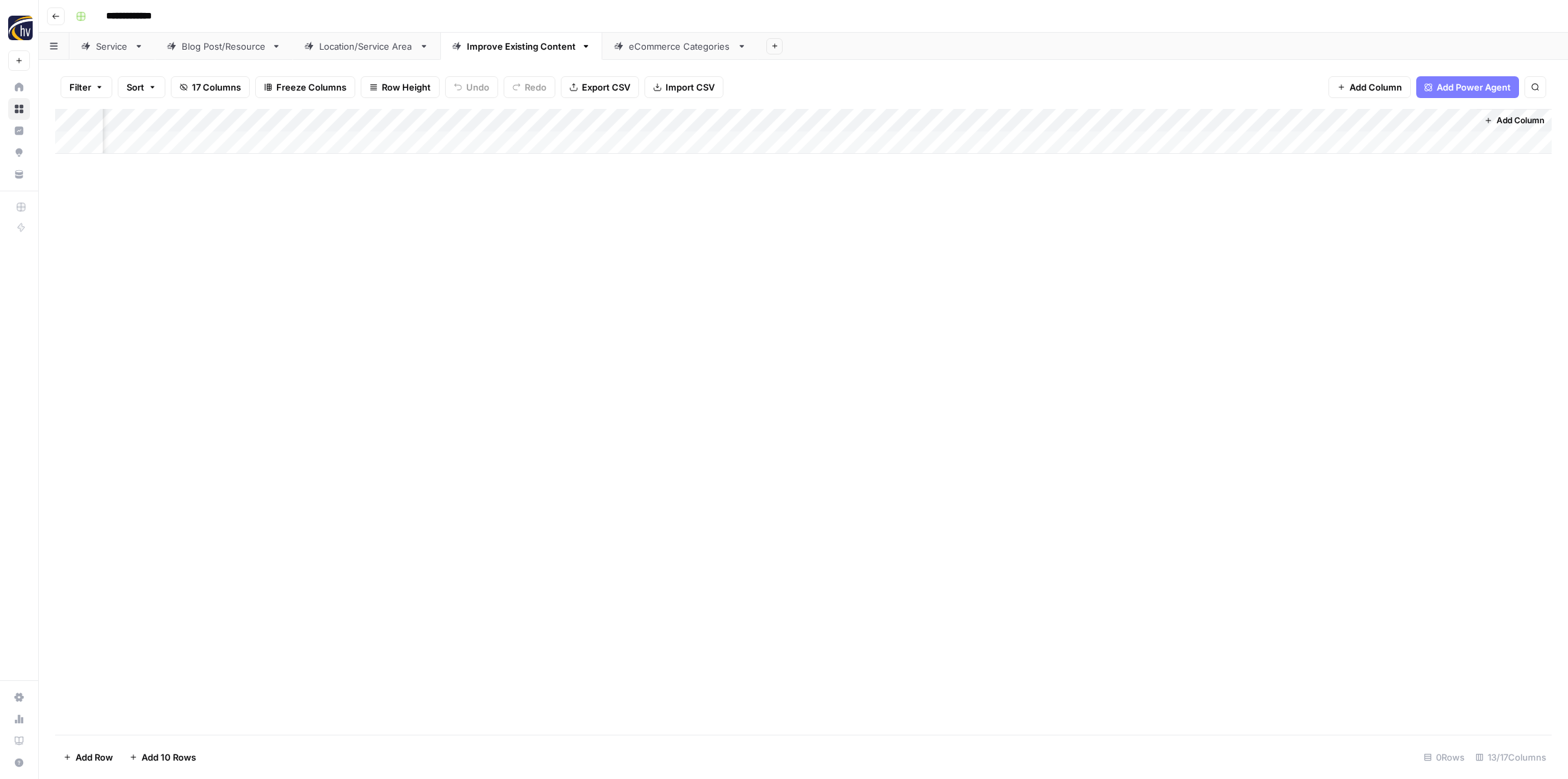
click at [1110, 123] on div "Add Column" at bounding box center [804, 131] width 1497 height 45
type input "Apply Suggested Refresh Changes"
drag, startPoint x: 1084, startPoint y: 238, endPoint x: 1115, endPoint y: 240, distance: 31.1
click at [1084, 238] on span "Configure Inputs" at bounding box center [1105, 235] width 119 height 14
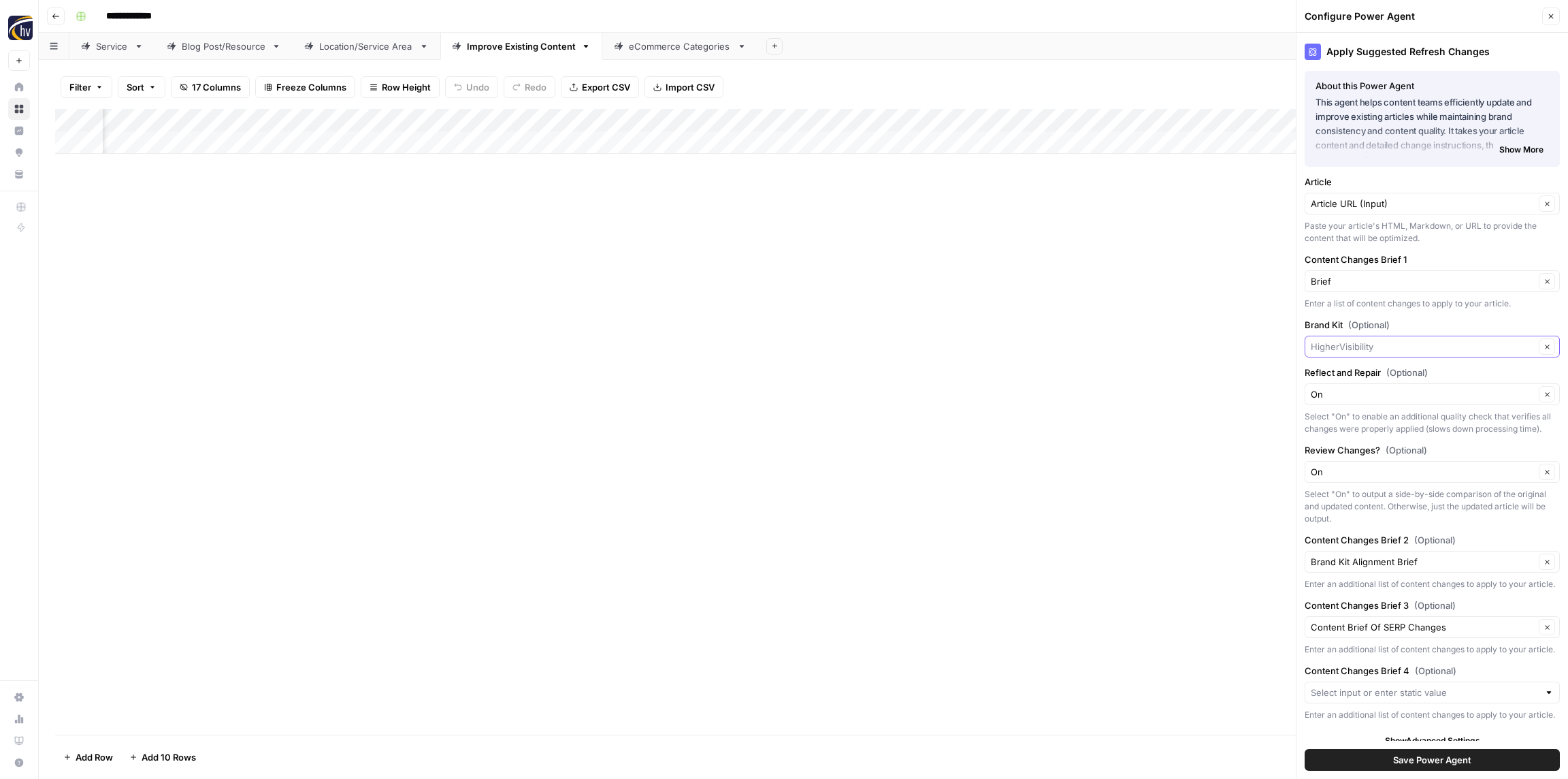
click at [1377, 345] on input "Brand Kit (Optional)" at bounding box center [1422, 346] width 224 height 14
paste input "[PERSON_NAME]"
click at [1387, 367] on div "Reza Najafian MD Plastic Surgery" at bounding box center [1432, 378] width 255 height 31
click at [1387, 372] on span "Reza Najafian MD Plastic Surgery" at bounding box center [1430, 378] width 227 height 14
type input "Reza Najafian MD Plastic Surgery"
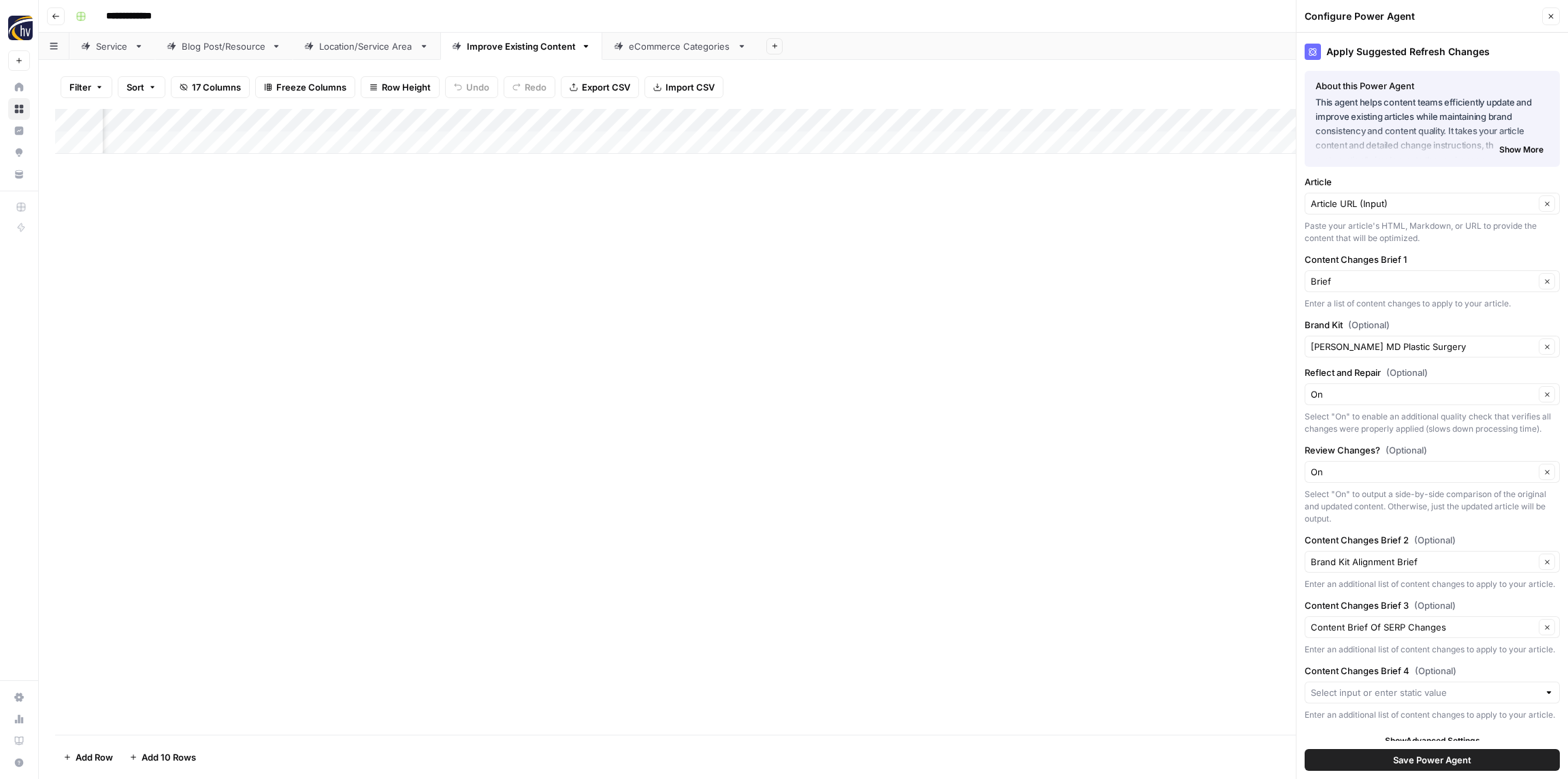
click at [1467, 763] on span "Save Power Agent" at bounding box center [1432, 759] width 78 height 14
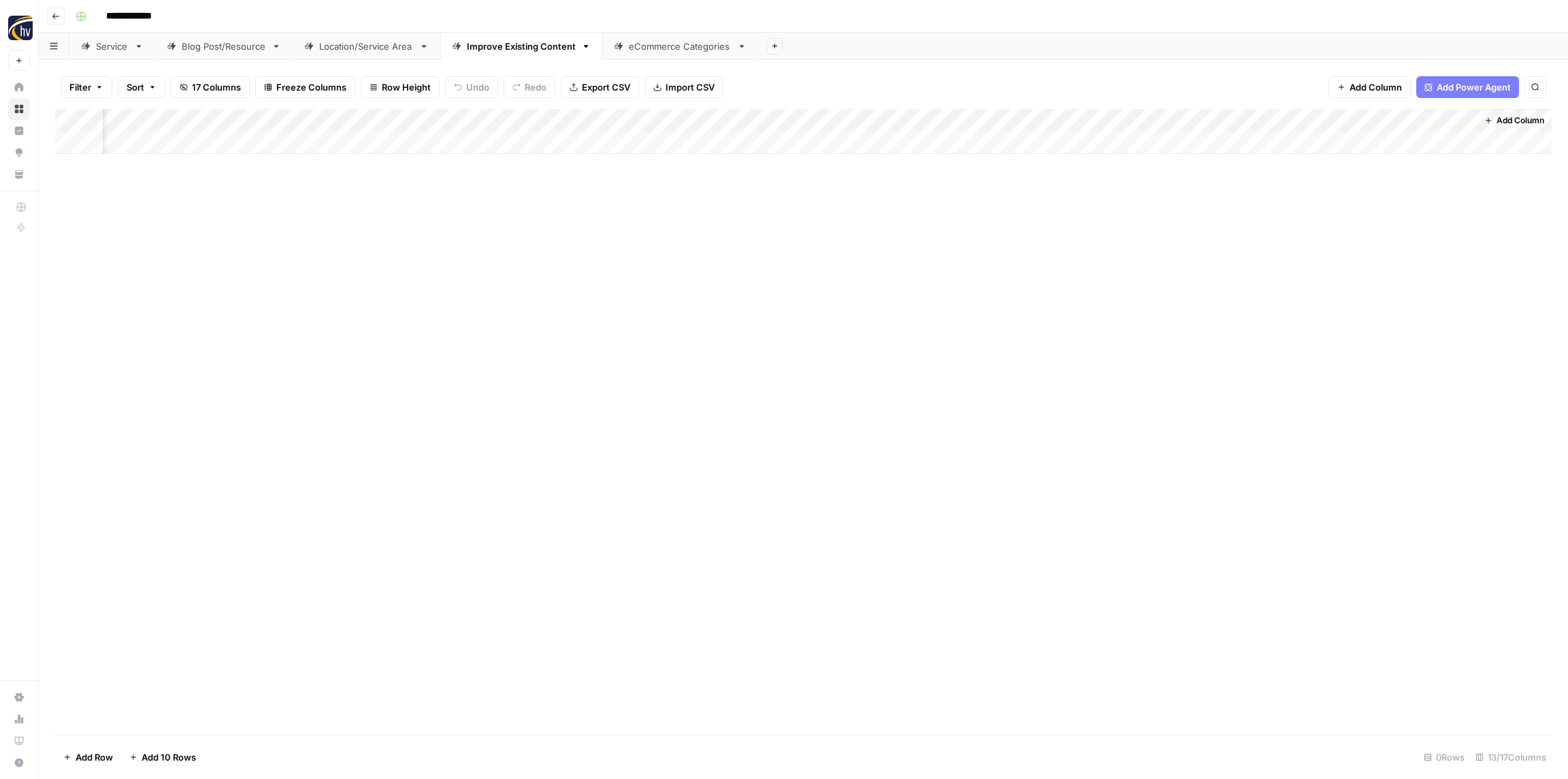
click at [659, 58] on div "**********" at bounding box center [803, 389] width 1529 height 779
click at [657, 51] on div "eCommerce Categories" at bounding box center [680, 46] width 103 height 14
click at [490, 119] on div "Add Column" at bounding box center [804, 131] width 1497 height 45
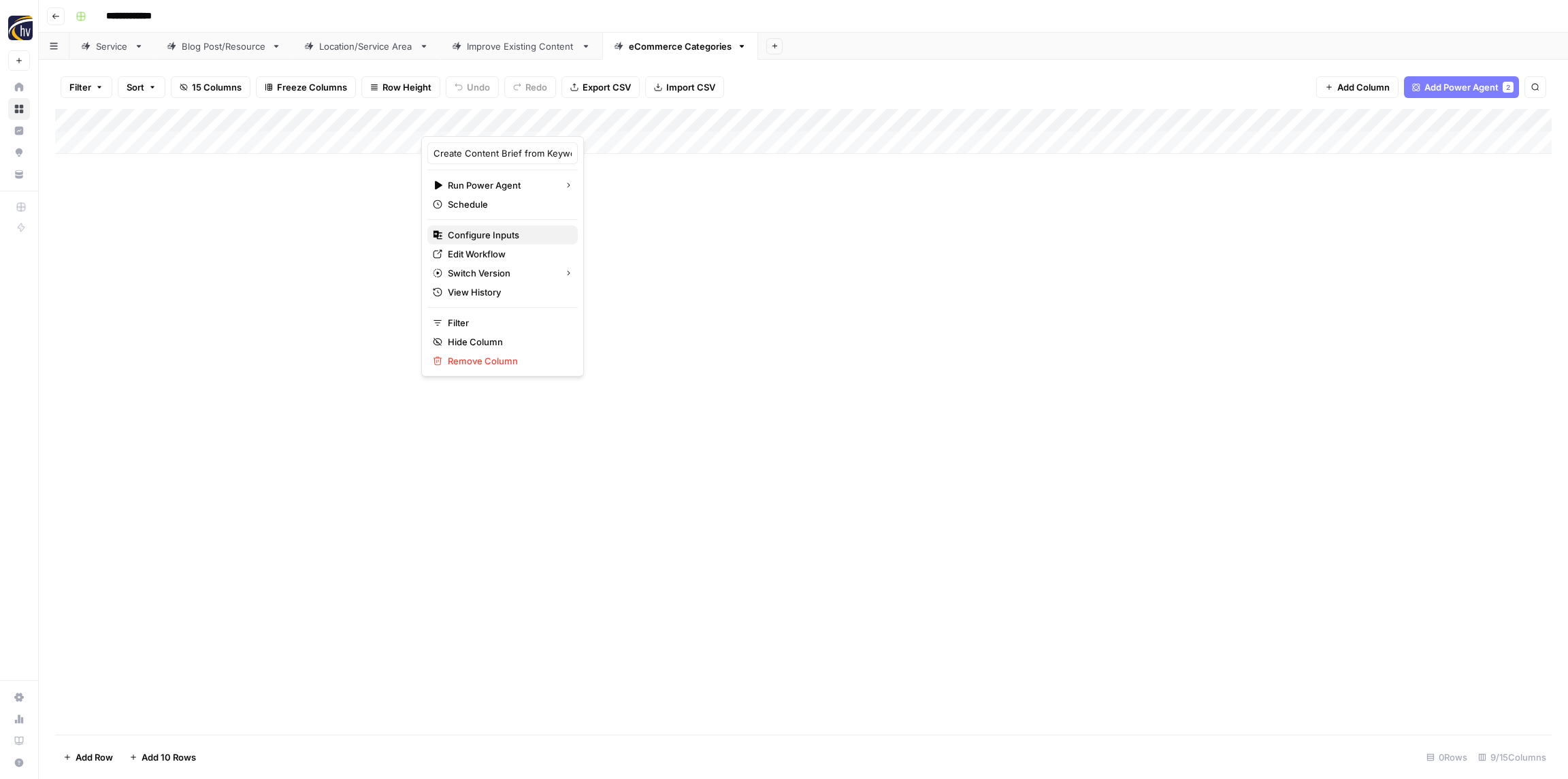
click at [488, 236] on span "Configure Inputs" at bounding box center [507, 235] width 119 height 14
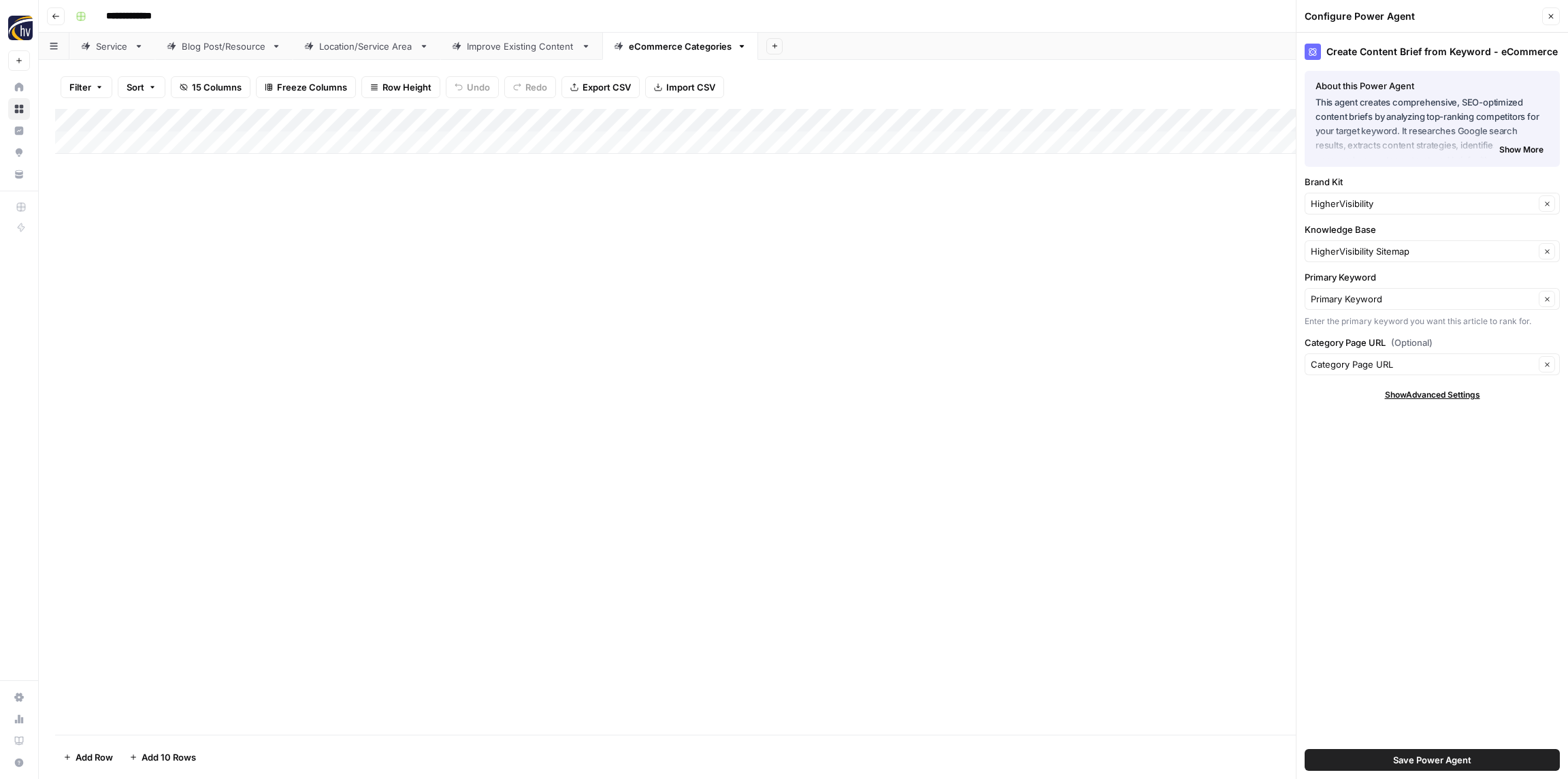
click at [1384, 211] on div "HigherVisibility Clear" at bounding box center [1432, 203] width 255 height 22
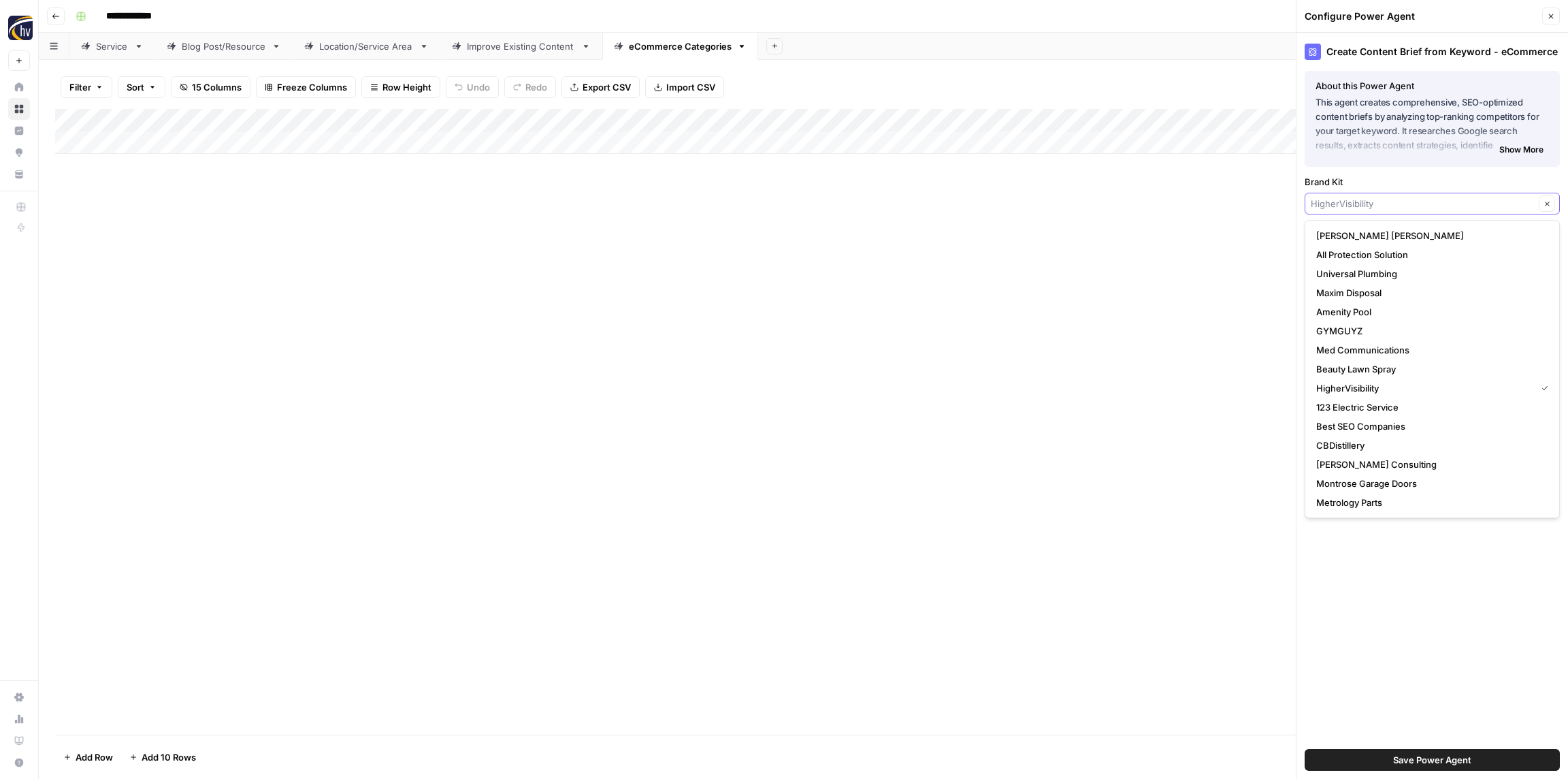
paste input "[PERSON_NAME]"
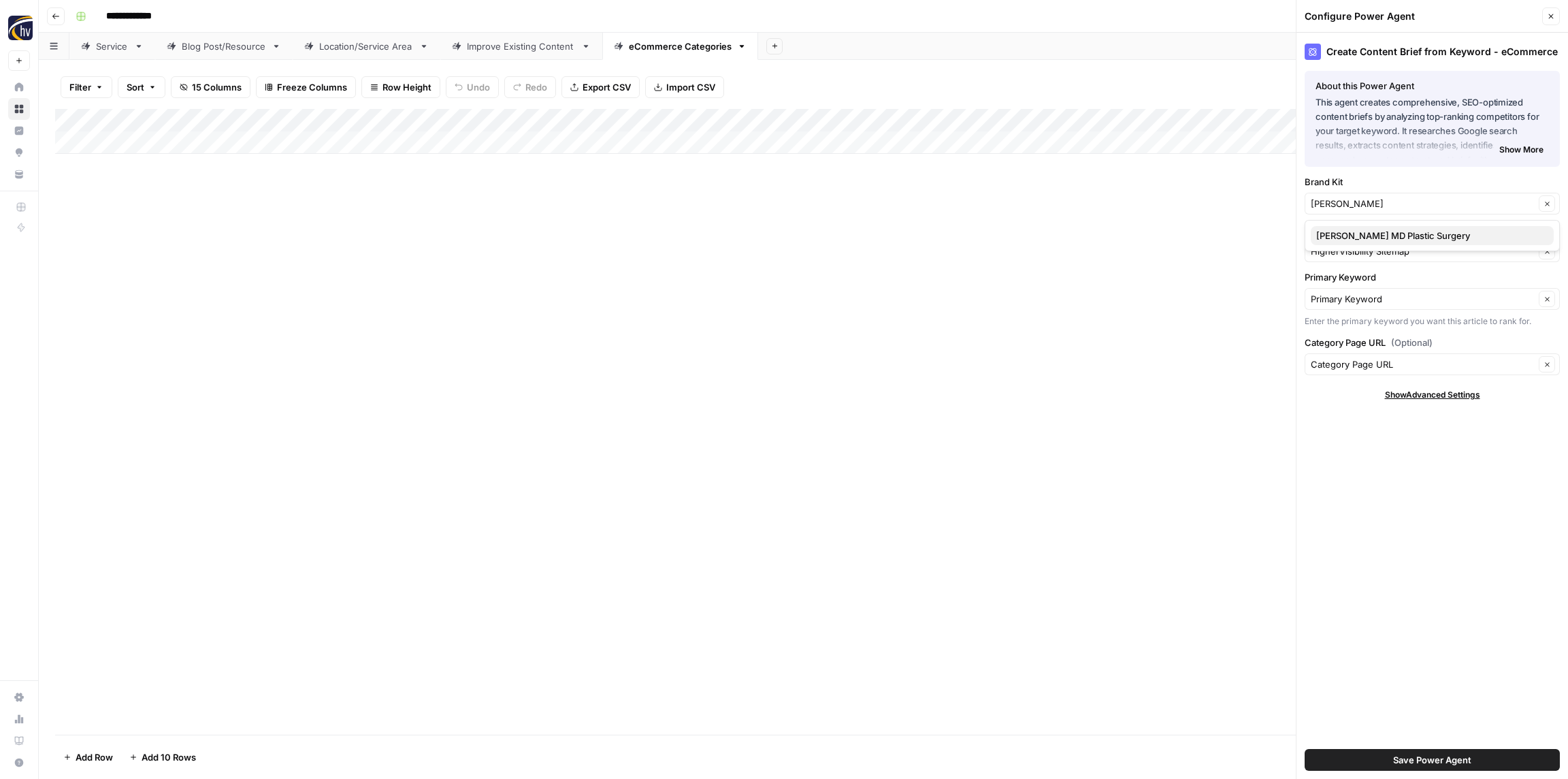
click at [1364, 238] on span "Reza Najafian MD Plastic Surgery" at bounding box center [1430, 235] width 227 height 14
type input "Reza Najafian MD Plastic Surgery"
click at [1363, 248] on input "Knowledge Base" at bounding box center [1422, 251] width 224 height 14
paste input "[PERSON_NAME]"
click at [1363, 280] on span "Reza Najafian Sitemap" at bounding box center [1430, 283] width 227 height 14
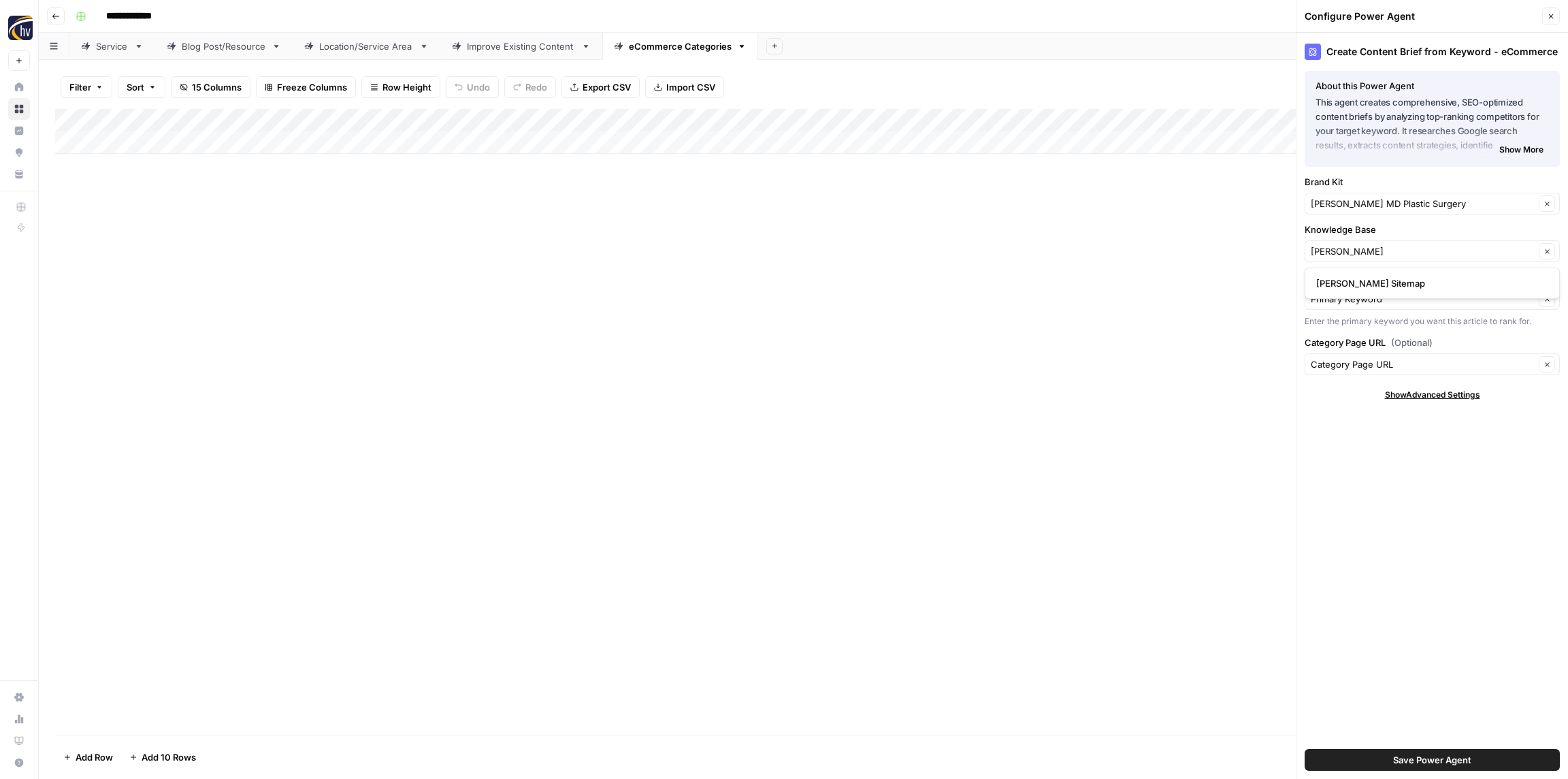
type input "Reza Najafian Sitemap"
click at [1427, 761] on span "Save Power Agent" at bounding box center [1432, 759] width 78 height 14
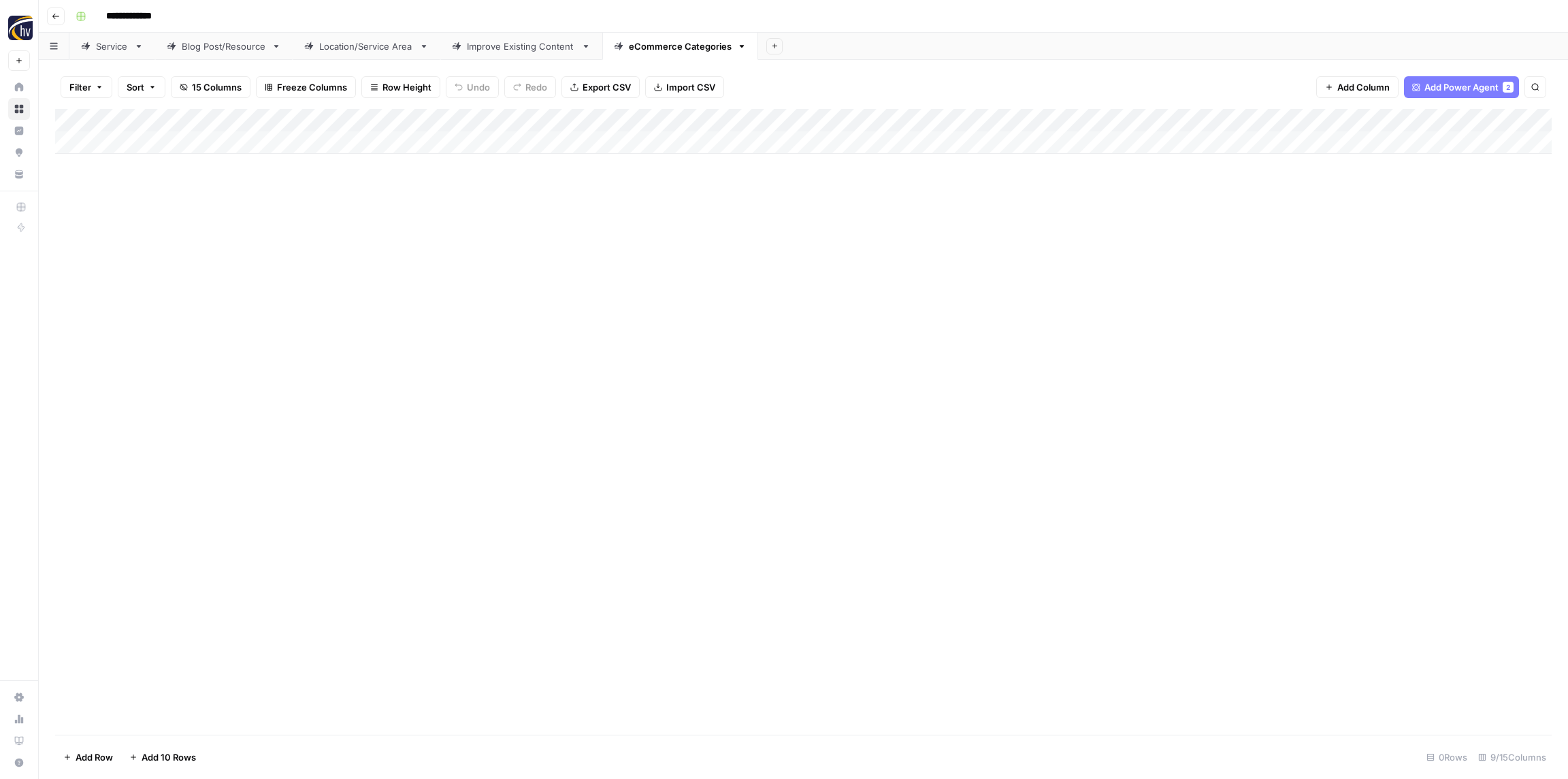
click at [1231, 122] on div "Add Column" at bounding box center [804, 131] width 1497 height 45
click at [1251, 236] on span "Configure Inputs" at bounding box center [1269, 235] width 119 height 14
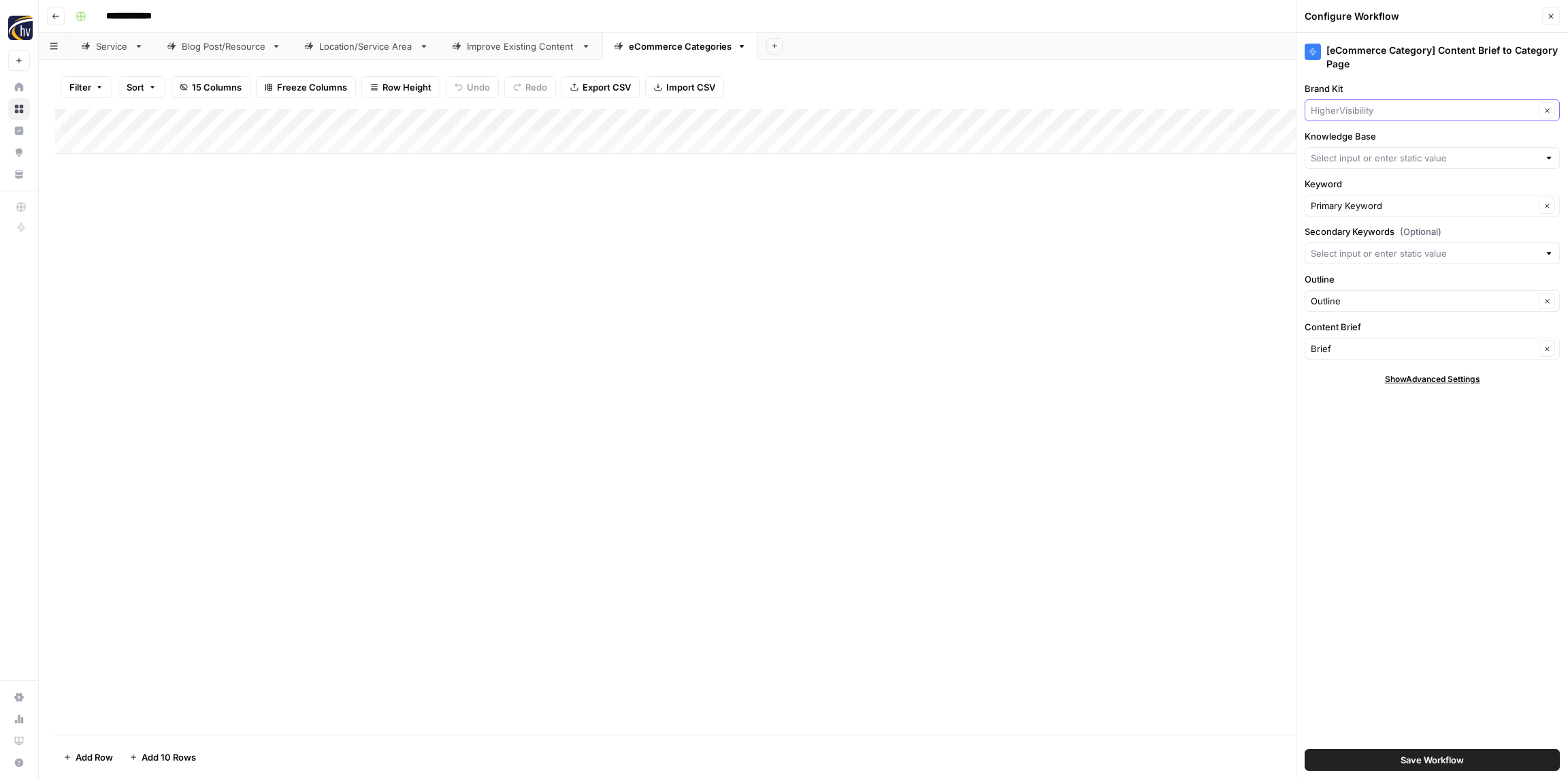
click at [1363, 109] on input "Brand Kit" at bounding box center [1422, 110] width 224 height 14
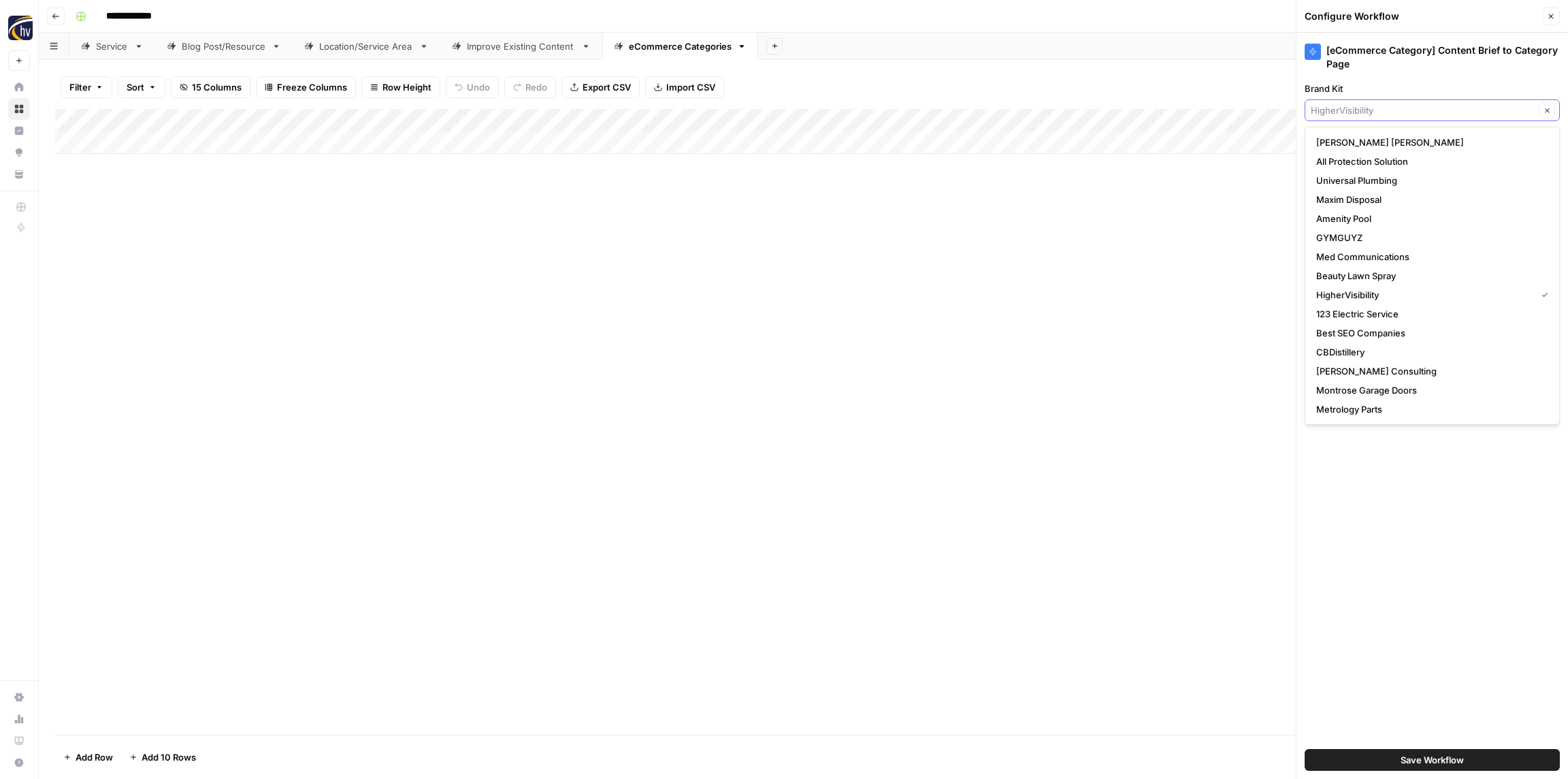
paste input "[PERSON_NAME]"
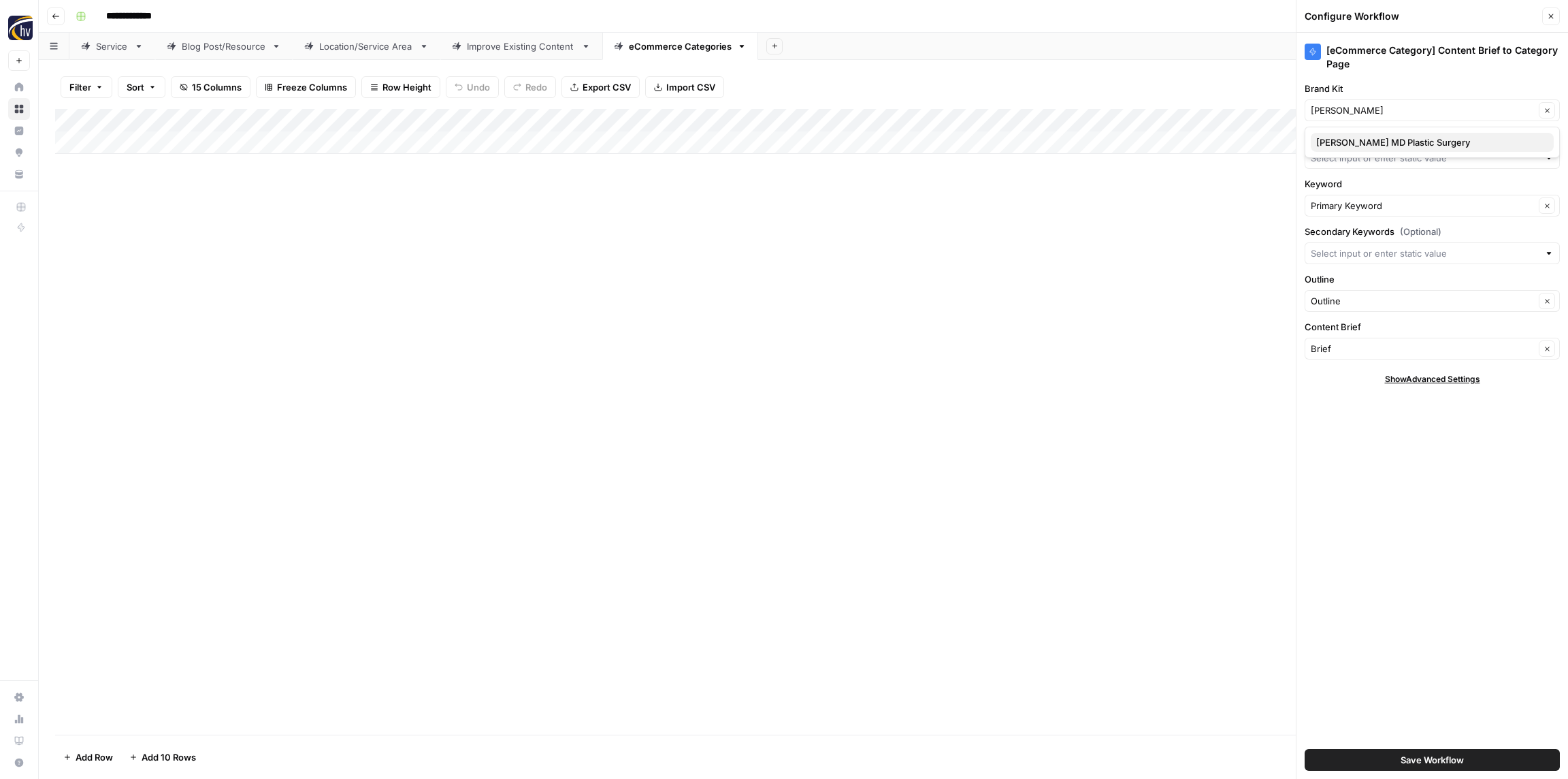
click at [1367, 141] on span "Reza Najafian MD Plastic Surgery" at bounding box center [1430, 142] width 227 height 14
type input "Reza Najafian MD Plastic Surgery"
click at [1361, 160] on input "Knowledge Base" at bounding box center [1424, 157] width 228 height 14
paste input "[PERSON_NAME]"
click at [1362, 186] on span "Reza Najafian Sitemap" at bounding box center [1430, 189] width 227 height 14
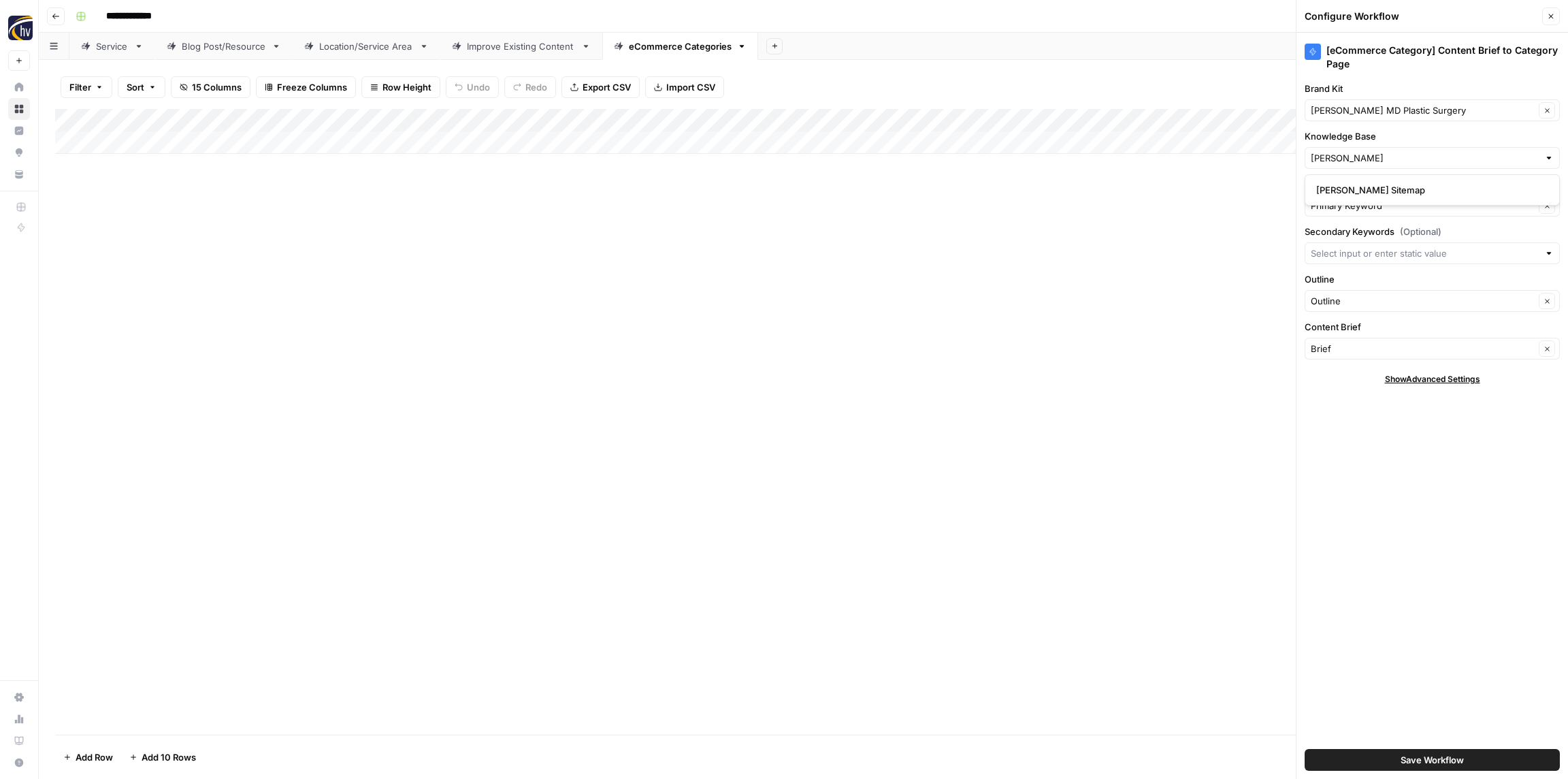
type input "Reza Najafian Sitemap"
click at [1464, 759] on span "Save Workflow" at bounding box center [1432, 759] width 63 height 14
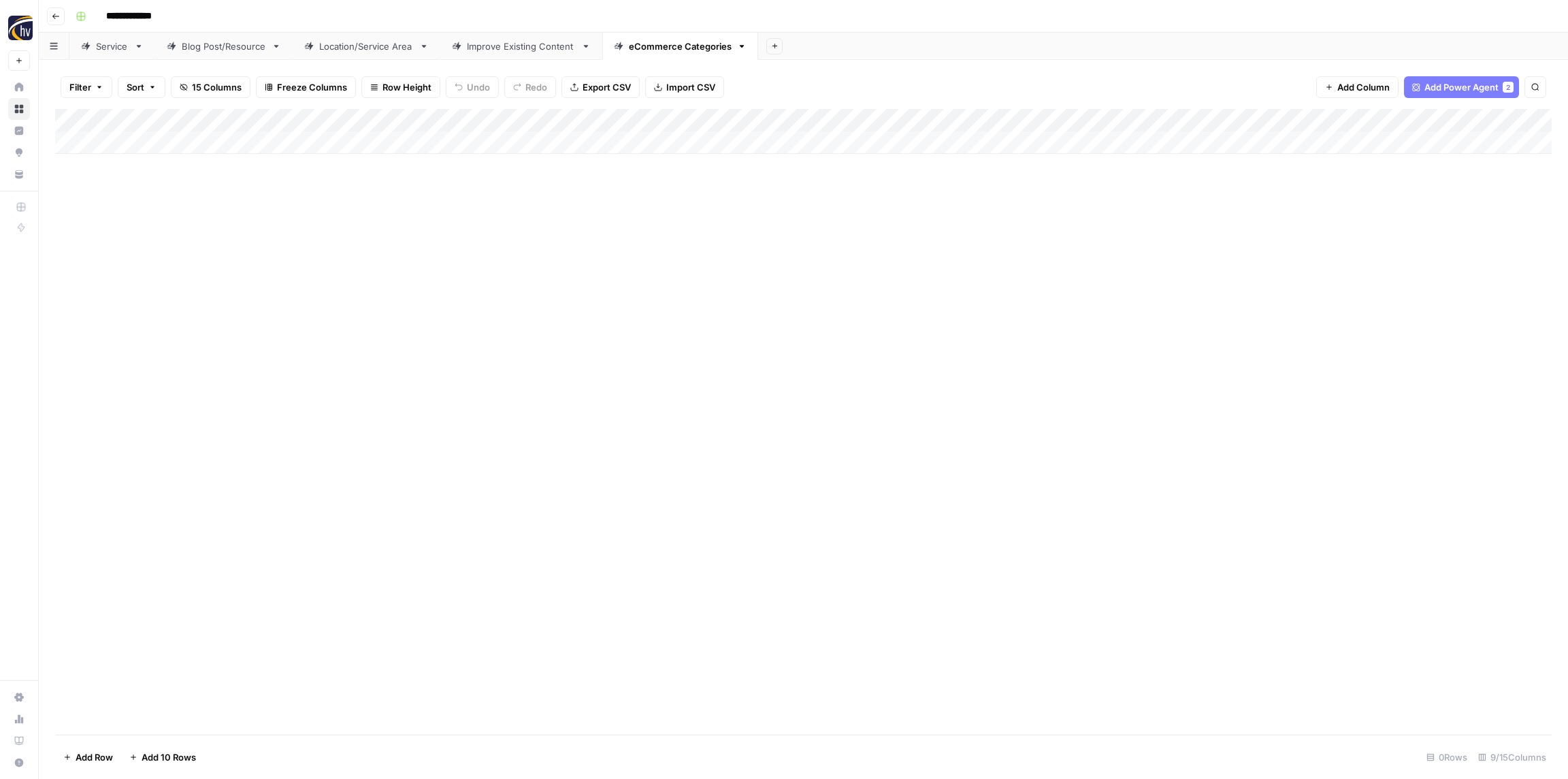
click at [428, 335] on div "Add Column" at bounding box center [804, 421] width 1497 height 626
click at [63, 20] on button "Go back" at bounding box center [55, 16] width 17 height 17
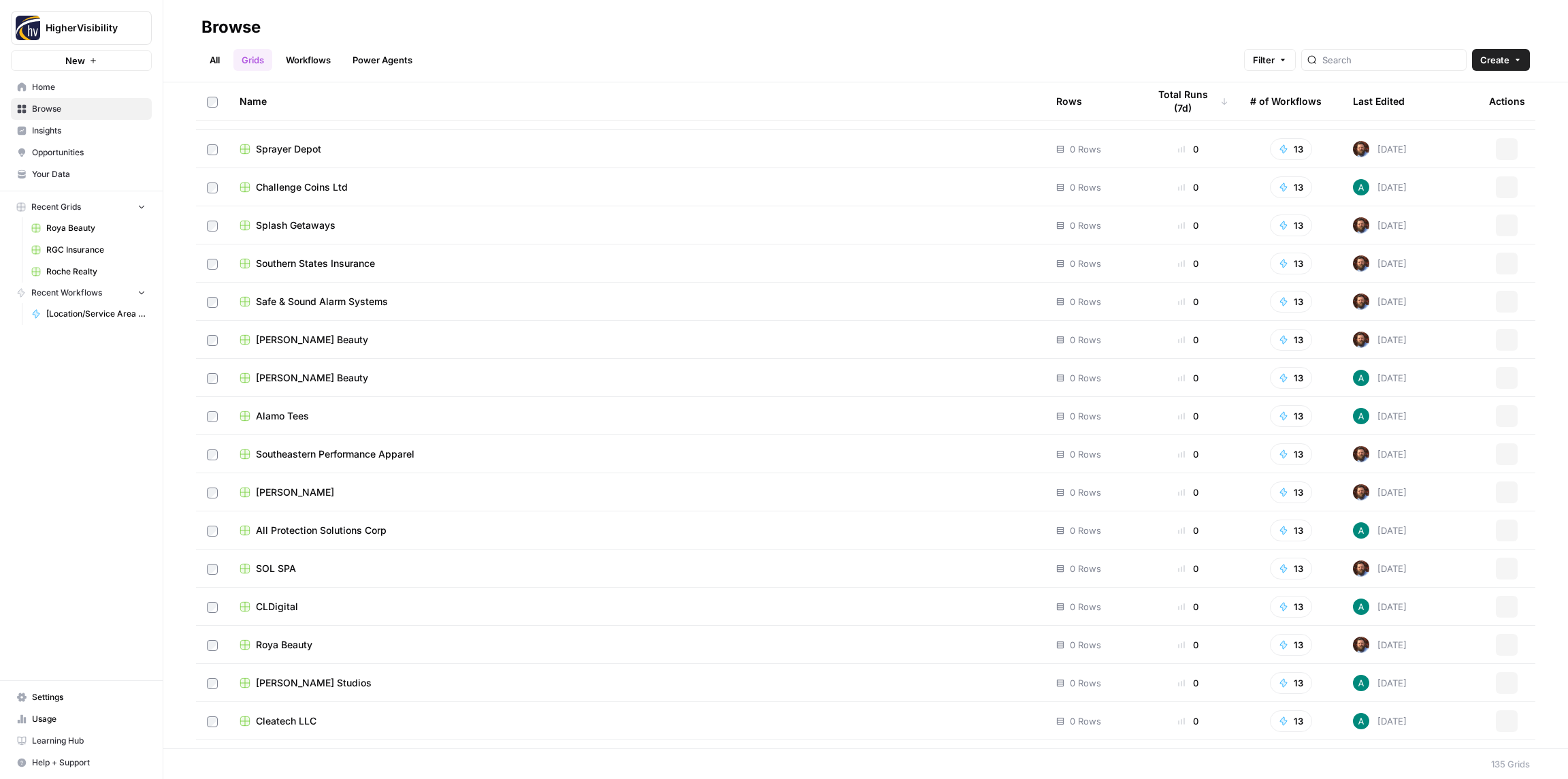
scroll to position [4519, 0]
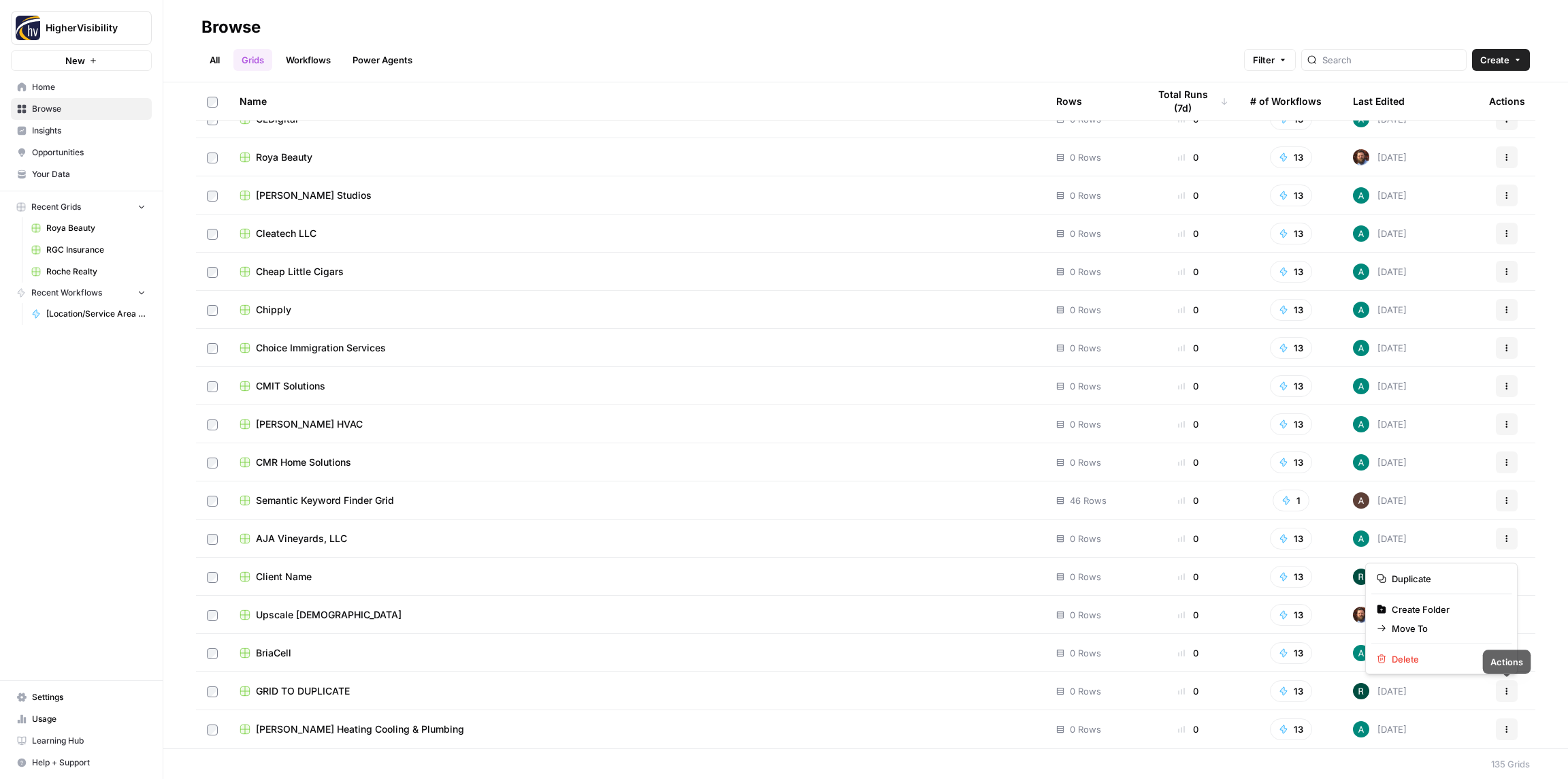
click at [1505, 696] on button "Actions" at bounding box center [1507, 691] width 22 height 22
click at [1435, 576] on span "Duplicate" at bounding box center [1446, 579] width 109 height 14
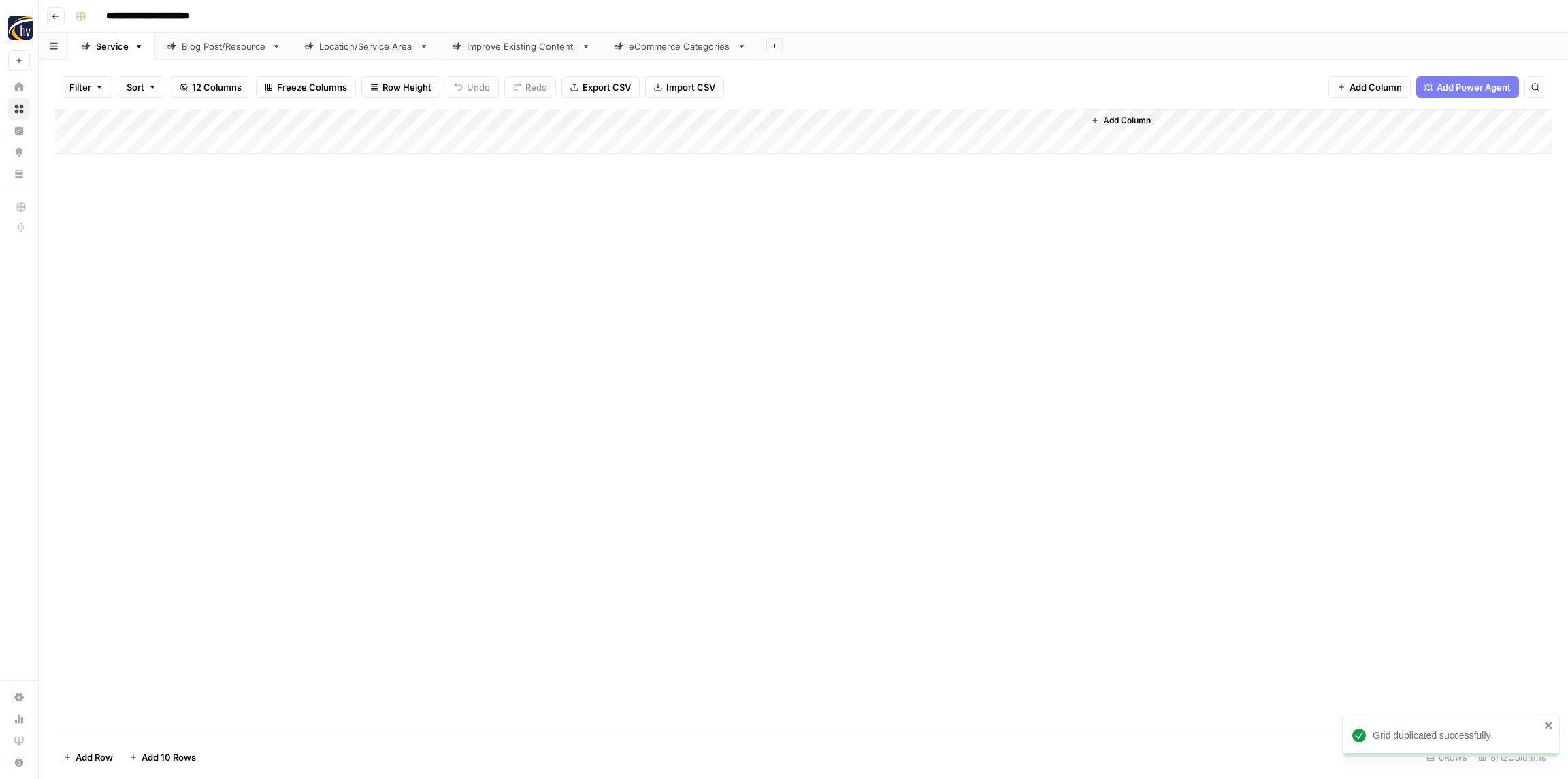
click at [208, 20] on input "**********" at bounding box center [170, 16] width 140 height 22
click at [208, 20] on input "**********" at bounding box center [170, 16] width 140 height 22
paste input
type input "**********"
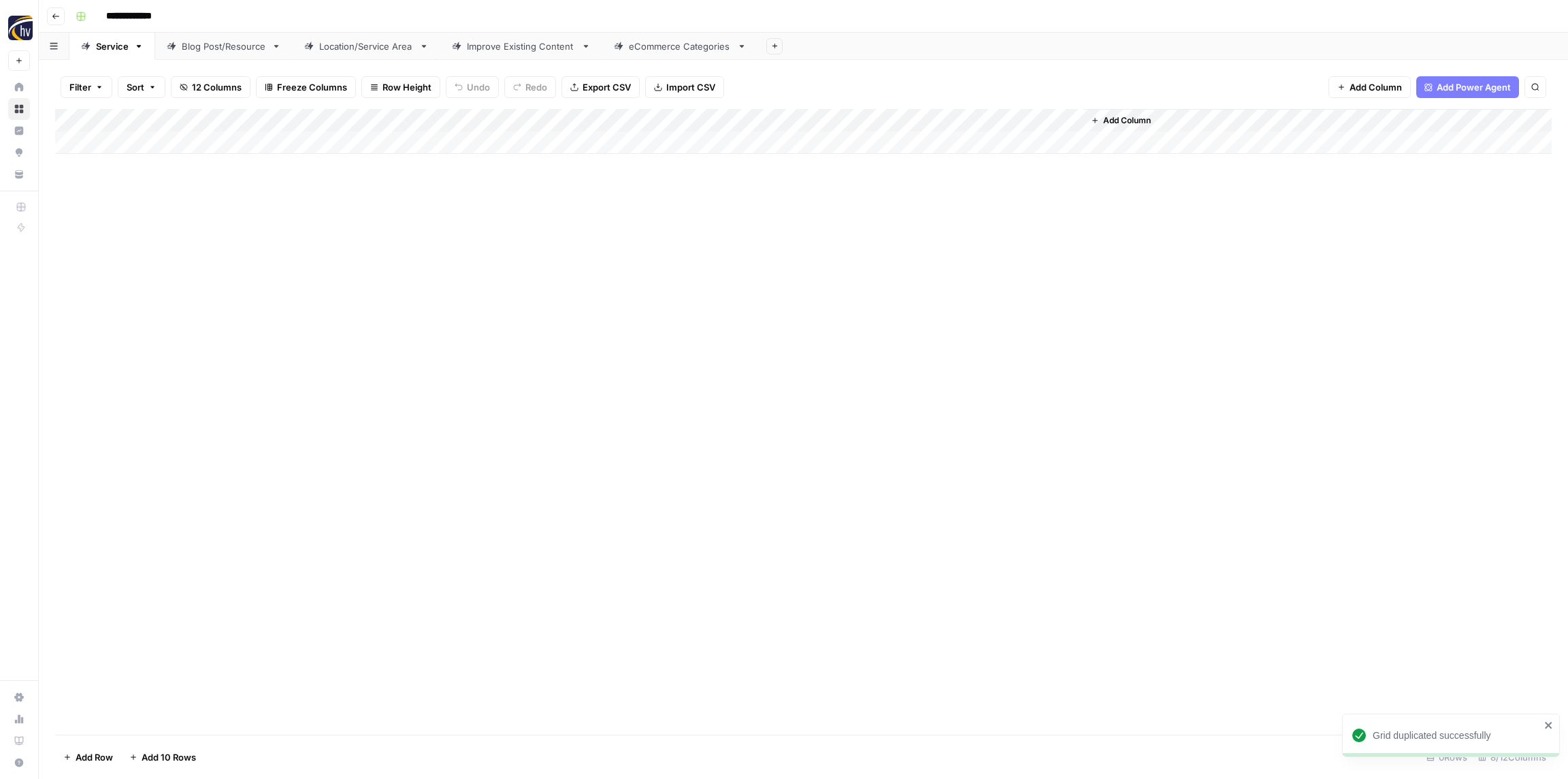
drag, startPoint x: 244, startPoint y: 15, endPoint x: 240, endPoint y: 50, distance: 35.2
click at [244, 15] on div "**********" at bounding box center [812, 16] width 1485 height 22
click at [243, 275] on div "Add Column" at bounding box center [804, 421] width 1497 height 626
click at [279, 121] on div "Add Column" at bounding box center [804, 131] width 1497 height 45
click at [312, 229] on span "Configure Inputs" at bounding box center [311, 235] width 119 height 14
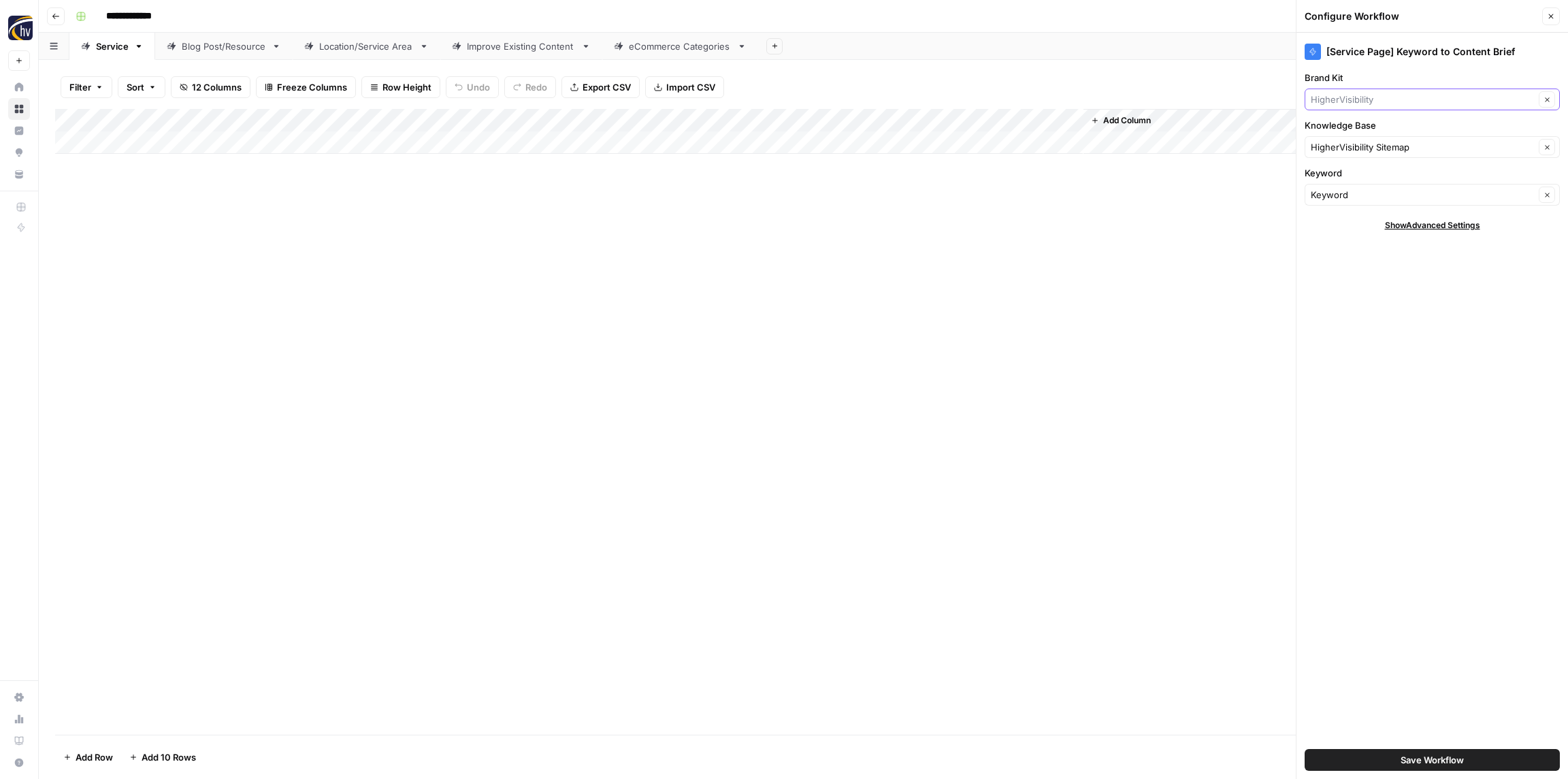
click at [1346, 98] on input "Brand Kit" at bounding box center [1422, 99] width 224 height 14
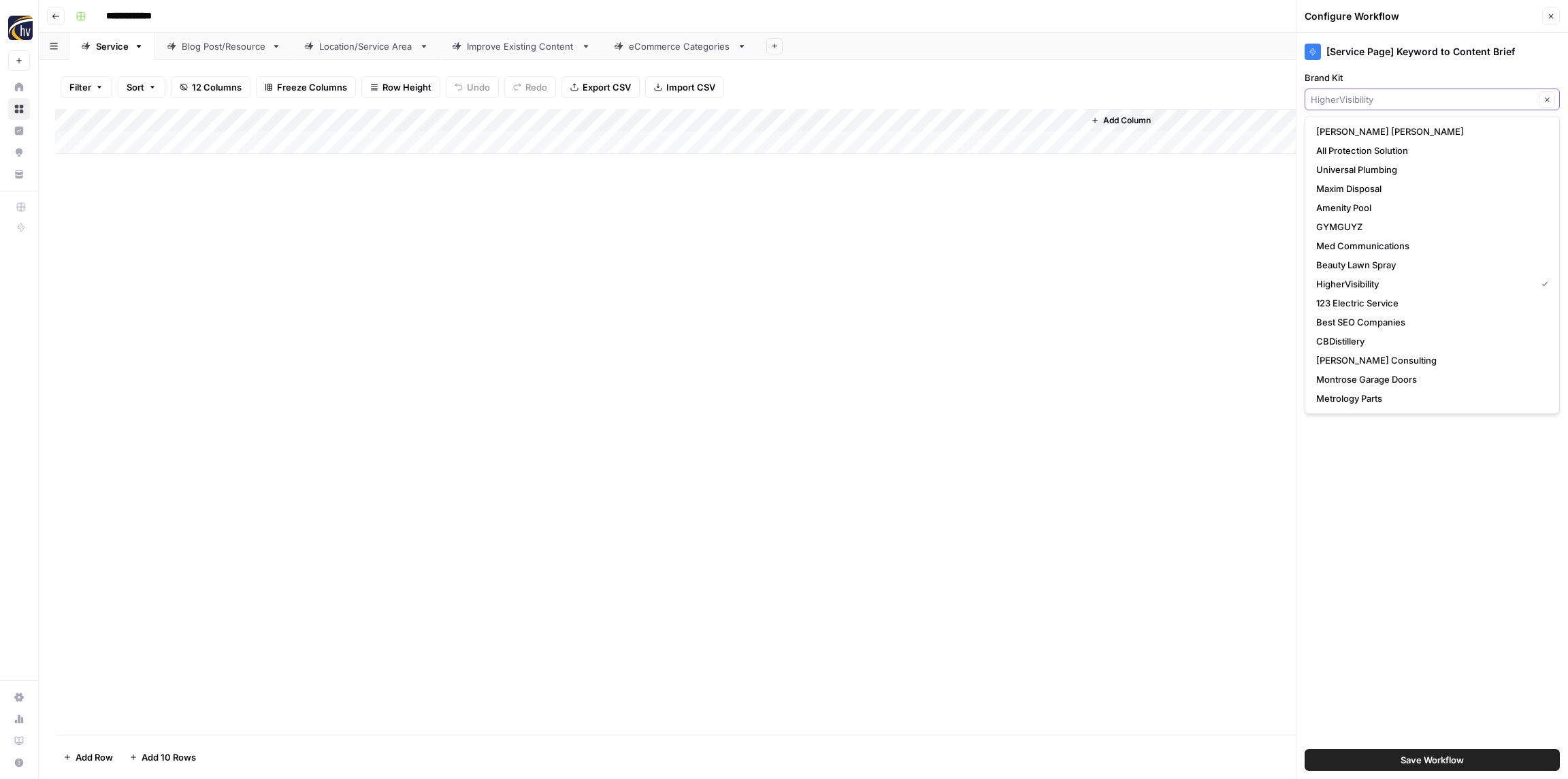
click at [1346, 98] on input "Brand Kit" at bounding box center [1422, 99] width 224 height 14
paste input "Retina [GEOGRAPHIC_DATA]"
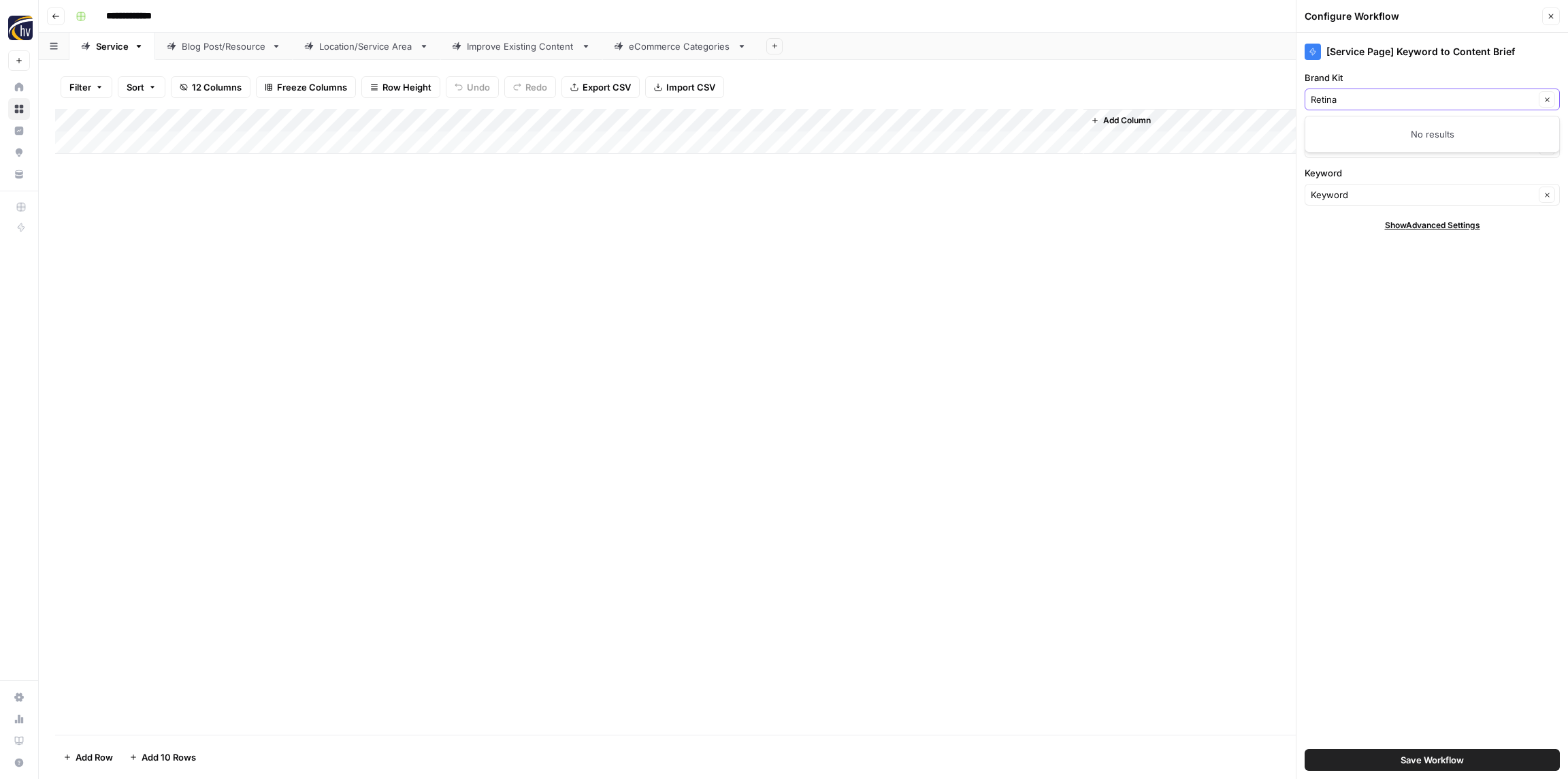
type input "Retina"
click at [1330, 95] on input "Retina" at bounding box center [1422, 99] width 224 height 14
click at [1330, 96] on input "Retina" at bounding box center [1422, 99] width 224 height 14
click at [1342, 127] on span "Retina Associates" at bounding box center [1430, 131] width 227 height 14
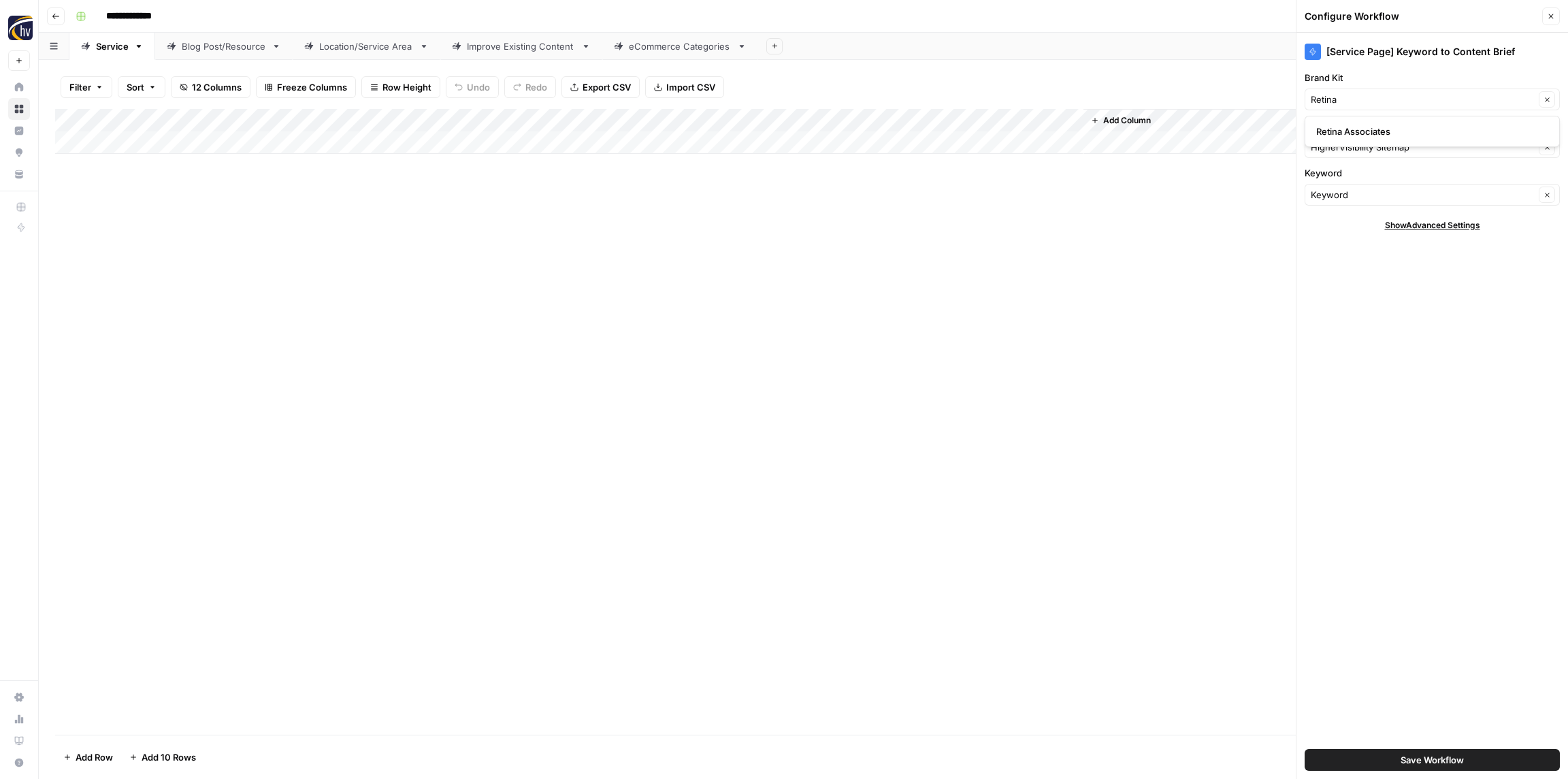
type input "Retina Associates"
click at [1353, 142] on input "Knowledge Base" at bounding box center [1422, 146] width 224 height 14
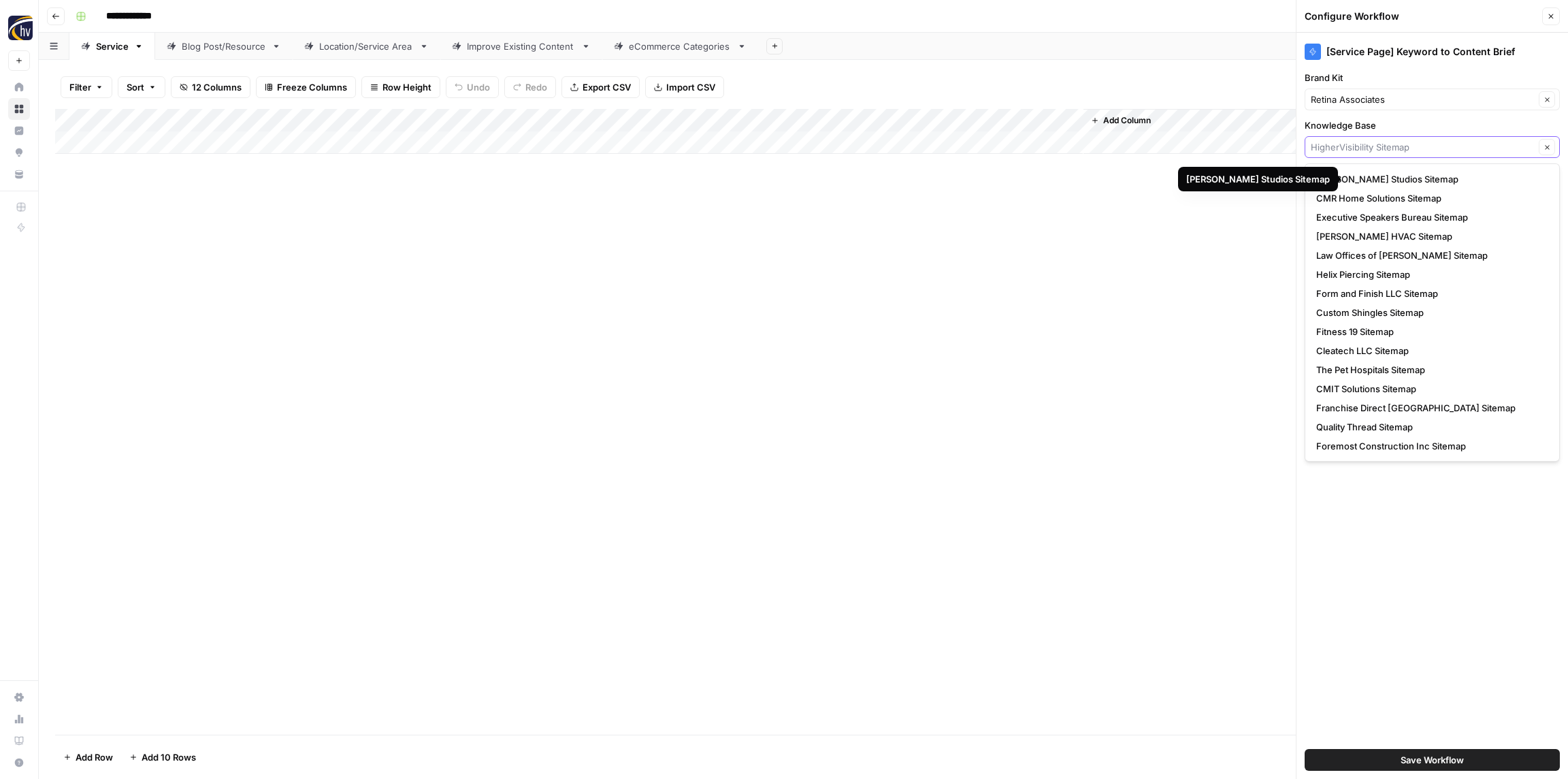
click at [1350, 145] on input "Knowledge Base" at bounding box center [1422, 146] width 224 height 14
paste input "Retina"
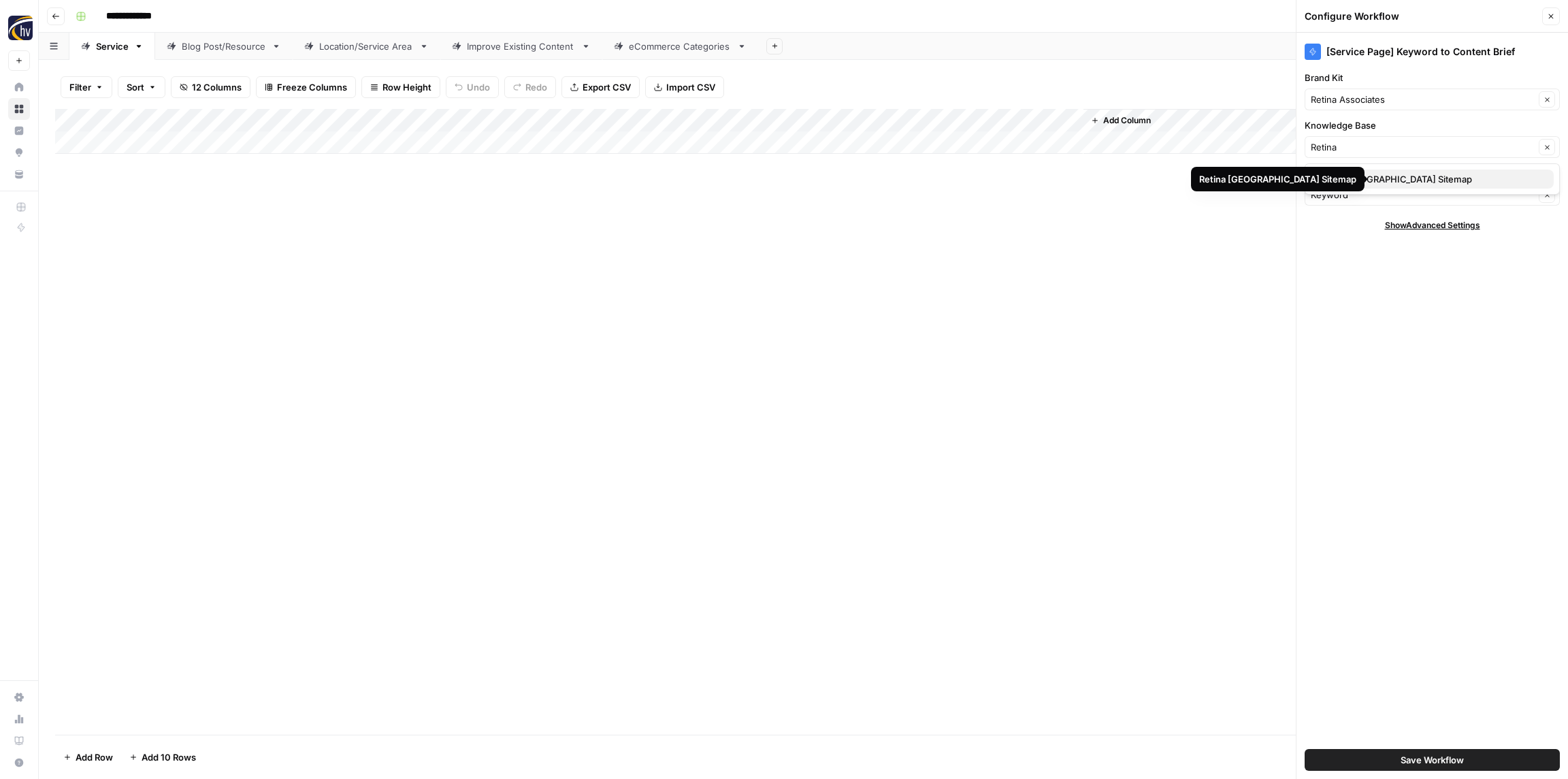
click at [1357, 181] on span "Retina [GEOGRAPHIC_DATA] Sitemap" at bounding box center [1430, 179] width 227 height 14
type input "Retina [GEOGRAPHIC_DATA] Sitemap"
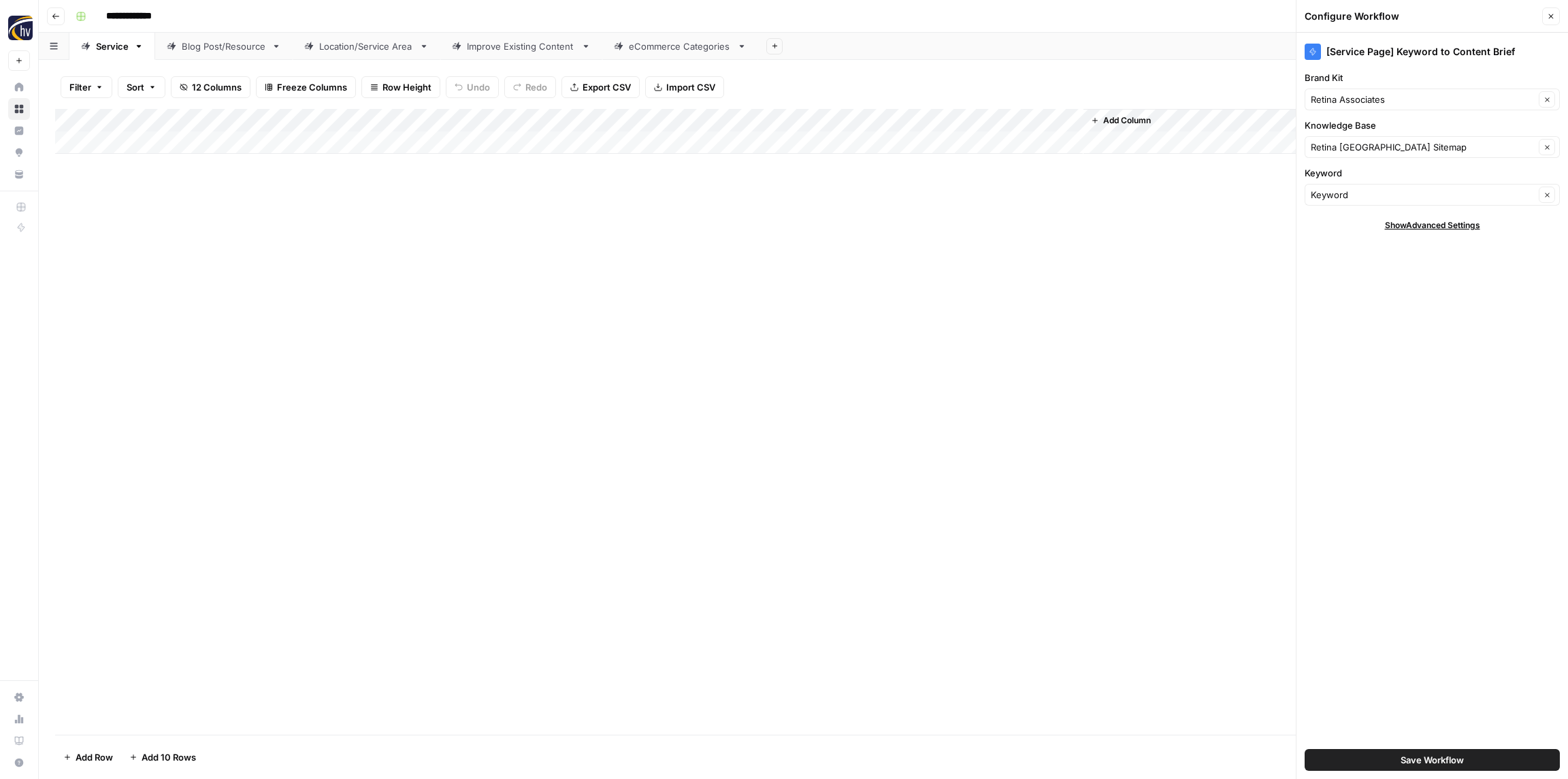
click at [1424, 764] on span "Save Workflow" at bounding box center [1432, 759] width 63 height 14
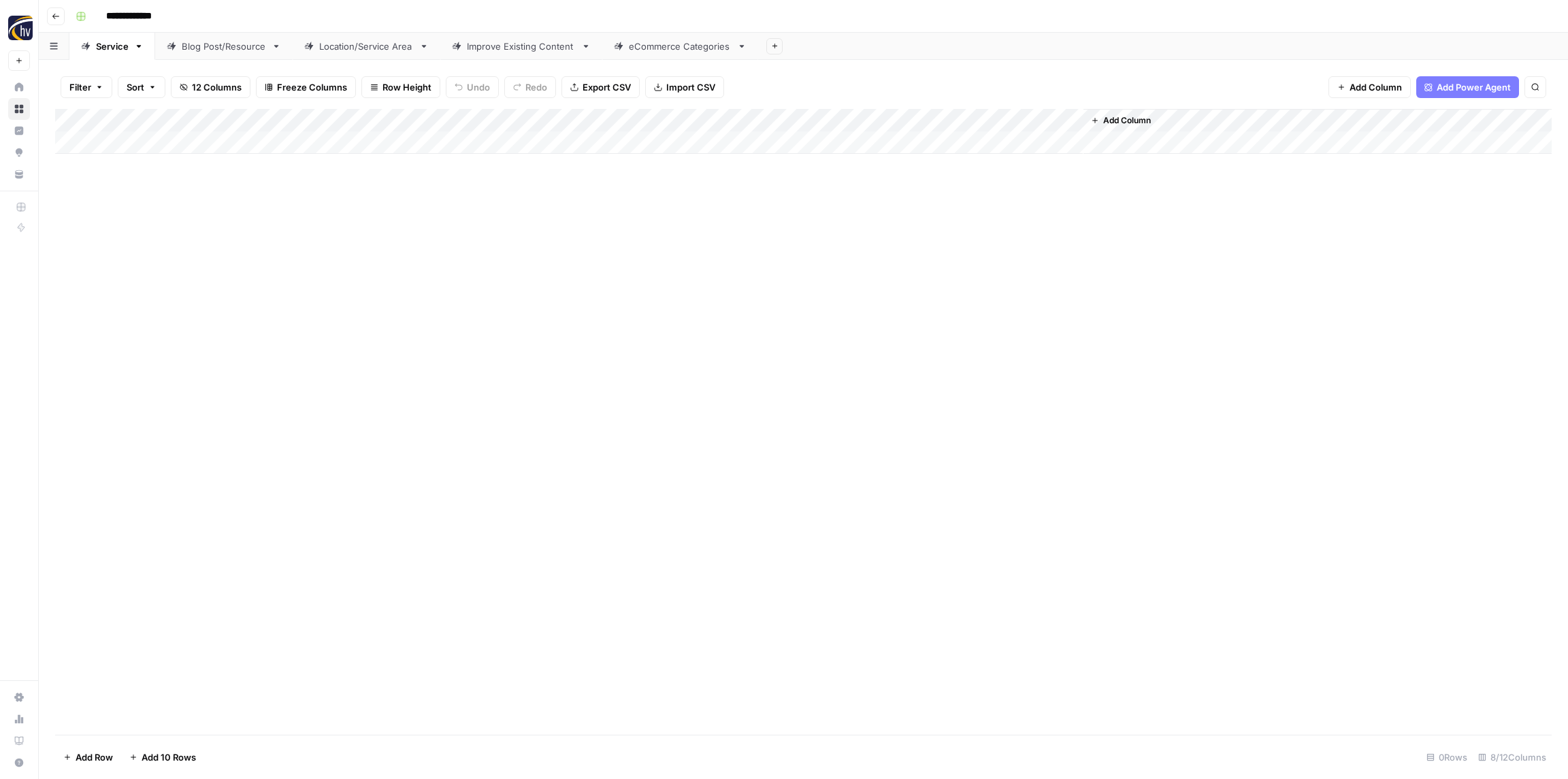
click at [894, 124] on div "Add Column" at bounding box center [804, 131] width 1497 height 45
click at [898, 233] on span "Configure Inputs" at bounding box center [923, 235] width 119 height 14
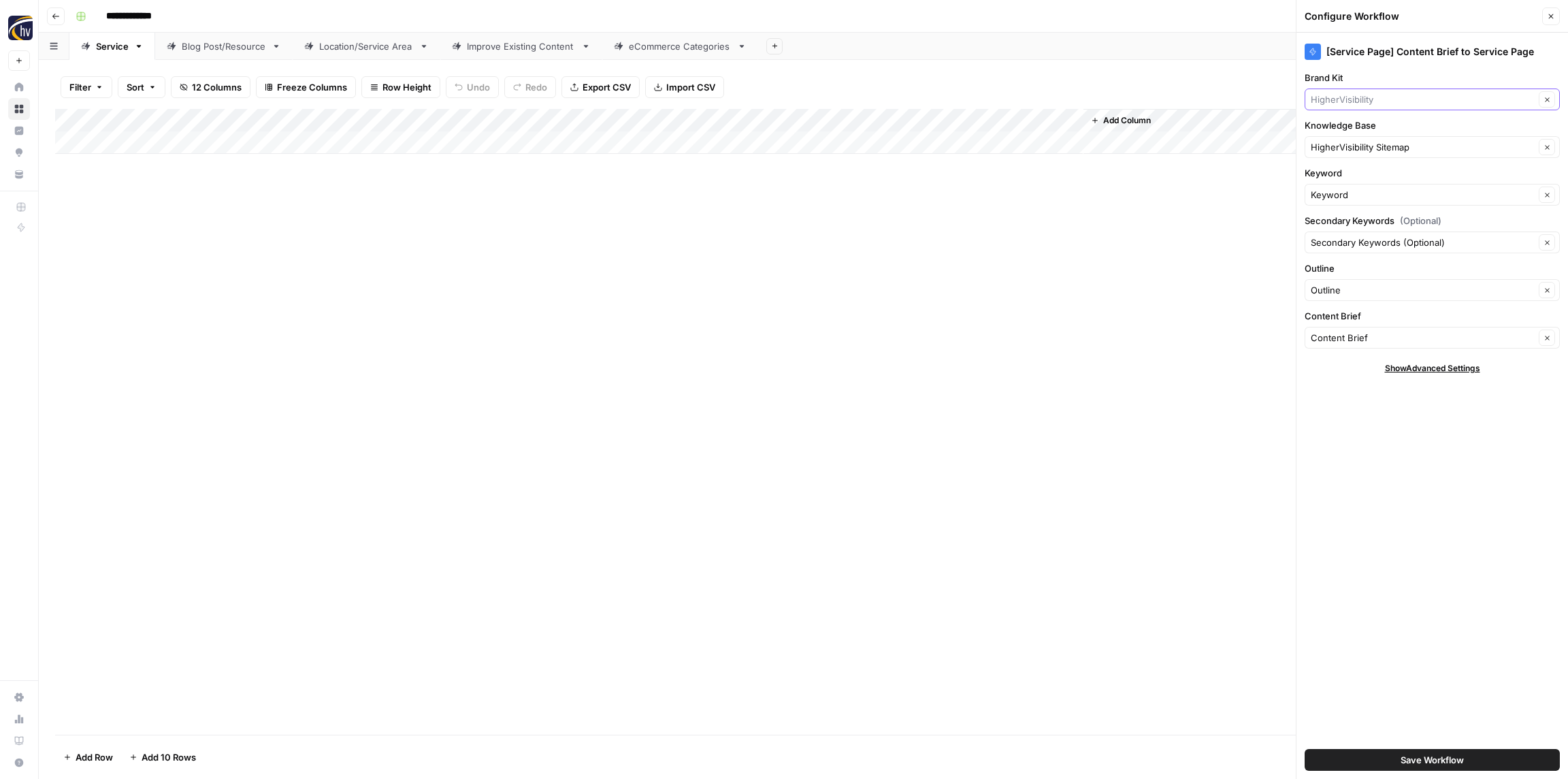
click at [1363, 96] on input "Brand Kit" at bounding box center [1422, 99] width 224 height 14
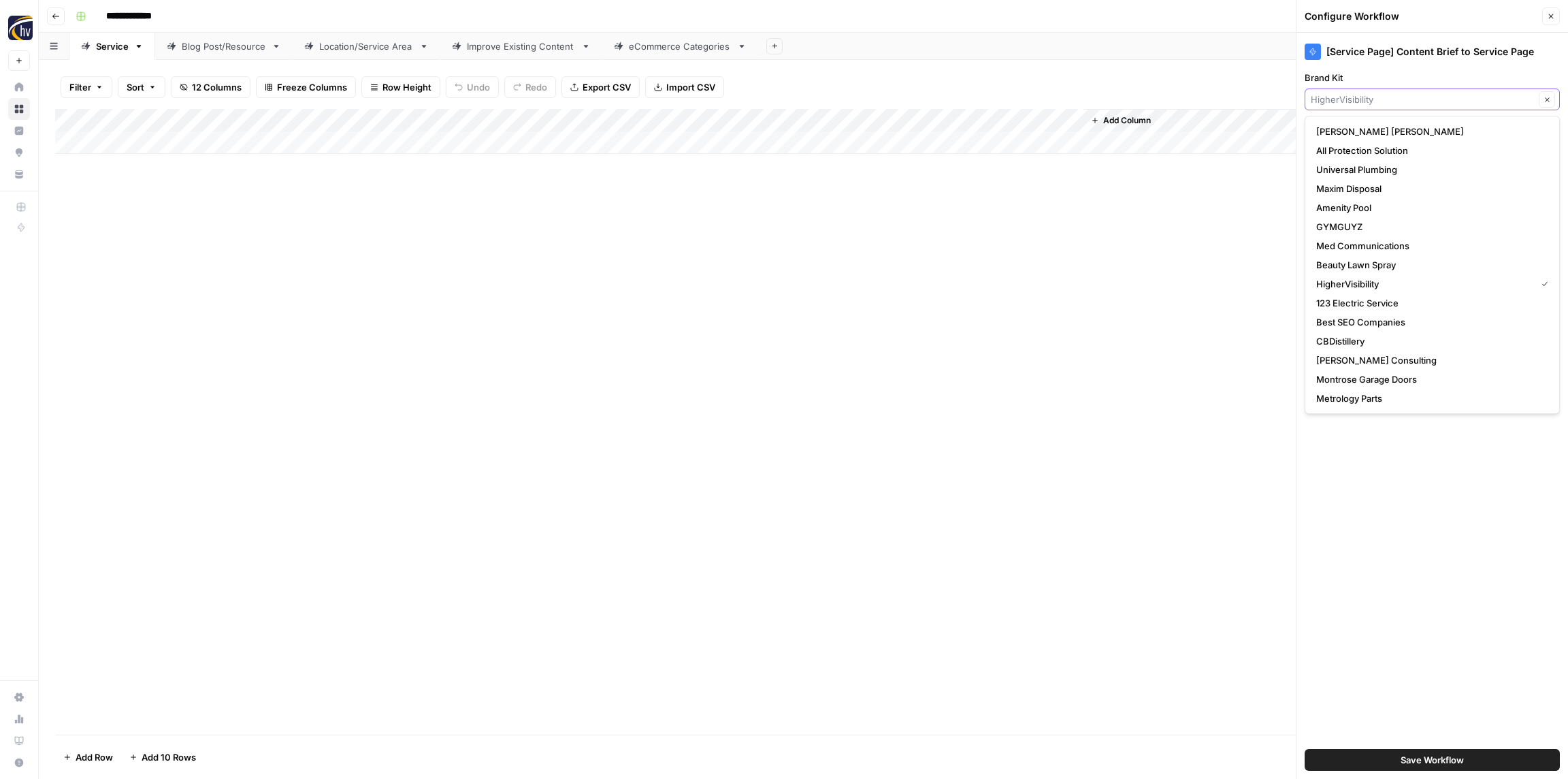
paste input "Retina"
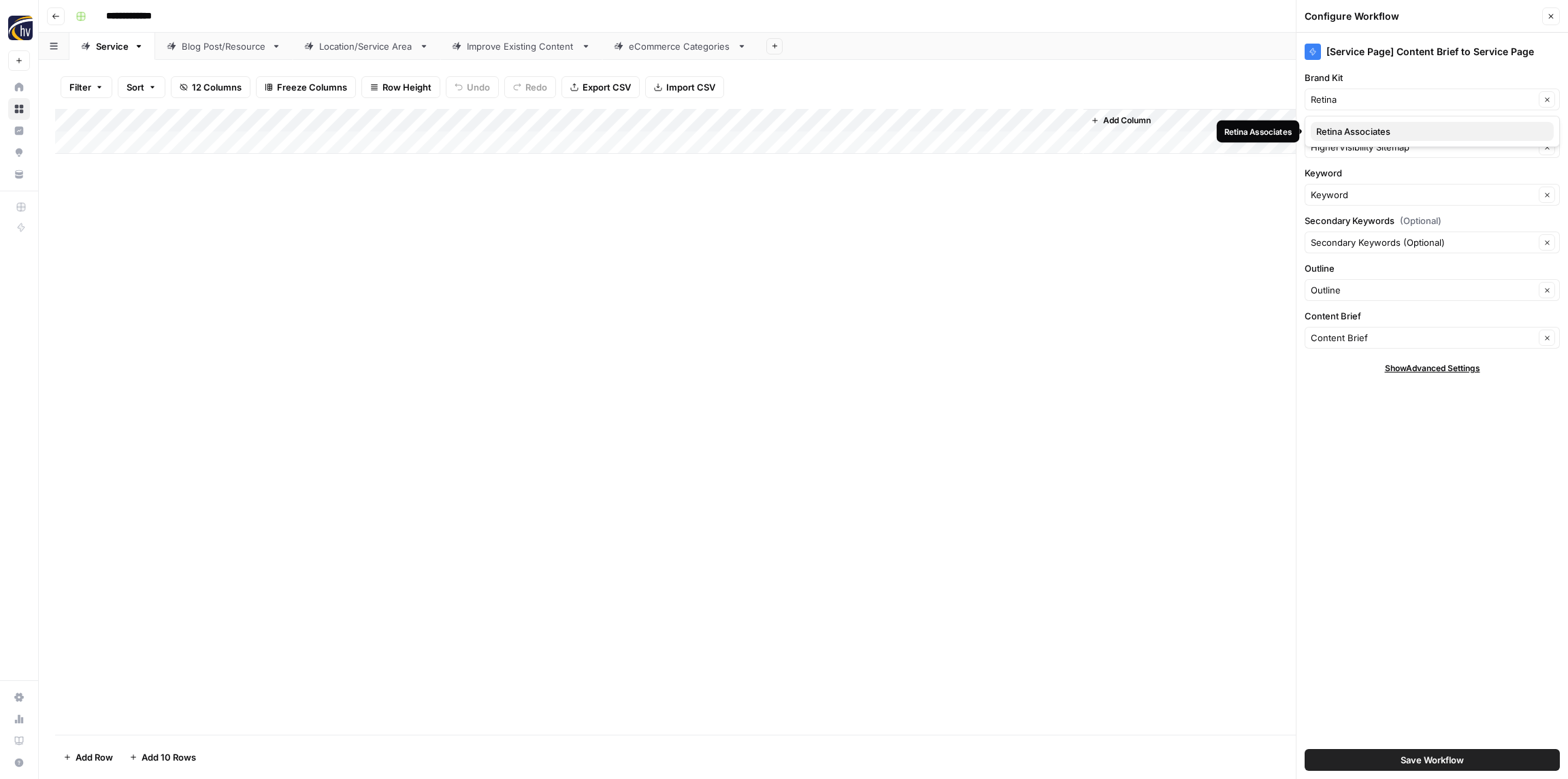
click at [1361, 125] on span "Retina Associates" at bounding box center [1430, 131] width 227 height 14
type input "Retina Associates"
click at [1354, 143] on input "Knowledge Base" at bounding box center [1422, 146] width 224 height 14
paste input "Retina"
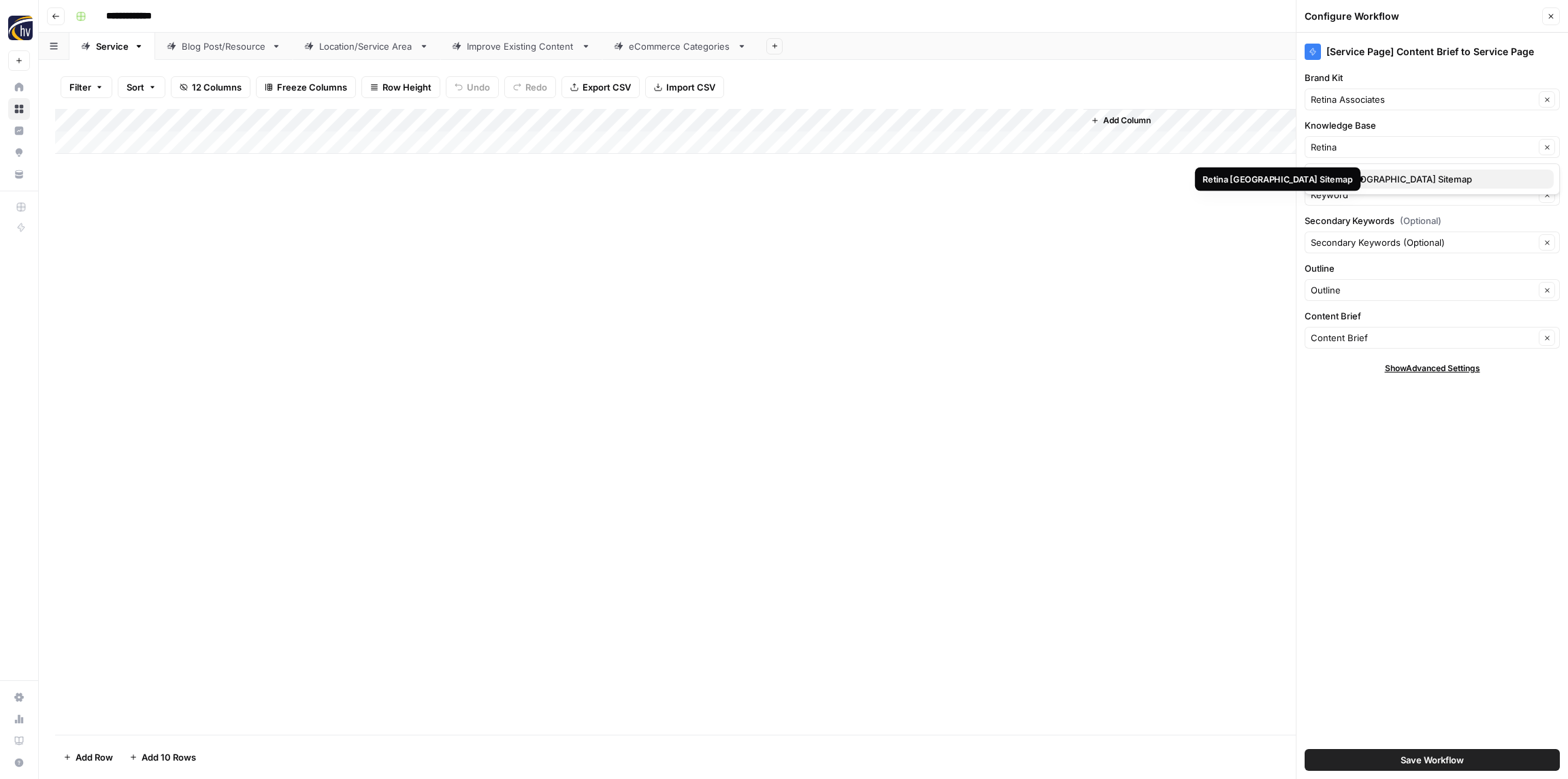
click at [1350, 176] on span "Retina [GEOGRAPHIC_DATA] Sitemap" at bounding box center [1430, 179] width 227 height 14
type input "Retina [GEOGRAPHIC_DATA] Sitemap"
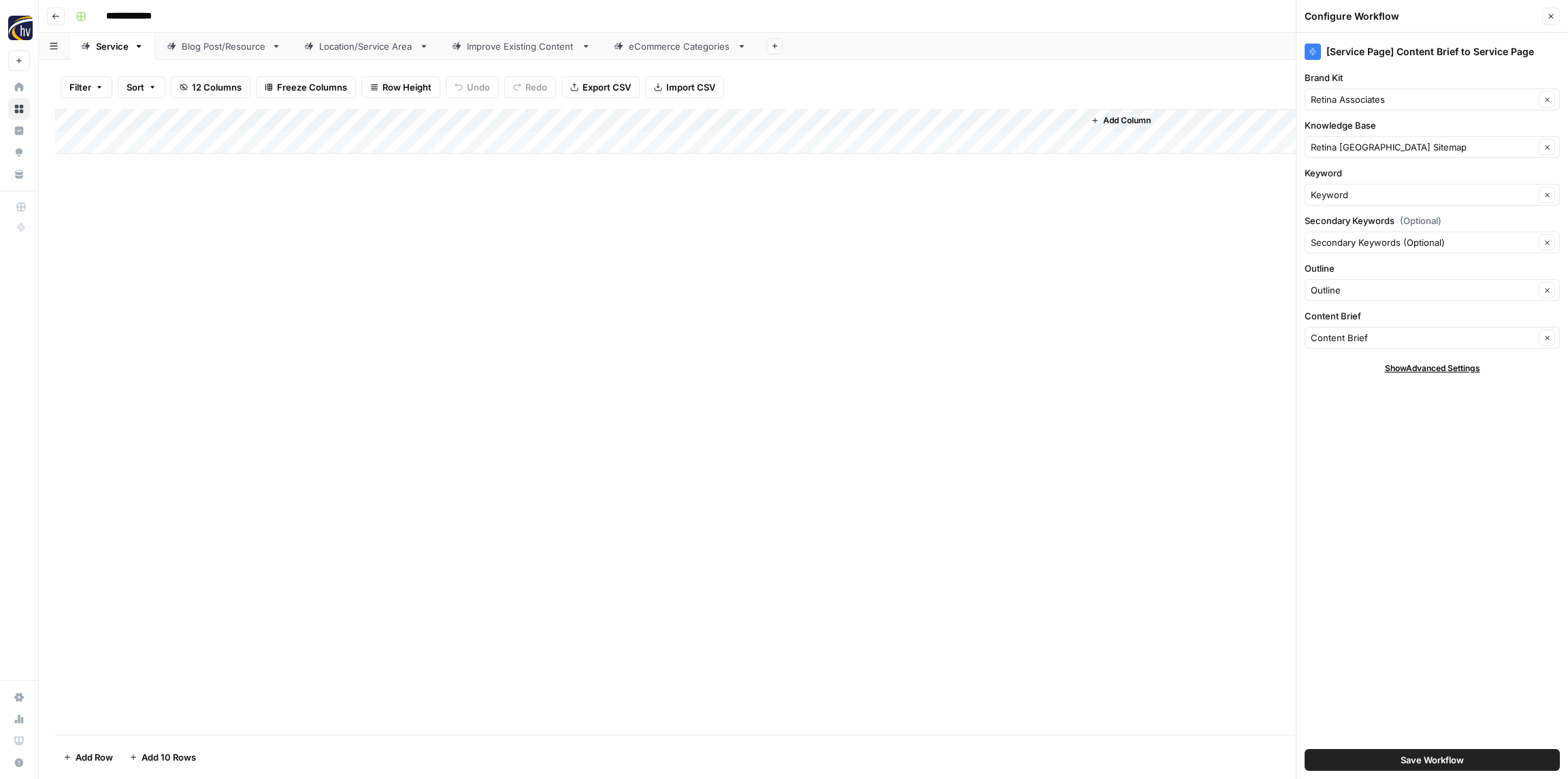
click at [1418, 756] on span "Save Workflow" at bounding box center [1432, 759] width 63 height 14
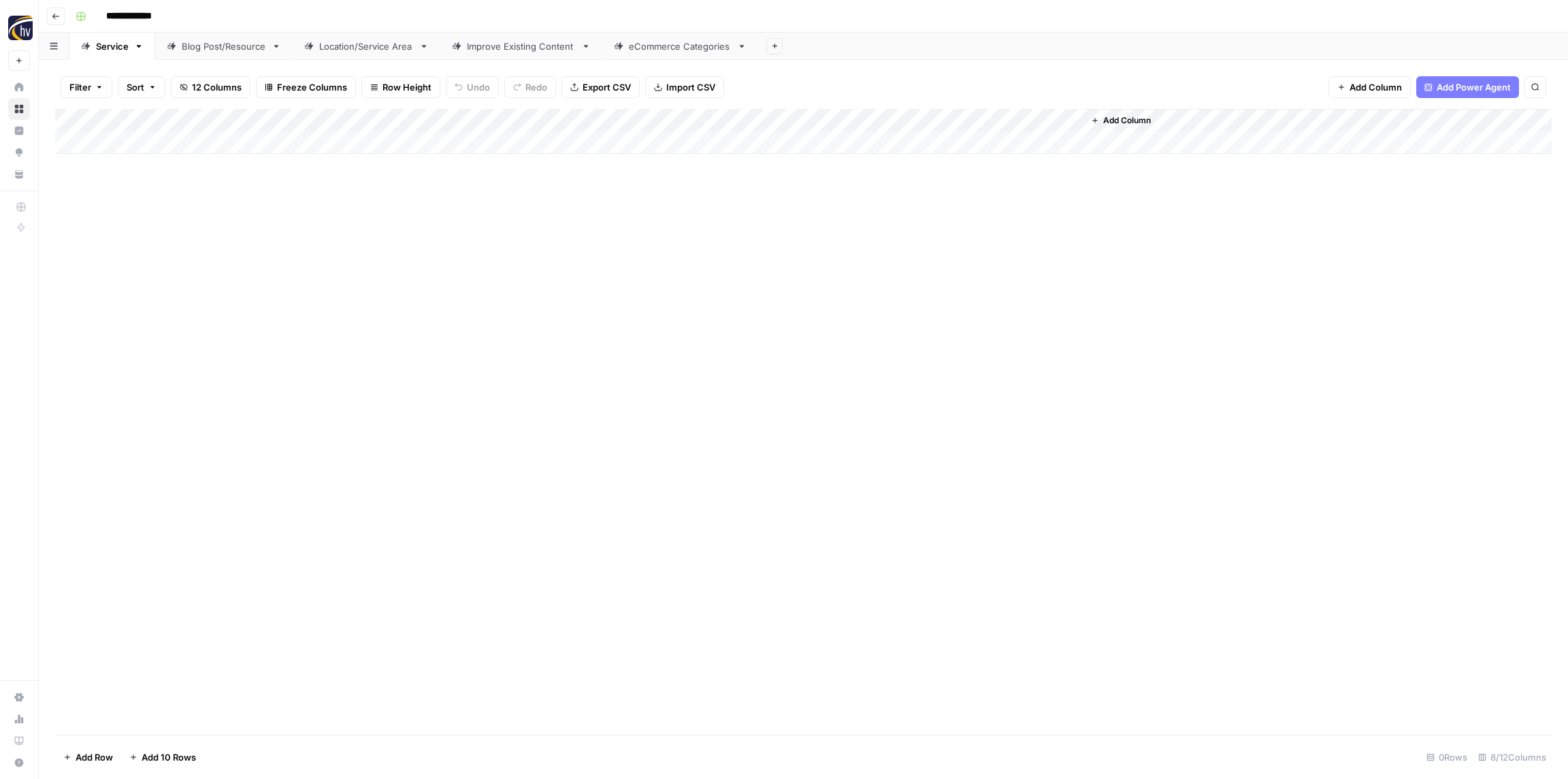
click at [235, 58] on link "Blog Post/Resource" at bounding box center [224, 46] width 138 height 27
click at [252, 117] on div "Add Column" at bounding box center [804, 131] width 1497 height 45
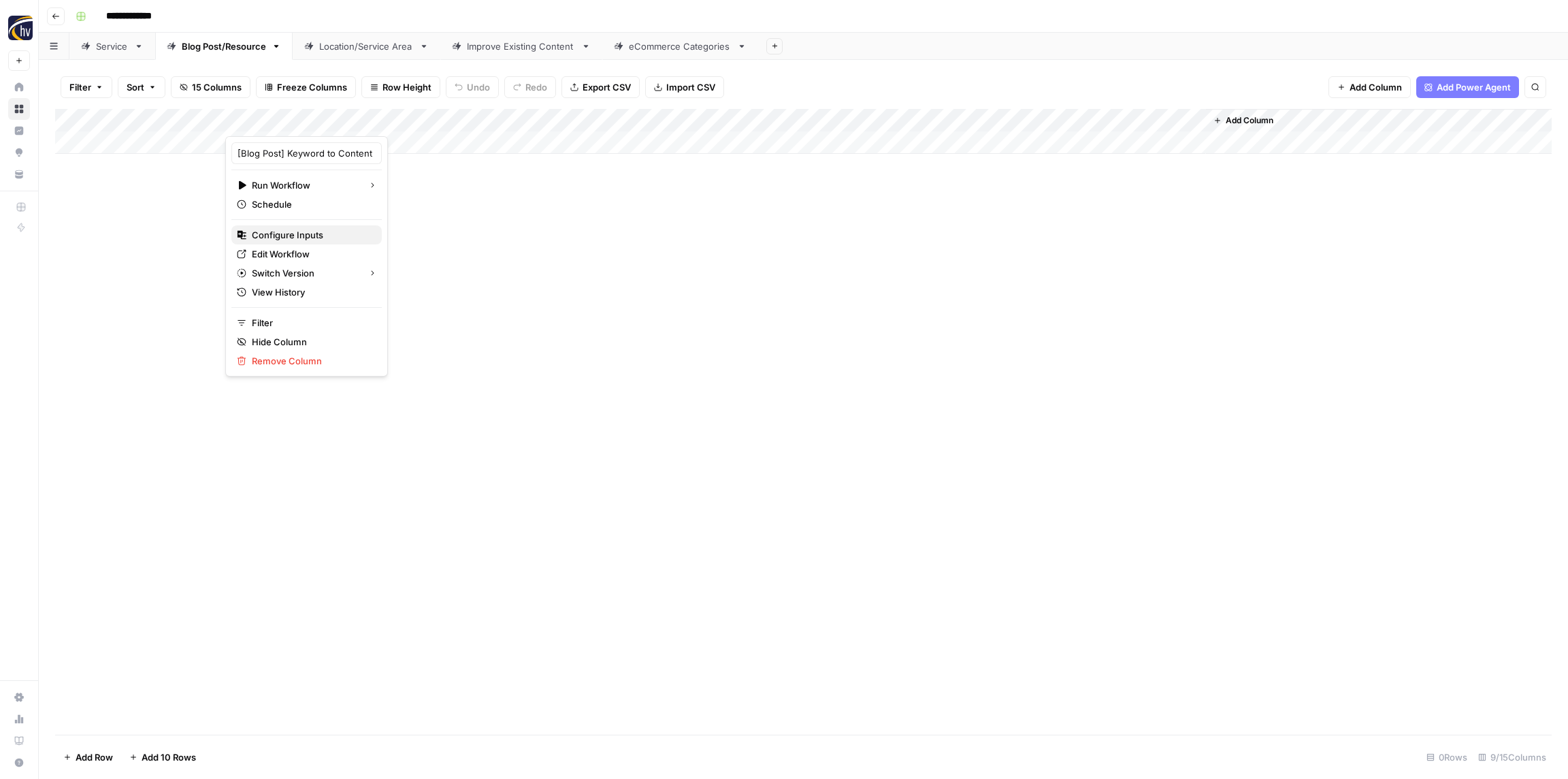
click at [297, 235] on span "Configure Inputs" at bounding box center [311, 235] width 119 height 14
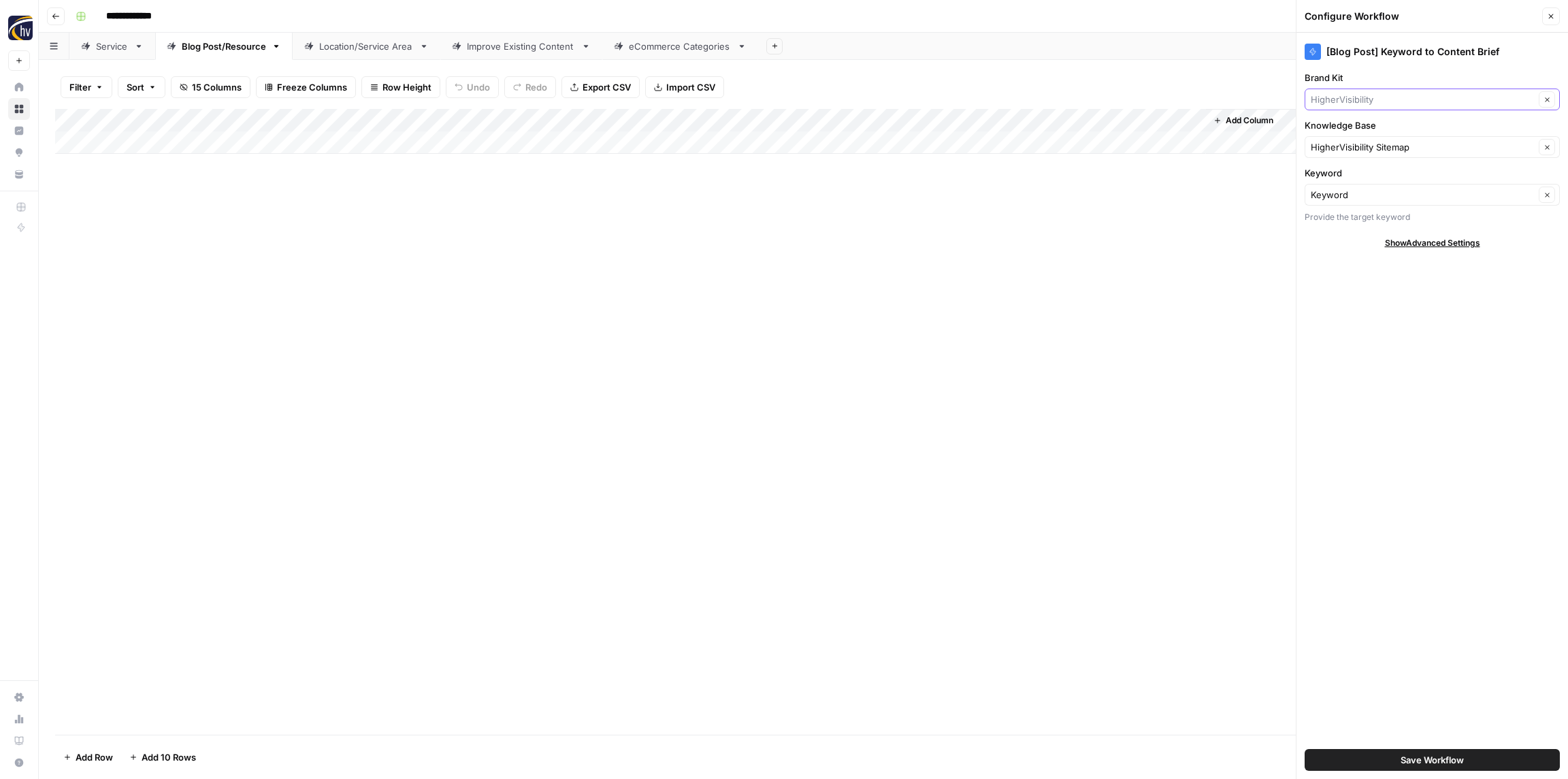
click at [1396, 99] on input "Brand Kit" at bounding box center [1422, 99] width 224 height 14
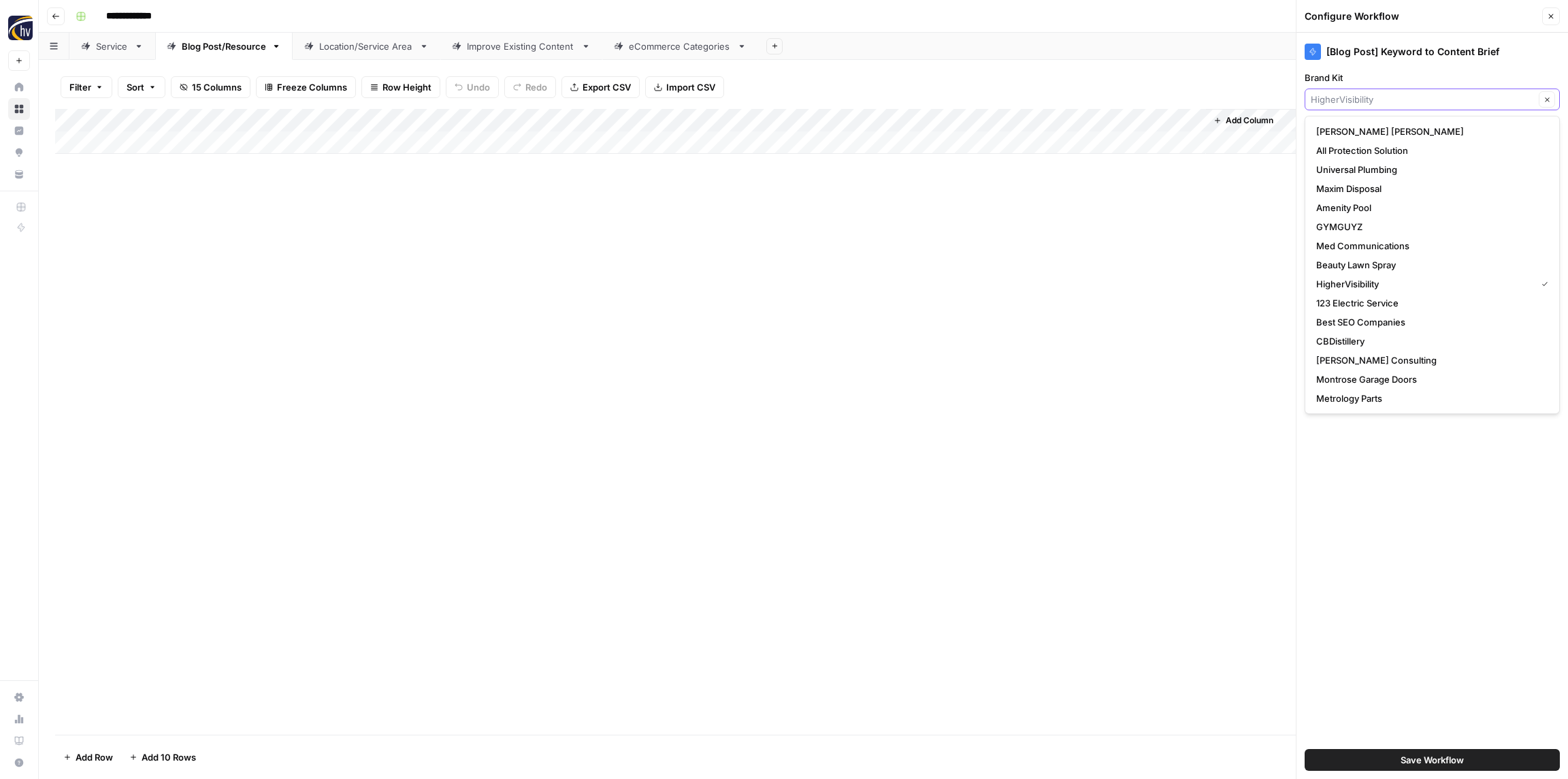
paste input "Retina"
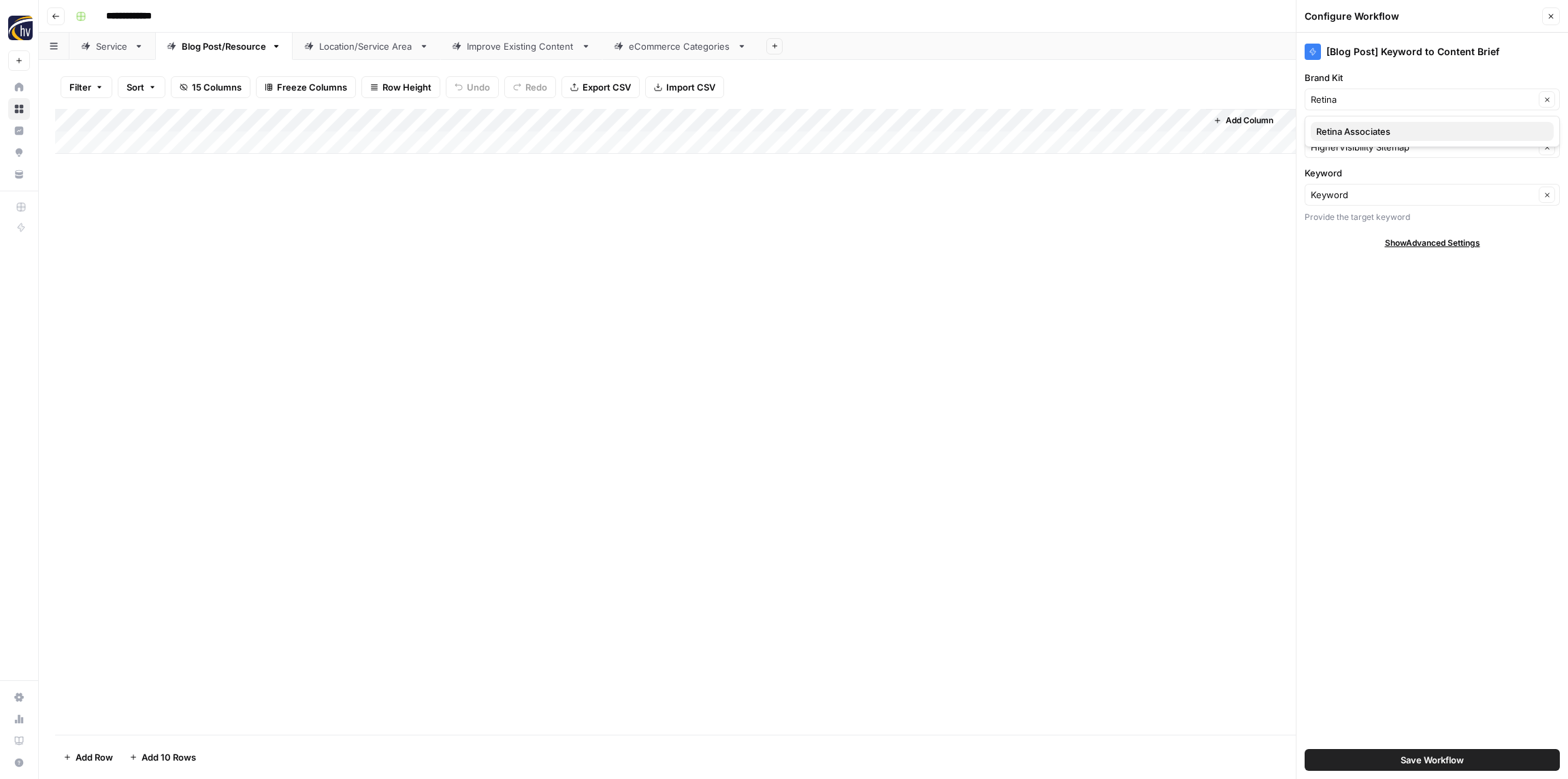
click at [1372, 130] on span "Retina Associates" at bounding box center [1430, 131] width 227 height 14
type input "Retina Associates"
click at [1370, 153] on input "Knowledge Base" at bounding box center [1422, 146] width 224 height 14
paste input "Retina"
click at [1367, 178] on span "Retina [GEOGRAPHIC_DATA] Sitemap" at bounding box center [1430, 179] width 227 height 14
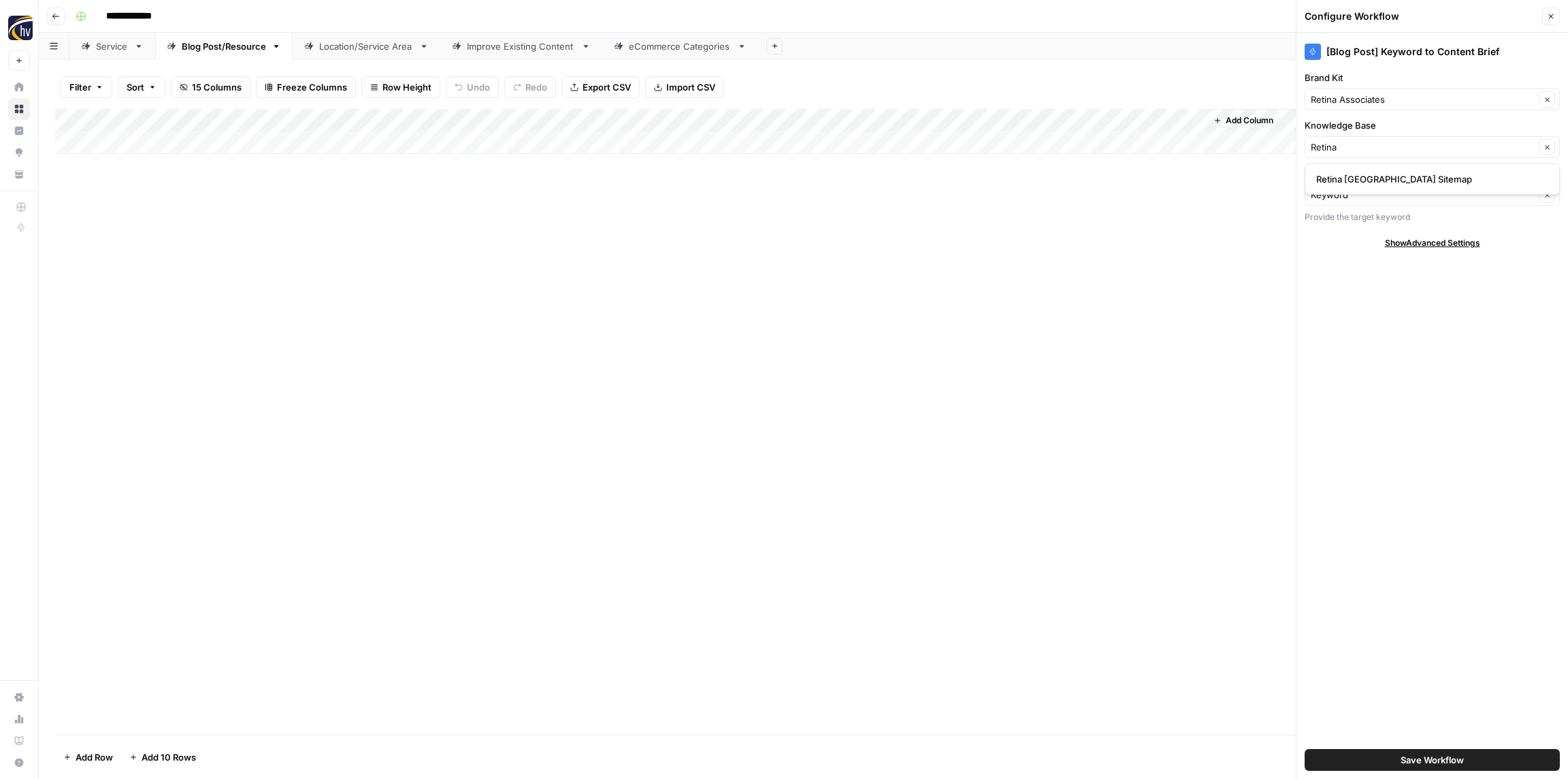
type input "Retina [GEOGRAPHIC_DATA] Sitemap"
click at [1433, 764] on span "Save Workflow" at bounding box center [1432, 759] width 63 height 14
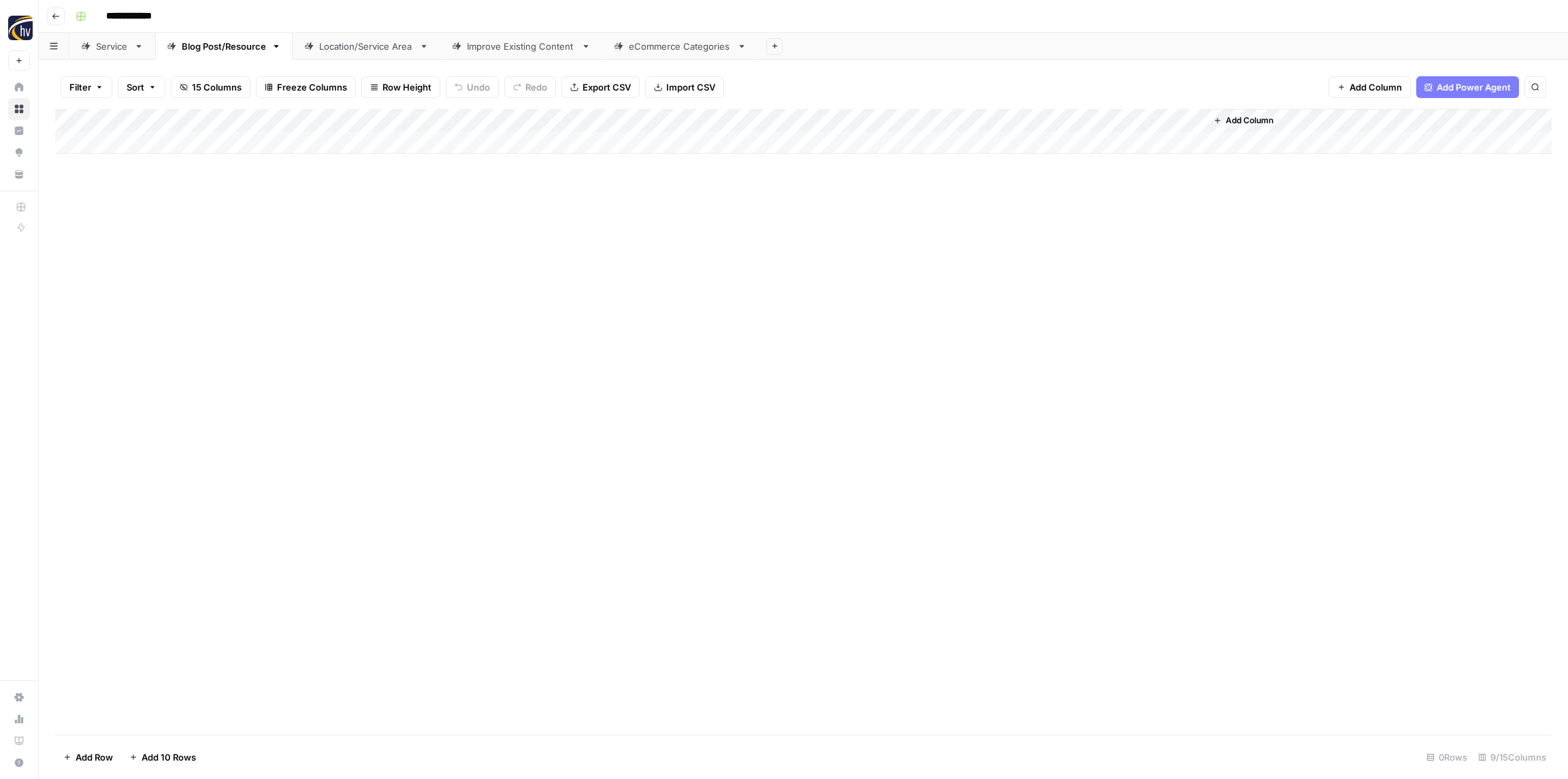
click at [996, 120] on div "Add Column" at bounding box center [804, 131] width 1497 height 45
click at [1015, 232] on span "Configure Inputs" at bounding box center [1046, 235] width 119 height 14
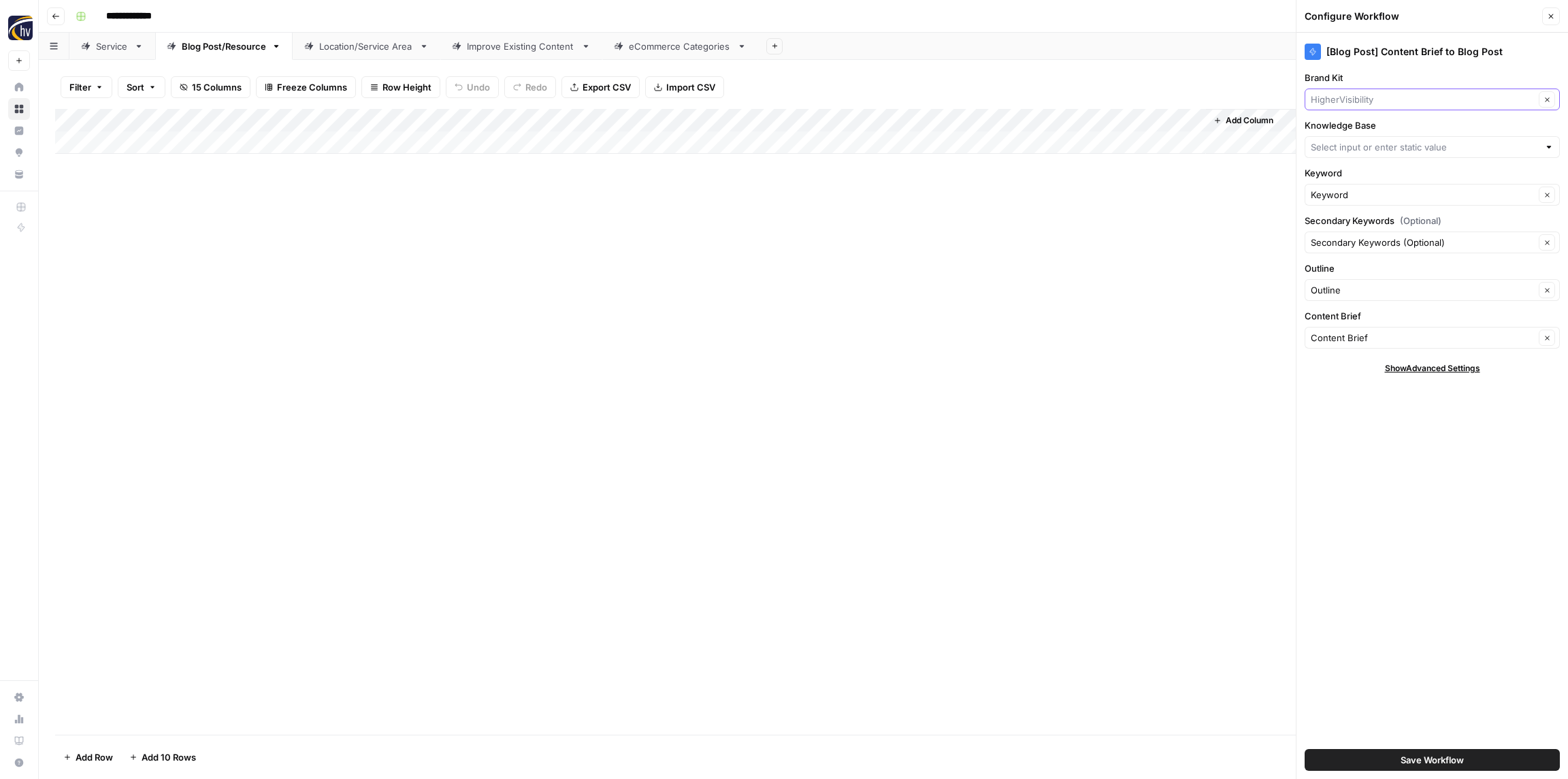
click at [1365, 98] on input "Brand Kit" at bounding box center [1422, 99] width 224 height 14
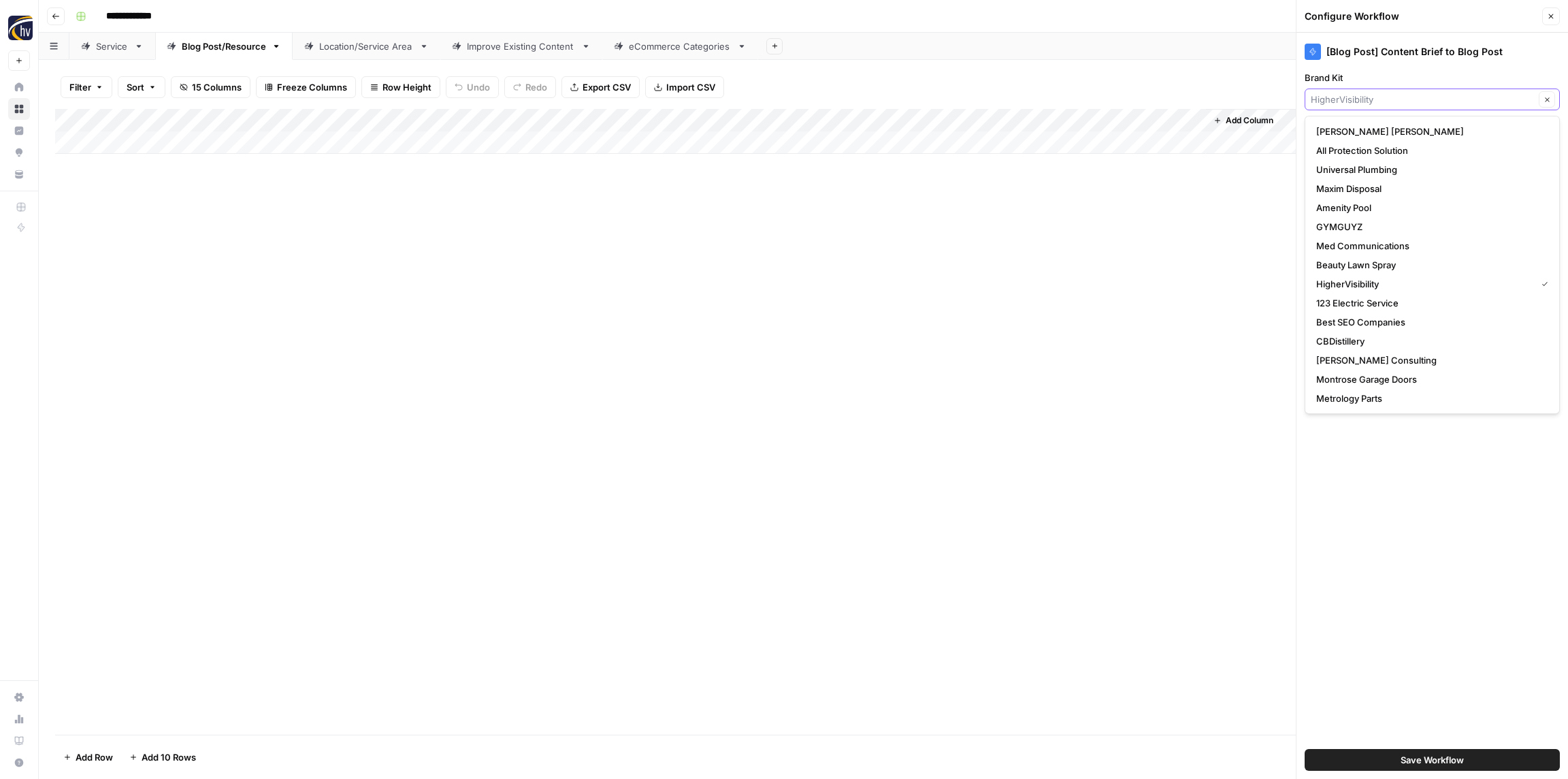
paste input "Retina"
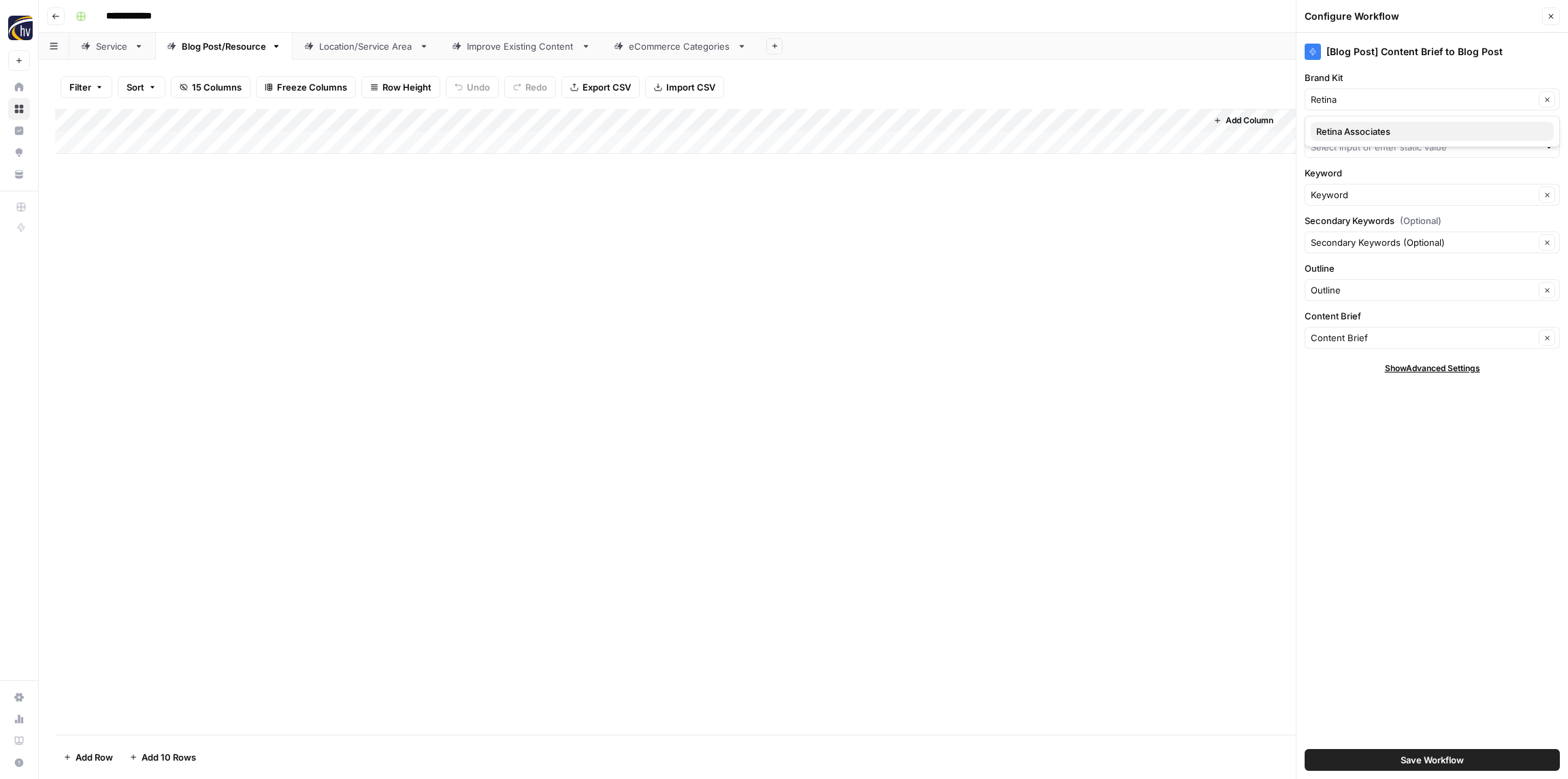
click at [1372, 133] on span "Retina Associates" at bounding box center [1430, 131] width 227 height 14
type input "Retina Associates"
click at [1368, 144] on input "Knowledge Base" at bounding box center [1424, 146] width 228 height 14
paste input "Retina"
click at [1386, 181] on span "Retina [GEOGRAPHIC_DATA] Sitemap" at bounding box center [1430, 179] width 227 height 14
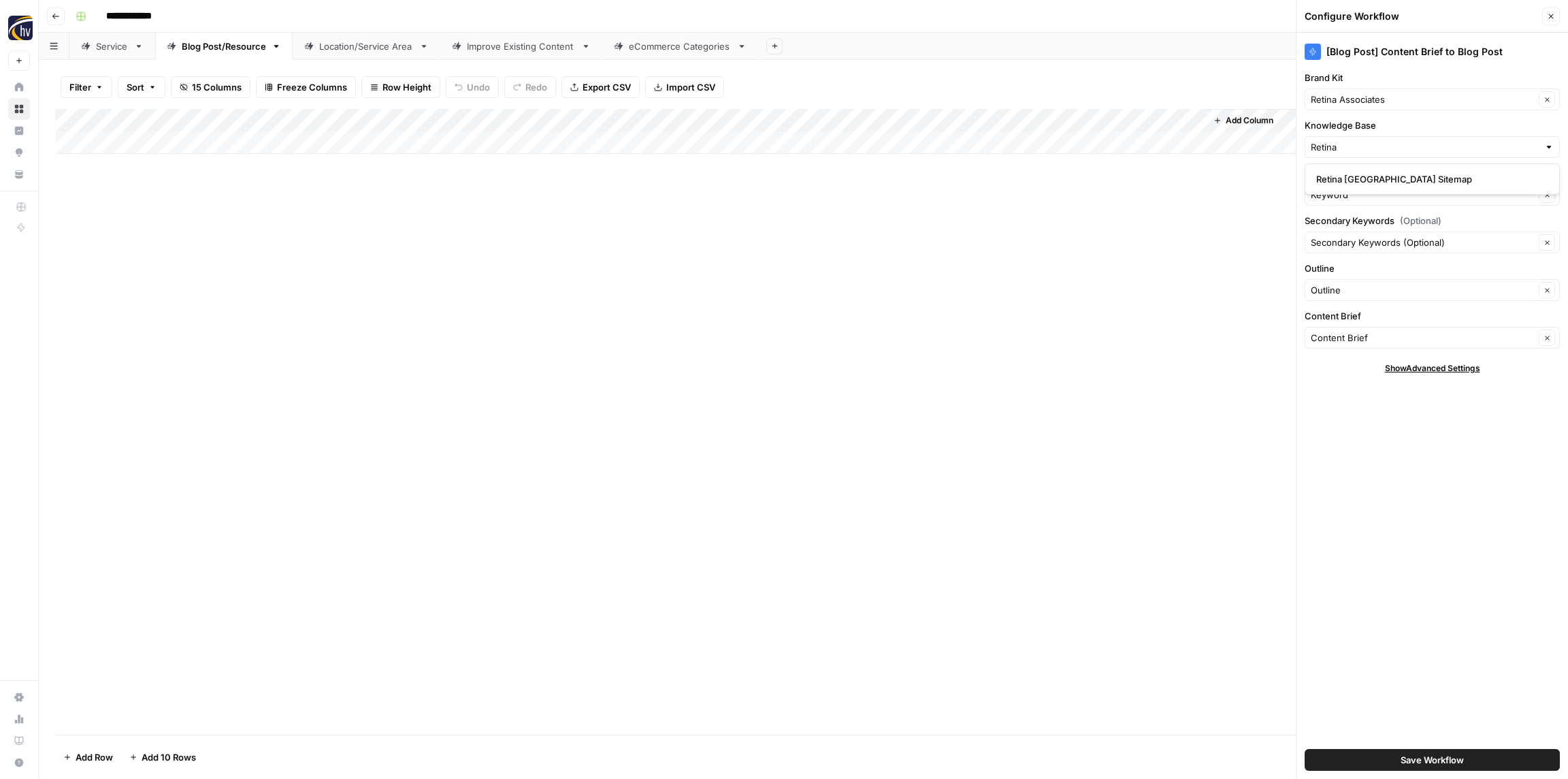
type input "Retina [GEOGRAPHIC_DATA] Sitemap"
click at [1438, 761] on span "Save Workflow" at bounding box center [1432, 759] width 63 height 14
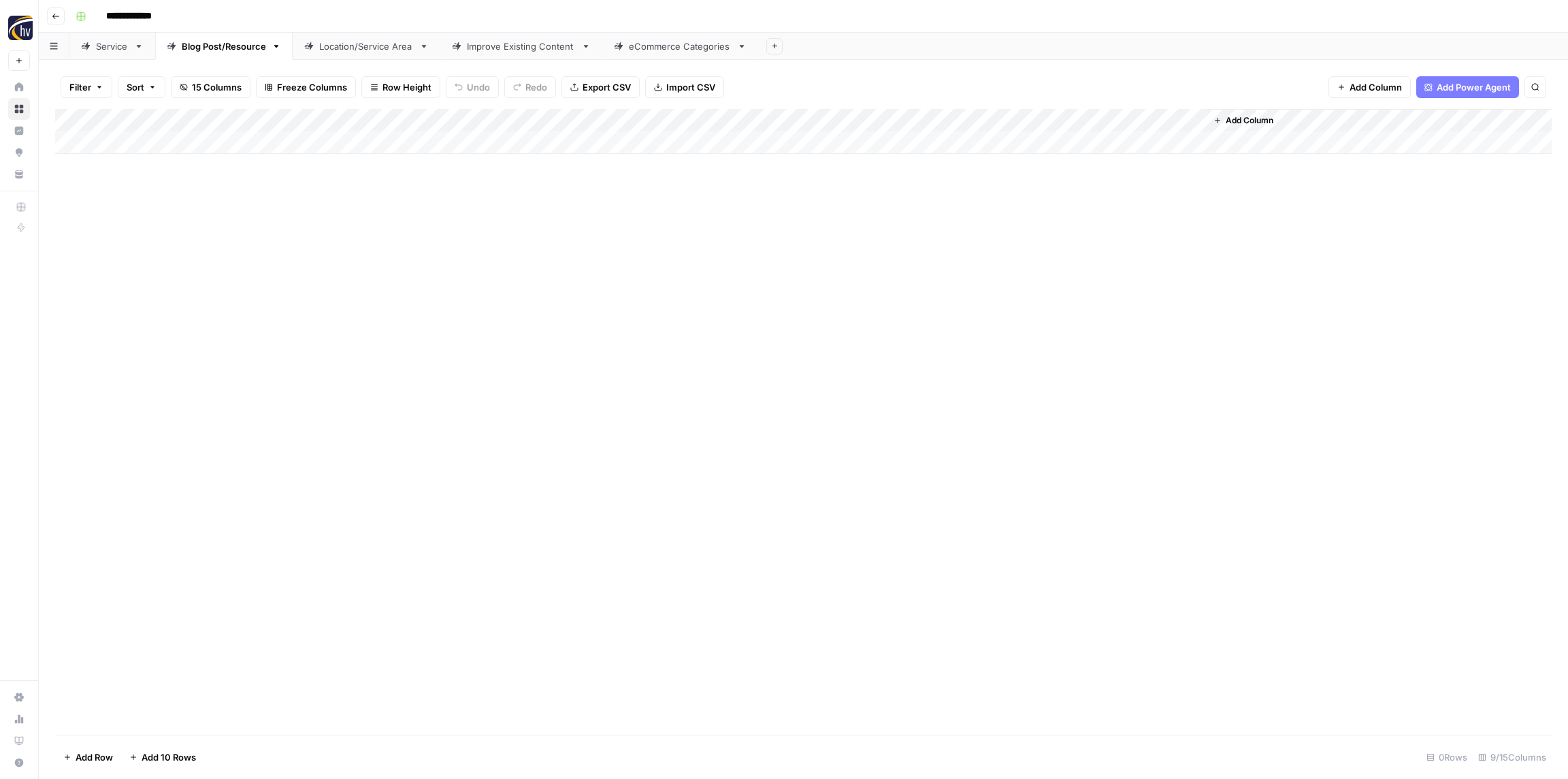
click at [339, 43] on div "Location/Service Area" at bounding box center [366, 46] width 95 height 14
click at [530, 119] on div "Add Column" at bounding box center [804, 131] width 1497 height 45
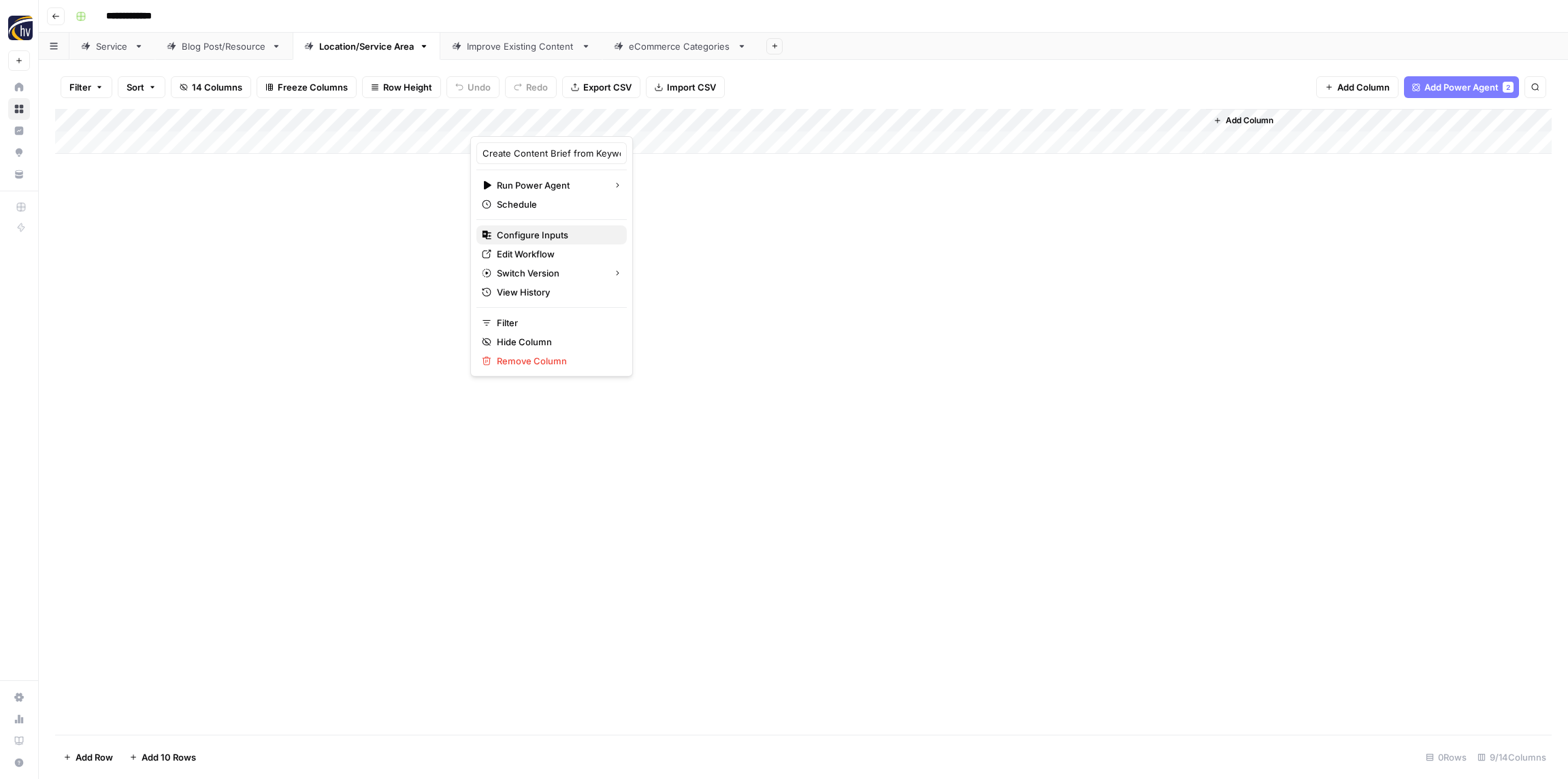
click at [557, 241] on span "Configure Inputs" at bounding box center [556, 235] width 119 height 14
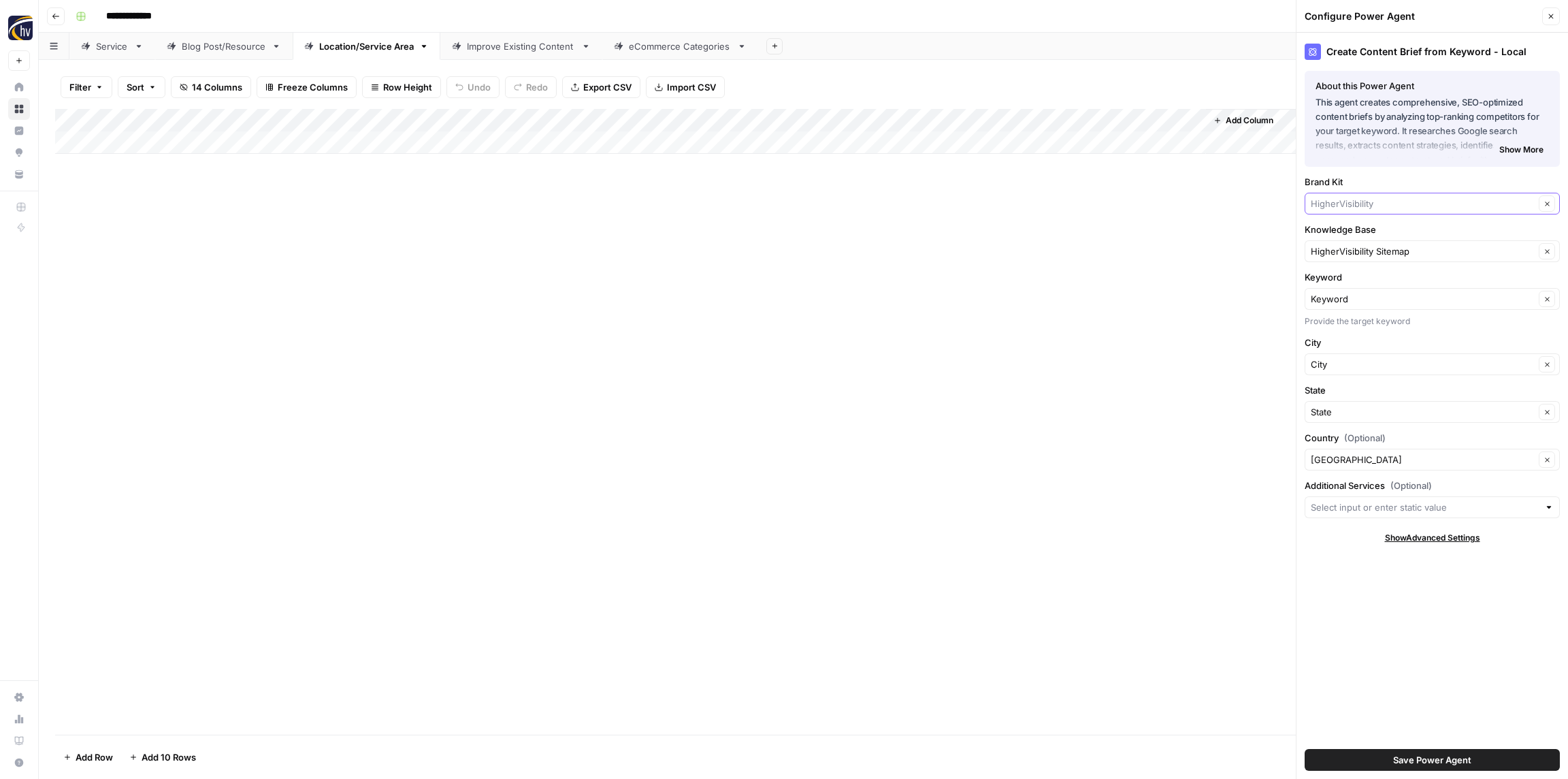
click at [1354, 200] on input "Brand Kit" at bounding box center [1422, 203] width 224 height 14
paste input "Retina"
click at [1349, 230] on span "Retina Associates" at bounding box center [1430, 235] width 227 height 14
type input "Retina Associates"
click at [1355, 250] on input "Knowledge Base" at bounding box center [1422, 251] width 224 height 14
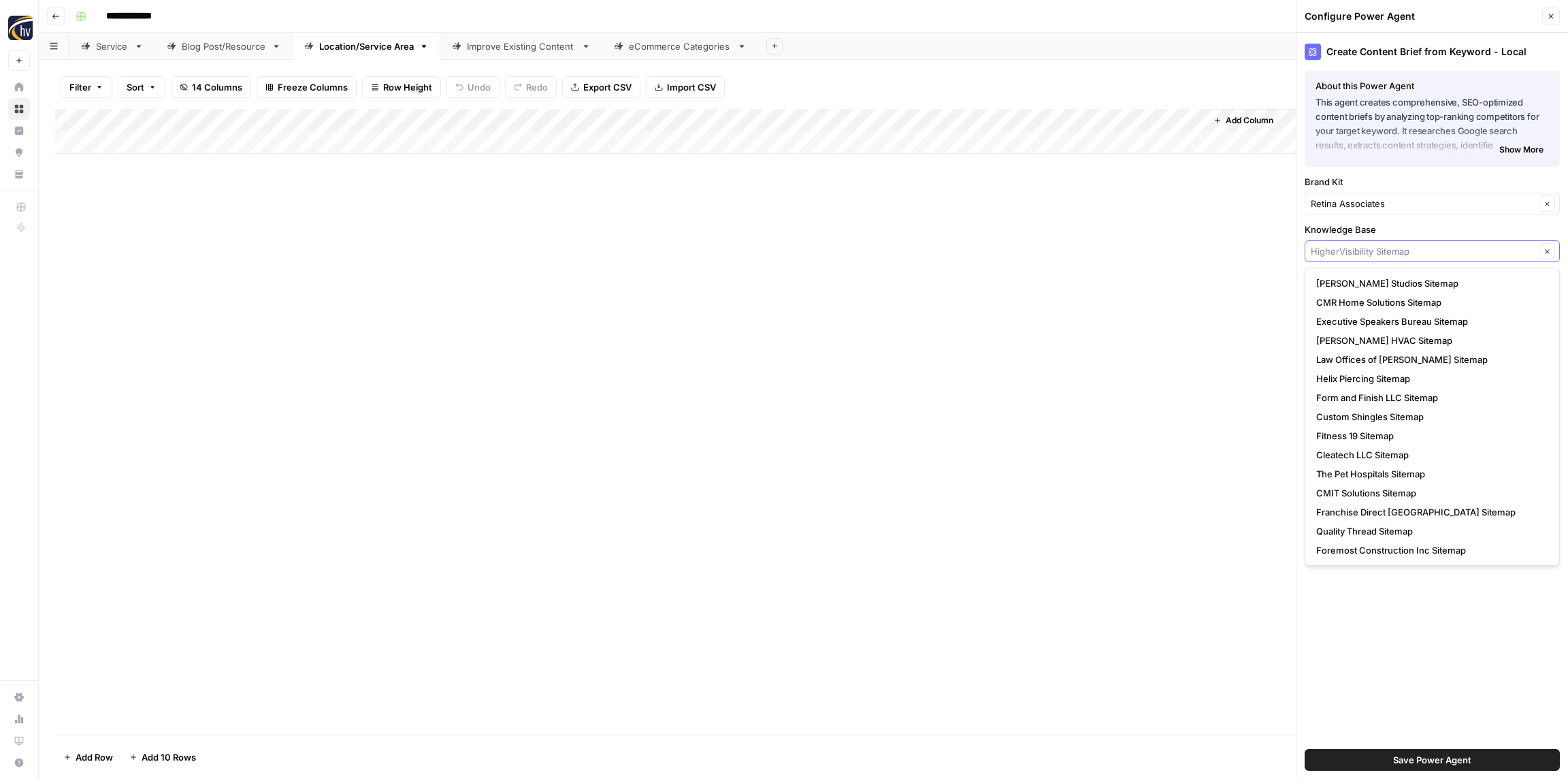
paste input "Retina"
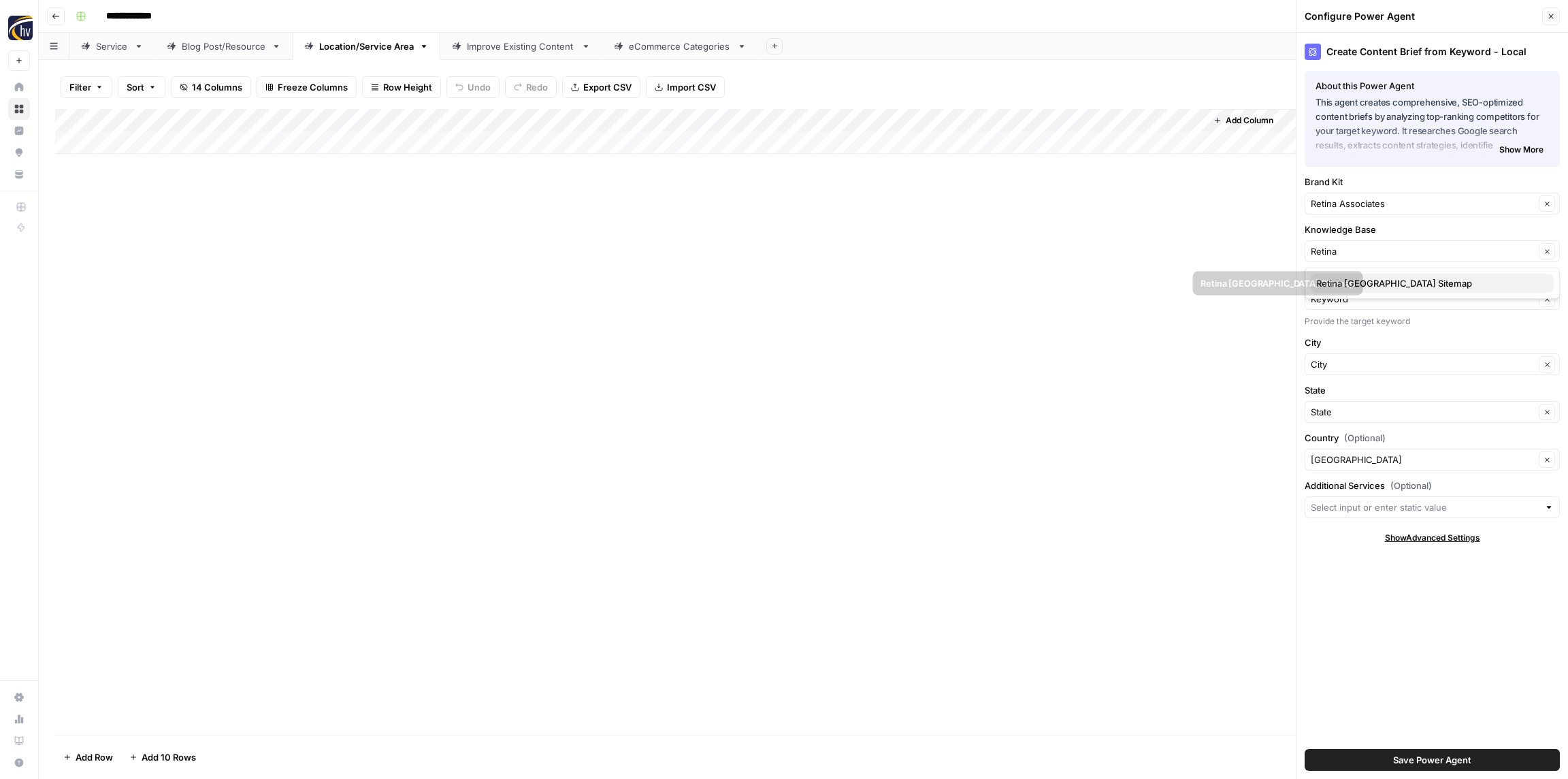
click at [1348, 281] on span "Retina [GEOGRAPHIC_DATA] Sitemap" at bounding box center [1430, 283] width 227 height 14
type input "Retina [GEOGRAPHIC_DATA] Sitemap"
click at [1422, 756] on span "Save Power Agent" at bounding box center [1432, 759] width 78 height 14
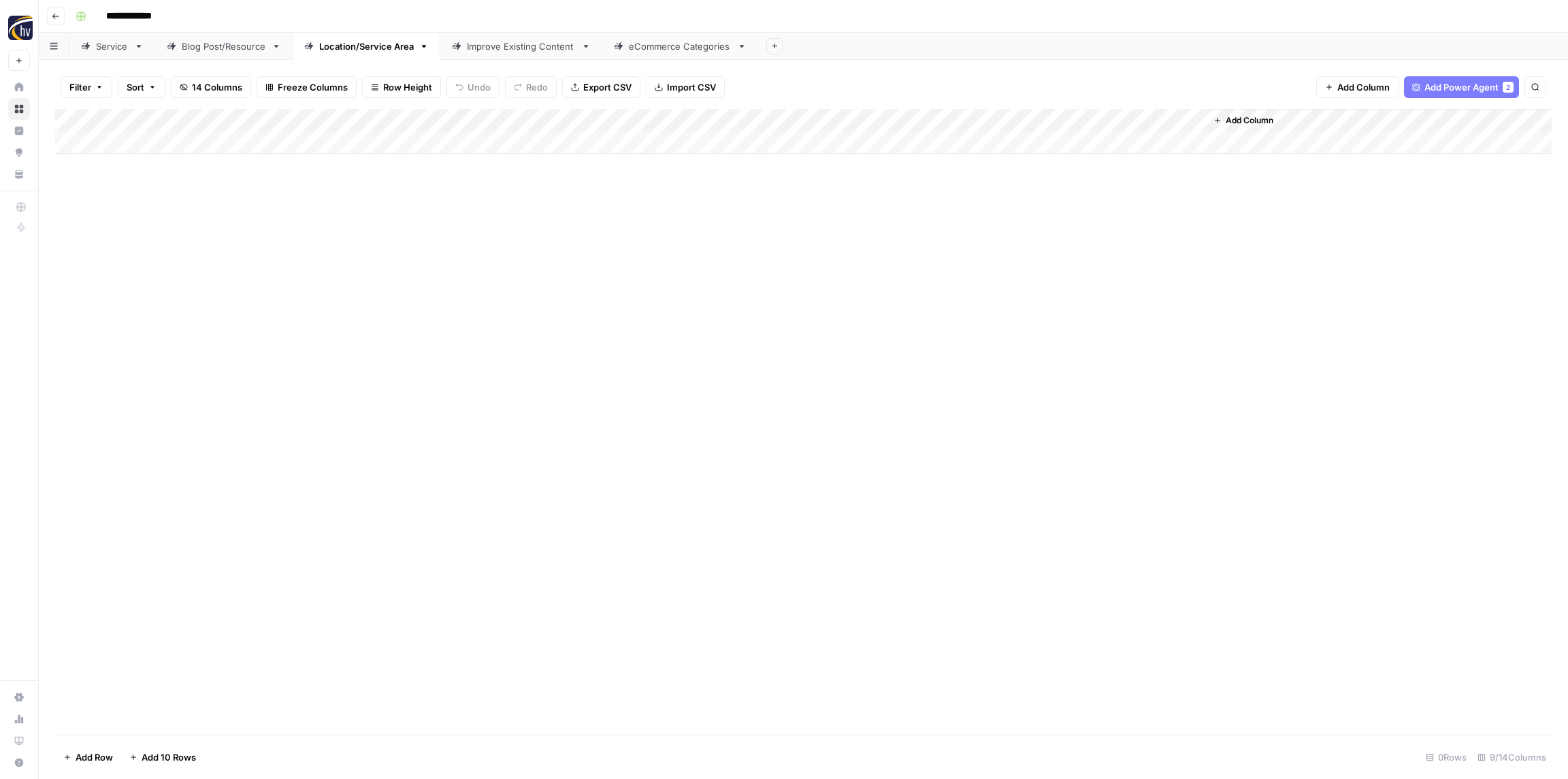
click at [1014, 119] on div "Add Column" at bounding box center [804, 131] width 1497 height 45
click at [1009, 235] on span "Configure Inputs" at bounding box center [1046, 235] width 119 height 14
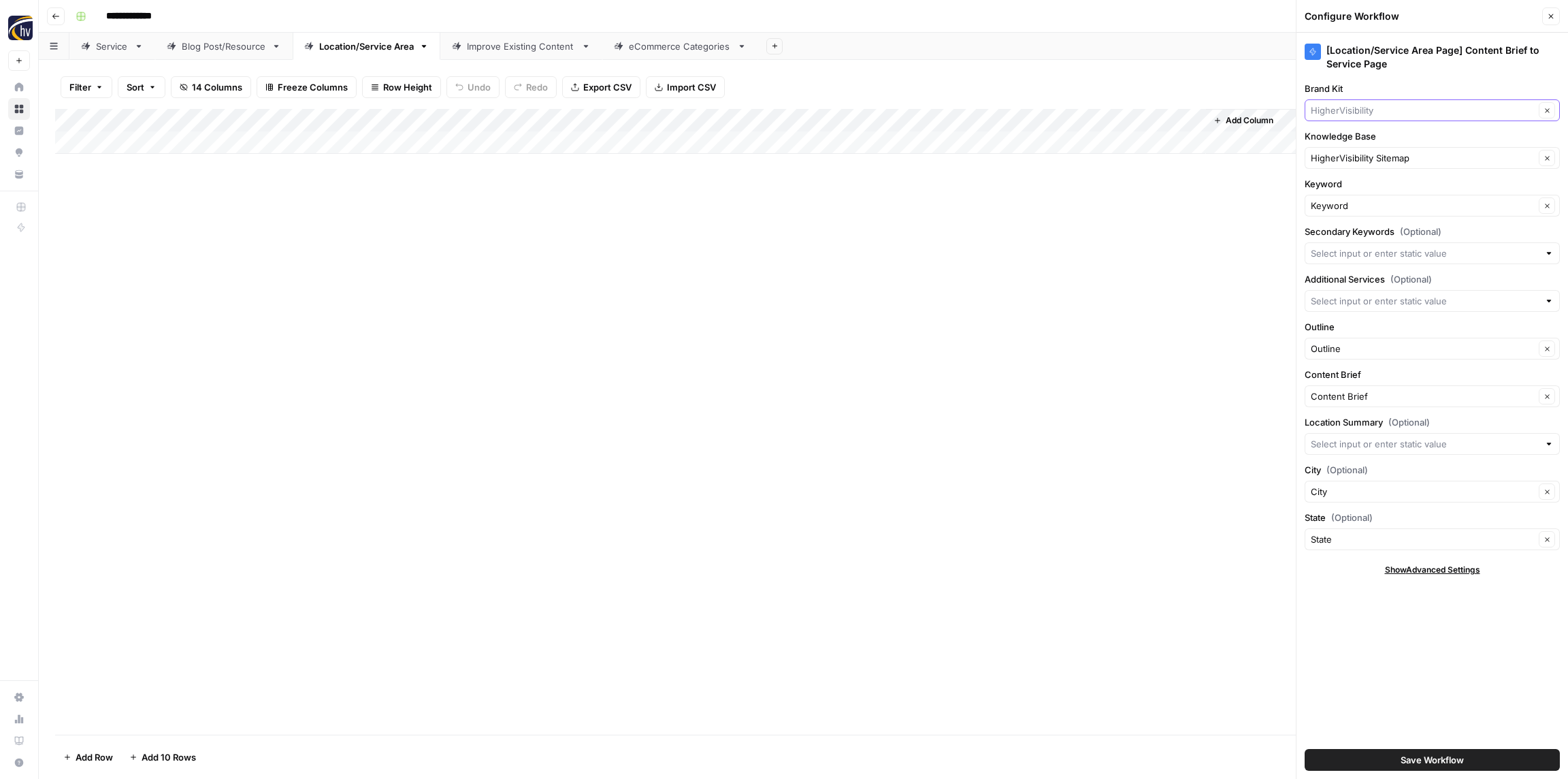
click at [1351, 106] on input "Brand Kit" at bounding box center [1422, 110] width 224 height 14
paste input "Retina"
click at [1349, 139] on span "Retina Associates" at bounding box center [1430, 142] width 227 height 14
type input "Retina Associates"
click at [1349, 153] on input "Knowledge Base" at bounding box center [1422, 157] width 224 height 14
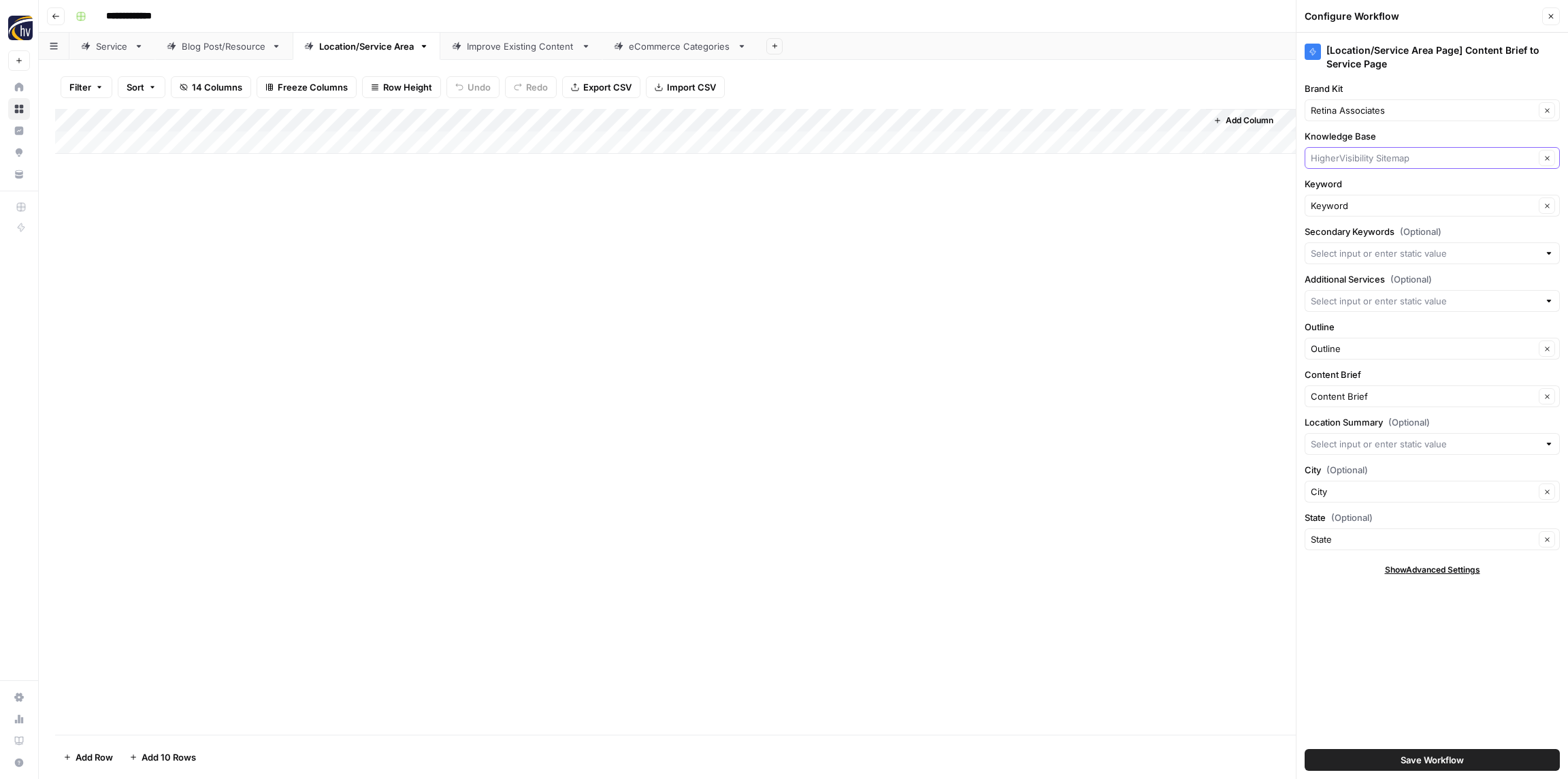
paste input "Retina"
click at [1347, 192] on span "Retina [GEOGRAPHIC_DATA] Sitemap" at bounding box center [1430, 189] width 227 height 14
type input "Retina [GEOGRAPHIC_DATA] Sitemap"
click at [1419, 761] on span "Save Workflow" at bounding box center [1432, 759] width 63 height 14
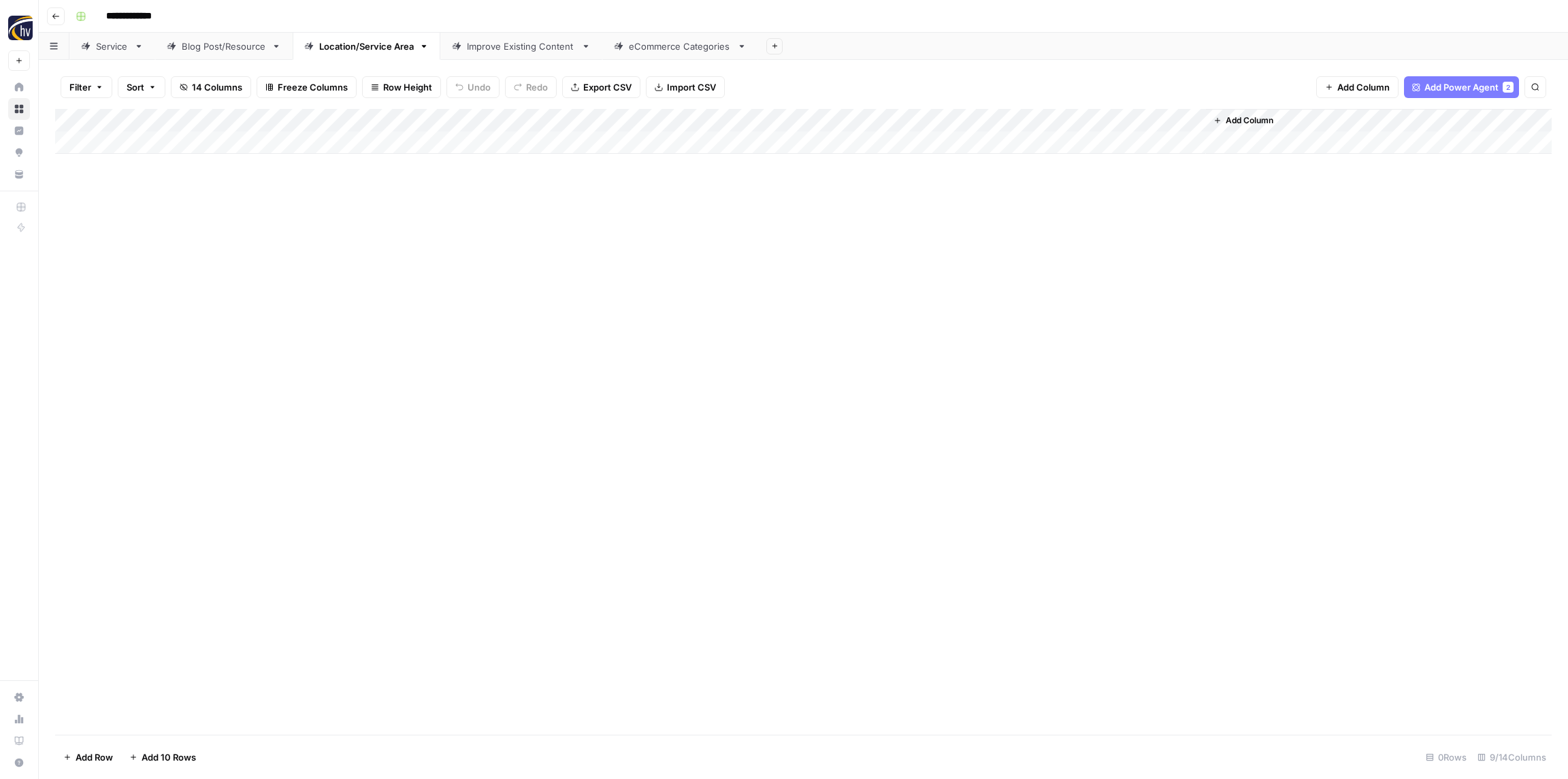
click at [498, 47] on div "Improve Existing Content" at bounding box center [521, 46] width 109 height 14
click at [414, 118] on div "Add Column" at bounding box center [804, 131] width 1497 height 45
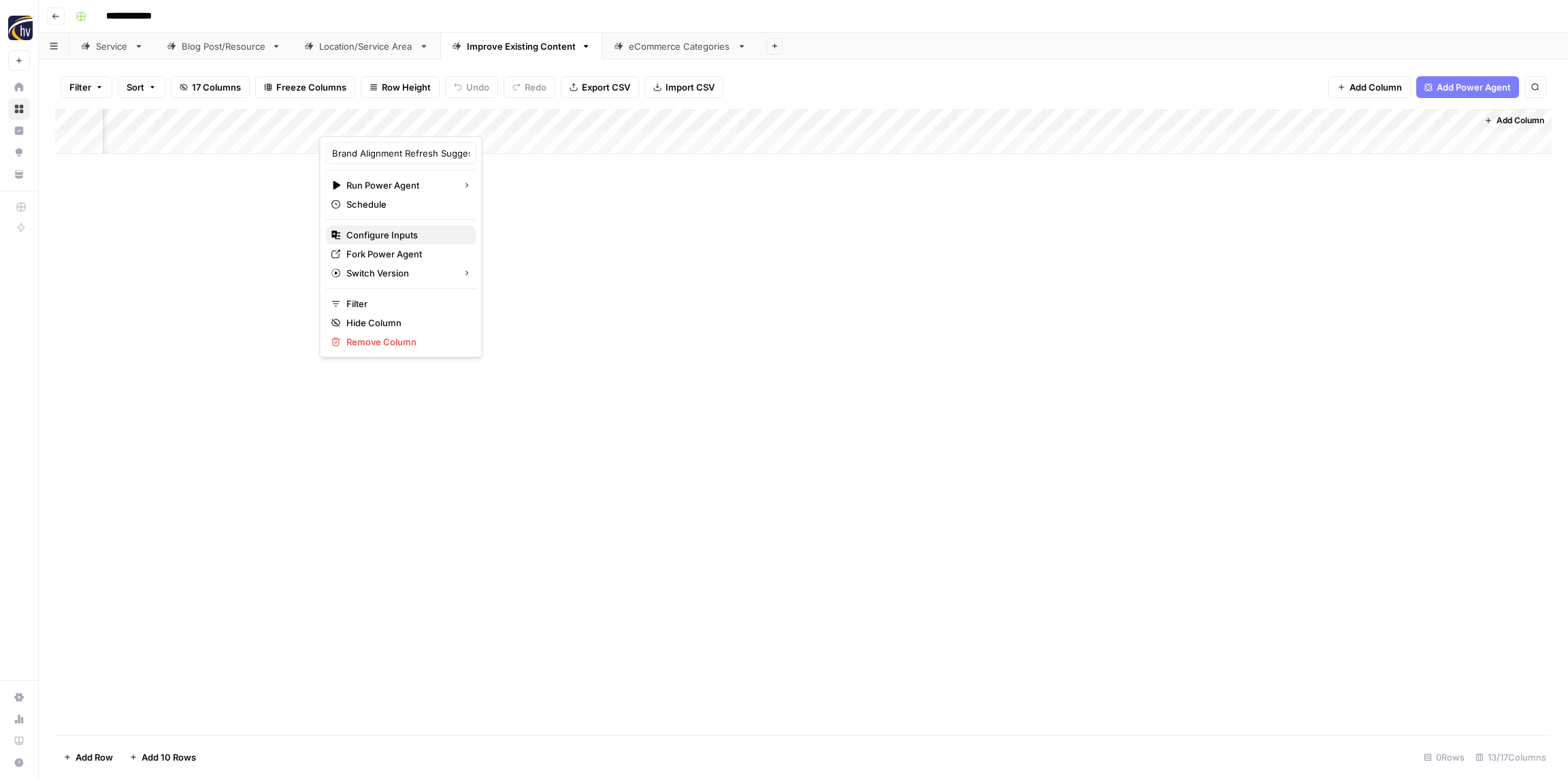
click at [390, 238] on span "Configure Inputs" at bounding box center [406, 235] width 119 height 14
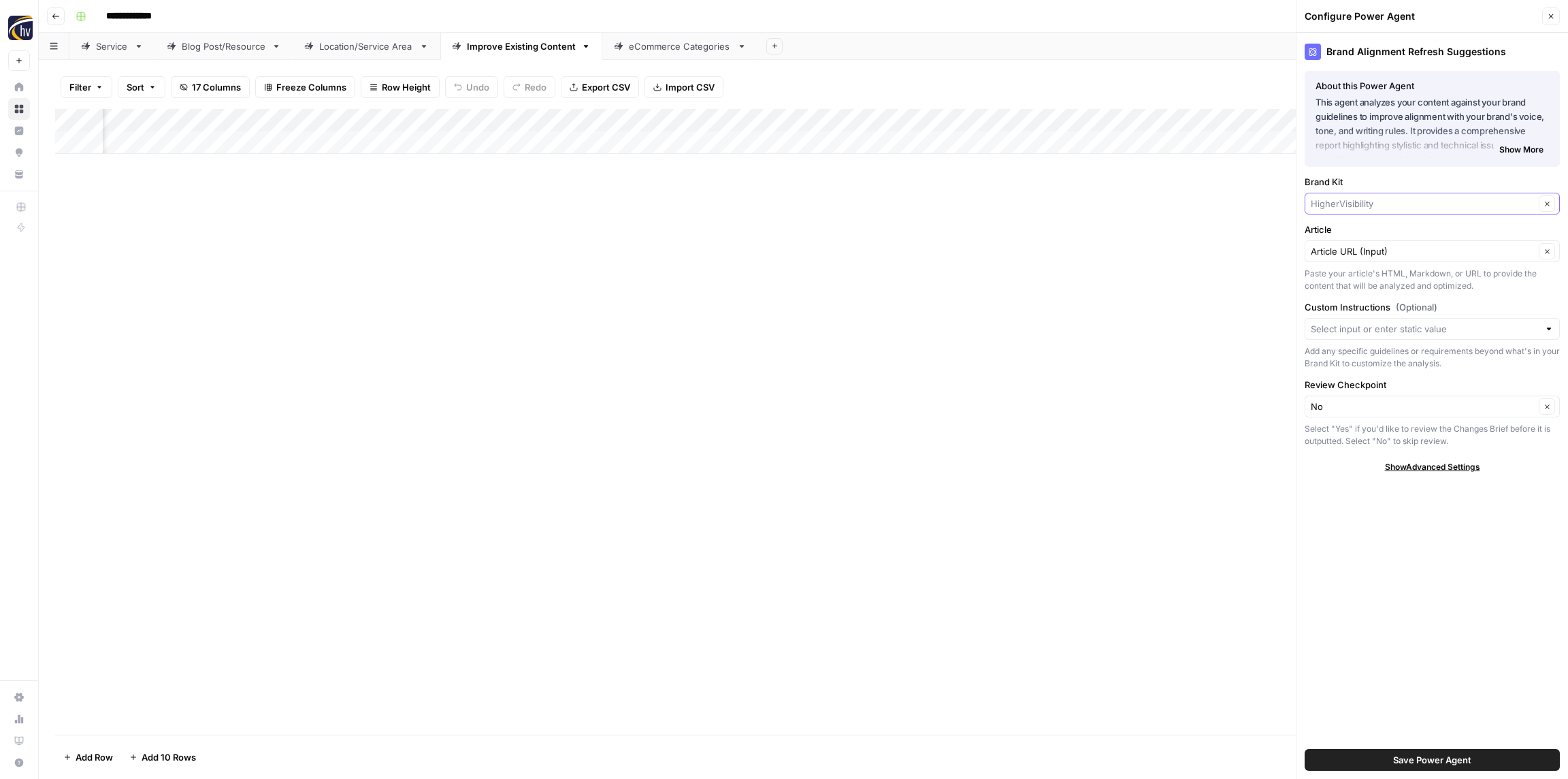
click at [1388, 202] on input "Brand Kit" at bounding box center [1422, 203] width 224 height 14
paste input "Retina"
click at [1378, 242] on span "Retina Associates" at bounding box center [1430, 235] width 227 height 14
type input "Retina Associates"
click at [1446, 760] on span "Save Power Agent" at bounding box center [1432, 759] width 78 height 14
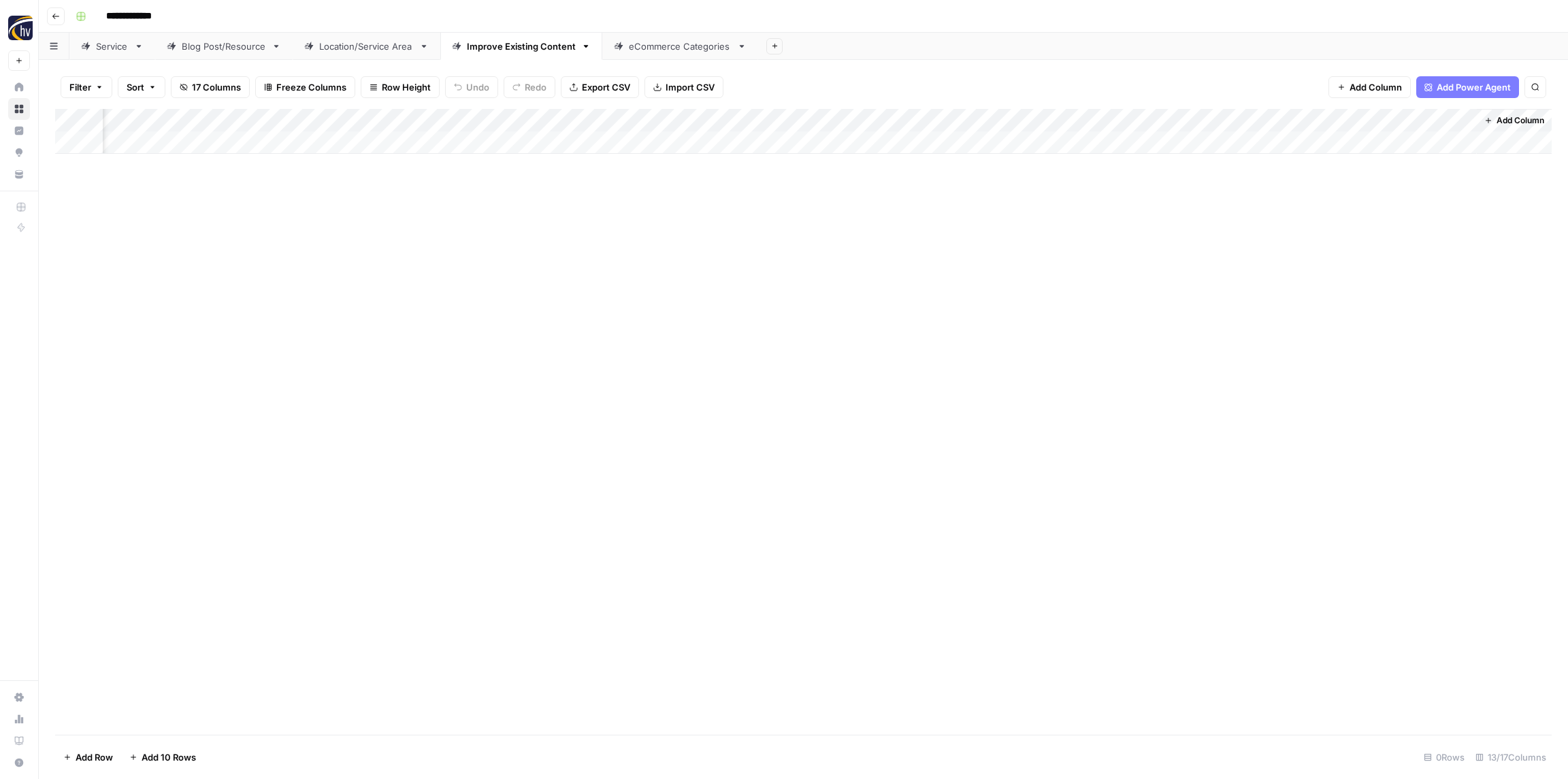
click at [782, 120] on div "Add Column" at bounding box center [804, 131] width 1497 height 45
drag, startPoint x: 767, startPoint y: 236, endPoint x: 788, endPoint y: 233, distance: 21.2
click at [767, 236] on span "Configure Inputs" at bounding box center [752, 235] width 119 height 14
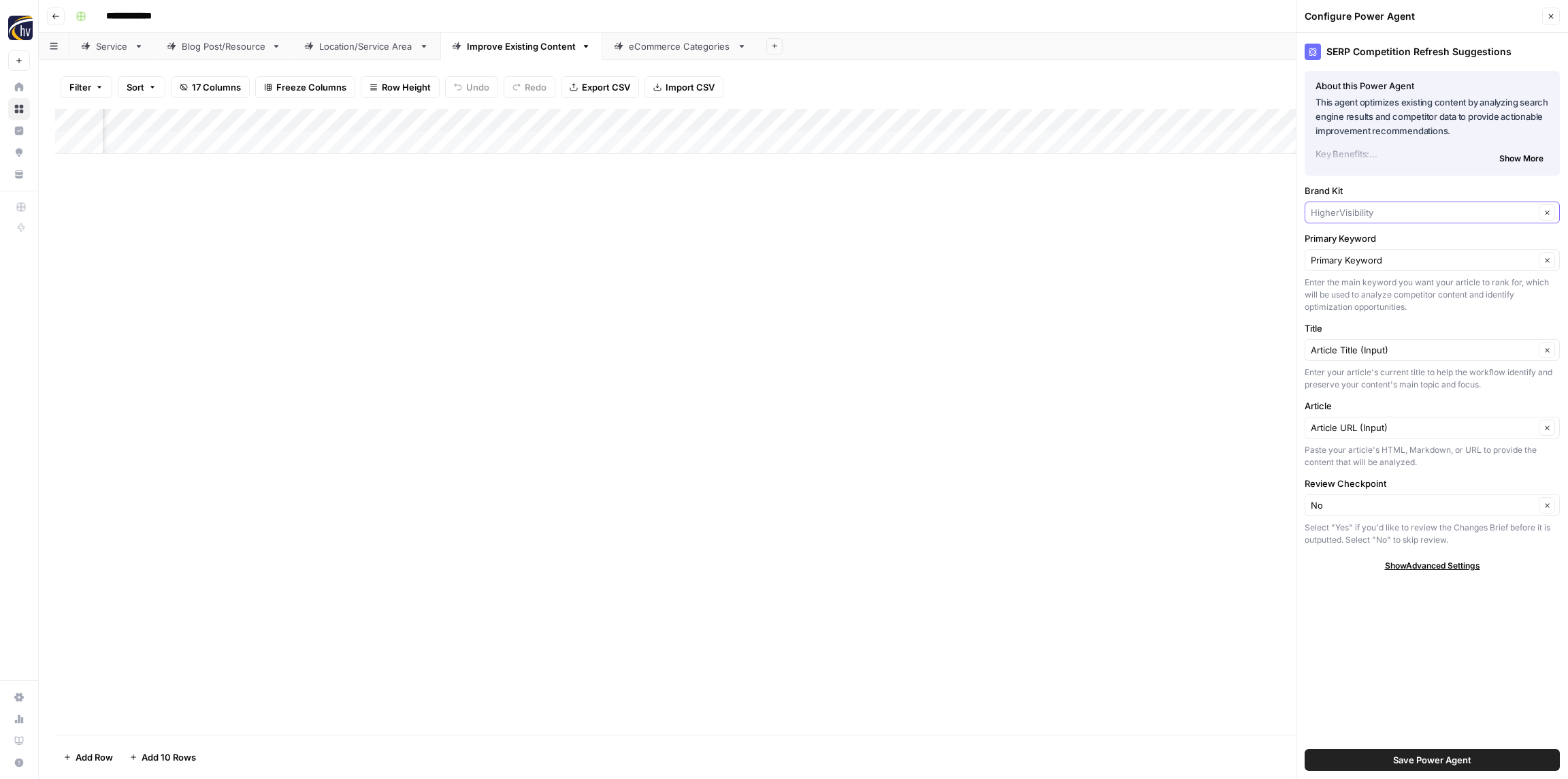
click at [1351, 215] on input "Brand Kit" at bounding box center [1422, 212] width 224 height 14
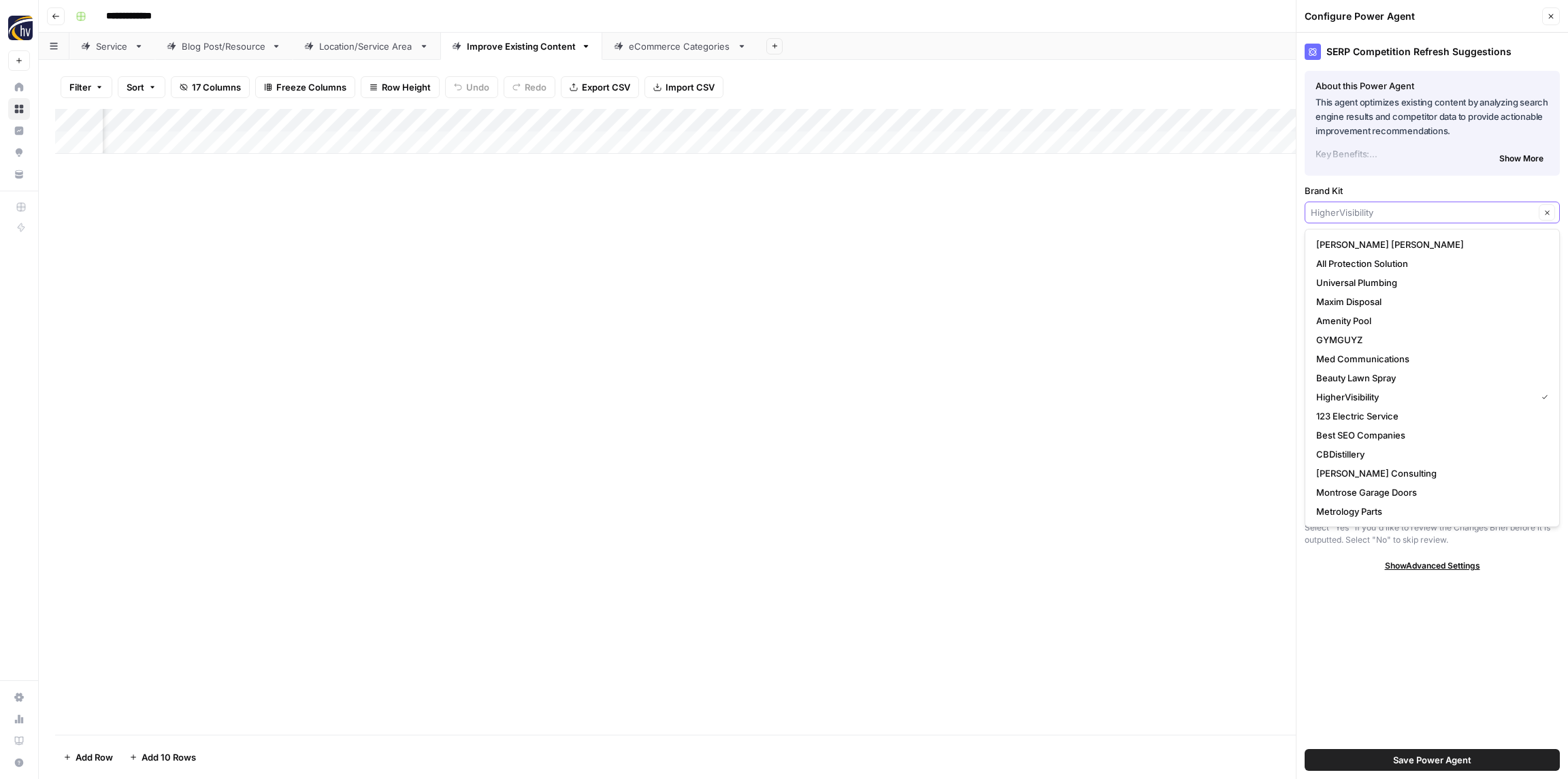
paste input "Retina"
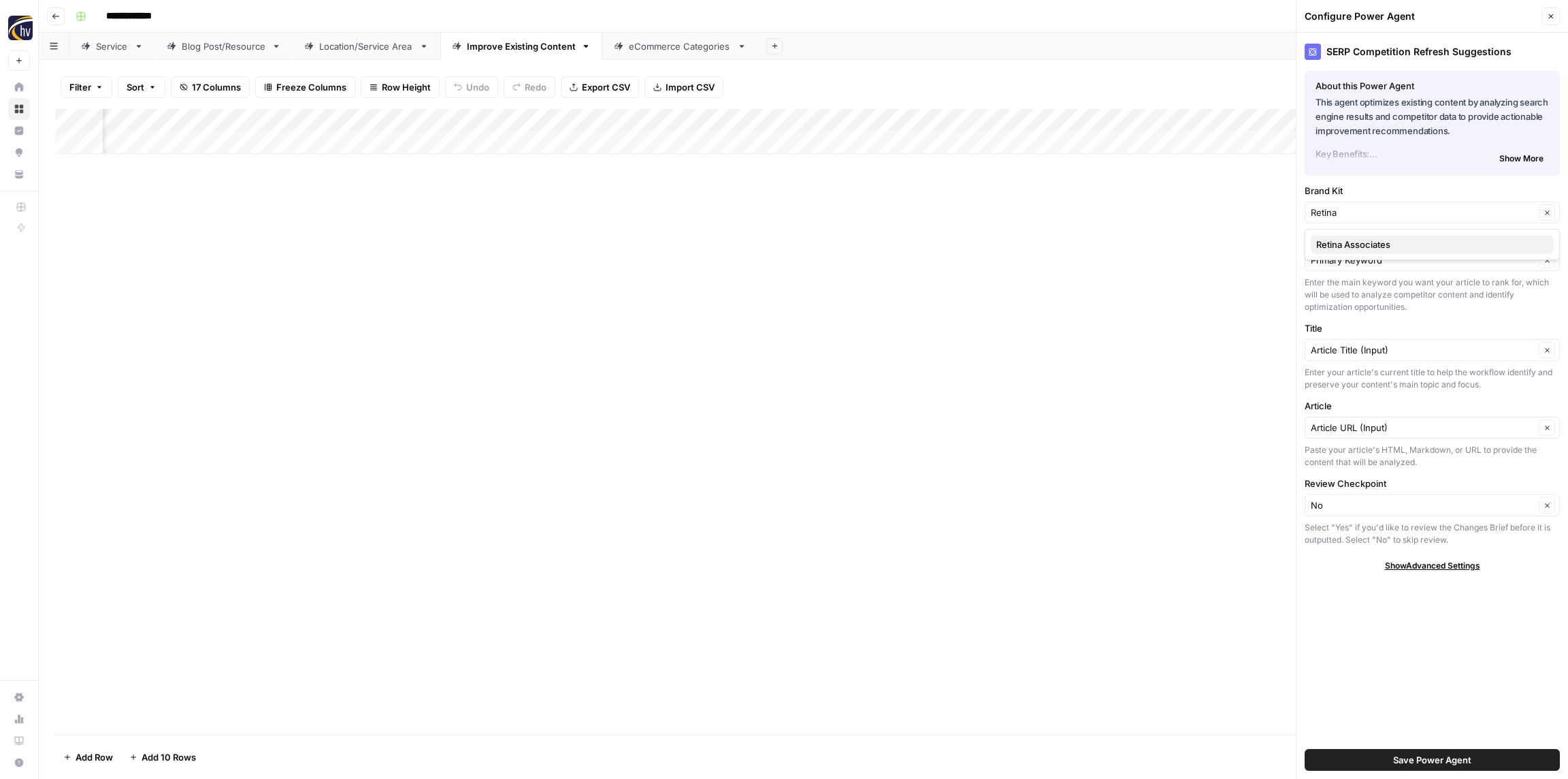
click at [1350, 246] on span "Retina Associates" at bounding box center [1430, 244] width 227 height 14
type input "Retina Associates"
click at [1432, 767] on button "Save Power Agent" at bounding box center [1432, 760] width 255 height 22
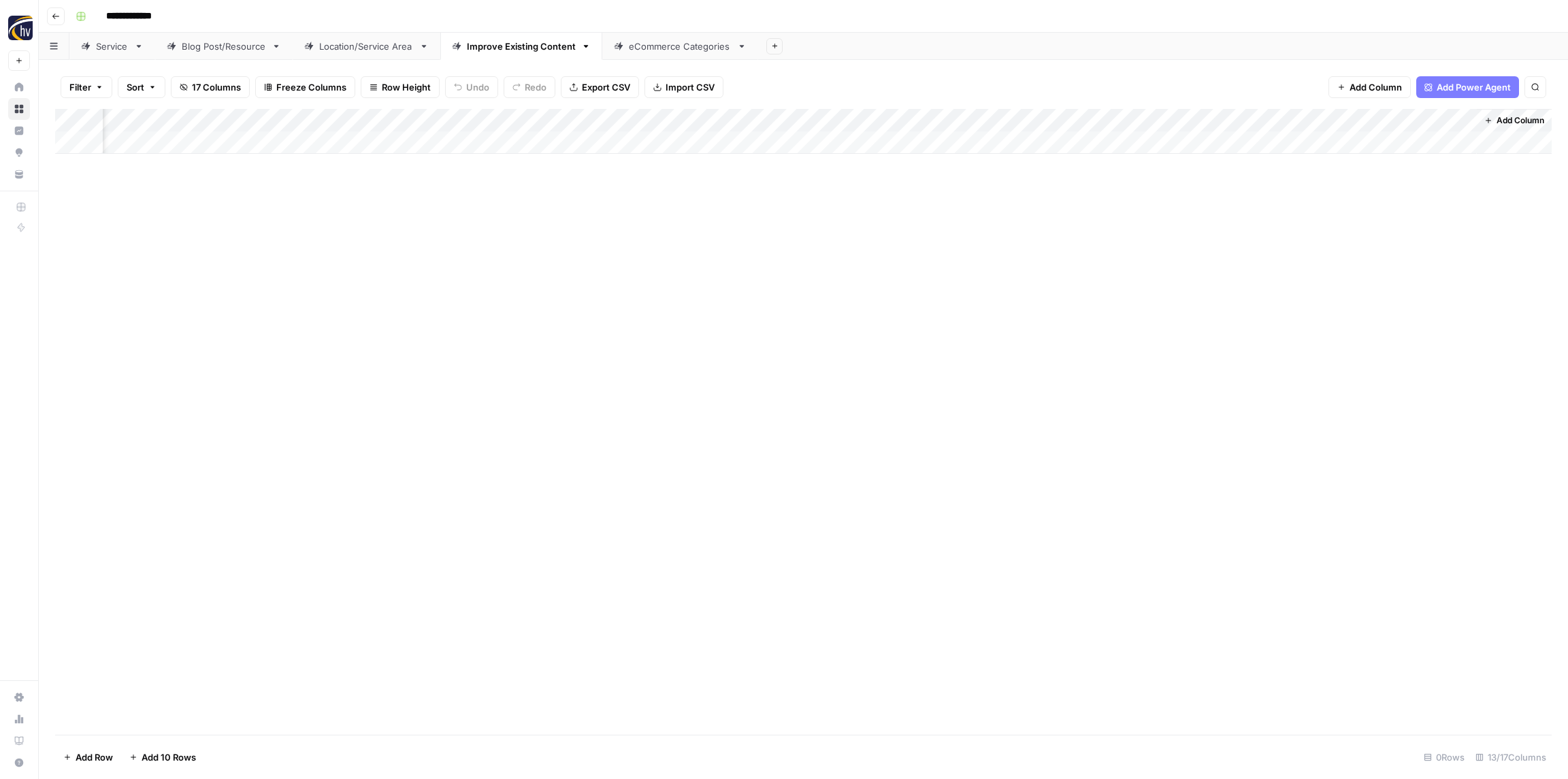
click at [1110, 120] on div "Add Column" at bounding box center [804, 131] width 1497 height 45
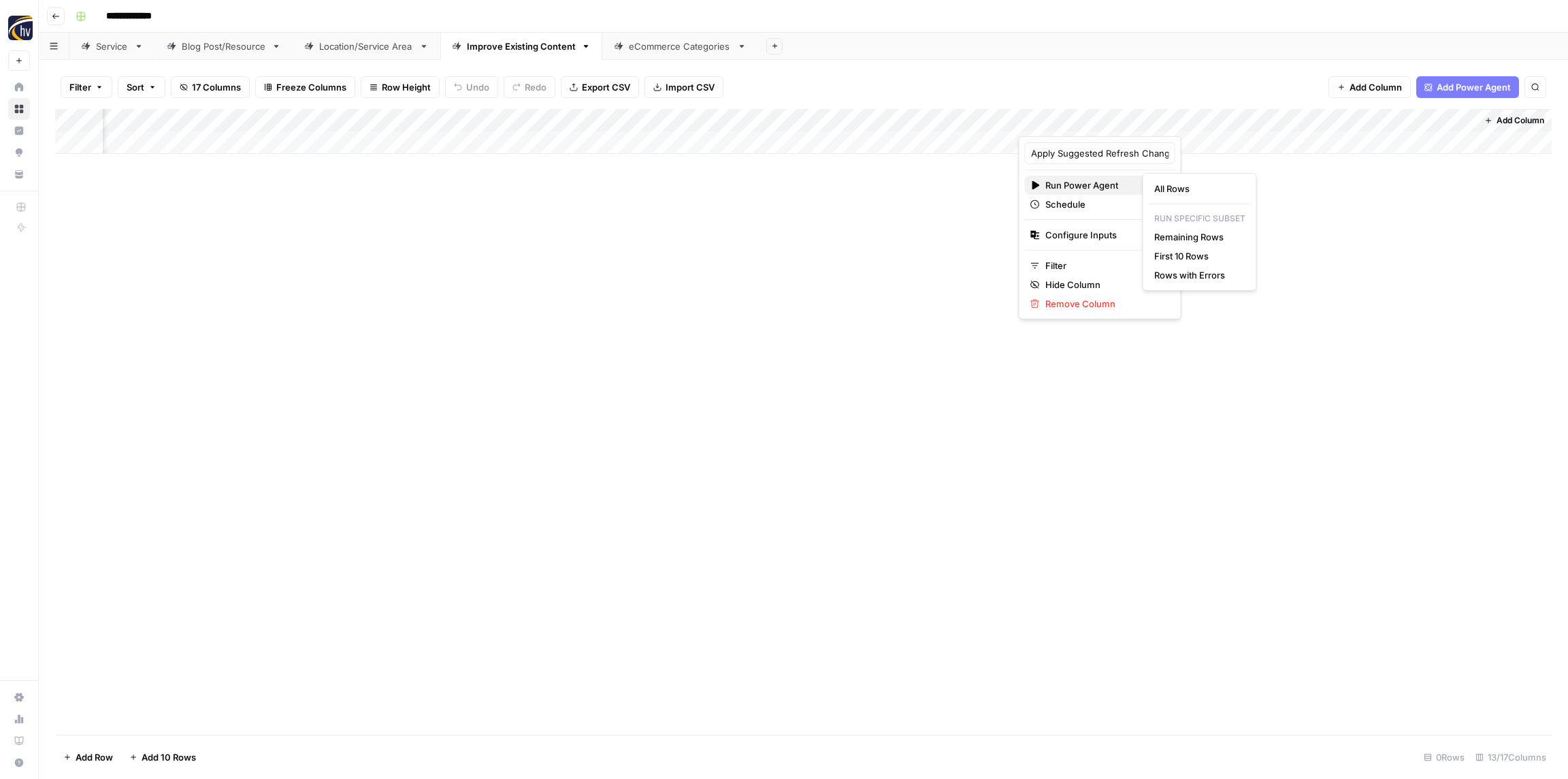
click at [1060, 186] on span "Run Power Agent" at bounding box center [1098, 185] width 106 height 14
click at [1065, 235] on span "Configure Inputs" at bounding box center [1105, 235] width 119 height 14
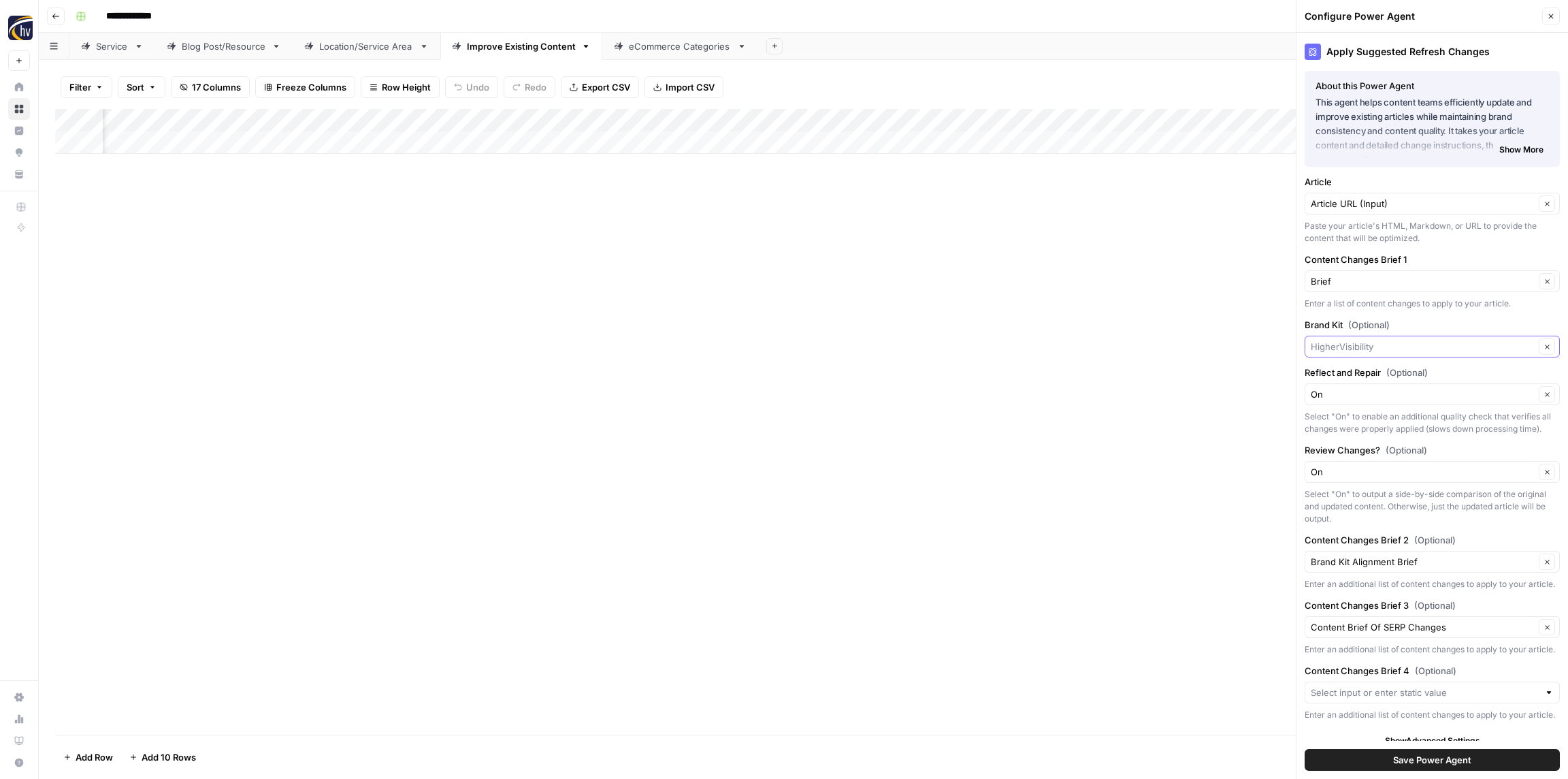
click at [1368, 343] on input "Brand Kit (Optional)" at bounding box center [1422, 346] width 224 height 14
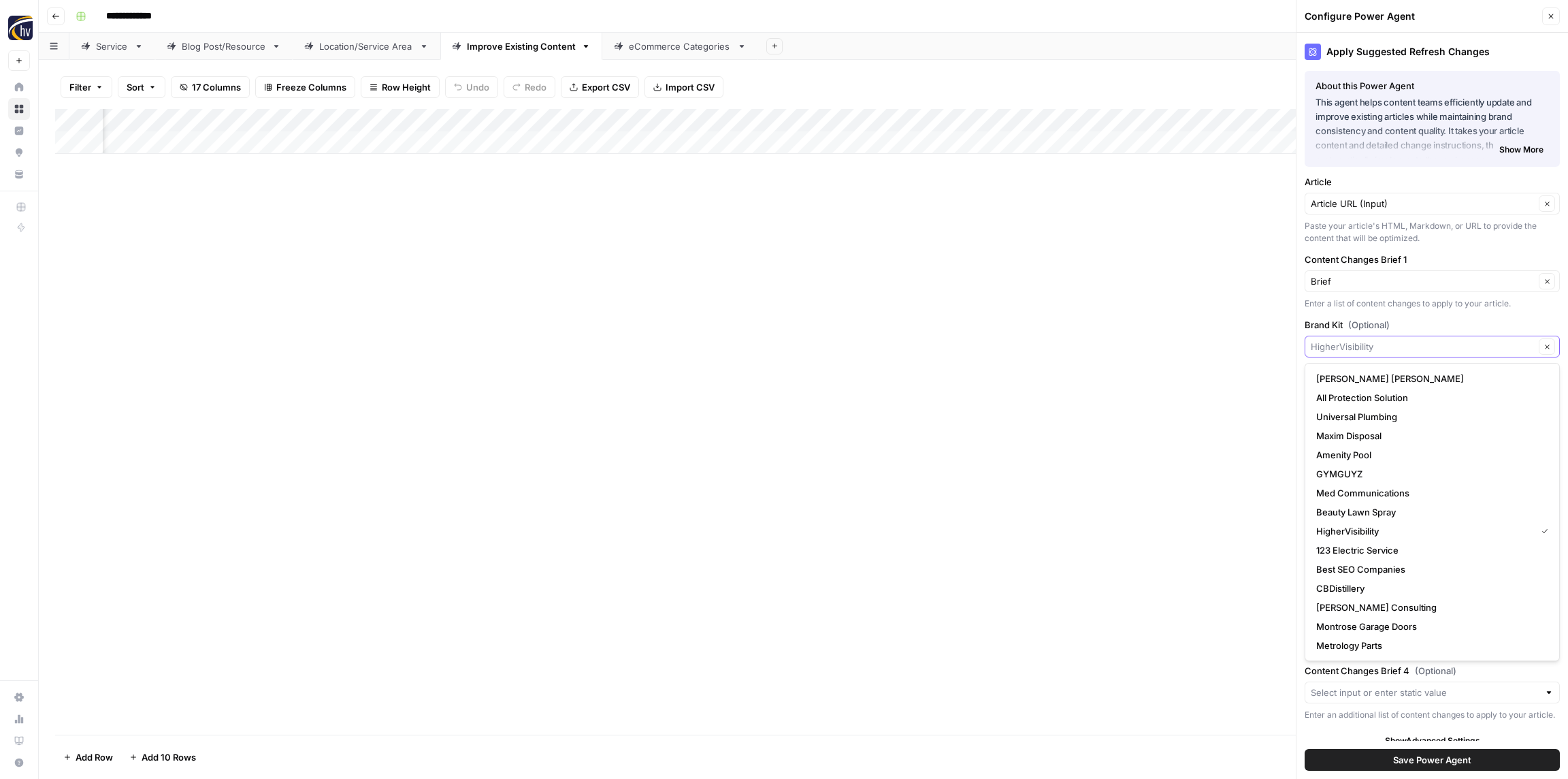
paste input "Retina"
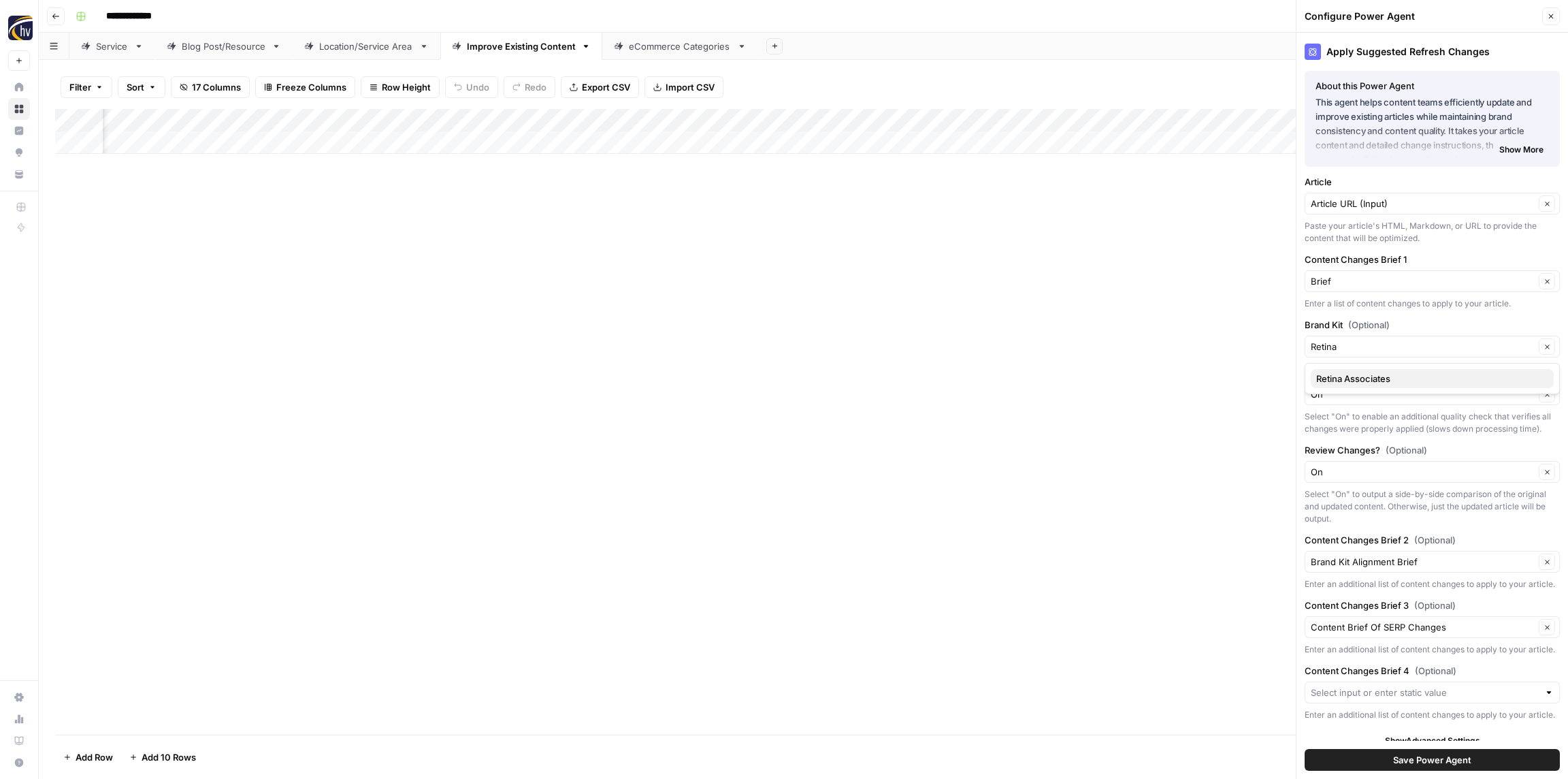
click at [1366, 374] on span "Retina Associates" at bounding box center [1430, 378] width 227 height 14
type input "Retina Associates"
click at [1430, 763] on span "Save Power Agent" at bounding box center [1432, 759] width 78 height 14
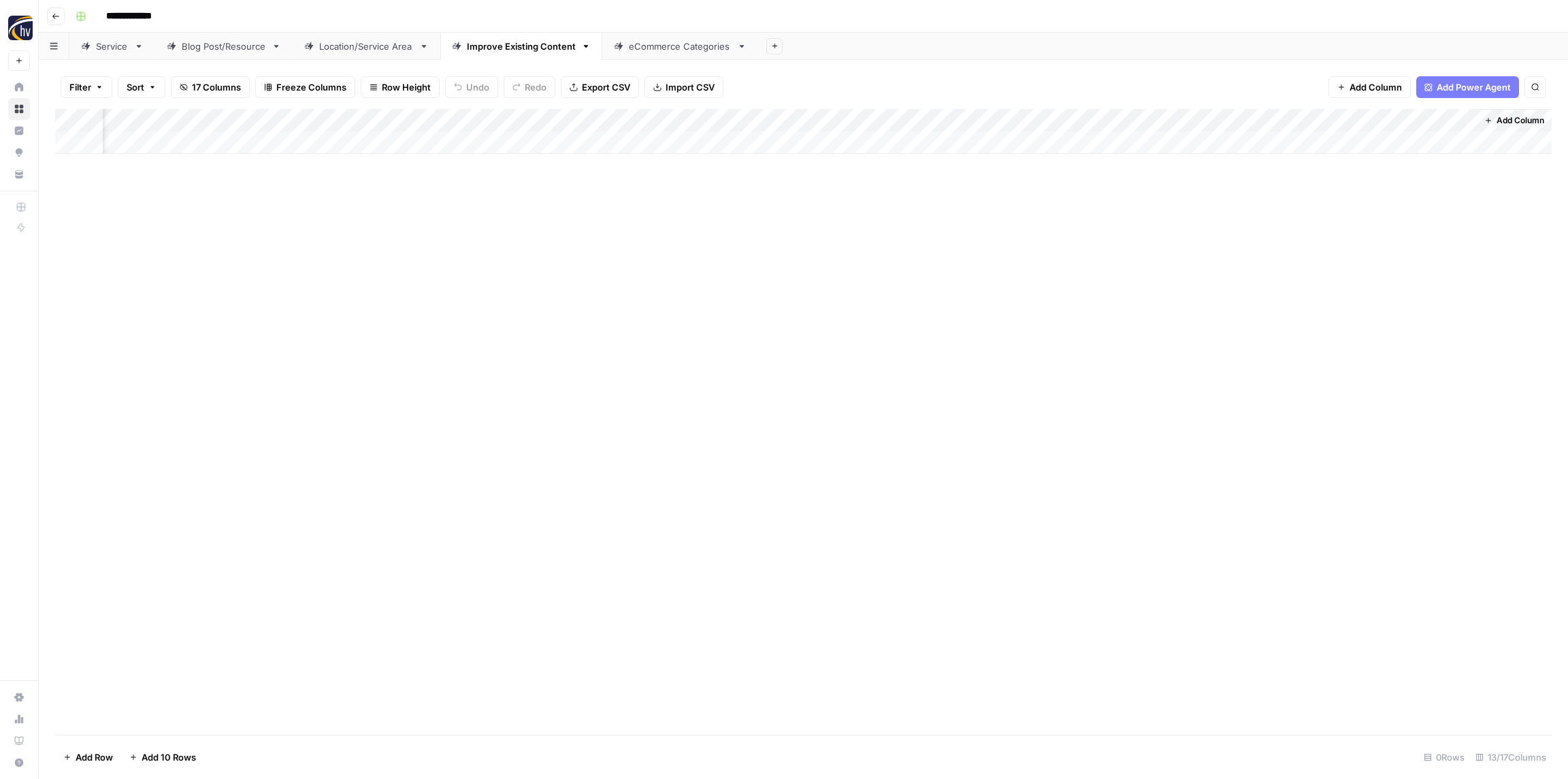
click at [661, 50] on div "eCommerce Categories" at bounding box center [680, 46] width 103 height 14
click at [527, 119] on div "Add Column" at bounding box center [804, 131] width 1497 height 45
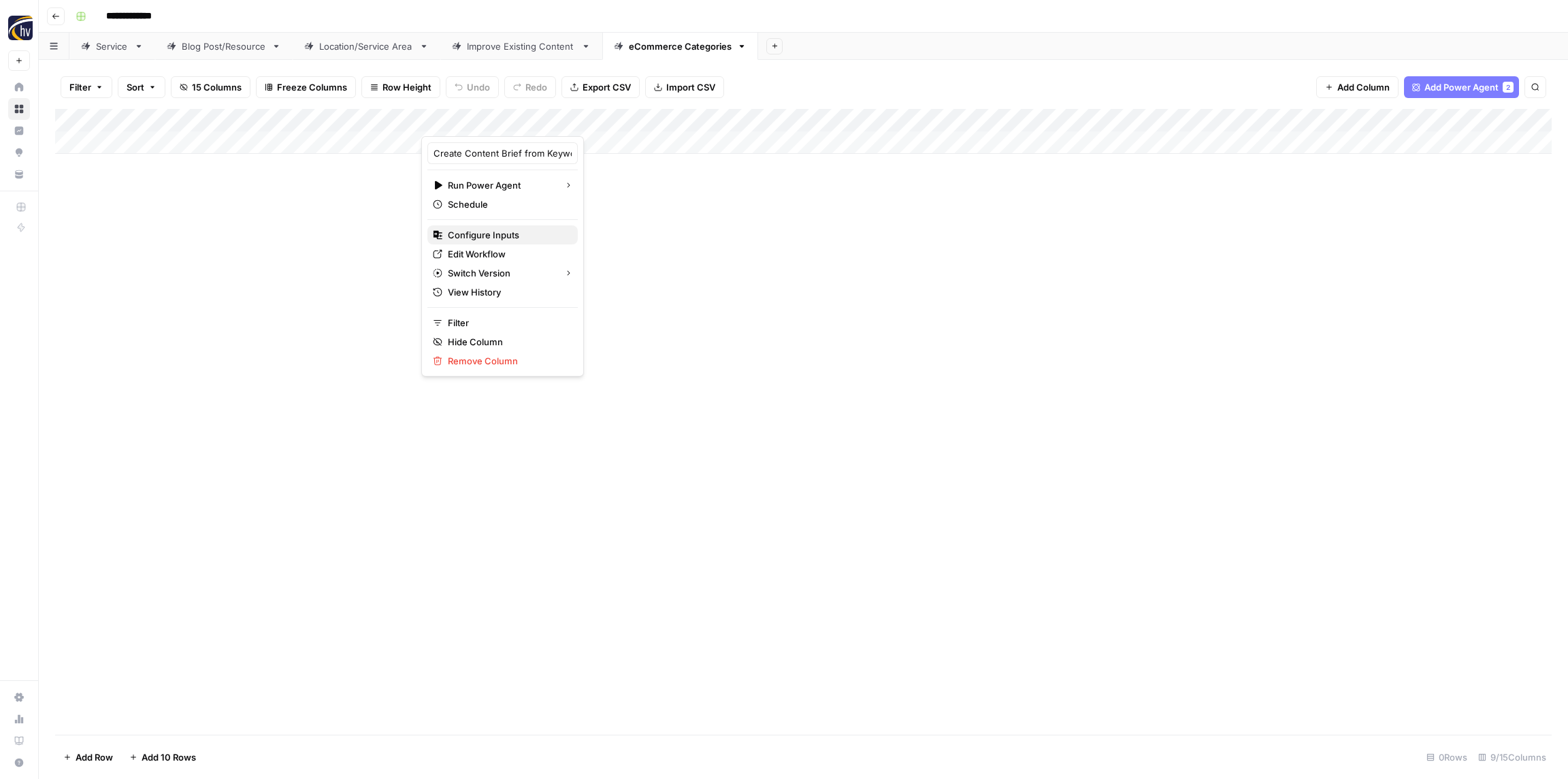
click at [478, 235] on span "Configure Inputs" at bounding box center [507, 235] width 119 height 14
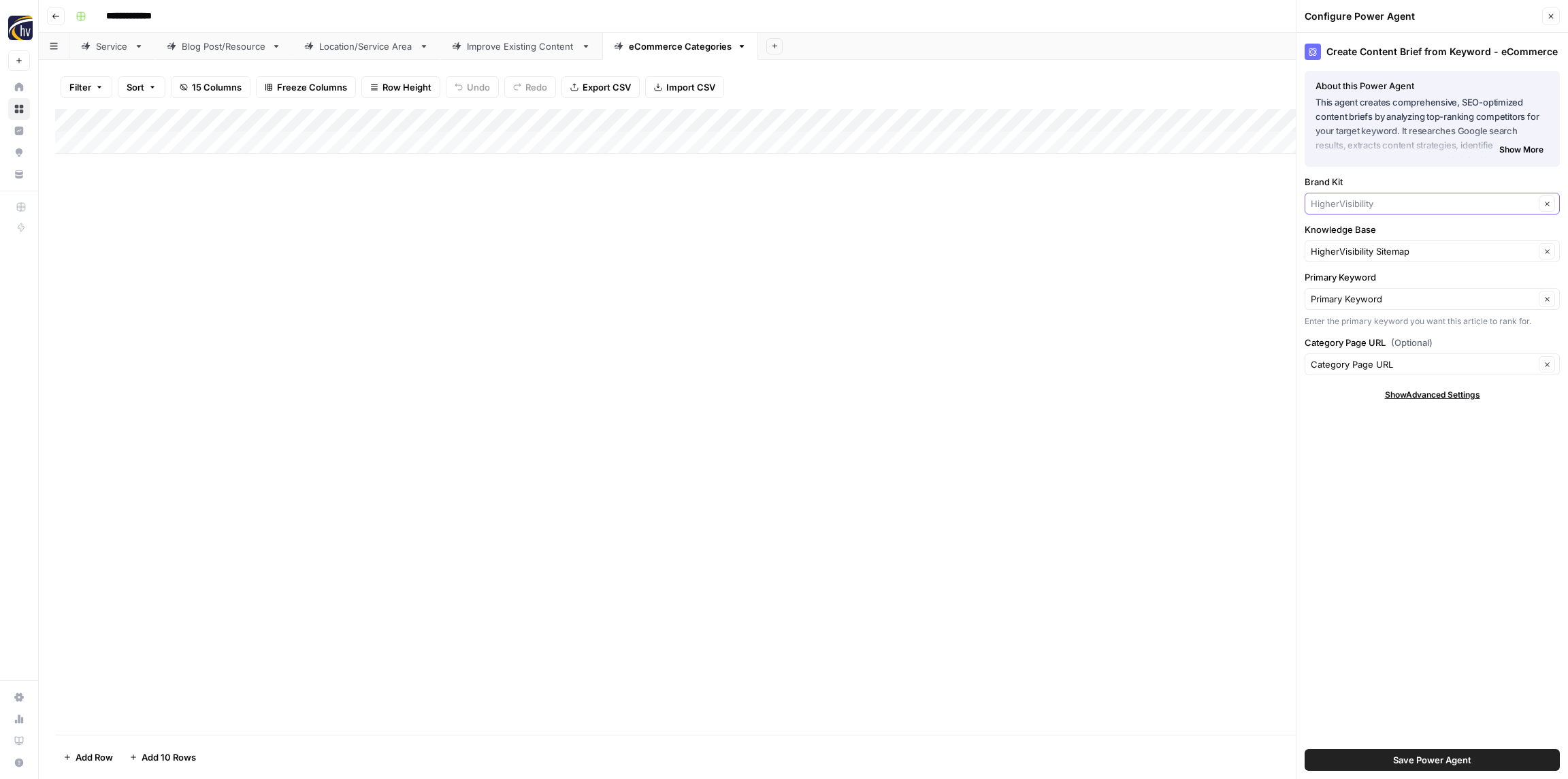
click at [1411, 202] on input "Brand Kit" at bounding box center [1422, 203] width 224 height 14
paste input "Retina"
click at [1381, 236] on span "Retina Associates" at bounding box center [1430, 235] width 227 height 14
type input "Retina Associates"
click at [1377, 247] on input "Knowledge Base" at bounding box center [1422, 251] width 224 height 14
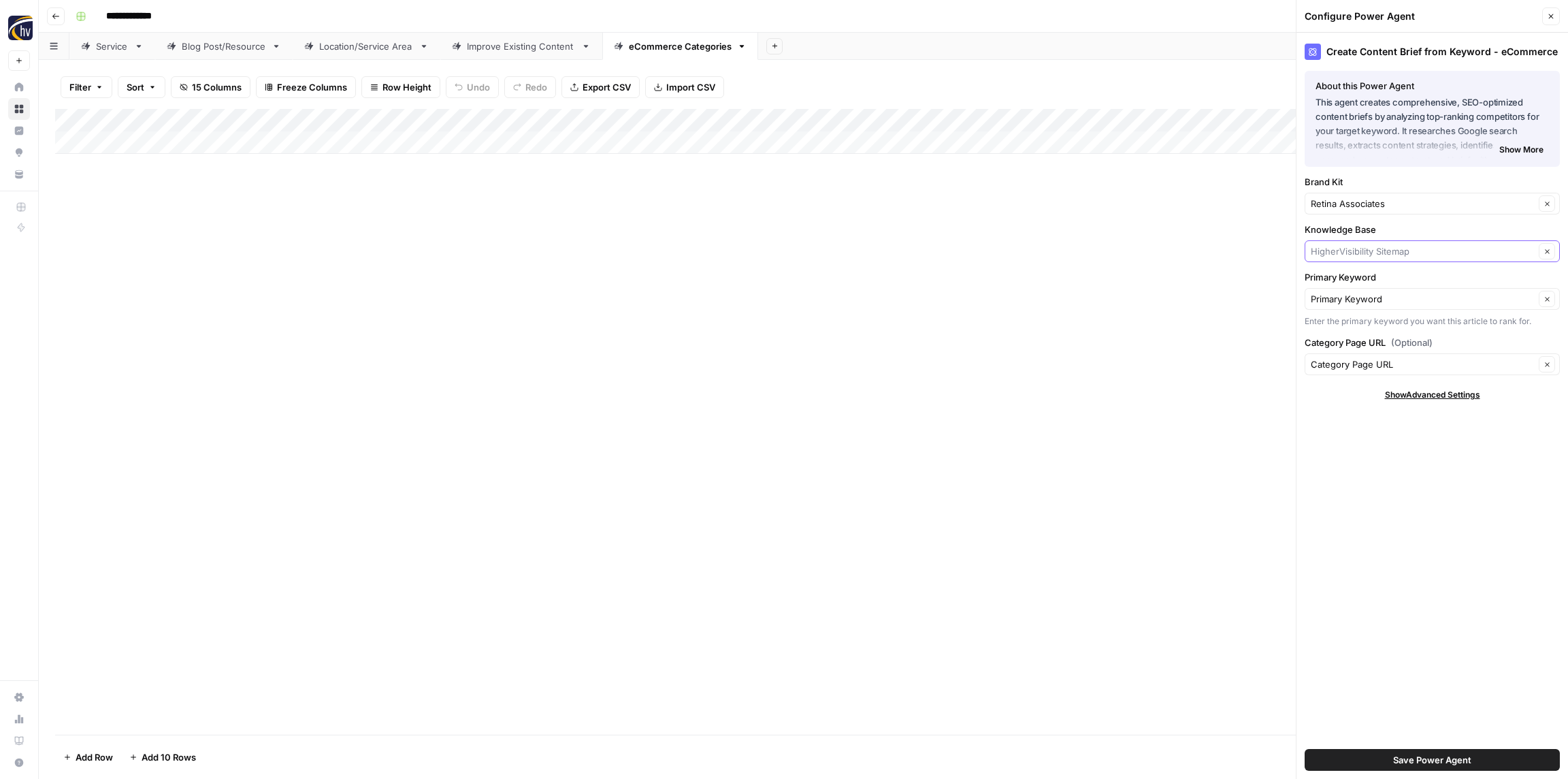
paste input "Retina"
click at [1366, 289] on span "Retina [GEOGRAPHIC_DATA] Sitemap" at bounding box center [1430, 283] width 227 height 14
type input "Retina [GEOGRAPHIC_DATA] Sitemap"
click at [1434, 753] on button "Save Power Agent" at bounding box center [1432, 760] width 255 height 22
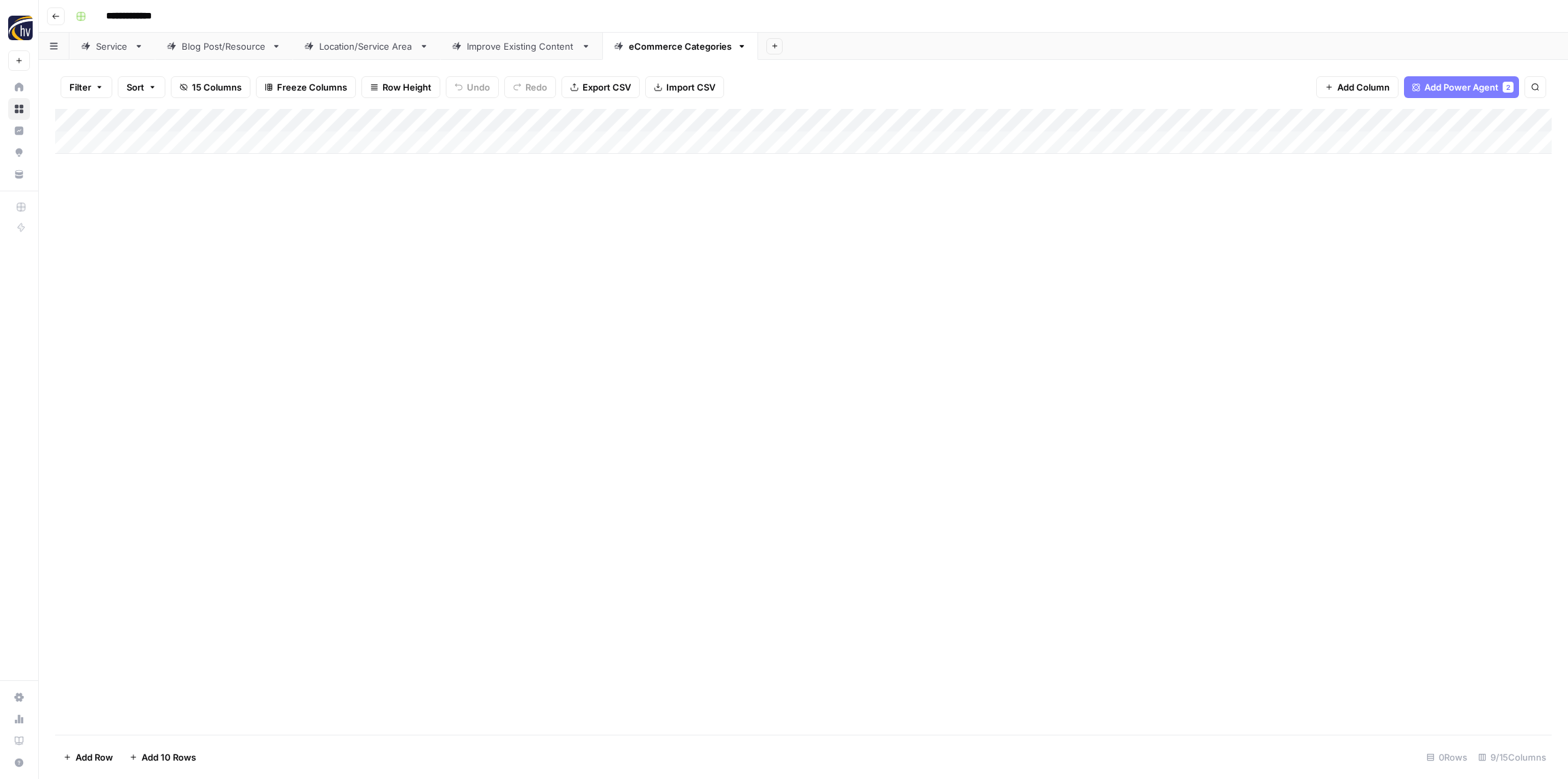
click at [1269, 121] on div "Add Column" at bounding box center [804, 131] width 1497 height 45
click at [1252, 235] on span "Configure Inputs" at bounding box center [1269, 235] width 119 height 14
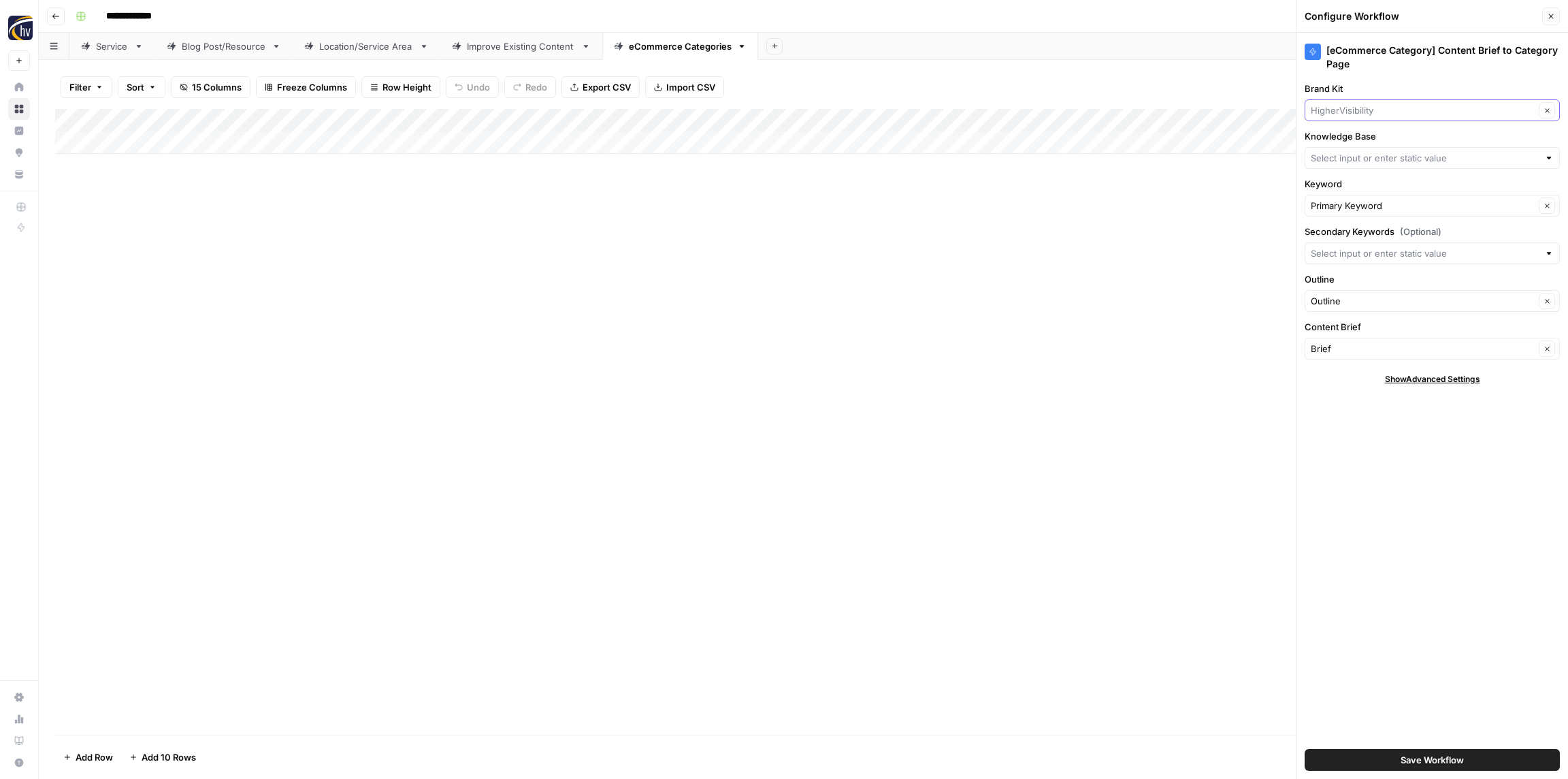
click at [1362, 104] on input "Brand Kit" at bounding box center [1422, 110] width 224 height 14
paste input "Retina"
click at [1355, 138] on span "Retina Associates" at bounding box center [1430, 142] width 227 height 14
type input "Retina Associates"
click at [1354, 153] on input "Knowledge Base" at bounding box center [1424, 157] width 228 height 14
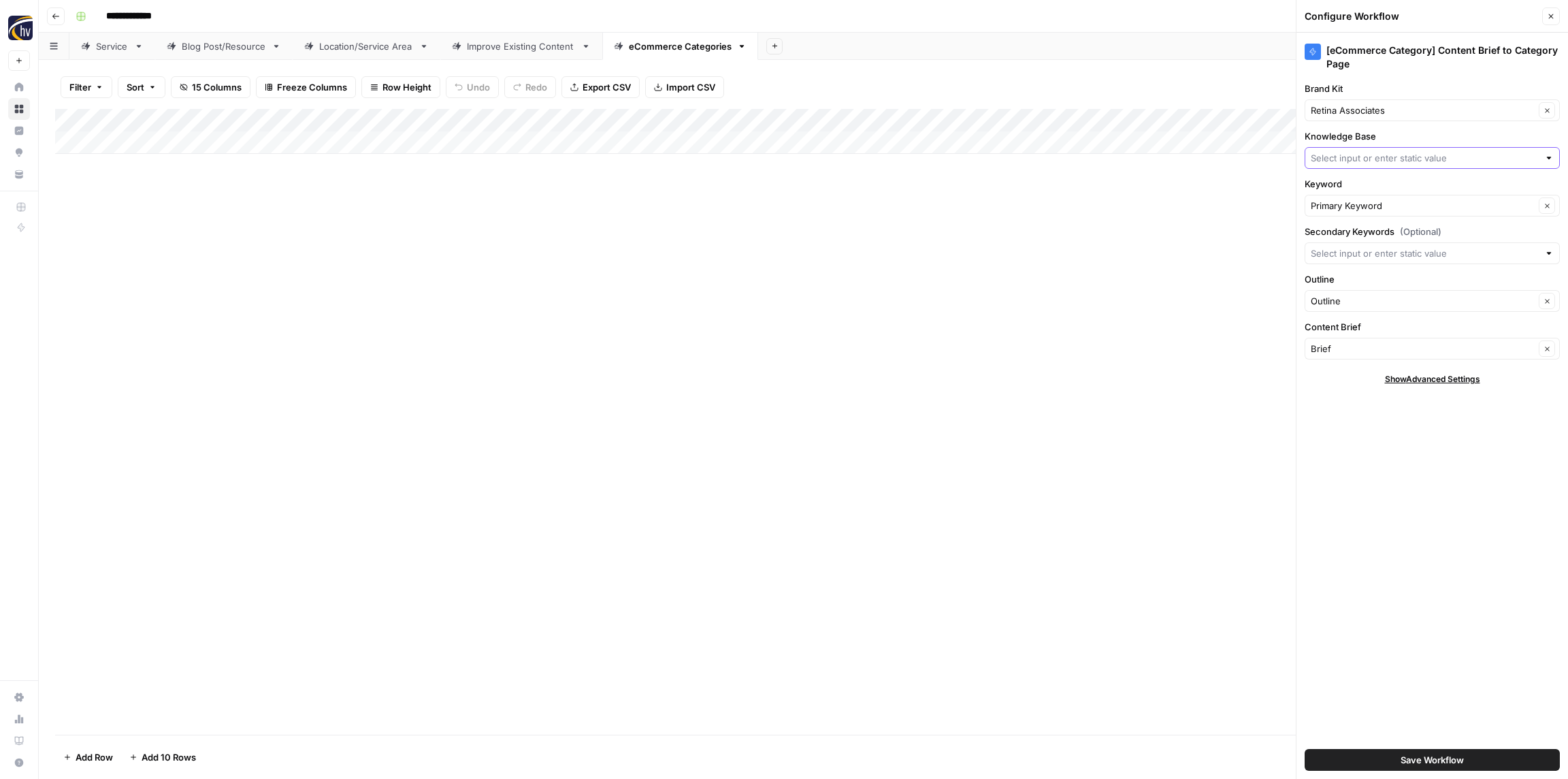
paste input "Retina"
click at [1355, 187] on span "Retina [GEOGRAPHIC_DATA] Sitemap" at bounding box center [1430, 189] width 227 height 14
type input "Retina [GEOGRAPHIC_DATA] Sitemap"
click at [1412, 762] on span "Save Workflow" at bounding box center [1432, 759] width 63 height 14
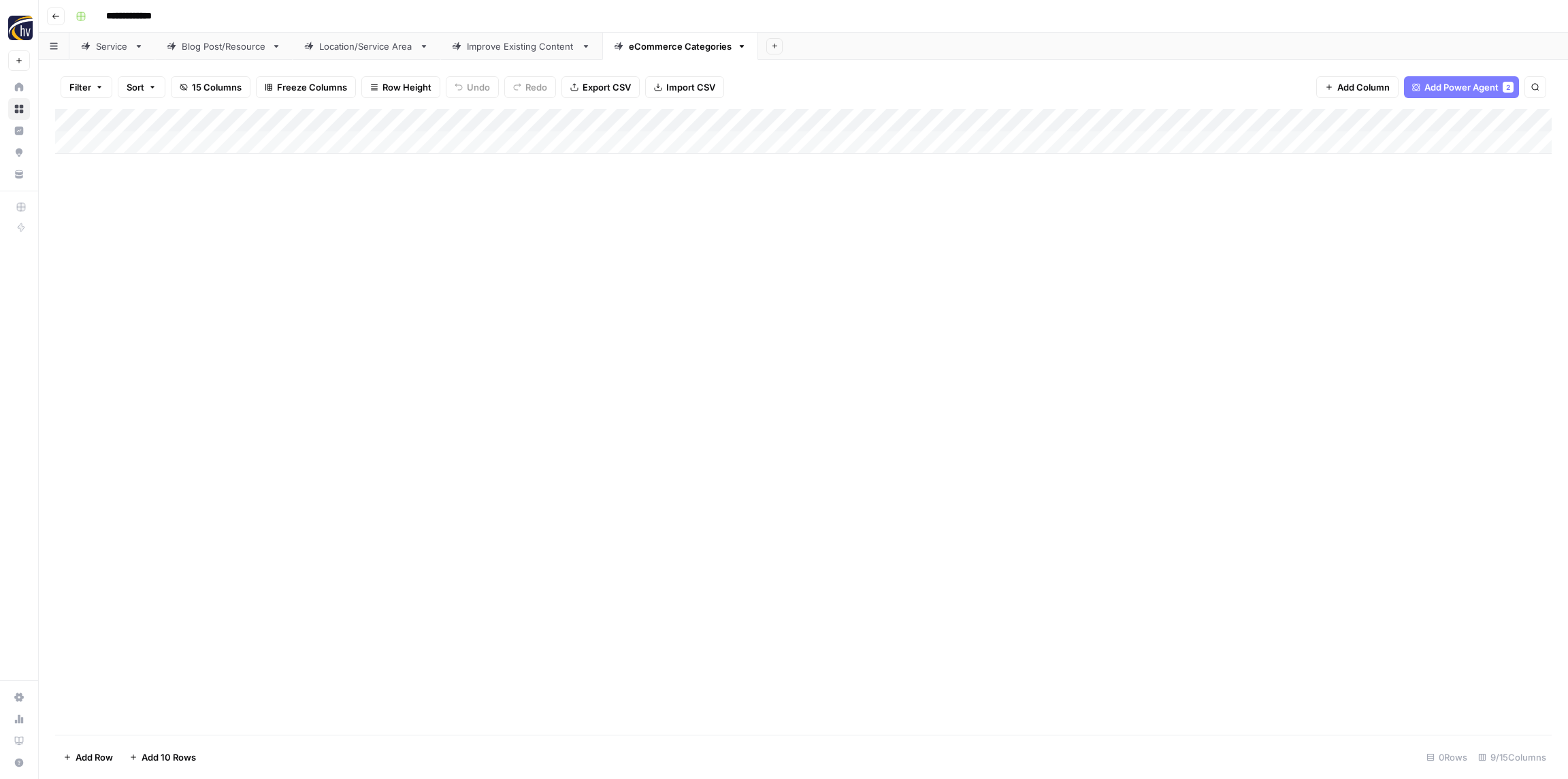
click at [1140, 442] on div "Add Column" at bounding box center [804, 421] width 1497 height 626
click at [62, 17] on button "Go back" at bounding box center [55, 16] width 17 height 17
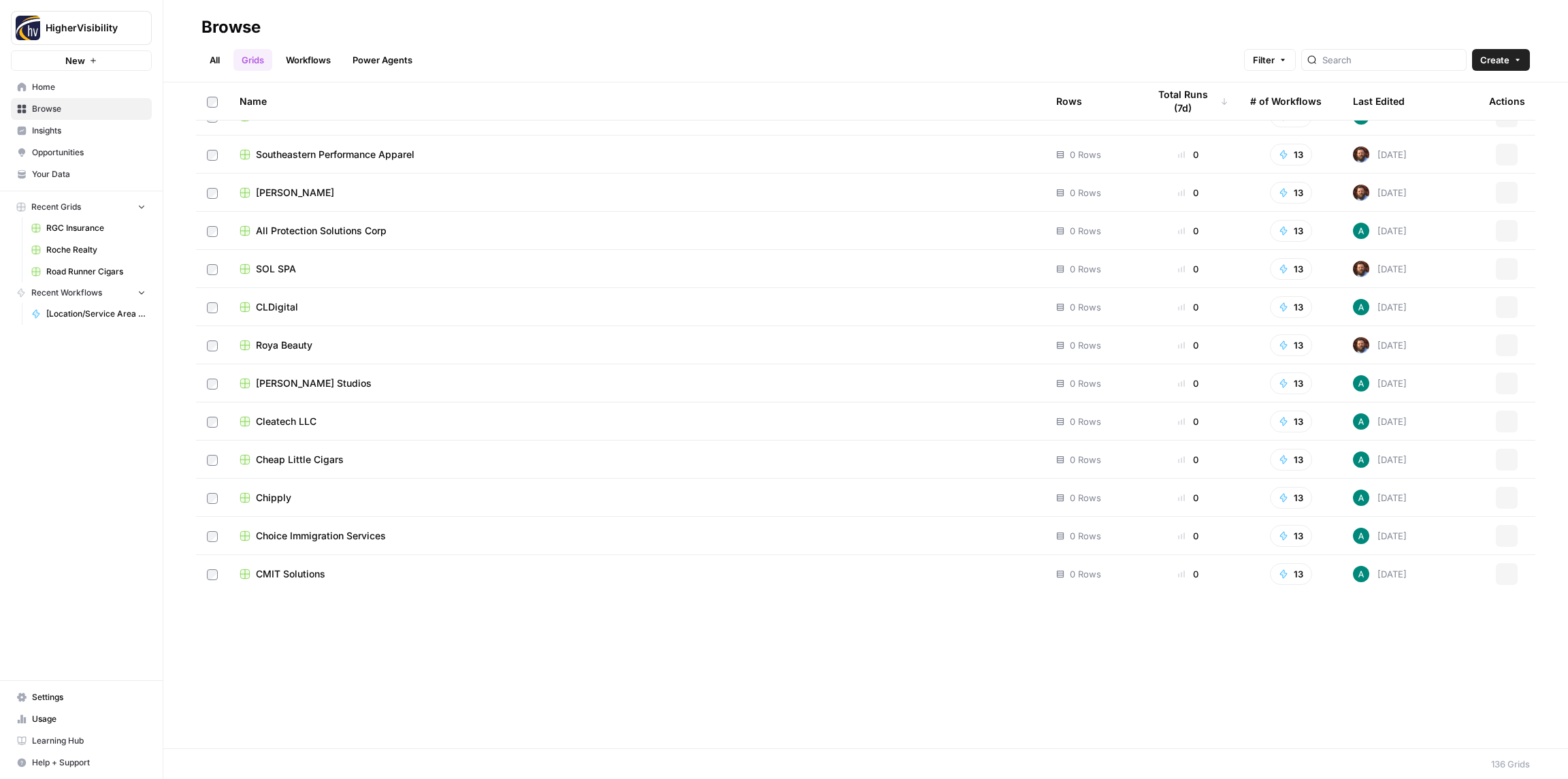
scroll to position [4557, 0]
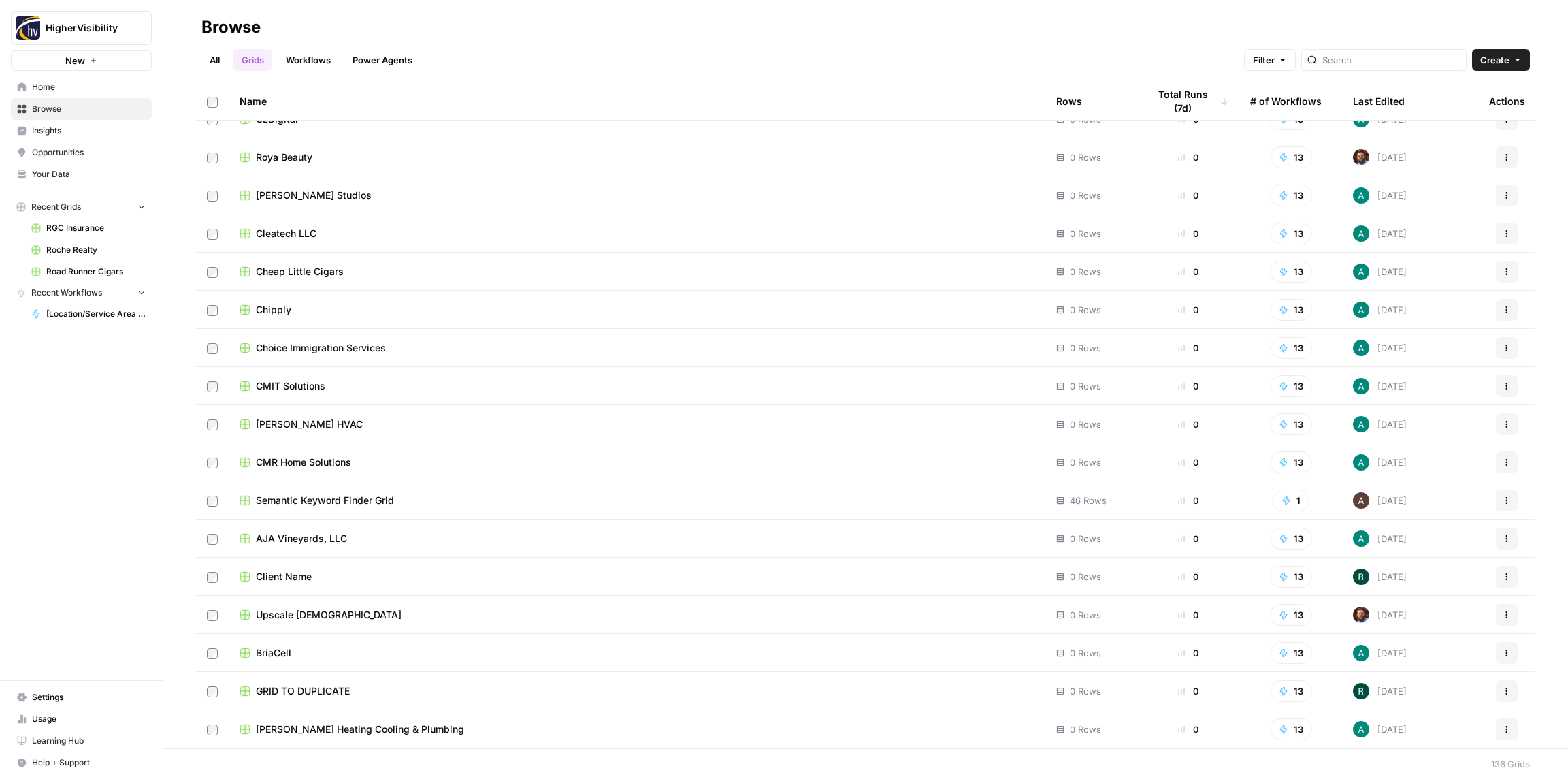
click at [1514, 694] on button "Actions" at bounding box center [1507, 691] width 22 height 22
click at [1424, 580] on span "Duplicate" at bounding box center [1446, 579] width 109 height 14
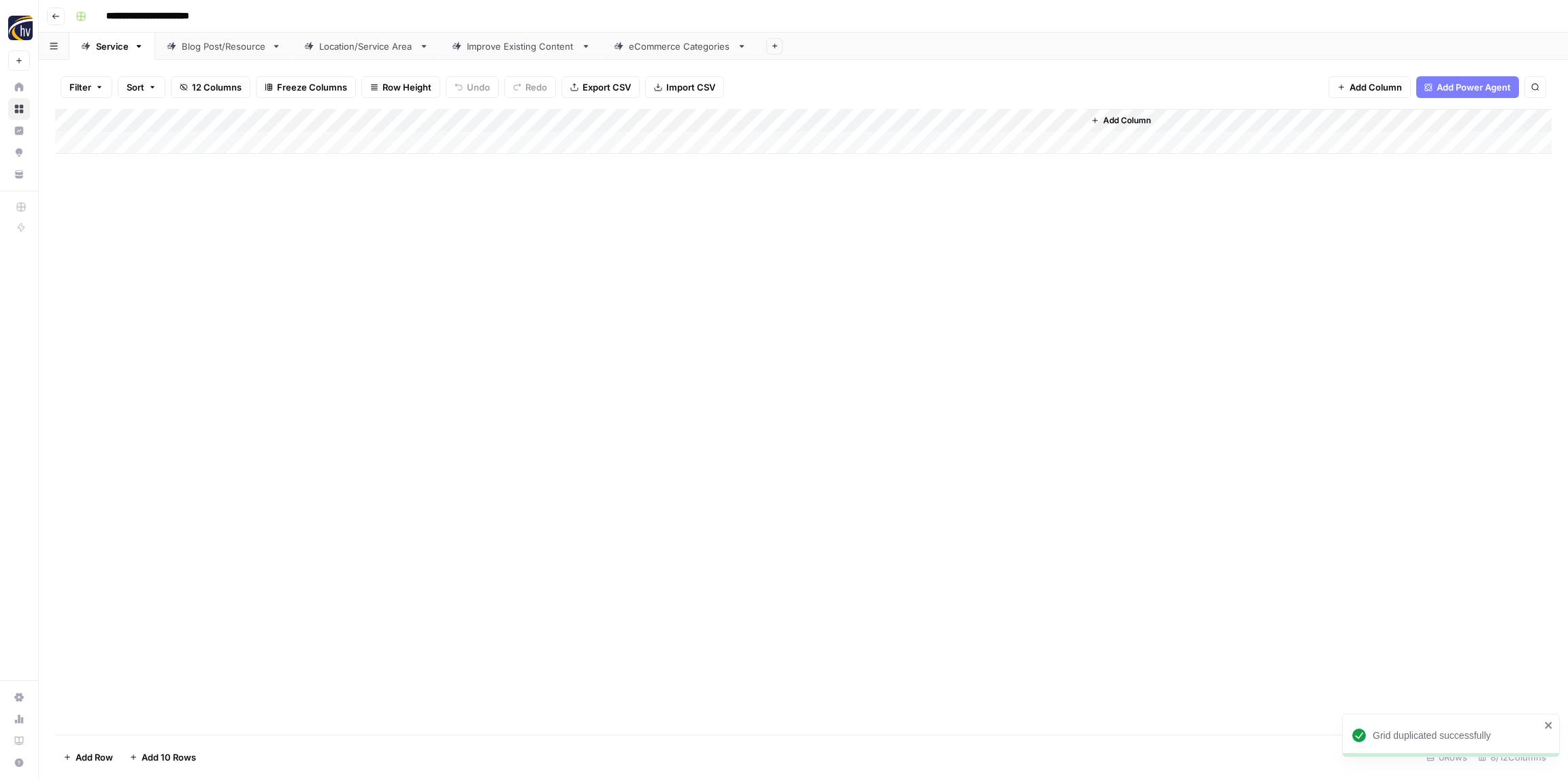
click at [168, 14] on input "**********" at bounding box center [170, 16] width 140 height 22
paste input
type input "**********"
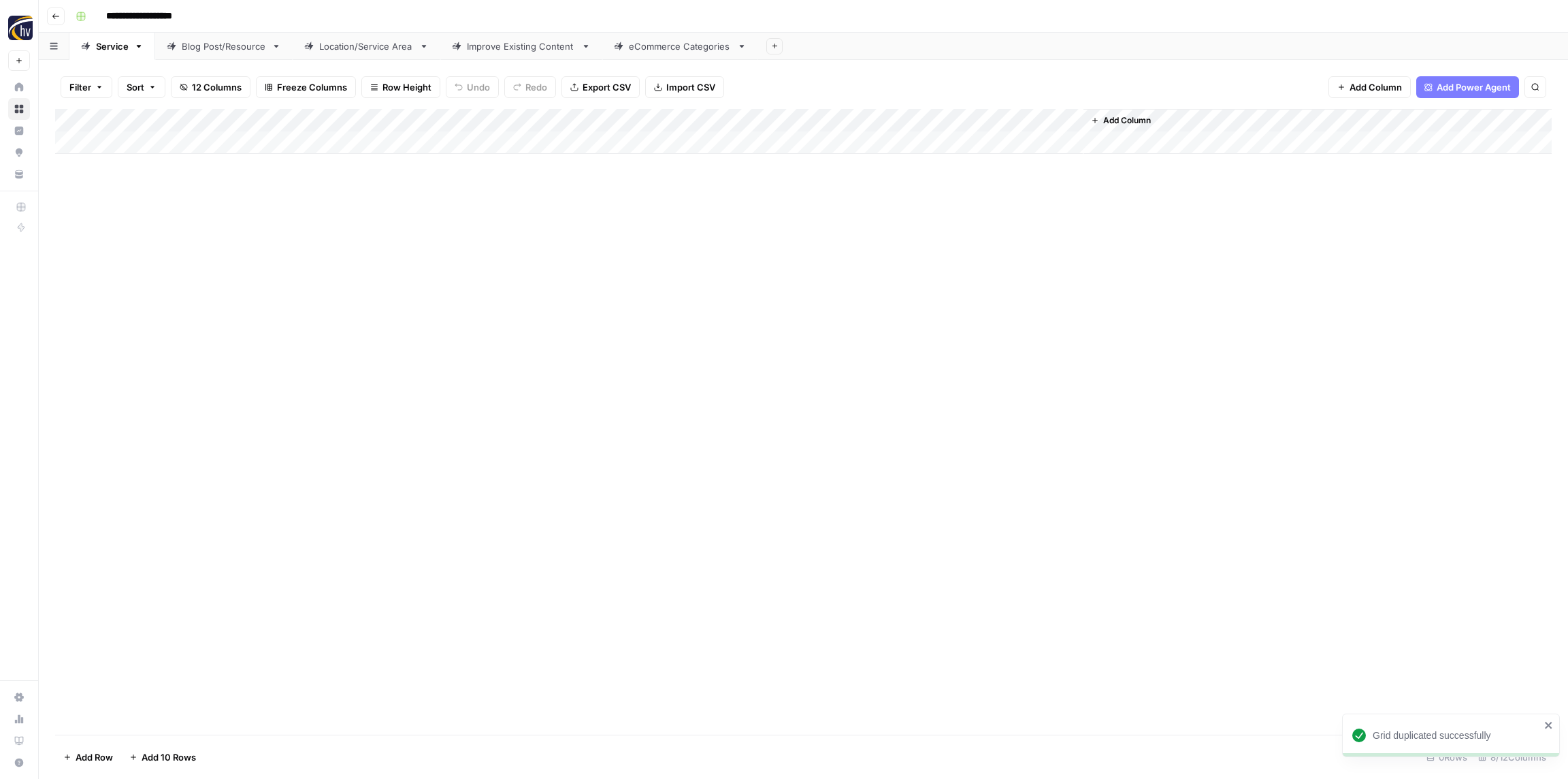
click at [251, 13] on div "**********" at bounding box center [812, 16] width 1485 height 22
click at [273, 126] on div "Add Column" at bounding box center [804, 131] width 1497 height 45
click at [277, 232] on span "Configure Inputs" at bounding box center [311, 235] width 119 height 14
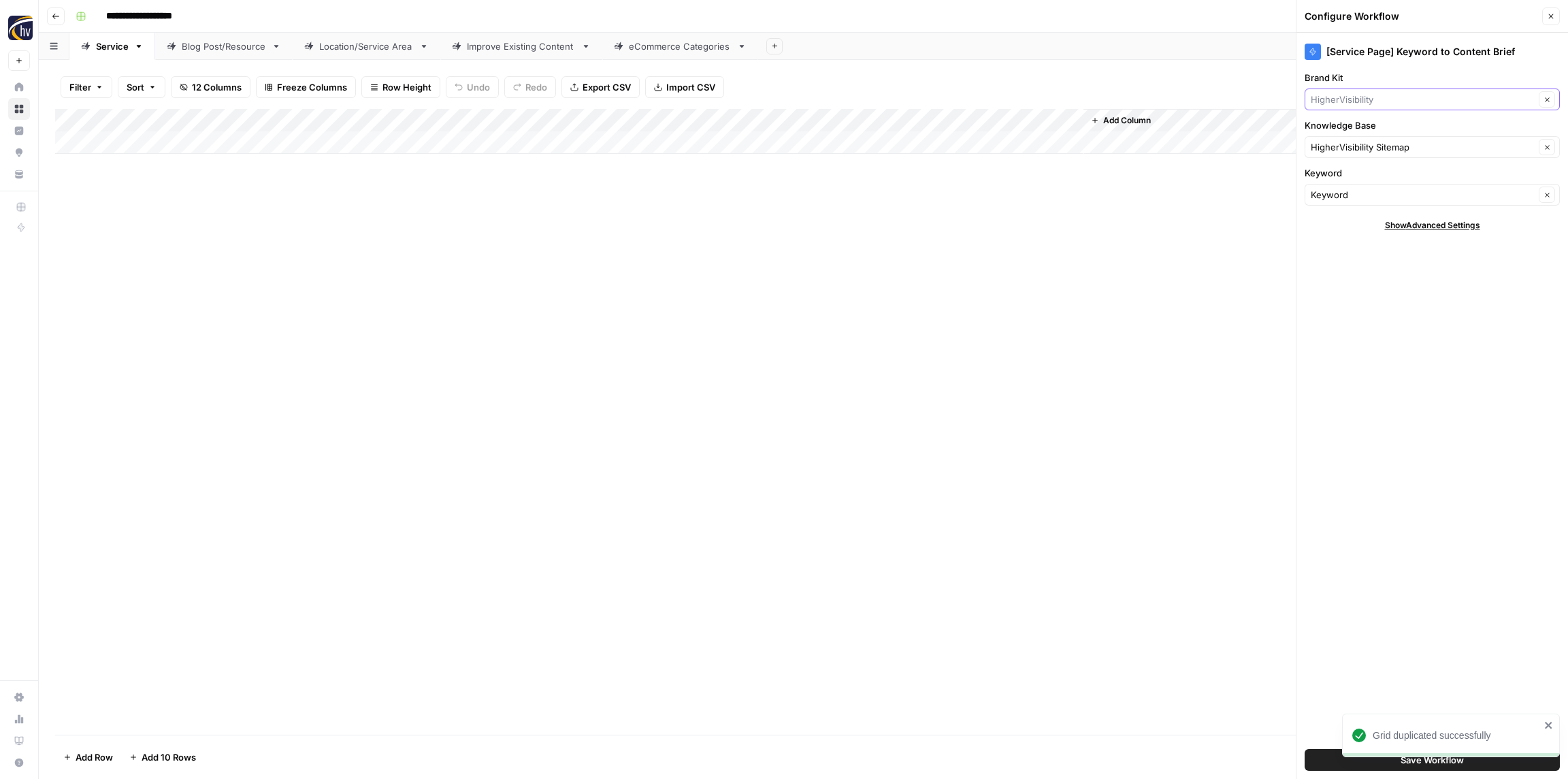
click at [1367, 98] on input "Brand Kit" at bounding box center [1422, 99] width 224 height 14
paste input "Restoration Roofing"
type input "Restoration Roofing"
click at [1365, 124] on button "Restoration Roofing" at bounding box center [1432, 131] width 243 height 19
click at [1361, 144] on input "Knowledge Base" at bounding box center [1422, 146] width 224 height 14
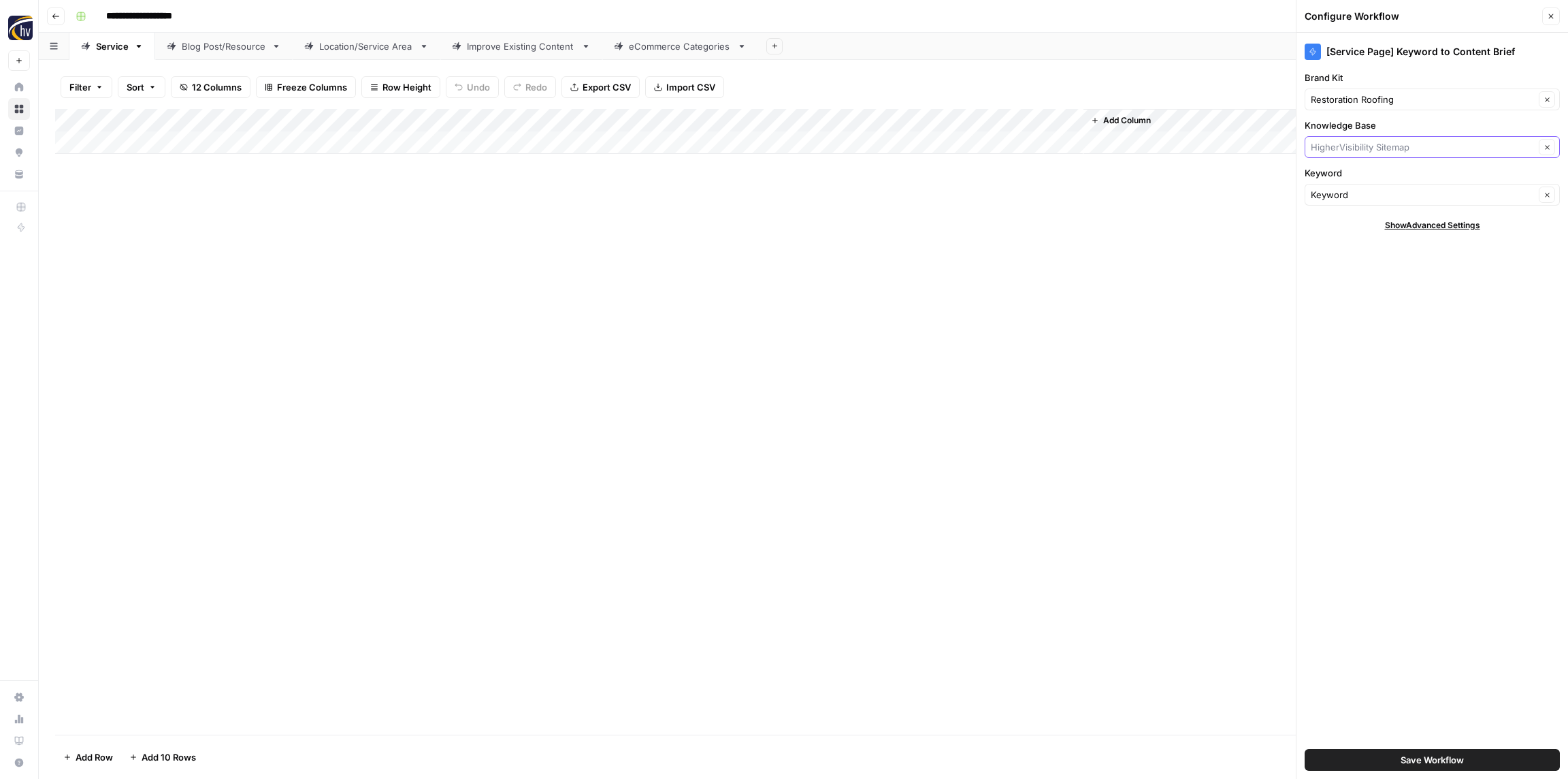
paste input "Restoration Roofing"
click at [1357, 178] on span "Restoration Roofing Sitemap" at bounding box center [1430, 179] width 227 height 14
type input "Restoration Roofing Sitemap"
click at [1430, 761] on span "Save Workflow" at bounding box center [1432, 759] width 63 height 14
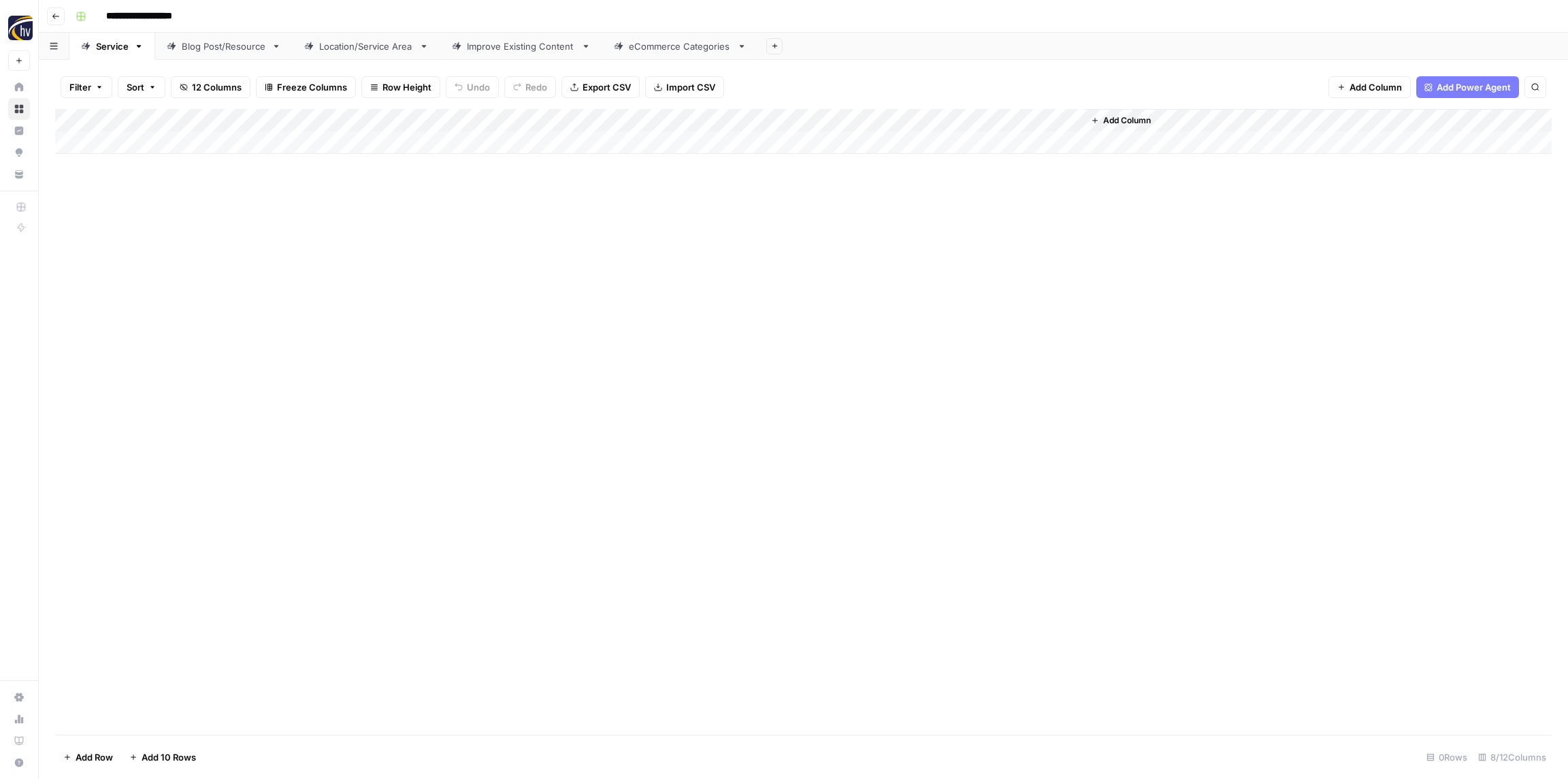
click at [898, 122] on div "Add Column" at bounding box center [804, 131] width 1497 height 45
click at [895, 238] on span "Configure Inputs" at bounding box center [923, 235] width 119 height 14
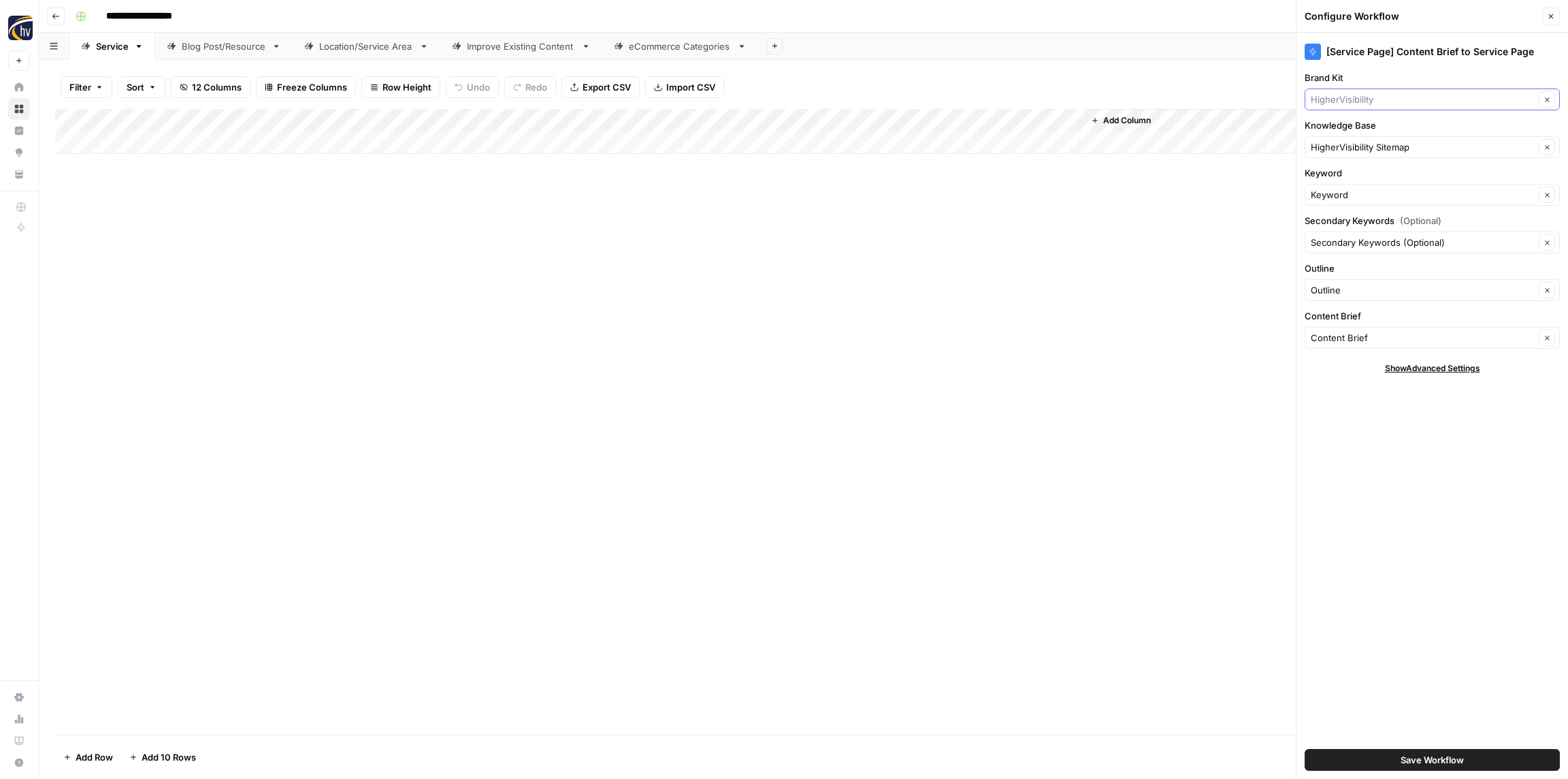
click at [1359, 98] on input "Brand Kit" at bounding box center [1422, 99] width 224 height 14
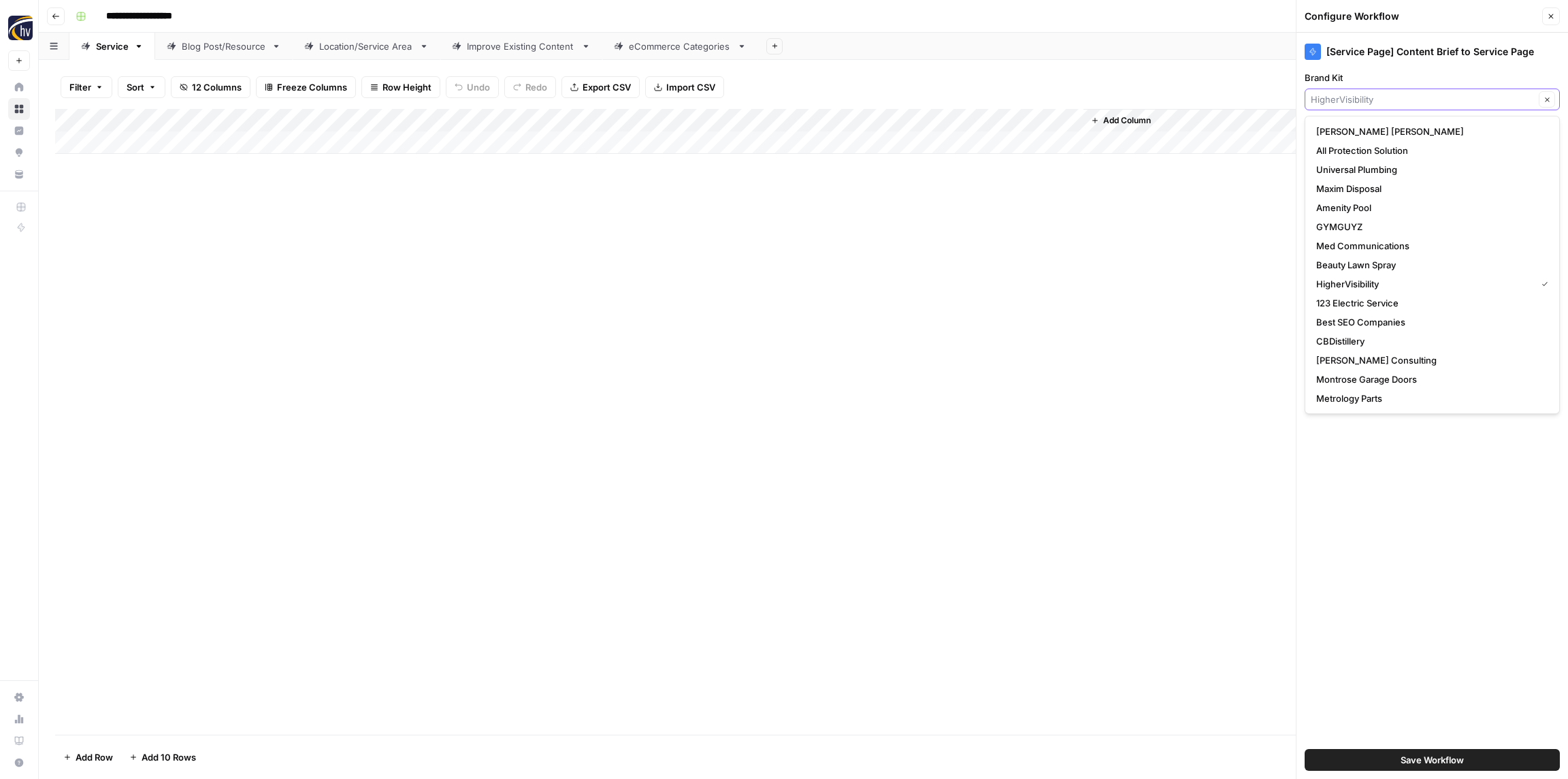
paste input "Restoration Roofing"
type input "Restoration Roofing"
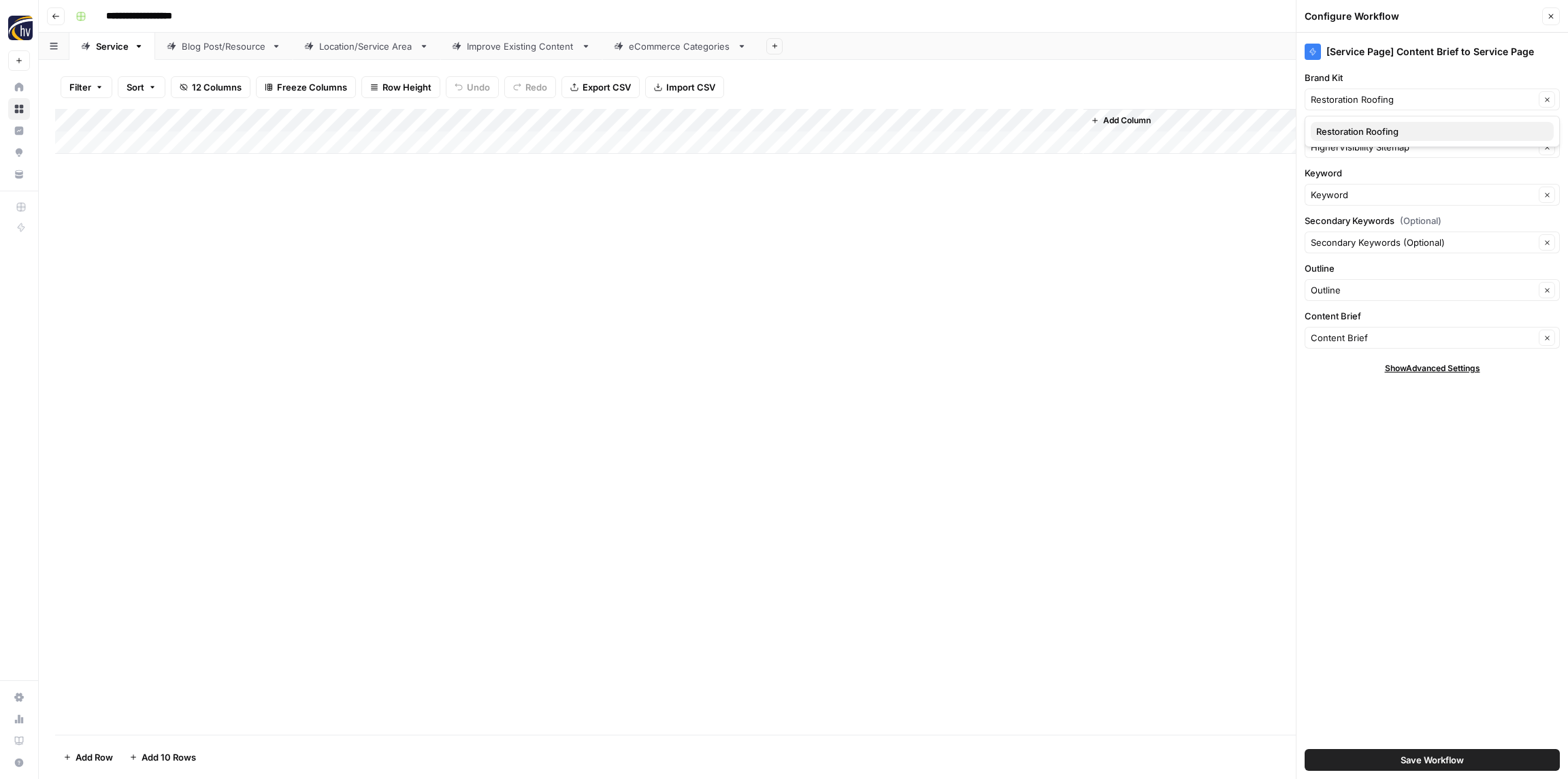
click at [1357, 128] on span "Restoration Roofing" at bounding box center [1430, 131] width 227 height 14
click at [1358, 150] on input "Knowledge Base" at bounding box center [1422, 146] width 224 height 14
paste input "Restoration Roofing"
click at [1360, 181] on span "Restoration Roofing Sitemap" at bounding box center [1430, 179] width 227 height 14
type input "Restoration Roofing Sitemap"
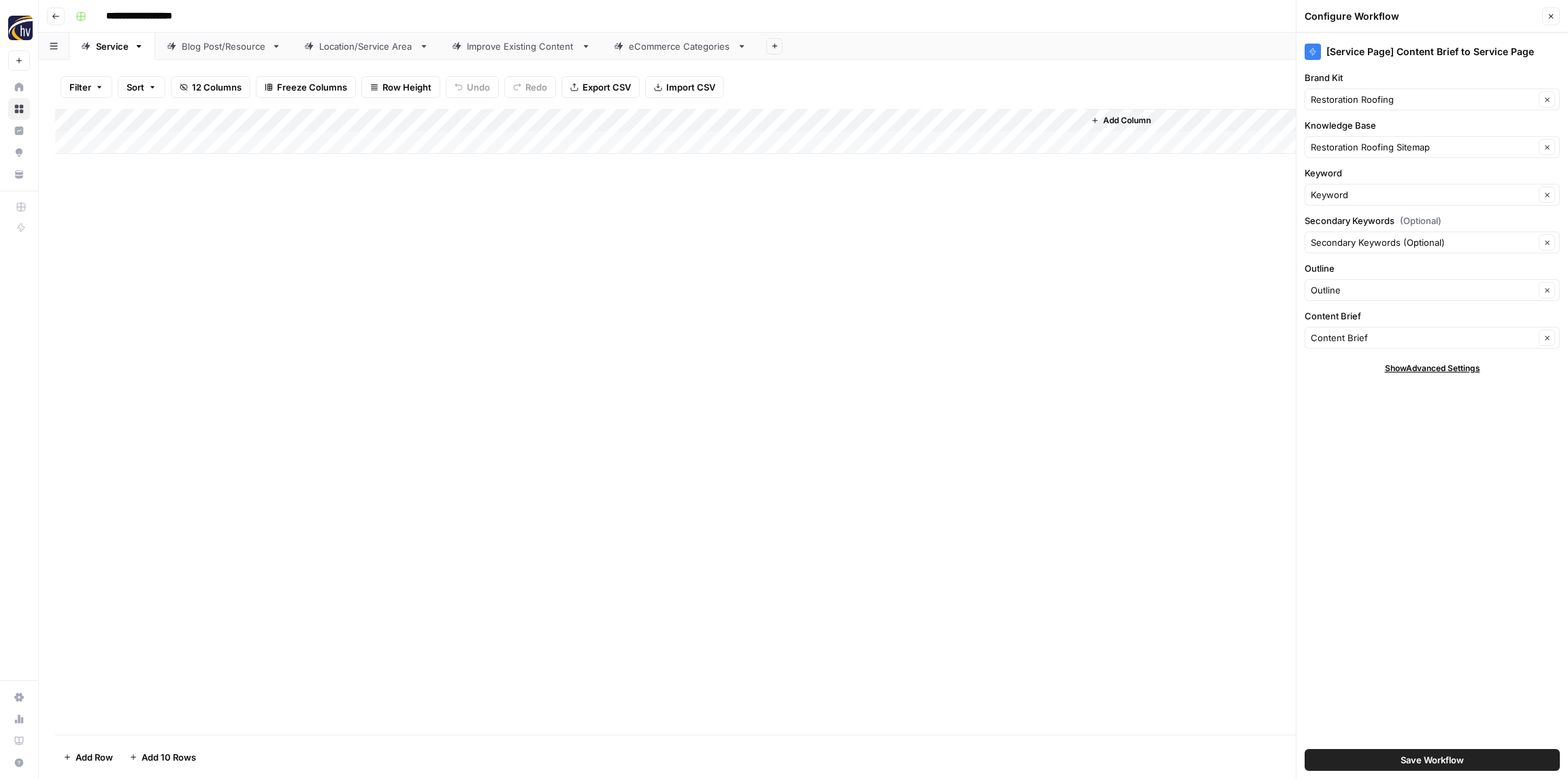
click at [1417, 755] on span "Save Workflow" at bounding box center [1432, 759] width 63 height 14
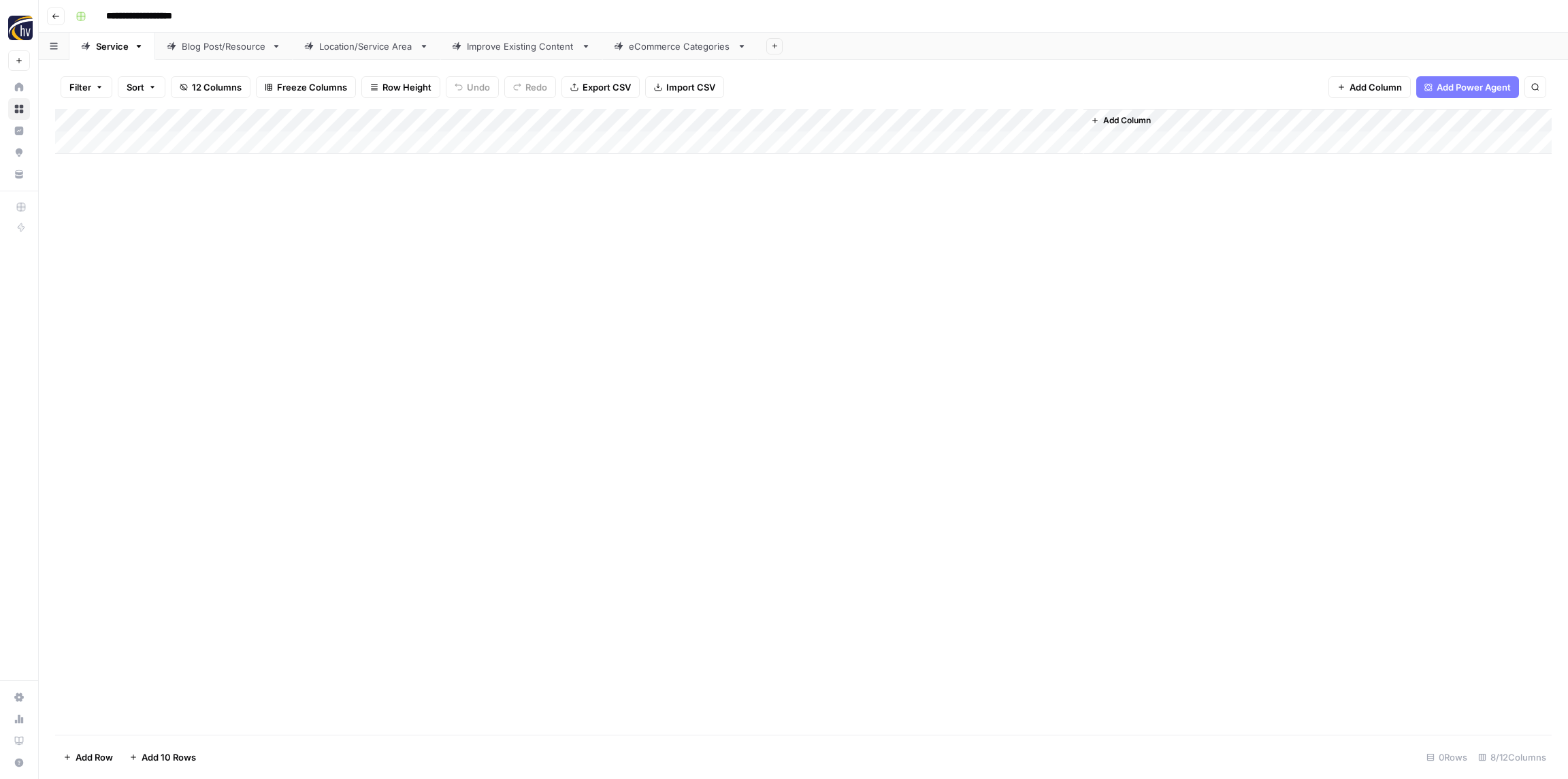
click at [230, 45] on div "Blog Post/Resource" at bounding box center [224, 46] width 85 height 14
click at [292, 123] on div "Add Column" at bounding box center [804, 131] width 1497 height 45
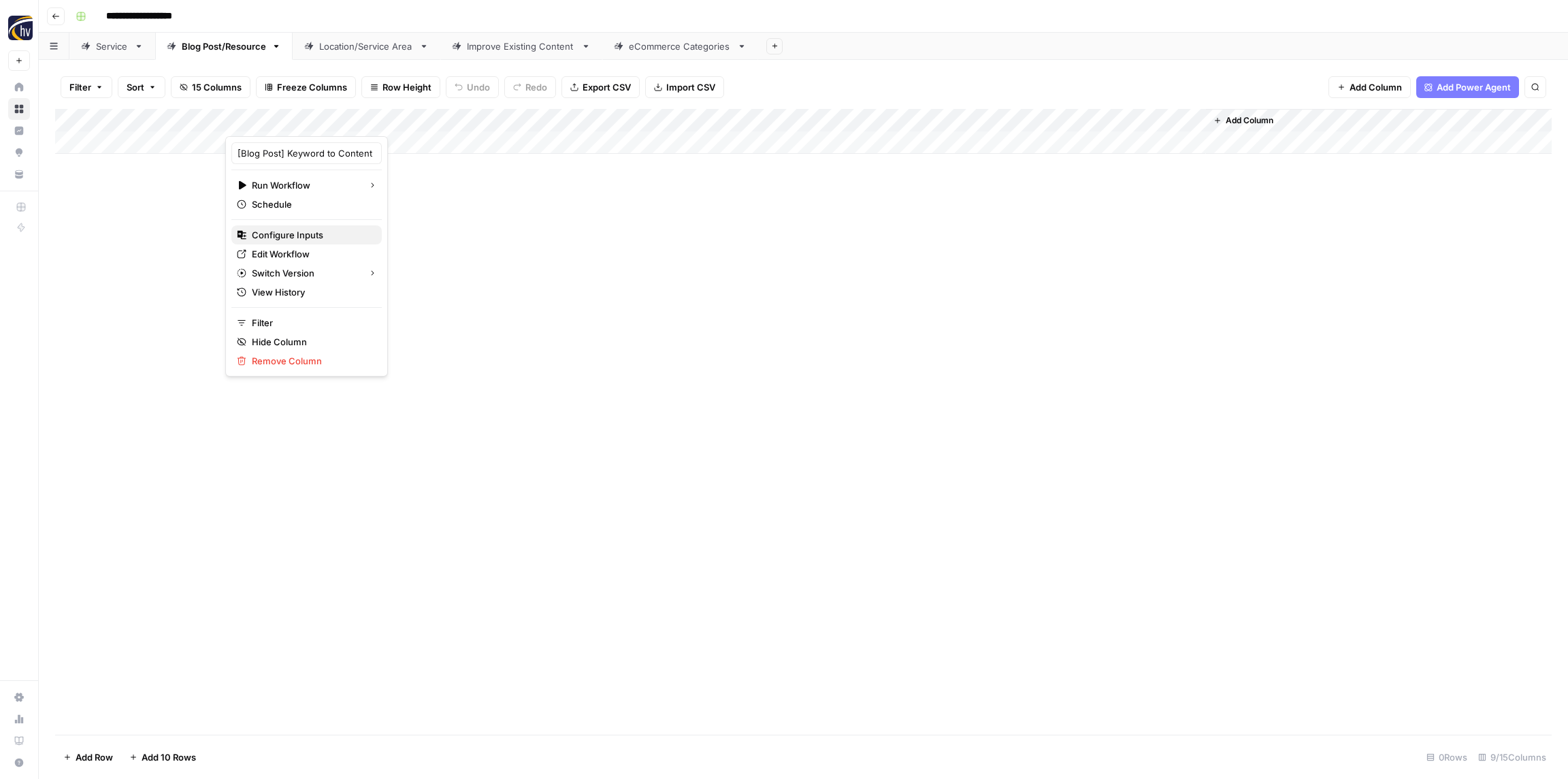
click at [299, 235] on span "Configure Inputs" at bounding box center [311, 235] width 119 height 14
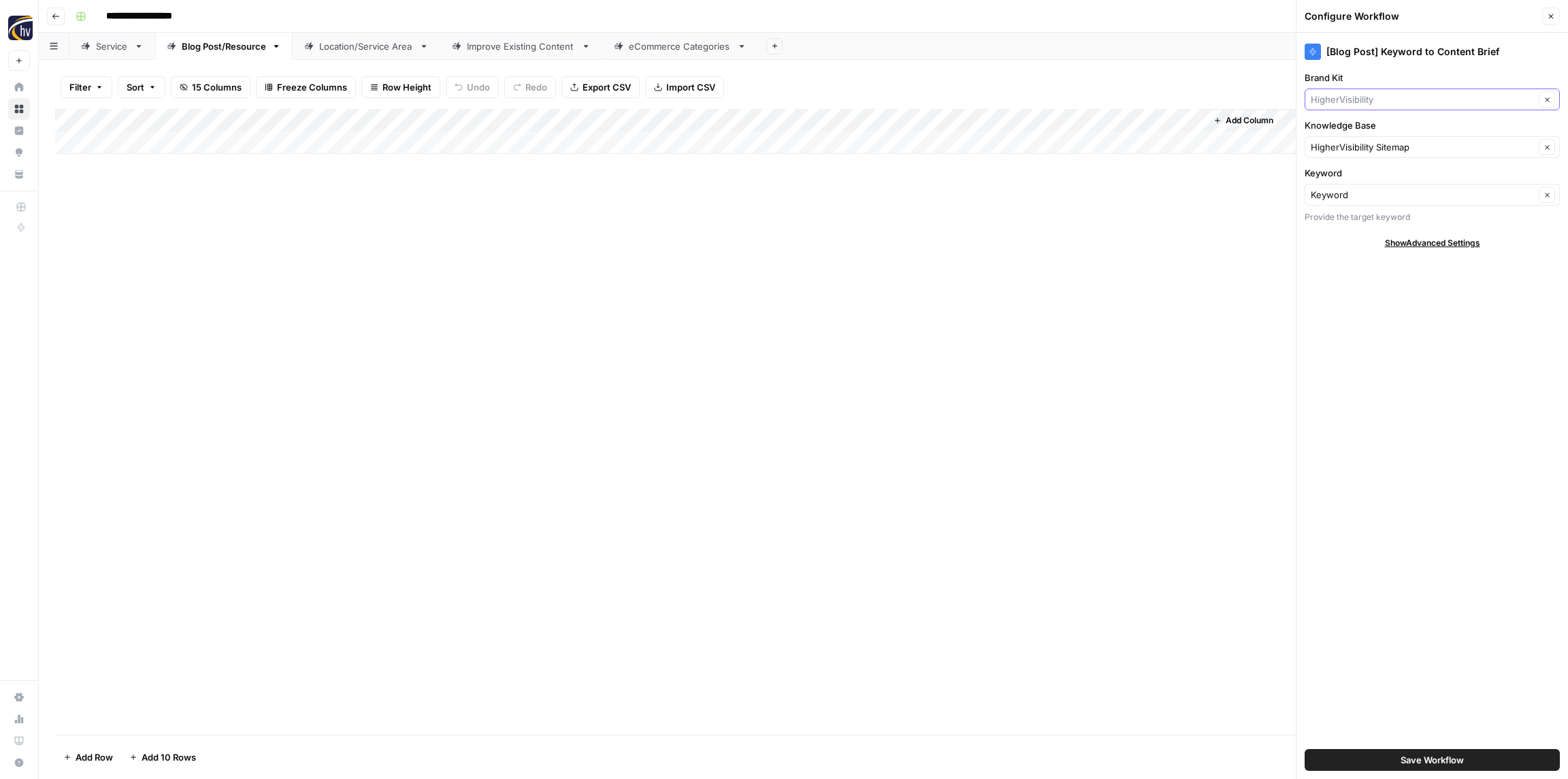
click at [1399, 94] on input "Brand Kit" at bounding box center [1422, 99] width 224 height 14
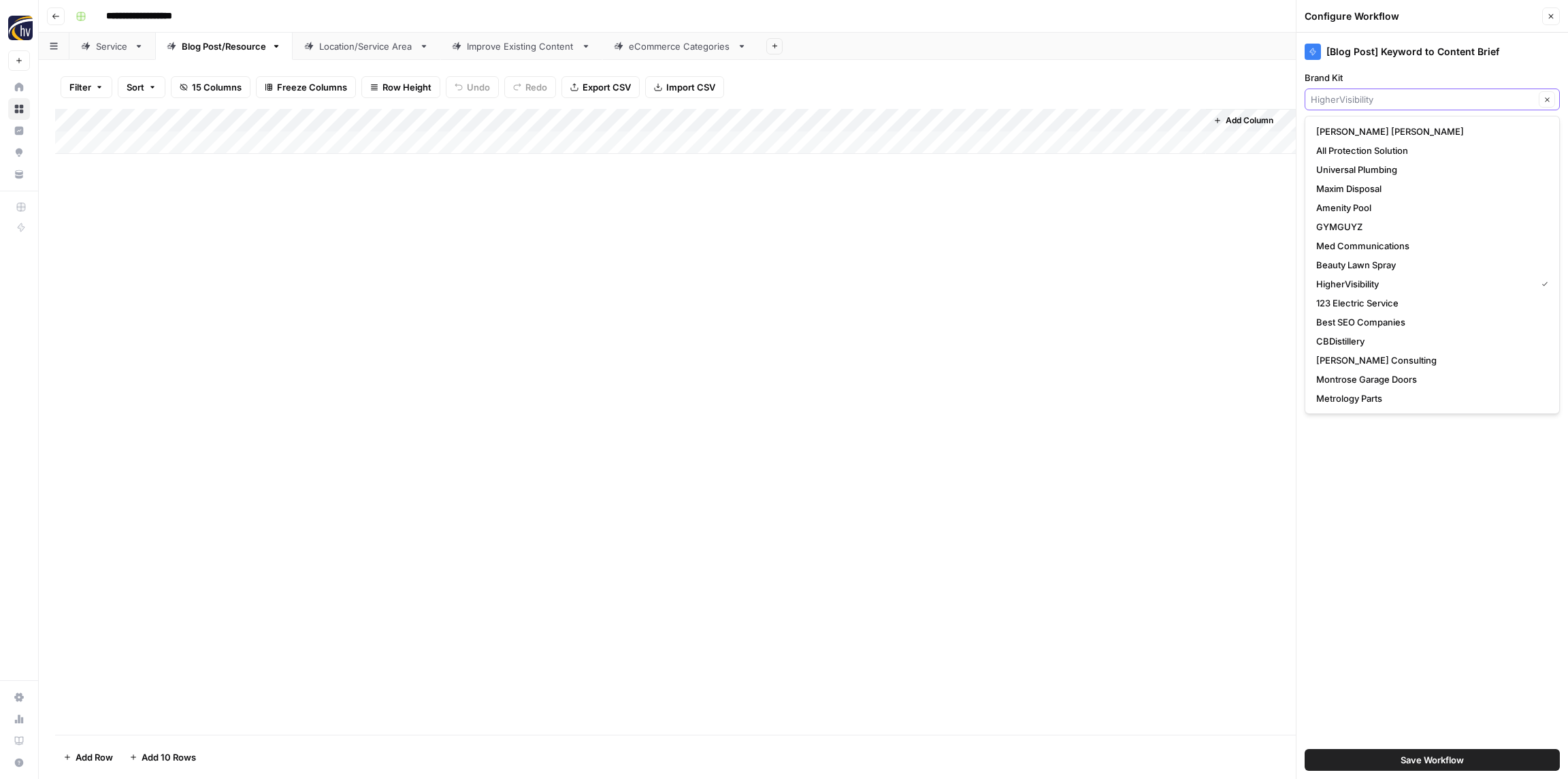
paste input "Restoration Roofing"
type input "Restoration Roofing"
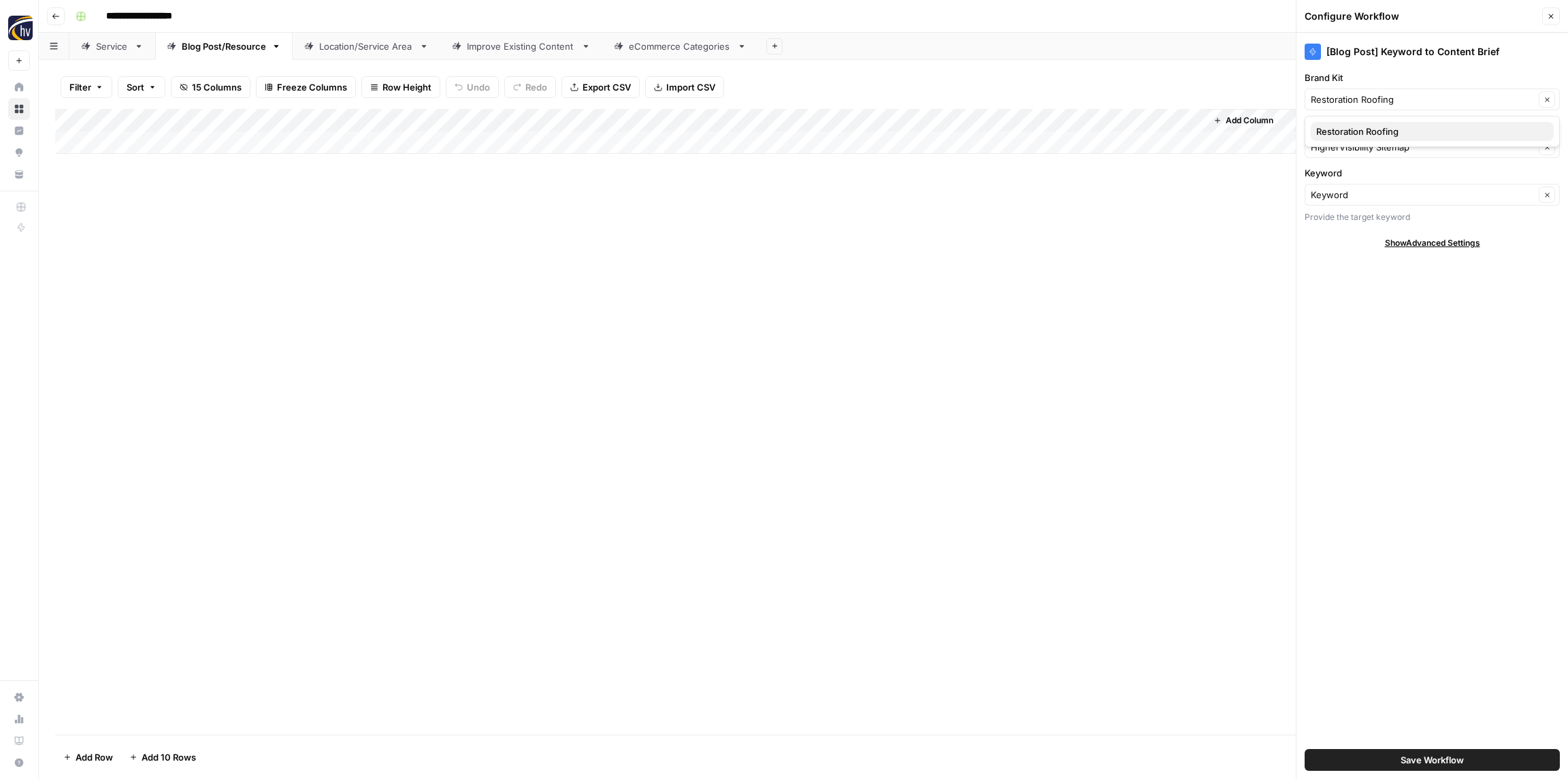
click at [1397, 122] on button "Restoration Roofing" at bounding box center [1432, 131] width 243 height 19
click at [1391, 144] on input "Knowledge Base" at bounding box center [1422, 146] width 224 height 14
paste input "Restoration Roofing"
click at [1384, 171] on button "Restoration Roofing Sitemap" at bounding box center [1432, 179] width 243 height 19
type input "Restoration Roofing Sitemap"
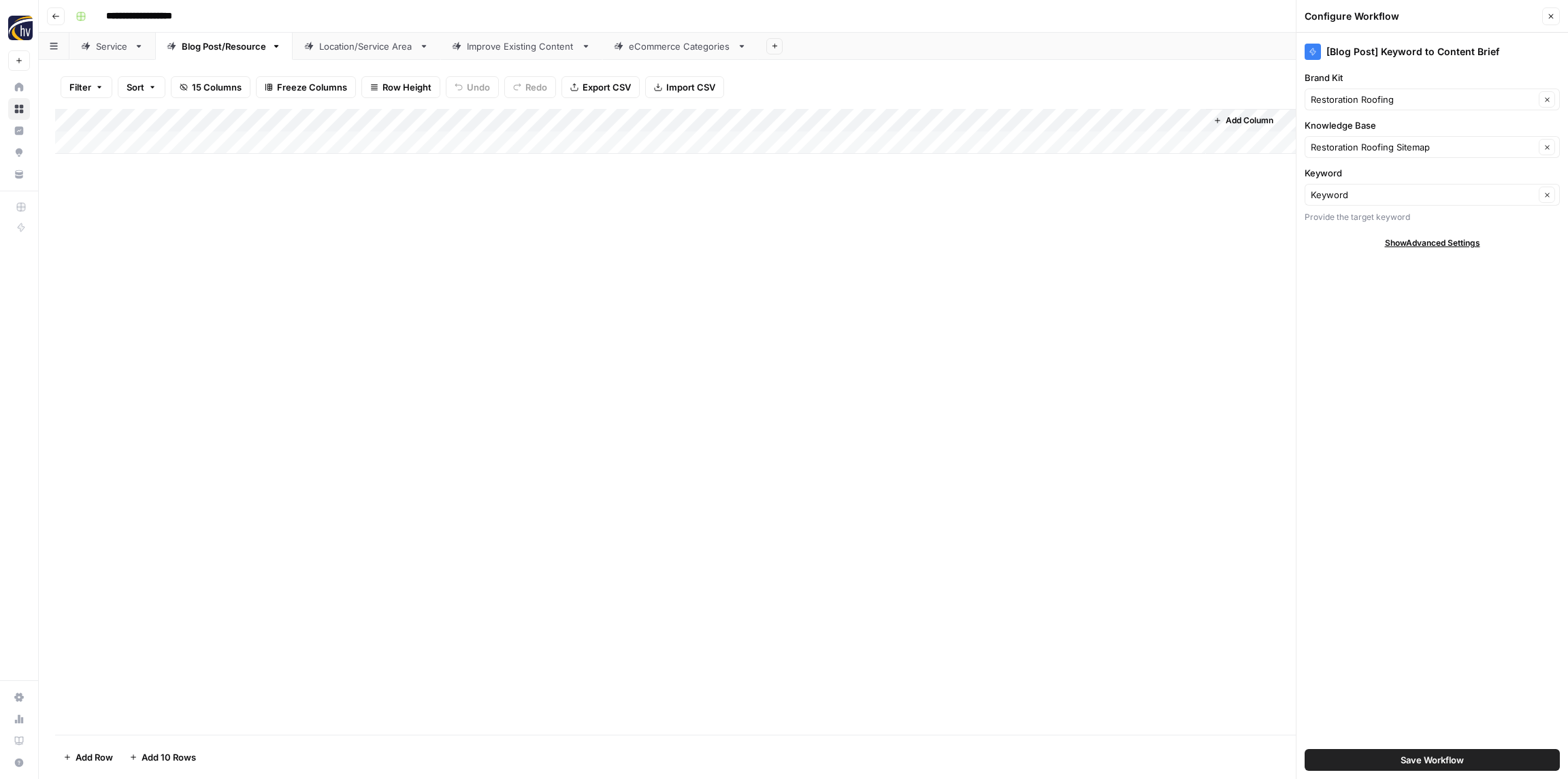
click at [1451, 763] on span "Save Workflow" at bounding box center [1432, 759] width 63 height 14
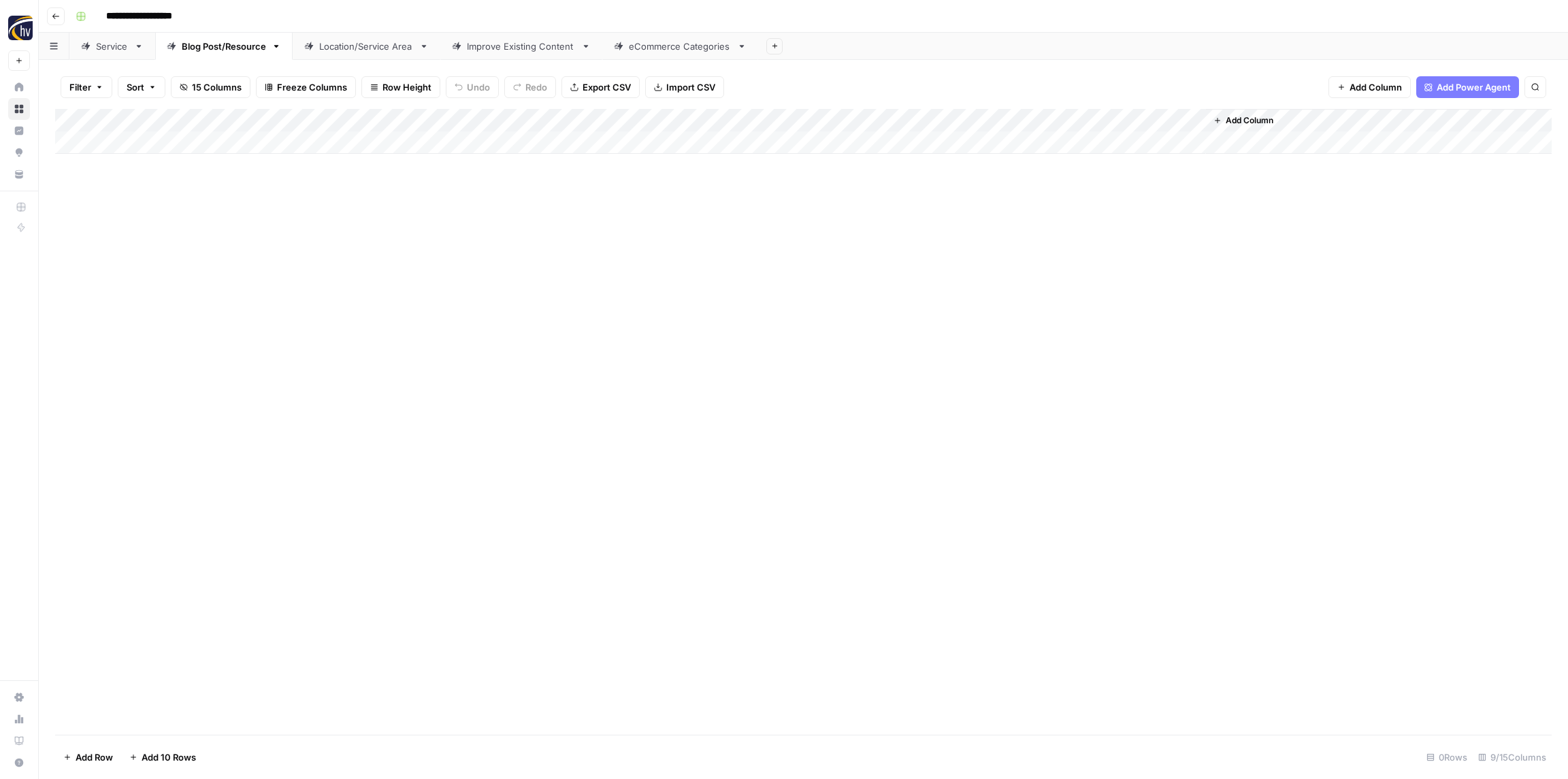
click at [997, 122] on div "Add Column" at bounding box center [804, 131] width 1497 height 45
drag, startPoint x: 1013, startPoint y: 235, endPoint x: 1022, endPoint y: 235, distance: 9.0
click at [1012, 235] on span "Configure Inputs" at bounding box center [1046, 235] width 119 height 14
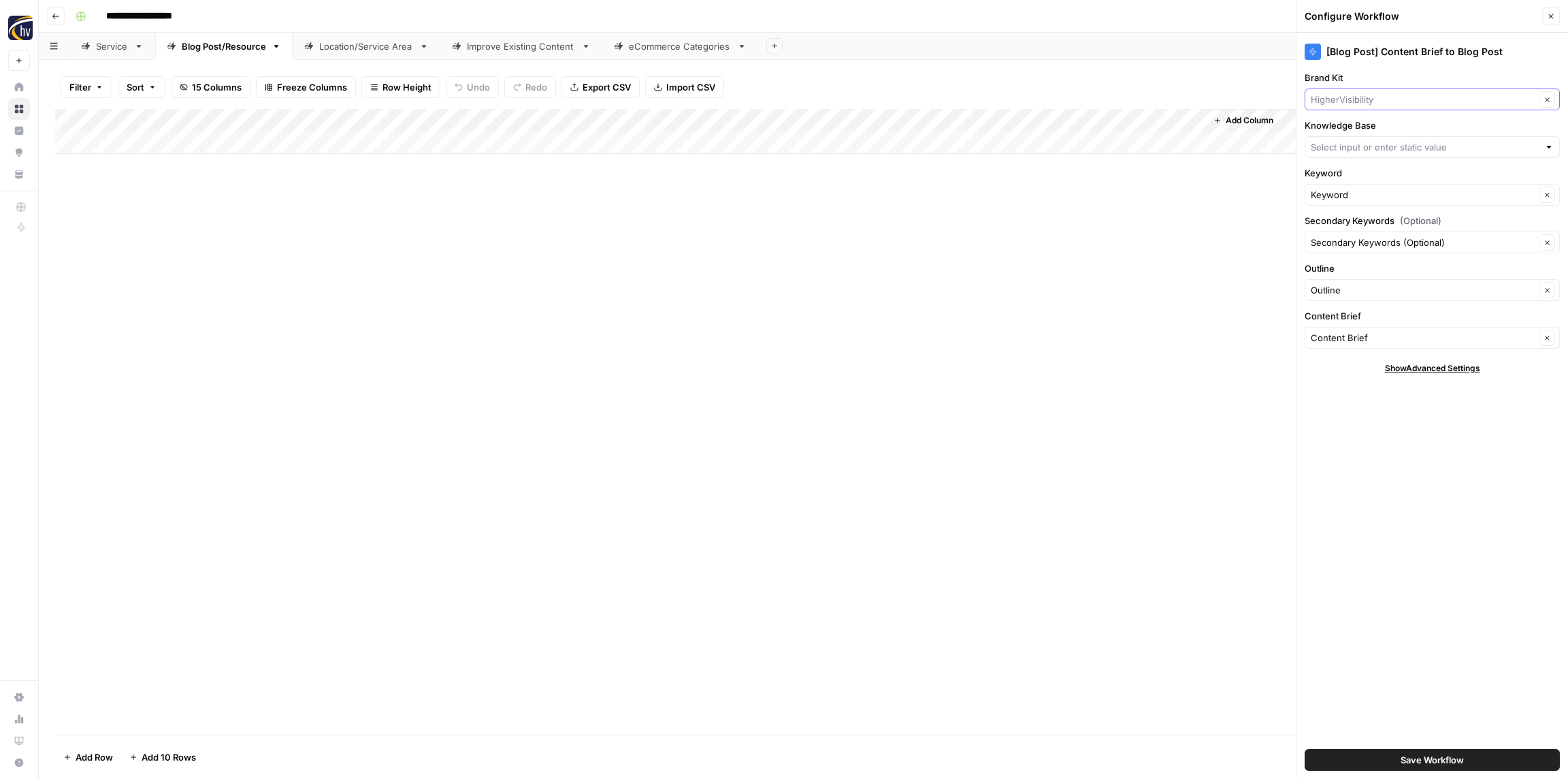
click at [1346, 98] on input "Brand Kit" at bounding box center [1422, 99] width 224 height 14
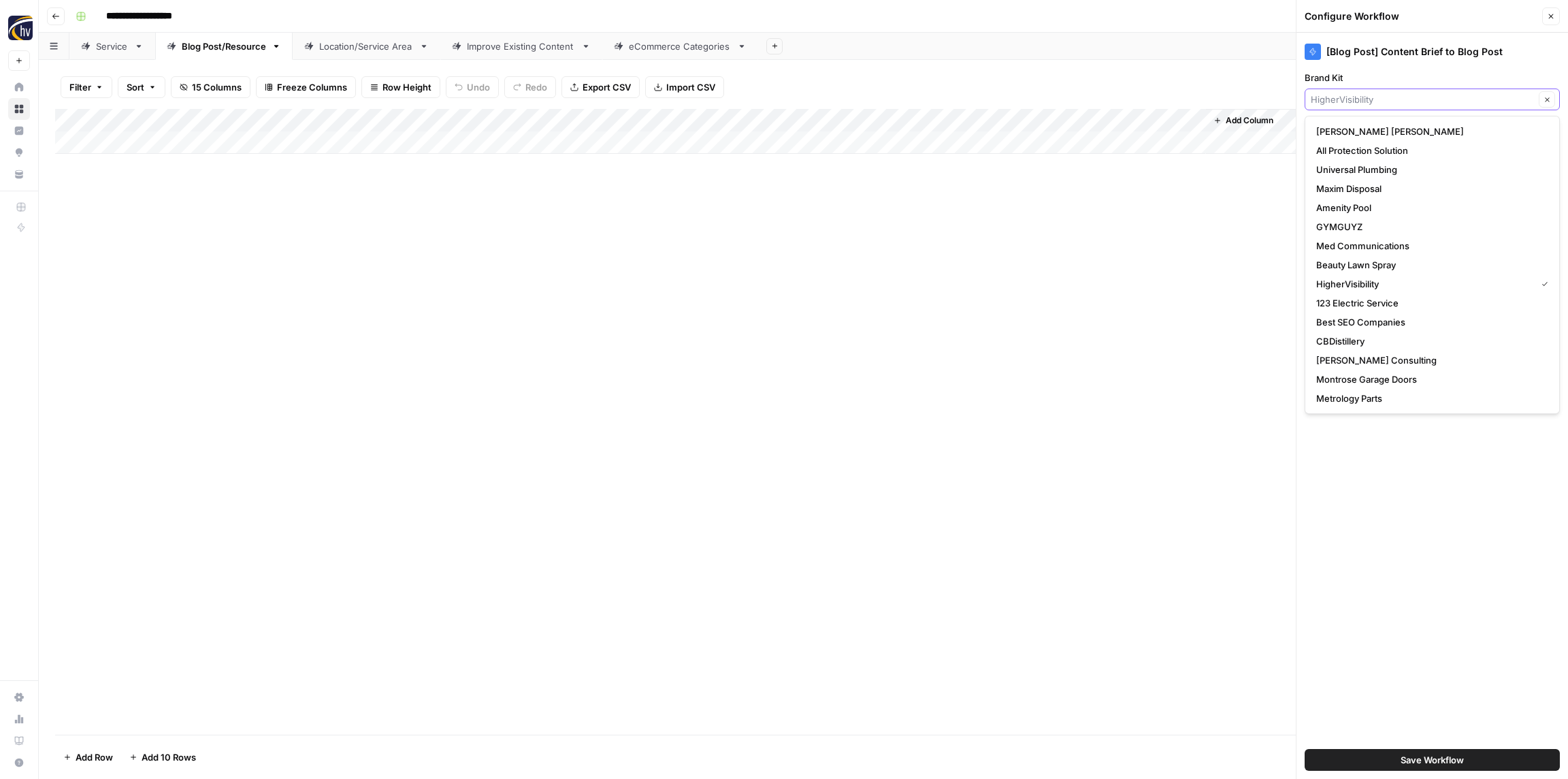
paste input "Restoration Roofing"
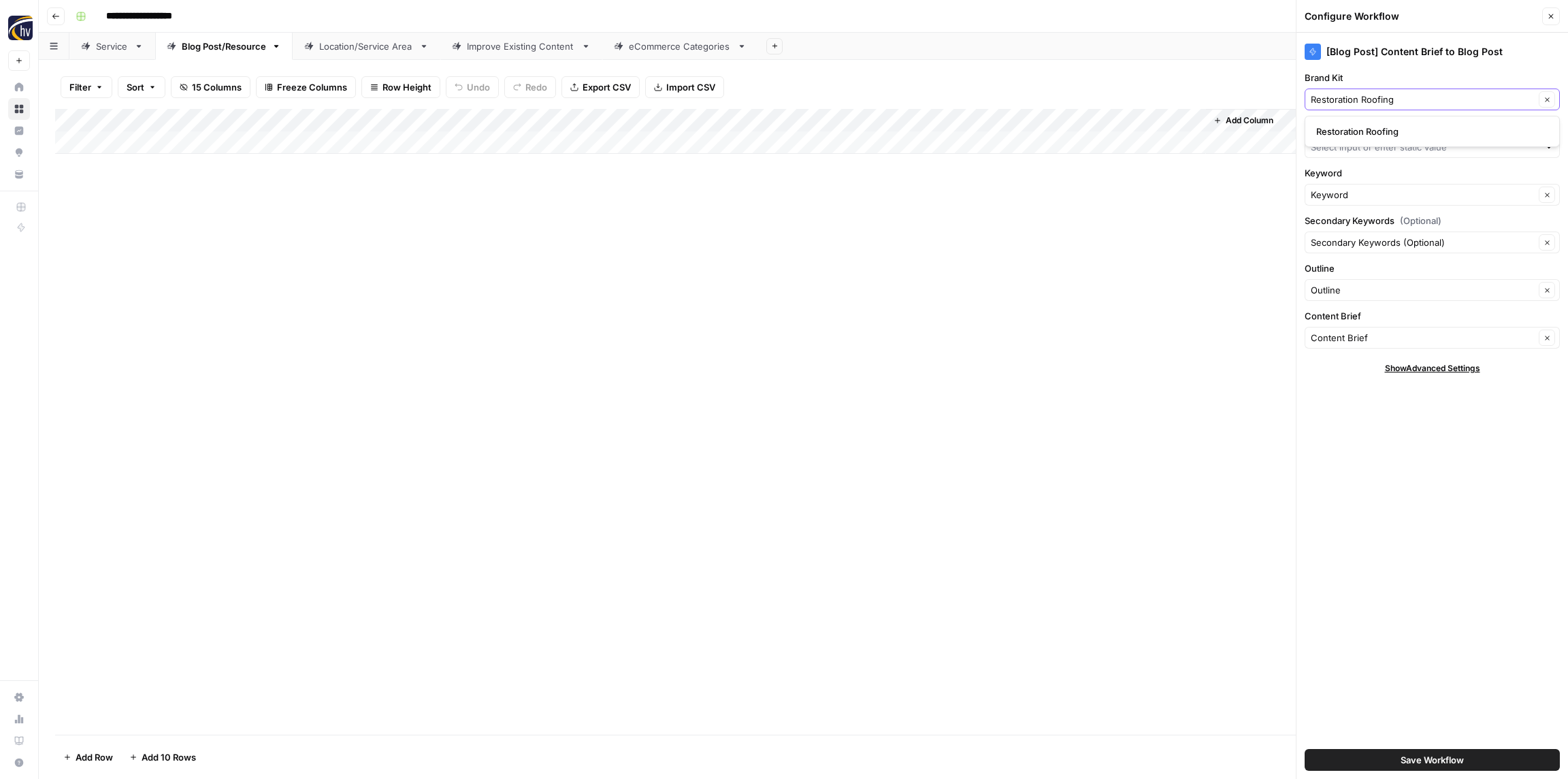
type input "Restoration Roofing"
click at [1346, 130] on span "Restoration Roofing" at bounding box center [1430, 131] width 227 height 14
click at [1349, 146] on input "Knowledge Base" at bounding box center [1424, 146] width 228 height 14
paste input "Restoration Roofing"
click at [1350, 180] on span "Restoration Roofing Sitemap" at bounding box center [1430, 179] width 227 height 14
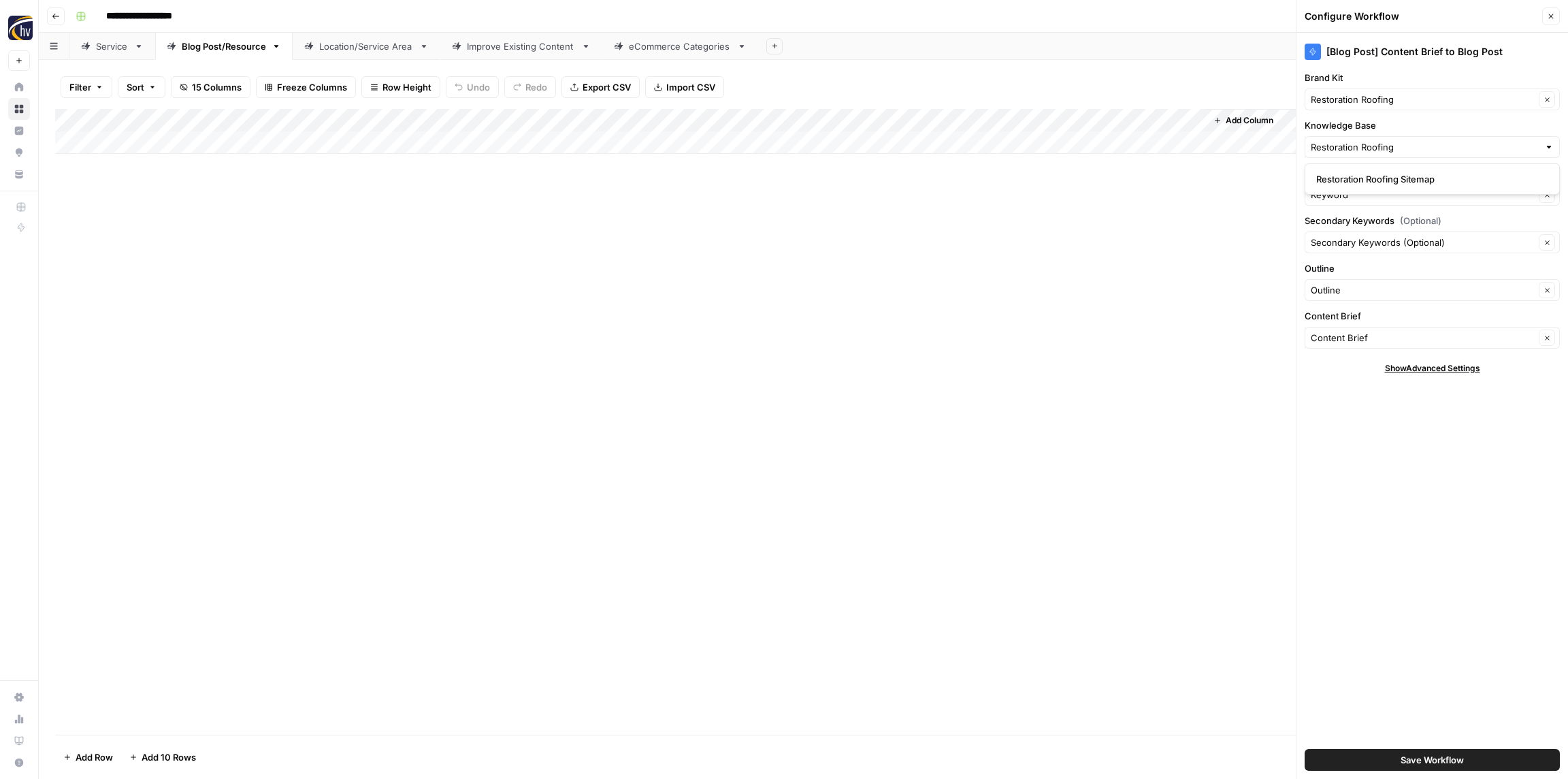
type input "Restoration Roofing Sitemap"
click at [1443, 753] on span "Save Workflow" at bounding box center [1432, 759] width 63 height 14
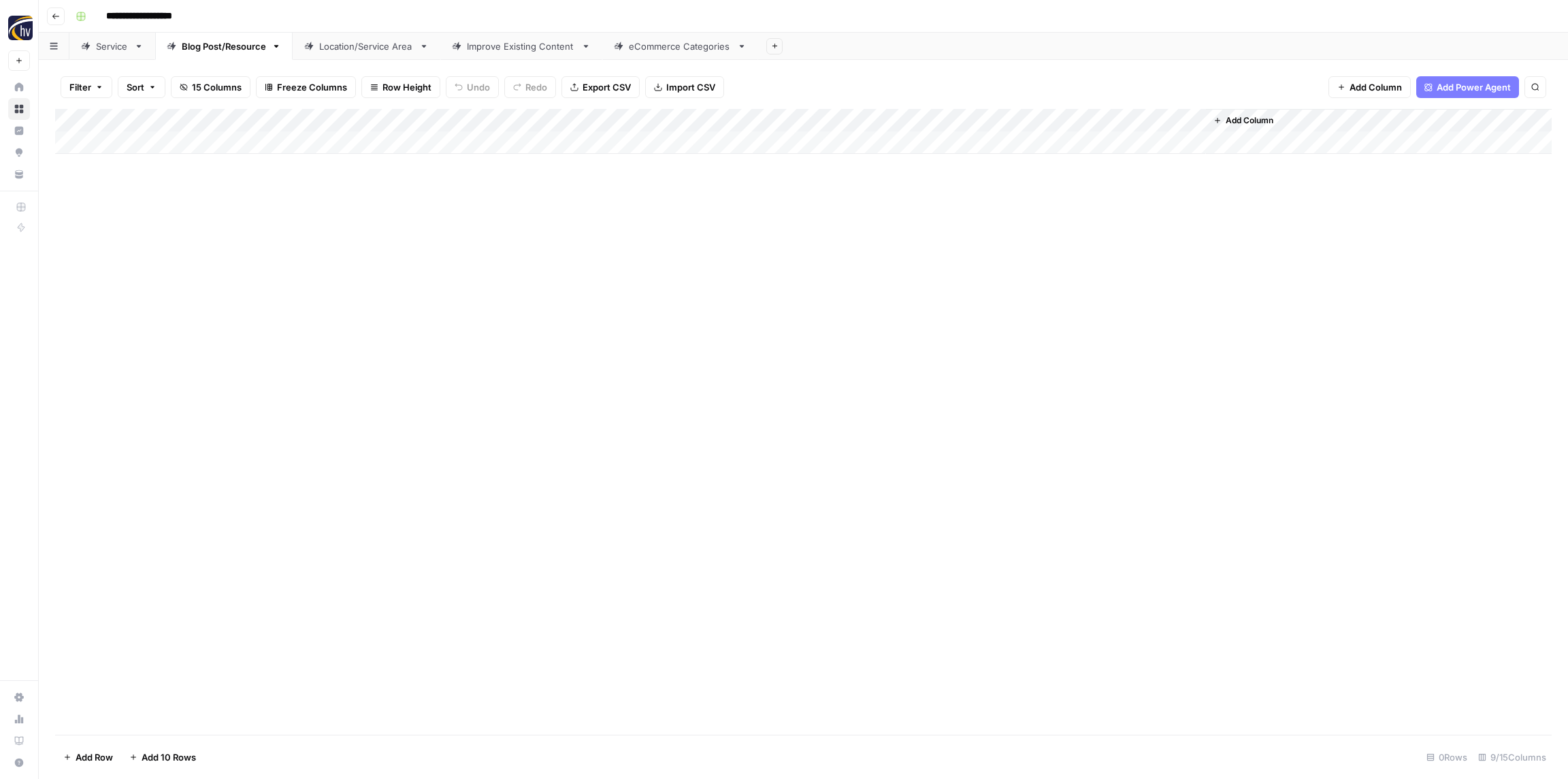
click at [350, 50] on div "Location/Service Area" at bounding box center [366, 46] width 95 height 14
click at [518, 122] on div "Add Column" at bounding box center [804, 131] width 1497 height 45
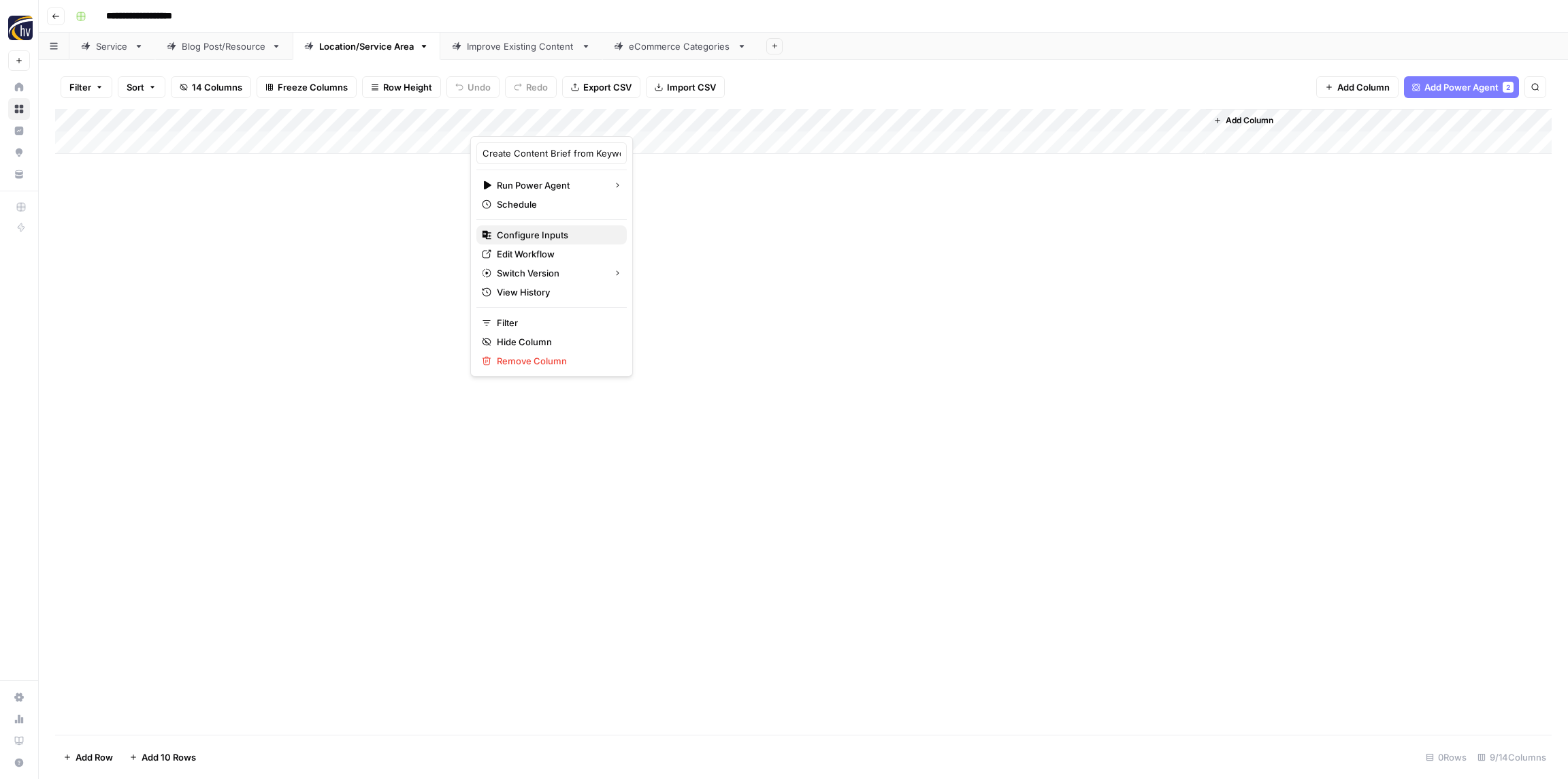
click at [559, 238] on span "Configure Inputs" at bounding box center [556, 235] width 119 height 14
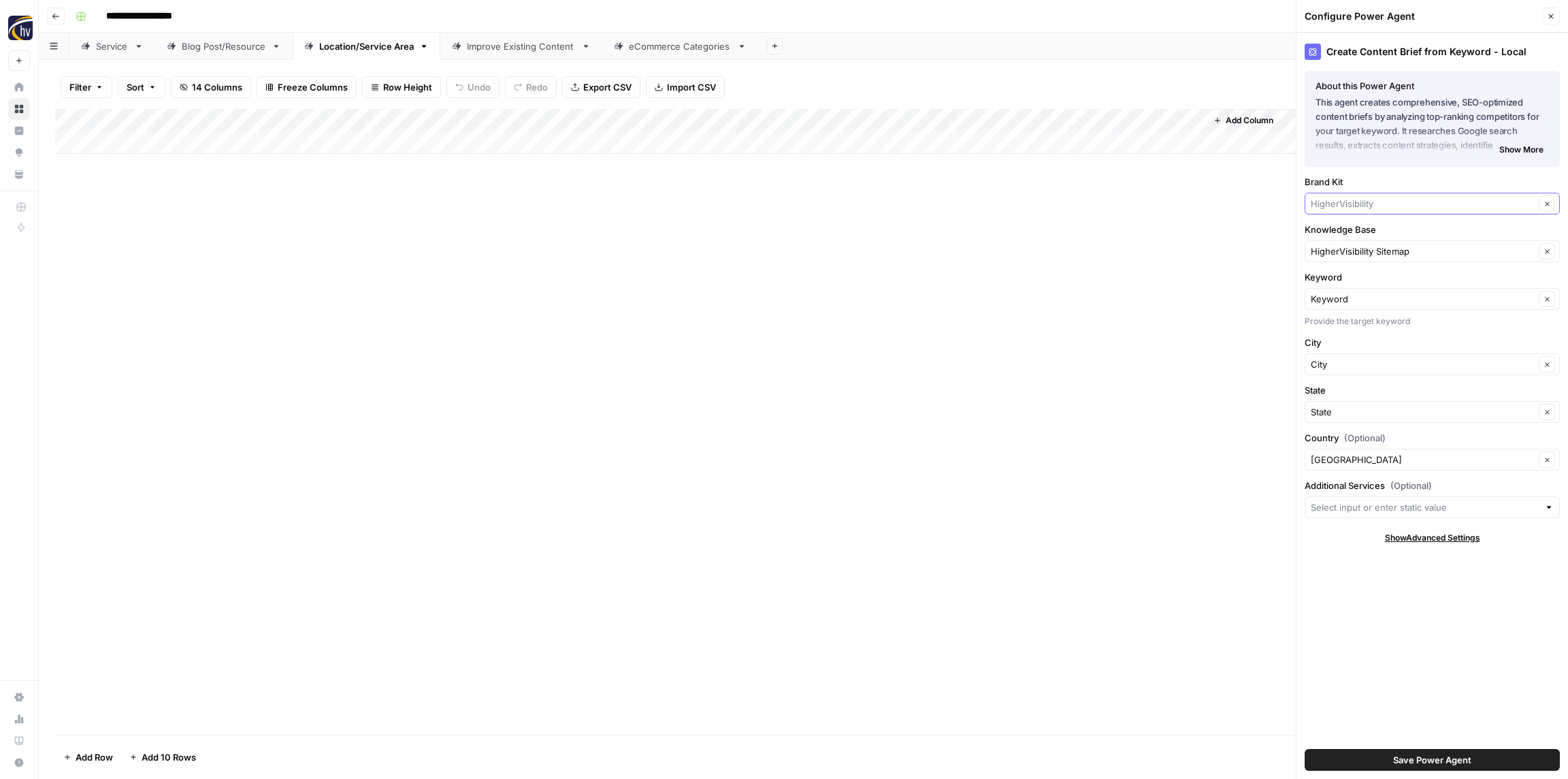
click at [1348, 202] on input "Brand Kit" at bounding box center [1422, 203] width 224 height 14
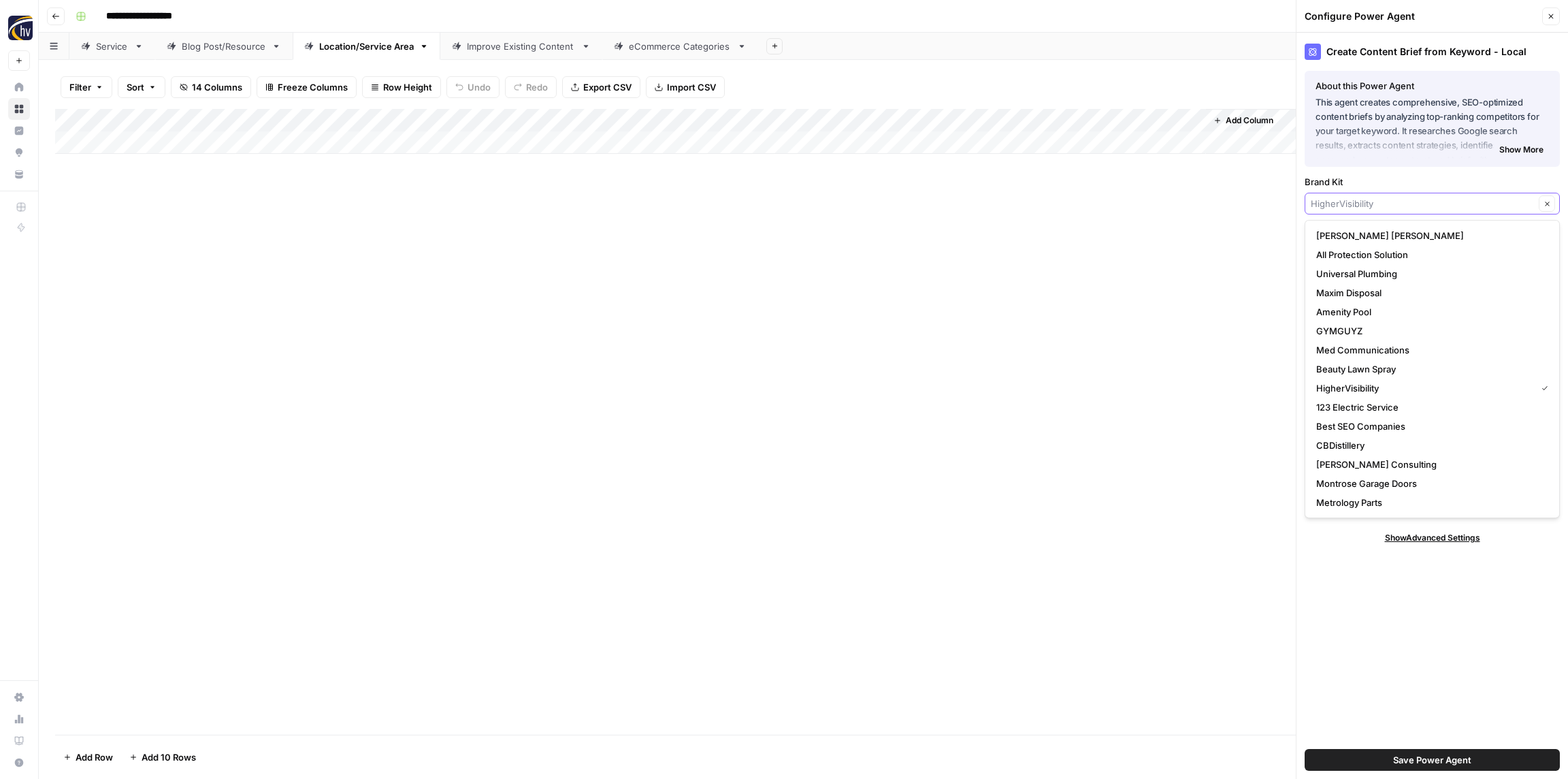
paste input "Restoration Roofing"
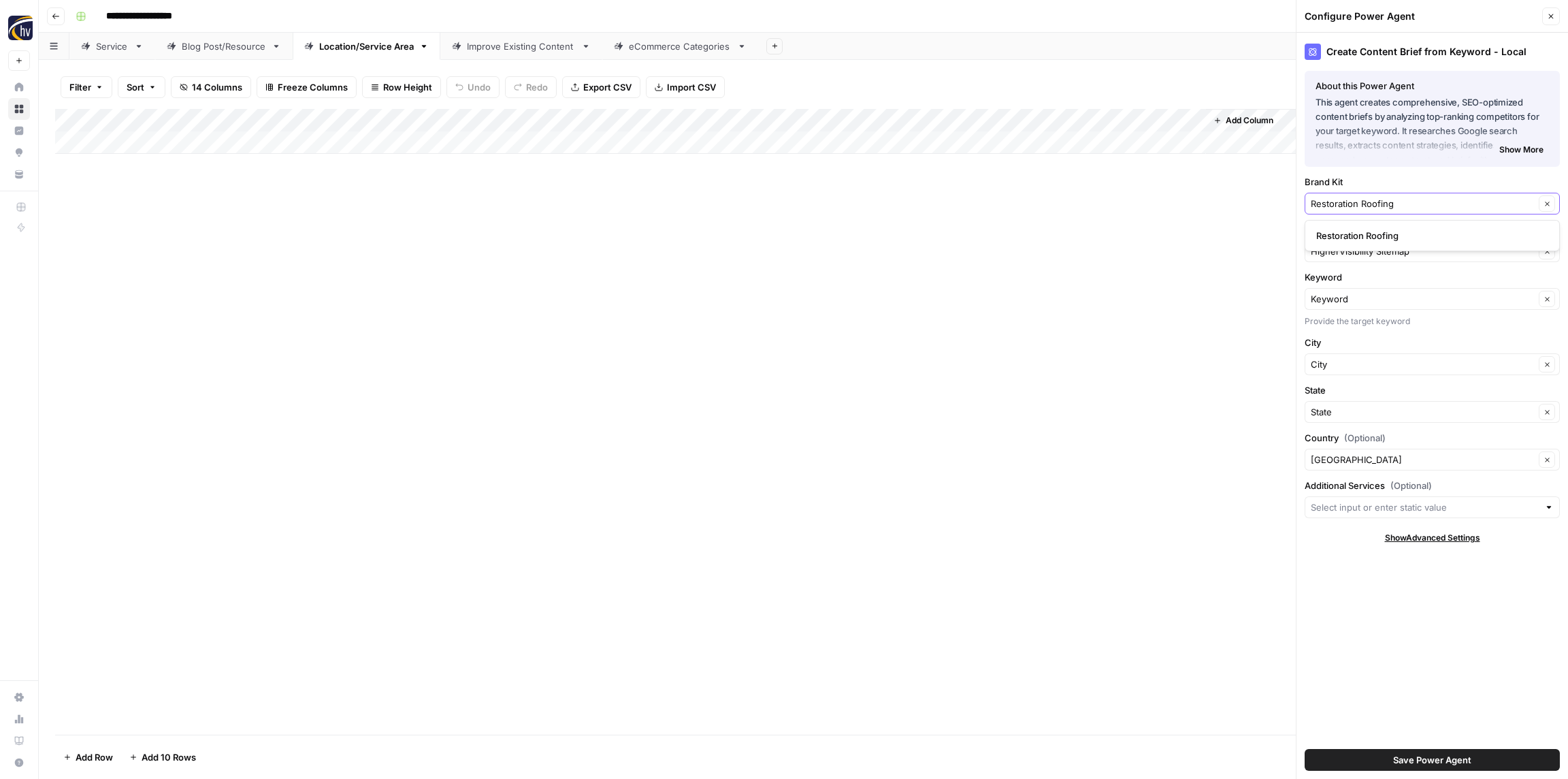
type input "Restoration Roofing"
click at [1362, 238] on span "Restoration Roofing" at bounding box center [1430, 235] width 227 height 14
click at [1361, 246] on input "Knowledge Base" at bounding box center [1422, 251] width 224 height 14
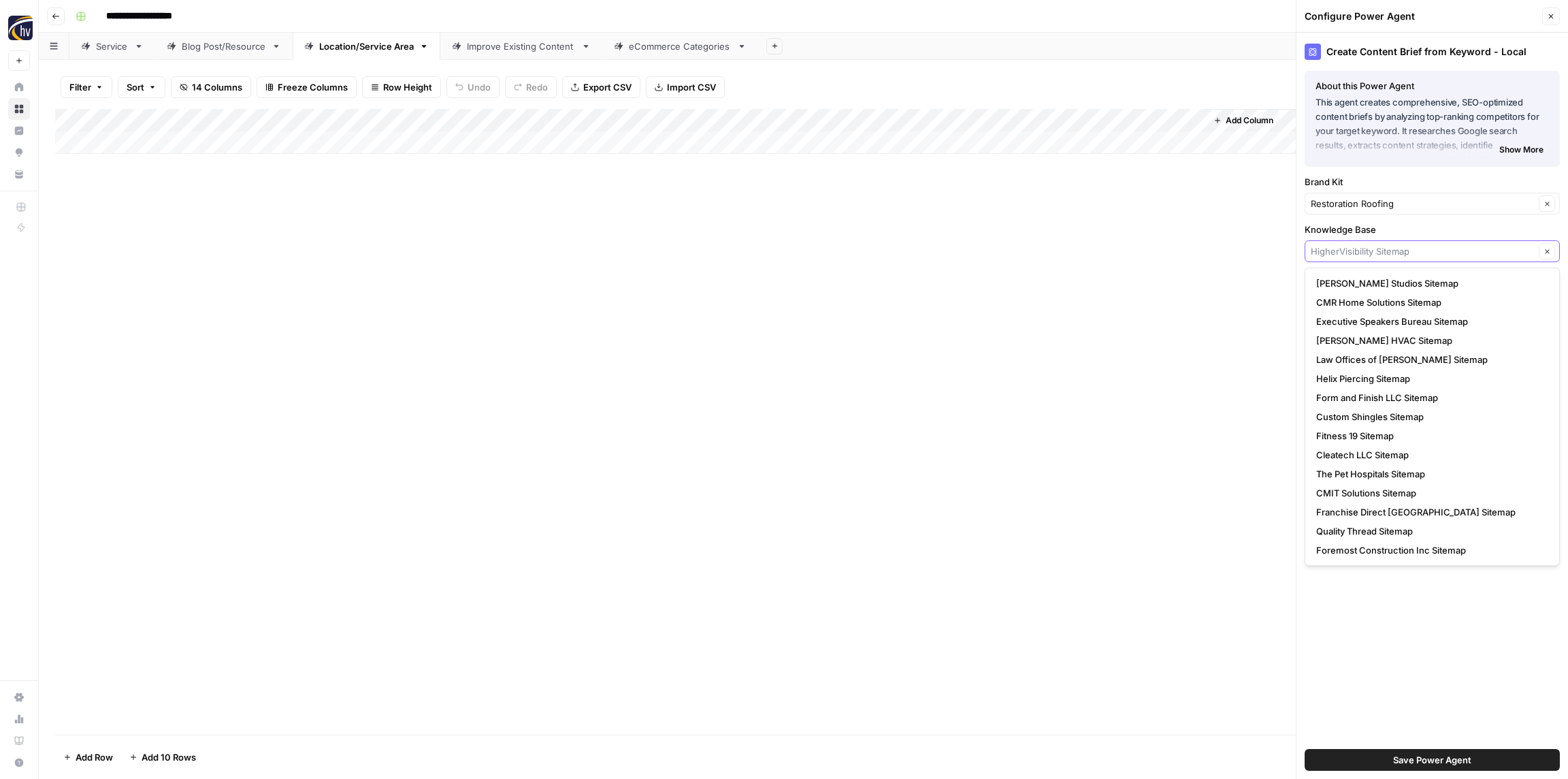
paste input "Restoration Roofing"
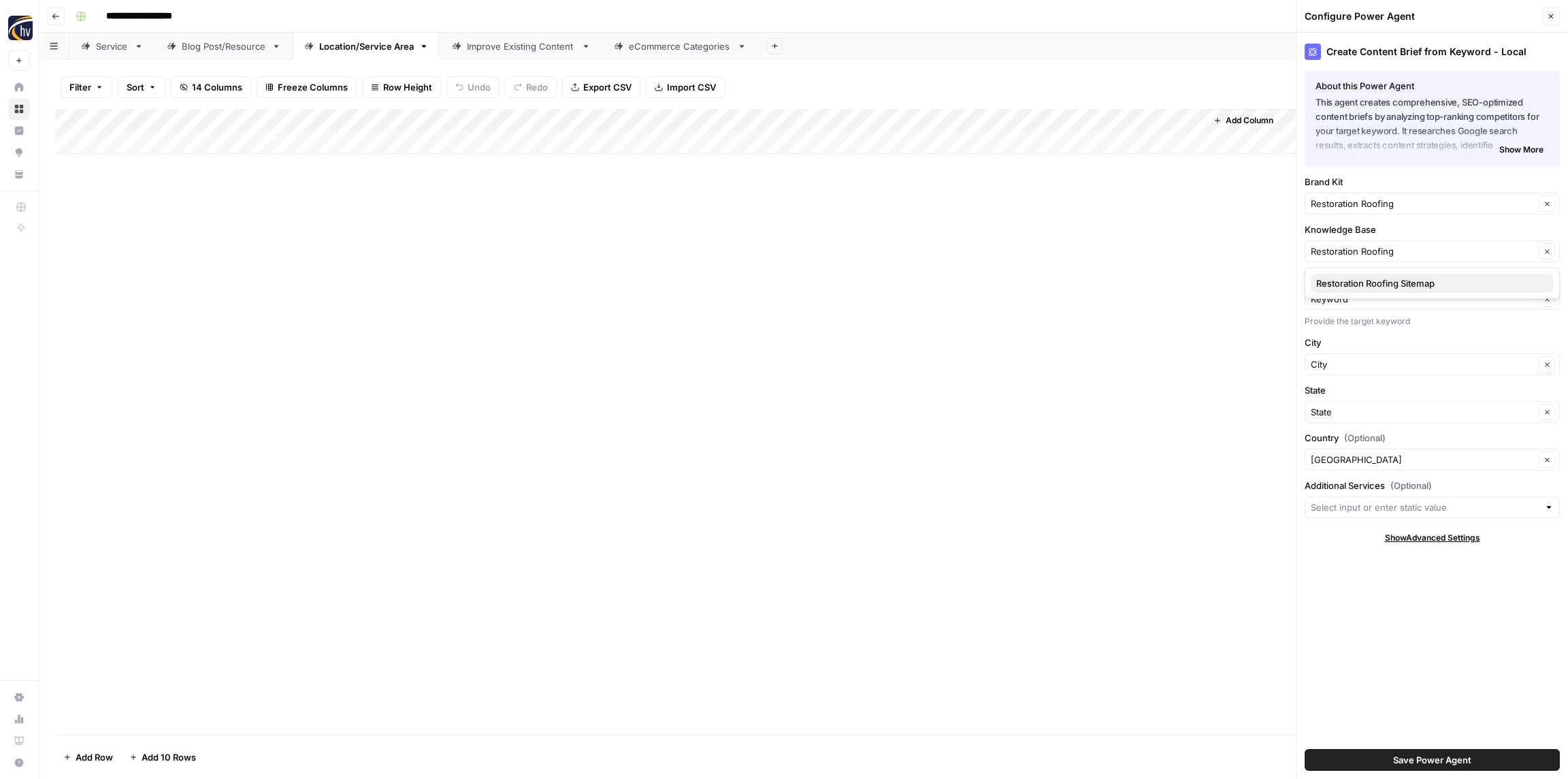
click at [1362, 285] on span "Restoration Roofing Sitemap" at bounding box center [1430, 283] width 227 height 14
type input "Restoration Roofing Sitemap"
click at [1416, 761] on span "Save Power Agent" at bounding box center [1432, 759] width 78 height 14
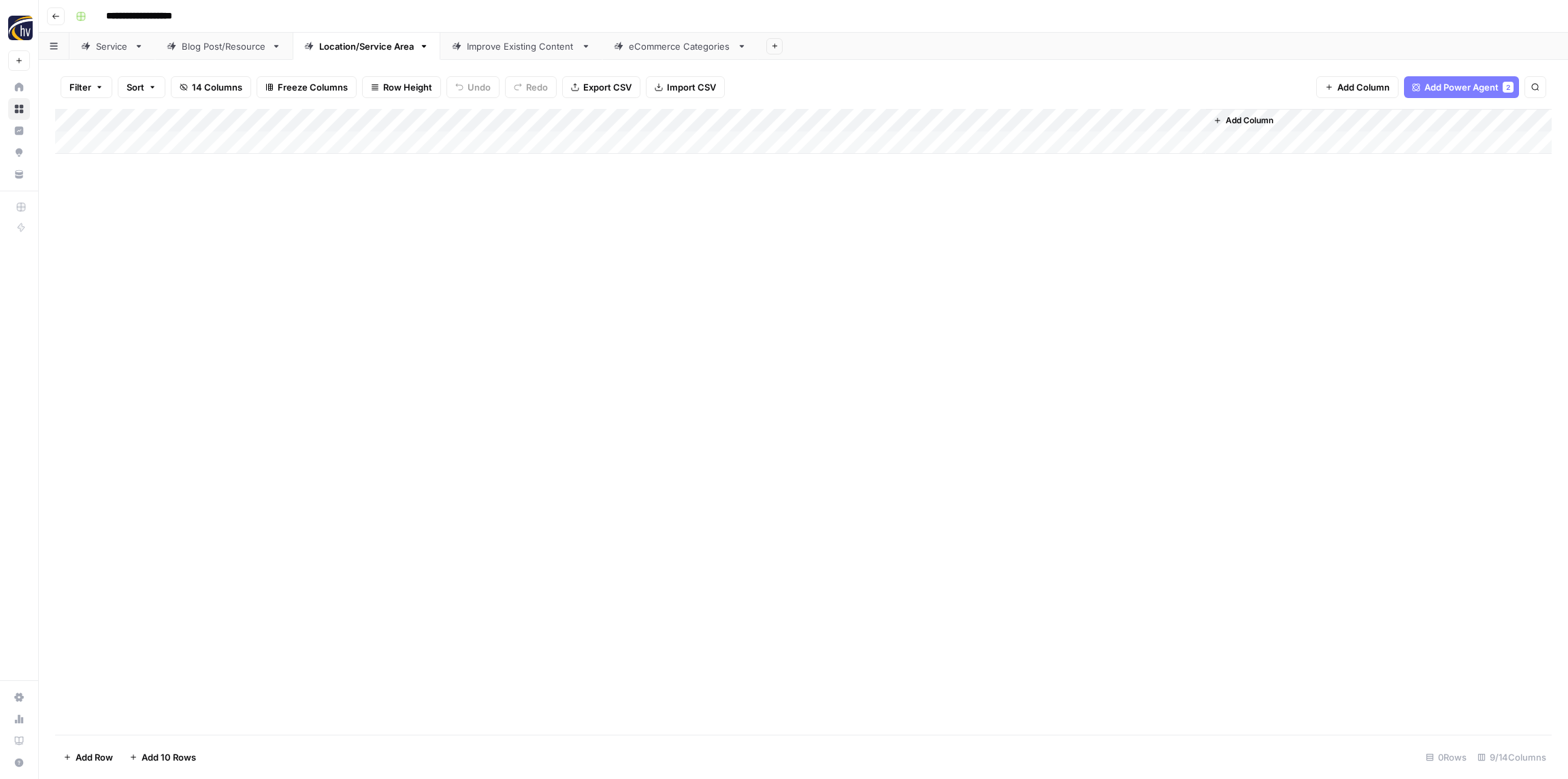
click at [1000, 126] on div "Add Column" at bounding box center [804, 131] width 1497 height 45
click at [1013, 238] on span "Configure Inputs" at bounding box center [1046, 235] width 119 height 14
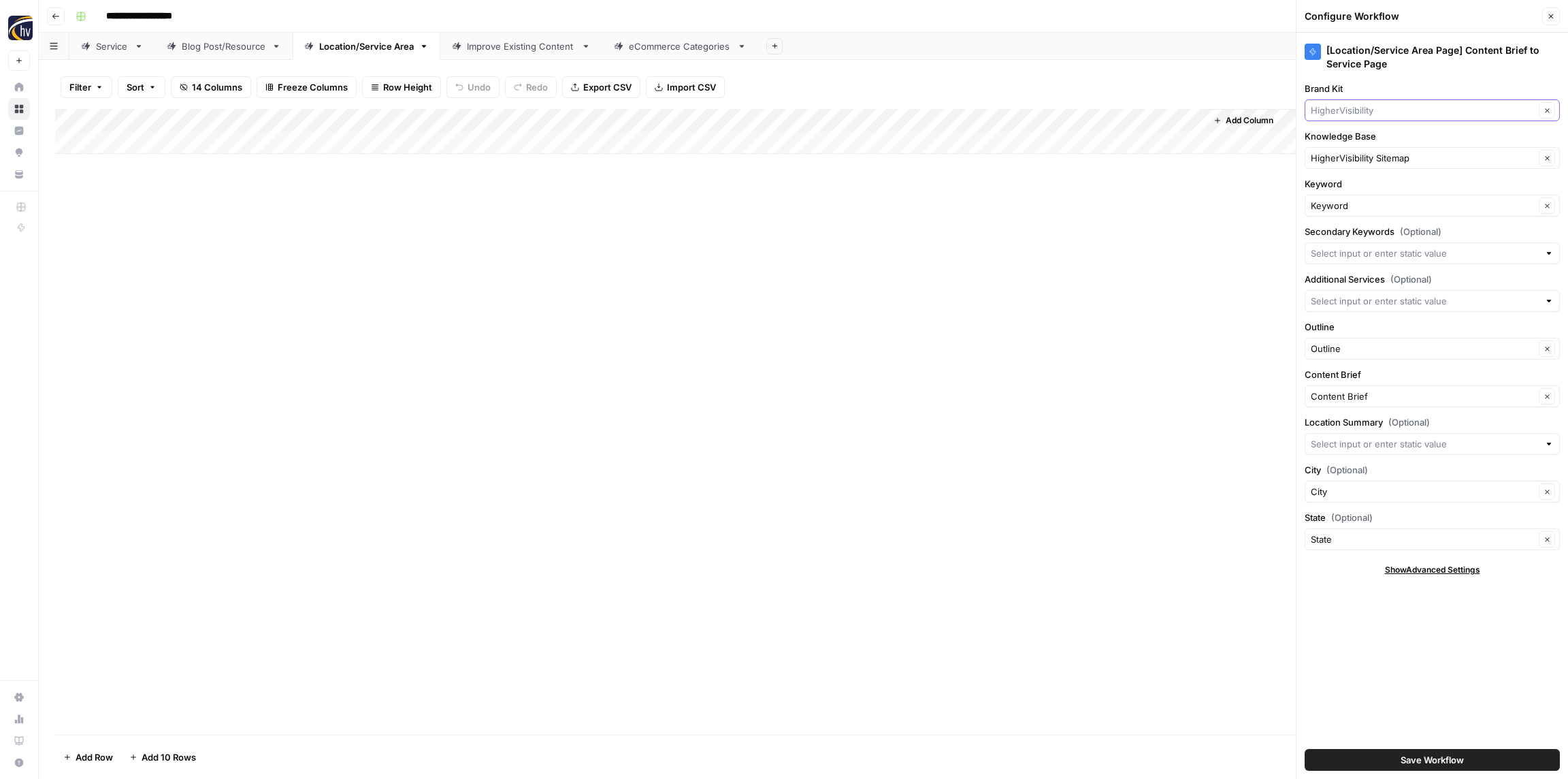
click at [1379, 109] on input "Brand Kit" at bounding box center [1422, 110] width 224 height 14
paste input "Restoration Roofing"
type input "Restoration Roofing"
click at [1382, 147] on span "Restoration Roofing" at bounding box center [1430, 142] width 227 height 14
click at [1381, 160] on input "Knowledge Base" at bounding box center [1422, 157] width 224 height 14
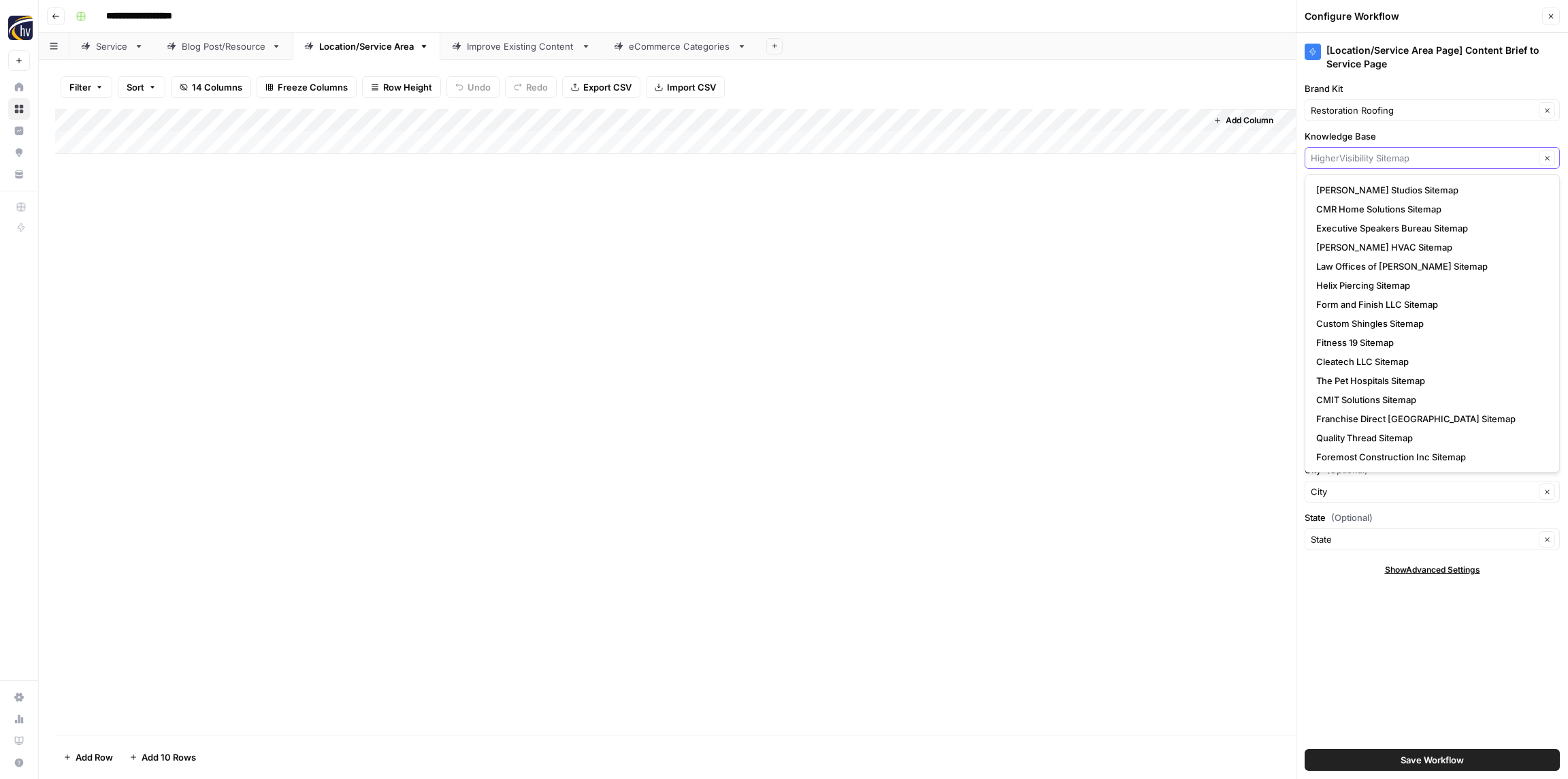
paste input "Restoration Roofing"
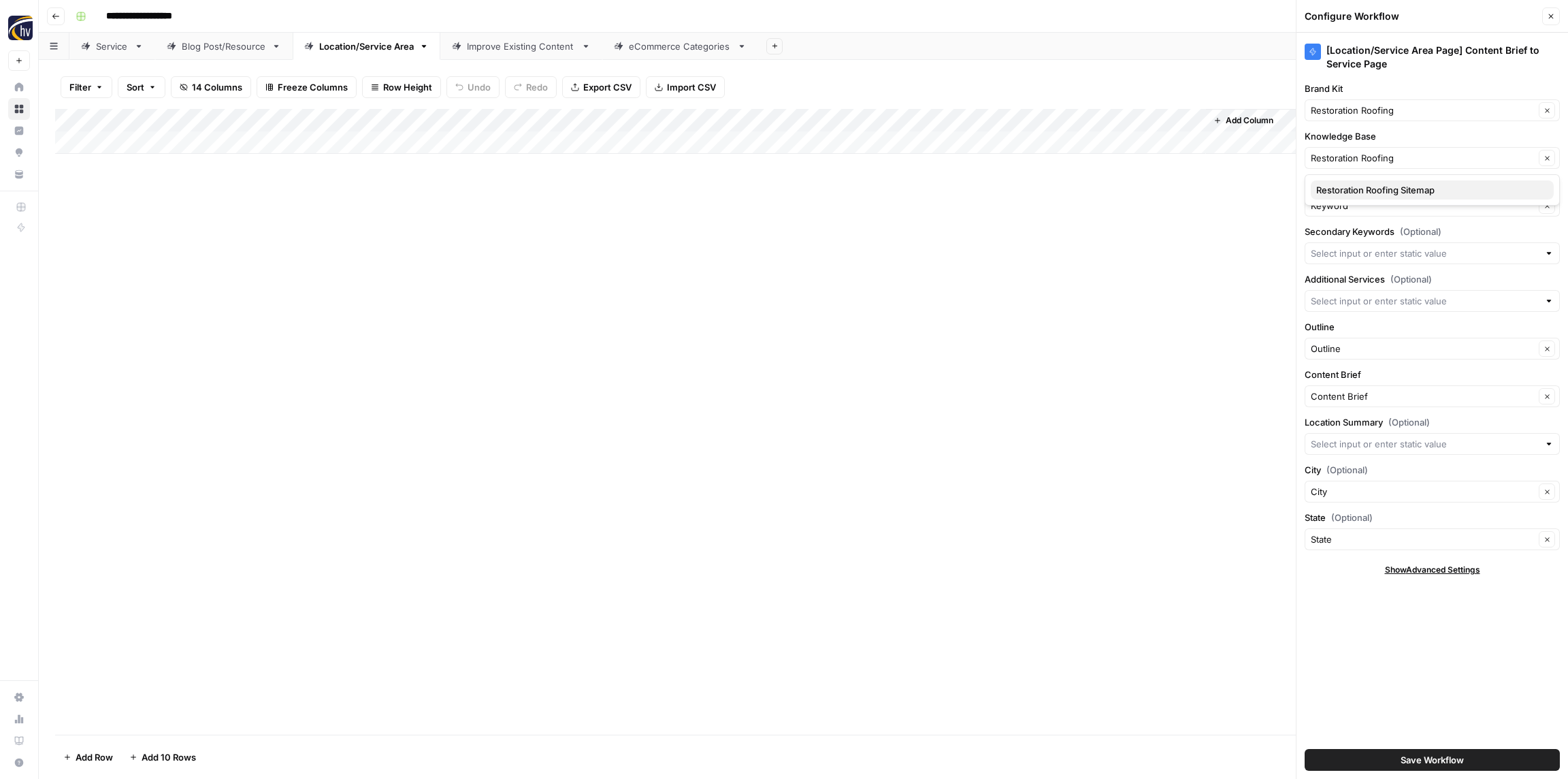
click at [1371, 190] on span "Restoration Roofing Sitemap" at bounding box center [1430, 189] width 227 height 14
type input "Restoration Roofing Sitemap"
click at [1433, 765] on span "Save Workflow" at bounding box center [1432, 759] width 63 height 14
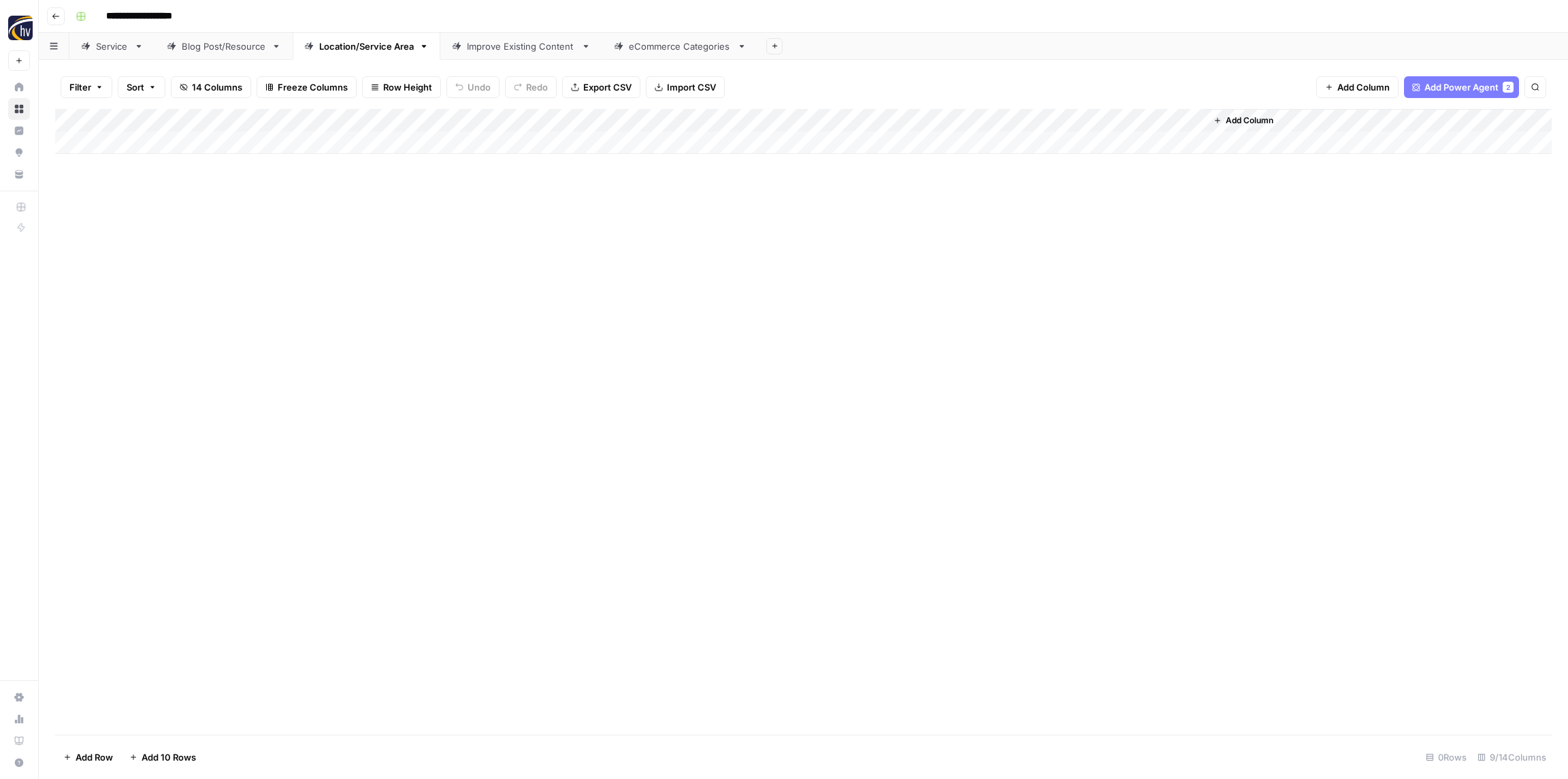
click at [481, 47] on div "Improve Existing Content" at bounding box center [521, 46] width 109 height 14
click at [516, 119] on div "Add Column" at bounding box center [804, 131] width 1497 height 45
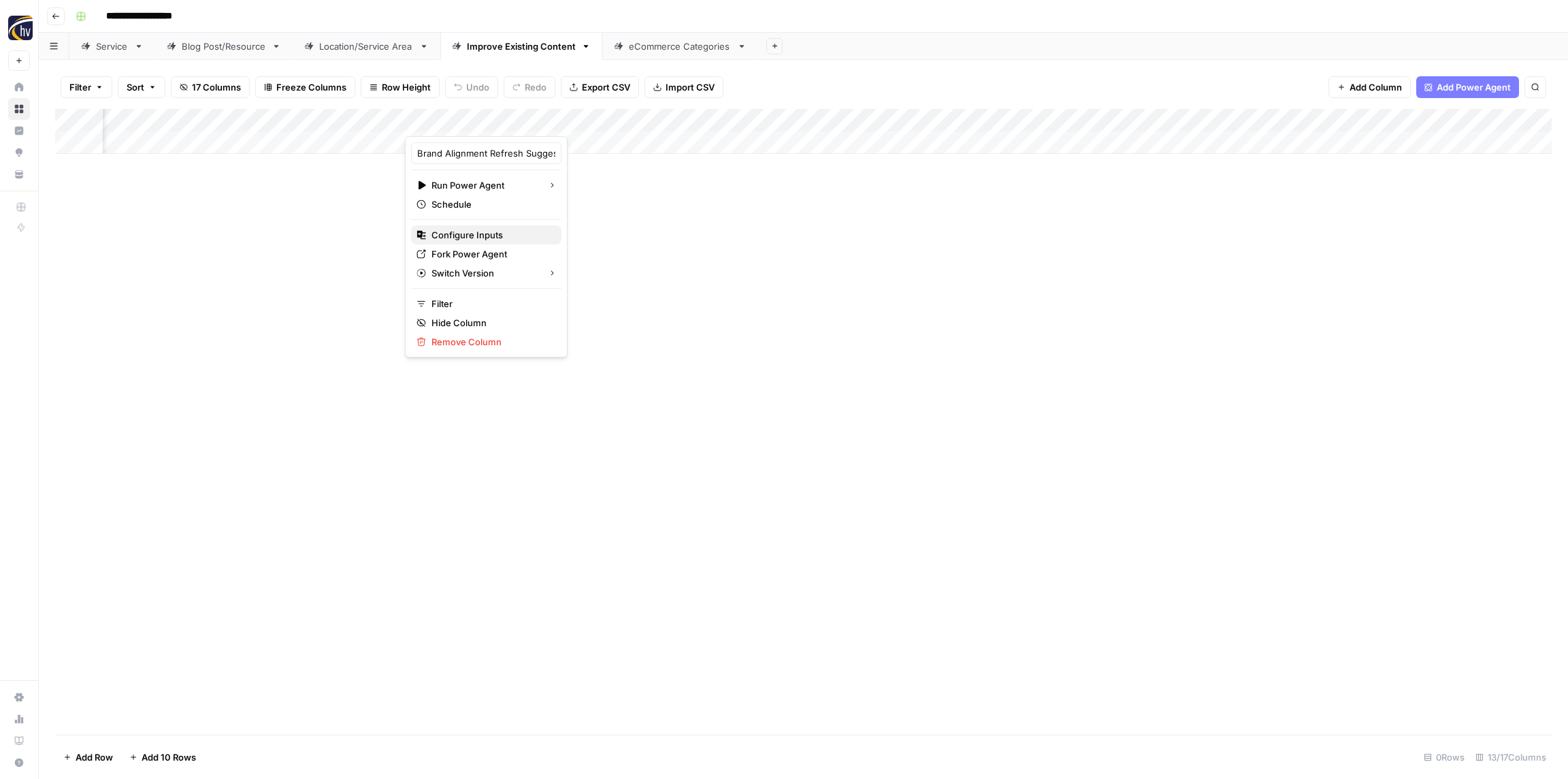
click at [477, 238] on span "Configure Inputs" at bounding box center [490, 235] width 119 height 14
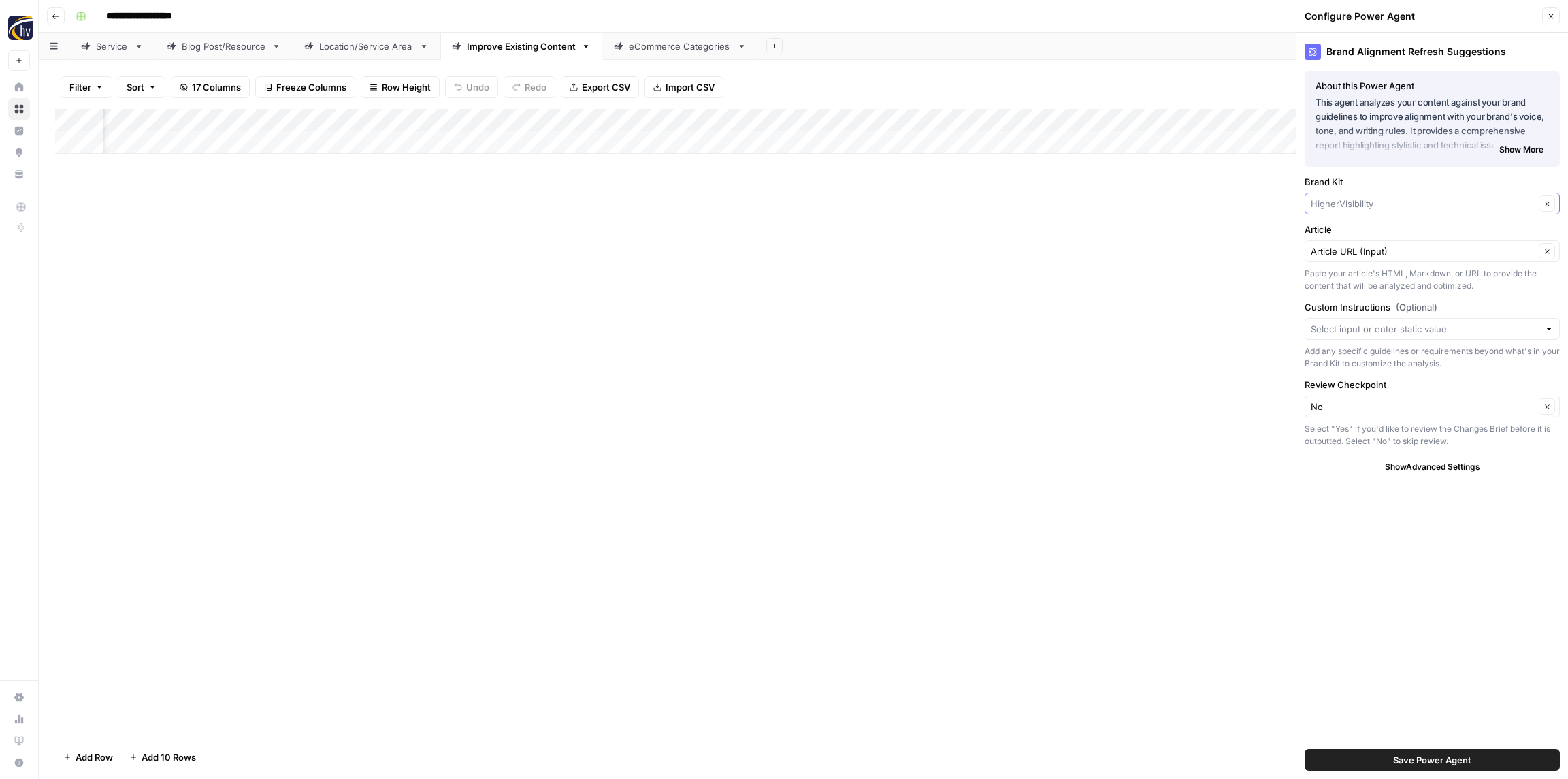
click at [1332, 206] on input "Brand Kit" at bounding box center [1422, 203] width 224 height 14
paste input "Restoration Roofing"
type input "Restoration Roofing"
click at [1346, 224] on div "Restoration Roofing" at bounding box center [1432, 235] width 255 height 31
click at [1348, 238] on span "Restoration Roofing" at bounding box center [1430, 235] width 227 height 14
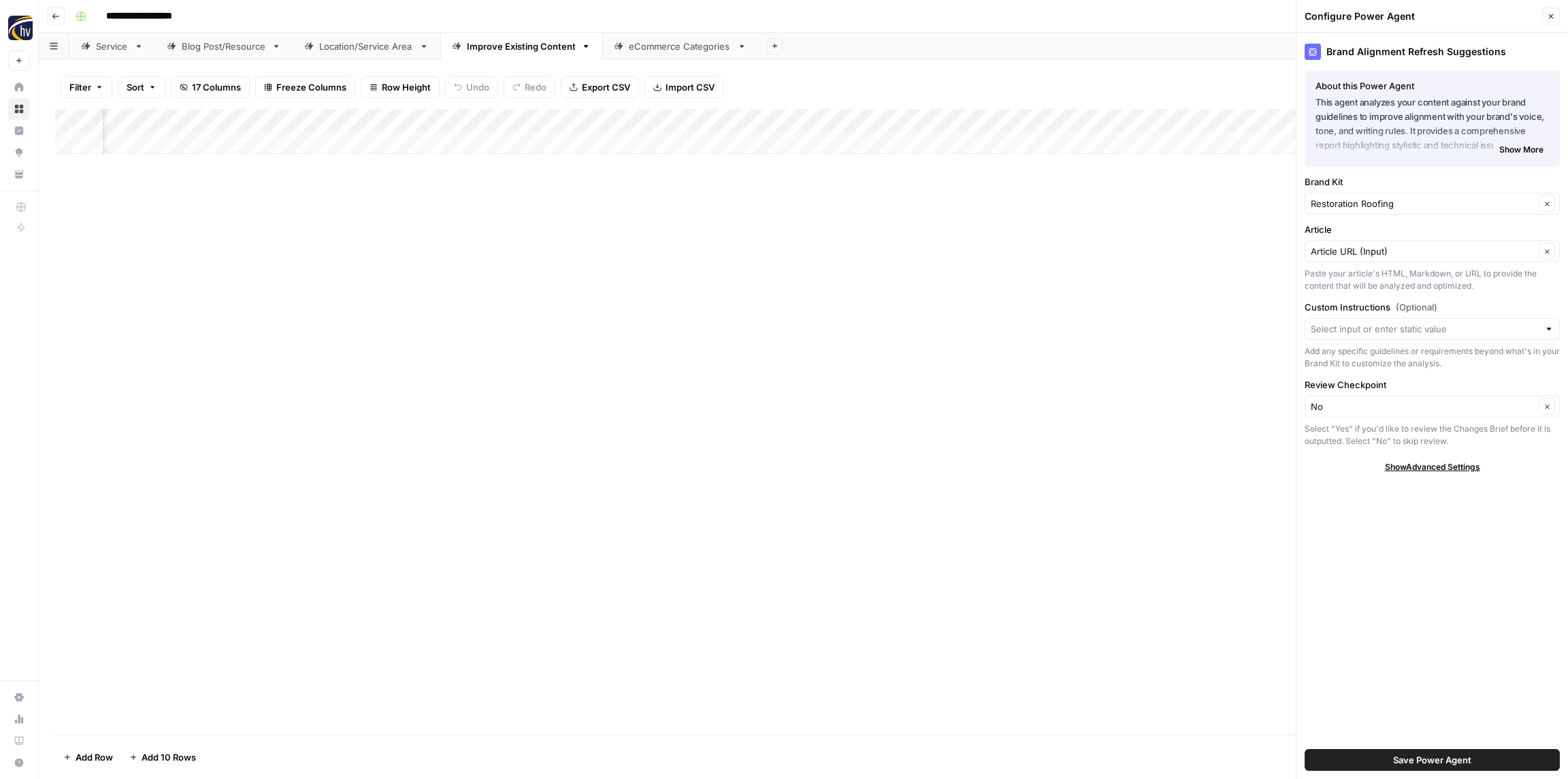
click at [1399, 751] on button "Save Power Agent" at bounding box center [1432, 760] width 255 height 22
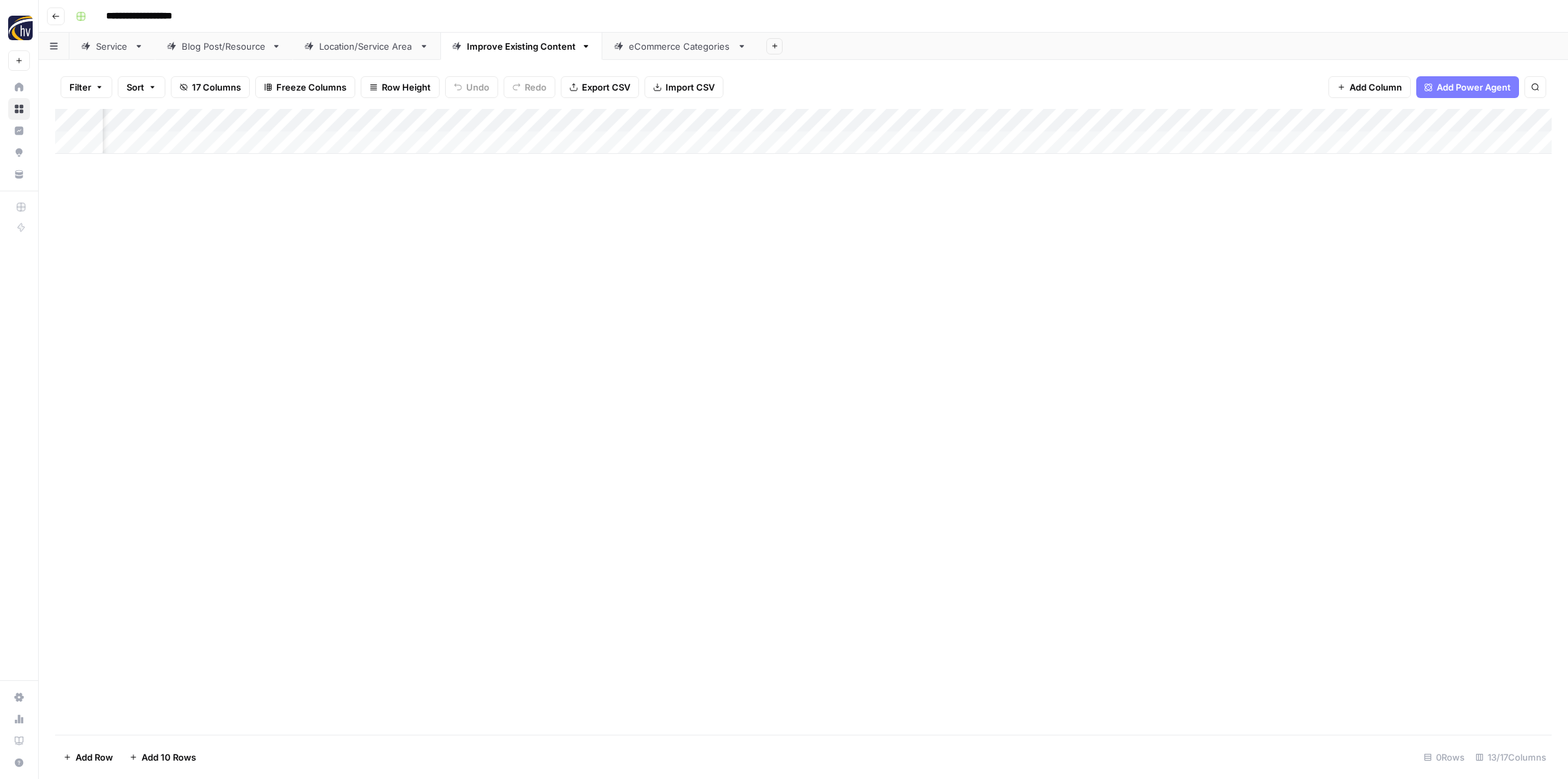
click at [866, 122] on div "Add Column" at bounding box center [804, 131] width 1497 height 45
click at [838, 231] on span "Configure Inputs" at bounding box center [837, 235] width 119 height 14
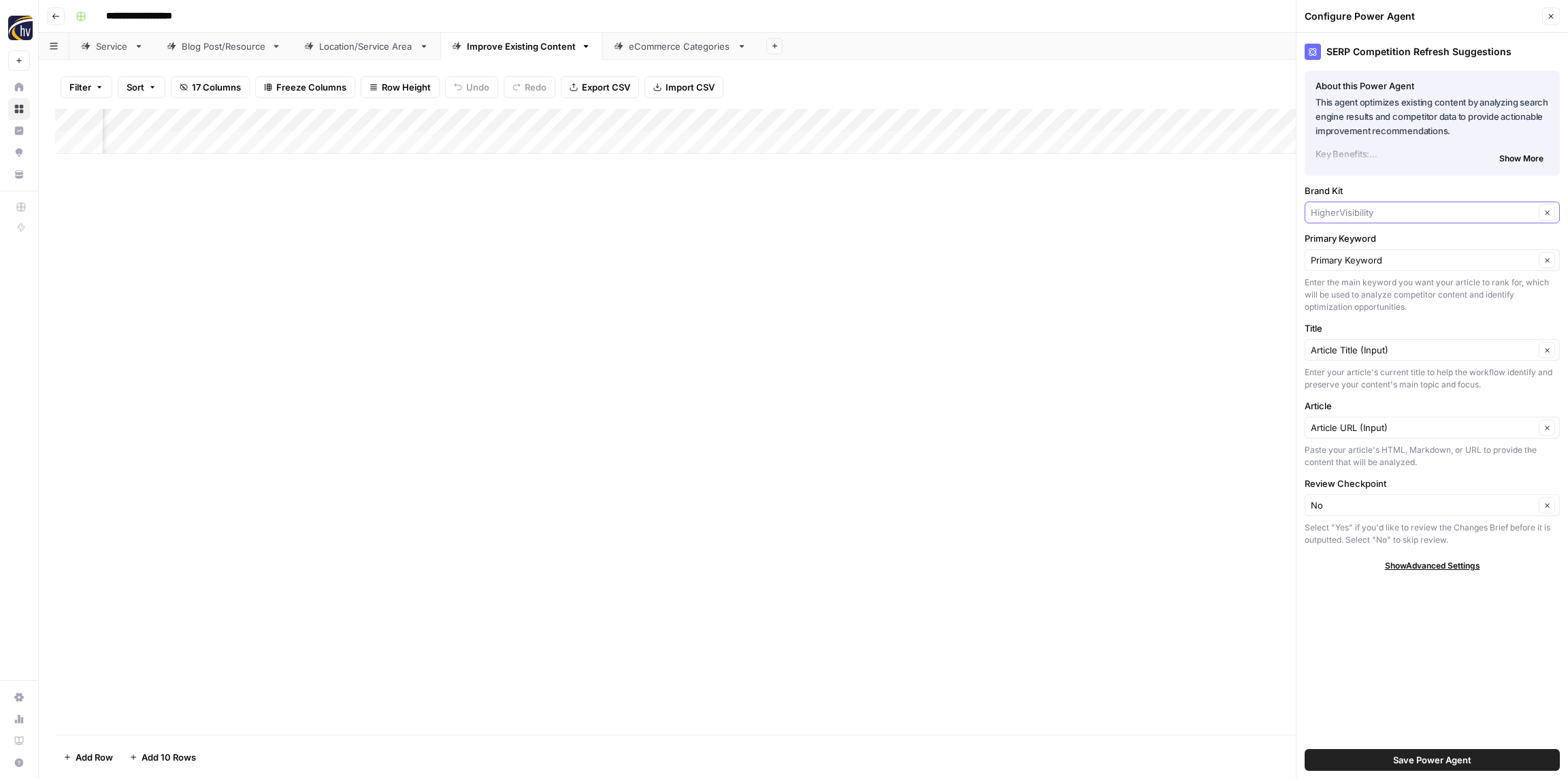
click at [1359, 206] on input "Brand Kit" at bounding box center [1422, 212] width 224 height 14
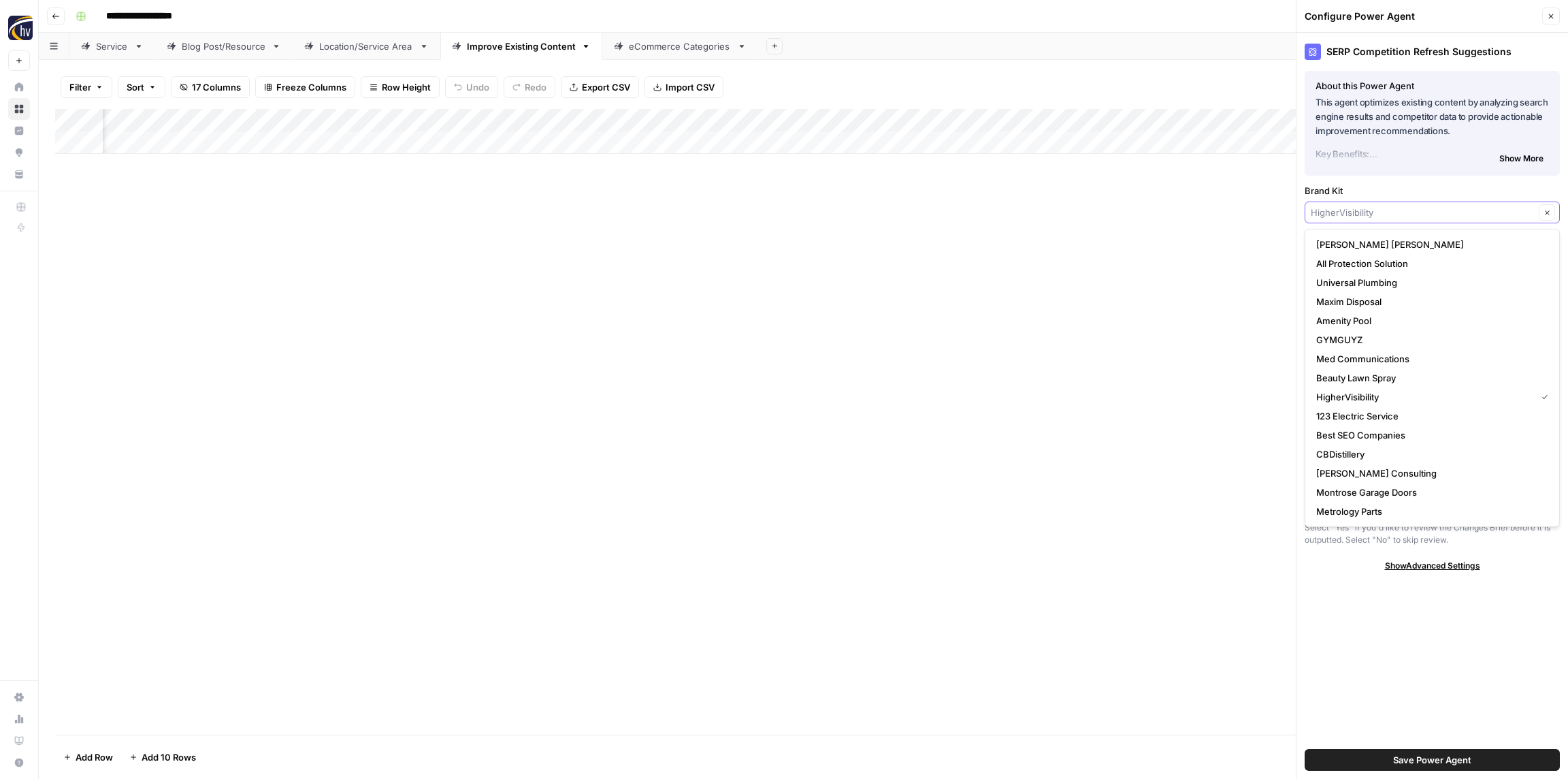
paste input "Restoration Roofing"
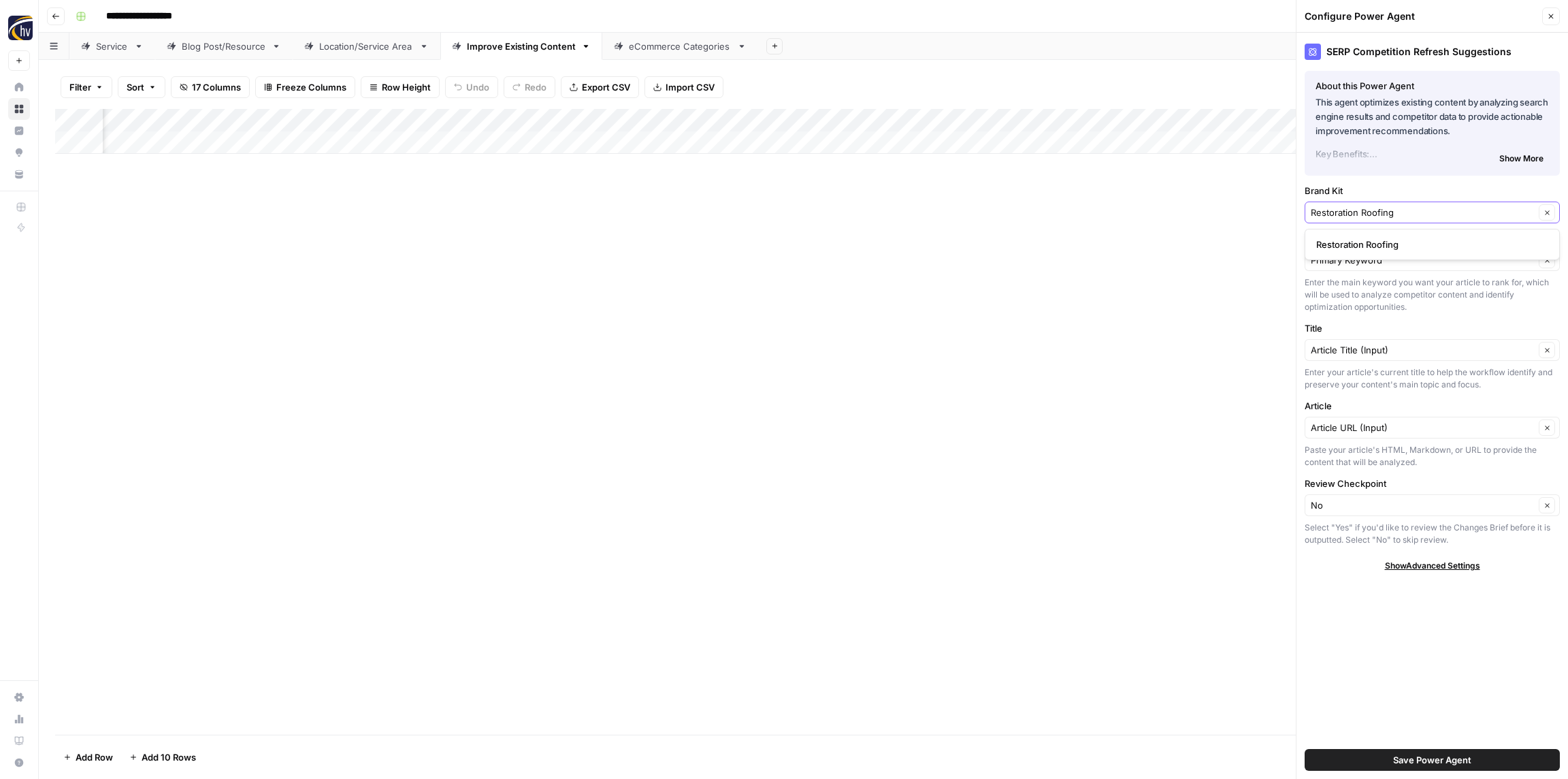
type input "Restoration Roofing"
click at [1372, 241] on span "Restoration Roofing" at bounding box center [1430, 244] width 227 height 14
drag, startPoint x: 1451, startPoint y: 759, endPoint x: 1446, endPoint y: 753, distance: 7.8
click at [1451, 759] on span "Save Power Agent" at bounding box center [1432, 759] width 78 height 14
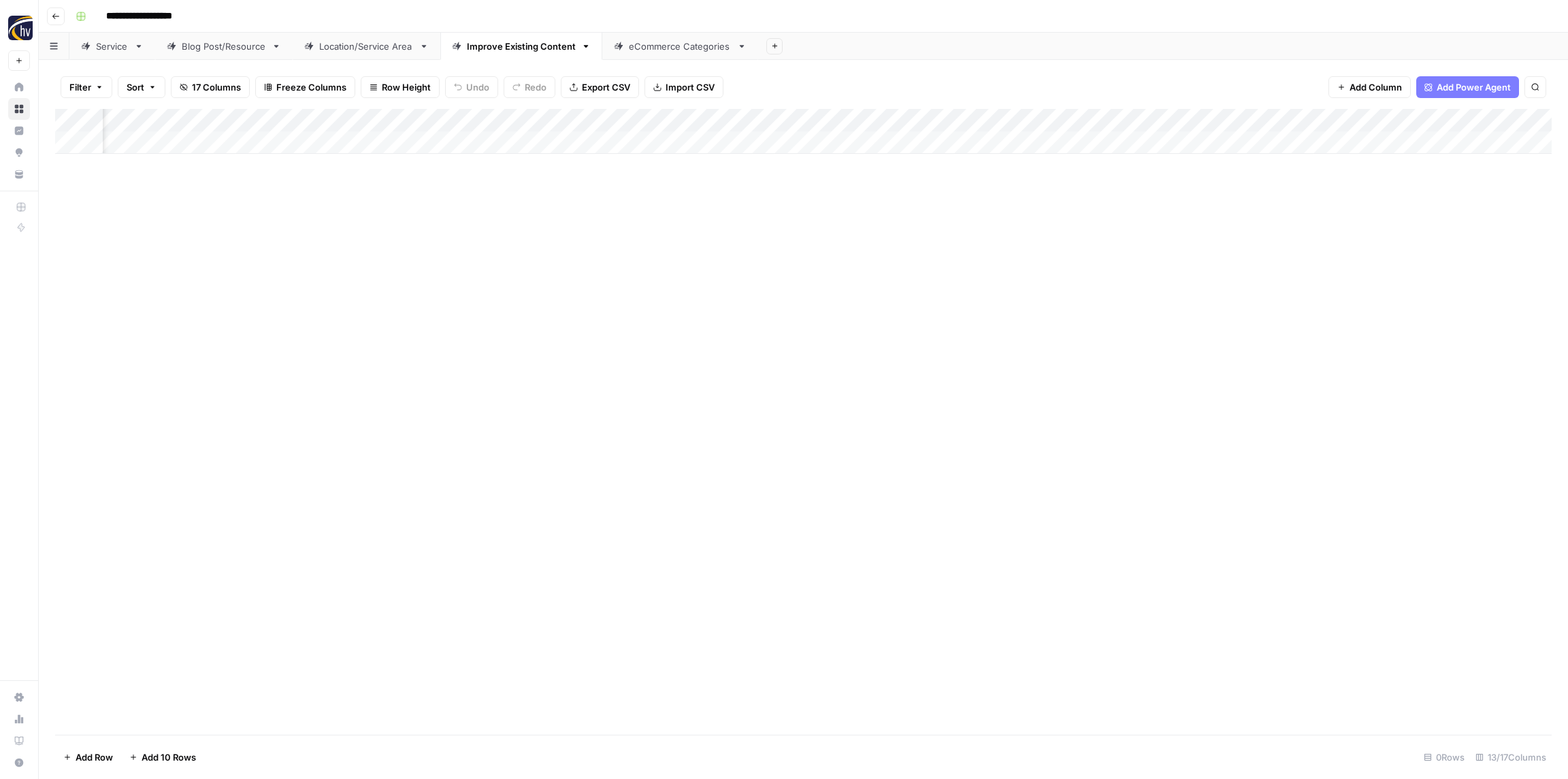
click at [1178, 121] on div "Add Column" at bounding box center [804, 131] width 1497 height 45
click at [1167, 228] on span "Configure Inputs" at bounding box center [1190, 235] width 119 height 14
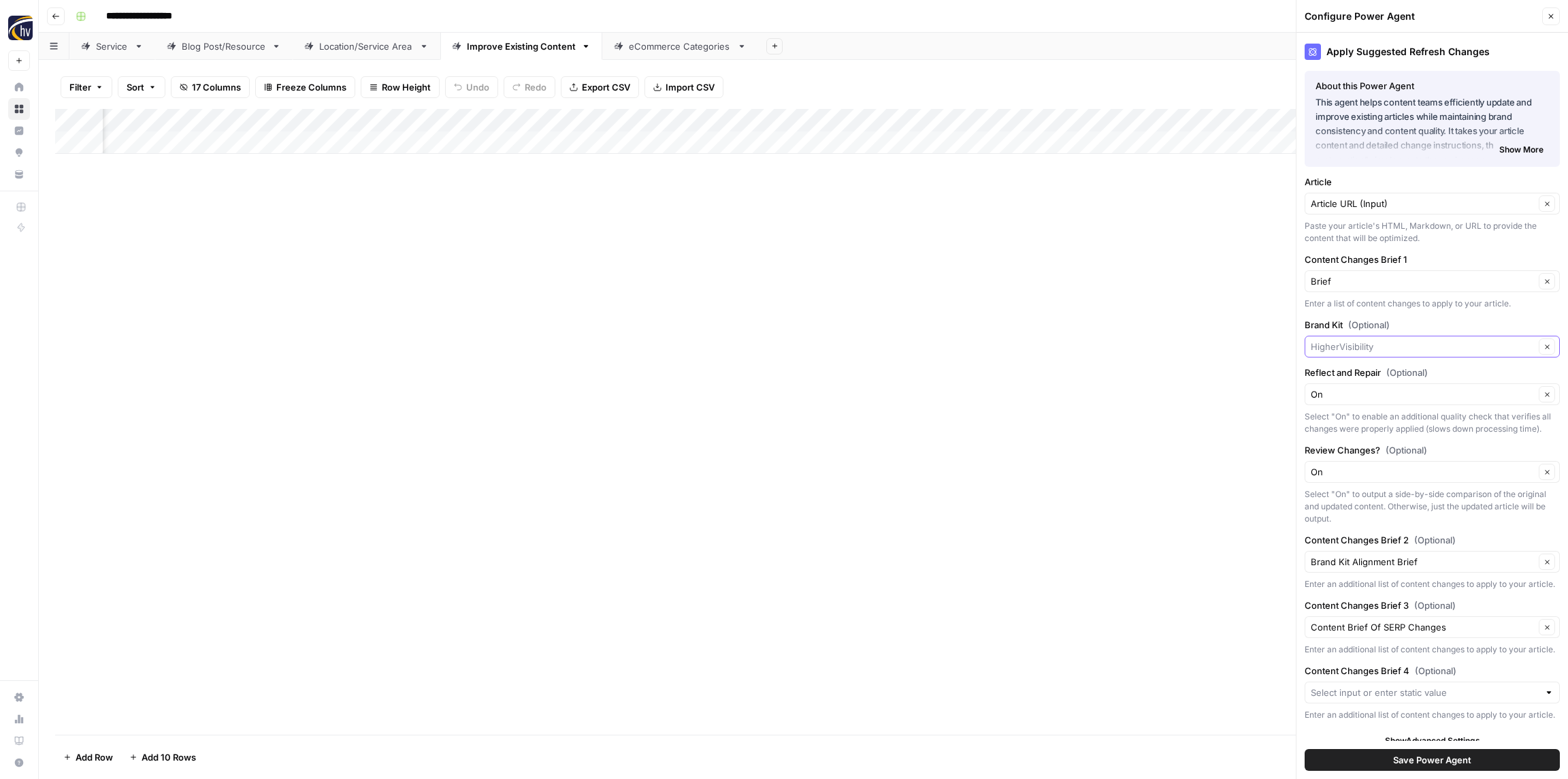
click at [1386, 353] on input "Brand Kit (Optional)" at bounding box center [1422, 346] width 224 height 14
paste input "Restoration Roofing"
type input "Restoration Roofing"
click at [1385, 376] on span "Restoration Roofing" at bounding box center [1430, 378] width 227 height 14
click at [1401, 756] on span "Save Power Agent" at bounding box center [1432, 759] width 78 height 14
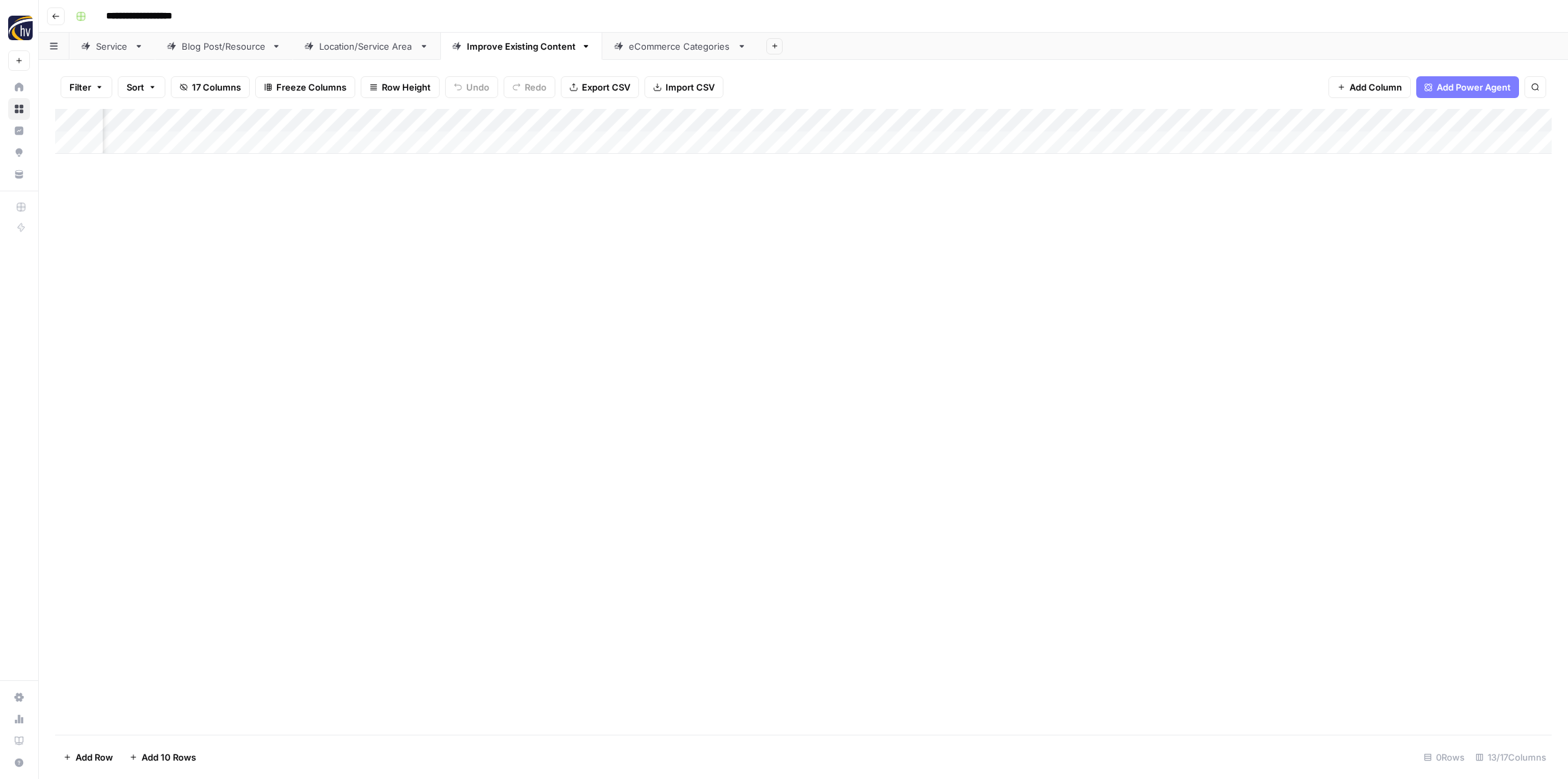
click at [1014, 302] on div "Add Column" at bounding box center [804, 421] width 1497 height 626
click at [637, 48] on div "eCommerce Categories" at bounding box center [680, 46] width 103 height 14
click at [486, 114] on div "Add Column" at bounding box center [804, 131] width 1497 height 45
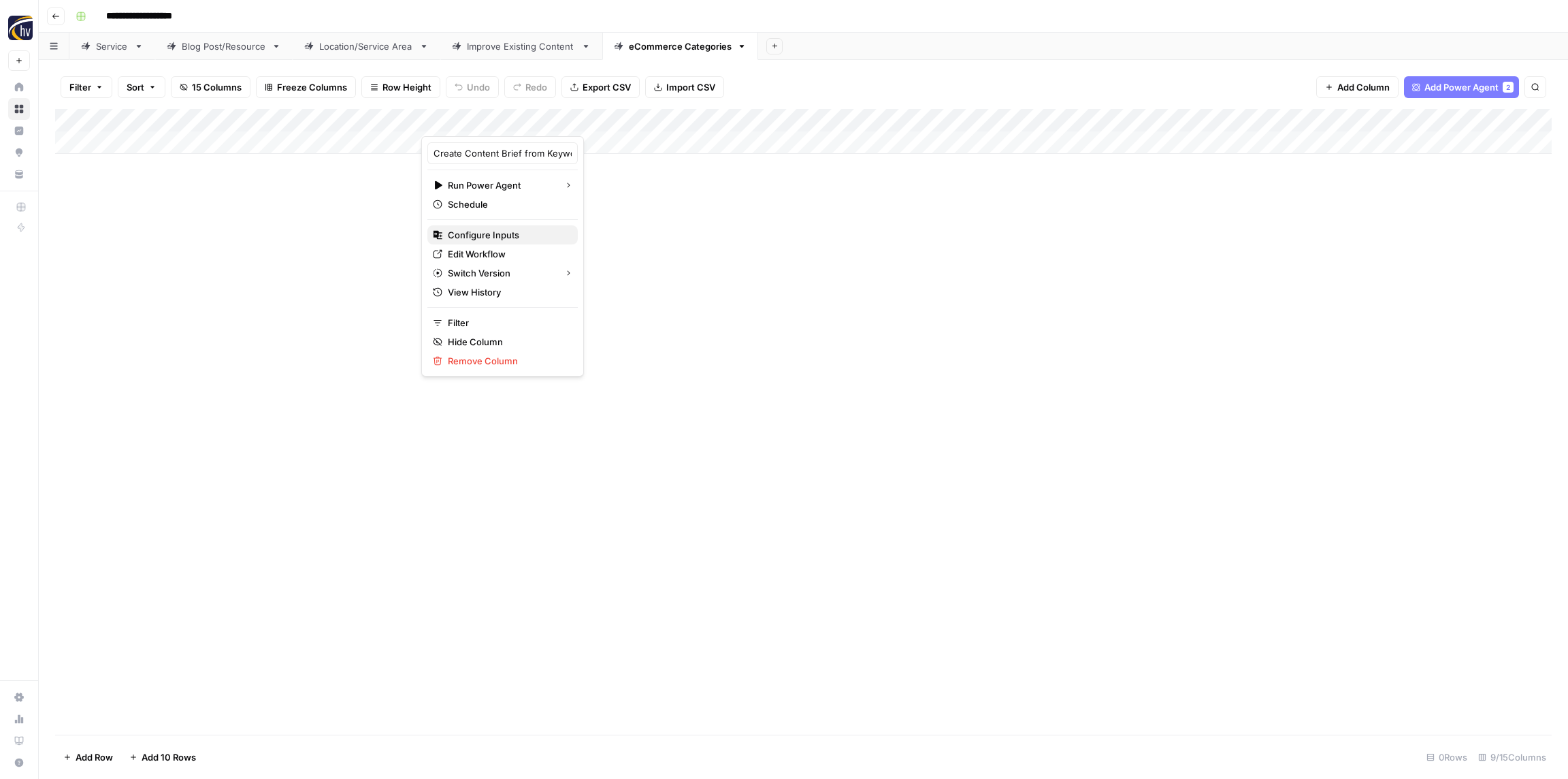
click at [495, 232] on span "Configure Inputs" at bounding box center [507, 235] width 119 height 14
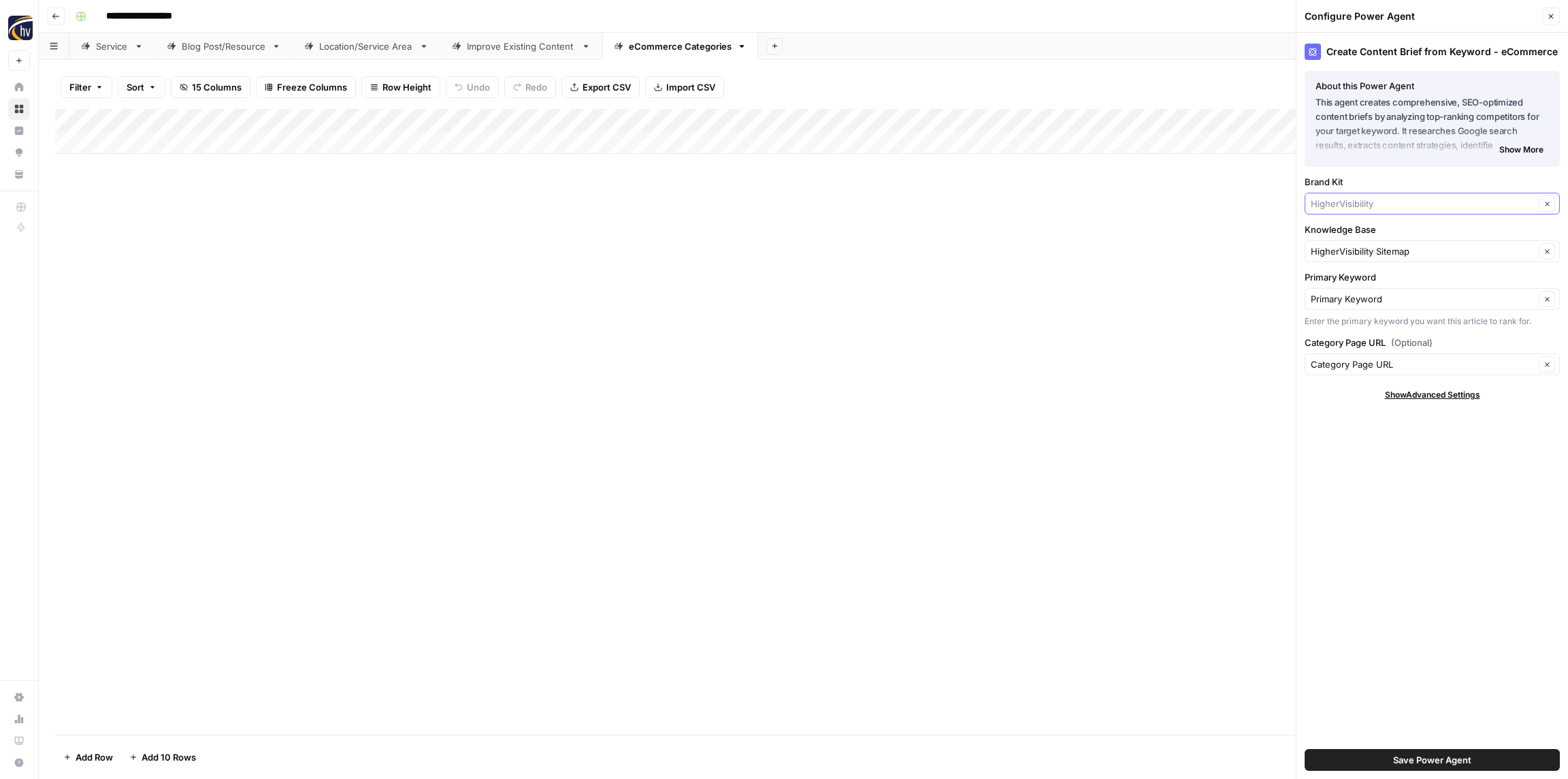
click at [1365, 205] on input "Brand Kit" at bounding box center [1422, 203] width 224 height 14
paste input "Restoration Roofing"
type input "Restoration Roofing"
click at [1364, 234] on span "Restoration Roofing" at bounding box center [1430, 235] width 227 height 14
click at [1361, 248] on input "Knowledge Base" at bounding box center [1422, 251] width 224 height 14
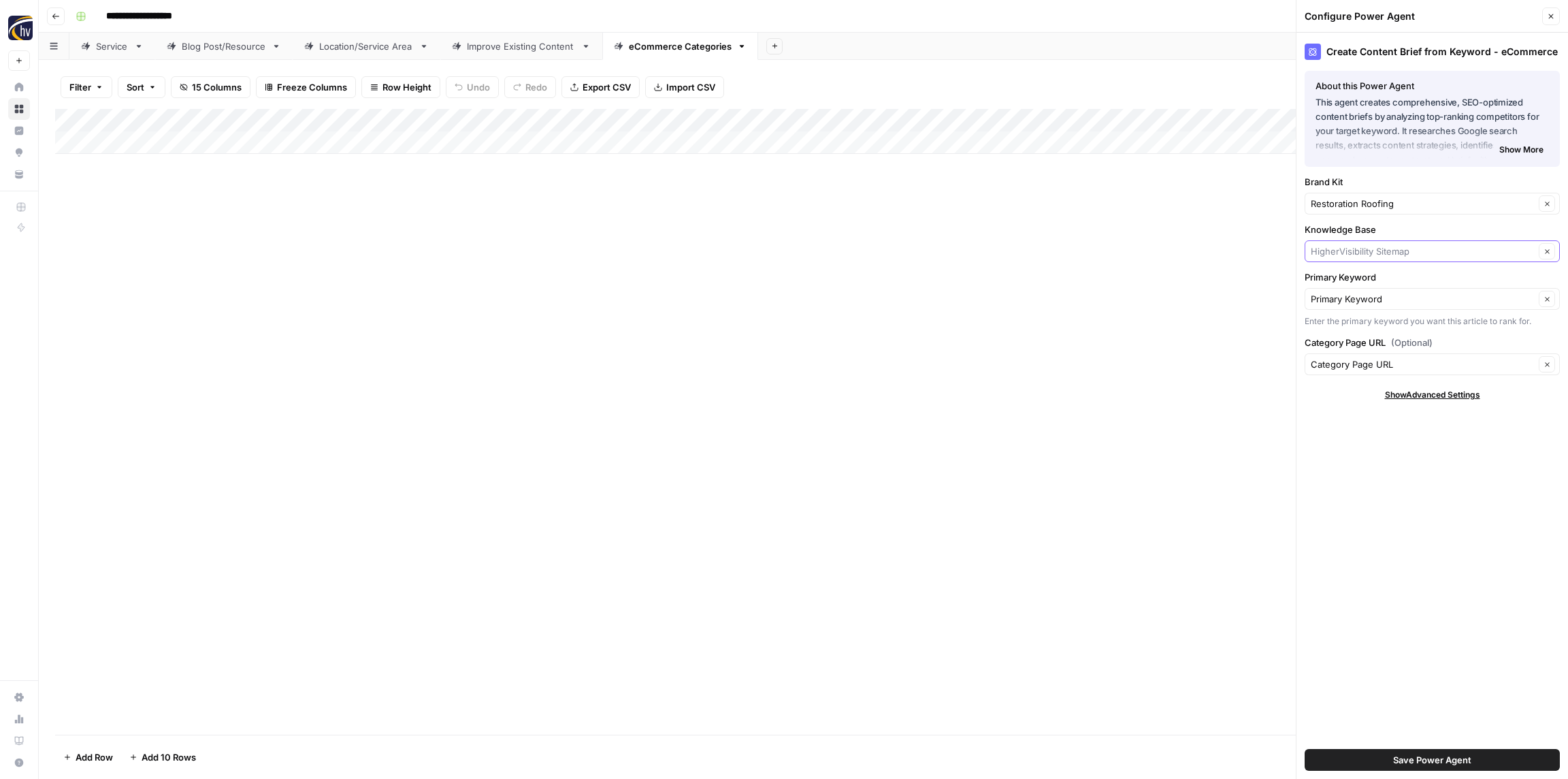
paste input "Restoration Roofing"
click at [1365, 281] on span "Restoration Roofing Sitemap" at bounding box center [1430, 283] width 227 height 14
type input "Restoration Roofing Sitemap"
click at [1427, 762] on span "Save Power Agent" at bounding box center [1432, 759] width 78 height 14
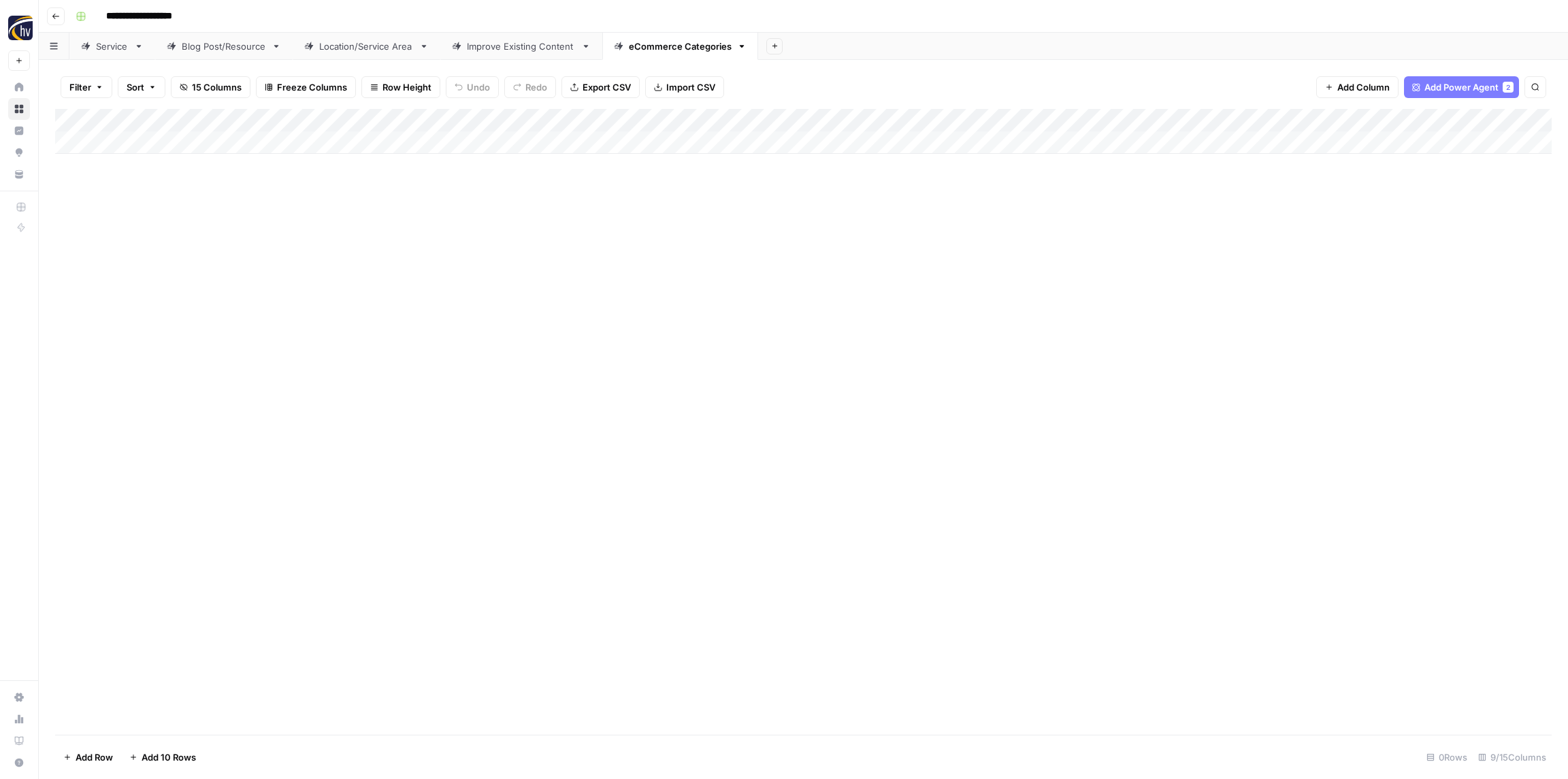
click at [1199, 244] on div "Add Column" at bounding box center [804, 421] width 1497 height 626
click at [1268, 119] on div "Add Column" at bounding box center [804, 131] width 1497 height 45
click at [1258, 232] on span "Configure Inputs" at bounding box center [1269, 235] width 119 height 14
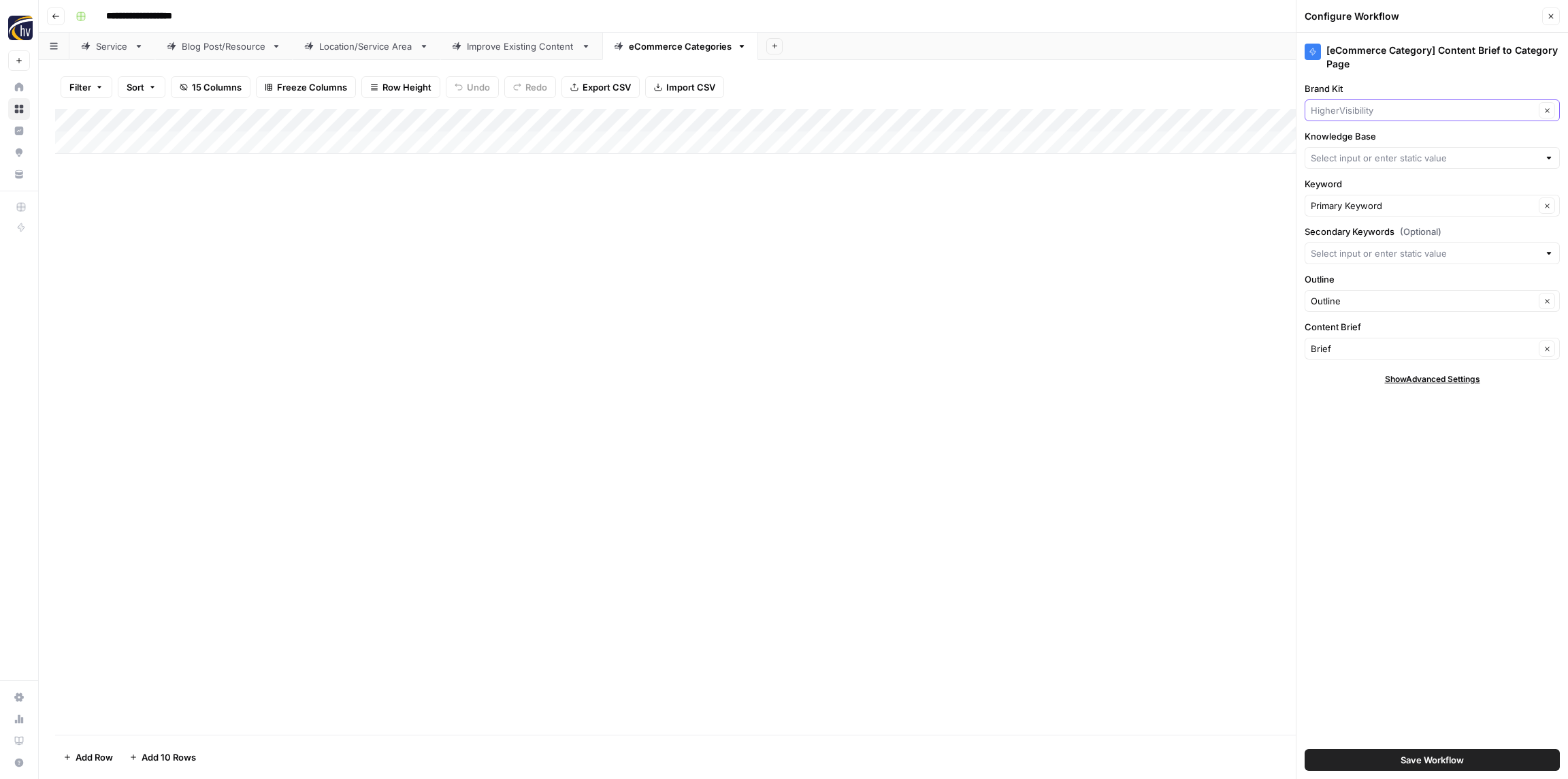
click at [1362, 109] on input "Brand Kit" at bounding box center [1422, 110] width 224 height 14
paste input "Restoration Roofing"
type input "Restoration Roofing"
click at [1357, 141] on span "Restoration Roofing" at bounding box center [1430, 142] width 227 height 14
click at [1354, 154] on input "Knowledge Base" at bounding box center [1424, 157] width 228 height 14
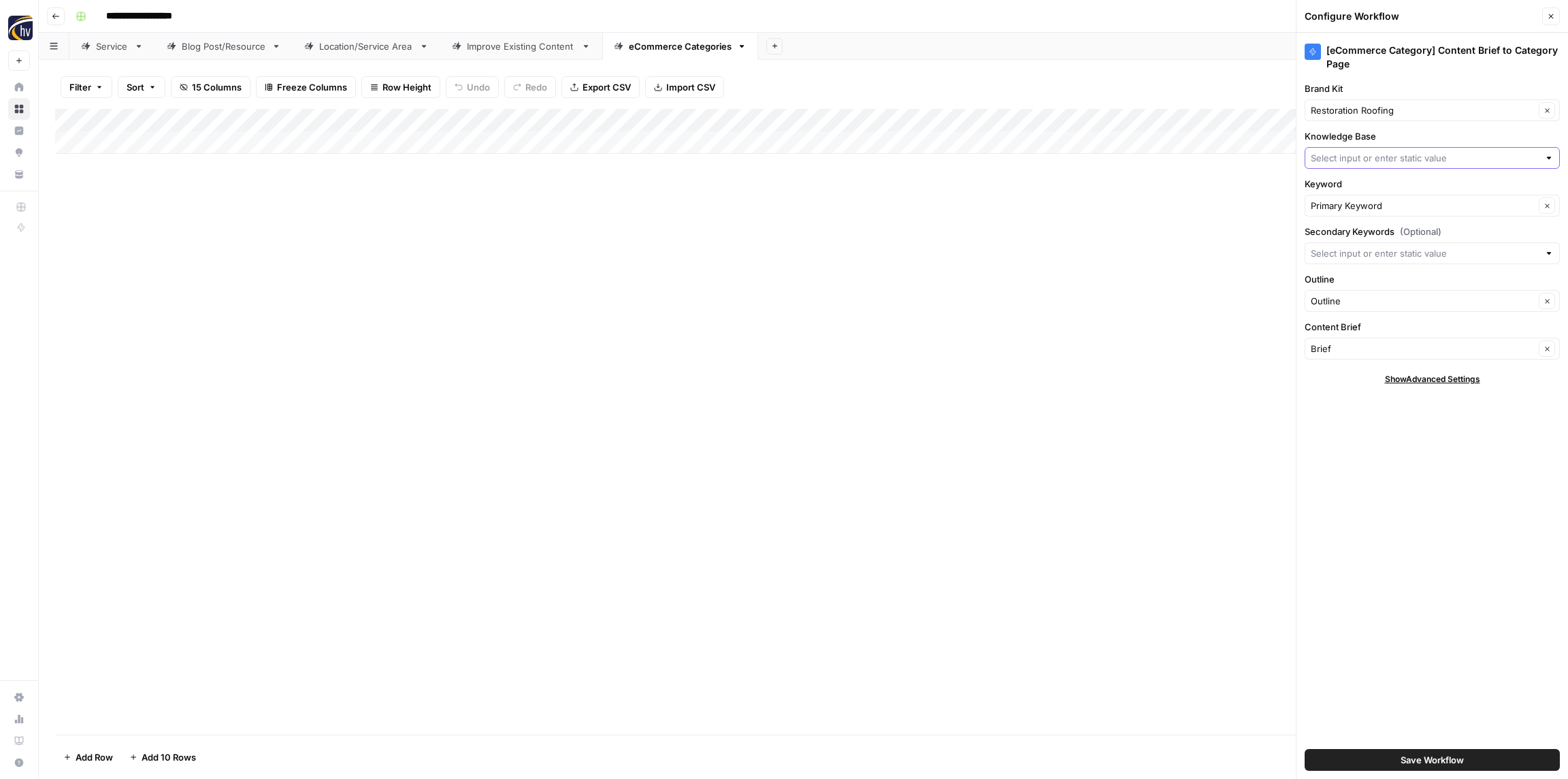
paste input "Restoration Roofing"
click at [1360, 192] on span "Restoration Roofing Sitemap" at bounding box center [1430, 189] width 227 height 14
type input "Restoration Roofing Sitemap"
click at [1422, 765] on span "Save Workflow" at bounding box center [1432, 759] width 63 height 14
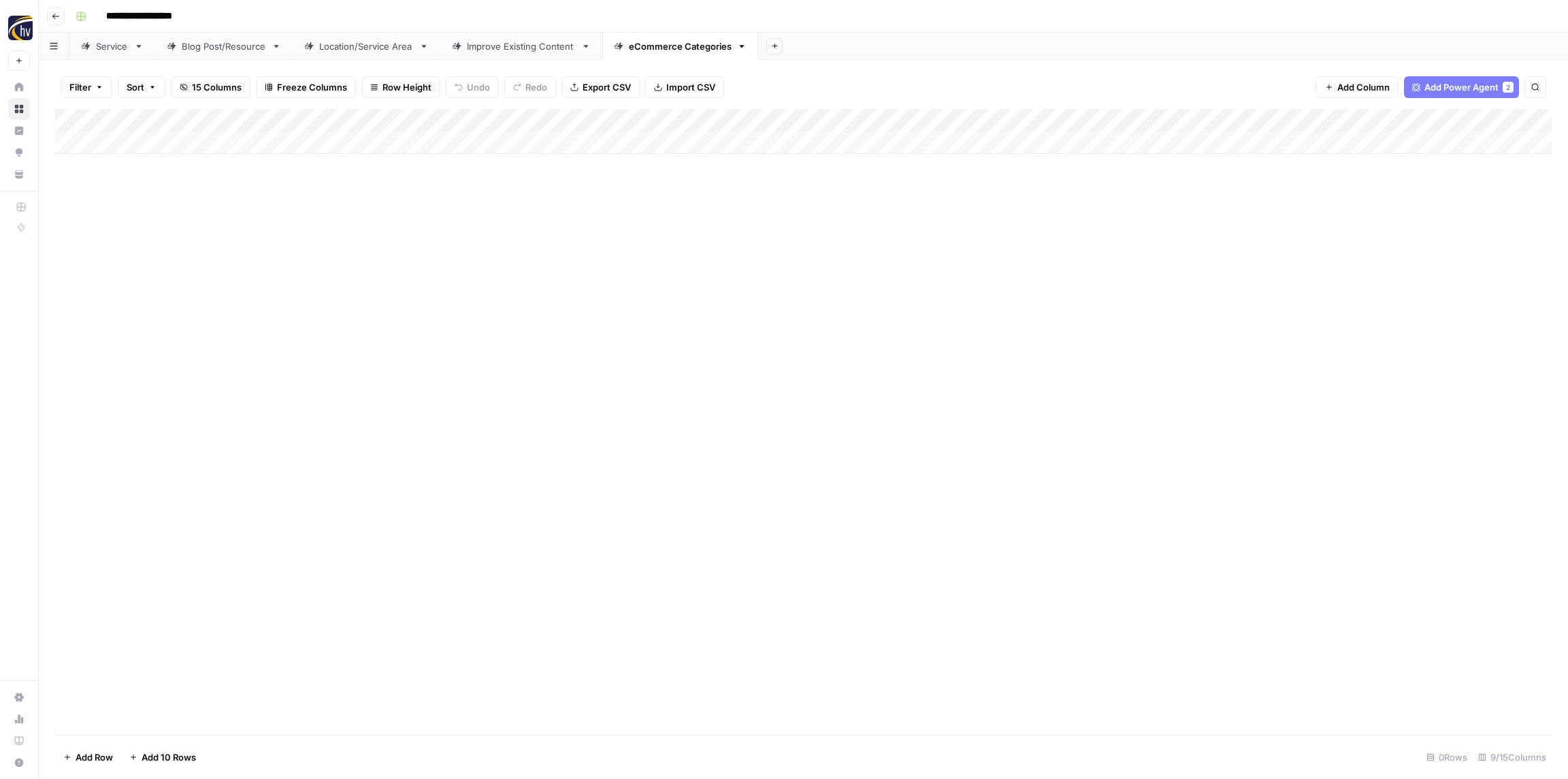
click at [656, 377] on div "Add Column" at bounding box center [804, 421] width 1497 height 626
click at [55, 20] on icon "button" at bounding box center [55, 16] width 8 height 8
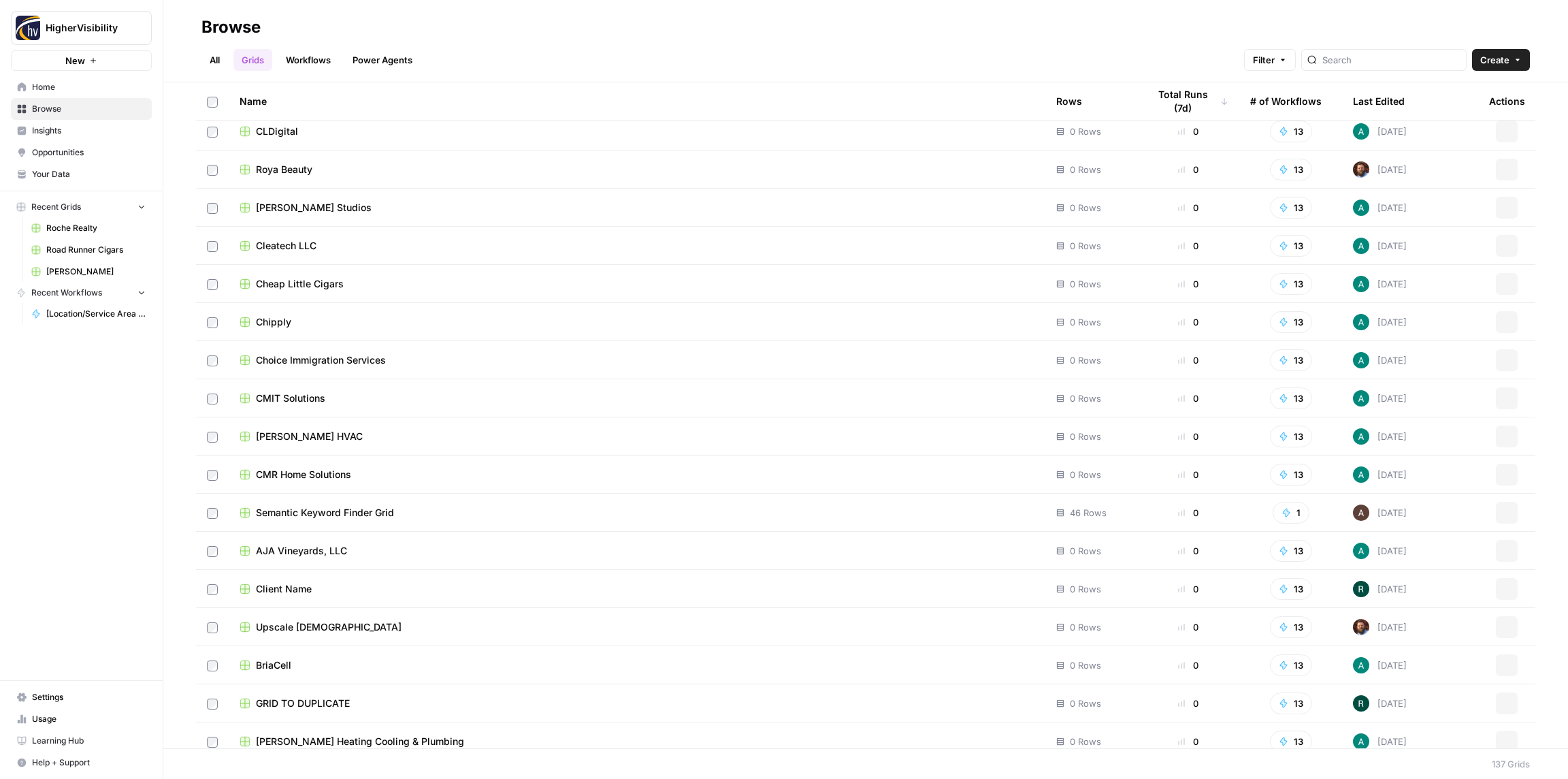
scroll to position [4595, 0]
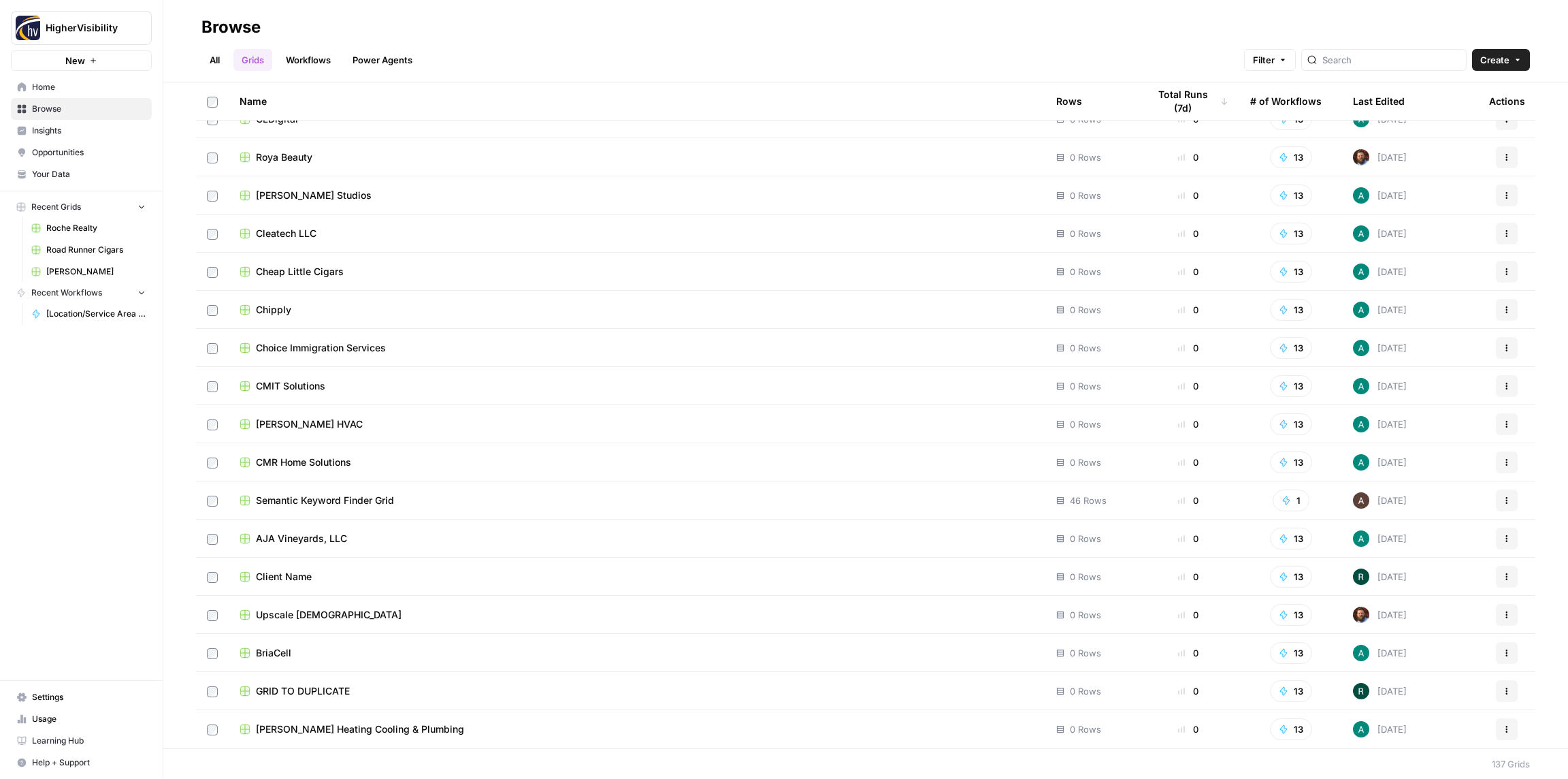
click at [1500, 695] on button "Actions" at bounding box center [1507, 691] width 22 height 22
click at [1428, 582] on span "Duplicate" at bounding box center [1446, 579] width 109 height 14
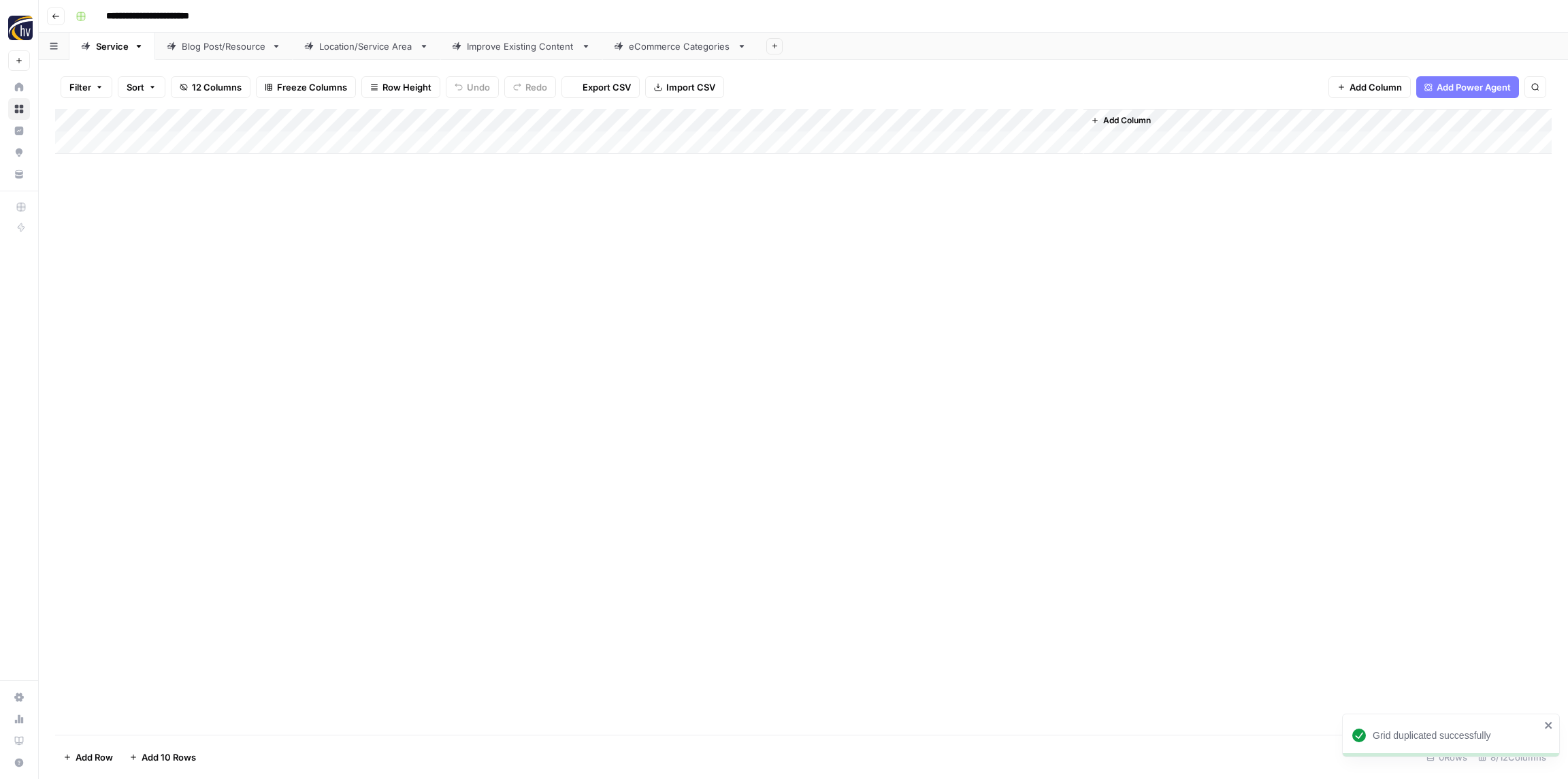
click at [184, 18] on input "**********" at bounding box center [170, 16] width 140 height 22
click at [185, 17] on input "**********" at bounding box center [170, 16] width 140 height 22
paste input
type input "**********"
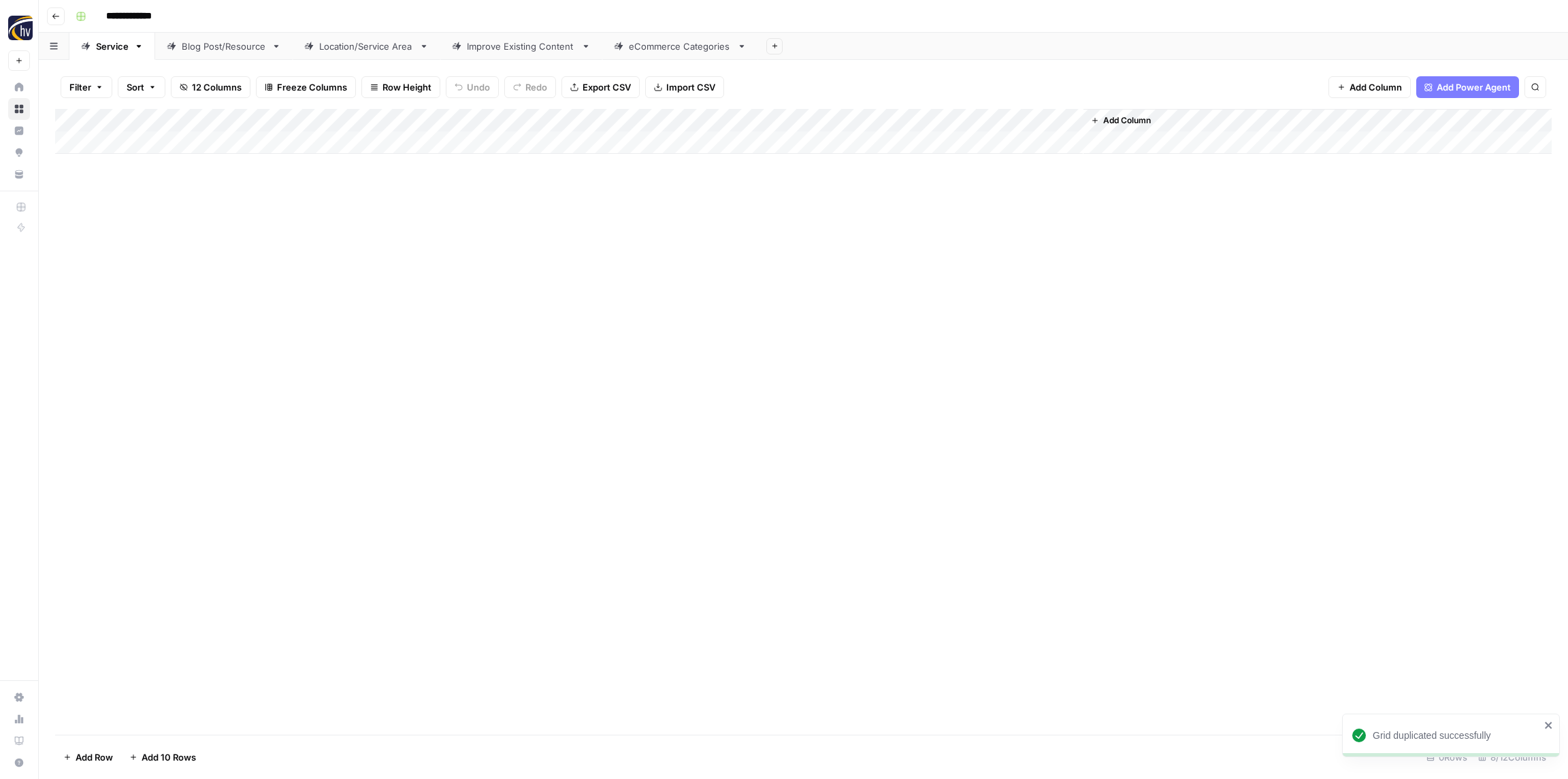
click at [247, 17] on div "**********" at bounding box center [812, 16] width 1485 height 22
click at [256, 233] on div "Add Column" at bounding box center [804, 421] width 1497 height 626
click at [270, 122] on div "Add Column" at bounding box center [804, 131] width 1497 height 45
click at [278, 238] on span "Configure Inputs" at bounding box center [311, 235] width 119 height 14
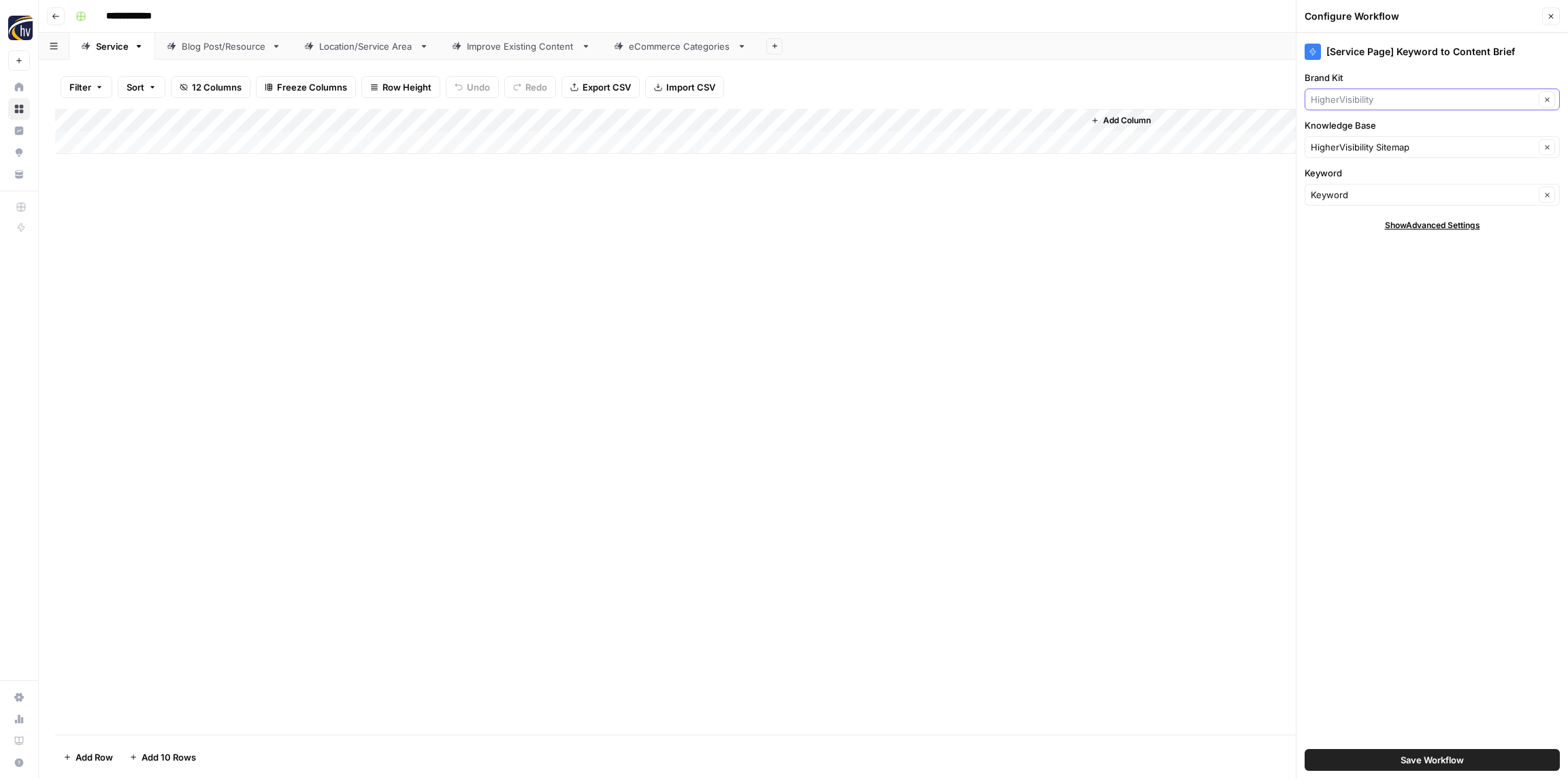
click at [1349, 103] on input "Brand Kit" at bounding box center [1422, 99] width 224 height 14
paste input "Restoration 1"
type input "Restoration 1"
click at [1350, 125] on span "Restoration 1" at bounding box center [1430, 131] width 227 height 14
click at [1351, 142] on input "Knowledge Base" at bounding box center [1422, 146] width 224 height 14
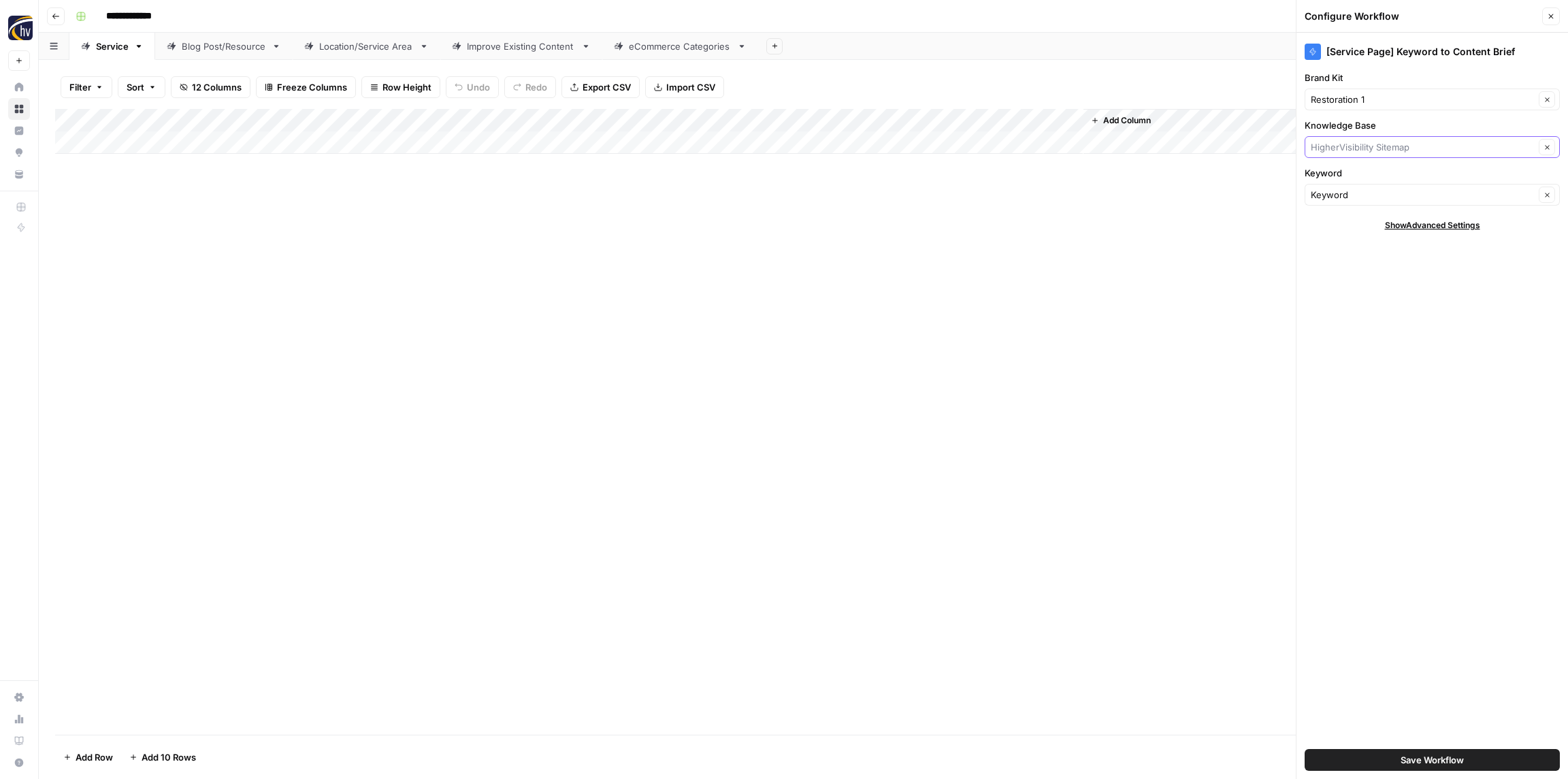
paste input "Restoration 1"
click at [1357, 181] on span "Restoration 1 Sitemap" at bounding box center [1430, 179] width 227 height 14
type input "Restoration 1 Sitemap"
click at [1459, 753] on span "Save Workflow" at bounding box center [1432, 759] width 63 height 14
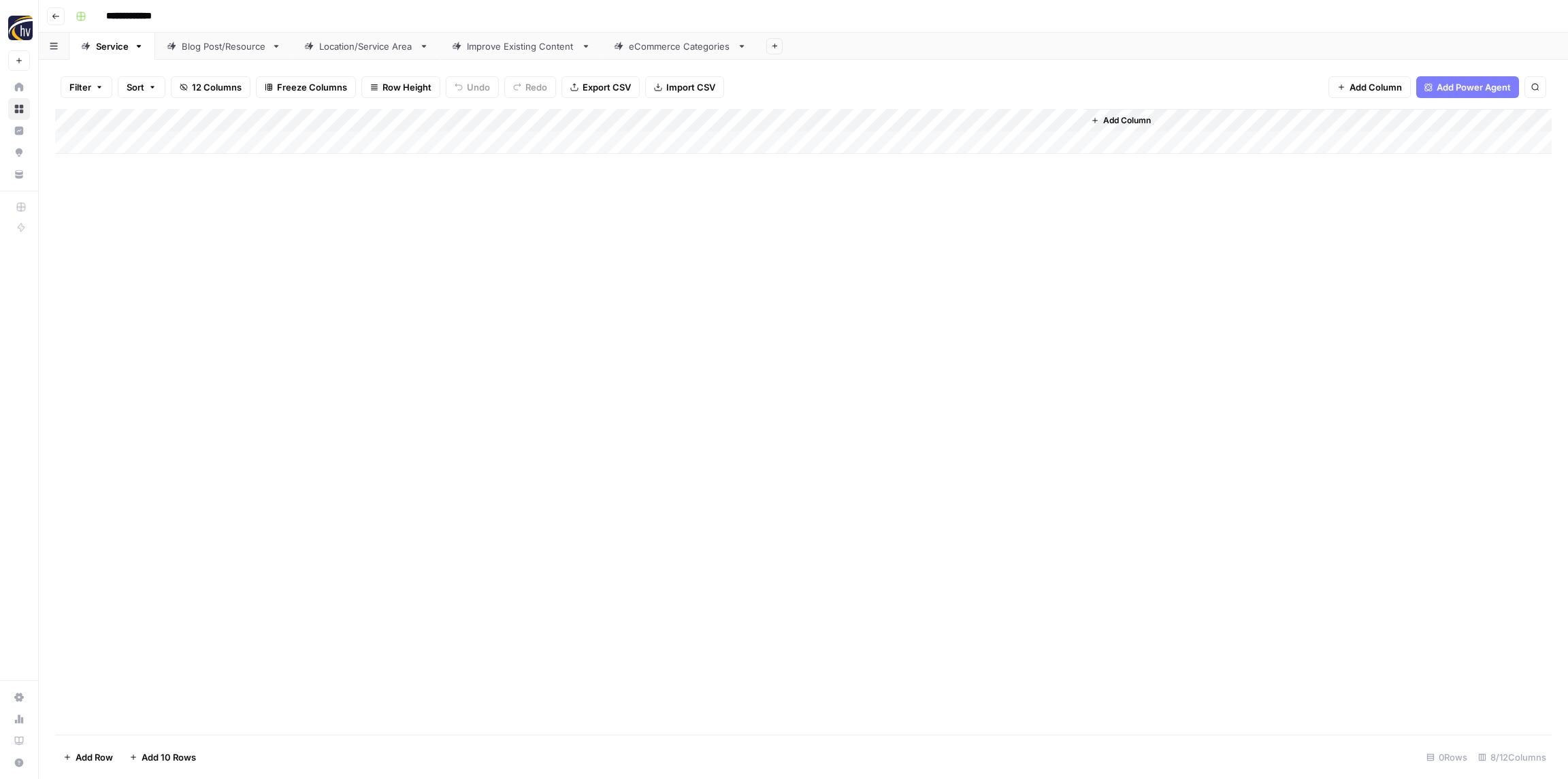
click at [886, 123] on div "Add Column" at bounding box center [804, 131] width 1497 height 45
click at [887, 232] on span "Configure Inputs" at bounding box center [923, 235] width 119 height 14
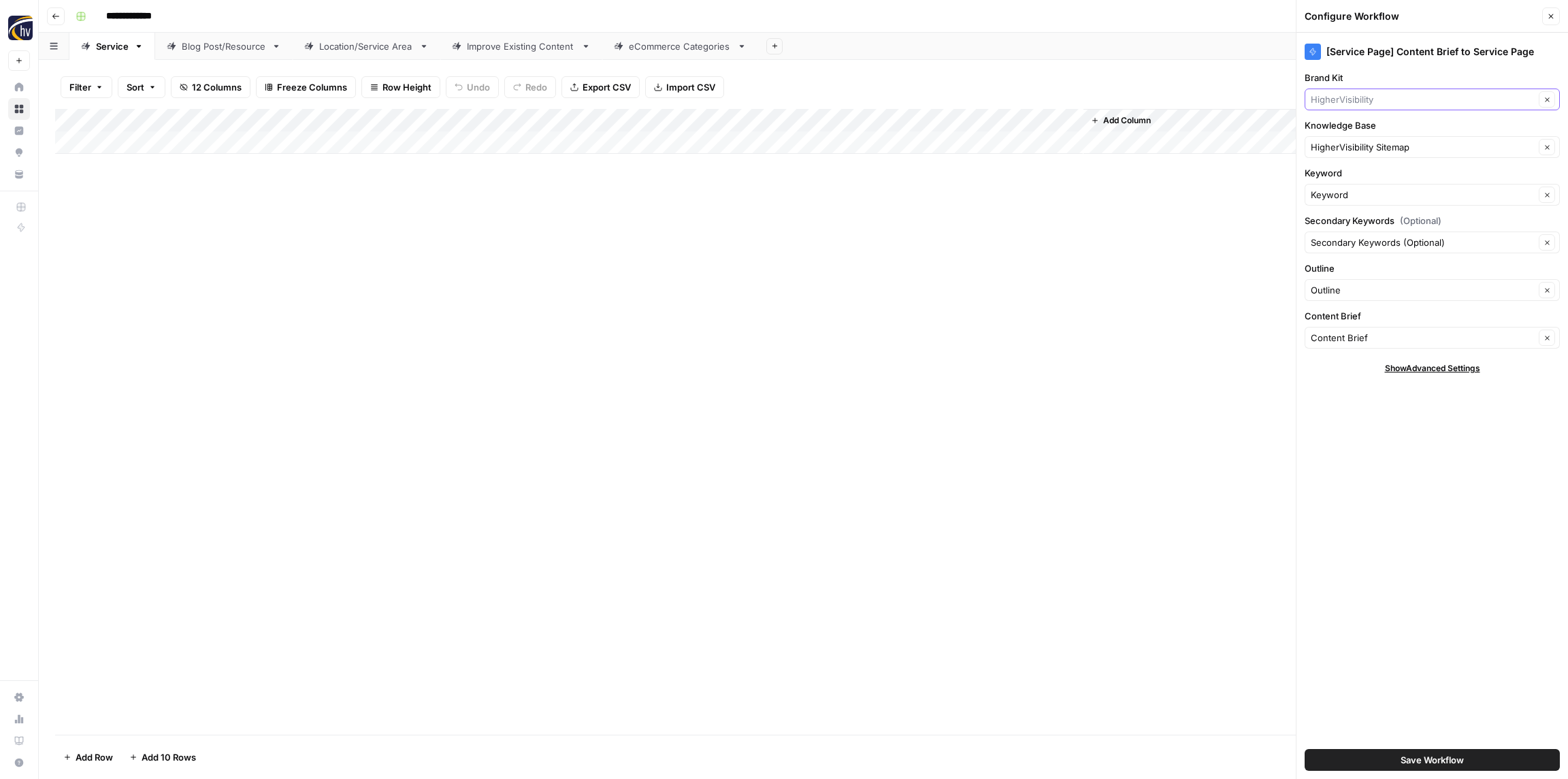
click at [1381, 98] on input "Brand Kit" at bounding box center [1422, 99] width 224 height 14
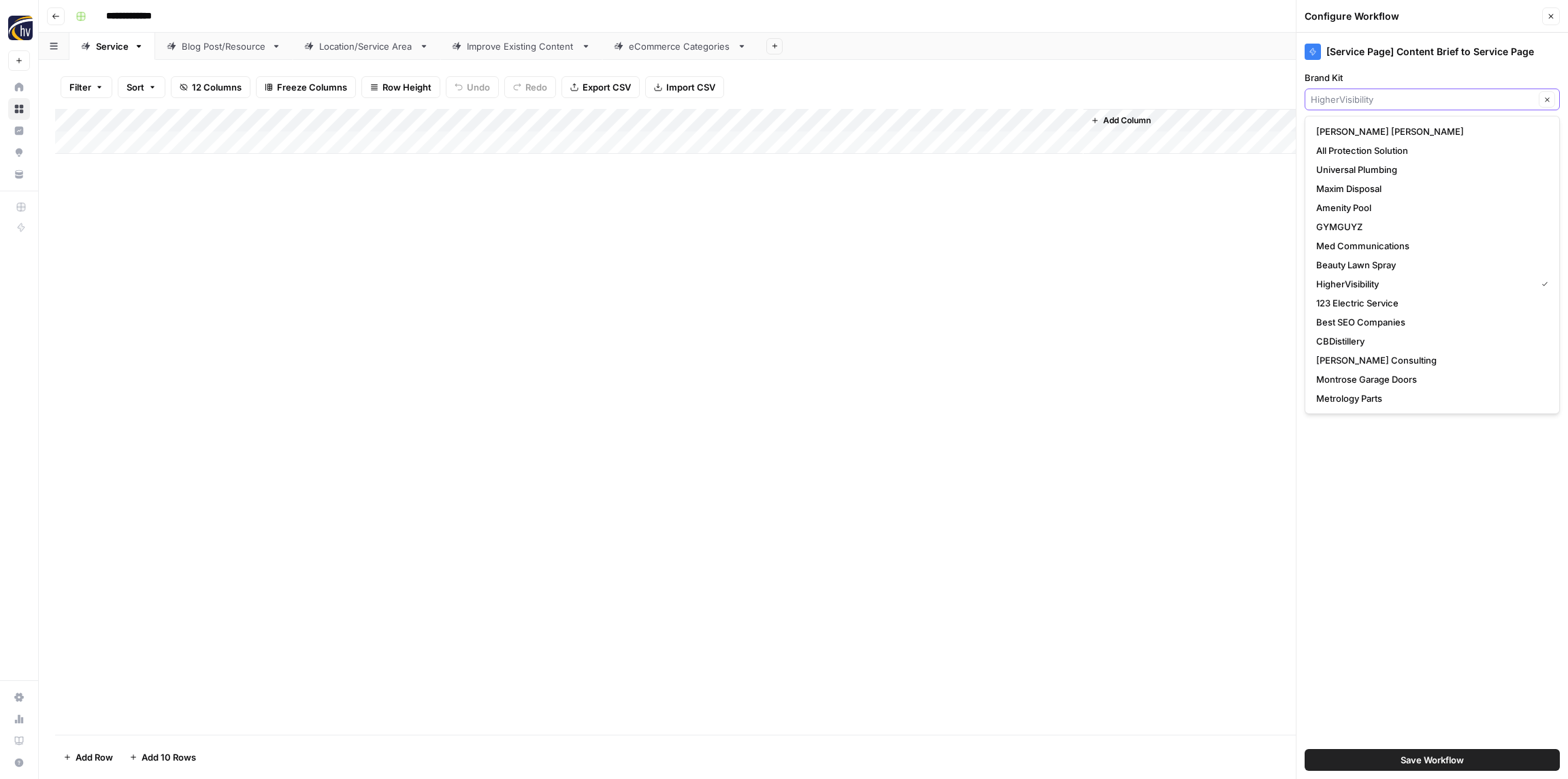
paste input "Restoration 1"
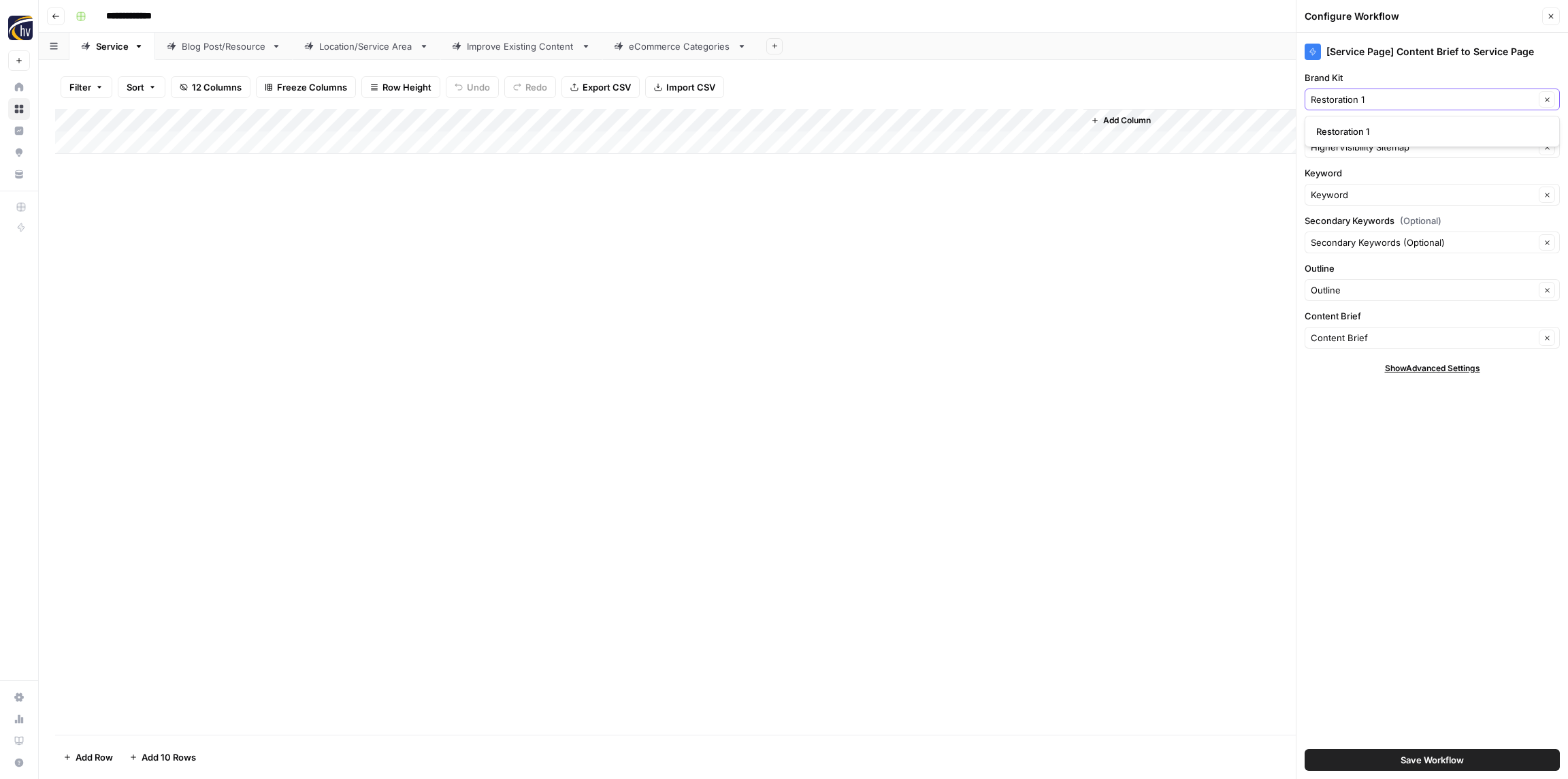
type input "Restoration 1"
click at [1371, 128] on span "Restoration 1" at bounding box center [1430, 131] width 227 height 14
click at [1365, 152] on input "Knowledge Base" at bounding box center [1422, 146] width 224 height 14
paste input "Restoration 1"
click at [1357, 182] on span "Restoration 1 Sitemap" at bounding box center [1430, 179] width 227 height 14
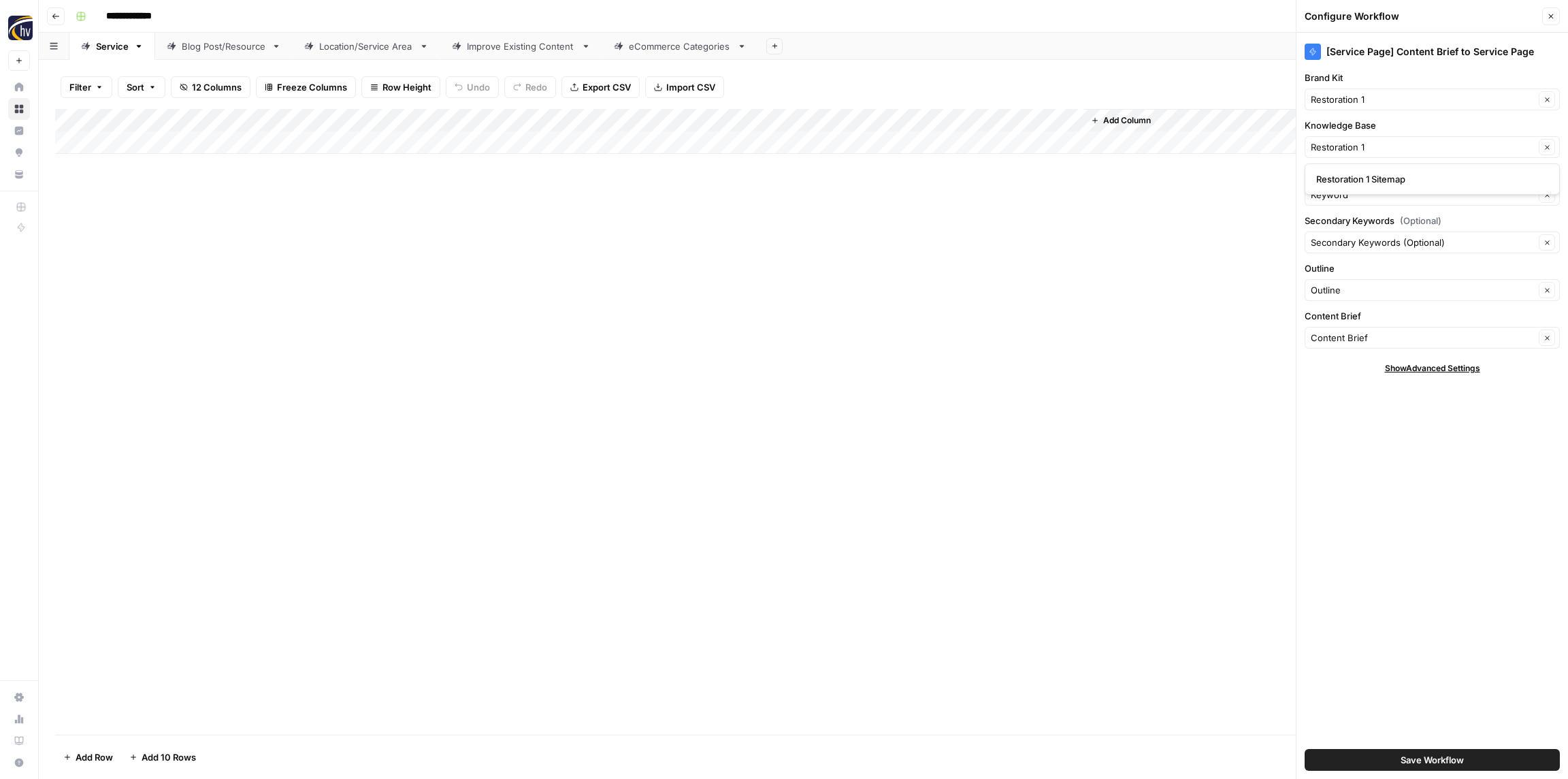
type input "Restoration 1 Sitemap"
click at [1420, 762] on span "Save Workflow" at bounding box center [1432, 759] width 63 height 14
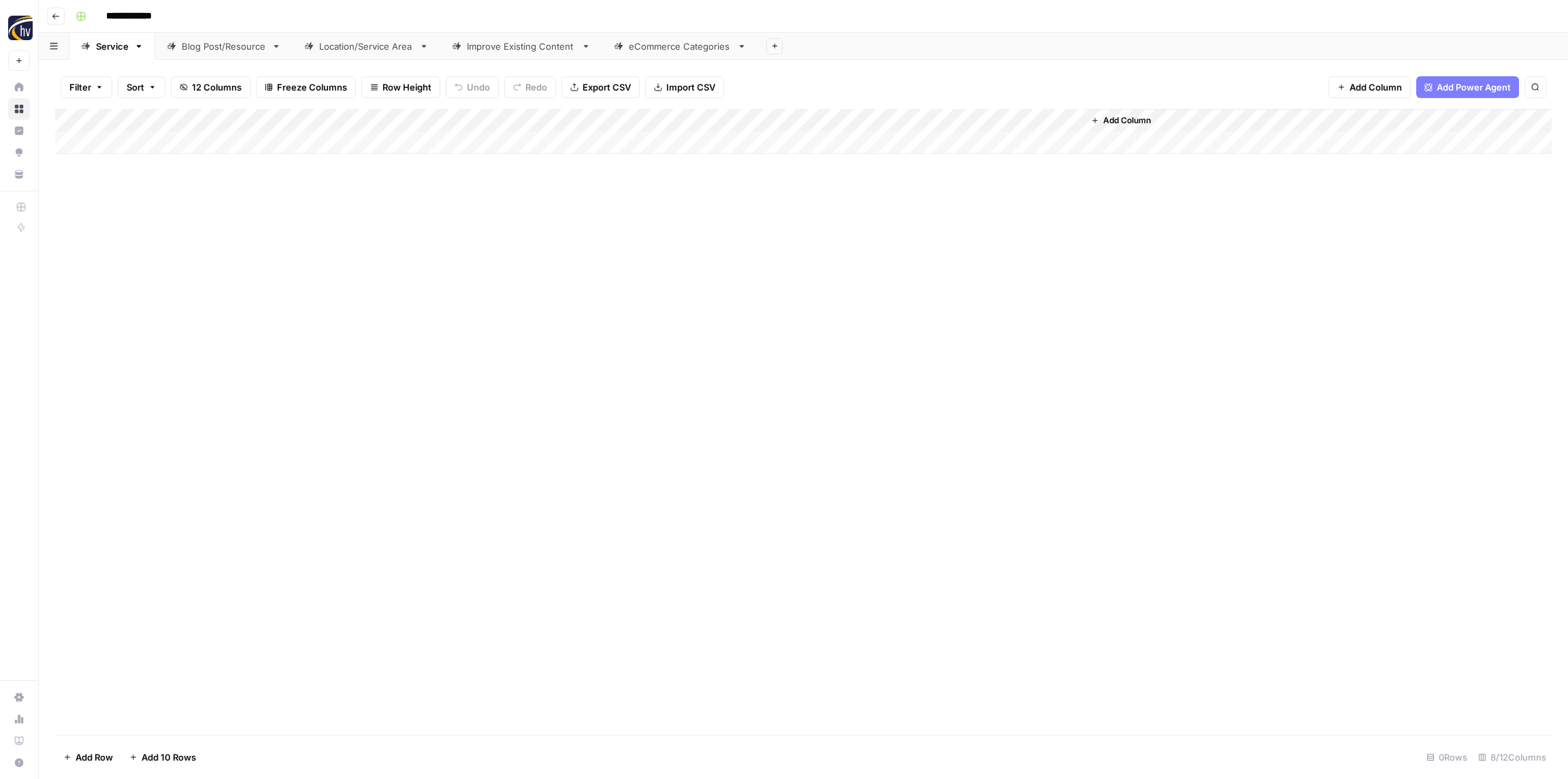
click at [205, 39] on div "Blog Post/Resource" at bounding box center [224, 46] width 85 height 14
click at [290, 123] on div "Add Column" at bounding box center [804, 131] width 1497 height 45
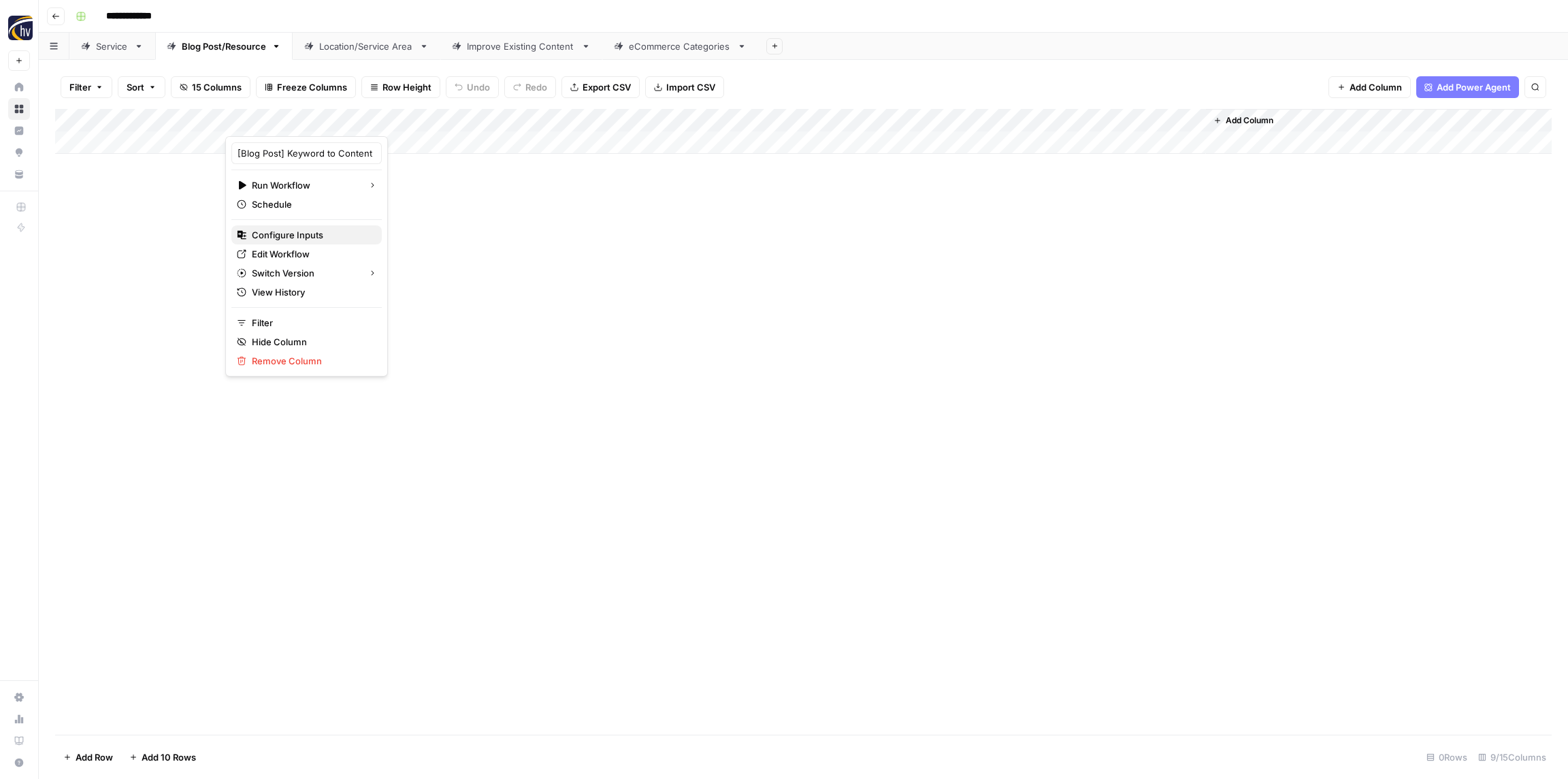
click at [300, 229] on span "Configure Inputs" at bounding box center [311, 235] width 119 height 14
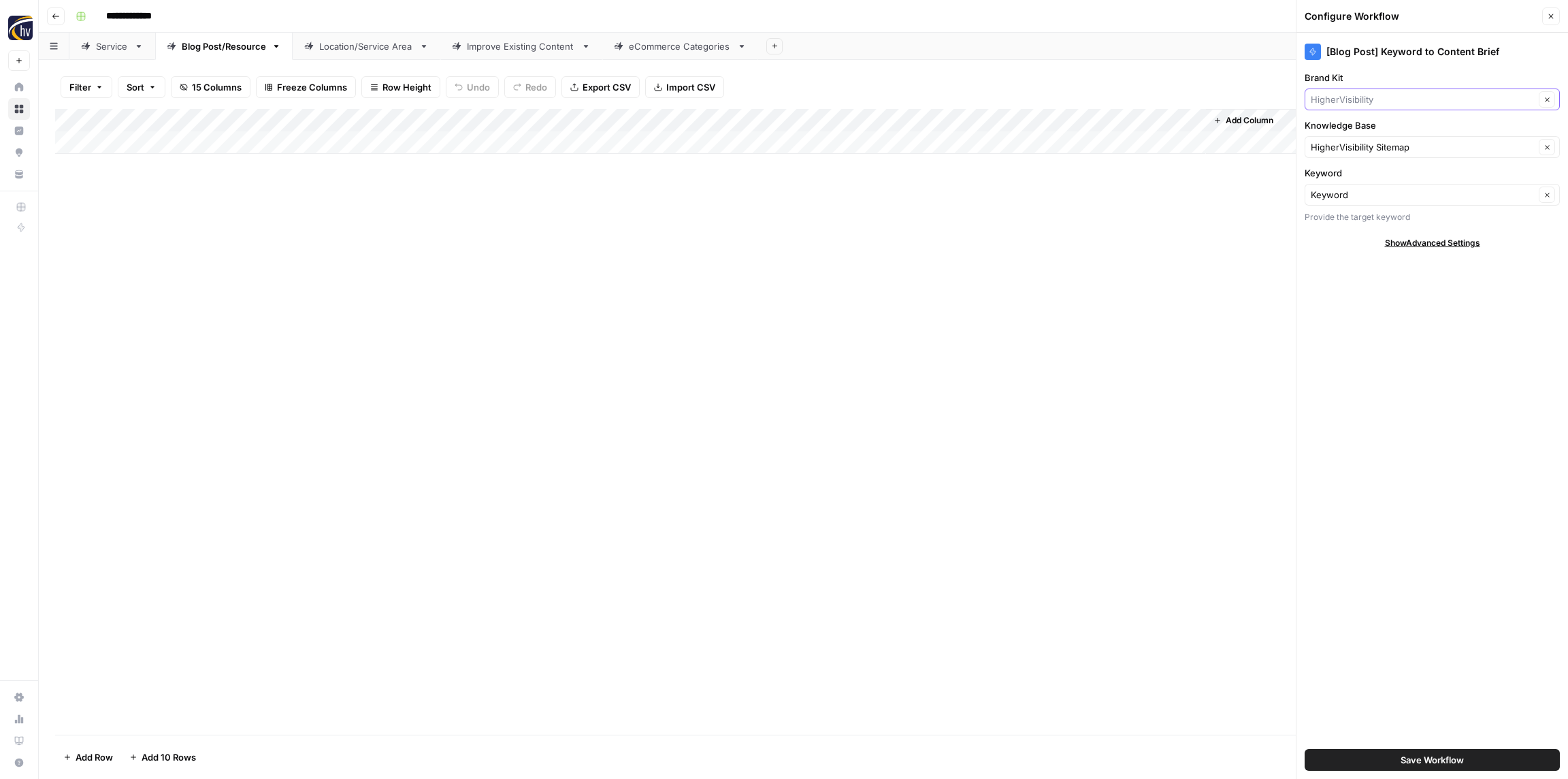
click at [1358, 96] on input "Brand Kit" at bounding box center [1422, 99] width 224 height 14
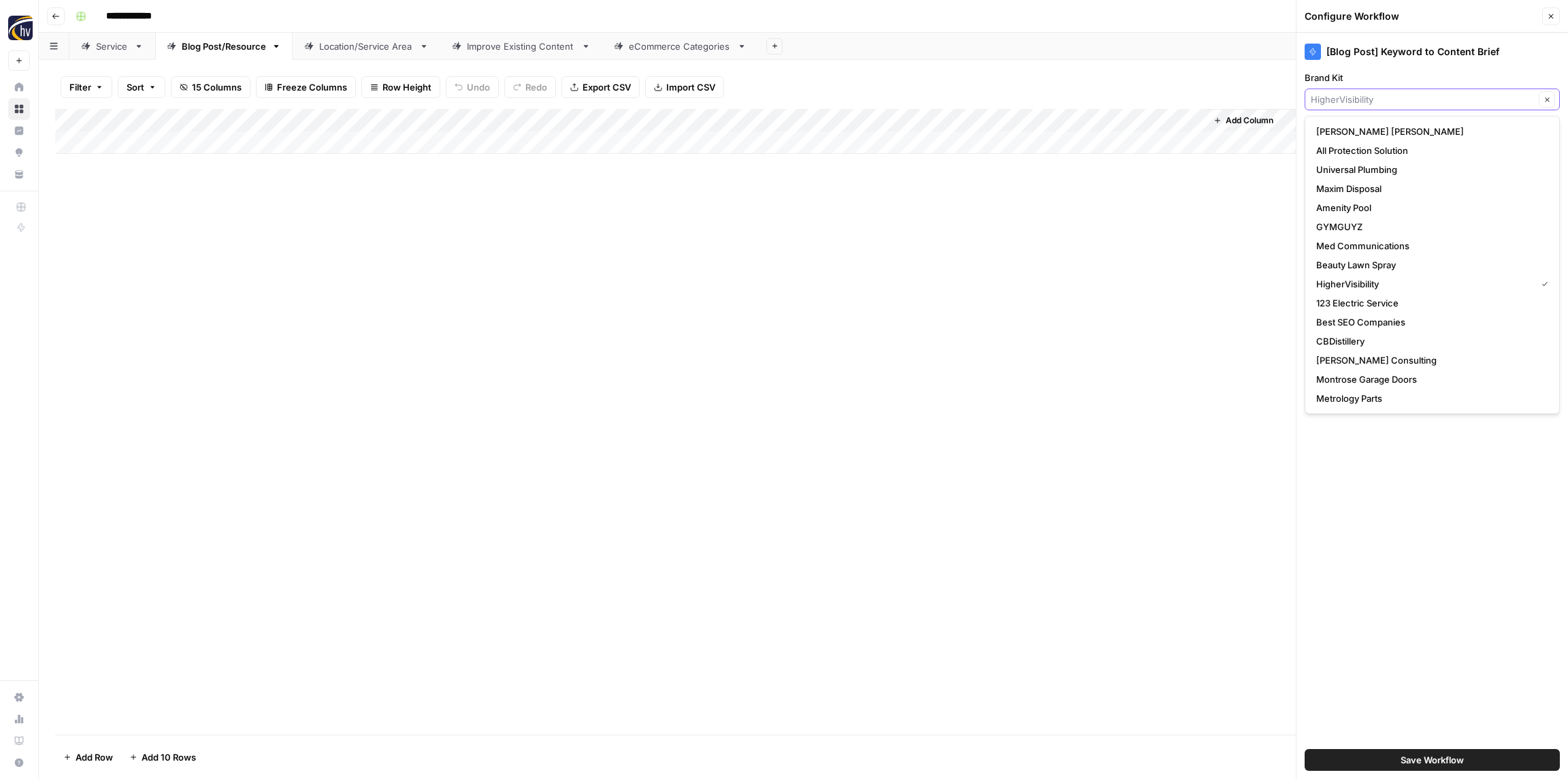
paste input "Restoration 1"
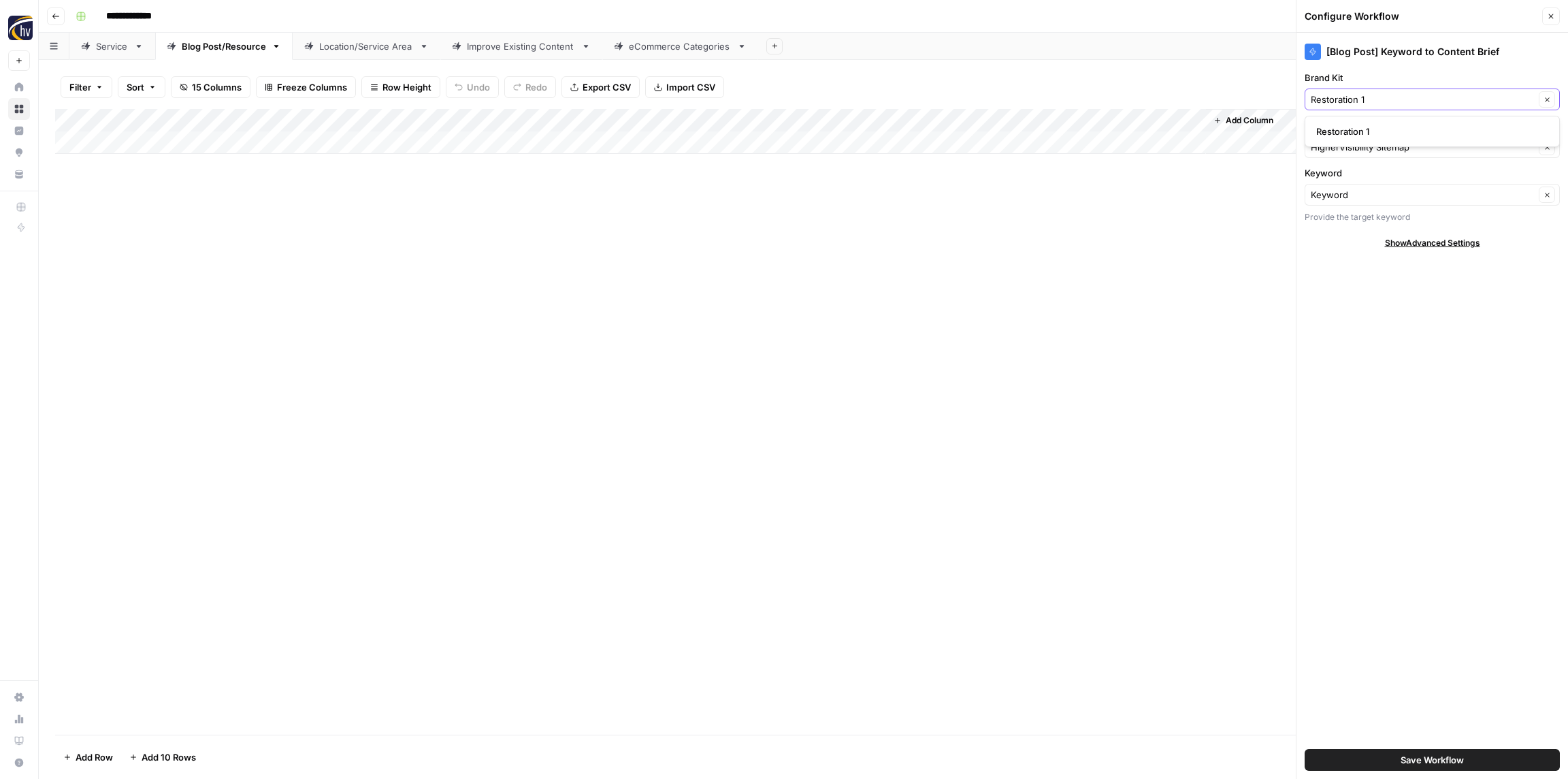
type input "Restoration 1"
click at [1365, 138] on span "Restoration 1" at bounding box center [1430, 131] width 227 height 14
click at [1365, 146] on input "Knowledge Base" at bounding box center [1422, 146] width 224 height 14
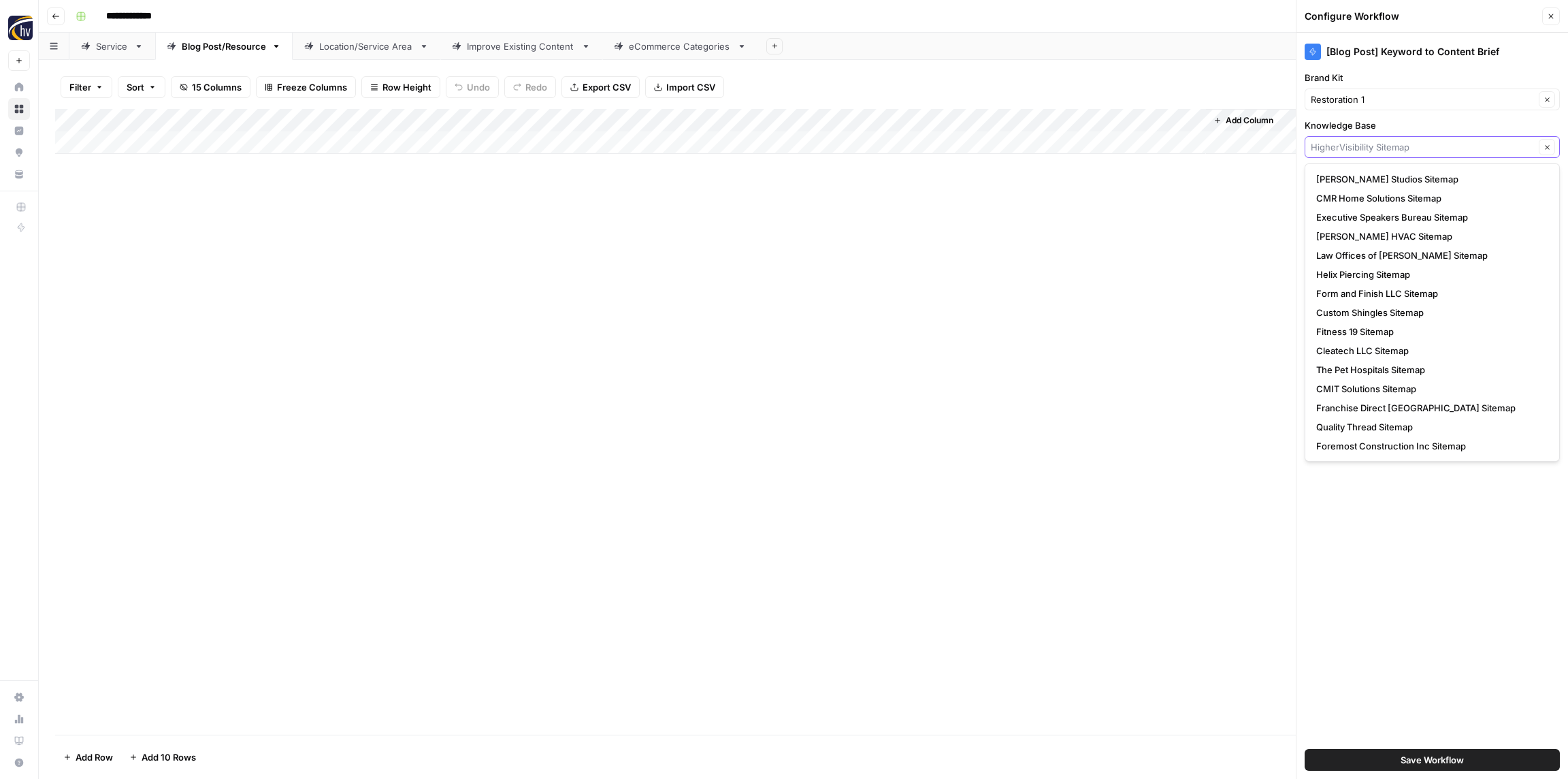
paste input "Restoration 1"
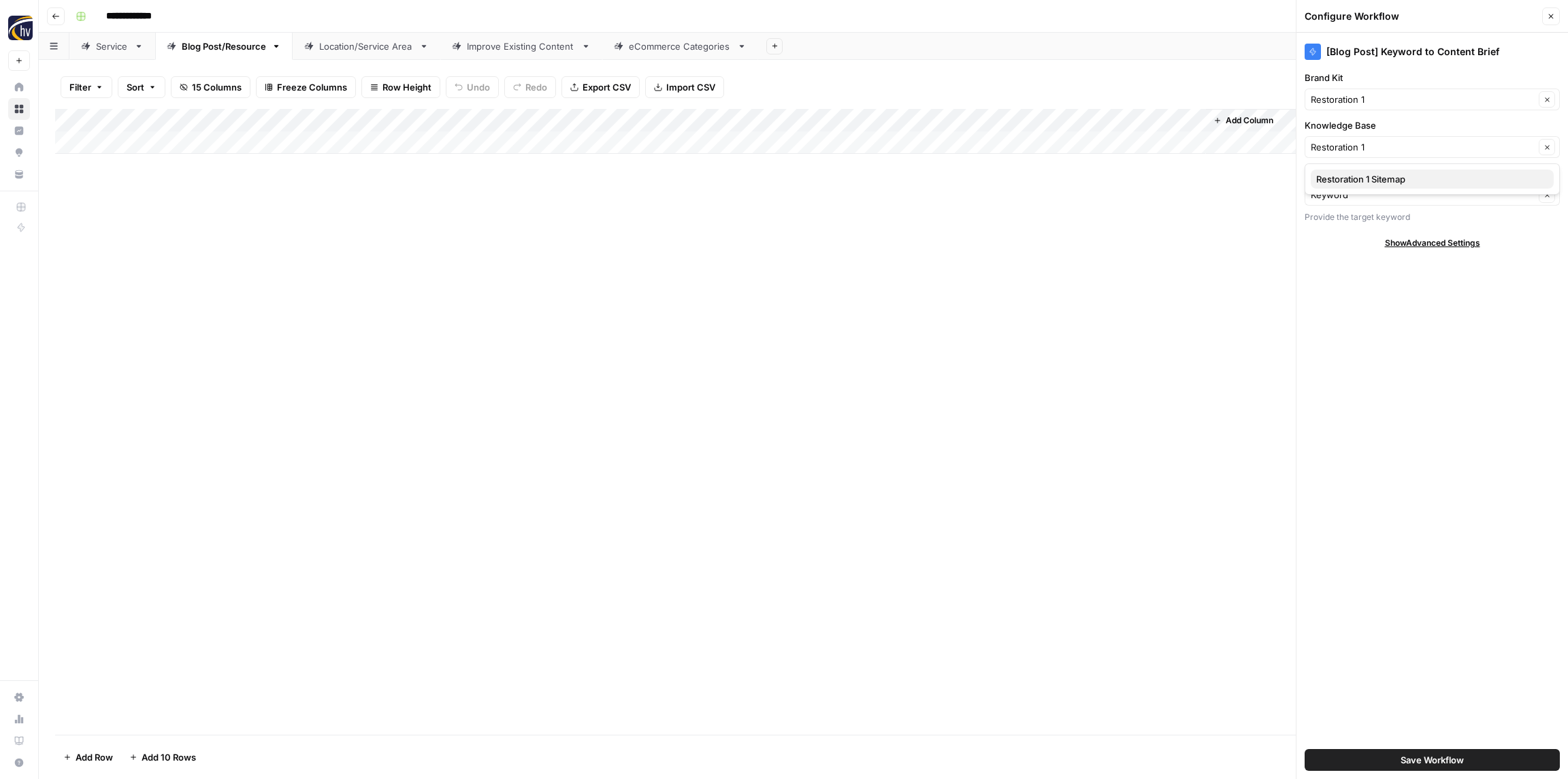
click at [1369, 176] on span "Restoration 1 Sitemap" at bounding box center [1430, 179] width 227 height 14
type input "Restoration 1 Sitemap"
click at [1423, 756] on span "Save Workflow" at bounding box center [1432, 759] width 63 height 14
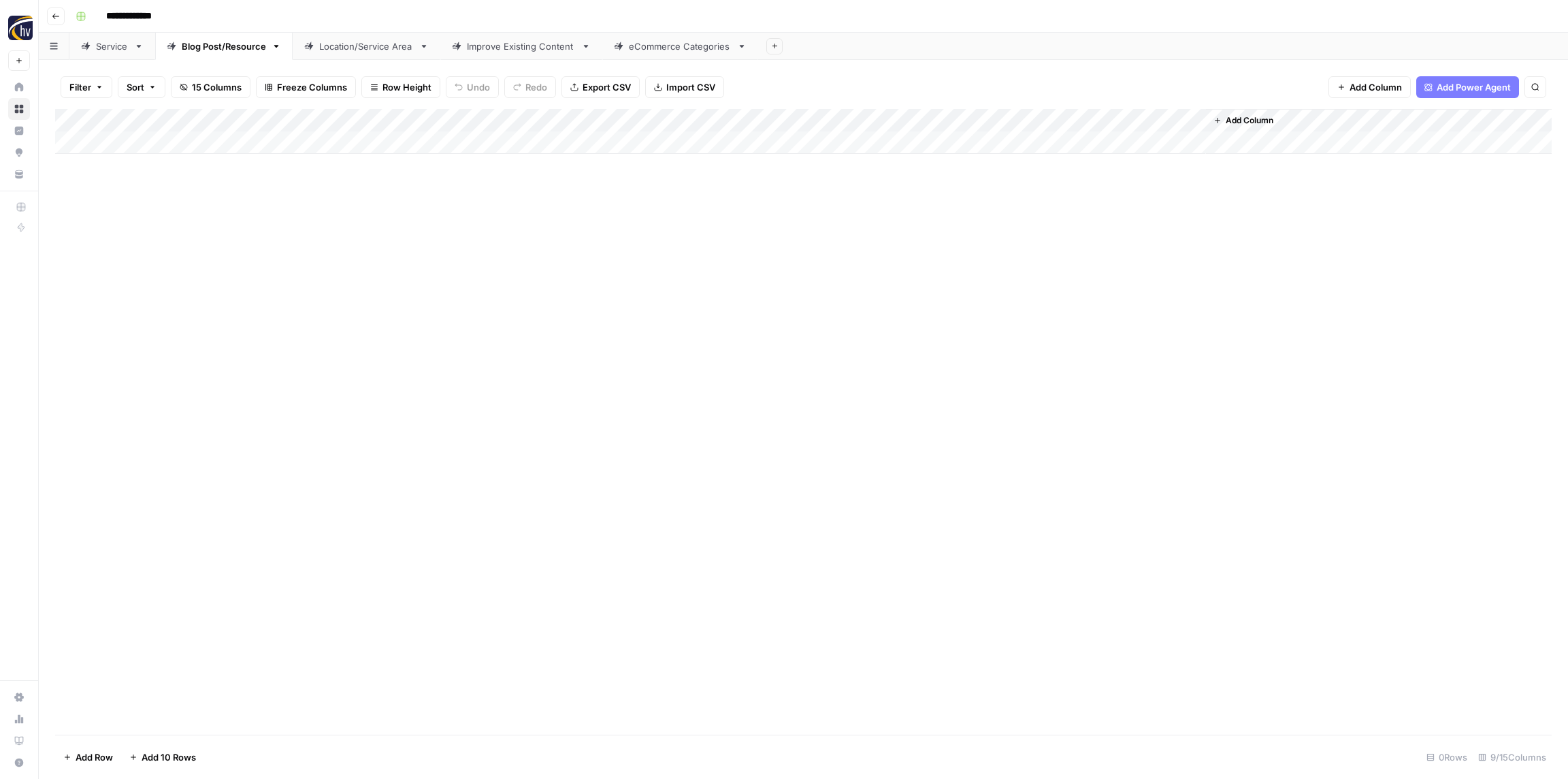
click at [1024, 123] on div "Add Column" at bounding box center [804, 131] width 1497 height 45
click at [1007, 232] on span "Configure Inputs" at bounding box center [1046, 235] width 119 height 14
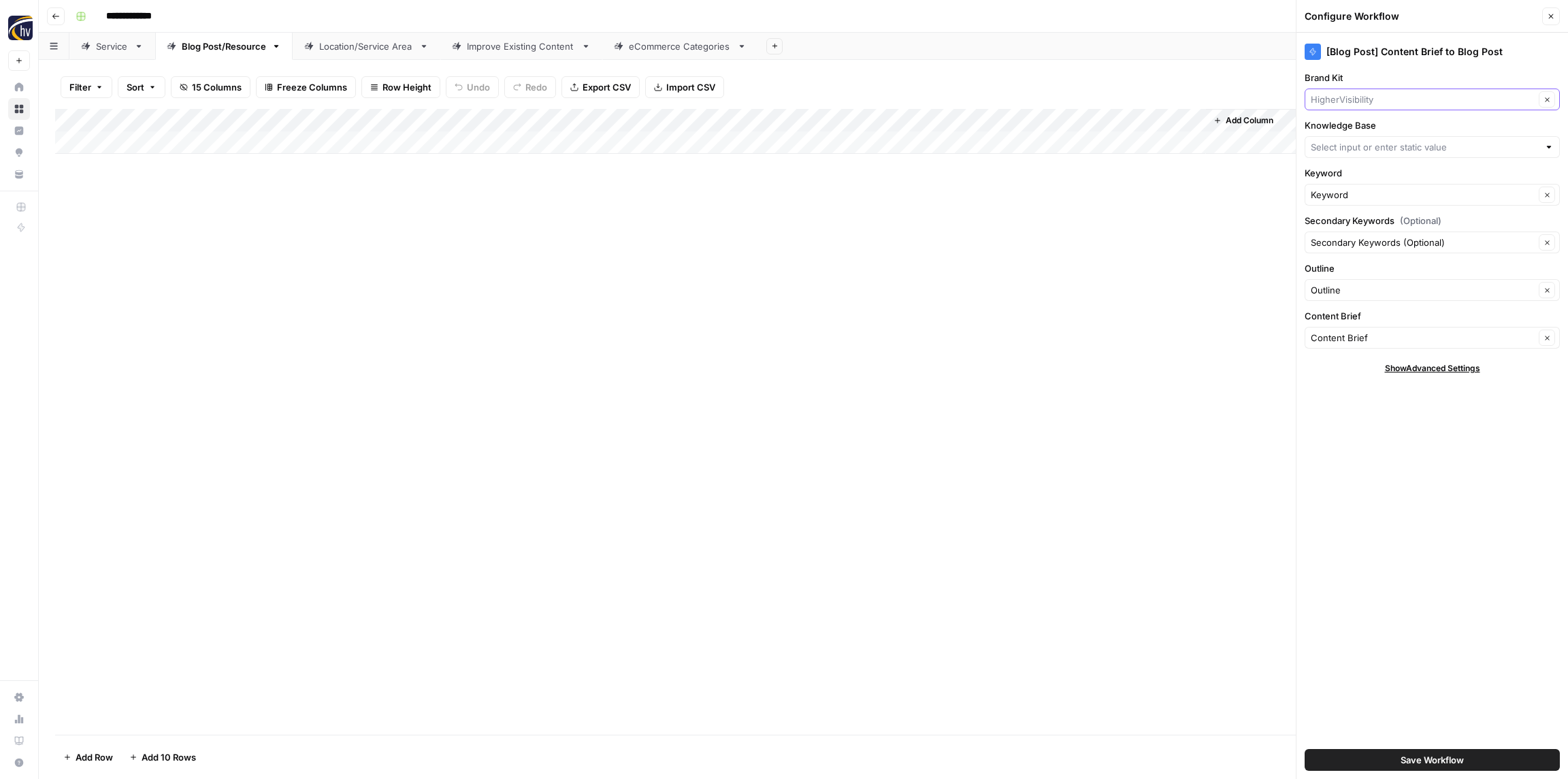
click at [1339, 97] on input "Brand Kit" at bounding box center [1422, 99] width 224 height 14
paste input "Restoration 1"
type input "Restoration 1"
click at [1336, 122] on button "Restoration 1" at bounding box center [1432, 131] width 243 height 19
click at [1341, 148] on input "Knowledge Base" at bounding box center [1424, 146] width 228 height 14
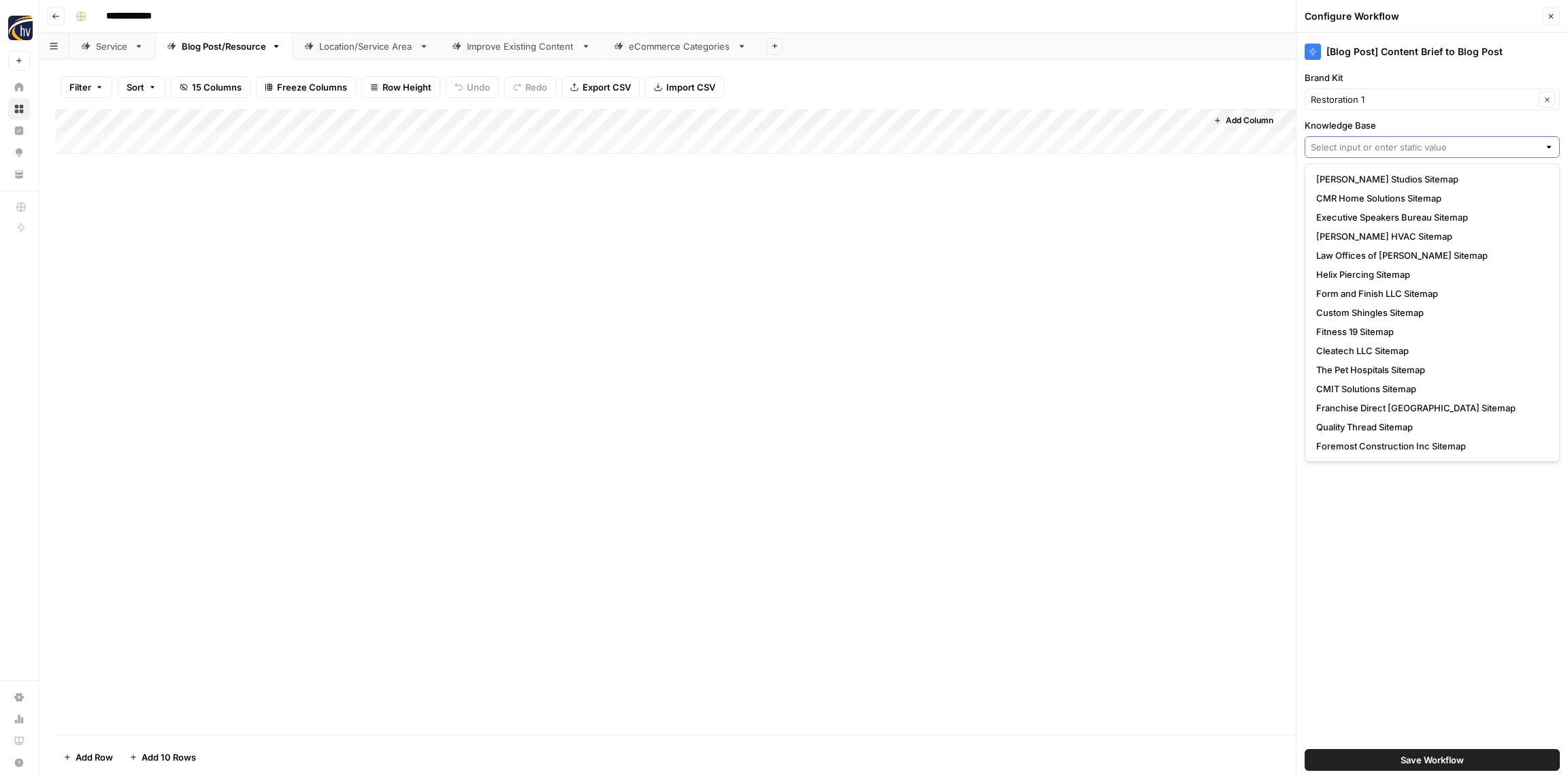
paste input "Restoration 1"
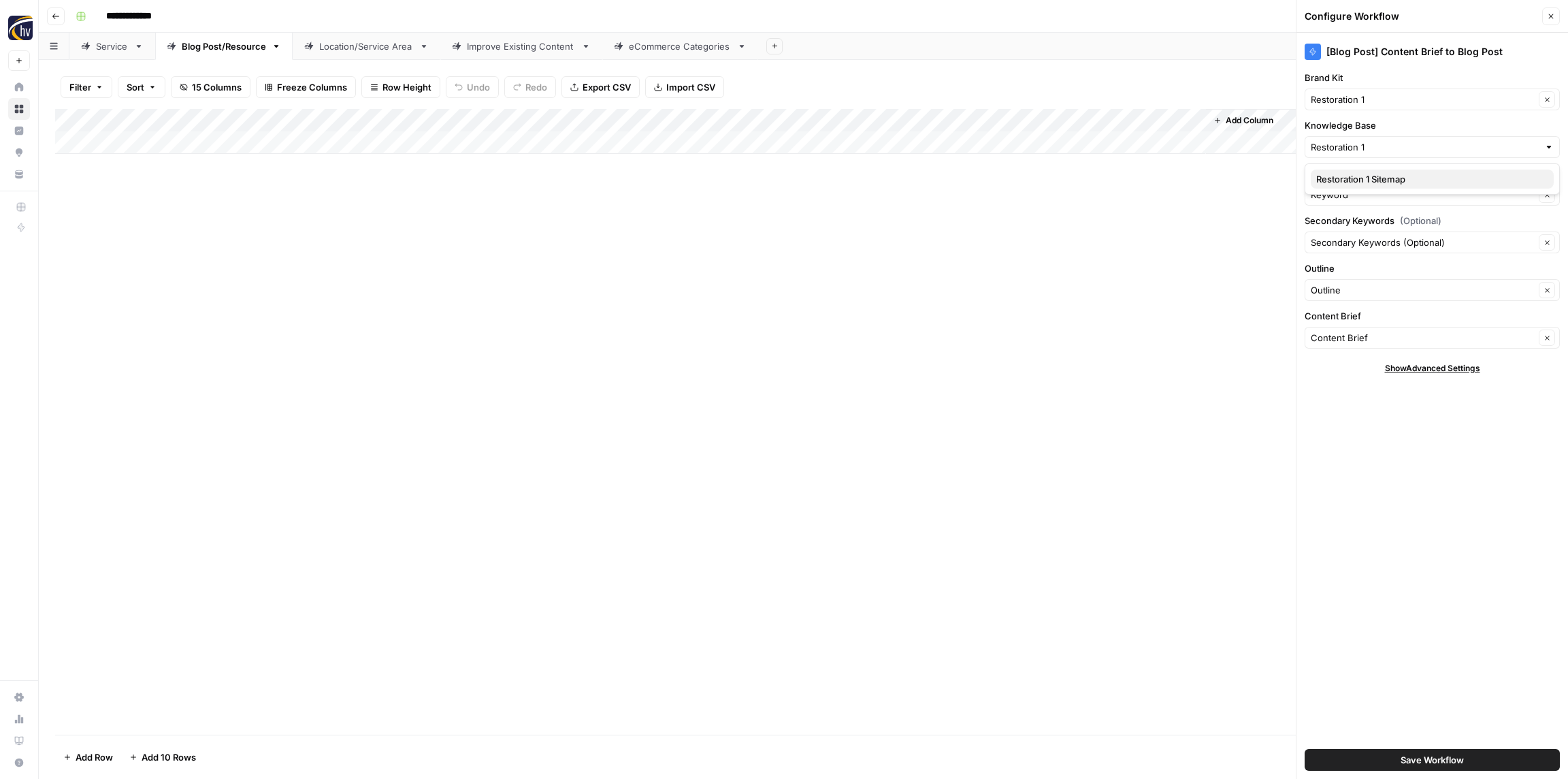
click at [1352, 173] on span "Restoration 1 Sitemap" at bounding box center [1430, 179] width 227 height 14
type input "Restoration 1 Sitemap"
click at [1431, 754] on span "Save Workflow" at bounding box center [1432, 759] width 63 height 14
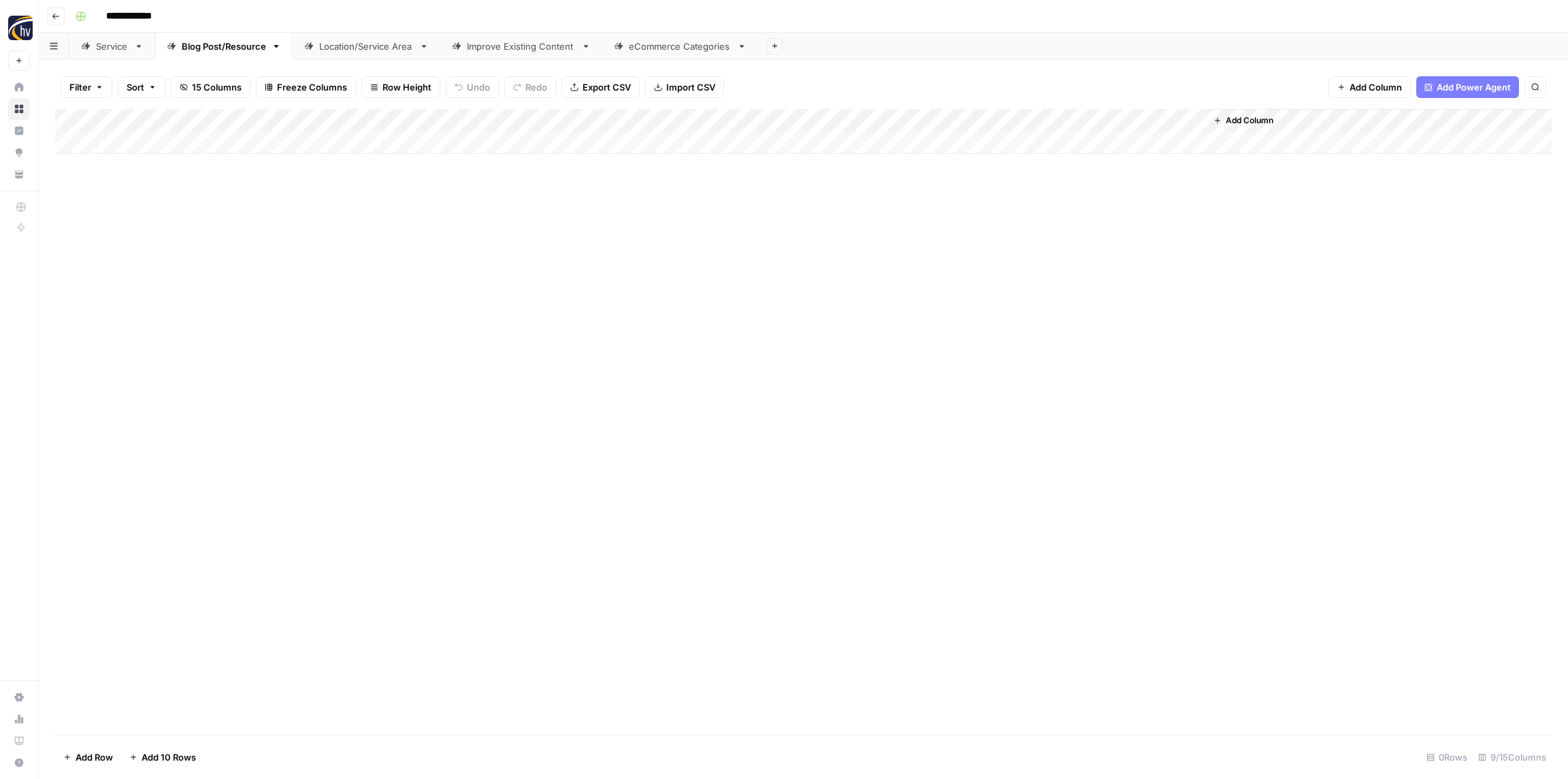
click at [352, 39] on div "Location/Service Area" at bounding box center [366, 46] width 95 height 14
click at [538, 123] on div "Add Column" at bounding box center [804, 131] width 1497 height 45
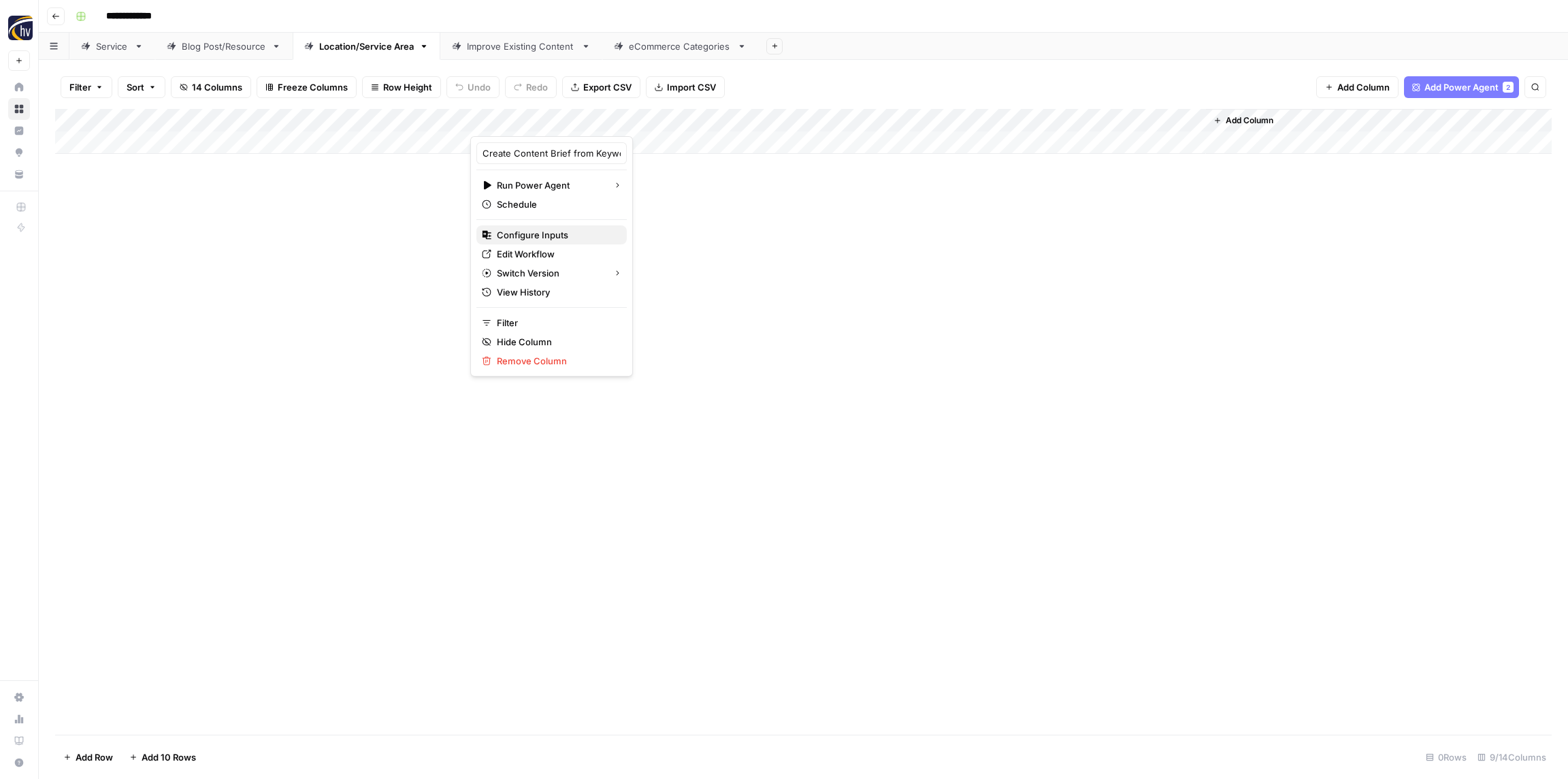
click at [549, 228] on span "Configure Inputs" at bounding box center [556, 235] width 119 height 14
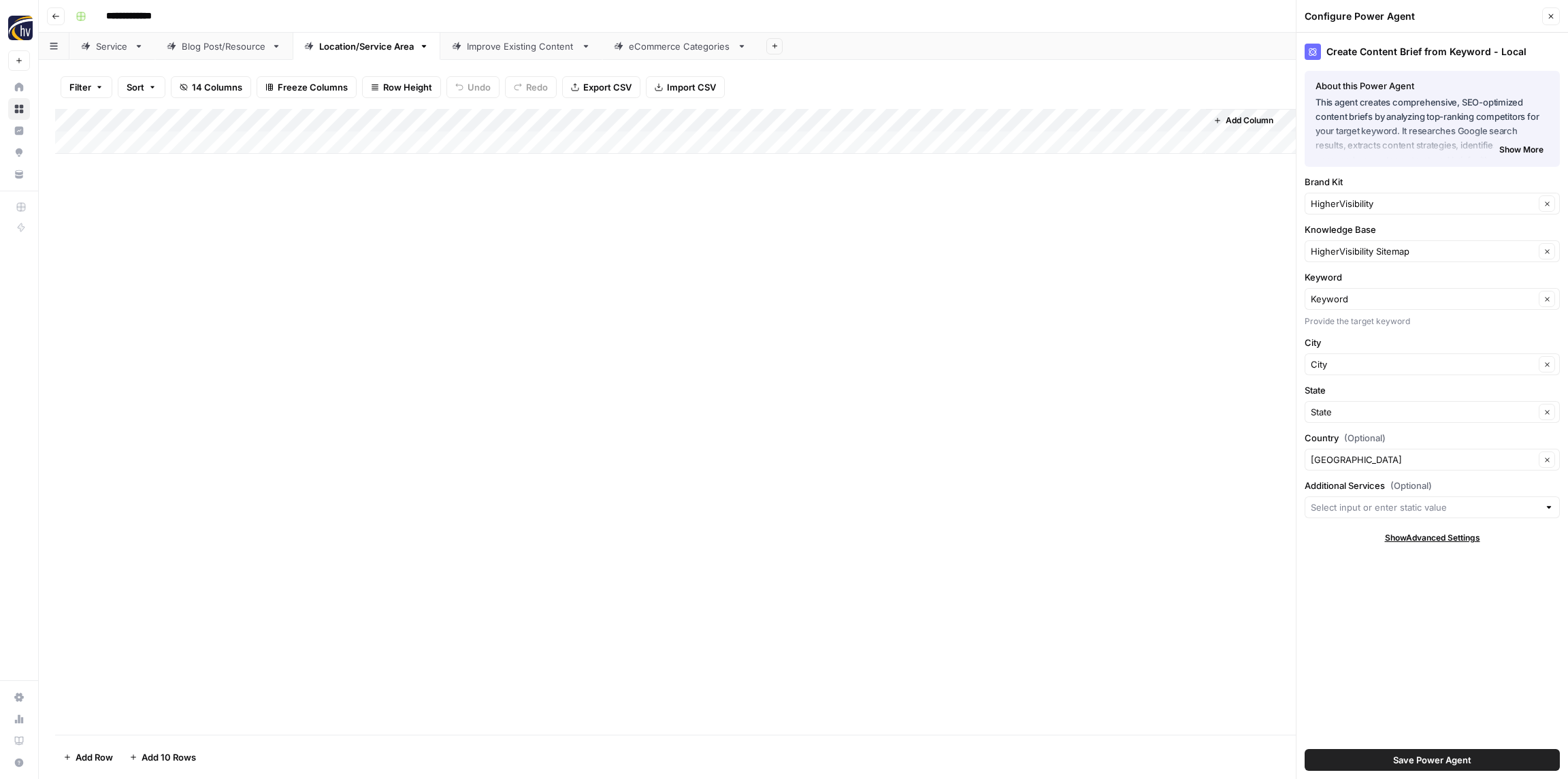
drag, startPoint x: 1340, startPoint y: 196, endPoint x: 1332, endPoint y: 195, distance: 8.1
click at [1340, 196] on div "HigherVisibility Clear" at bounding box center [1432, 203] width 255 height 22
paste input "Restoration 1"
type input "Restoration 1"
click at [1355, 228] on button "Restoration 1" at bounding box center [1432, 235] width 243 height 19
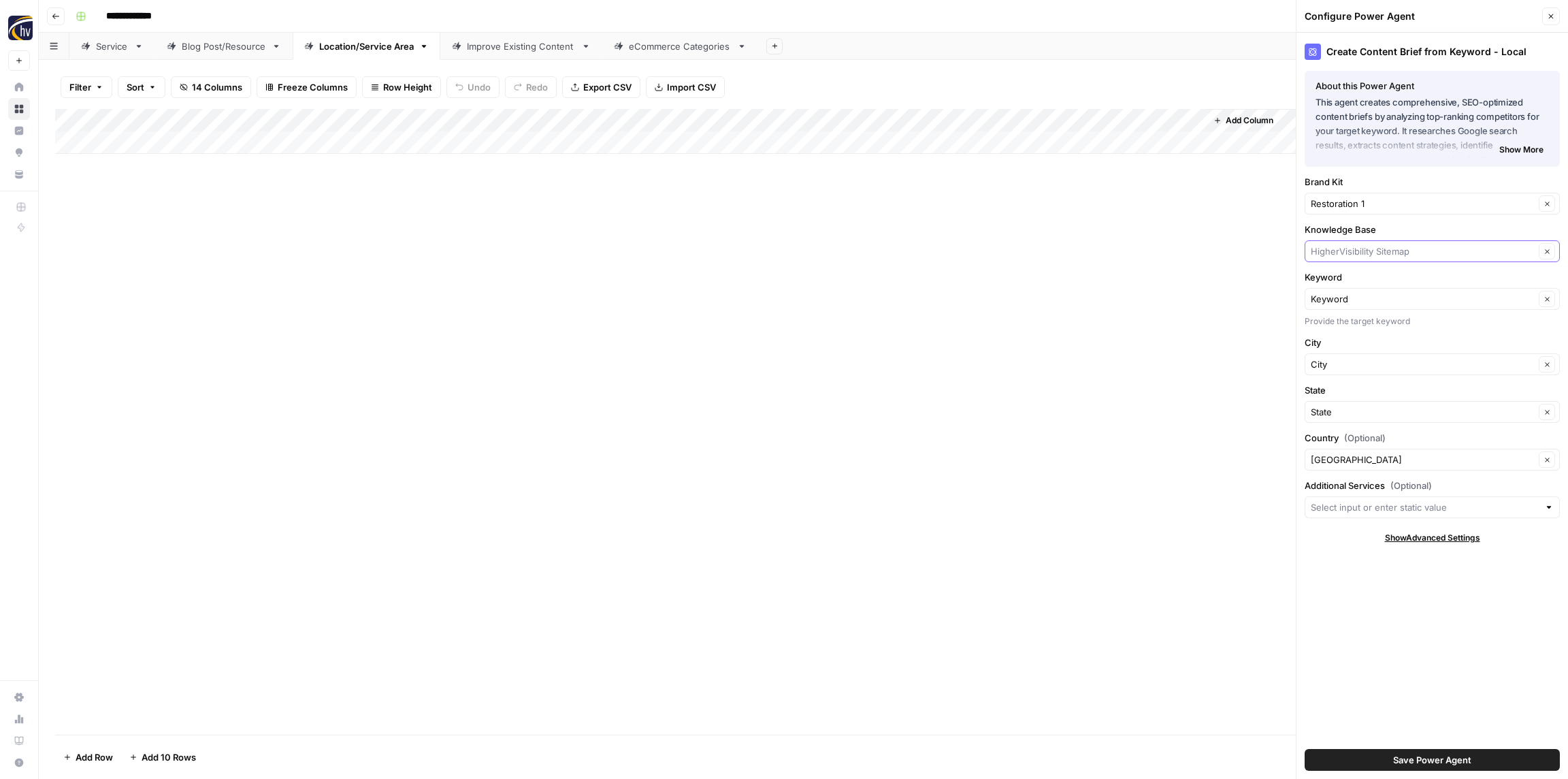
click at [1361, 254] on input "Knowledge Base" at bounding box center [1422, 251] width 224 height 14
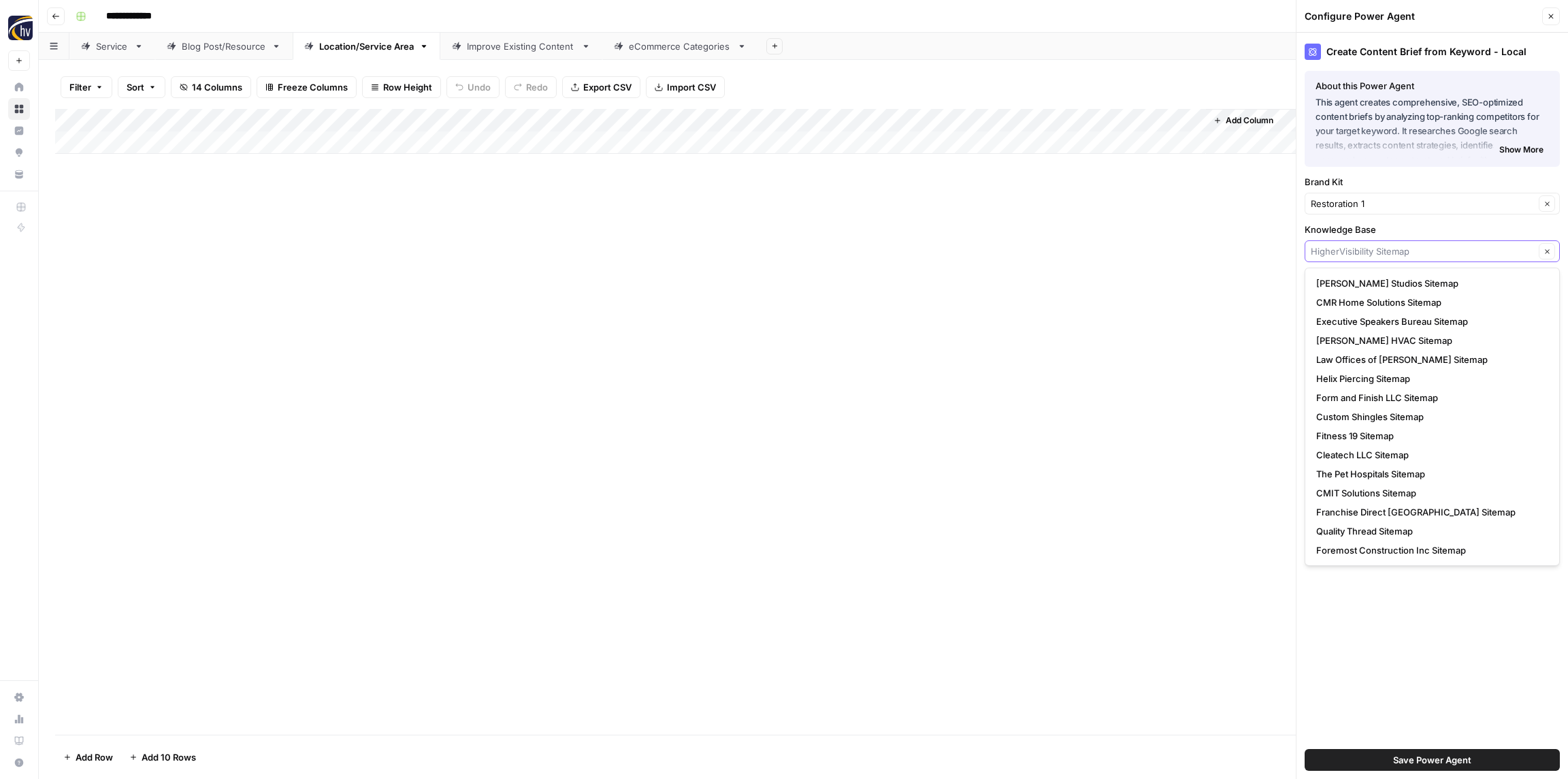
paste input "Restoration 1"
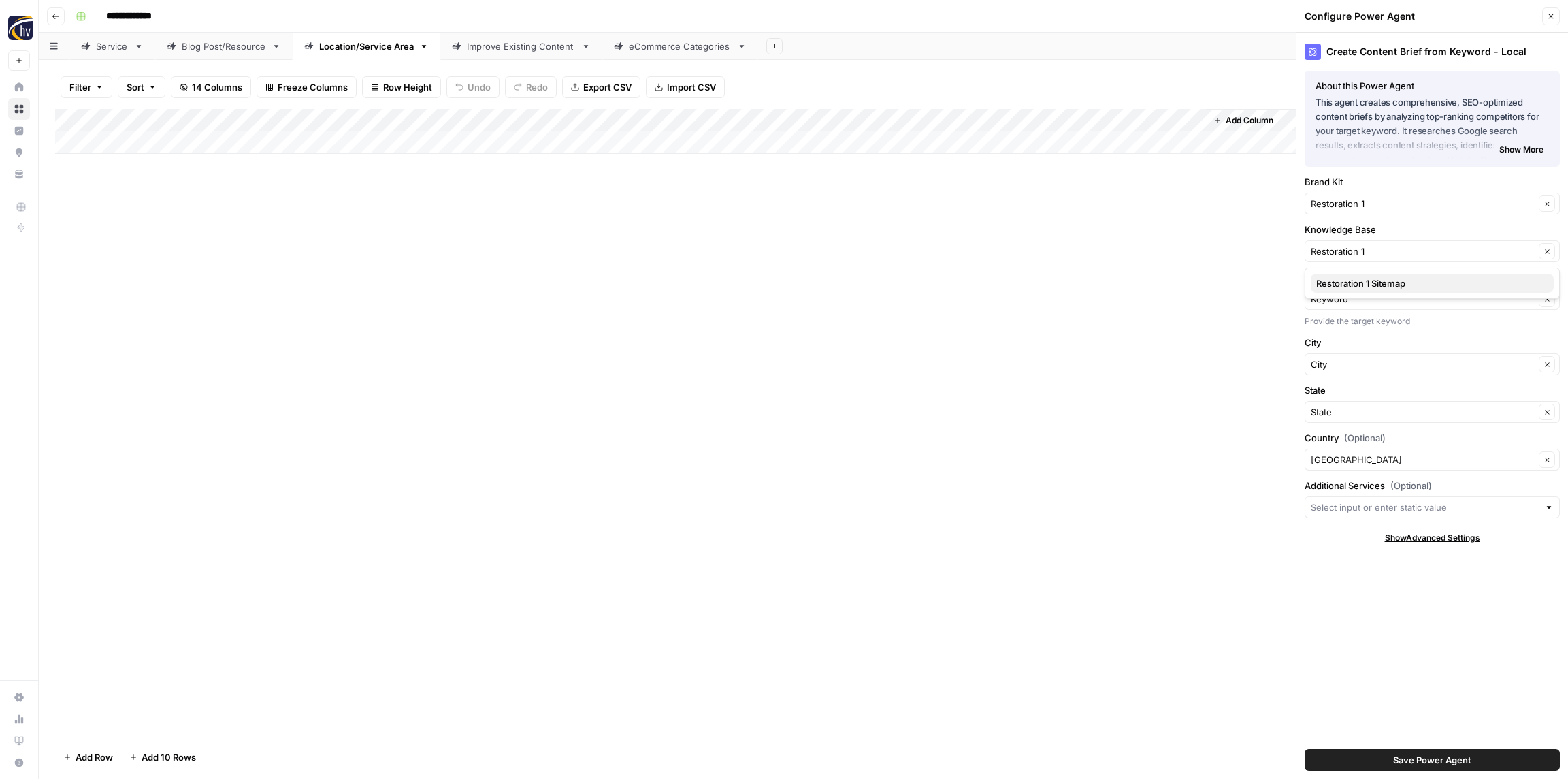
drag, startPoint x: 1361, startPoint y: 281, endPoint x: 1349, endPoint y: 275, distance: 13.4
click at [1360, 281] on span "Restoration 1 Sitemap" at bounding box center [1430, 283] width 227 height 14
type input "Restoration 1 Sitemap"
click at [1464, 759] on span "Save Power Agent" at bounding box center [1432, 759] width 78 height 14
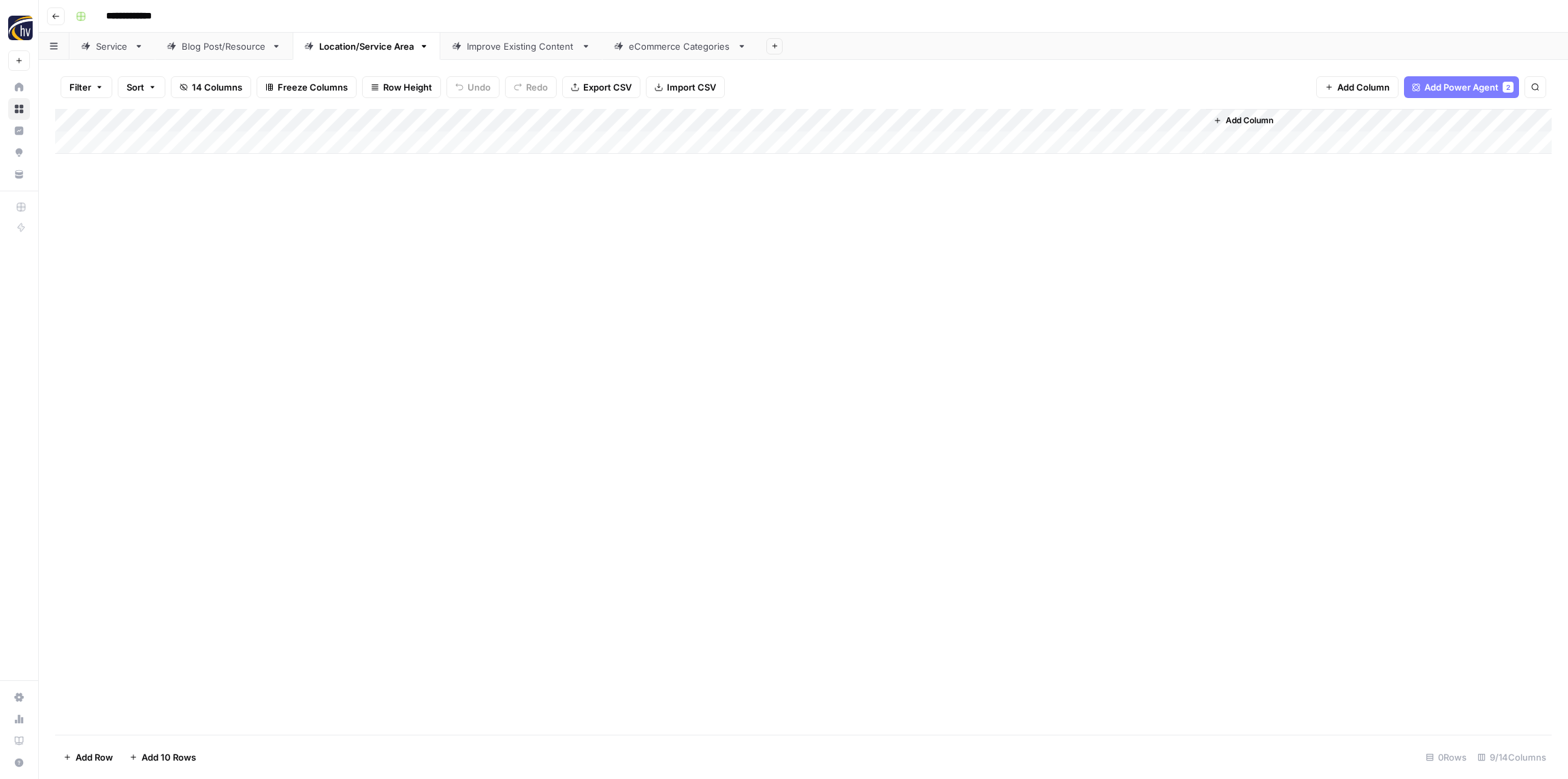
click at [1019, 124] on div "Add Column" at bounding box center [804, 131] width 1497 height 45
click at [1046, 232] on span "Configure Inputs" at bounding box center [1046, 235] width 119 height 14
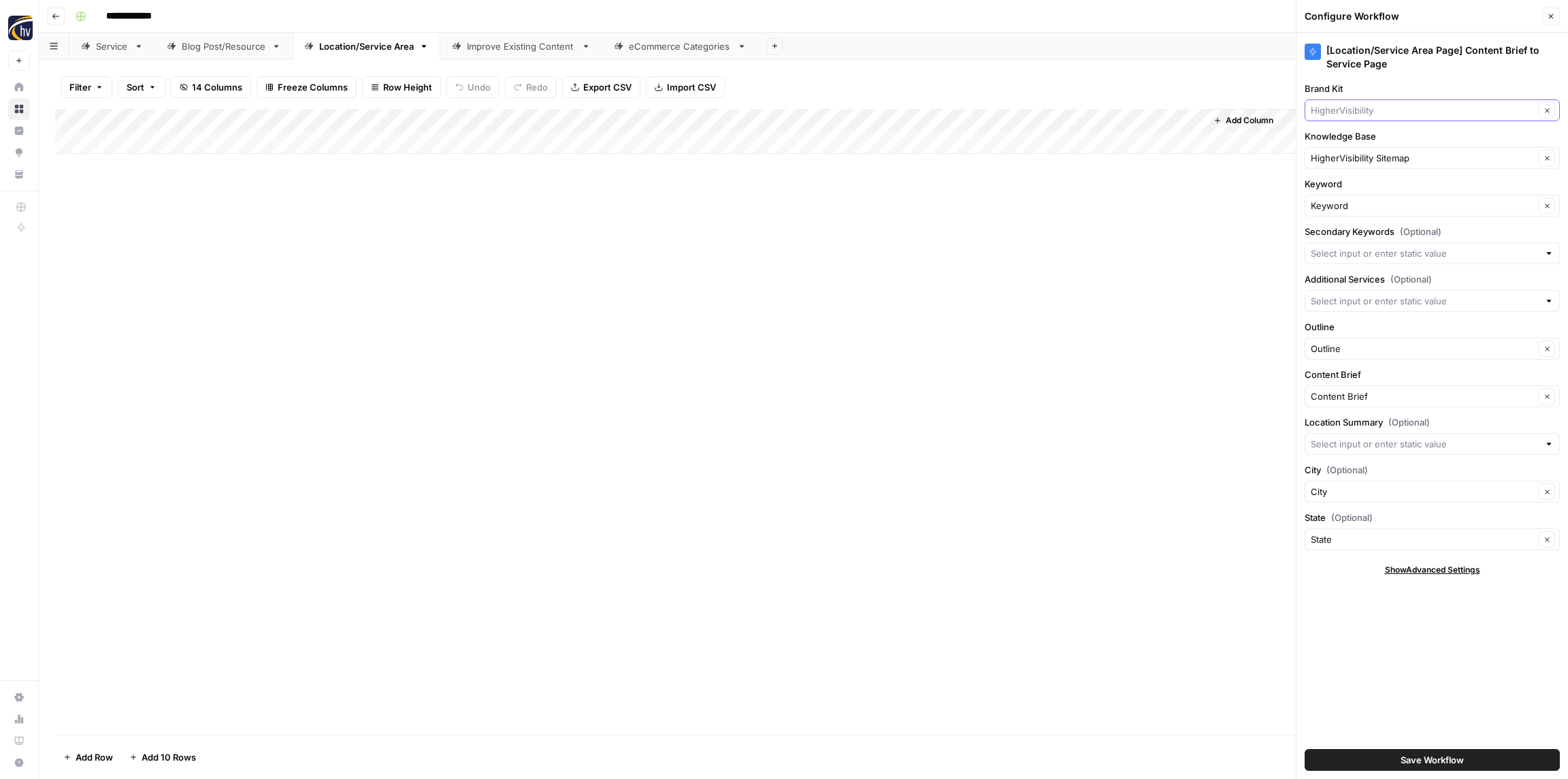
click at [1351, 113] on input "Brand Kit" at bounding box center [1422, 110] width 224 height 14
paste input "Restoration 1"
type input "Restoration 1"
click at [1357, 141] on span "Restoration 1" at bounding box center [1430, 142] width 227 height 14
click at [1360, 156] on input "Knowledge Base" at bounding box center [1422, 157] width 224 height 14
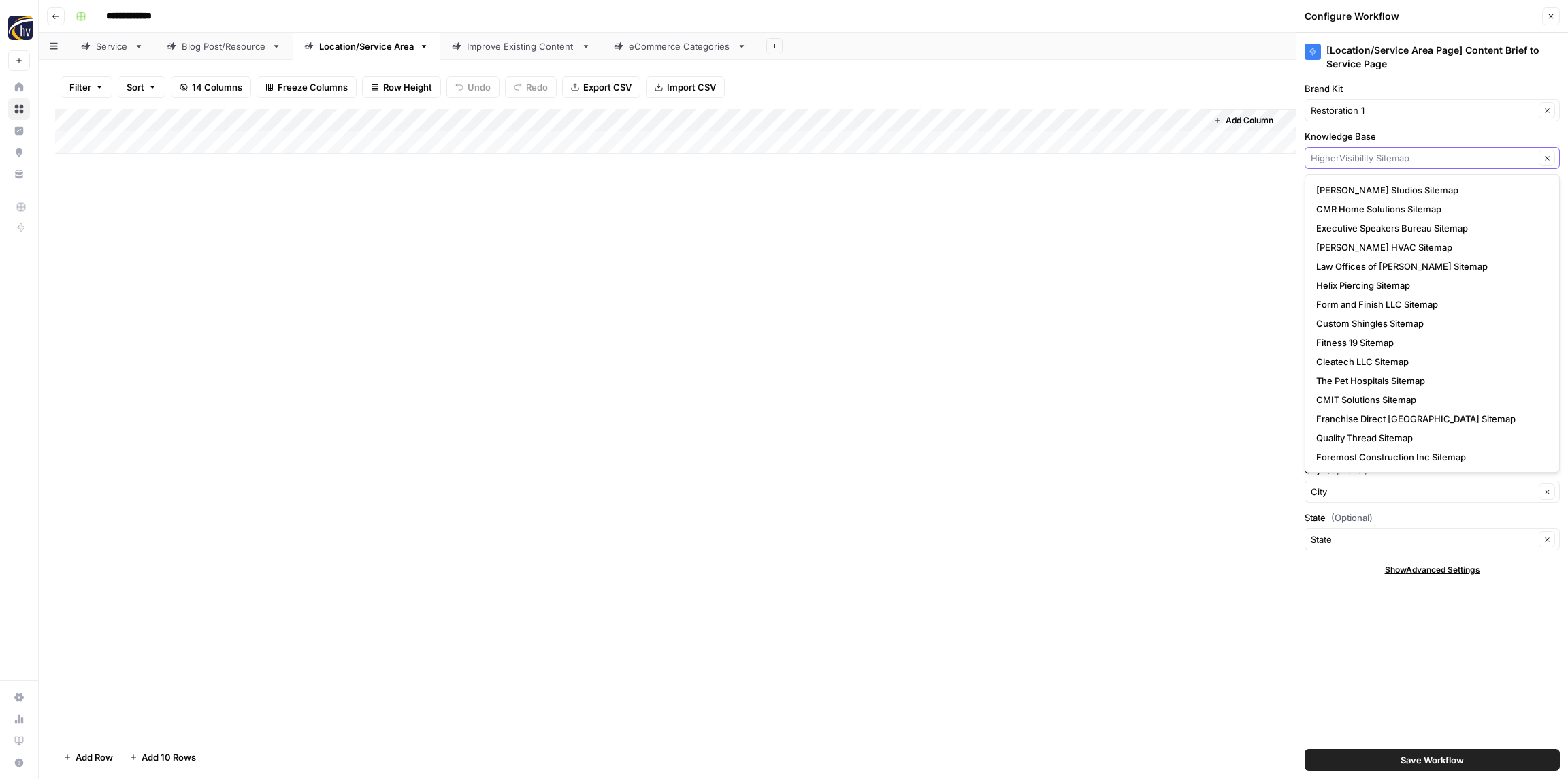
paste input "Restoration 1"
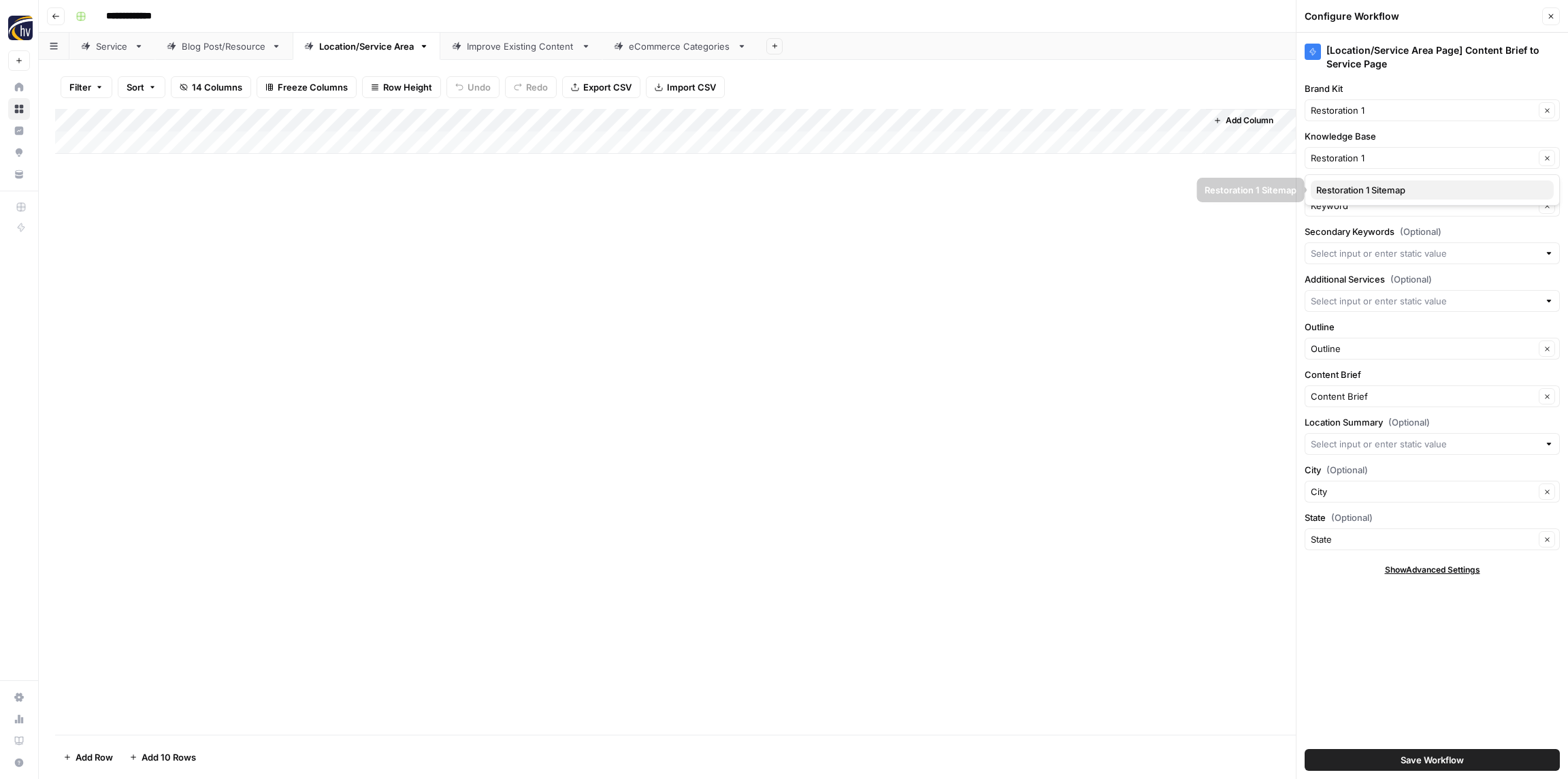
click at [1352, 190] on span "Restoration 1 Sitemap" at bounding box center [1430, 189] width 227 height 14
type input "Restoration 1 Sitemap"
click at [1406, 757] on span "Save Workflow" at bounding box center [1432, 759] width 63 height 14
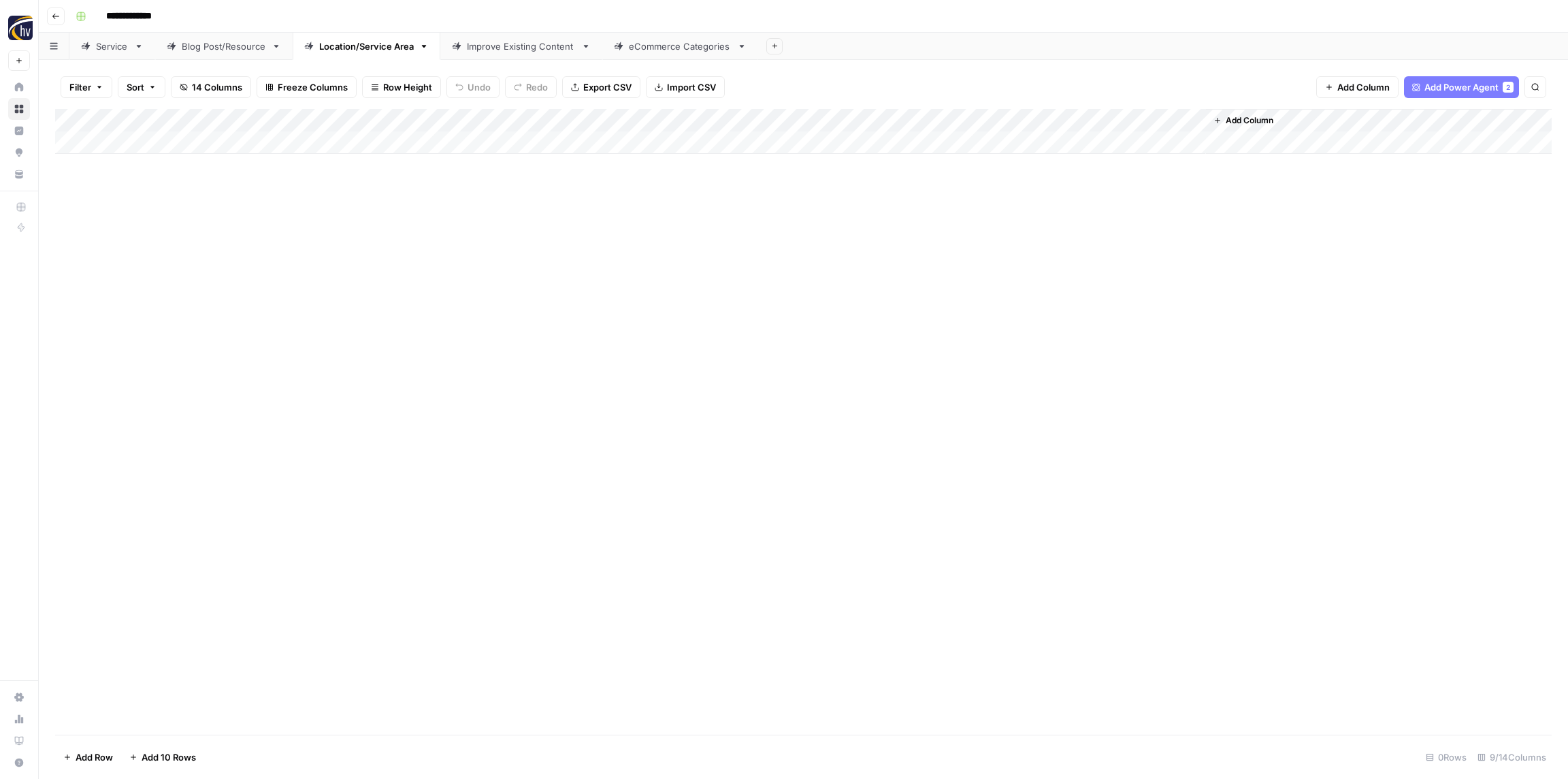
click at [505, 45] on div "Improve Existing Content" at bounding box center [521, 46] width 109 height 14
click at [454, 117] on div "Add Column" at bounding box center [804, 131] width 1497 height 45
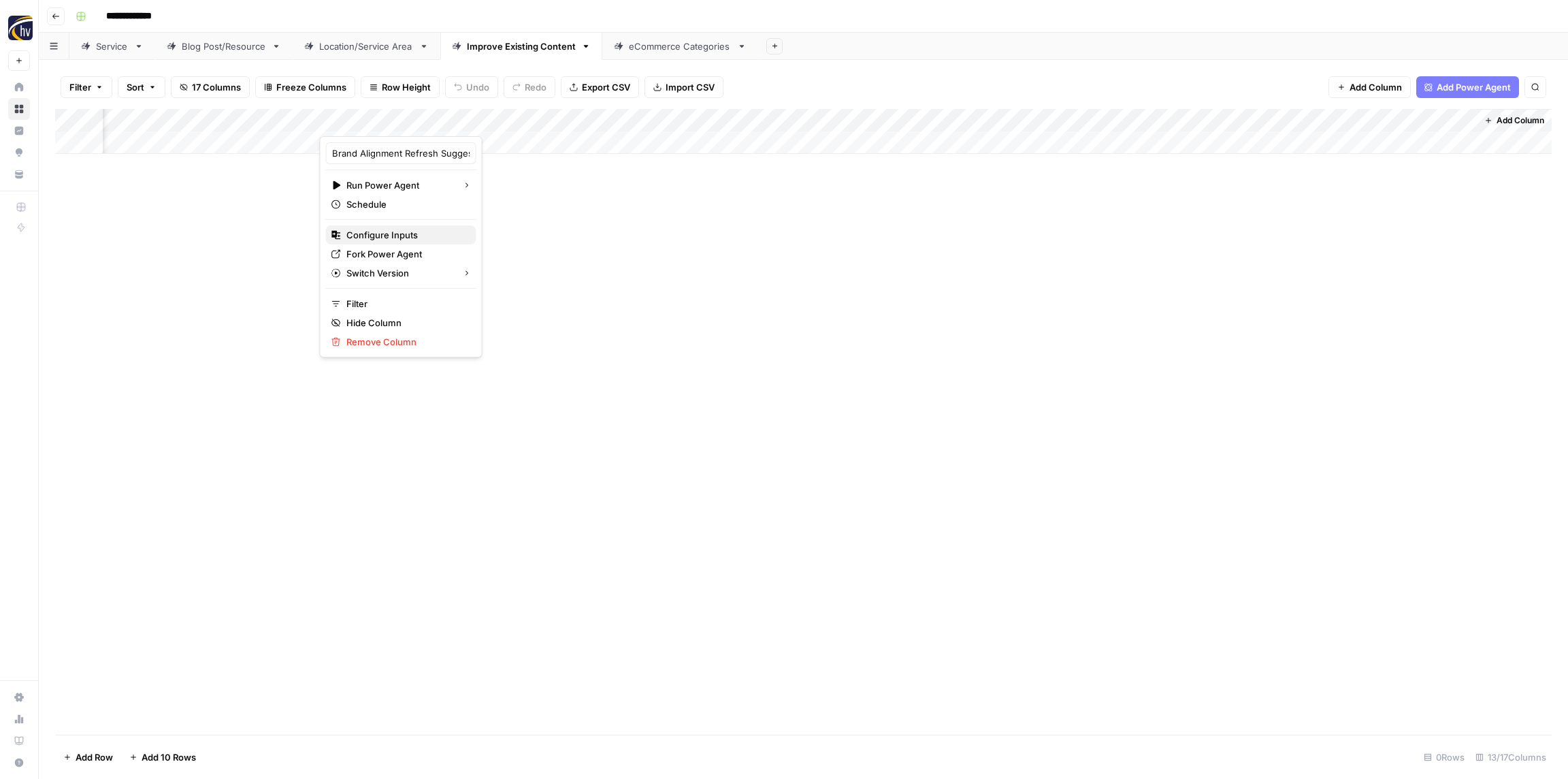
click at [404, 233] on span "Configure Inputs" at bounding box center [406, 235] width 119 height 14
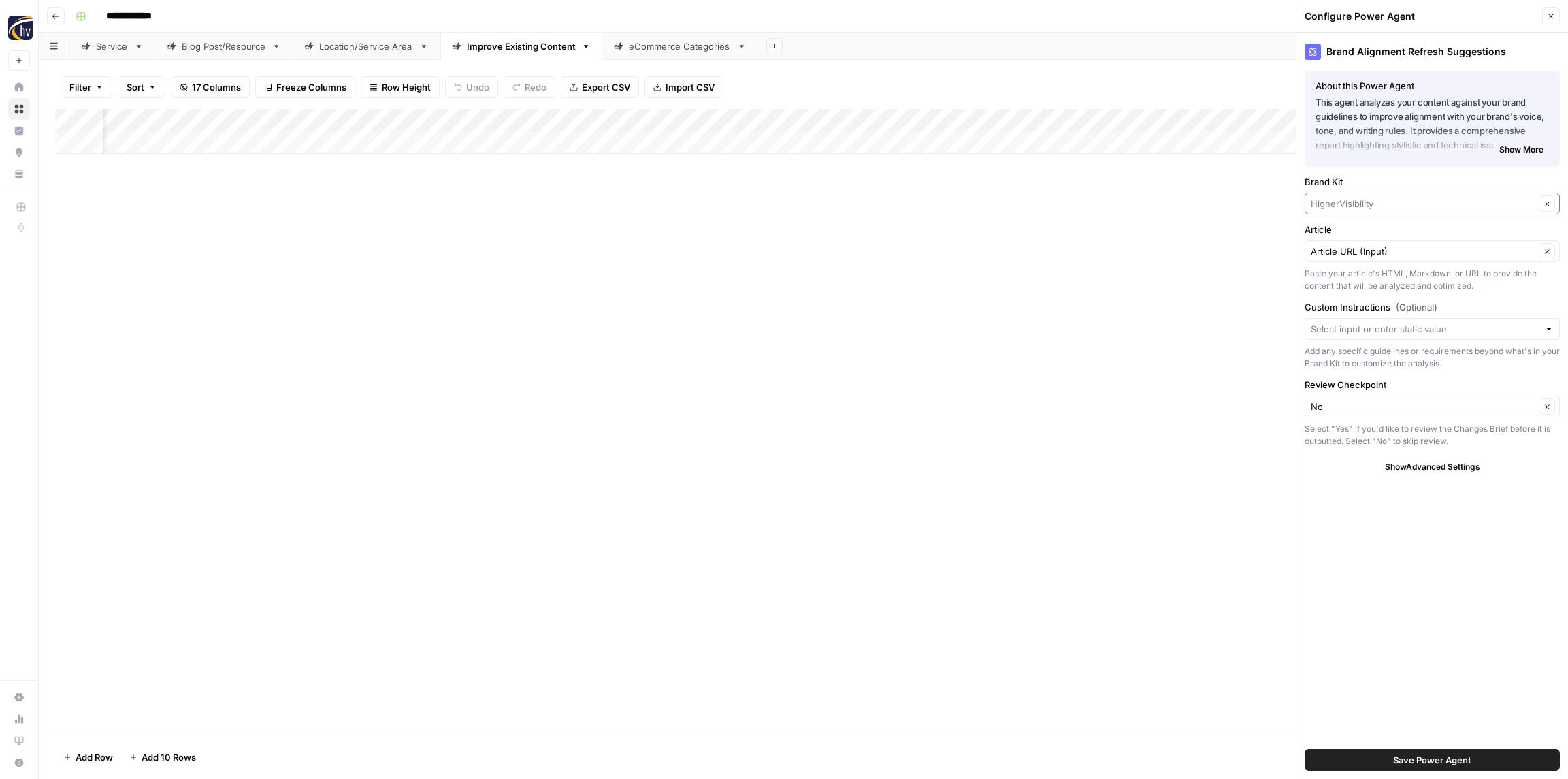
click at [1376, 203] on input "Brand Kit" at bounding box center [1422, 203] width 224 height 14
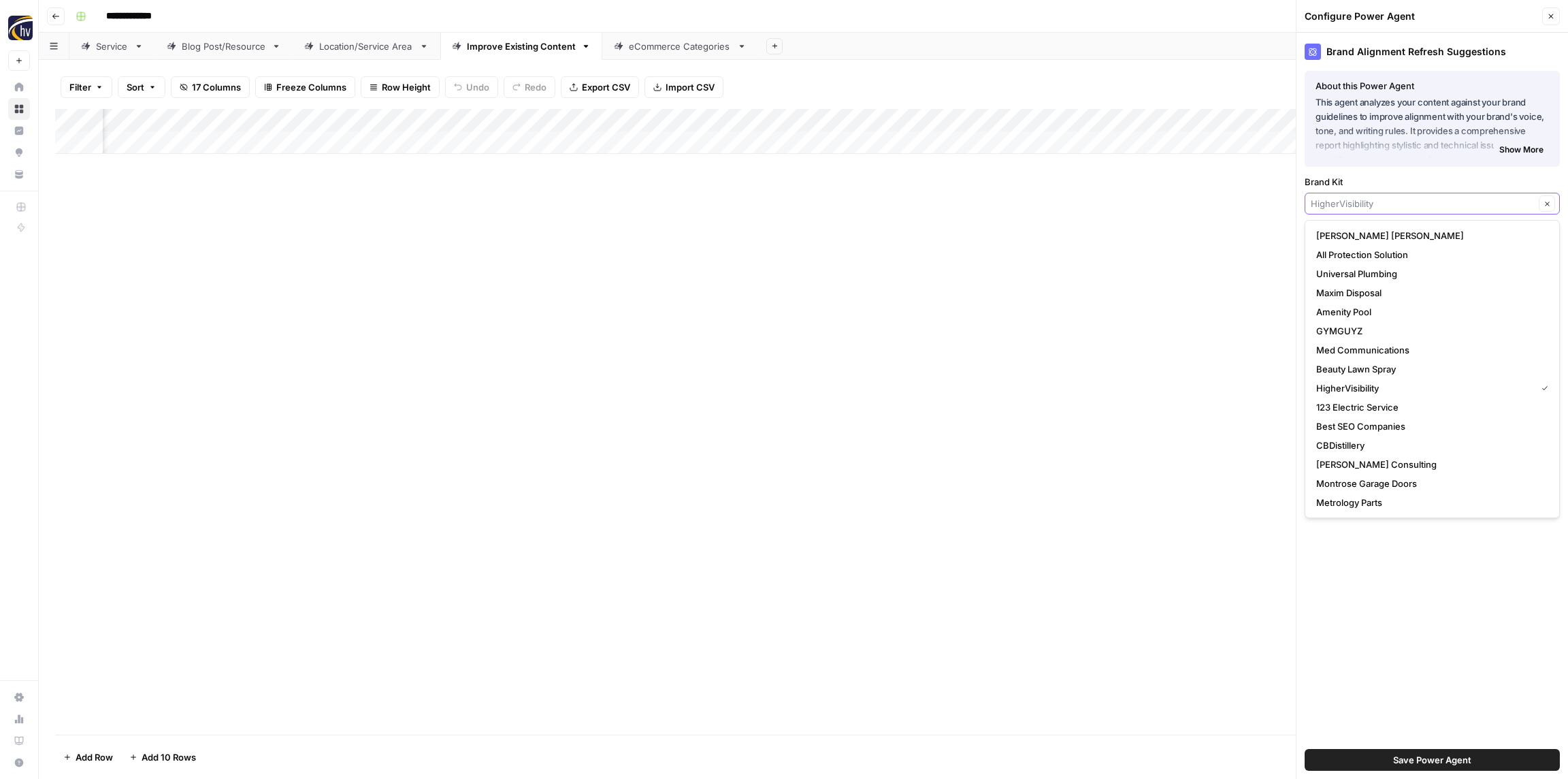
paste input "Restoration 1"
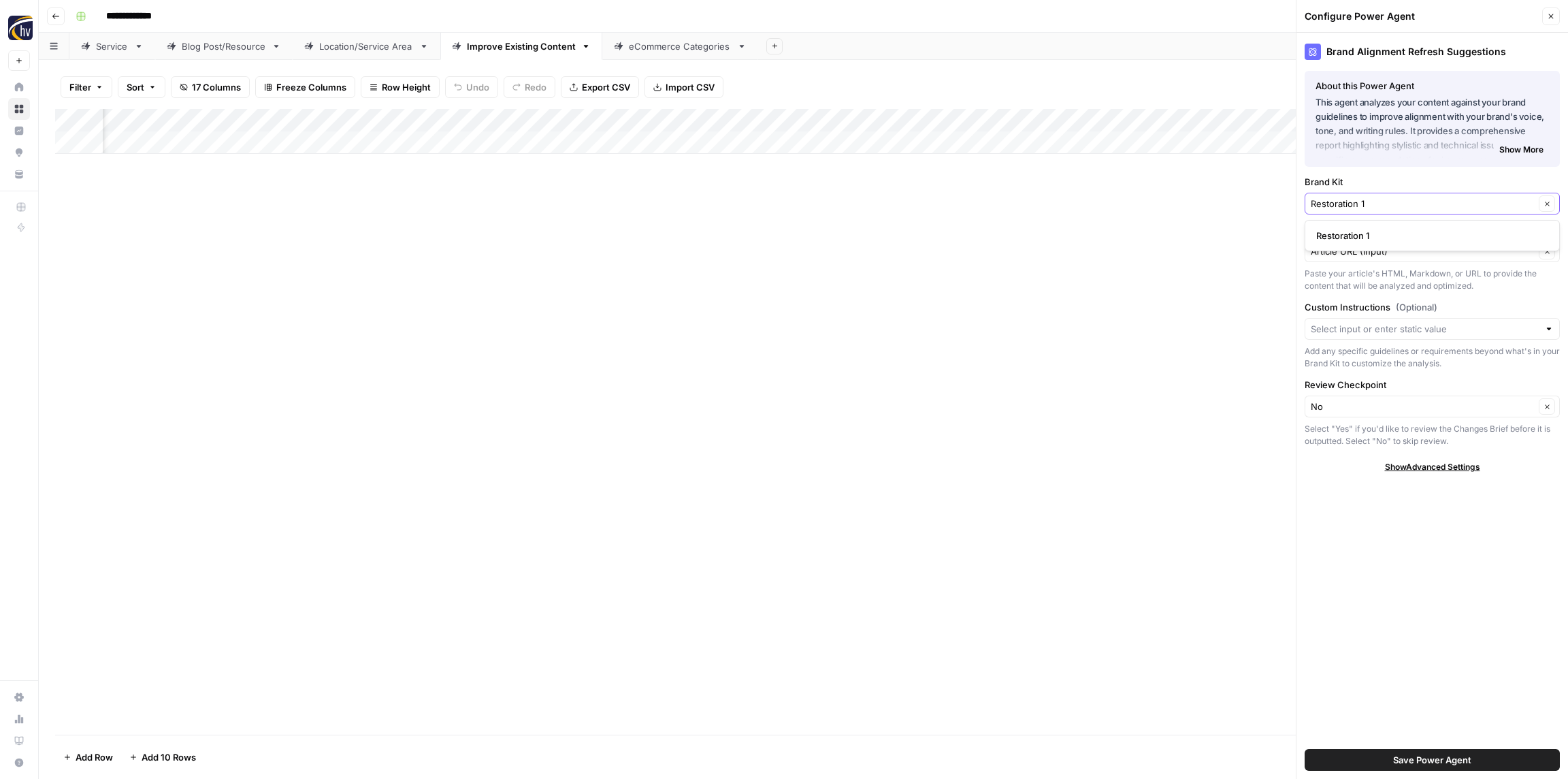
type input "Restoration 1"
click at [1373, 231] on span "Restoration 1" at bounding box center [1430, 235] width 227 height 14
click at [1469, 755] on span "Save Power Agent" at bounding box center [1432, 759] width 78 height 14
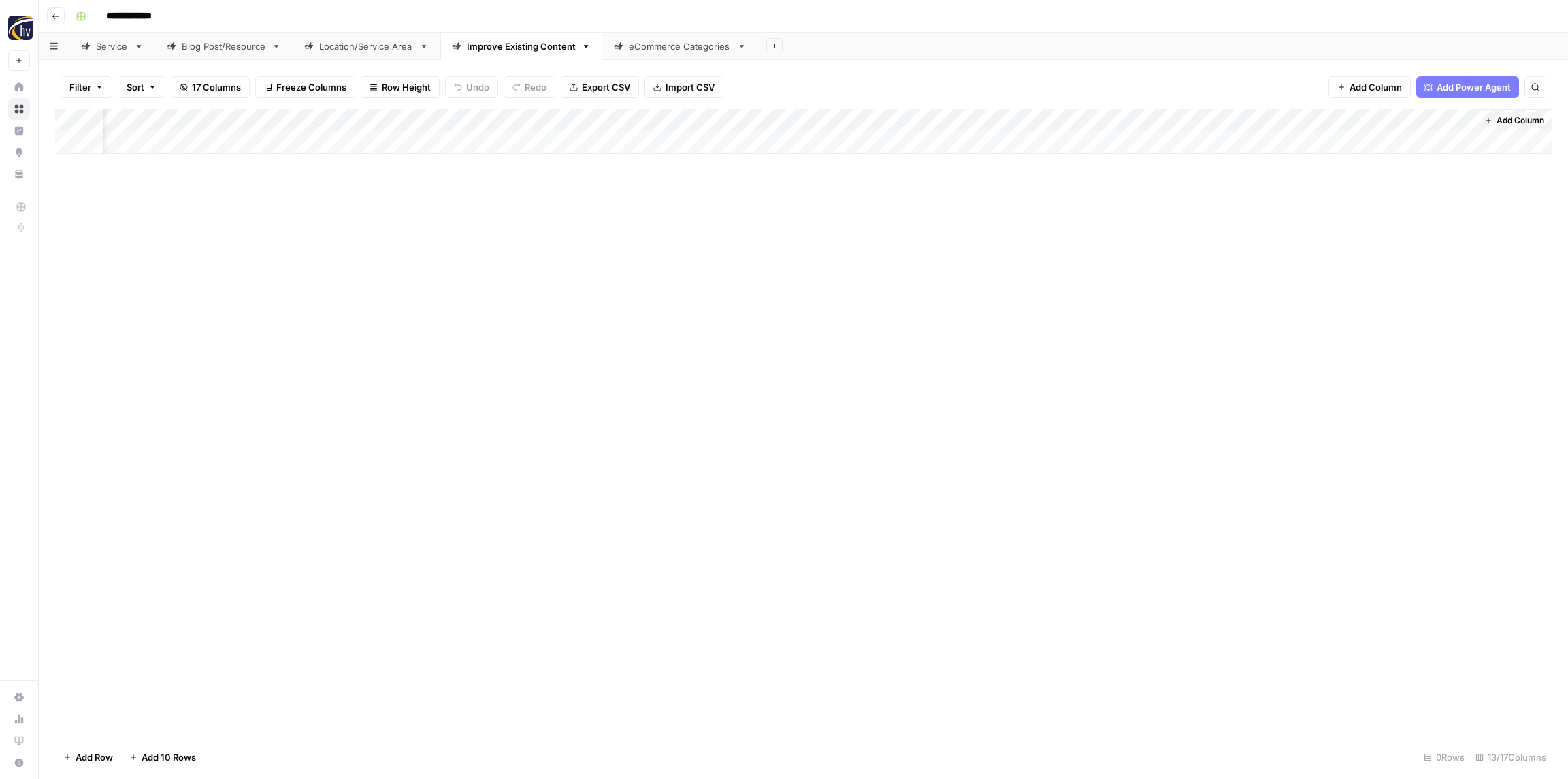
click at [771, 122] on div "Add Column" at bounding box center [804, 131] width 1497 height 45
click at [743, 235] on span "Configure Inputs" at bounding box center [752, 235] width 119 height 14
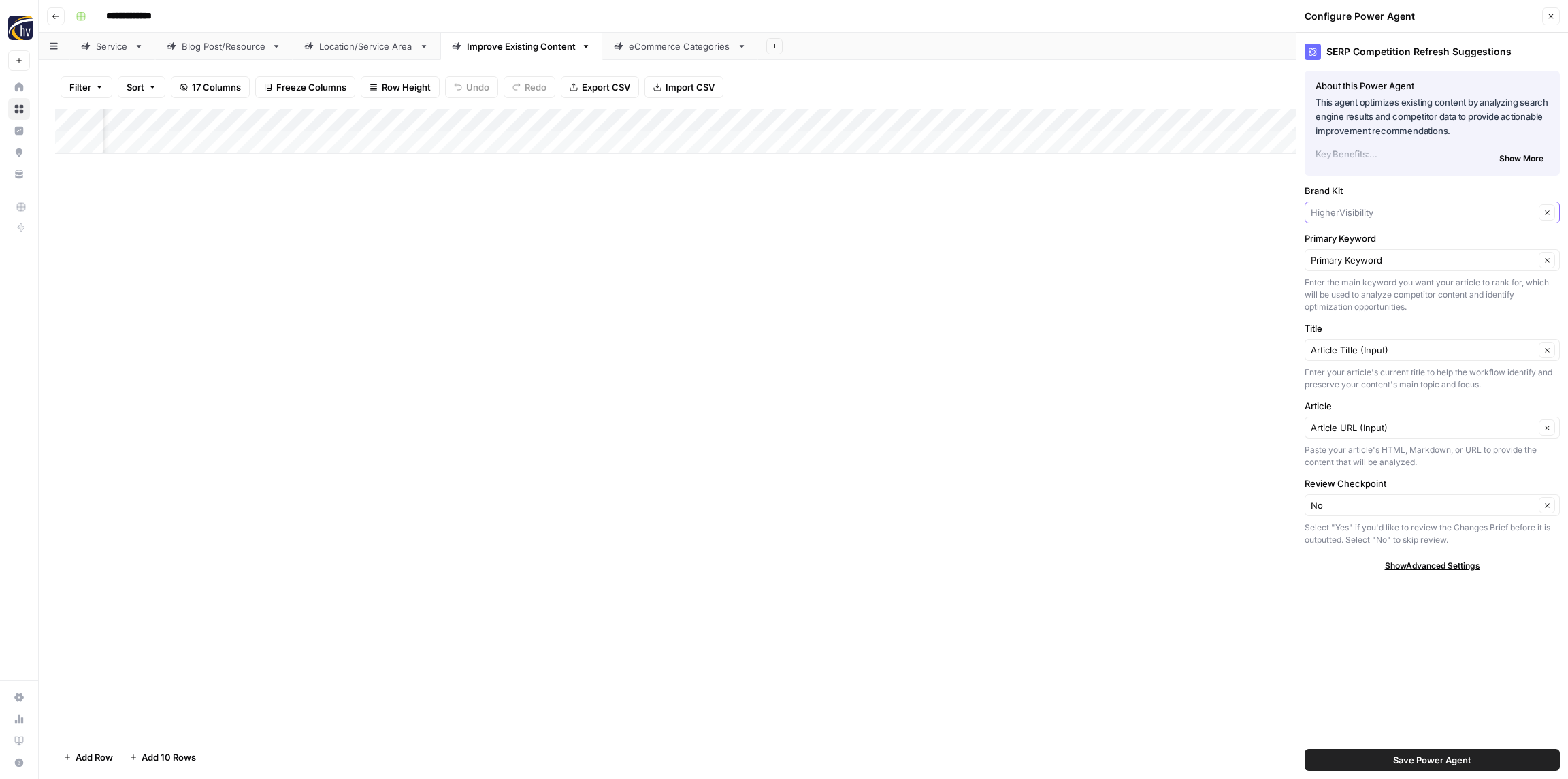
drag, startPoint x: 1353, startPoint y: 211, endPoint x: 1348, endPoint y: 205, distance: 7.8
click at [1352, 211] on input "Brand Kit" at bounding box center [1422, 212] width 224 height 14
paste input "Restoration 1"
type input "Restoration 1"
click at [1351, 240] on span "Restoration 1" at bounding box center [1430, 244] width 227 height 14
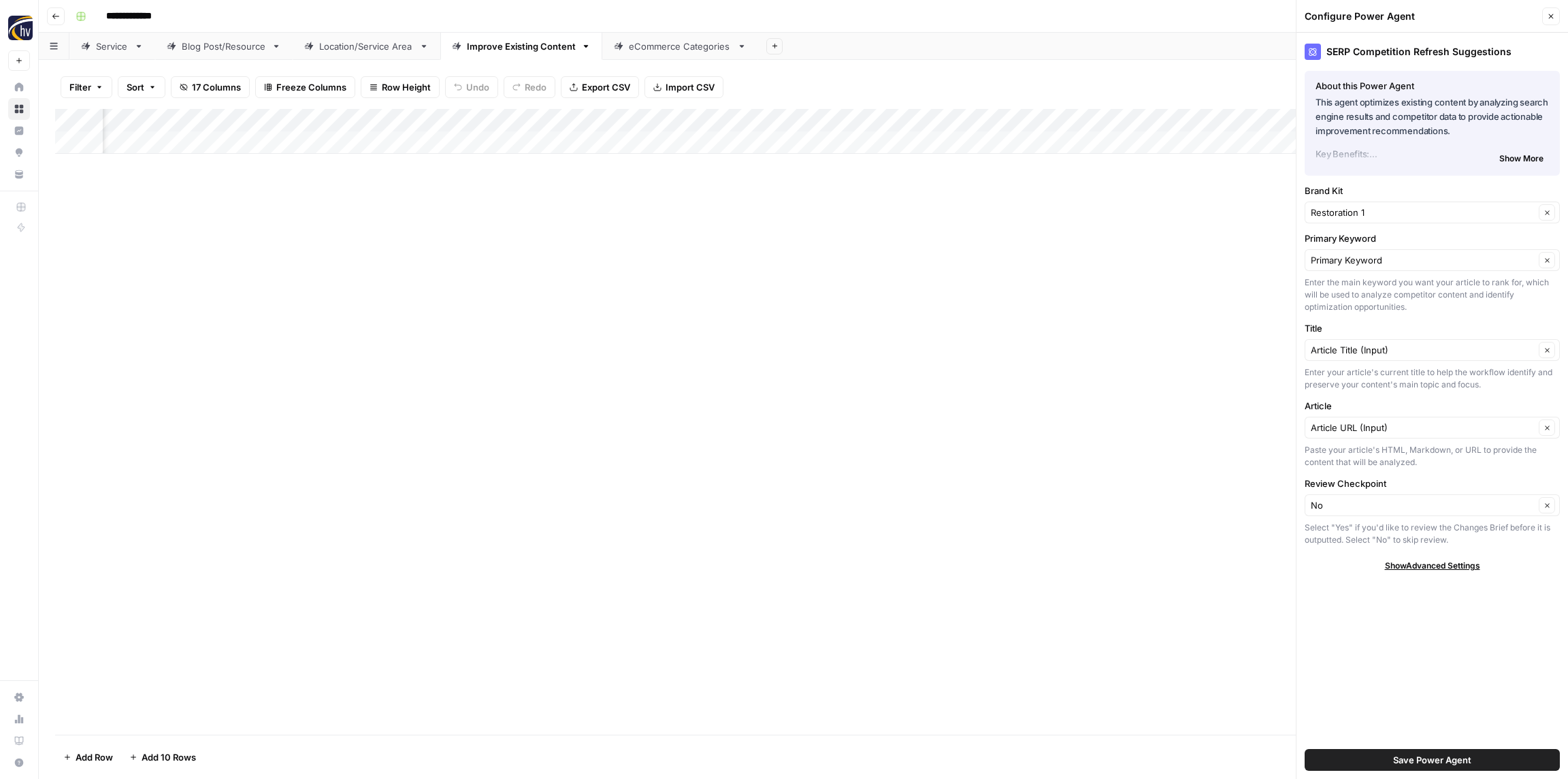
click at [1428, 753] on span "Save Power Agent" at bounding box center [1432, 759] width 78 height 14
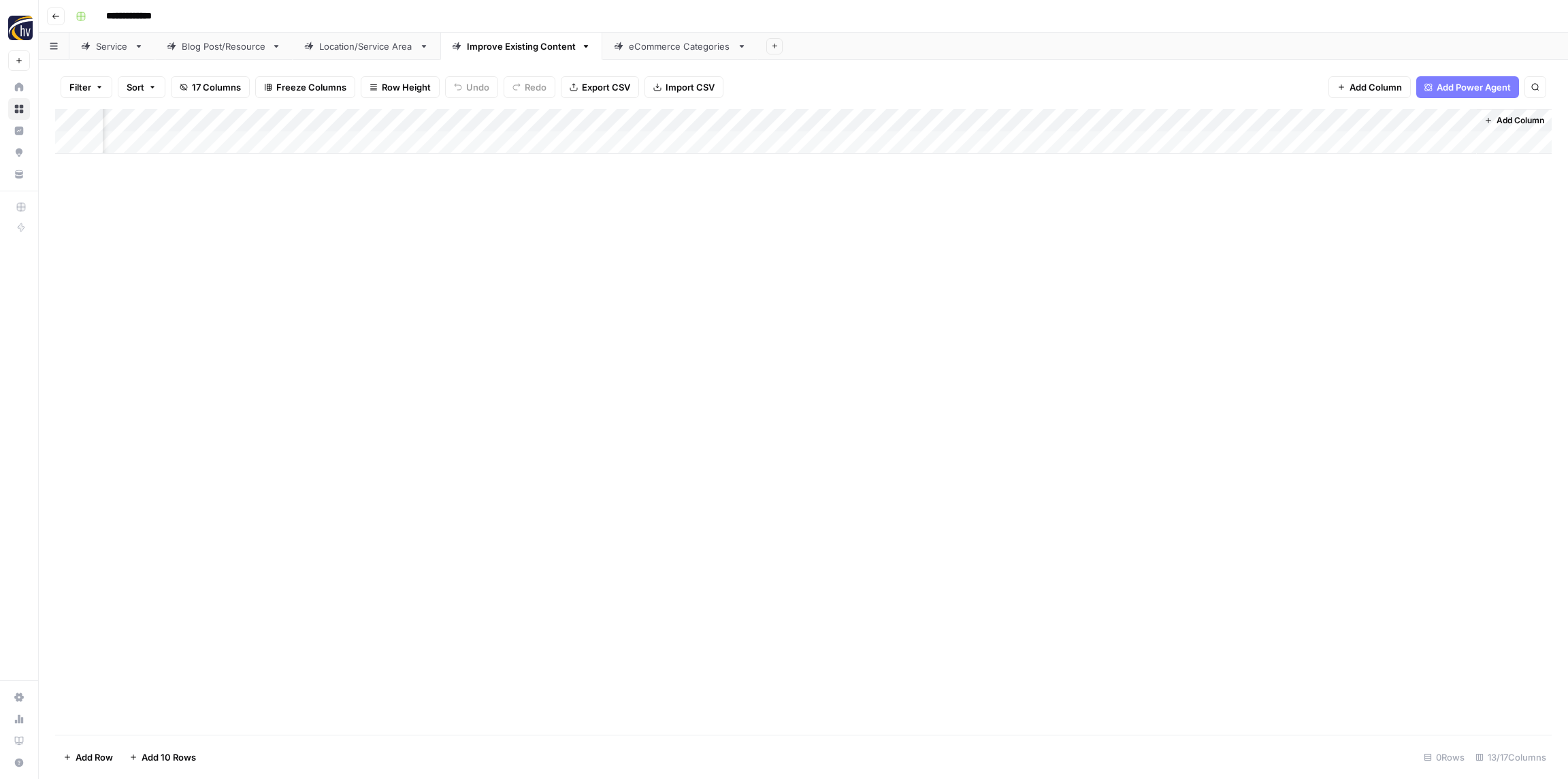
click at [1104, 117] on div "Add Column" at bounding box center [804, 131] width 1497 height 45
click at [1085, 230] on span "Configure Inputs" at bounding box center [1105, 235] width 119 height 14
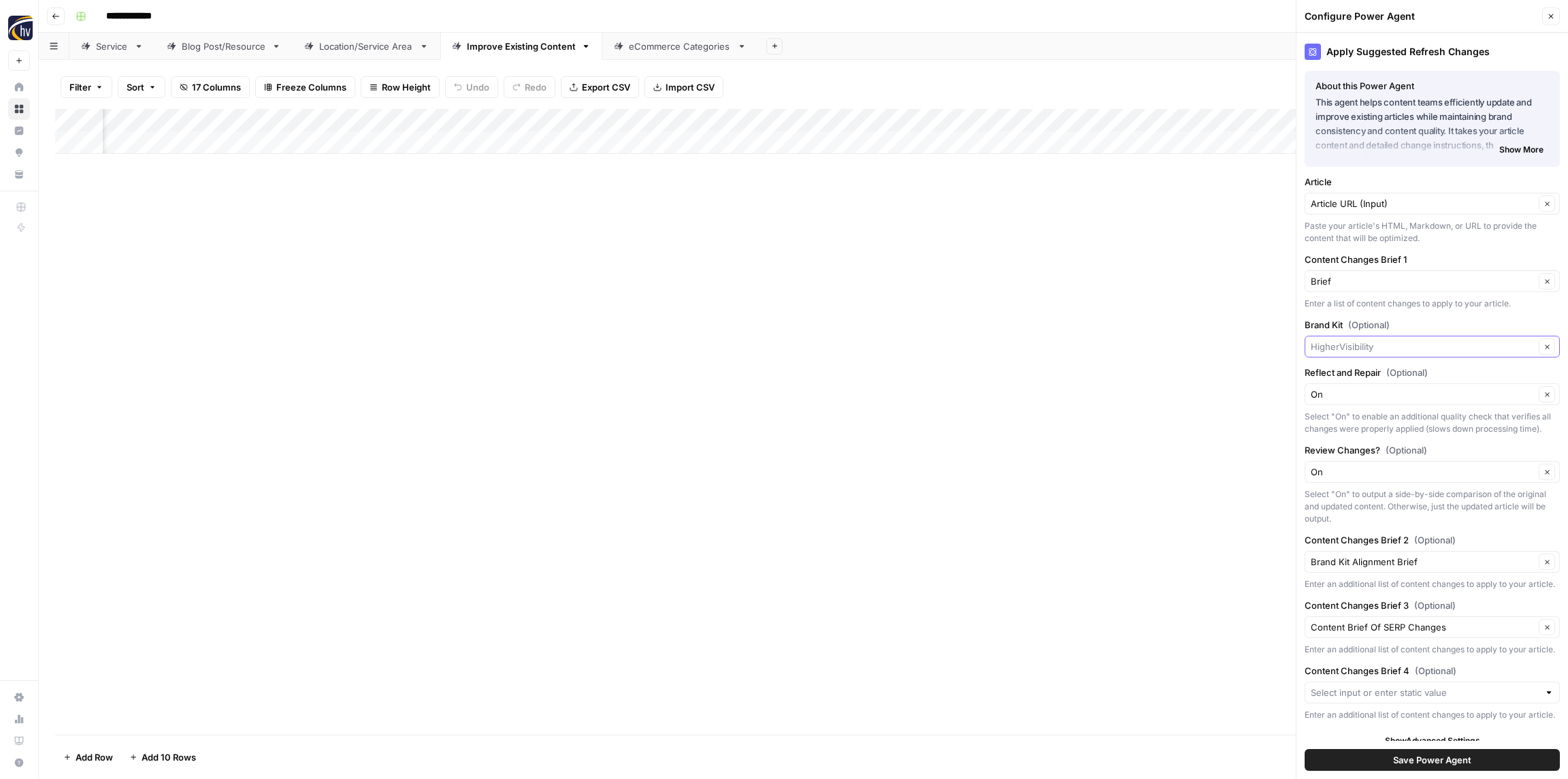
click at [1371, 348] on input "Brand Kit (Optional)" at bounding box center [1422, 346] width 224 height 14
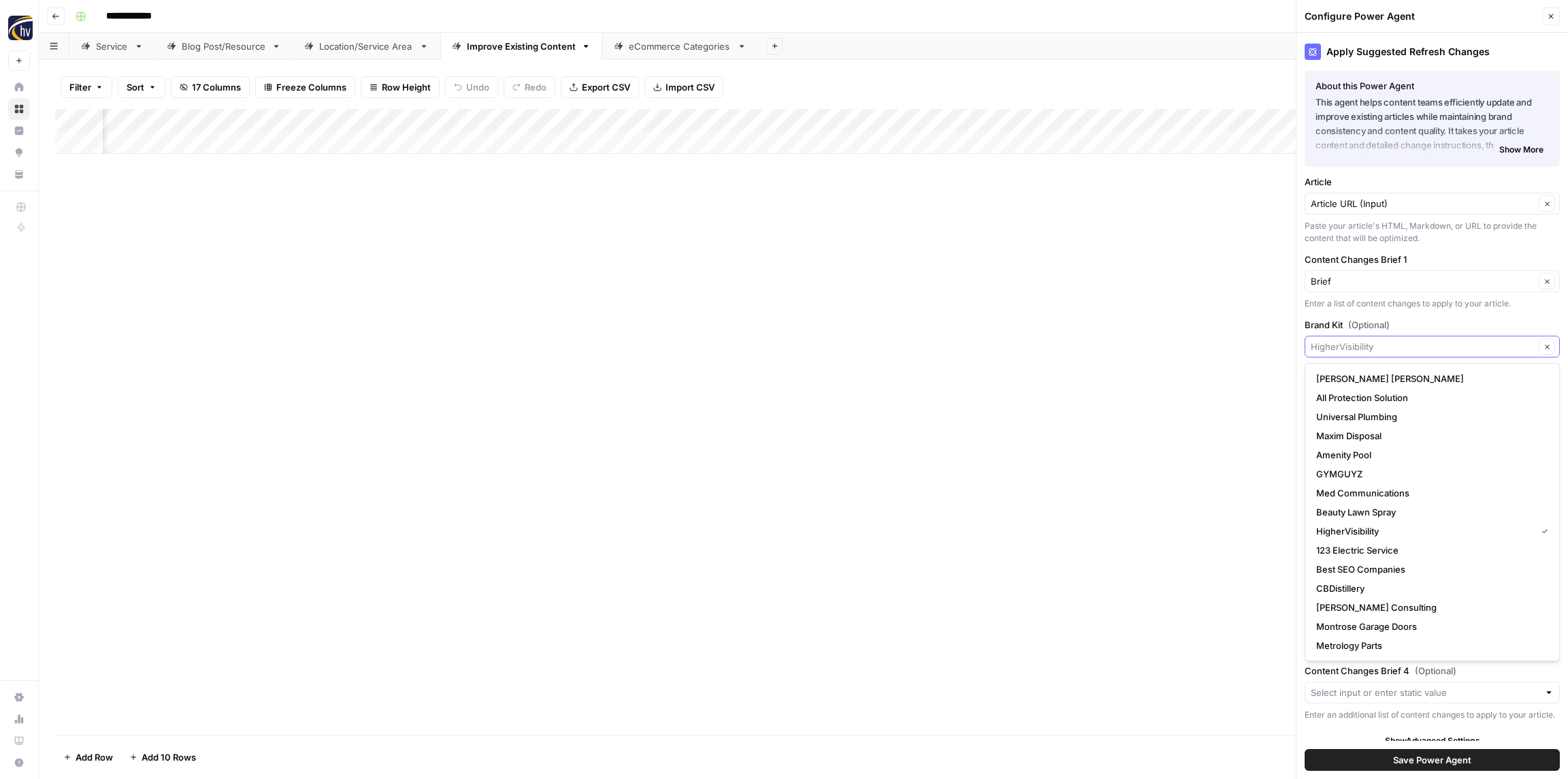
paste input "Restoration 1"
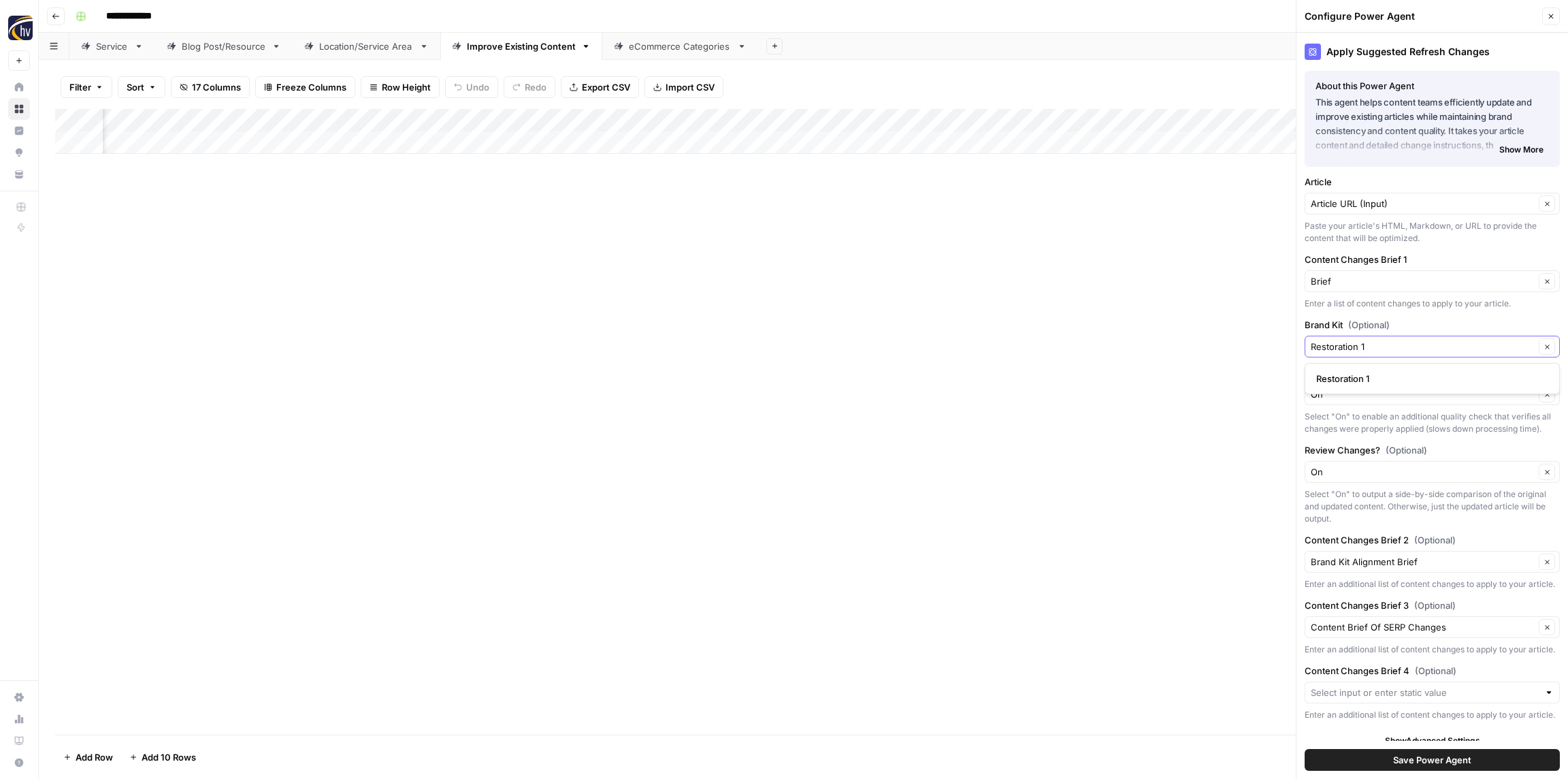
type input "Restoration 1"
click at [1360, 385] on button "Restoration 1" at bounding box center [1432, 378] width 243 height 19
click at [1456, 762] on span "Save Power Agent" at bounding box center [1432, 759] width 78 height 14
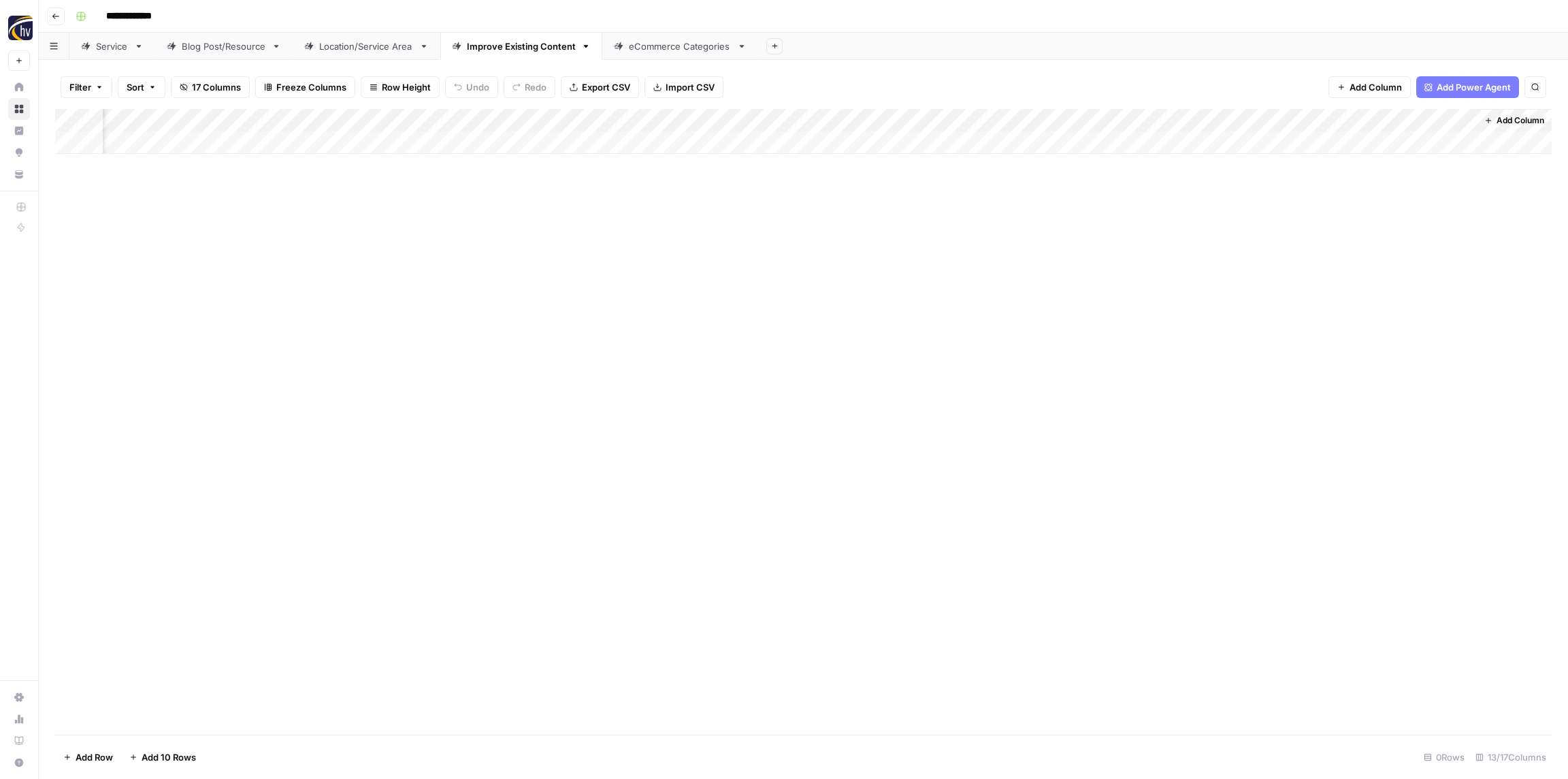
click at [641, 50] on div "eCommerce Categories" at bounding box center [680, 46] width 103 height 14
click at [492, 122] on div "Add Column" at bounding box center [804, 131] width 1497 height 45
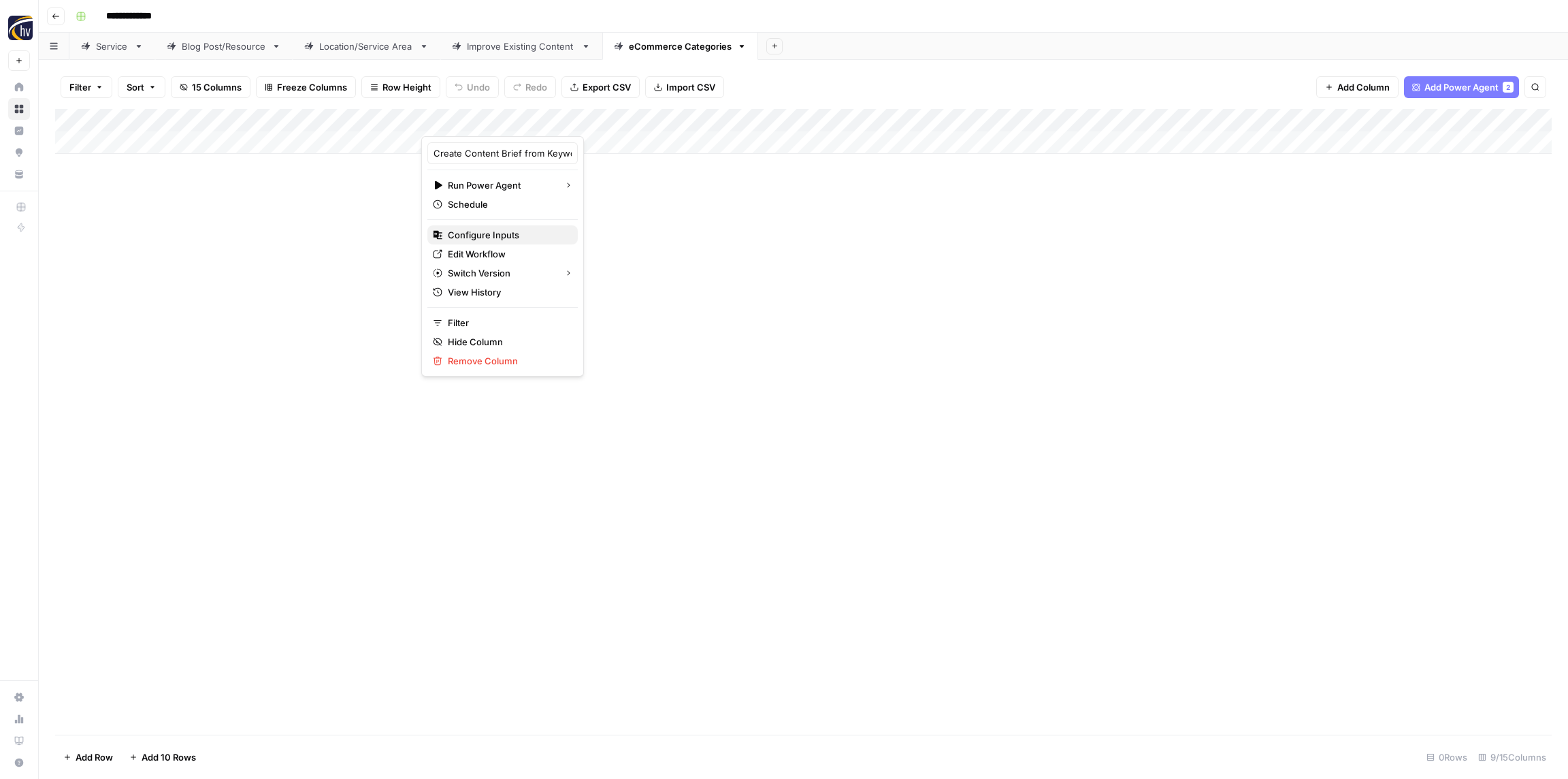
click at [487, 236] on span "Configure Inputs" at bounding box center [507, 235] width 119 height 14
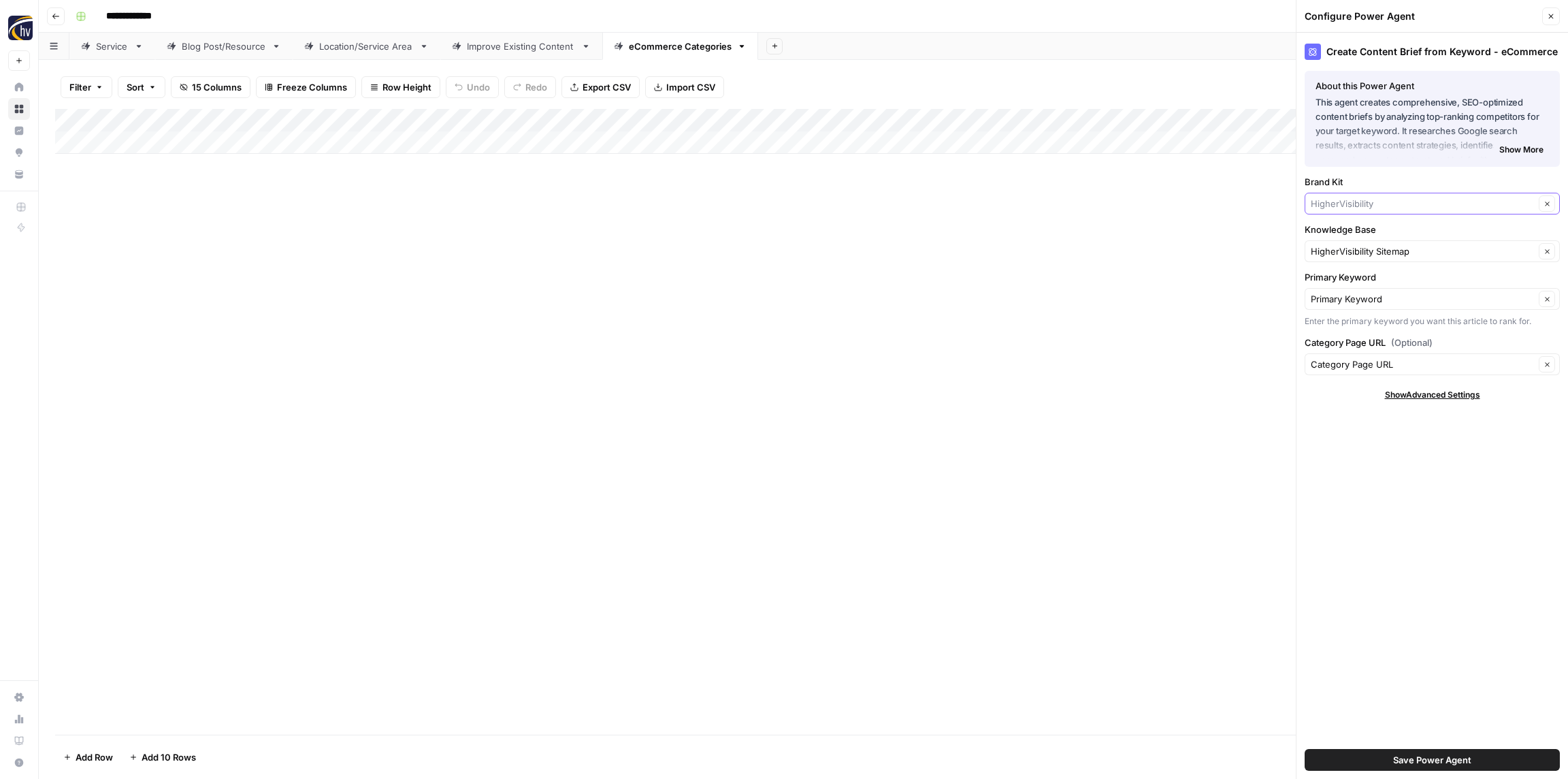
click at [1357, 206] on input "Brand Kit" at bounding box center [1422, 203] width 224 height 14
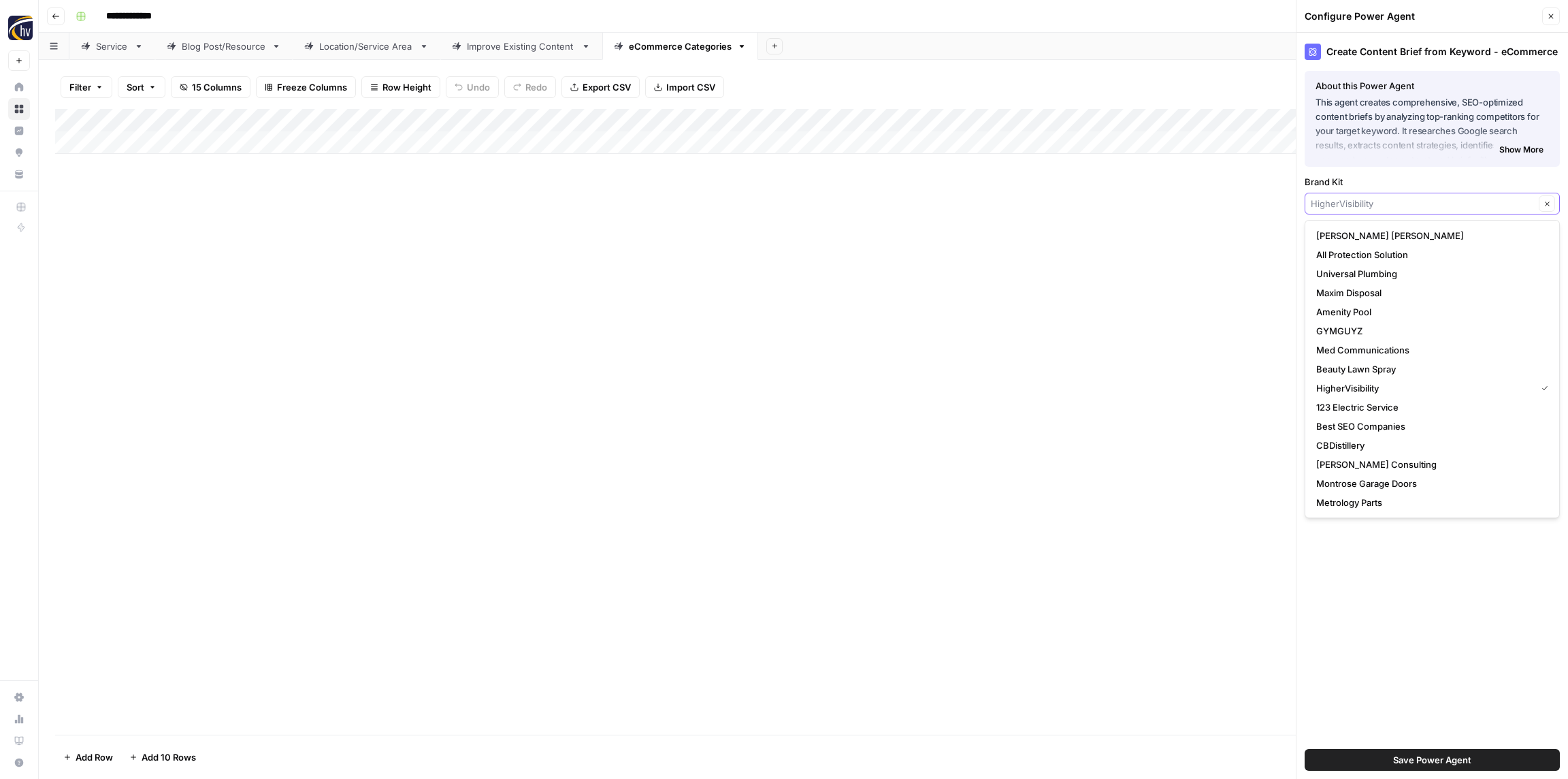
paste input "Restoration 1"
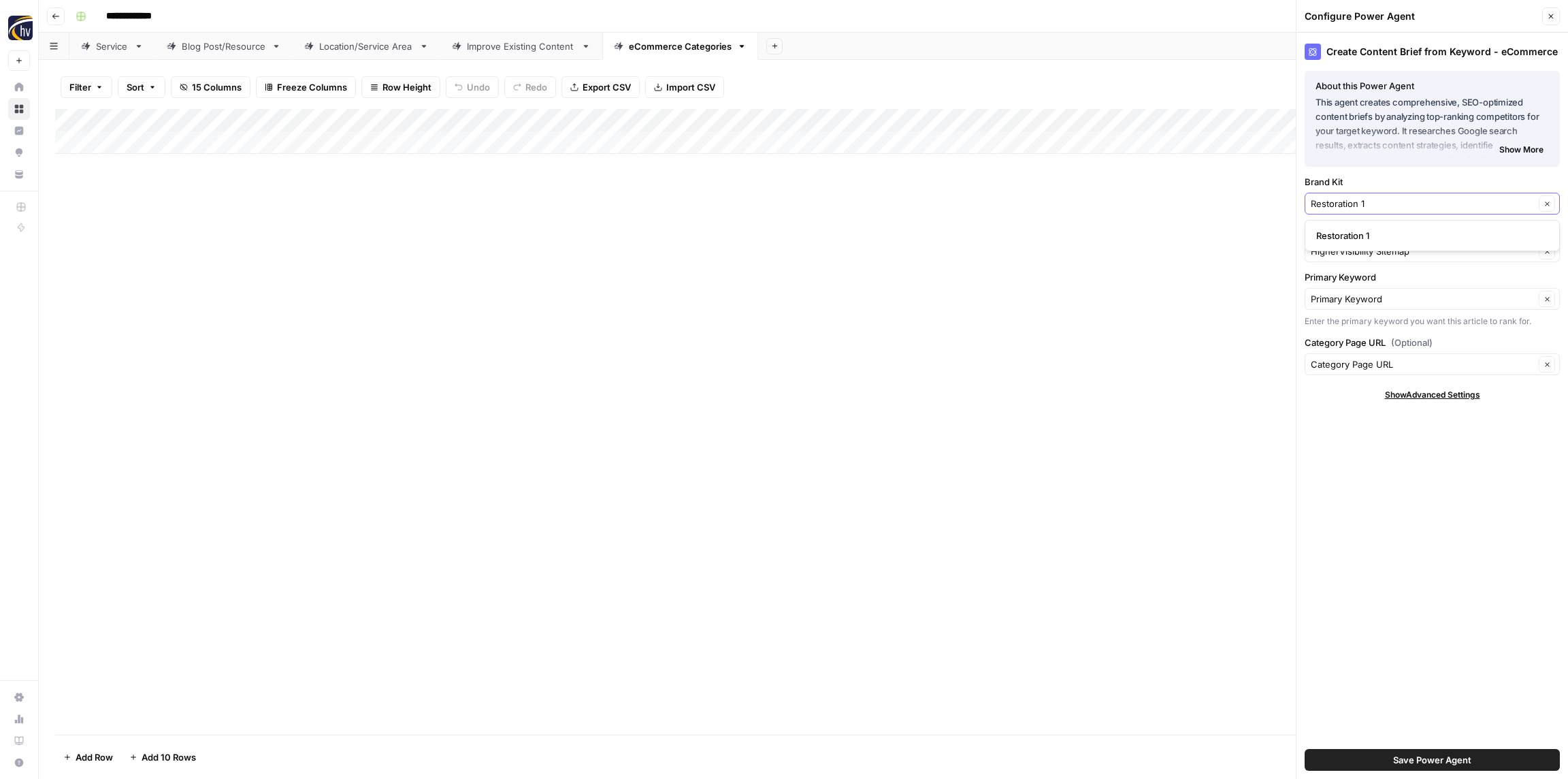
type input "Restoration 1"
click at [1356, 233] on span "Restoration 1" at bounding box center [1430, 235] width 227 height 14
click at [1359, 251] on input "Knowledge Base" at bounding box center [1422, 251] width 224 height 14
paste input "Restoration 1"
click at [1362, 281] on span "Restoration 1 Sitemap" at bounding box center [1430, 283] width 227 height 14
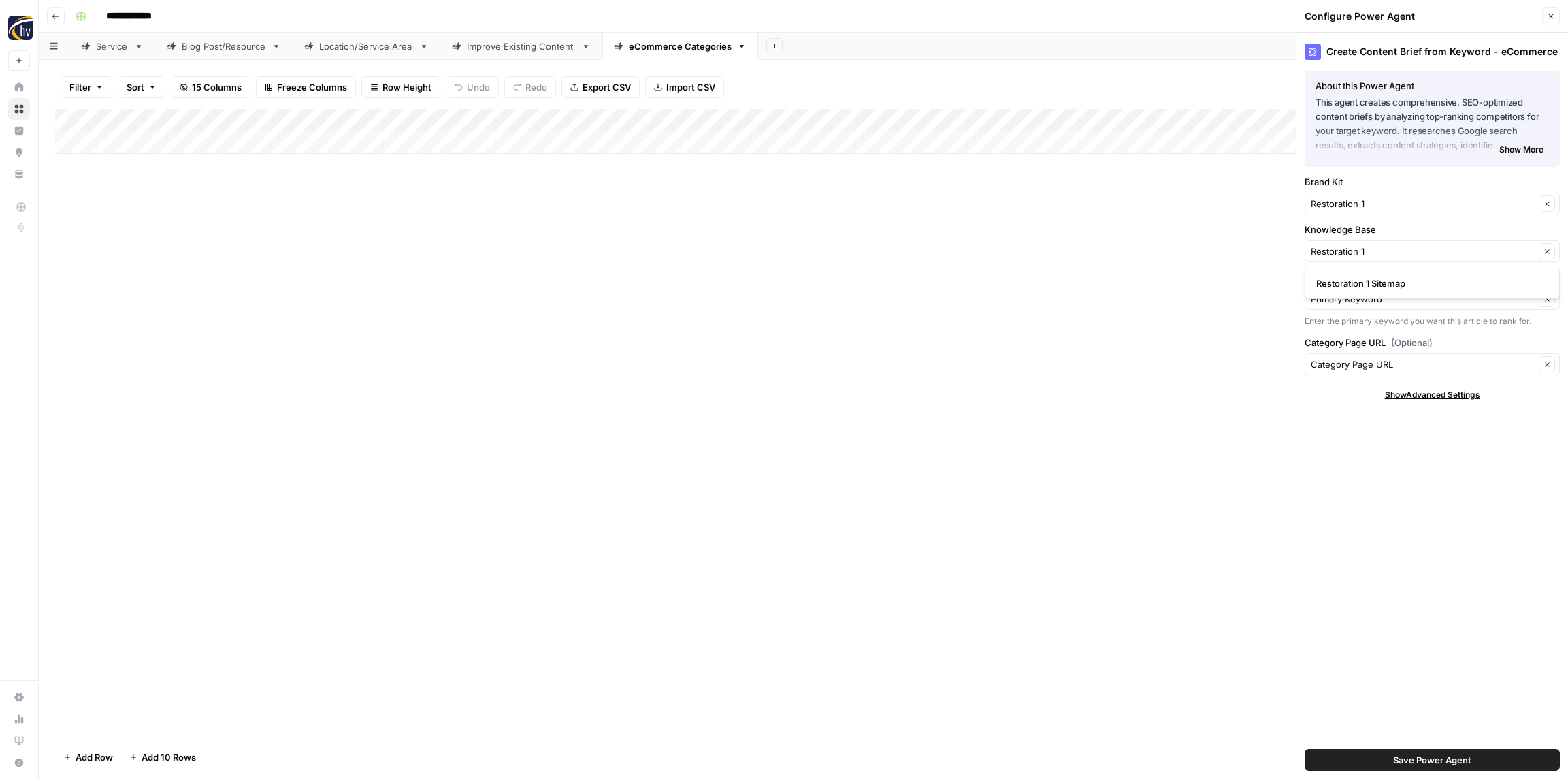
type input "Restoration 1 Sitemap"
click at [1435, 753] on span "Save Power Agent" at bounding box center [1432, 759] width 78 height 14
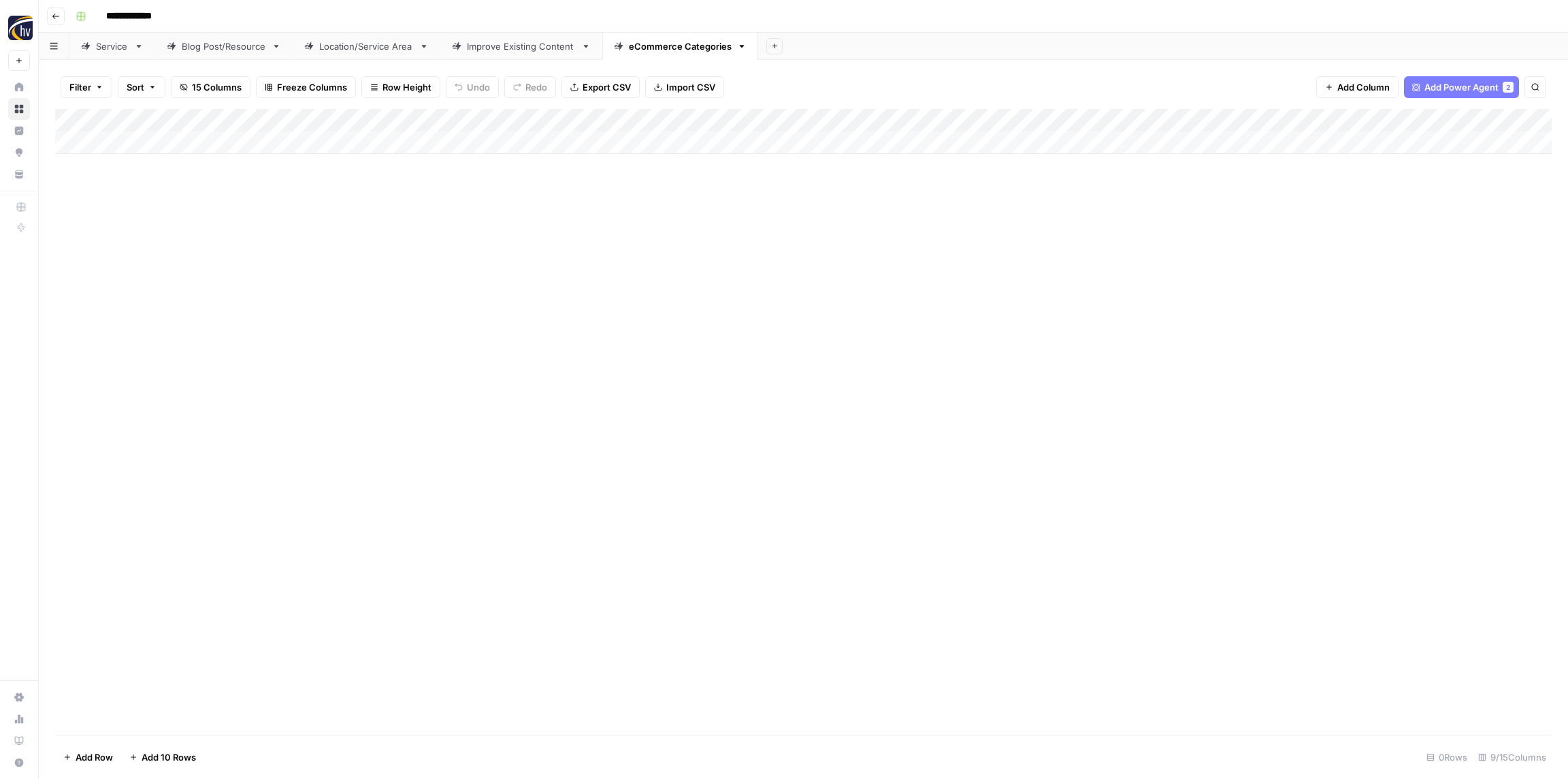
click at [1255, 122] on div "Add Column" at bounding box center [804, 131] width 1497 height 45
click at [1233, 238] on span "Configure Inputs" at bounding box center [1269, 235] width 119 height 14
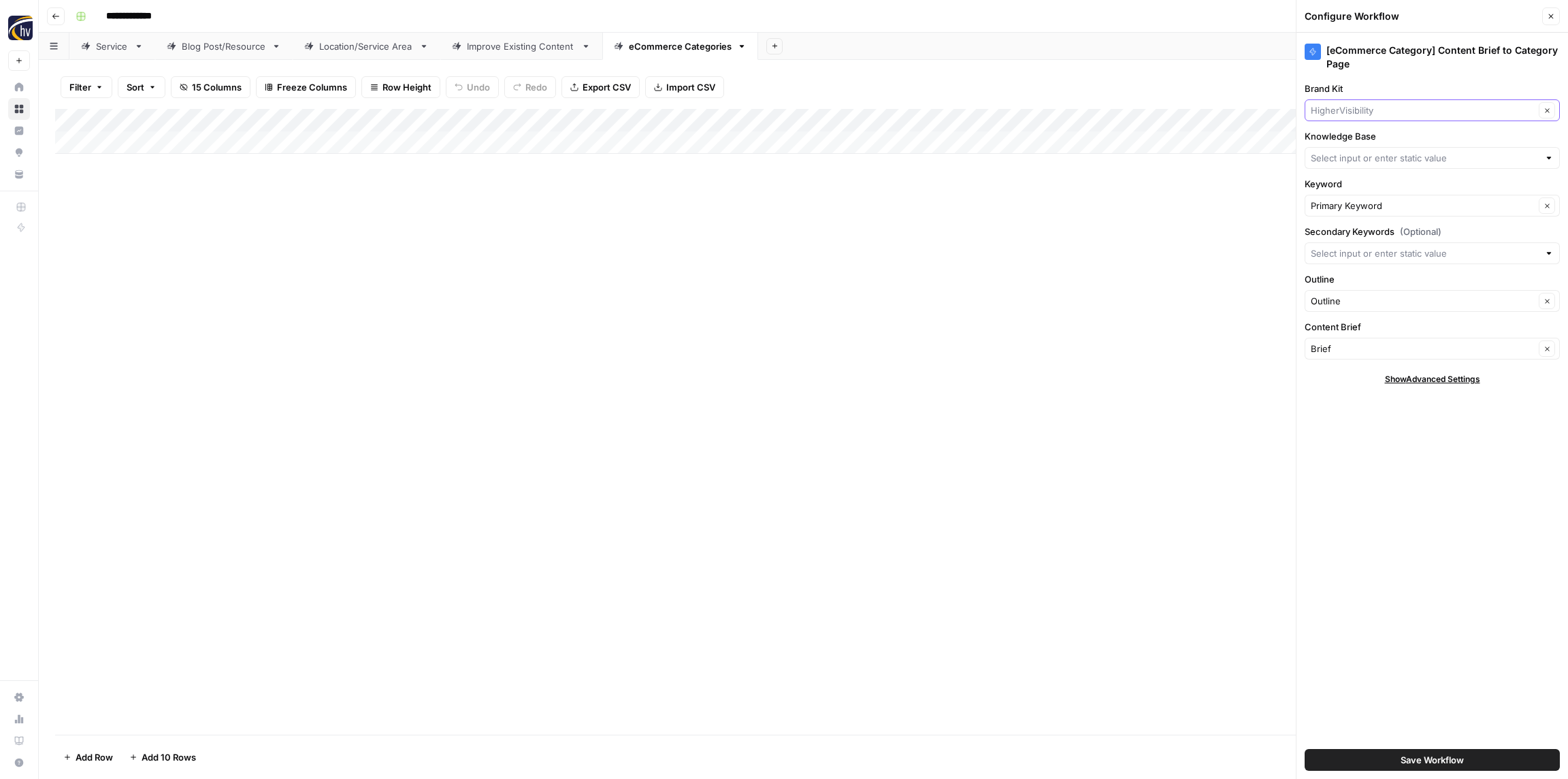
click at [1350, 110] on input "Brand Kit" at bounding box center [1422, 110] width 224 height 14
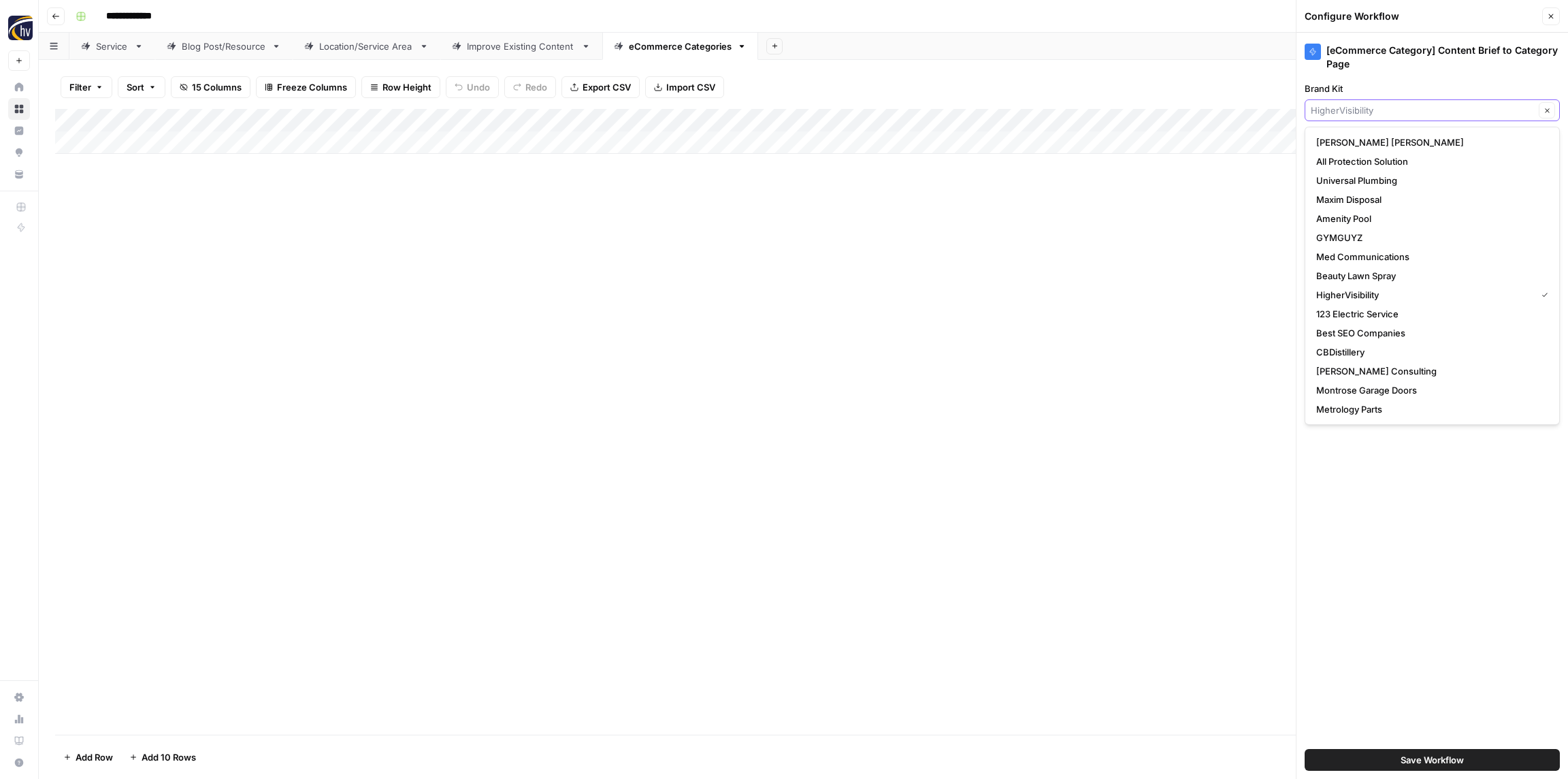
paste input "Restoration 1"
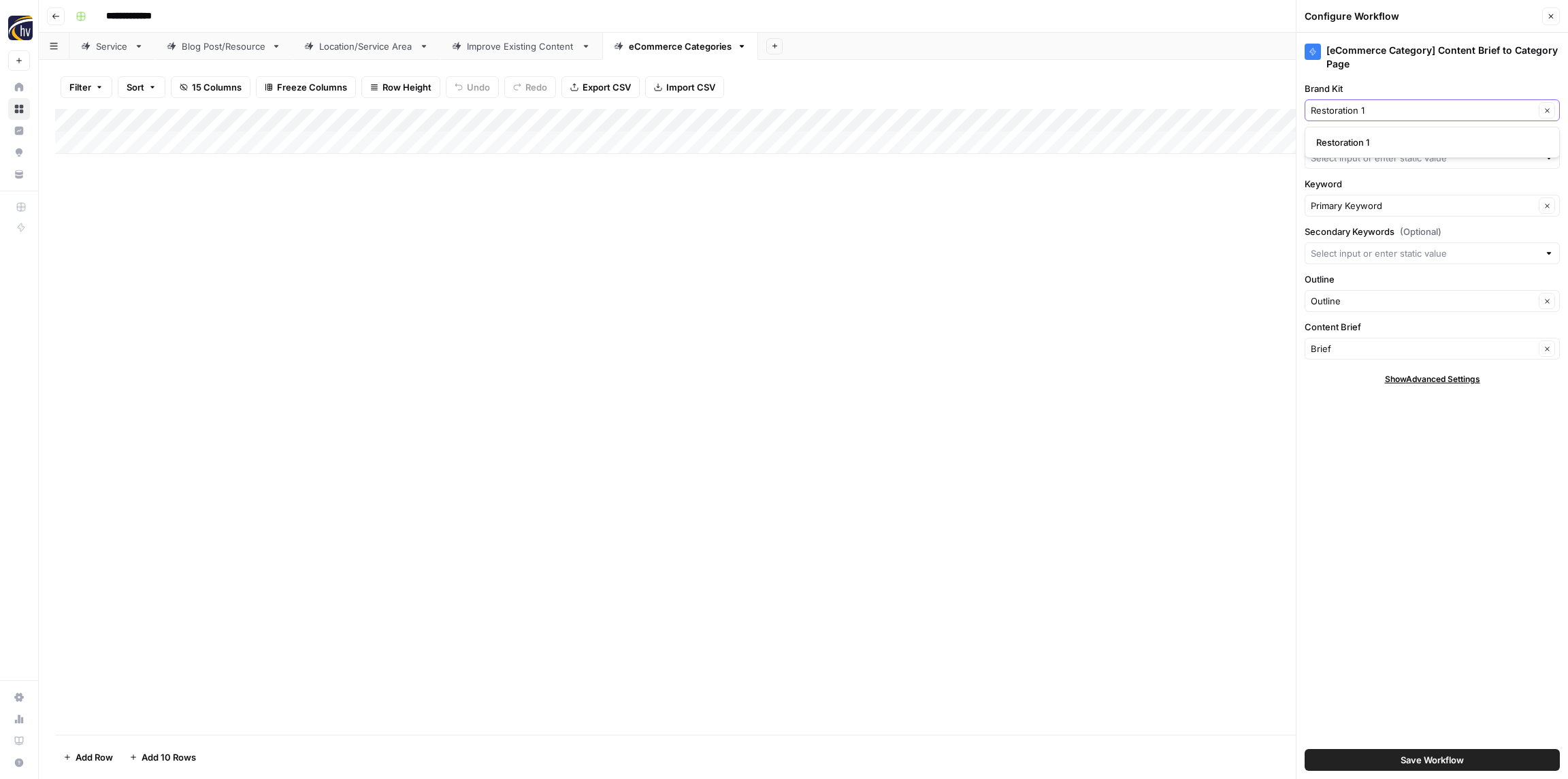
type input "Restoration 1"
click at [1351, 142] on span "Restoration 1" at bounding box center [1430, 142] width 227 height 14
click at [1349, 159] on input "Knowledge Base" at bounding box center [1424, 157] width 228 height 14
paste input "Restoration 1"
click at [1348, 190] on span "Restoration 1 Sitemap" at bounding box center [1430, 189] width 227 height 14
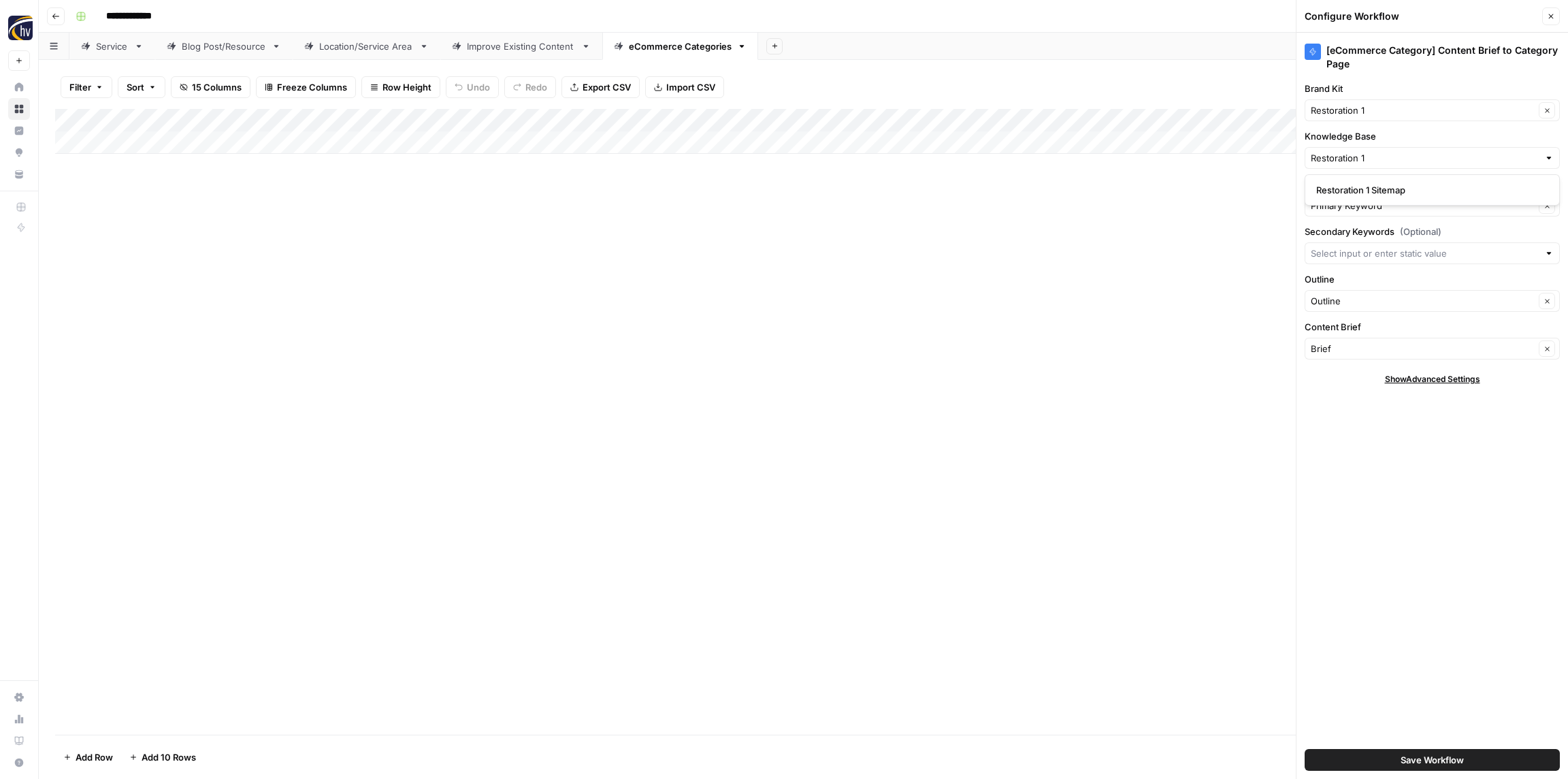
type input "Restoration 1 Sitemap"
click at [1448, 756] on span "Save Workflow" at bounding box center [1432, 759] width 63 height 14
